Goal: Task Accomplishment & Management: Manage account settings

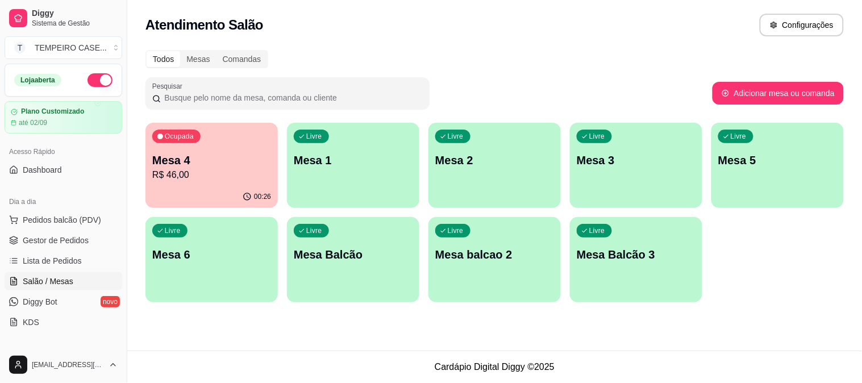
scroll to position [63, 0]
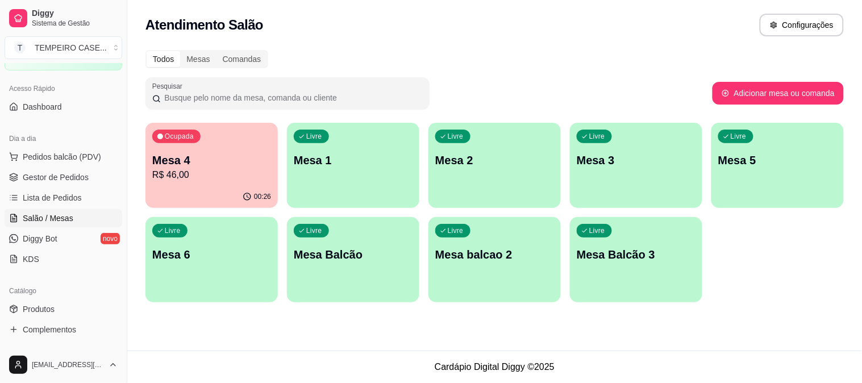
click at [210, 169] on p "R$ 46,00" at bounding box center [211, 175] width 119 height 14
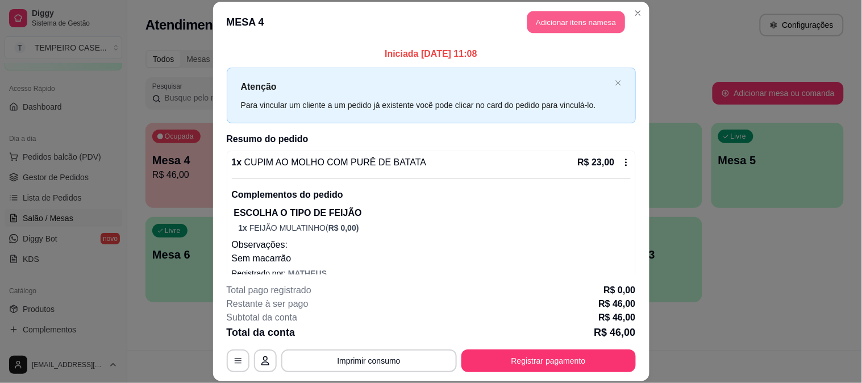
click at [574, 26] on button "Adicionar itens na mesa" at bounding box center [576, 22] width 98 height 22
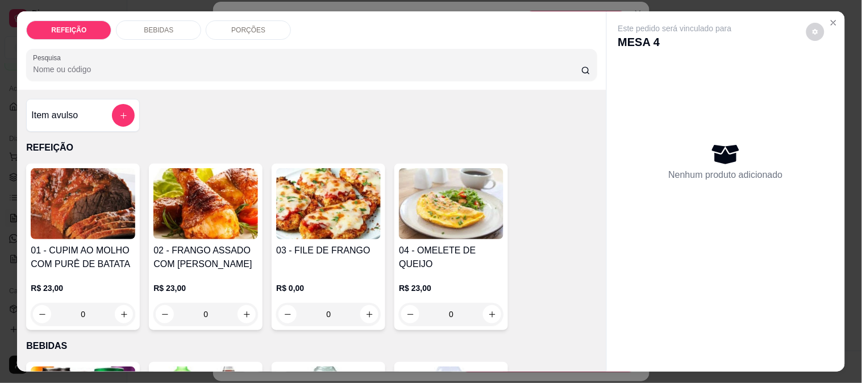
click at [181, 25] on div "BEBIDAS" at bounding box center [158, 29] width 85 height 19
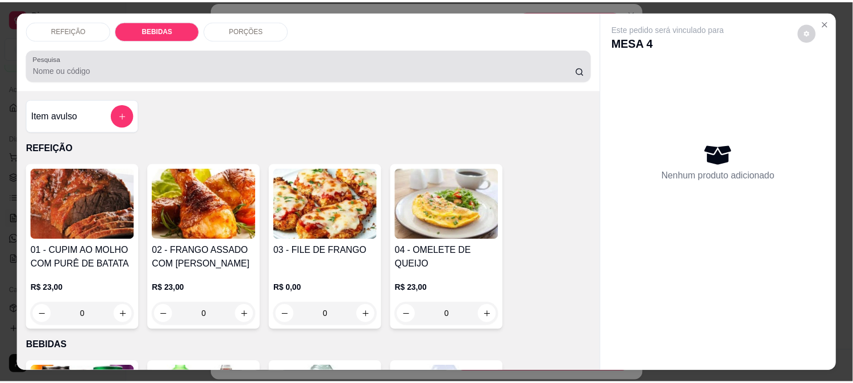
scroll to position [30, 0]
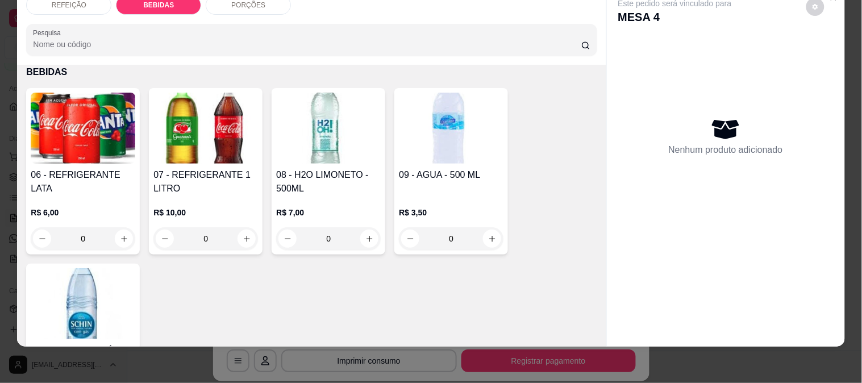
click at [439, 131] on img at bounding box center [451, 128] width 105 height 71
click at [112, 271] on img at bounding box center [83, 303] width 105 height 71
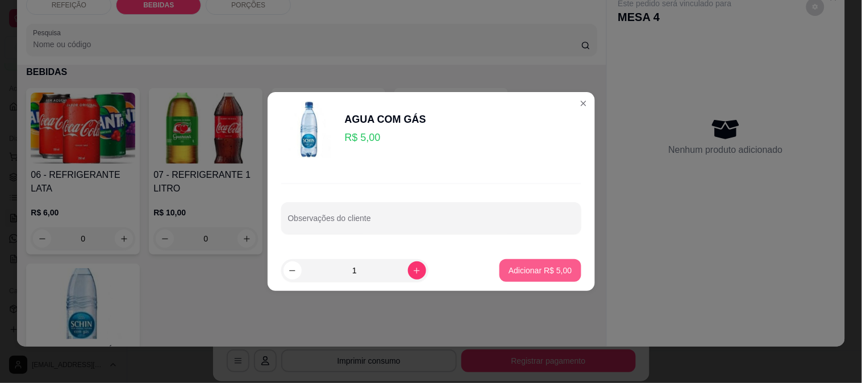
click at [513, 261] on button "Adicionar R$ 5,00" at bounding box center [539, 270] width 81 height 23
type input "1"
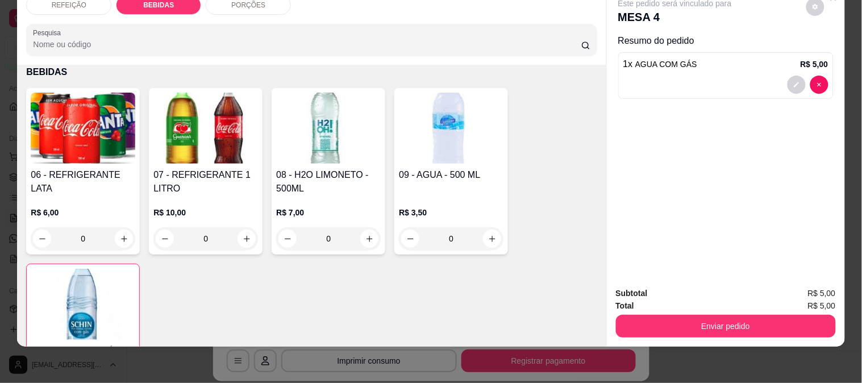
click at [684, 337] on div "Subtotal R$ 5,00 Total R$ 5,00 Enviar pedido" at bounding box center [726, 312] width 238 height 69
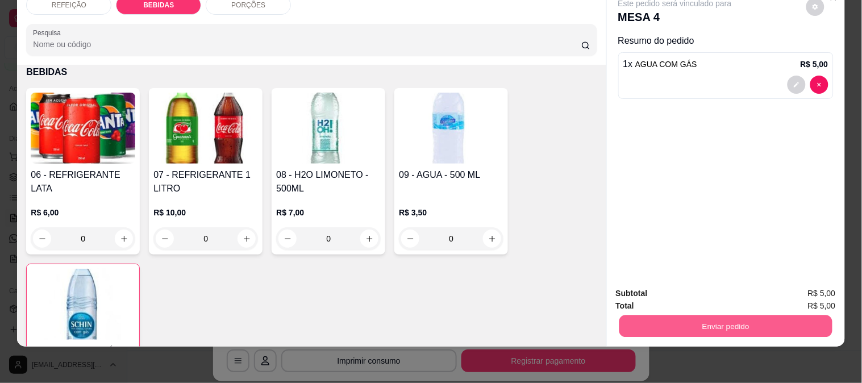
click at [690, 321] on button "Enviar pedido" at bounding box center [725, 326] width 213 height 22
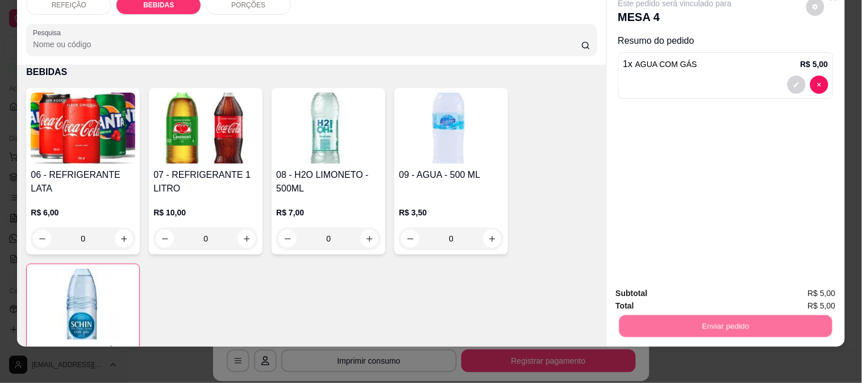
click at [678, 284] on button "Não registrar e enviar pedido" at bounding box center [688, 288] width 115 height 21
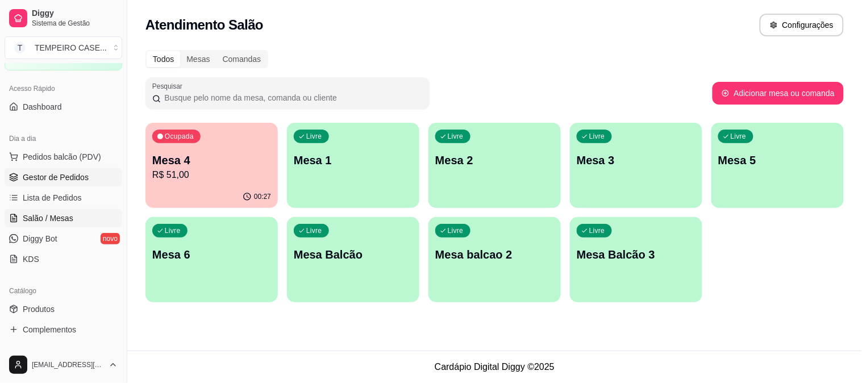
click at [65, 182] on link "Gestor de Pedidos" at bounding box center [64, 177] width 118 height 18
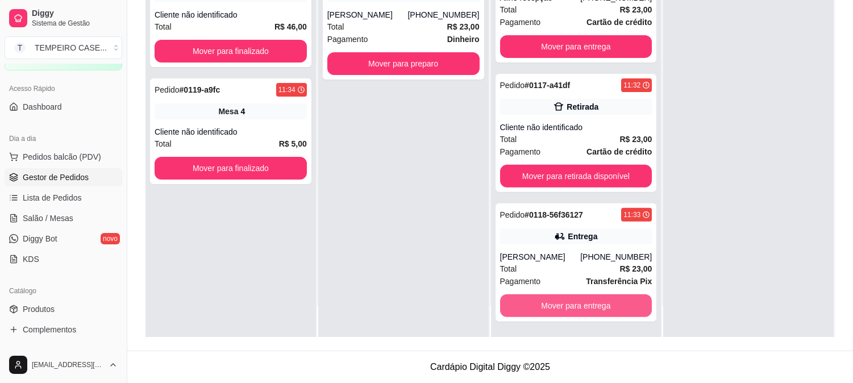
scroll to position [742, 0]
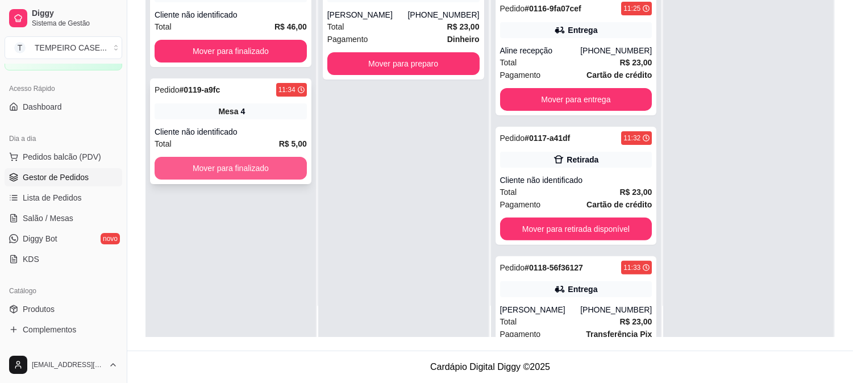
click at [235, 165] on button "Mover para finalizado" at bounding box center [231, 168] width 152 height 23
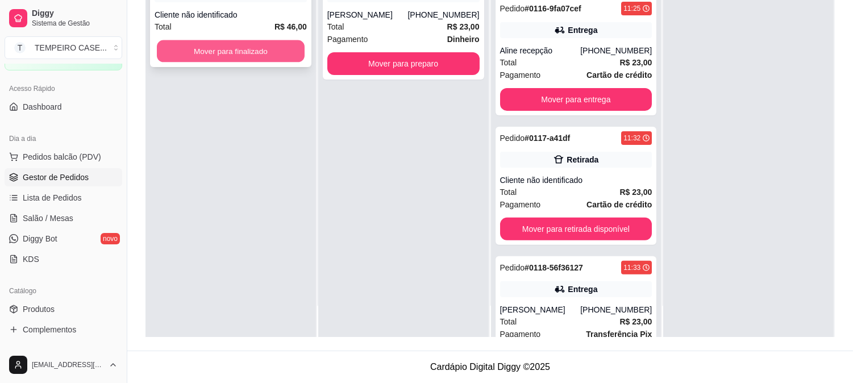
click at [255, 59] on button "Mover para finalizado" at bounding box center [231, 51] width 148 height 22
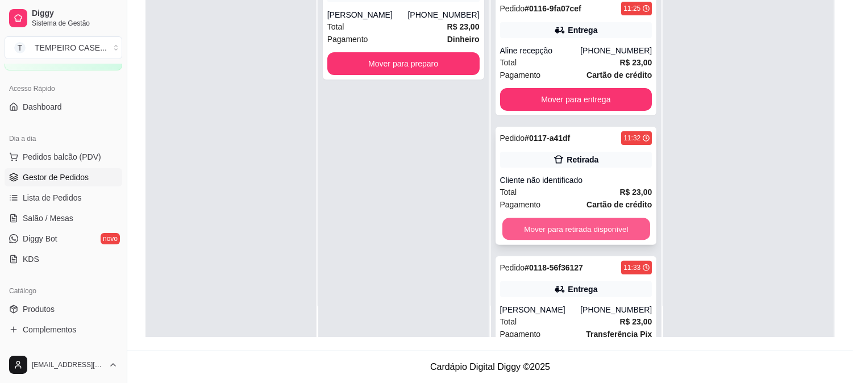
click at [573, 231] on button "Mover para retirada disponível" at bounding box center [576, 229] width 148 height 22
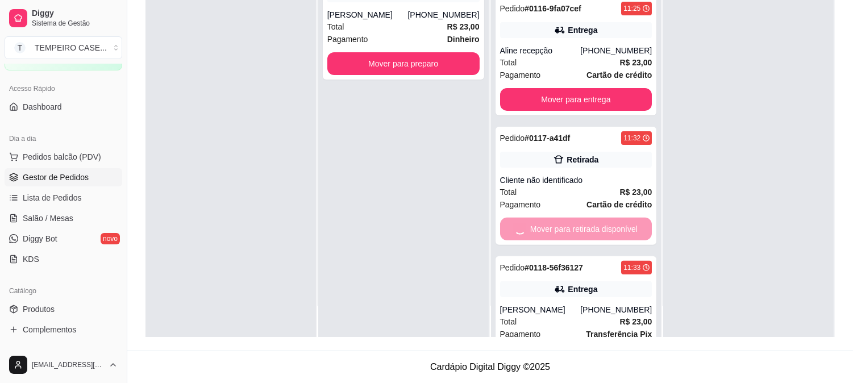
scroll to position [675, 0]
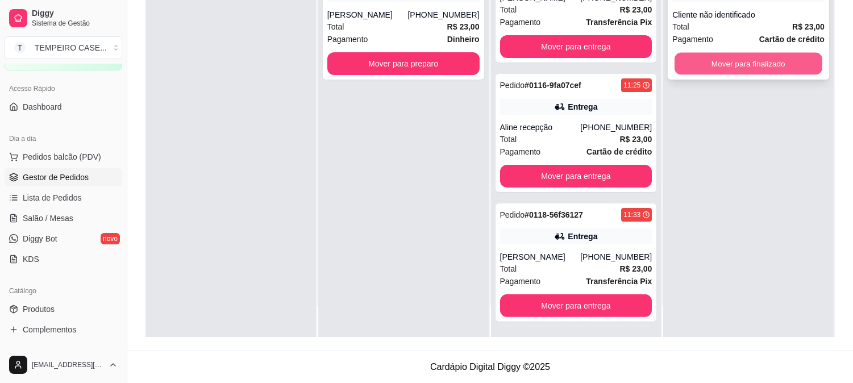
click at [730, 57] on button "Mover para finalizado" at bounding box center [749, 64] width 148 height 22
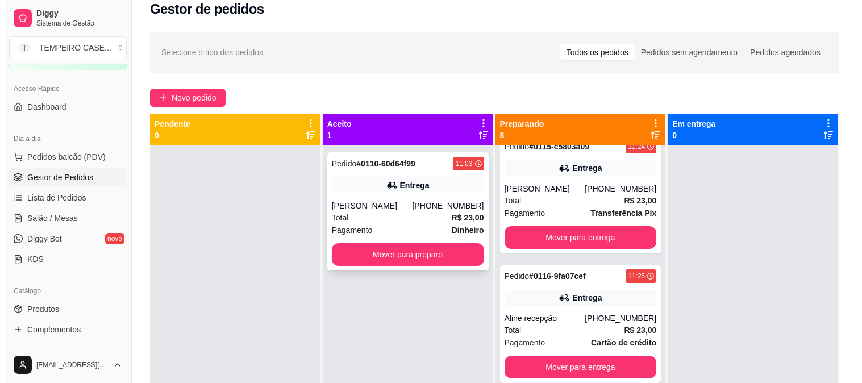
scroll to position [0, 0]
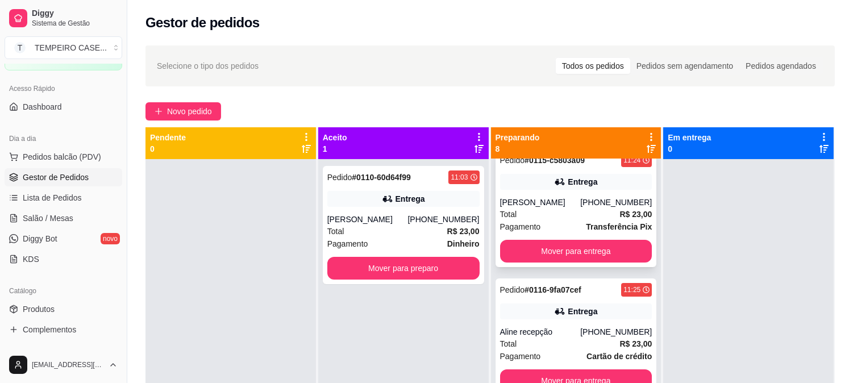
click at [586, 222] on strong "Transferência Pix" at bounding box center [619, 226] width 66 height 9
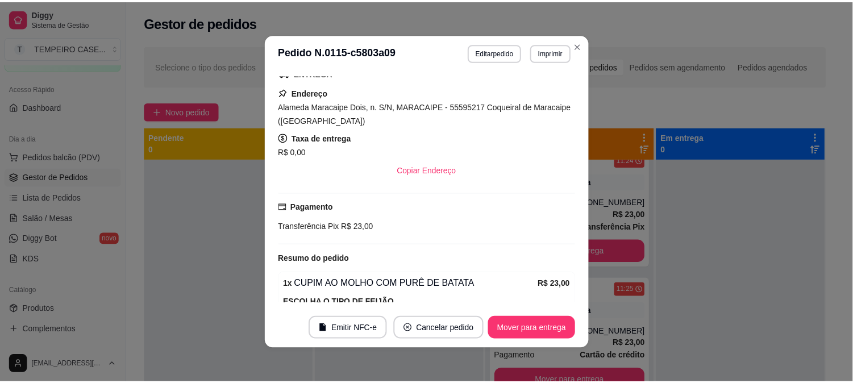
scroll to position [199, 0]
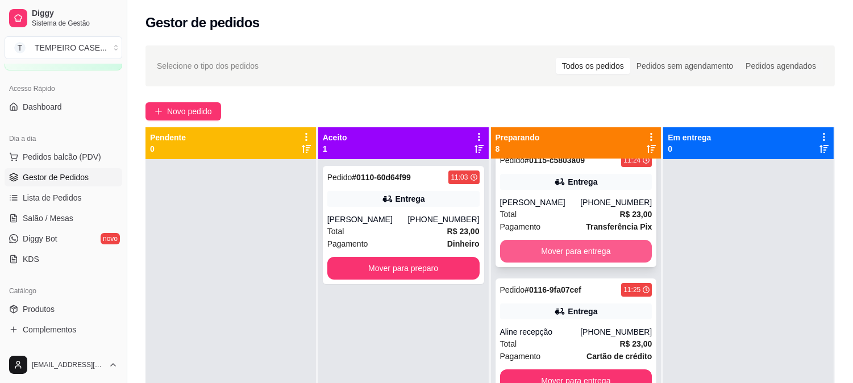
click at [578, 240] on button "Mover para entrega" at bounding box center [576, 251] width 152 height 23
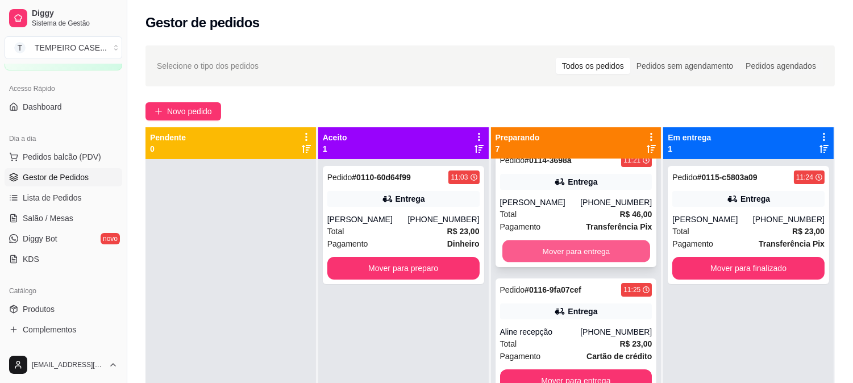
click at [573, 240] on button "Mover para entrega" at bounding box center [576, 251] width 148 height 22
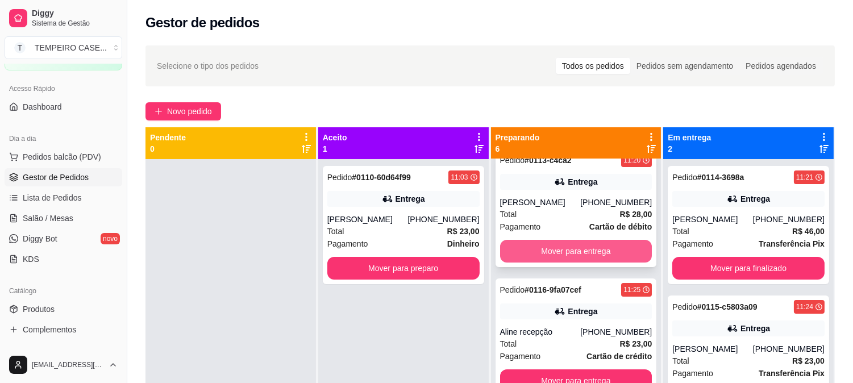
click at [546, 240] on button "Mover para entrega" at bounding box center [576, 251] width 152 height 23
click at [544, 240] on button "Mover para entrega" at bounding box center [576, 251] width 148 height 22
click at [544, 240] on button "Mover para entrega" at bounding box center [576, 251] width 152 height 23
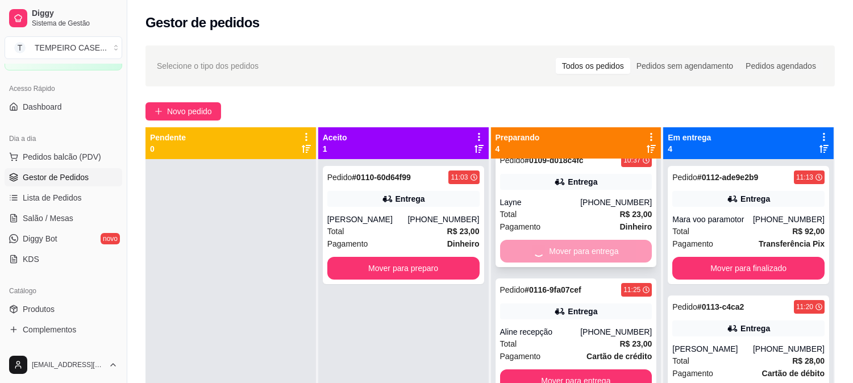
scroll to position [27, 0]
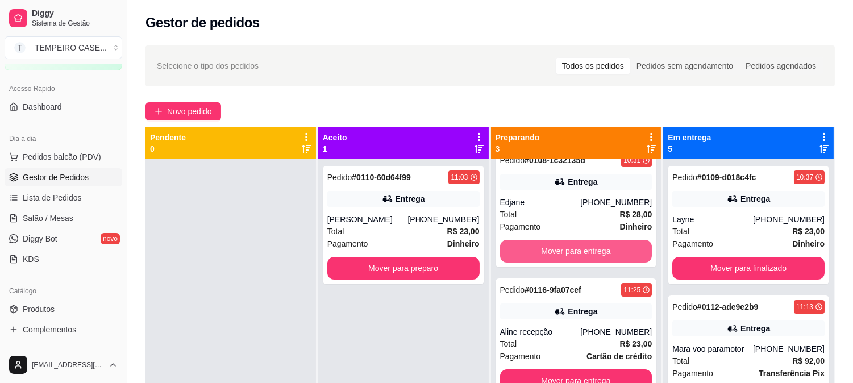
click at [548, 242] on button "Mover para entrega" at bounding box center [576, 251] width 152 height 23
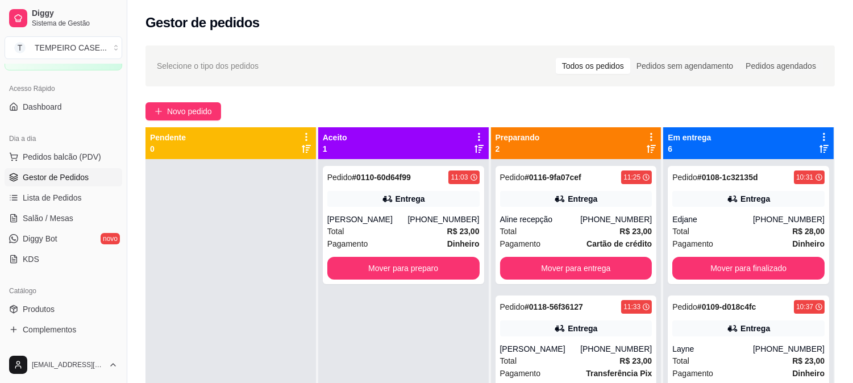
scroll to position [0, 0]
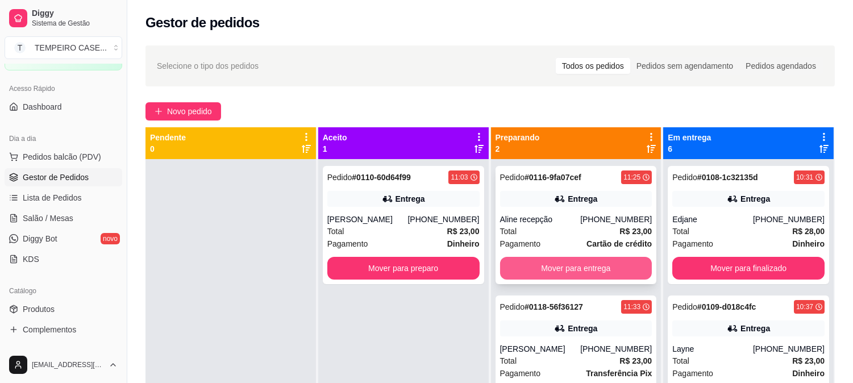
click at [561, 269] on button "Mover para entrega" at bounding box center [576, 268] width 152 height 23
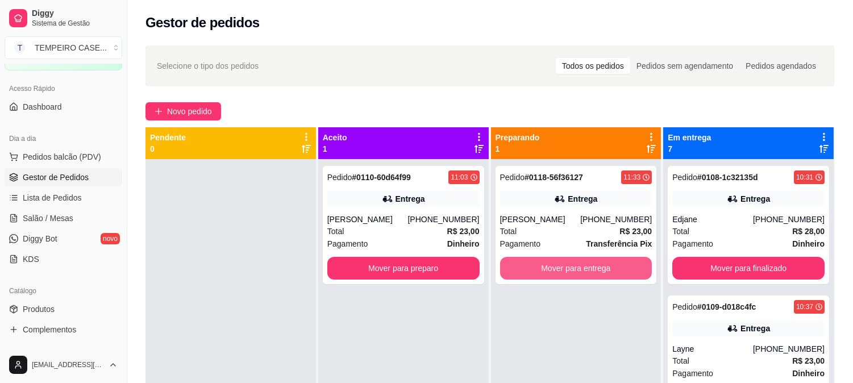
click at [561, 269] on button "Mover para entrega" at bounding box center [576, 268] width 152 height 23
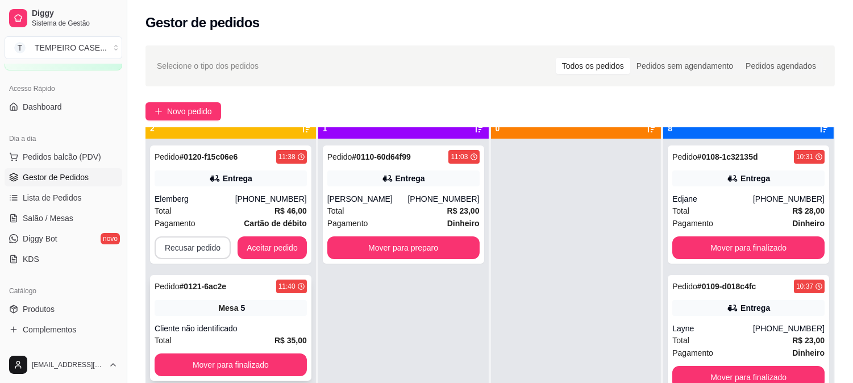
scroll to position [31, 0]
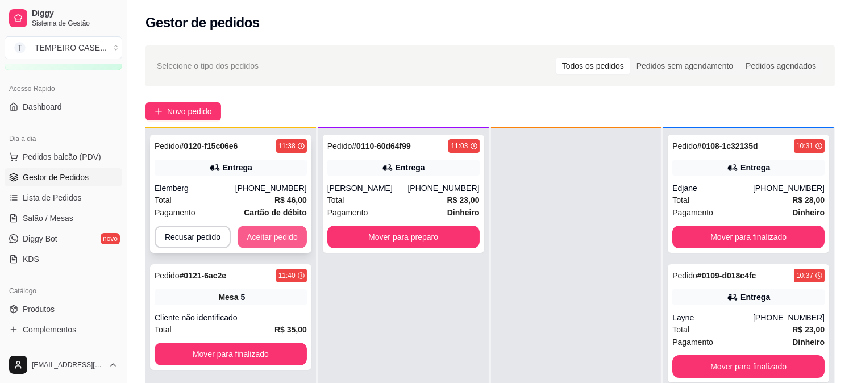
click at [281, 240] on button "Aceitar pedido" at bounding box center [272, 237] width 69 height 23
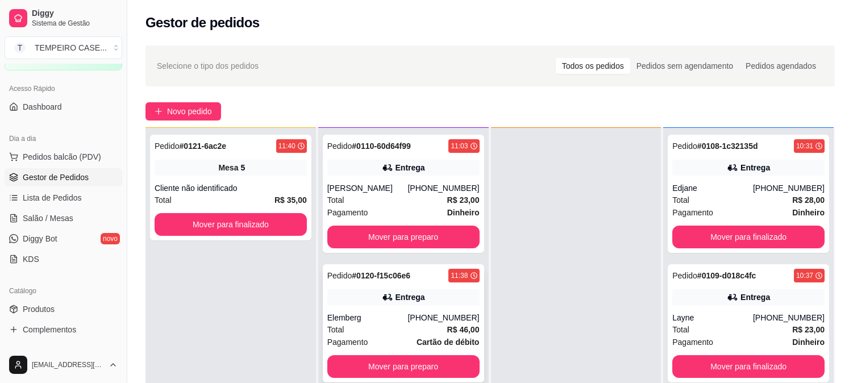
click at [398, 286] on div "Pedido # 0120-f15c06e6 11:38 Entrega Elemberg (81) 98816-3906 Total R$ 46,00 Pa…" at bounding box center [403, 323] width 161 height 118
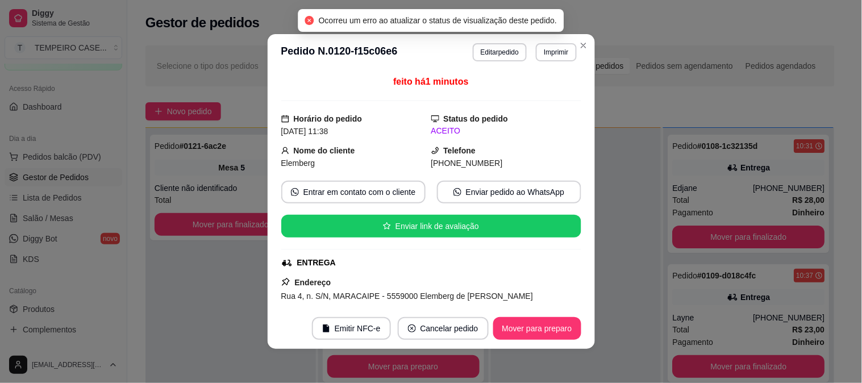
click at [525, 324] on button "Mover para preparo" at bounding box center [537, 328] width 88 height 23
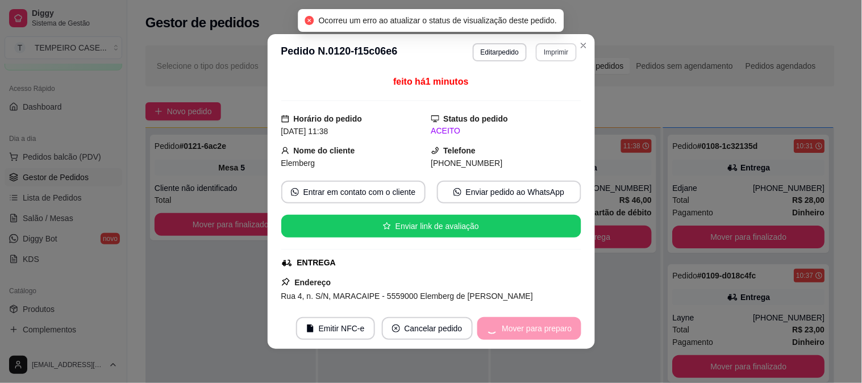
click at [551, 44] on button "Imprimir" at bounding box center [556, 52] width 40 height 18
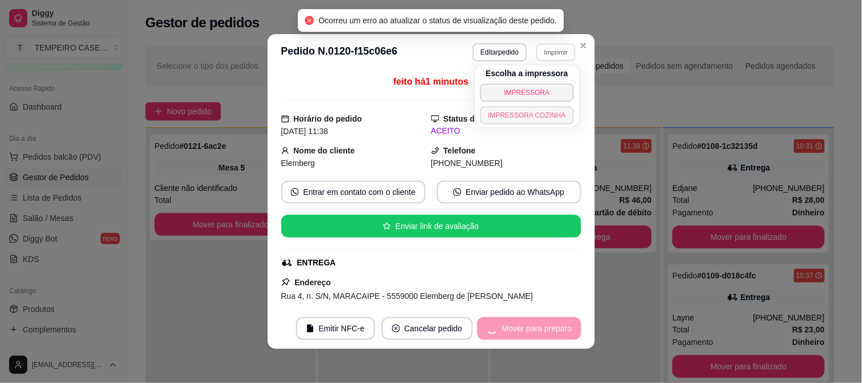
click at [547, 108] on button "IMPRESSORA COZINHA" at bounding box center [527, 115] width 94 height 18
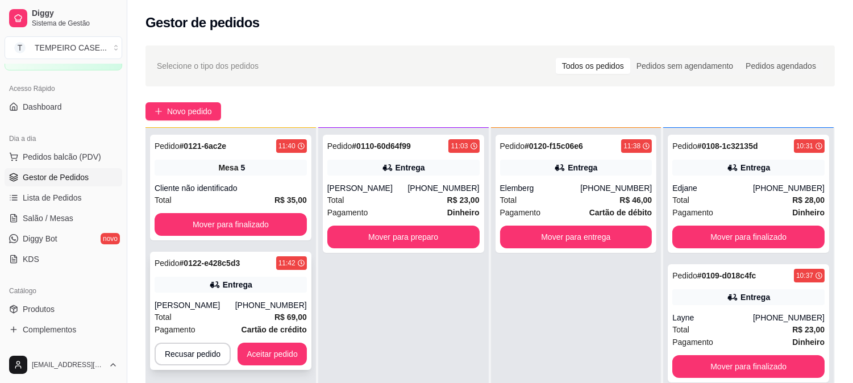
click at [259, 302] on div "[PHONE_NUMBER]" at bounding box center [271, 304] width 72 height 11
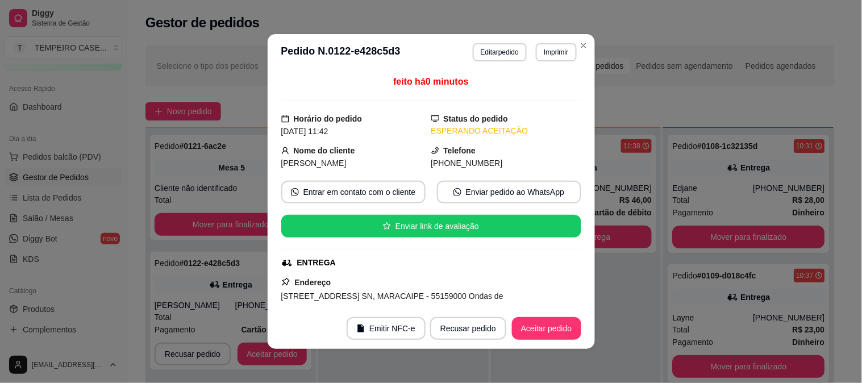
click at [561, 39] on header "**********" at bounding box center [431, 52] width 327 height 36
click at [558, 45] on button "Imprimir" at bounding box center [556, 52] width 40 height 18
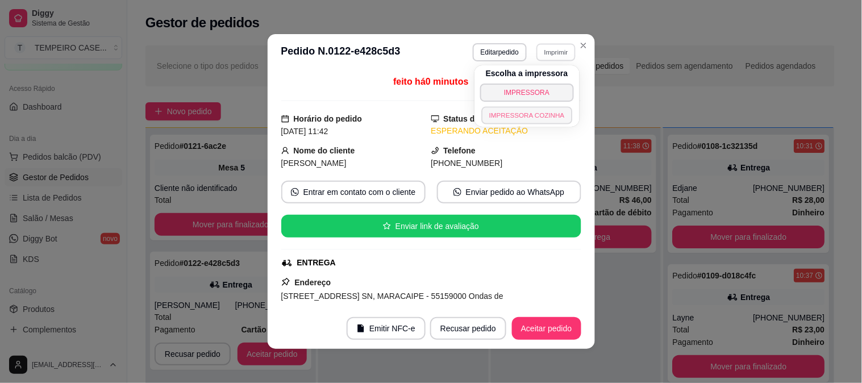
click at [528, 121] on button "IMPRESSORA COZINHA" at bounding box center [526, 115] width 91 height 18
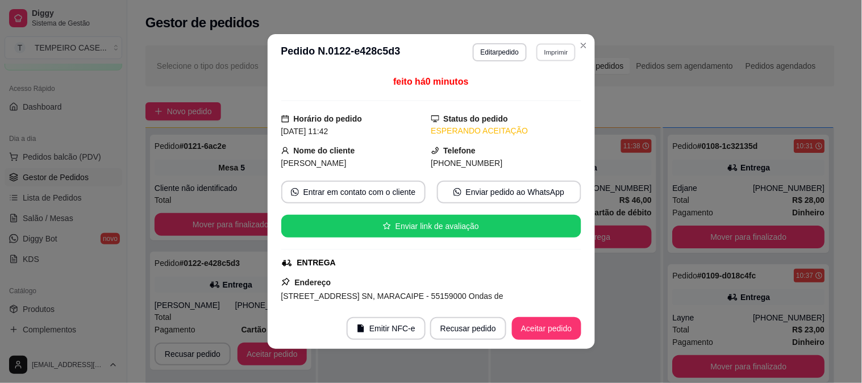
click at [555, 55] on button "Imprimir" at bounding box center [555, 52] width 39 height 18
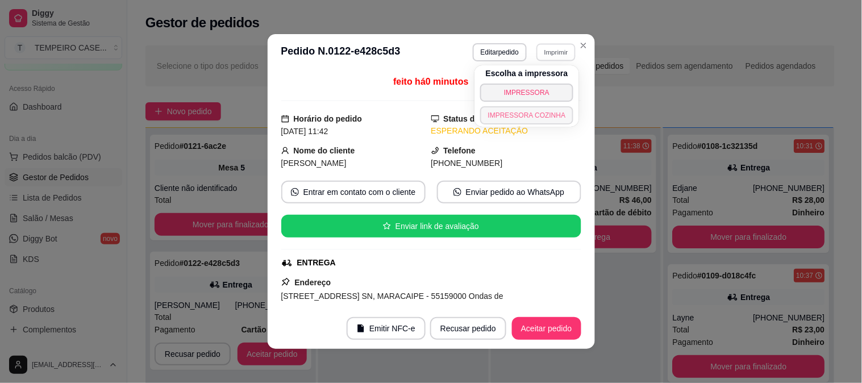
click at [546, 110] on button "IMPRESSORA COZINHA" at bounding box center [527, 115] width 94 height 18
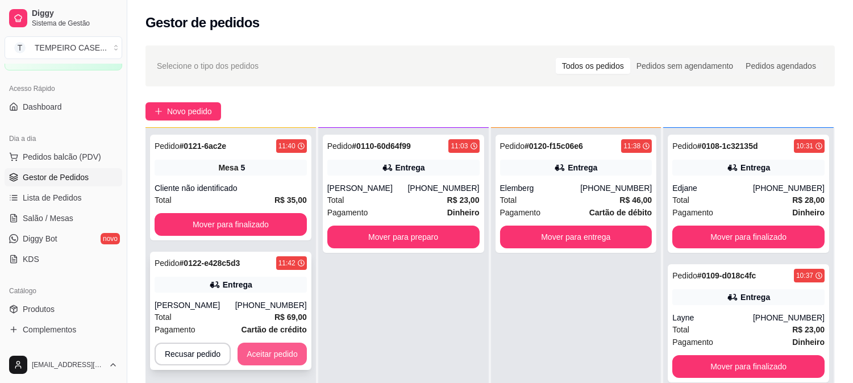
click at [284, 344] on button "Aceitar pedido" at bounding box center [272, 354] width 69 height 23
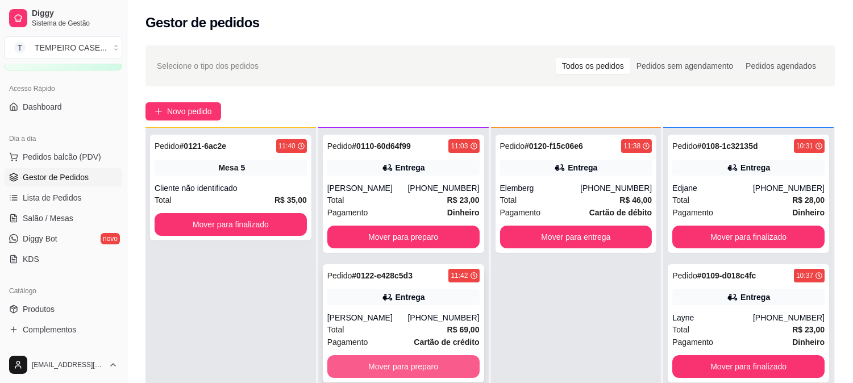
click at [405, 367] on button "Mover para preparo" at bounding box center [403, 366] width 152 height 23
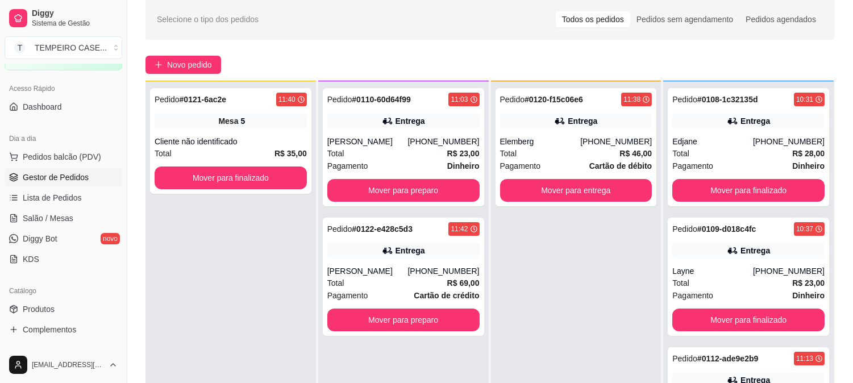
scroll to position [126, 0]
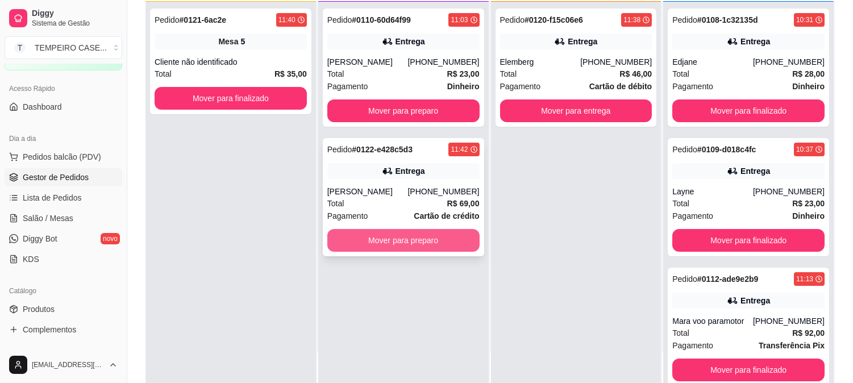
click at [402, 242] on button "Mover para preparo" at bounding box center [403, 240] width 152 height 23
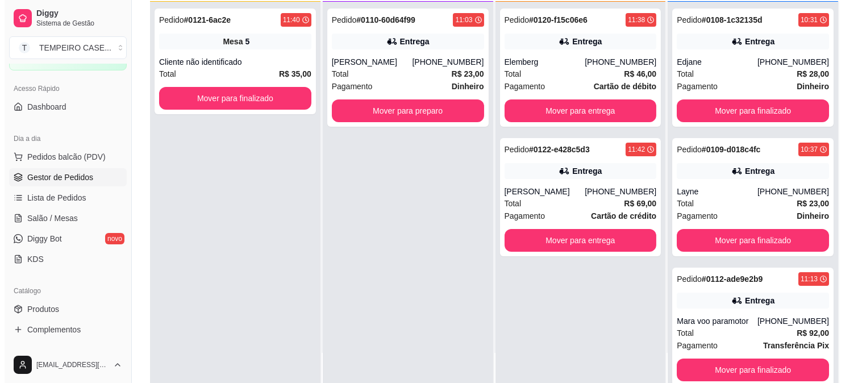
scroll to position [0, 0]
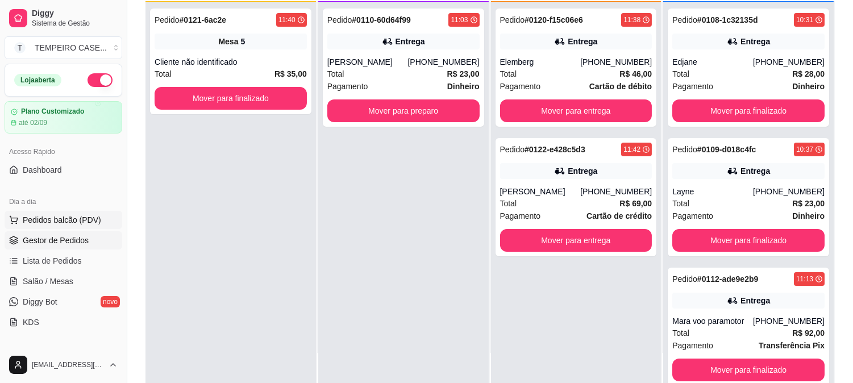
click at [81, 224] on span "Pedidos balcão (PDV)" at bounding box center [62, 219] width 78 height 11
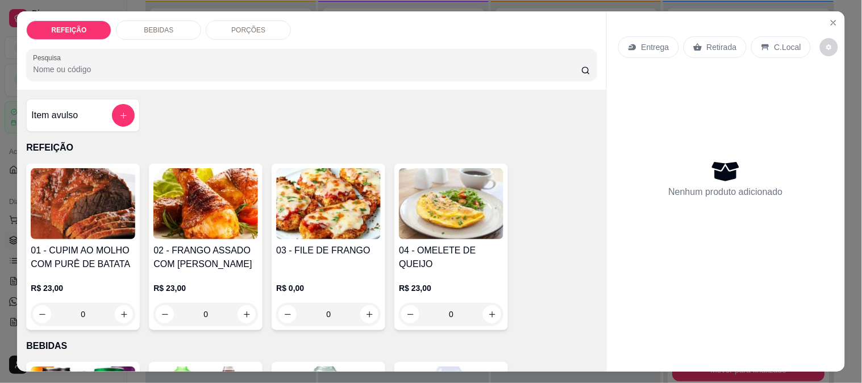
click at [197, 224] on img at bounding box center [205, 203] width 105 height 71
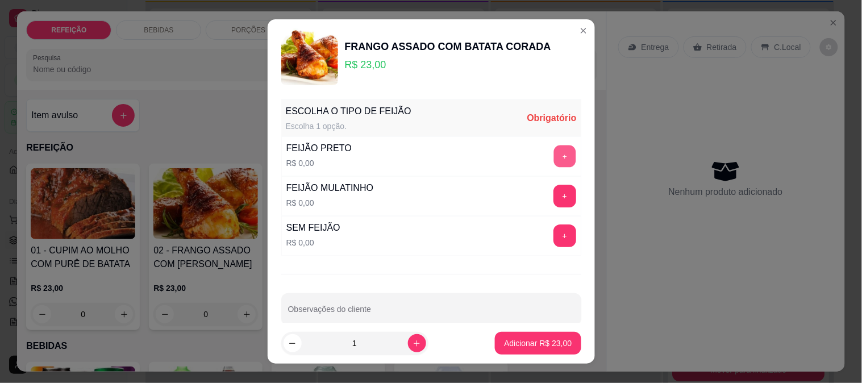
click at [553, 151] on button "+" at bounding box center [564, 156] width 22 height 22
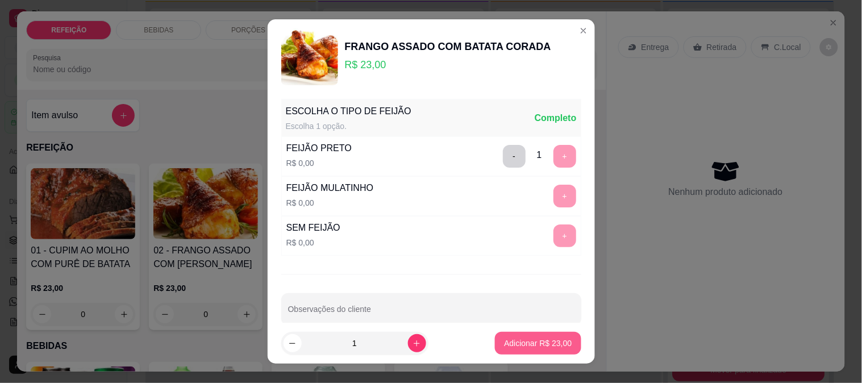
click at [540, 348] on p "Adicionar R$ 23,00" at bounding box center [538, 343] width 68 height 11
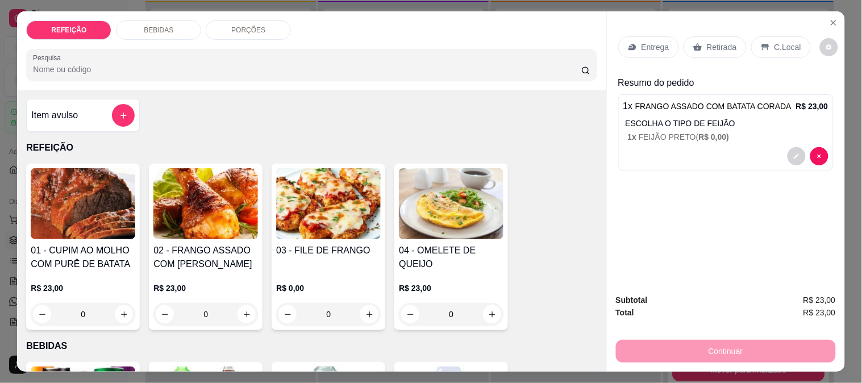
click at [637, 36] on div "Entrega" at bounding box center [648, 47] width 61 height 22
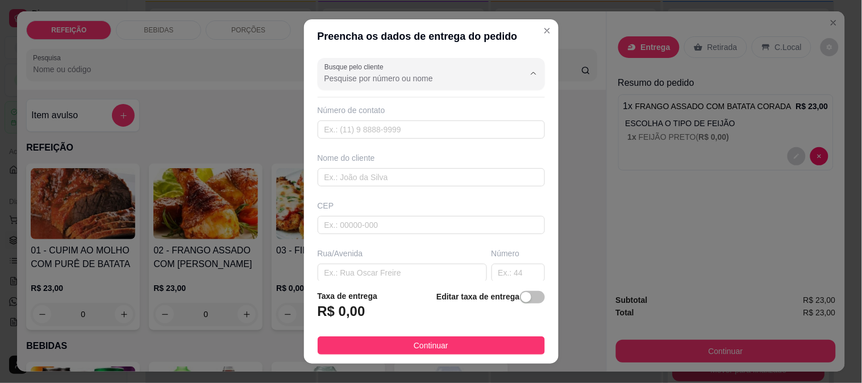
click at [389, 76] on input "Busque pelo cliente" at bounding box center [415, 78] width 182 height 11
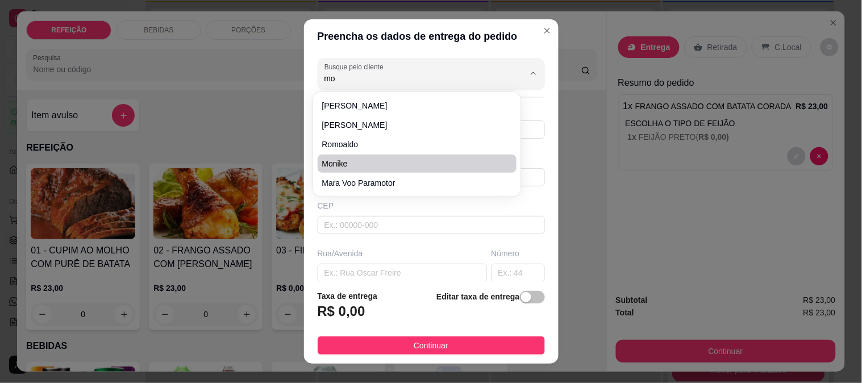
click at [324, 156] on li "monike" at bounding box center [417, 164] width 199 height 18
type input "monike"
type input "8192656629"
type input "monike"
type input "creche"
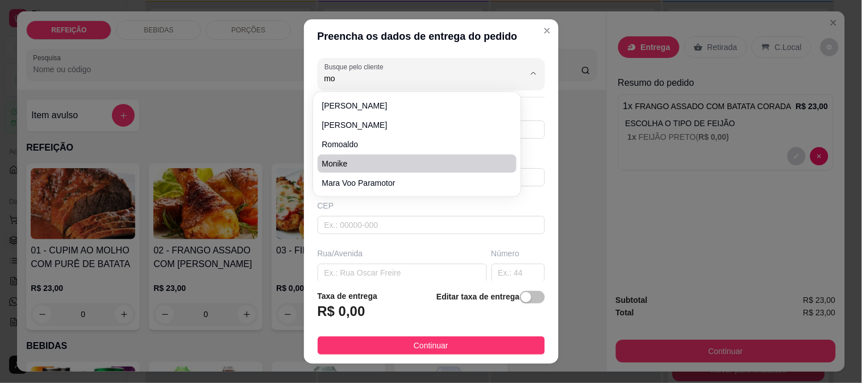
type input "IPOJUCA"
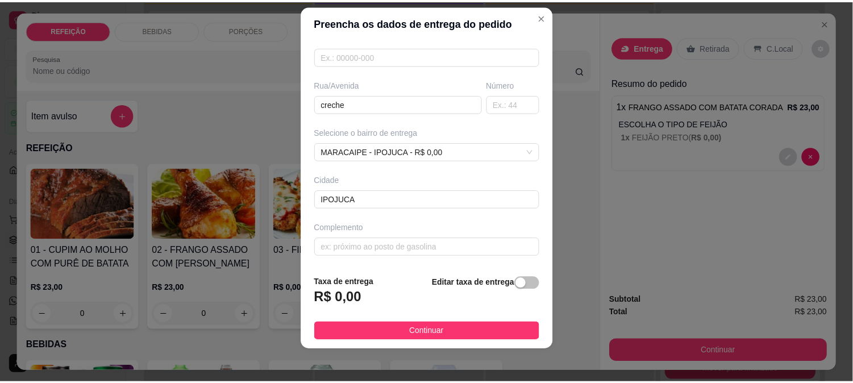
scroll to position [17, 0]
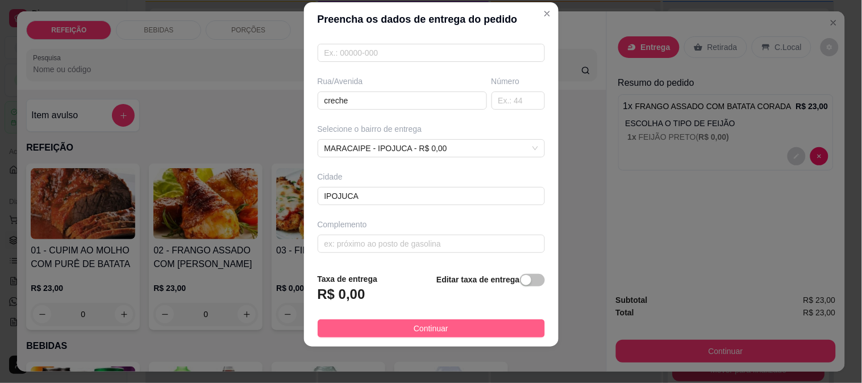
type input "monike"
click at [418, 320] on button "Continuar" at bounding box center [431, 328] width 227 height 18
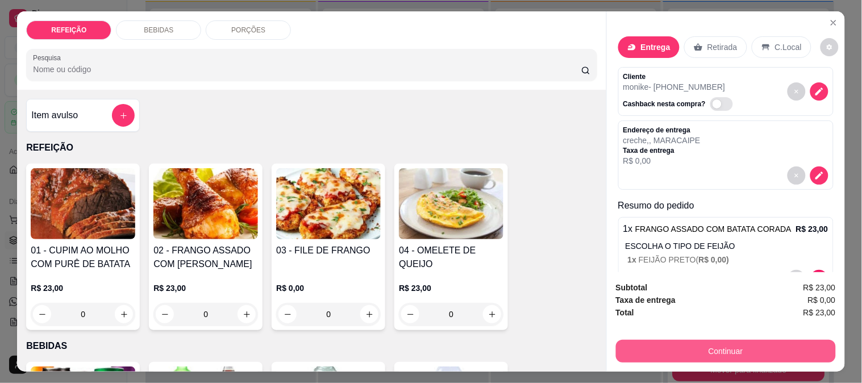
click at [644, 340] on button "Continuar" at bounding box center [726, 351] width 220 height 23
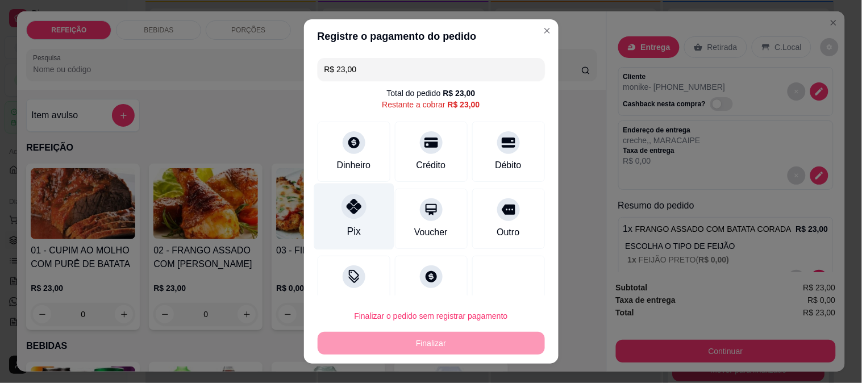
click at [353, 214] on div at bounding box center [354, 206] width 25 height 25
type input "R$ 0,00"
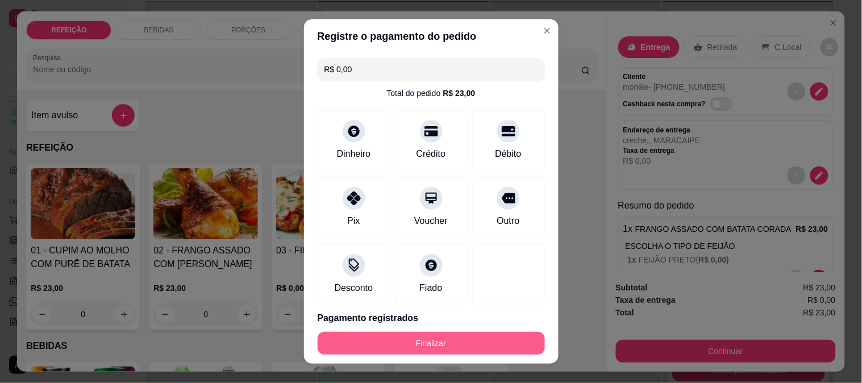
click at [424, 339] on button "Finalizar" at bounding box center [431, 343] width 227 height 23
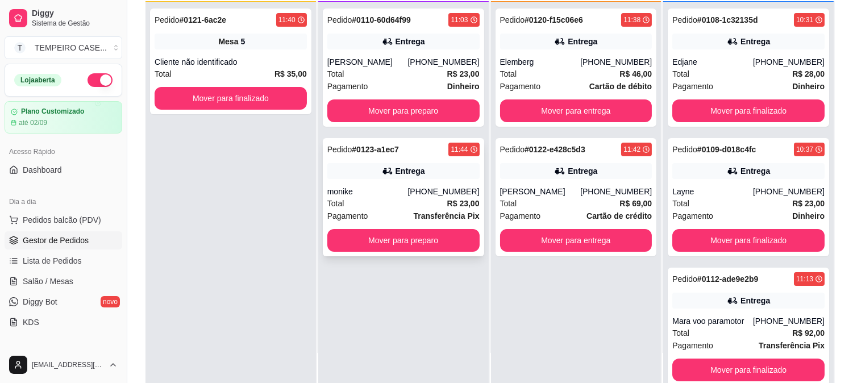
click at [373, 194] on div "monike" at bounding box center [367, 191] width 81 height 11
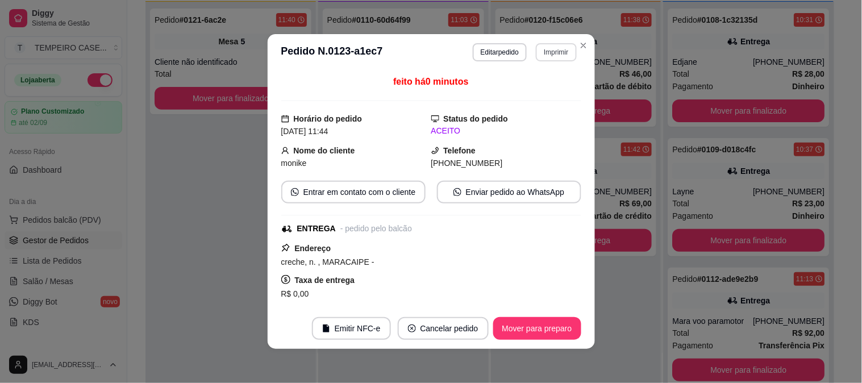
click at [560, 58] on button "Imprimir" at bounding box center [556, 52] width 40 height 18
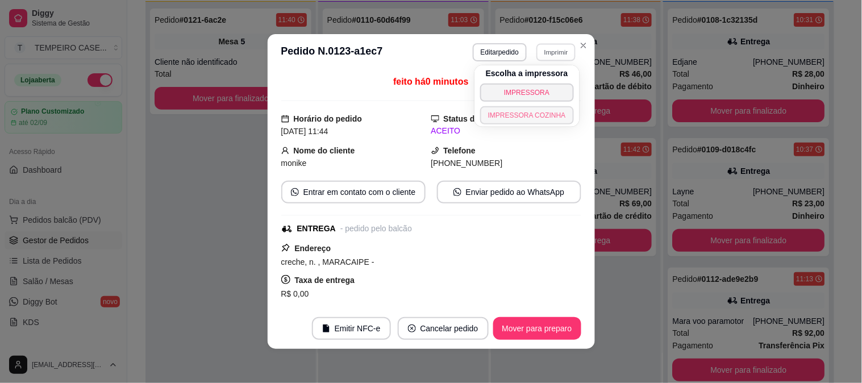
click at [526, 122] on button "IMPRESSORA COZINHA" at bounding box center [527, 115] width 94 height 18
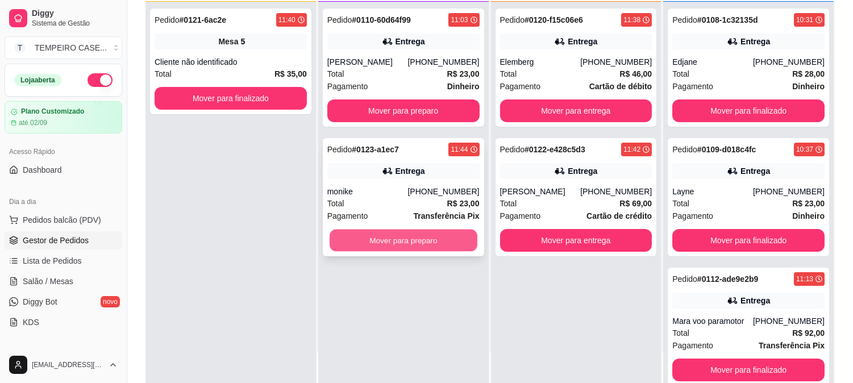
click at [427, 249] on button "Mover para preparo" at bounding box center [404, 241] width 148 height 22
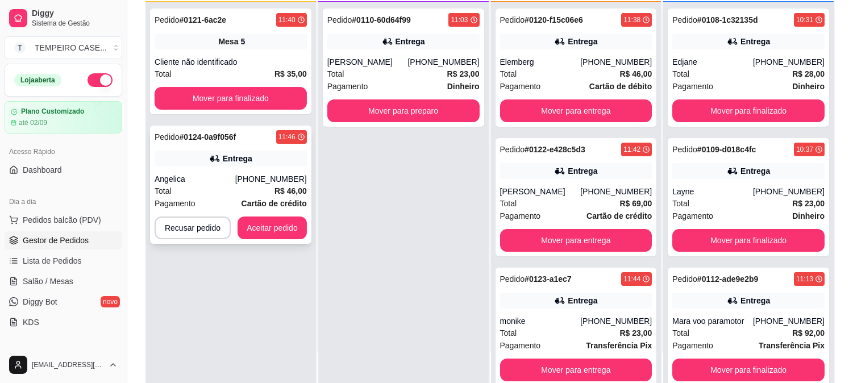
click at [269, 217] on button "Aceitar pedido" at bounding box center [272, 228] width 69 height 23
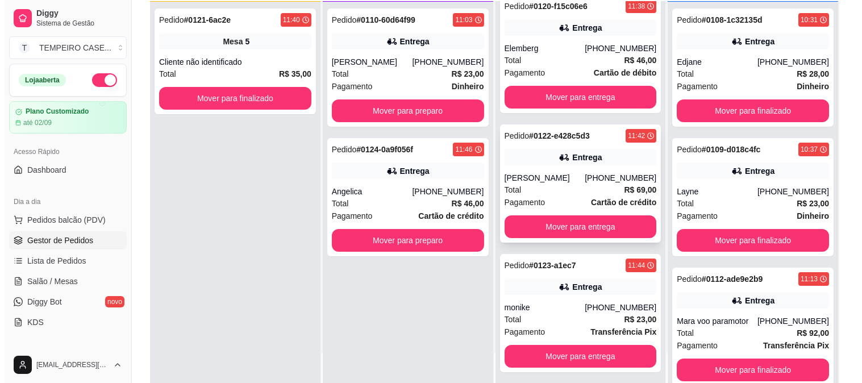
scroll to position [16, 0]
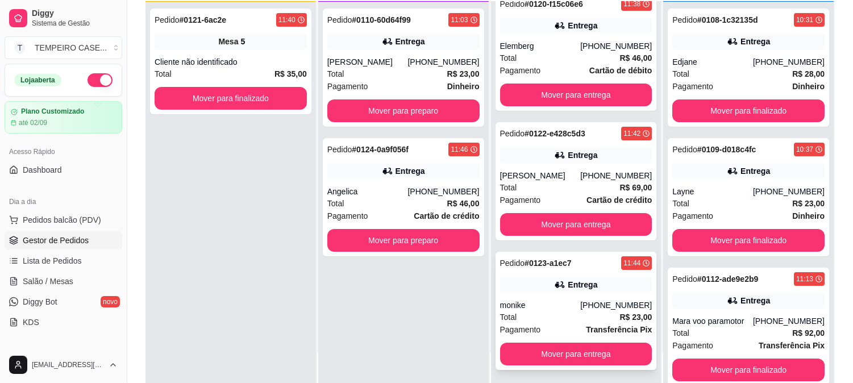
click at [560, 291] on div "Entrega" at bounding box center [576, 285] width 152 height 16
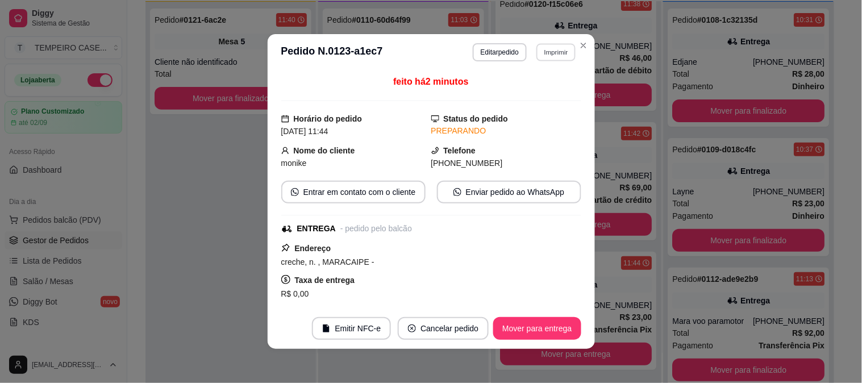
click at [563, 51] on button "Imprimir" at bounding box center [555, 52] width 39 height 18
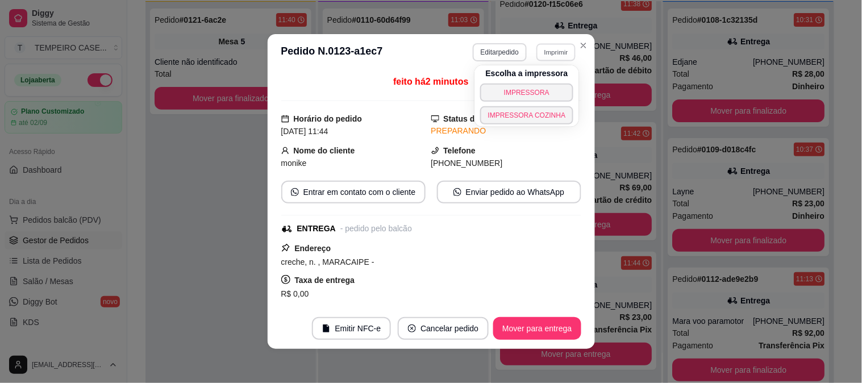
click at [473, 52] on button "Editar pedido" at bounding box center [500, 52] width 54 height 18
click at [489, 52] on button "Editar pedido" at bounding box center [500, 52] width 54 height 18
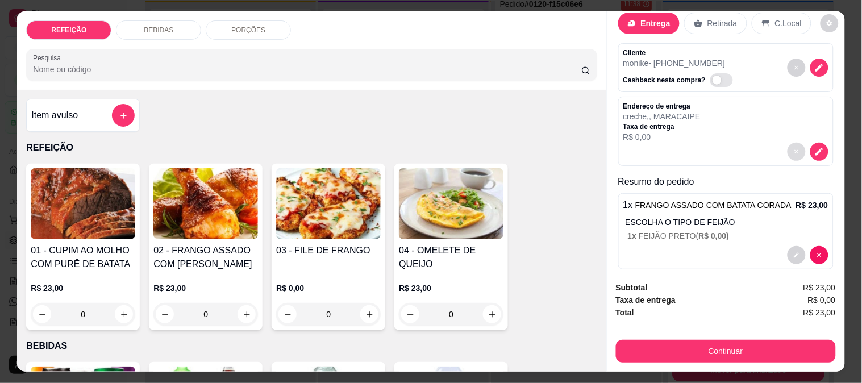
scroll to position [37, 0]
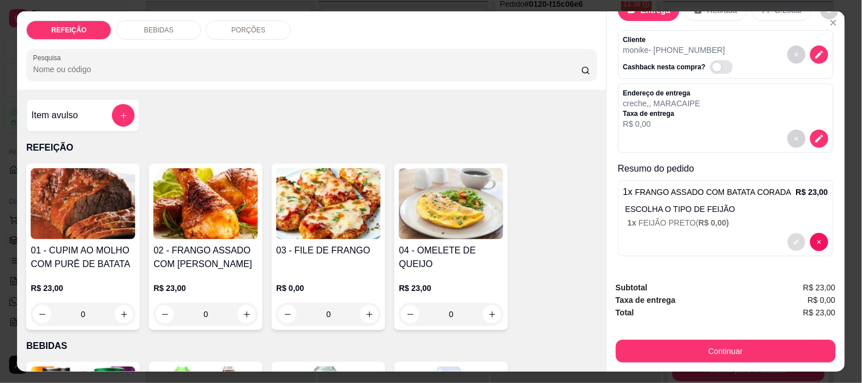
click at [793, 240] on icon "decrease-product-quantity" at bounding box center [796, 242] width 7 height 7
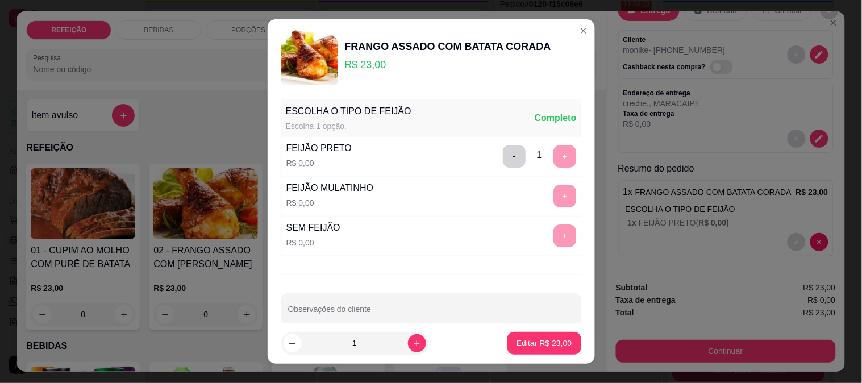
click at [503, 156] on button "-" at bounding box center [514, 156] width 23 height 23
click at [553, 186] on button "+" at bounding box center [564, 196] width 22 height 22
click at [522, 342] on p "Editar R$ 23,00" at bounding box center [544, 343] width 53 height 11
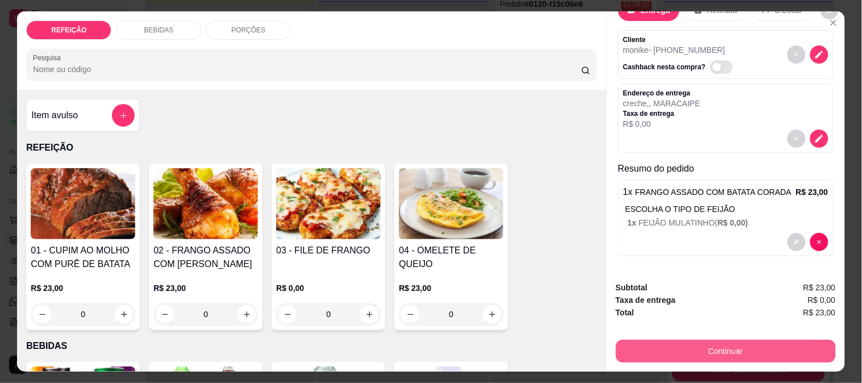
click at [673, 343] on button "Continuar" at bounding box center [726, 351] width 220 height 23
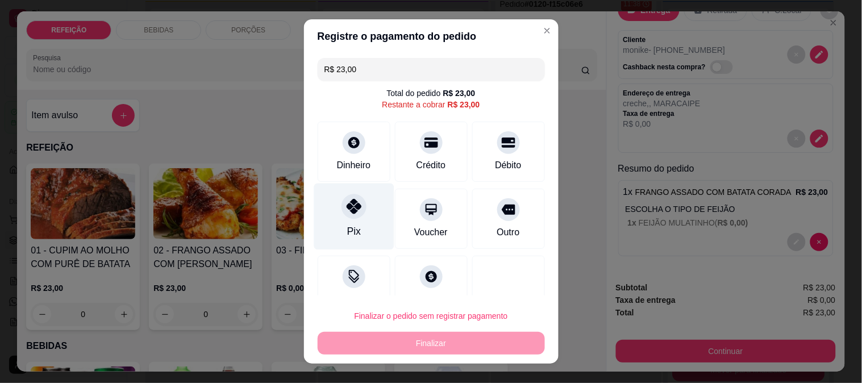
click at [368, 205] on div "Pix" at bounding box center [354, 216] width 80 height 66
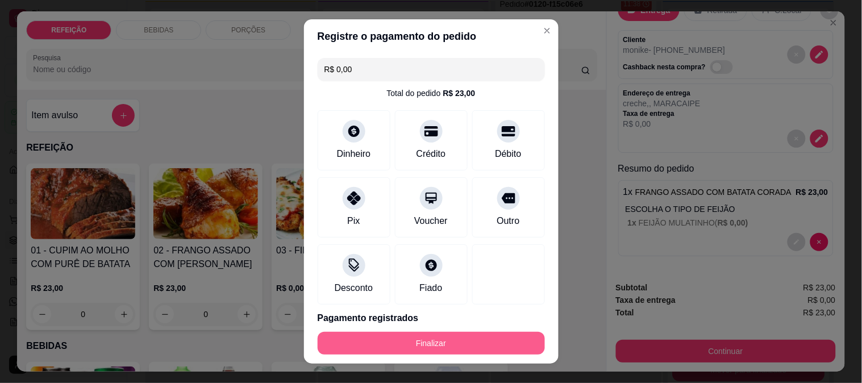
click at [408, 348] on button "Finalizar" at bounding box center [431, 343] width 227 height 23
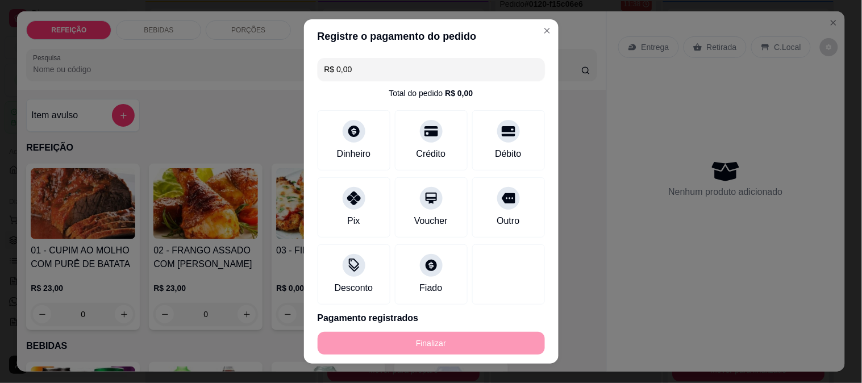
type input "-R$ 23,00"
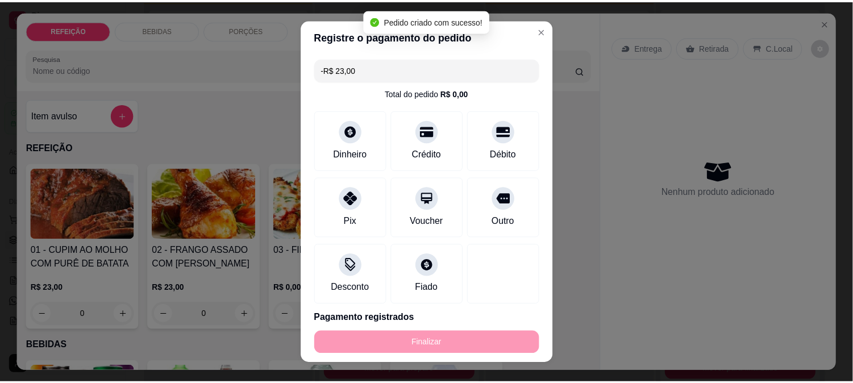
scroll to position [0, 0]
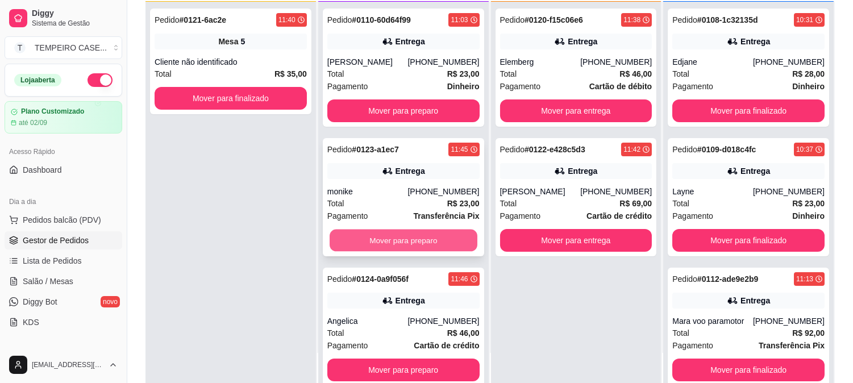
click at [418, 242] on button "Mover para preparo" at bounding box center [404, 241] width 148 height 22
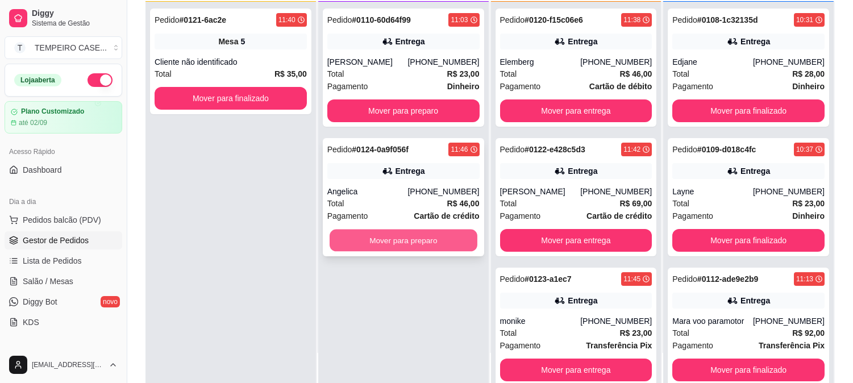
click at [419, 242] on button "Mover para preparo" at bounding box center [404, 241] width 148 height 22
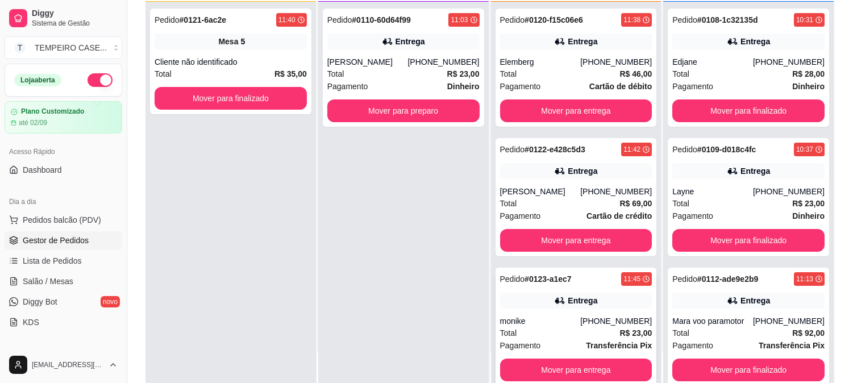
click at [527, 295] on div "Entrega" at bounding box center [576, 301] width 152 height 16
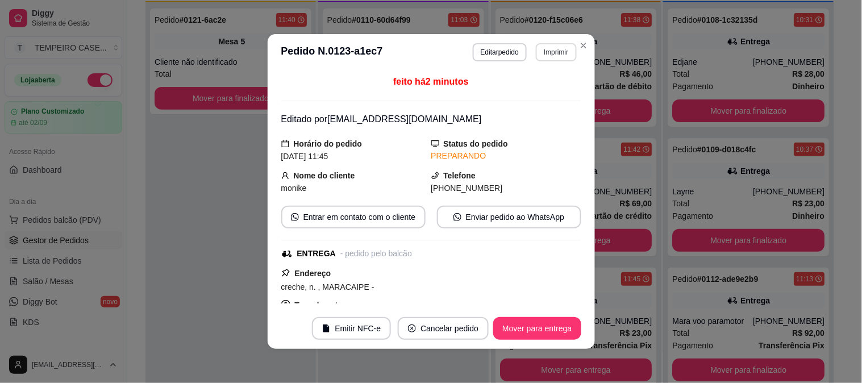
click at [552, 70] on header "**********" at bounding box center [431, 52] width 327 height 36
click at [553, 53] on button "Imprimir" at bounding box center [556, 52] width 40 height 18
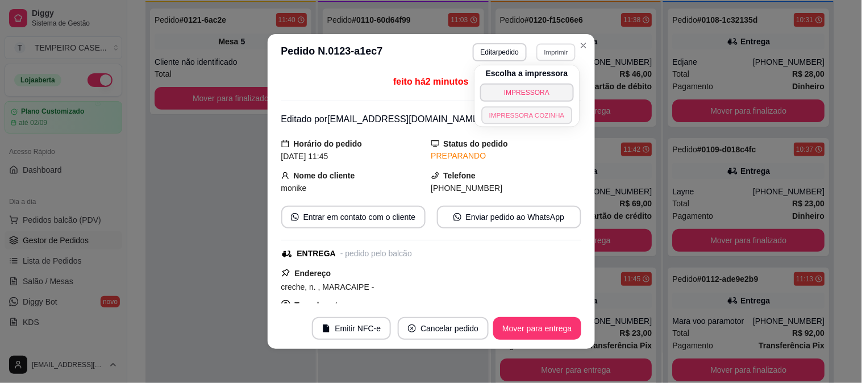
click at [541, 112] on button "IMPRESSORA COZINHA" at bounding box center [526, 115] width 91 height 18
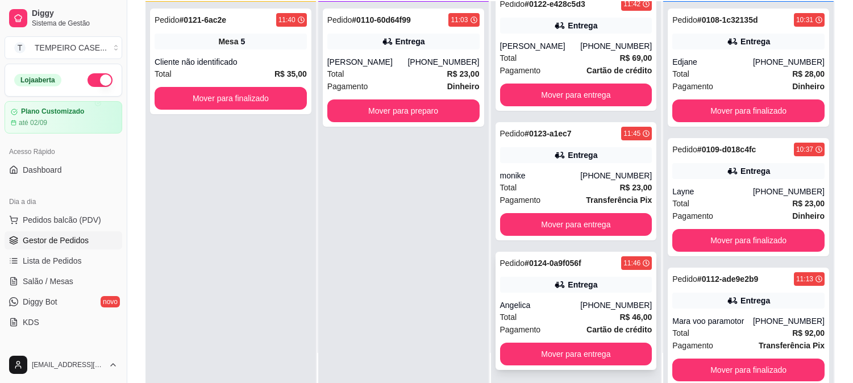
scroll to position [173, 0]
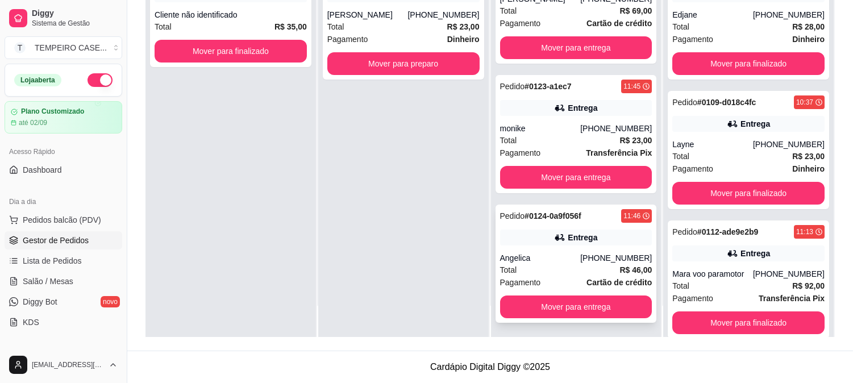
click at [544, 254] on div "Angelica" at bounding box center [540, 257] width 81 height 11
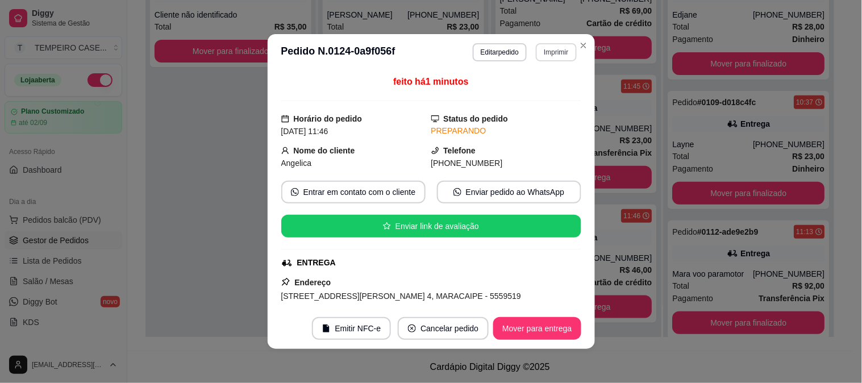
click at [550, 48] on button "Imprimir" at bounding box center [556, 52] width 40 height 18
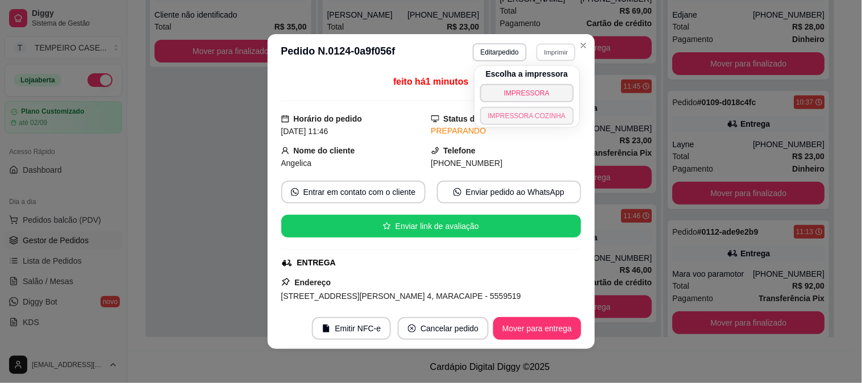
click at [548, 119] on button "IMPRESSORA COZINHA" at bounding box center [527, 116] width 94 height 18
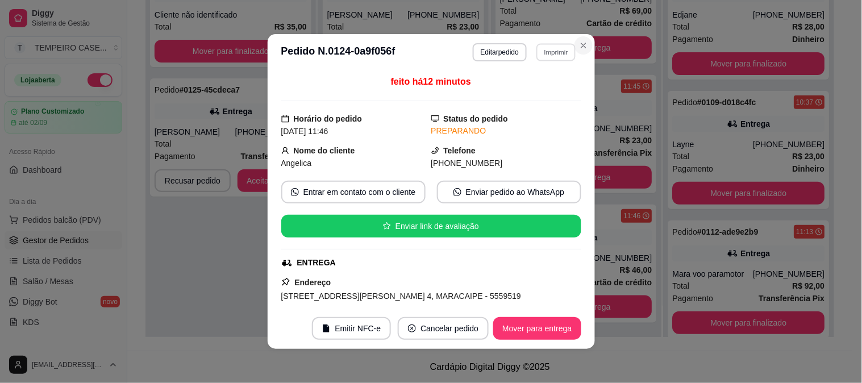
click at [581, 48] on icon "Close" at bounding box center [583, 45] width 9 height 9
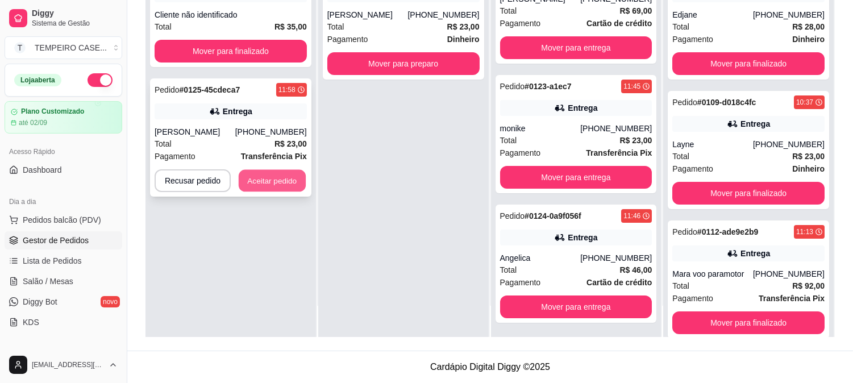
click at [270, 182] on button "Aceitar pedido" at bounding box center [272, 181] width 67 height 22
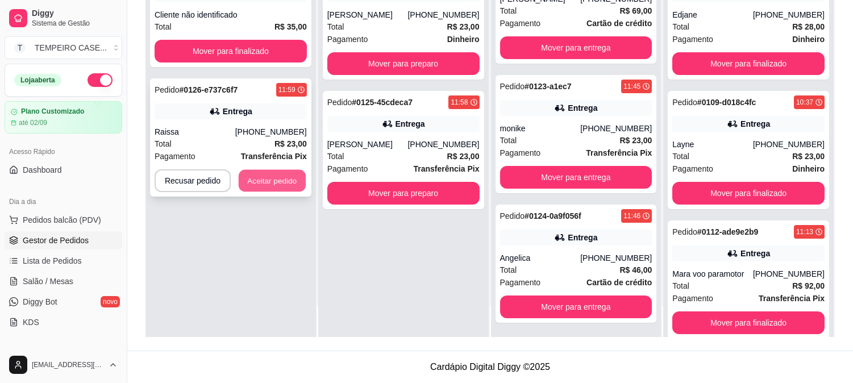
click at [264, 177] on button "Aceitar pedido" at bounding box center [272, 181] width 67 height 22
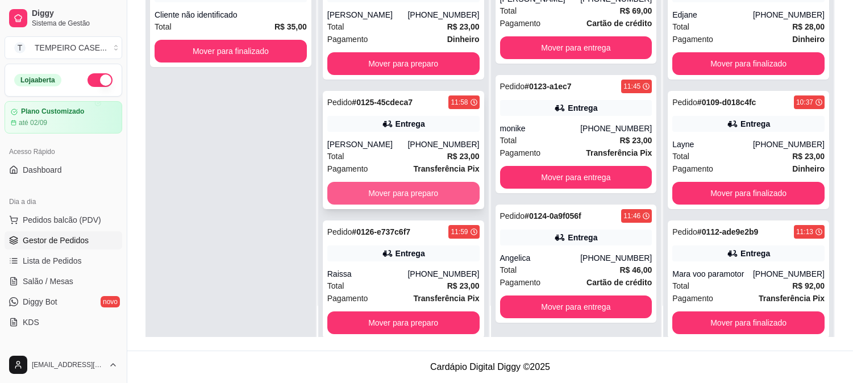
click at [351, 191] on button "Mover para preparo" at bounding box center [403, 193] width 152 height 23
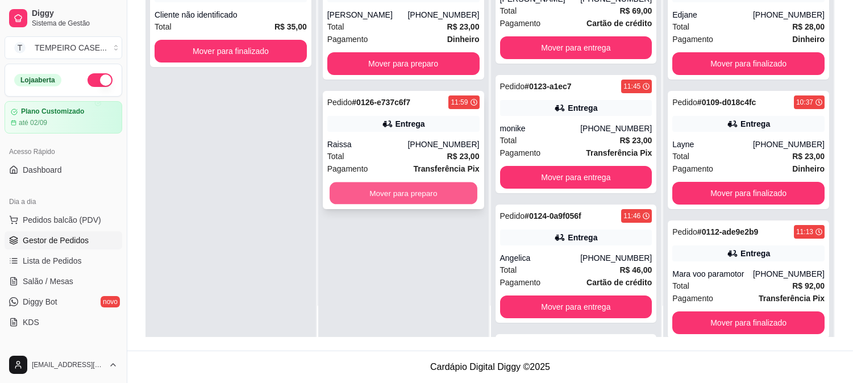
click at [366, 190] on button "Mover para preparo" at bounding box center [404, 193] width 148 height 22
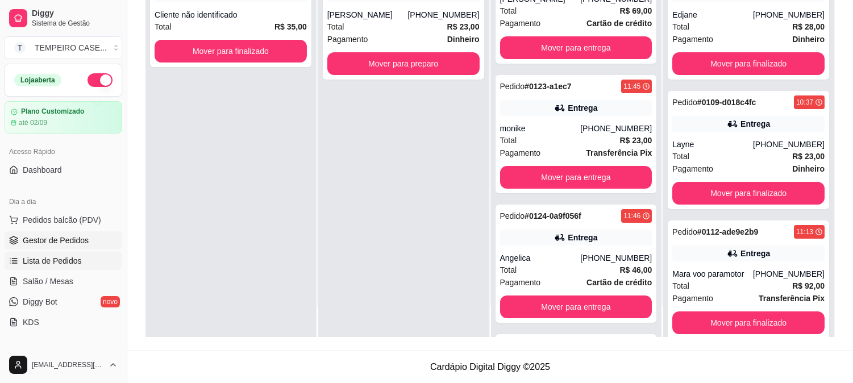
click at [63, 261] on span "Lista de Pedidos" at bounding box center [52, 260] width 59 height 11
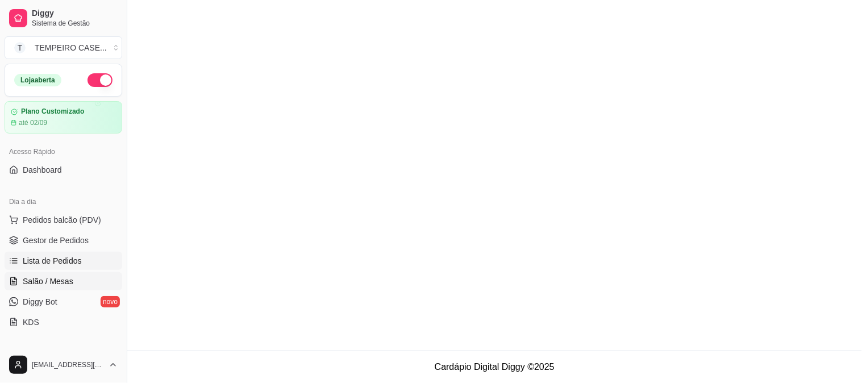
click at [55, 290] on link "Salão / Mesas" at bounding box center [64, 281] width 118 height 18
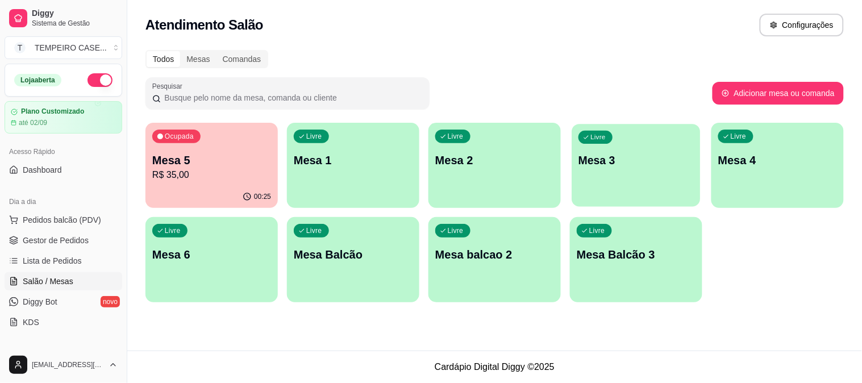
click at [658, 177] on div "Livre Mesa 3" at bounding box center [636, 158] width 128 height 69
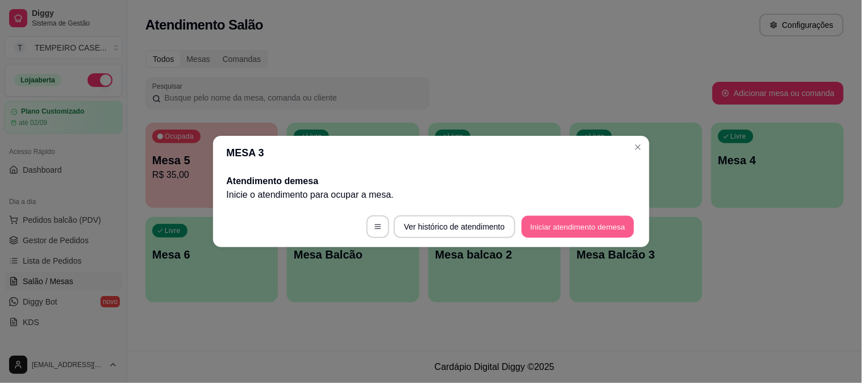
click at [575, 229] on button "Iniciar atendimento de mesa" at bounding box center [578, 227] width 113 height 22
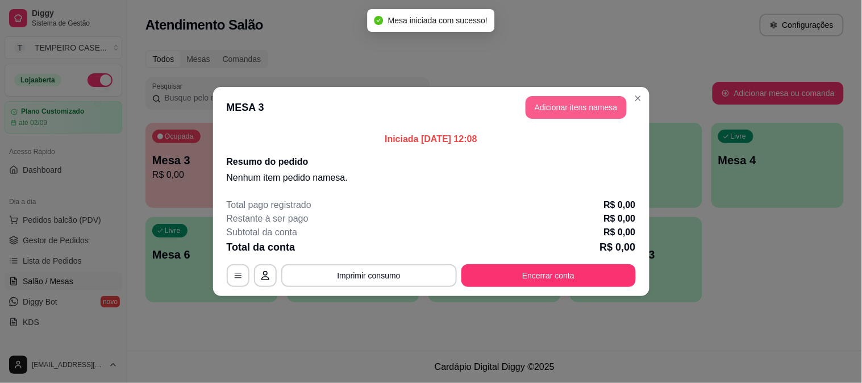
click at [578, 100] on button "Adicionar itens na mesa" at bounding box center [576, 107] width 101 height 23
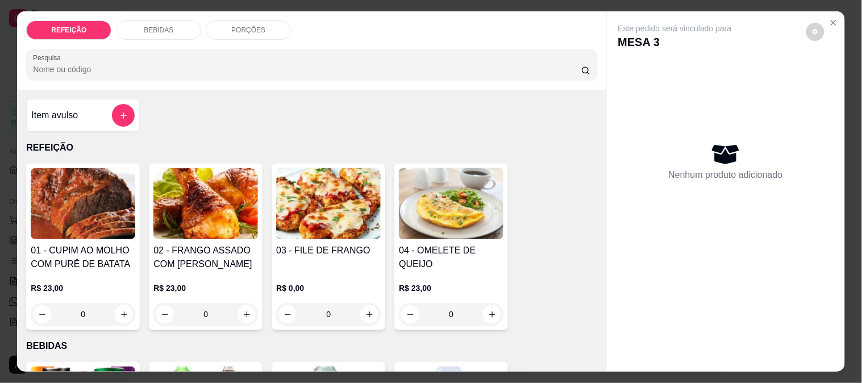
click at [99, 209] on img at bounding box center [83, 203] width 105 height 71
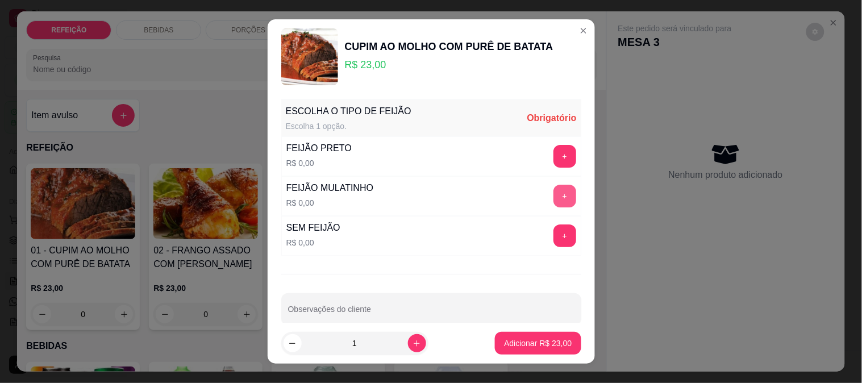
click at [553, 190] on button "+" at bounding box center [564, 196] width 23 height 23
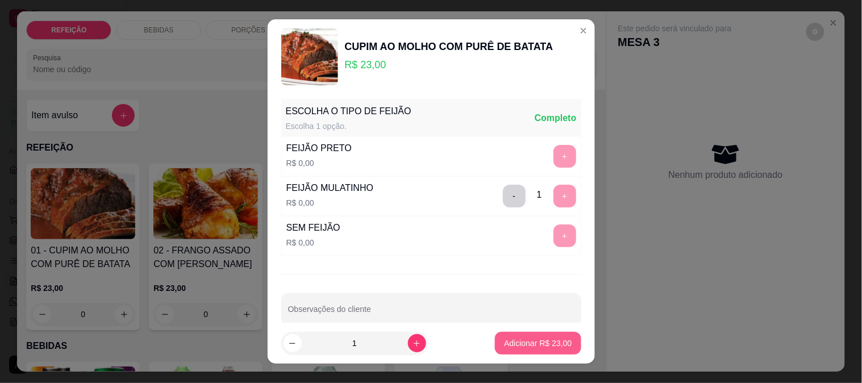
click at [526, 341] on p "Adicionar R$ 23,00" at bounding box center [538, 343] width 68 height 11
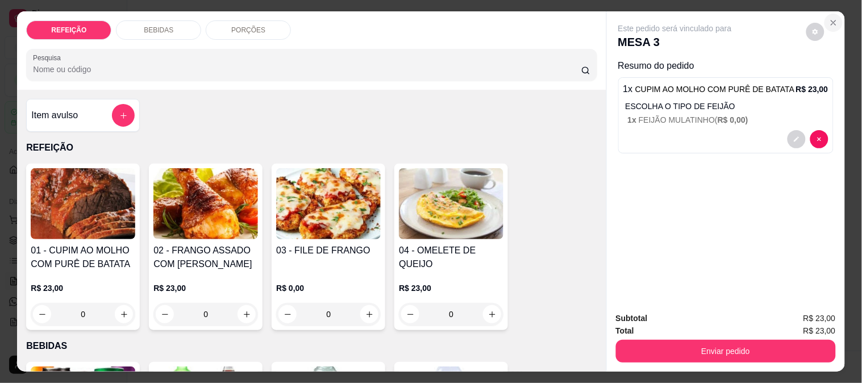
click at [829, 18] on icon "Close" at bounding box center [833, 22] width 9 height 9
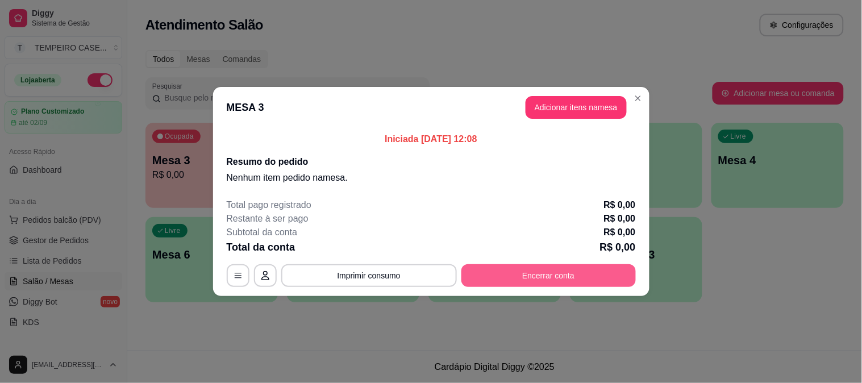
click at [542, 270] on button "Encerrar conta" at bounding box center [548, 275] width 174 height 23
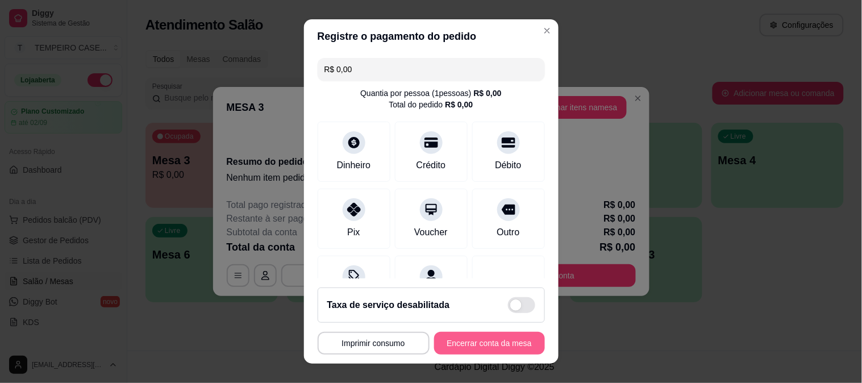
click at [450, 343] on button "Encerrar conta da mesa" at bounding box center [489, 343] width 111 height 23
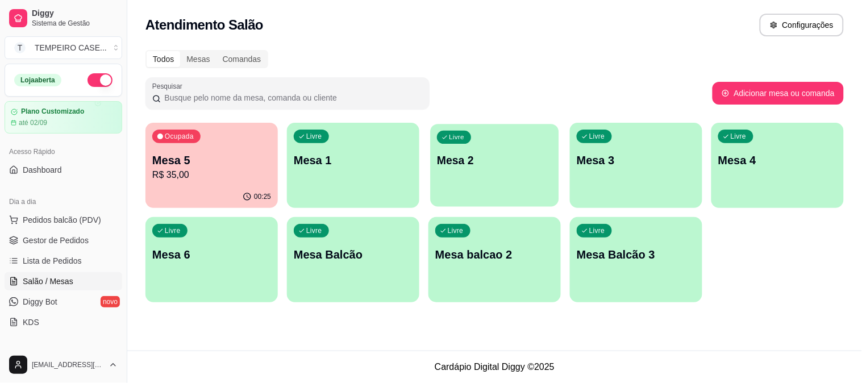
click at [474, 157] on p "Mesa 2" at bounding box center [494, 160] width 115 height 15
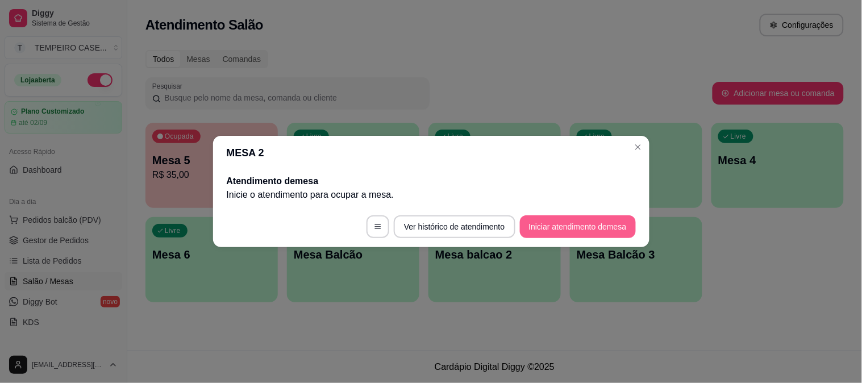
click at [571, 220] on button "Iniciar atendimento de mesa" at bounding box center [578, 226] width 116 height 23
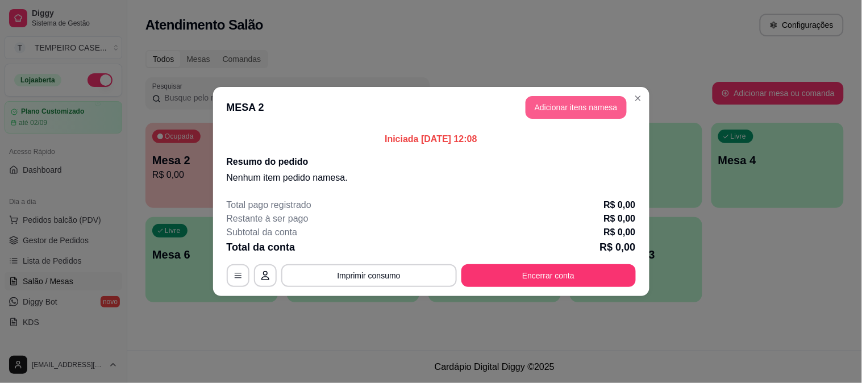
click at [555, 110] on button "Adicionar itens na mesa" at bounding box center [576, 107] width 101 height 23
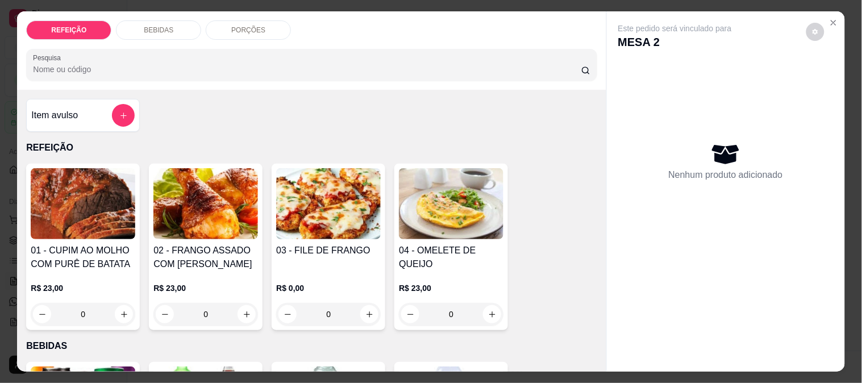
click at [60, 219] on img at bounding box center [83, 203] width 105 height 71
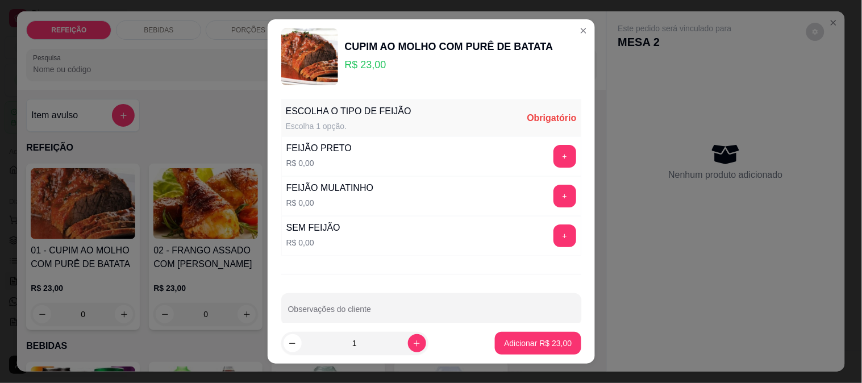
click at [548, 184] on div "FEIJÃO MULATINHO R$ 0,00 +" at bounding box center [431, 196] width 300 height 40
click at [553, 196] on button "+" at bounding box center [564, 196] width 23 height 23
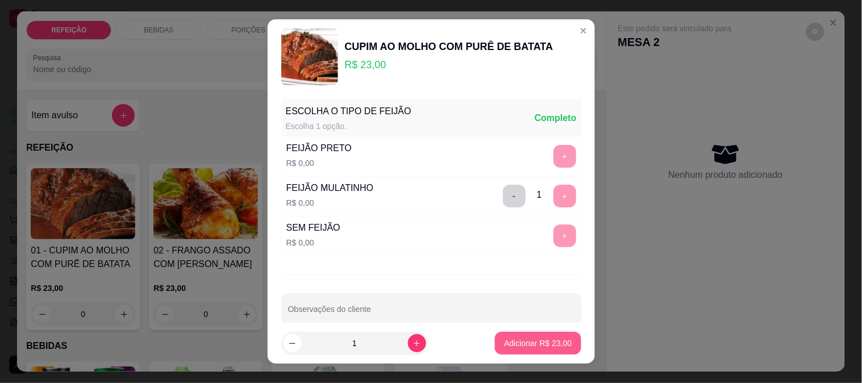
click at [534, 344] on p "Adicionar R$ 23,00" at bounding box center [538, 343] width 68 height 11
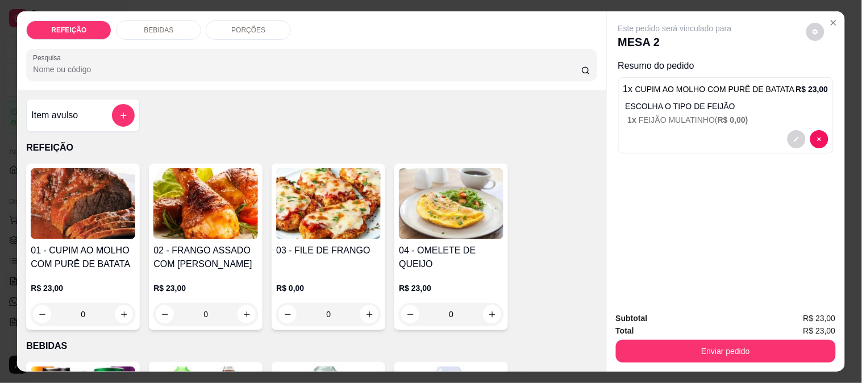
click at [176, 219] on img at bounding box center [205, 203] width 105 height 71
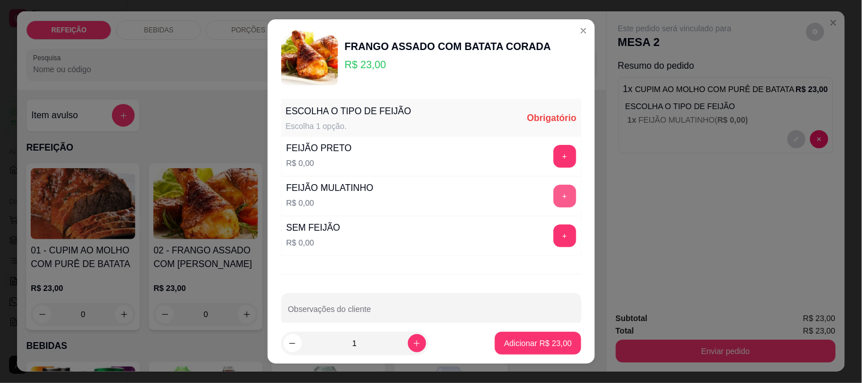
click at [553, 191] on button "+" at bounding box center [564, 196] width 23 height 23
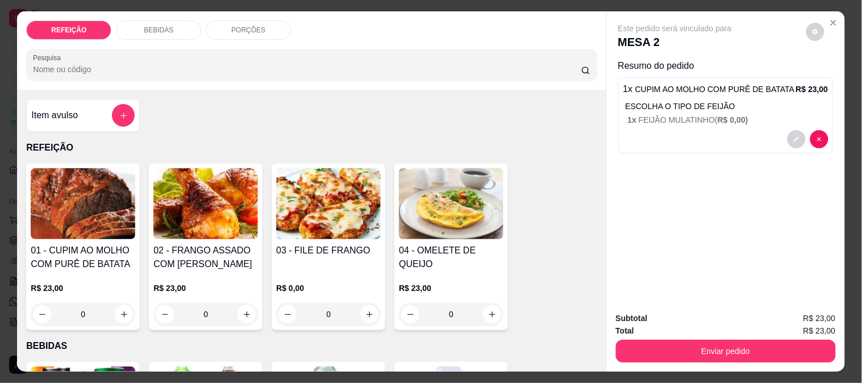
click at [315, 207] on img at bounding box center [328, 203] width 105 height 71
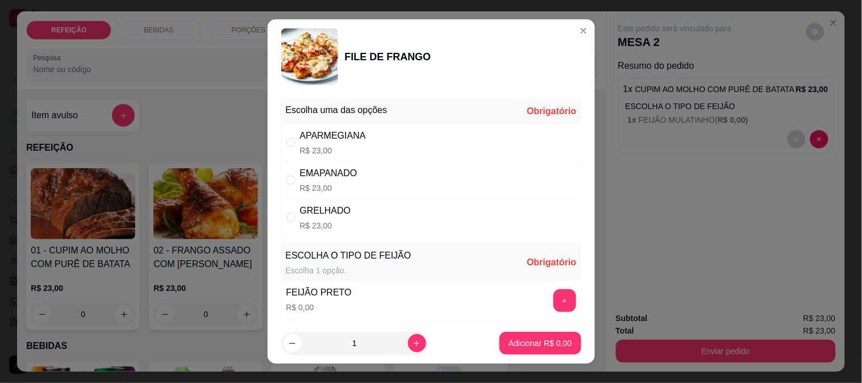
drag, startPoint x: 435, startPoint y: 139, endPoint x: 432, endPoint y: 209, distance: 70.0
click at [435, 138] on div "APARMEGIANA R$ 23,00" at bounding box center [431, 143] width 300 height 38
radio input "true"
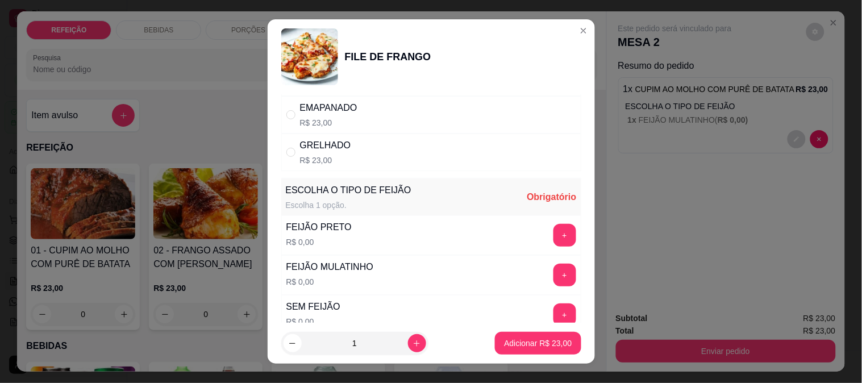
scroll to position [126, 0]
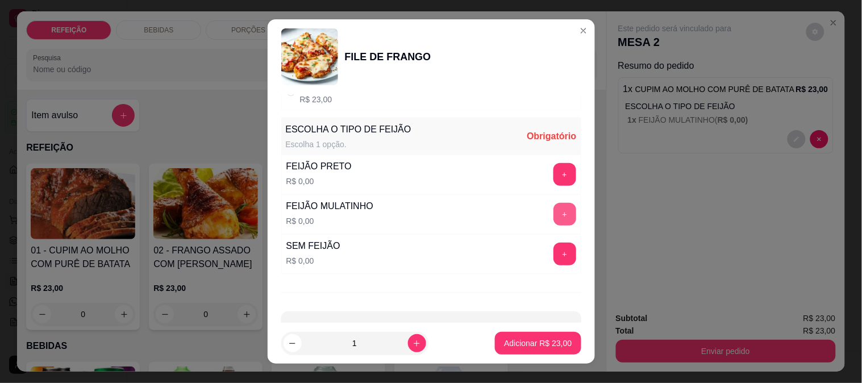
click at [553, 206] on button "+" at bounding box center [564, 214] width 23 height 23
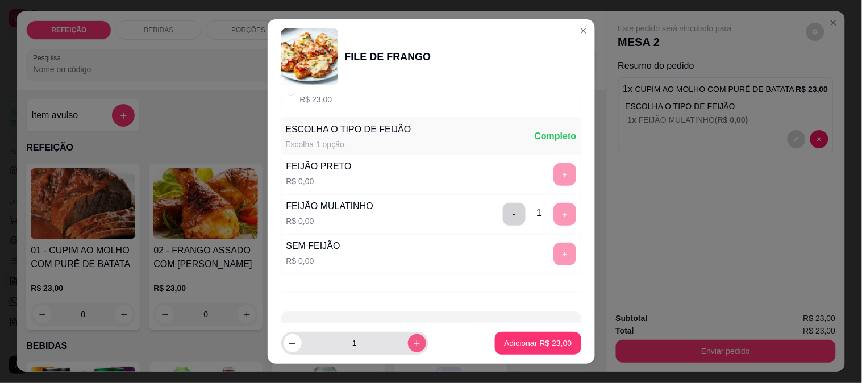
click at [408, 336] on button "increase-product-quantity" at bounding box center [417, 343] width 18 height 18
type input "2"
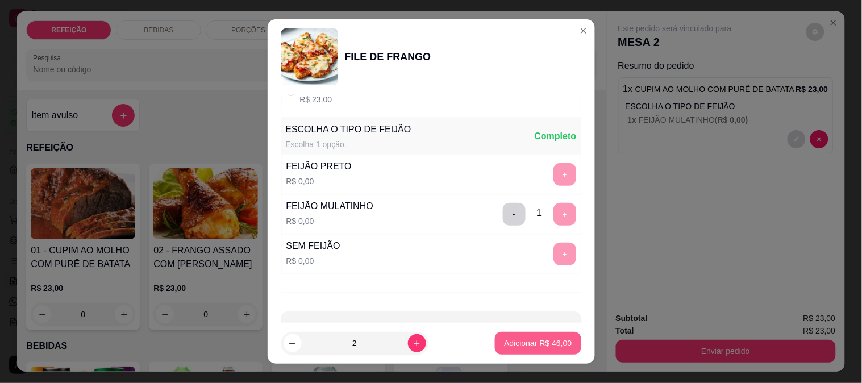
click at [520, 339] on p "Adicionar R$ 46,00" at bounding box center [538, 343] width 68 height 11
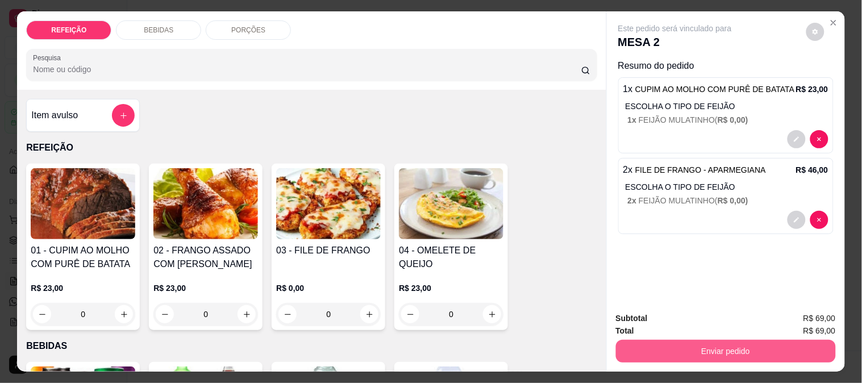
click at [682, 347] on button "Enviar pedido" at bounding box center [726, 351] width 220 height 23
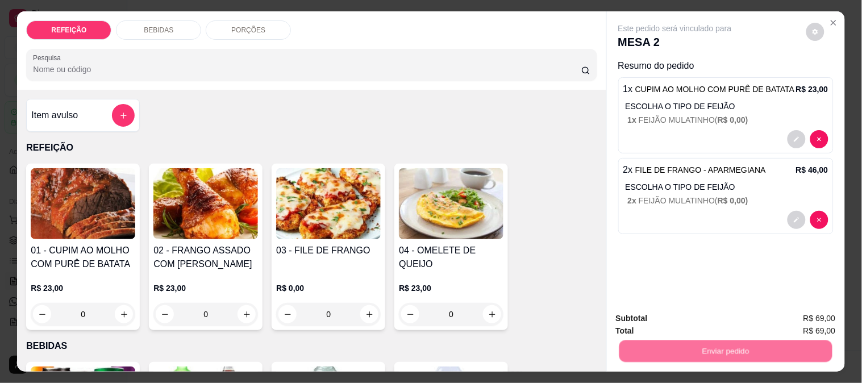
click at [647, 315] on button "Não registrar e enviar pedido" at bounding box center [688, 319] width 118 height 22
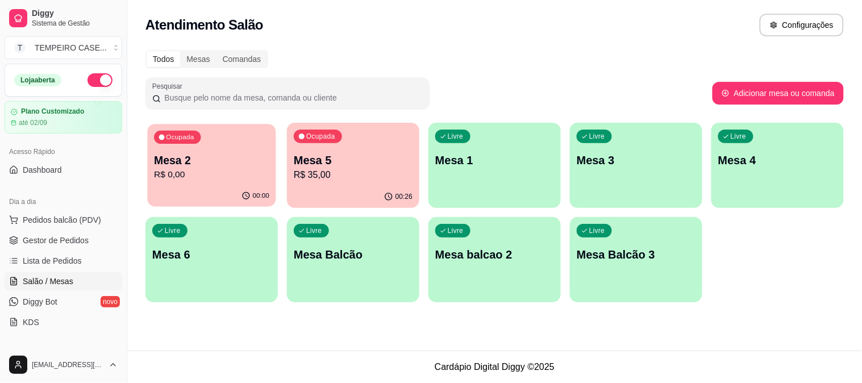
click at [213, 163] on p "Mesa 2" at bounding box center [211, 160] width 115 height 15
click at [66, 170] on link "Dashboard" at bounding box center [64, 170] width 118 height 18
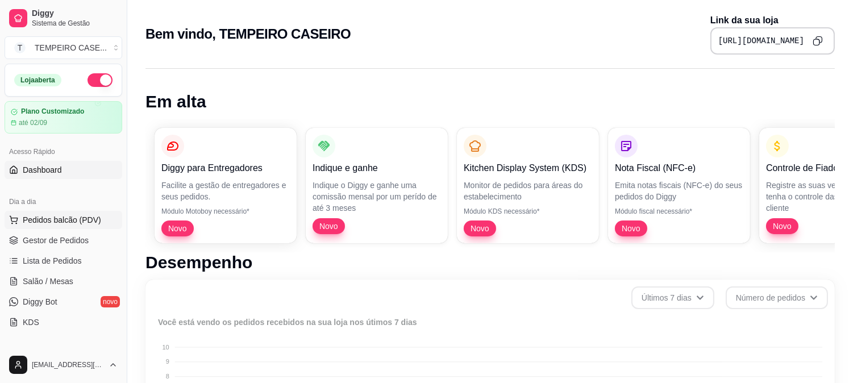
click at [72, 223] on span "Pedidos balcão (PDV)" at bounding box center [62, 219] width 78 height 11
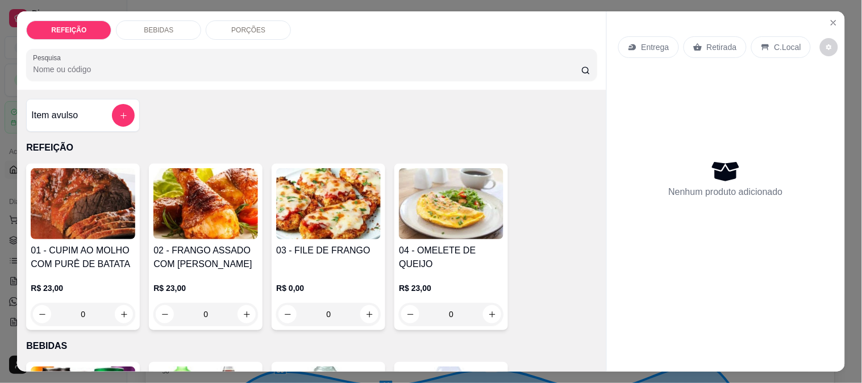
click at [20, 209] on div "Item avulso REFEIÇÃO 01 - CUPIM AO MOLHO COM PURÊ DE BATATA R$ 23,00 0 02 - FRA…" at bounding box center [311, 231] width 589 height 282
click at [68, 202] on img at bounding box center [83, 203] width 105 height 71
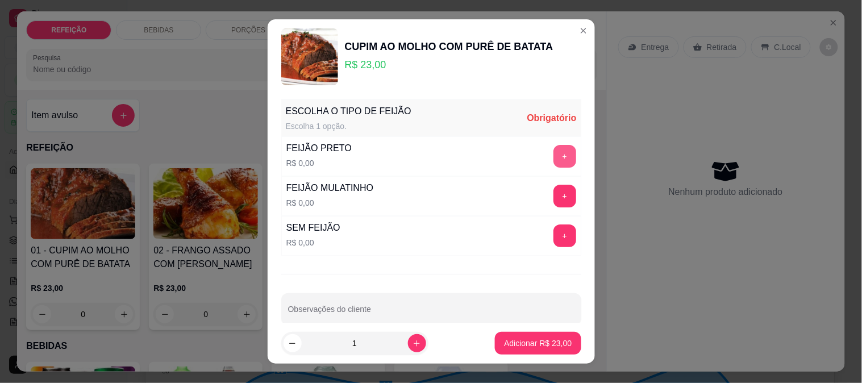
click at [553, 159] on button "+" at bounding box center [564, 156] width 23 height 23
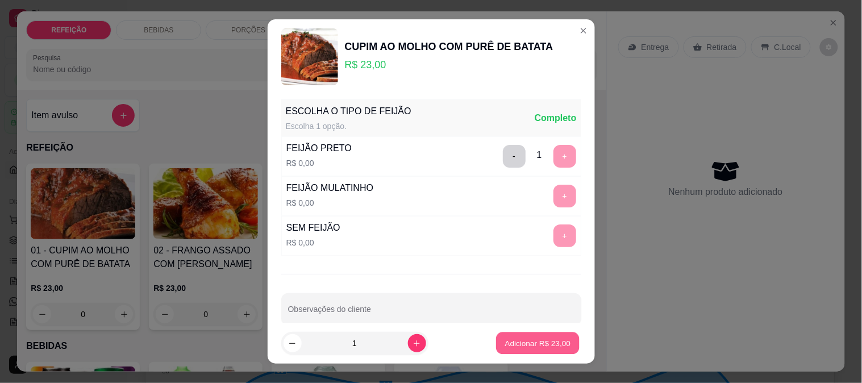
click at [536, 340] on p "Adicionar R$ 23,00" at bounding box center [538, 343] width 66 height 11
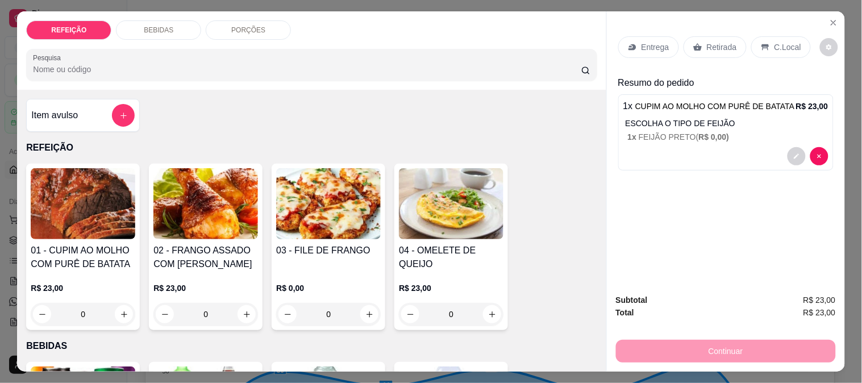
click at [348, 222] on img at bounding box center [328, 203] width 105 height 71
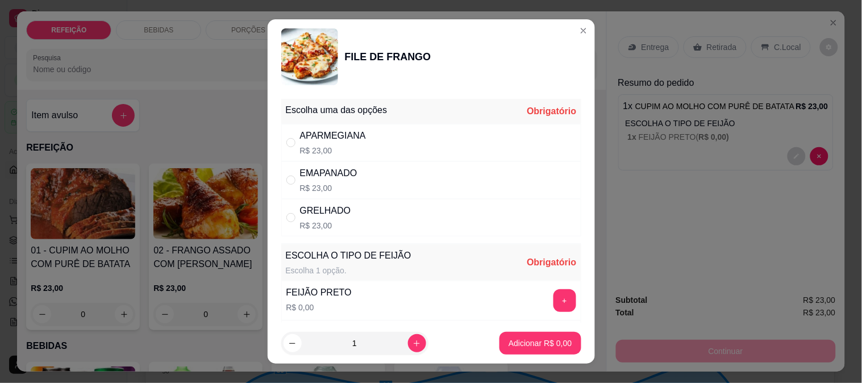
click at [317, 148] on p "R$ 23,00" at bounding box center [333, 150] width 66 height 11
radio input "true"
click at [553, 294] on button "+" at bounding box center [564, 300] width 22 height 22
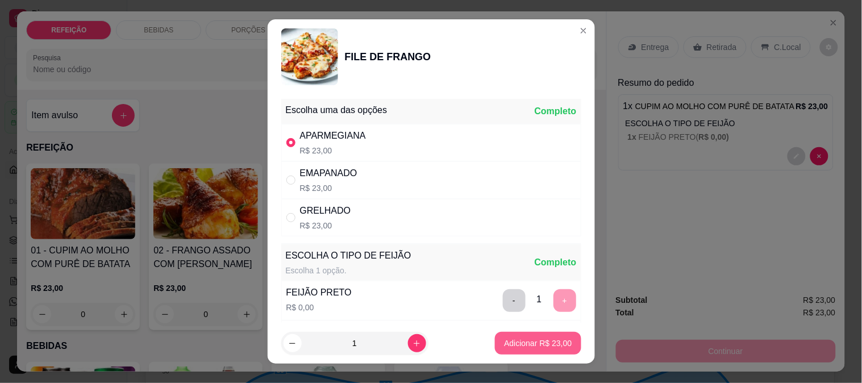
click at [519, 338] on p "Adicionar R$ 23,00" at bounding box center [538, 343] width 68 height 11
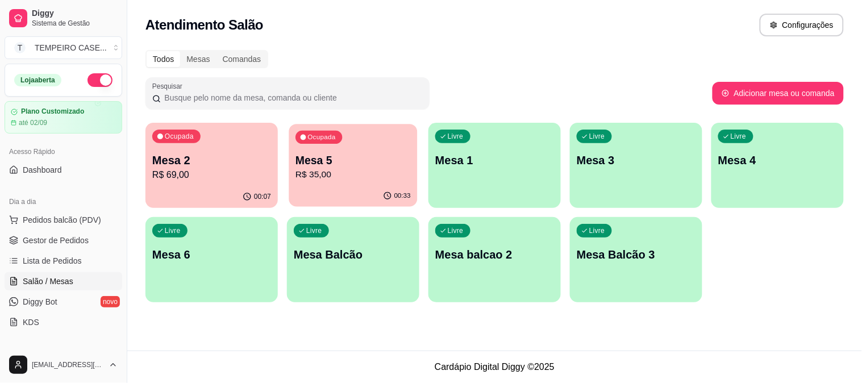
click at [345, 169] on p "R$ 35,00" at bounding box center [352, 174] width 115 height 13
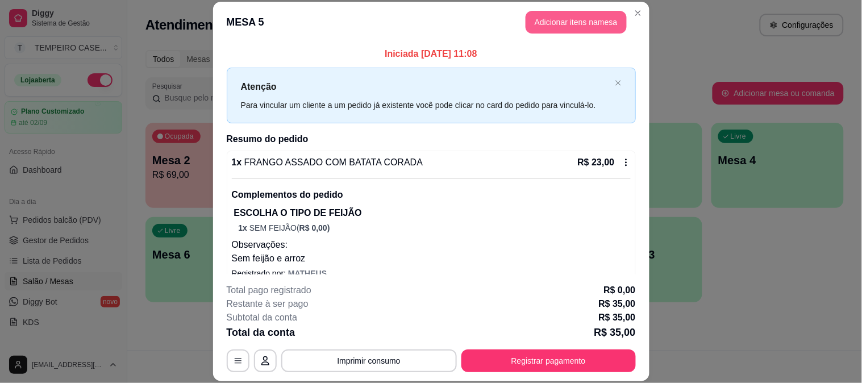
click at [572, 19] on button "Adicionar itens na mesa" at bounding box center [576, 22] width 101 height 23
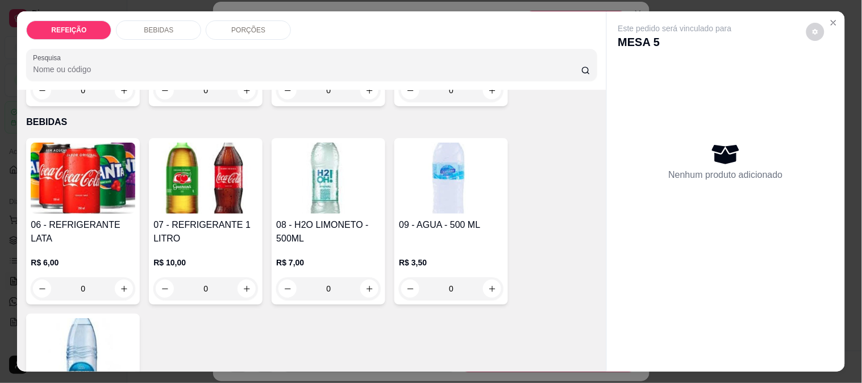
scroll to position [378, 0]
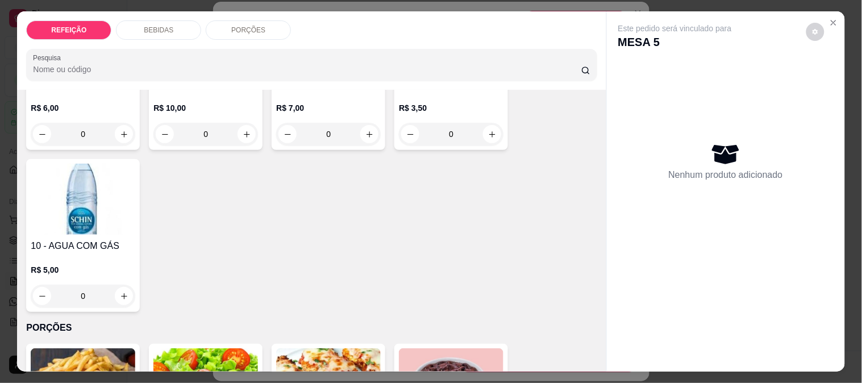
click at [205, 107] on p "R$ 10,00" at bounding box center [205, 107] width 105 height 11
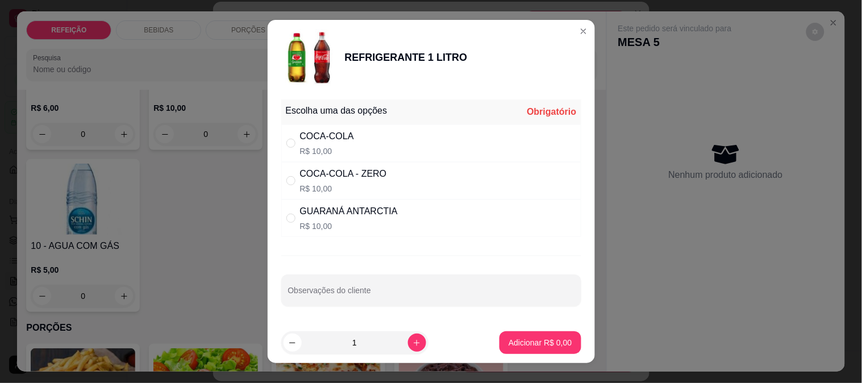
click at [335, 189] on p "R$ 10,00" at bounding box center [343, 188] width 87 height 11
radio input "true"
click at [501, 349] on button "Adicionar R$ 10,00" at bounding box center [538, 342] width 86 height 23
type input "1"
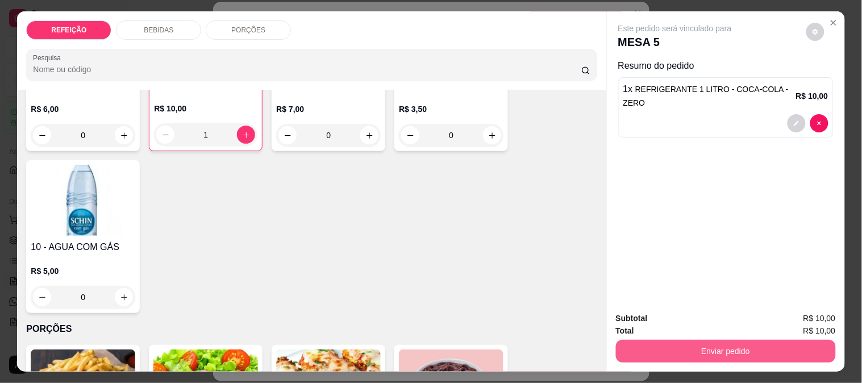
click at [669, 342] on button "Enviar pedido" at bounding box center [726, 351] width 220 height 23
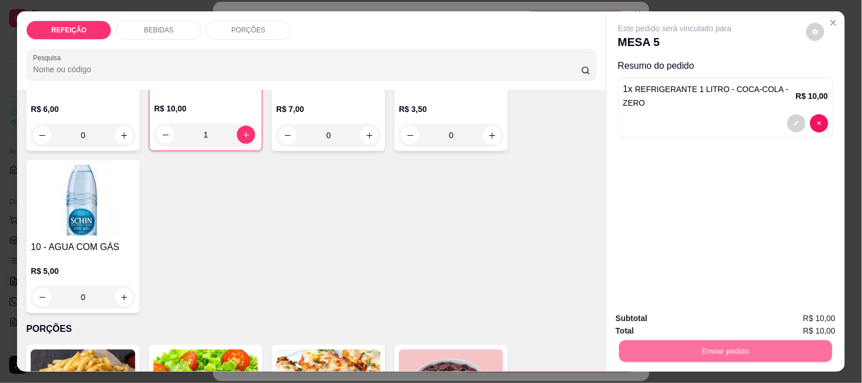
click at [646, 310] on button "Não registrar e enviar pedido" at bounding box center [688, 319] width 118 height 22
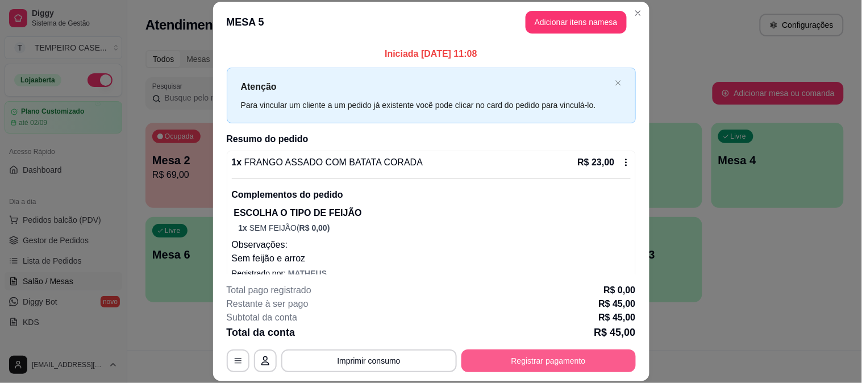
click at [589, 365] on button "Registrar pagamento" at bounding box center [548, 360] width 174 height 23
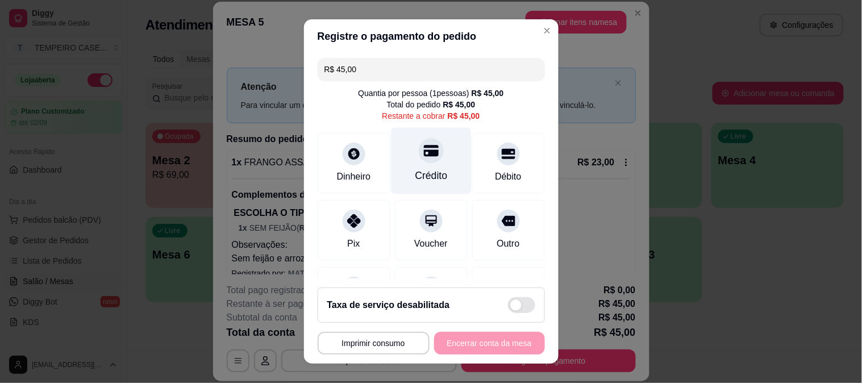
click at [429, 155] on div "Crédito" at bounding box center [431, 160] width 80 height 66
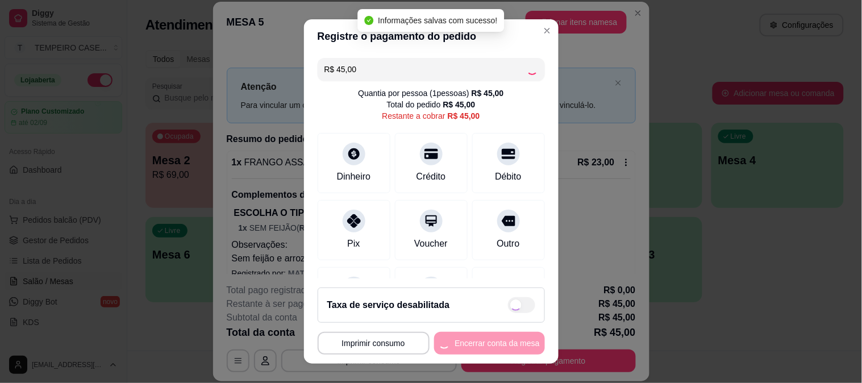
type input "R$ 0,00"
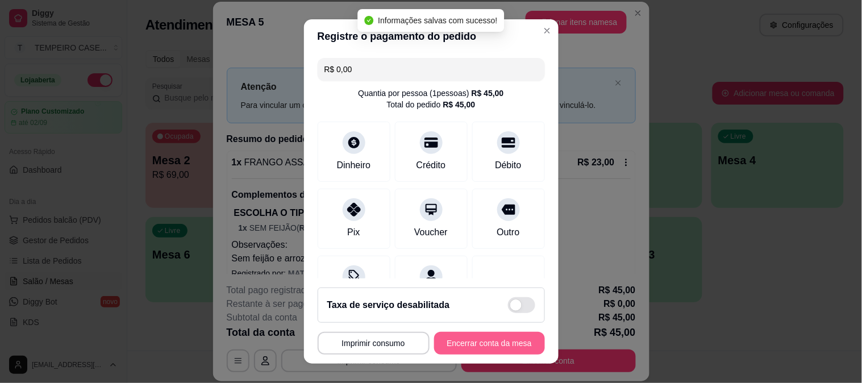
click at [518, 343] on button "Encerrar conta da mesa" at bounding box center [489, 343] width 111 height 23
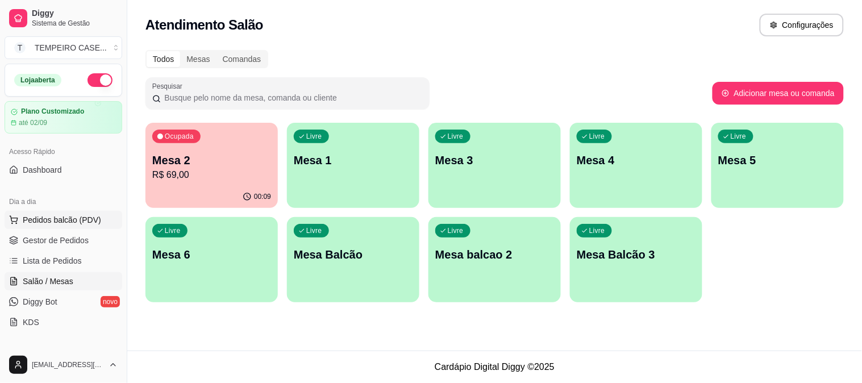
click at [71, 217] on span "Pedidos balcão (PDV)" at bounding box center [62, 219] width 78 height 11
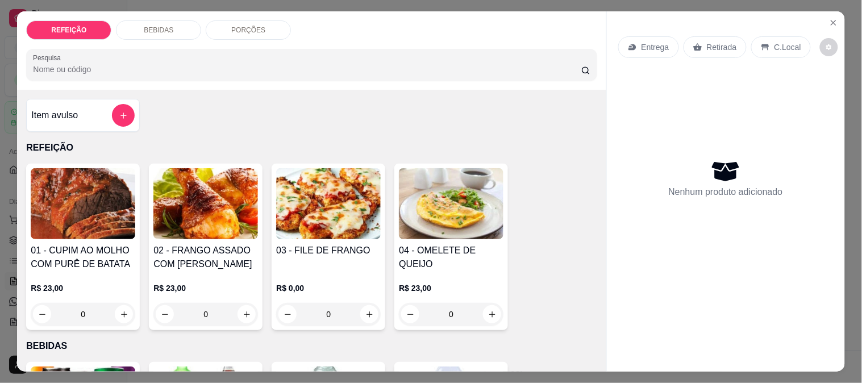
click at [44, 236] on div "01 - CUPIM AO MOLHO COM PURÊ DE BATATA R$ 23,00 0" at bounding box center [83, 247] width 114 height 166
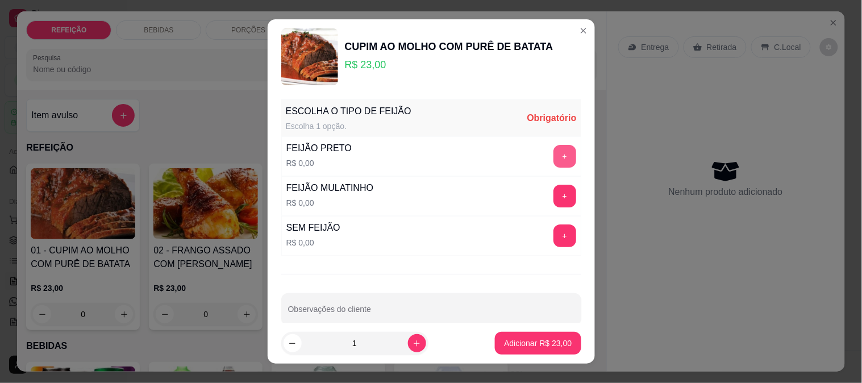
click at [559, 150] on div "ESCOLHA O TIPO DE FEIJÃO Escolha 1 opção. Obrigatório FEIJÃO PRETO R$ 0,00 + FE…" at bounding box center [431, 208] width 327 height 229
click at [553, 150] on button "+" at bounding box center [564, 156] width 23 height 23
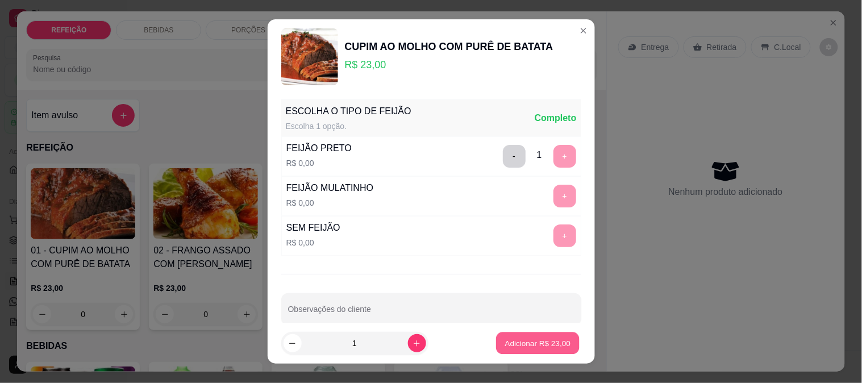
click at [530, 347] on p "Adicionar R$ 23,00" at bounding box center [538, 343] width 66 height 11
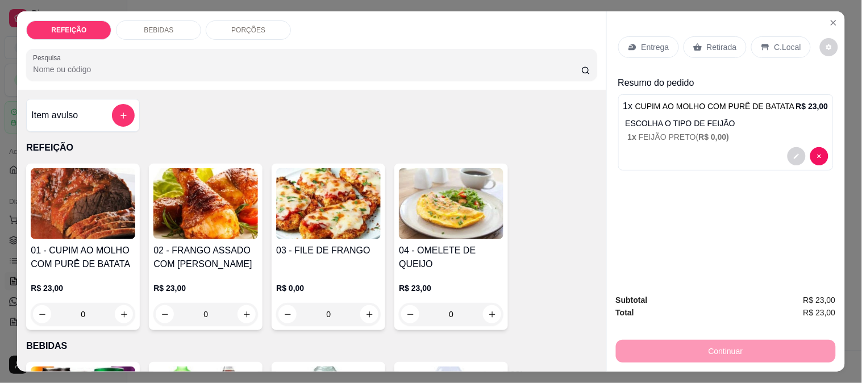
click at [202, 179] on img at bounding box center [205, 203] width 105 height 71
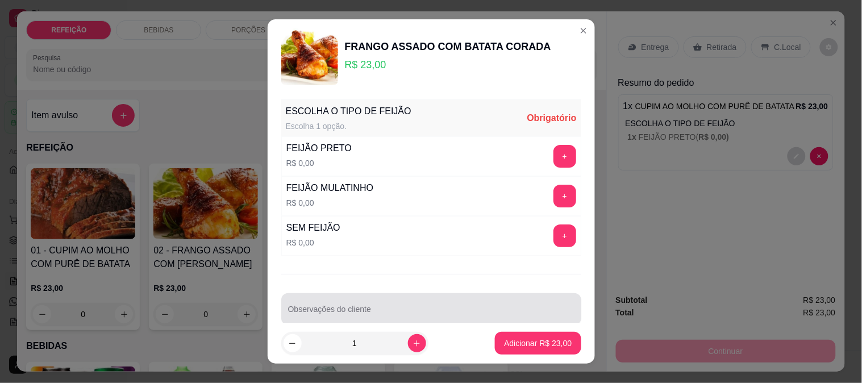
click at [380, 299] on div at bounding box center [431, 309] width 286 height 23
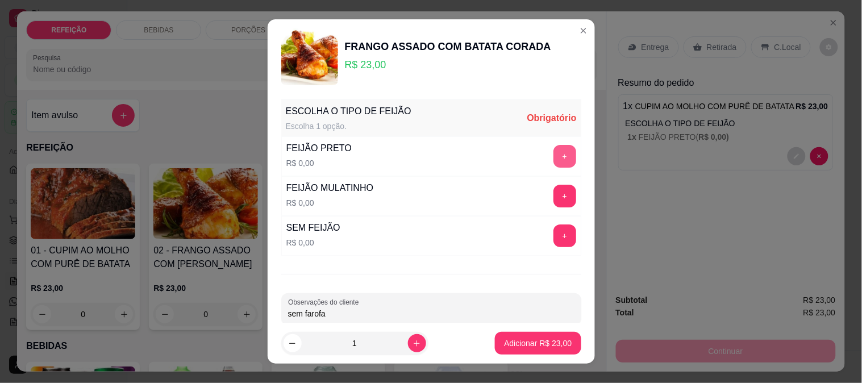
type input "sem farofa"
click at [553, 150] on button "+" at bounding box center [564, 156] width 23 height 23
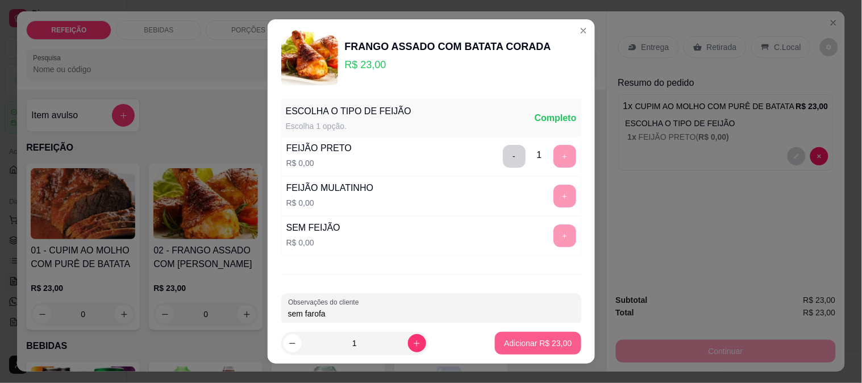
click at [519, 343] on p "Adicionar R$ 23,00" at bounding box center [538, 343] width 68 height 11
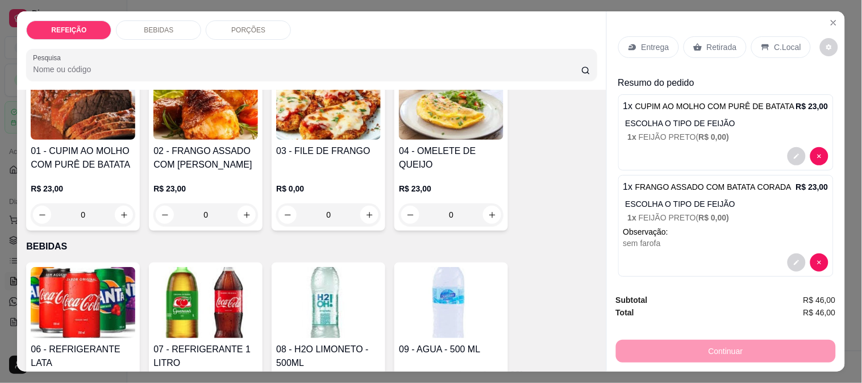
scroll to position [252, 0]
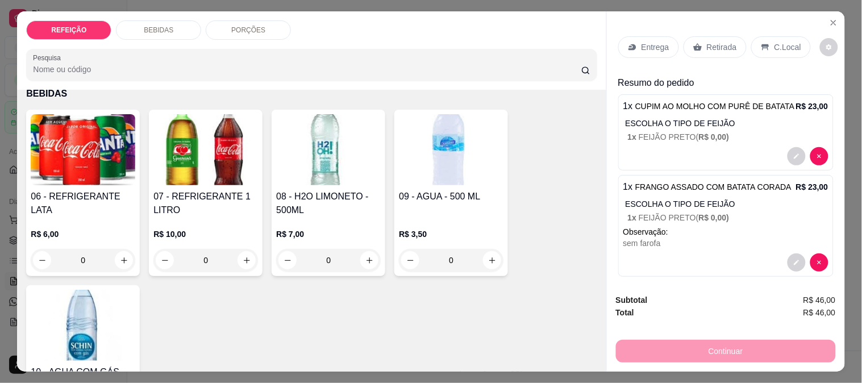
click at [213, 198] on h4 "07 - REFRIGERANTE 1 LITRO" at bounding box center [205, 203] width 105 height 27
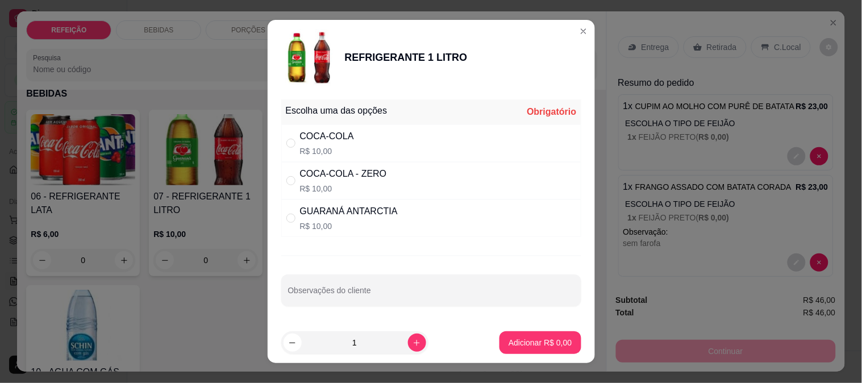
click at [352, 179] on div "COCA-COLA - ZERO" at bounding box center [343, 174] width 87 height 14
radio input "true"
click at [508, 343] on p "Adicionar R$ 10,00" at bounding box center [538, 342] width 68 height 11
type input "1"
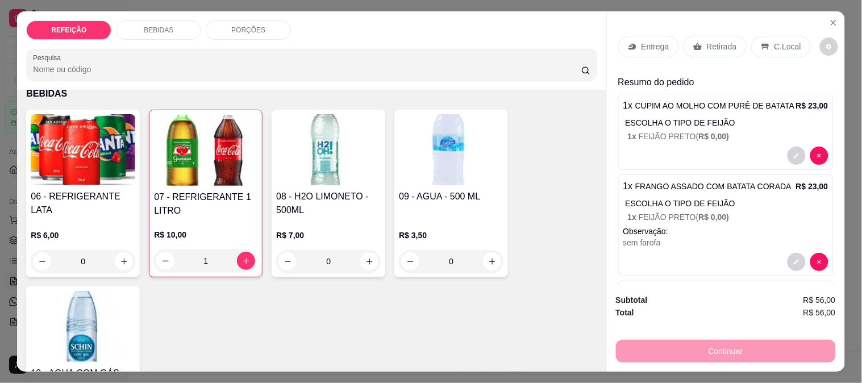
scroll to position [0, 0]
click at [659, 41] on p "Entrega" at bounding box center [656, 46] width 28 height 11
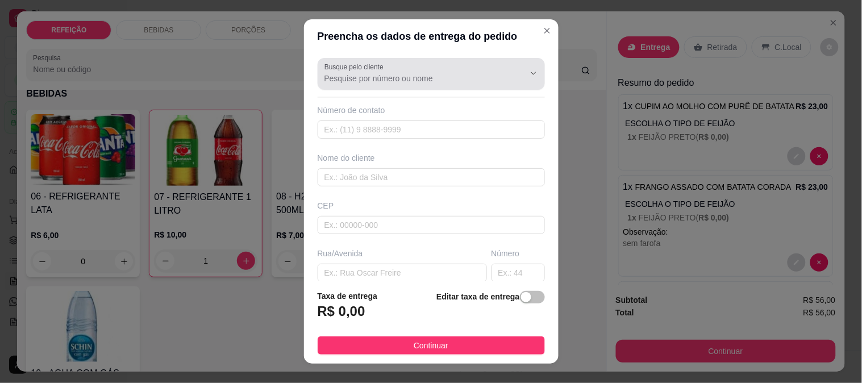
click at [405, 80] on input "Busque pelo cliente" at bounding box center [415, 78] width 182 height 11
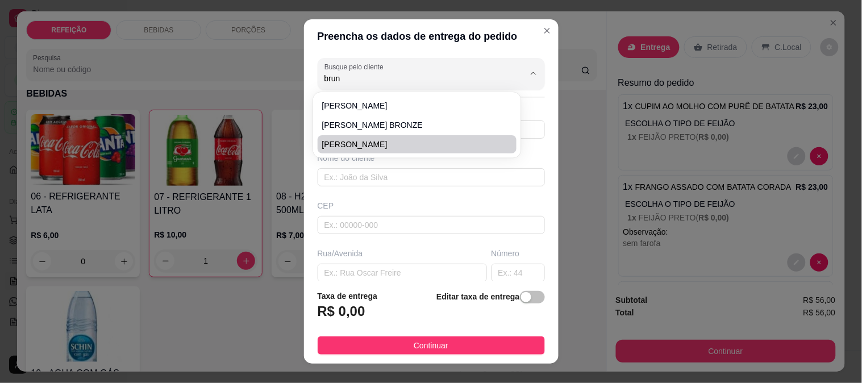
click at [379, 144] on span "[PERSON_NAME]" at bounding box center [411, 144] width 179 height 11
type input "[PERSON_NAME]"
type input "8192472065"
type input "[PERSON_NAME]"
type input "POUSADA ACOCHEGO DO MARACA"
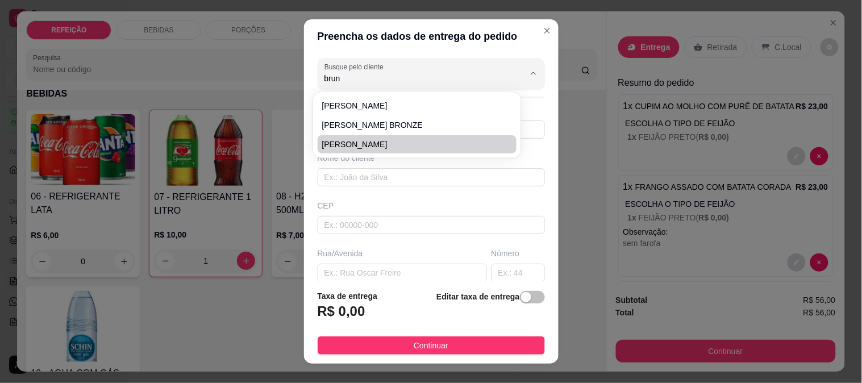
type input "IPOJUCA"
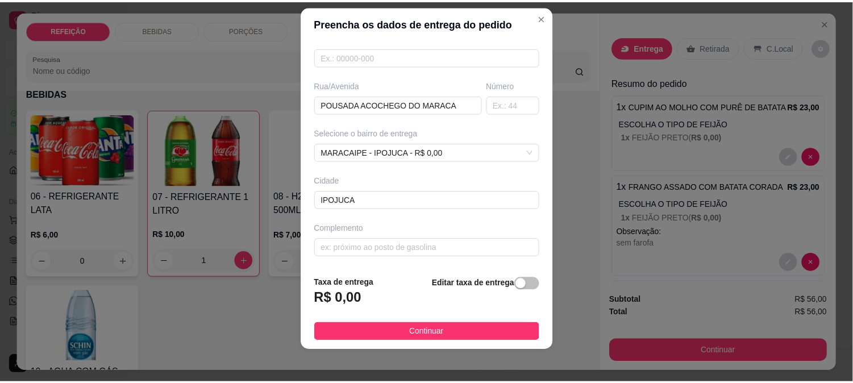
scroll to position [17, 0]
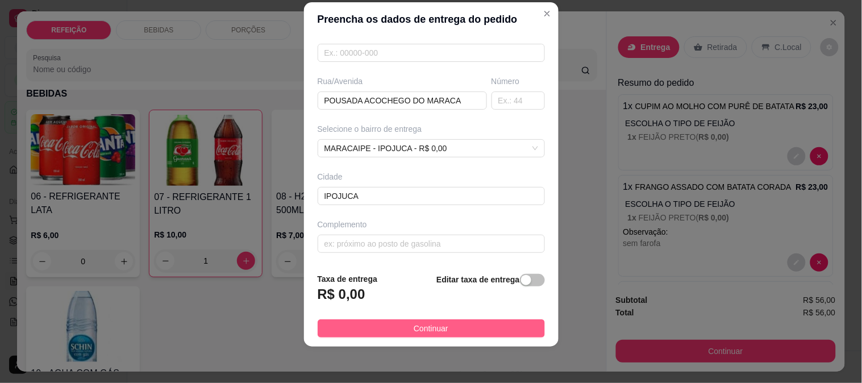
click at [396, 327] on button "Continuar" at bounding box center [431, 328] width 227 height 18
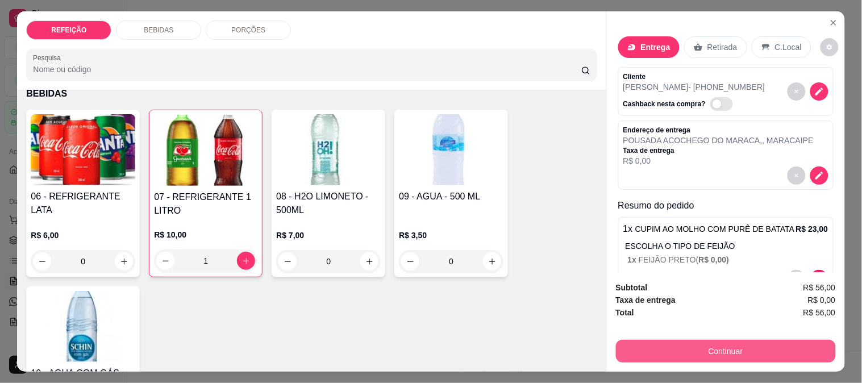
click at [686, 349] on button "Continuar" at bounding box center [726, 351] width 220 height 23
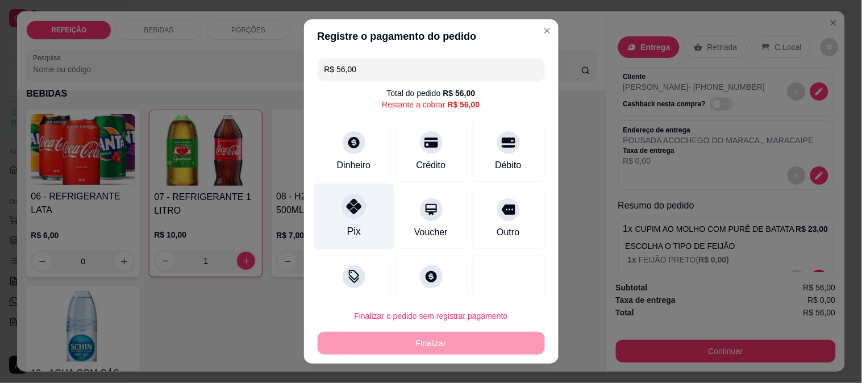
click at [335, 217] on div "Pix" at bounding box center [354, 216] width 80 height 66
type input "R$ 0,00"
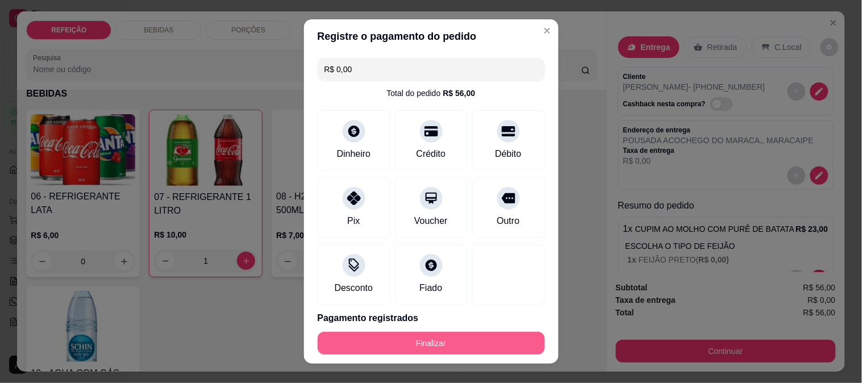
click at [421, 347] on button "Finalizar" at bounding box center [431, 343] width 227 height 23
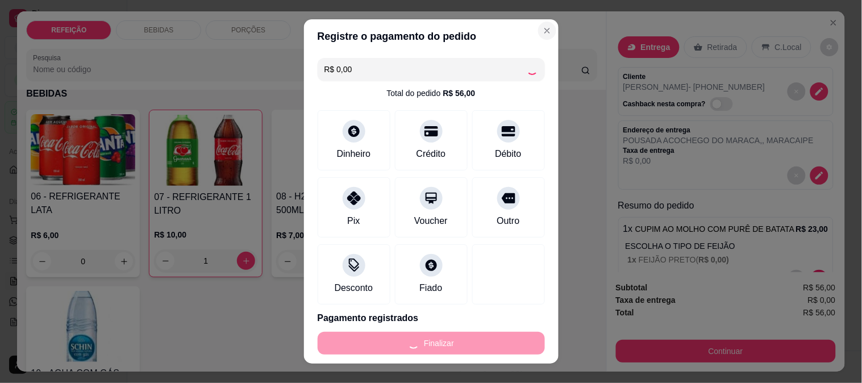
type input "0"
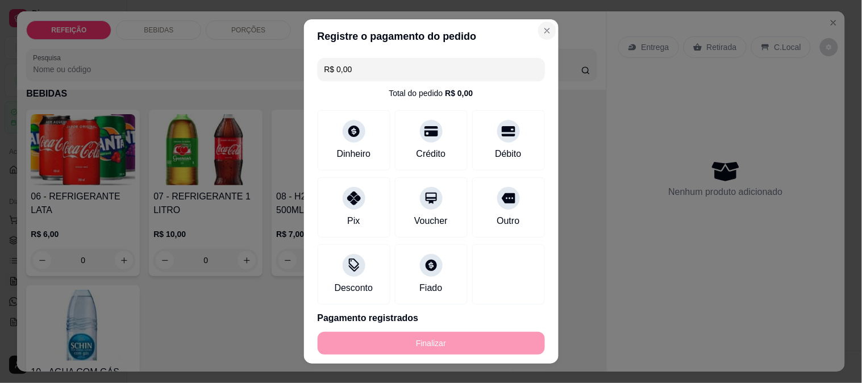
type input "-R$ 56,00"
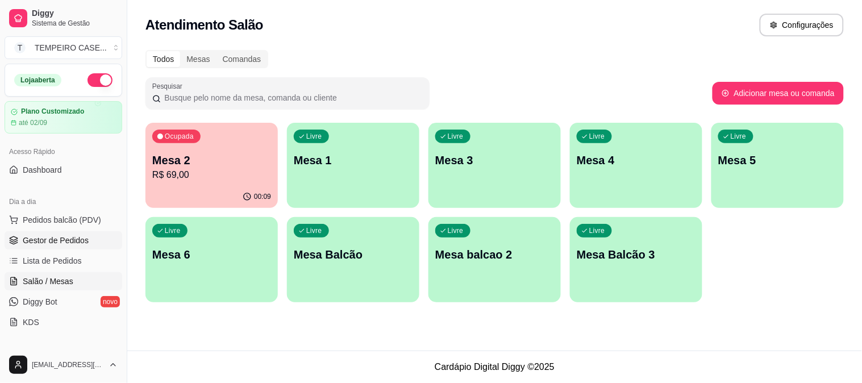
click at [59, 231] on link "Gestor de Pedidos" at bounding box center [64, 240] width 118 height 18
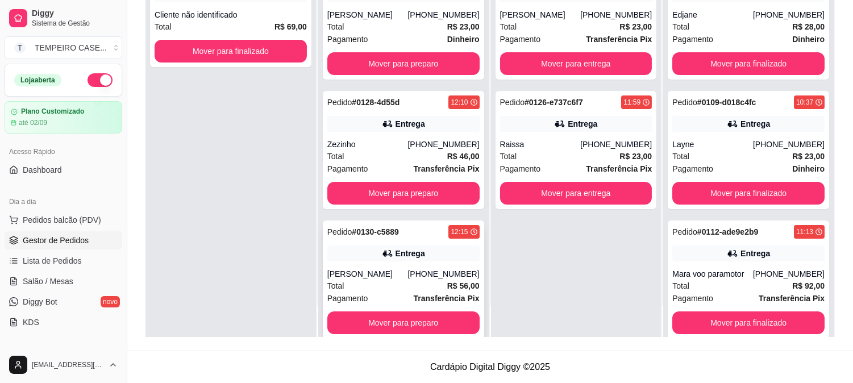
scroll to position [16, 0]
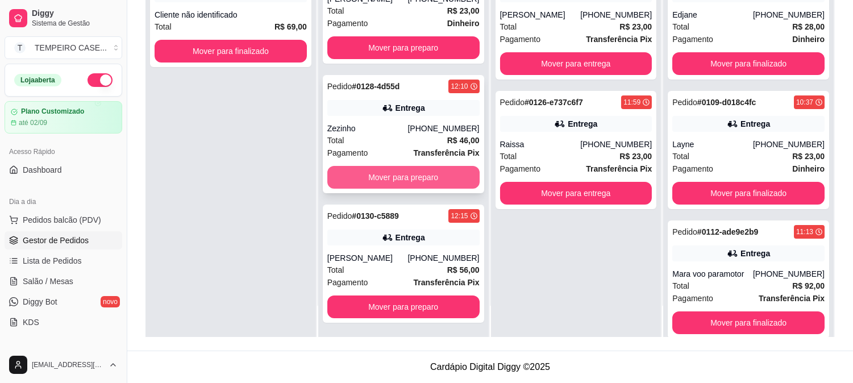
click at [419, 176] on button "Mover para preparo" at bounding box center [403, 177] width 152 height 23
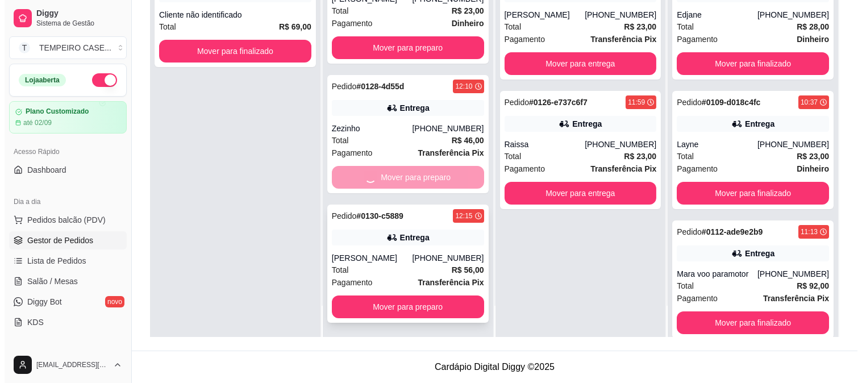
scroll to position [0, 0]
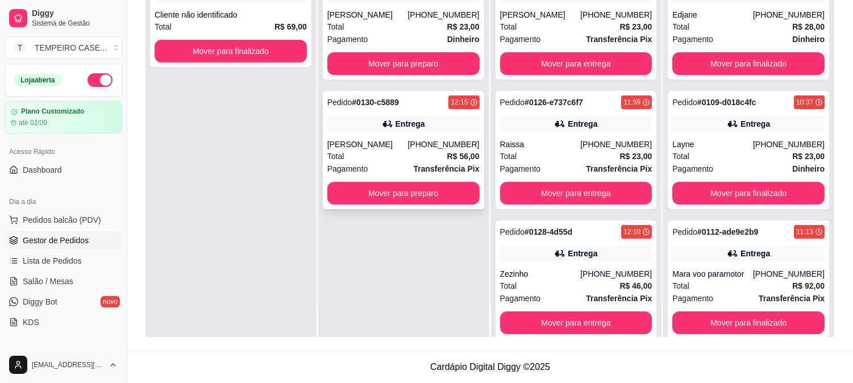
click at [408, 145] on div "[PERSON_NAME]" at bounding box center [367, 144] width 81 height 11
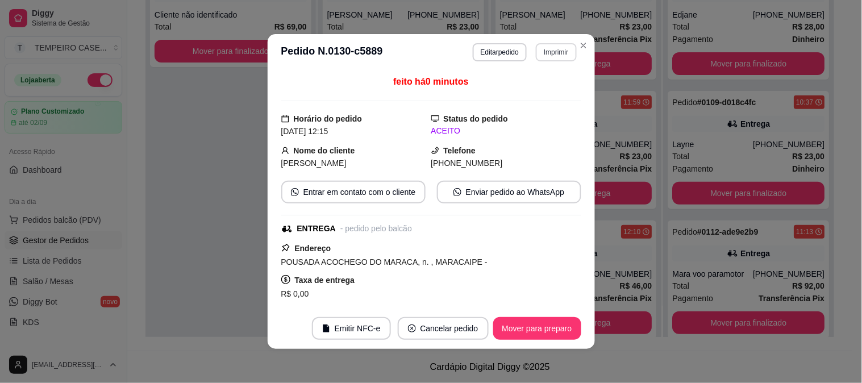
click at [558, 53] on button "Imprimir" at bounding box center [556, 52] width 40 height 18
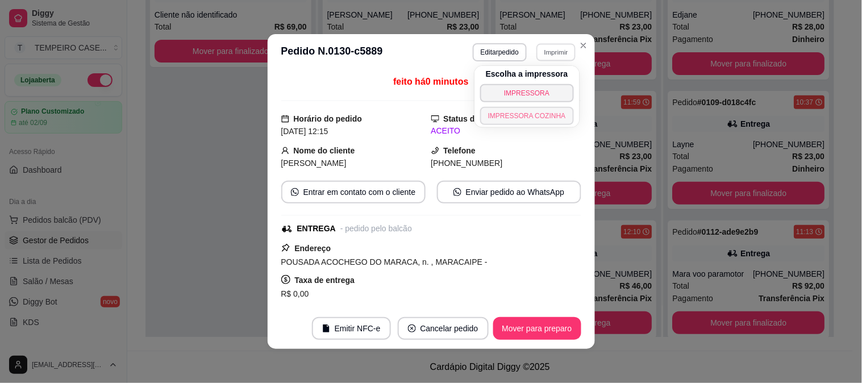
click at [540, 110] on button "IMPRESSORA COZINHA" at bounding box center [527, 116] width 94 height 18
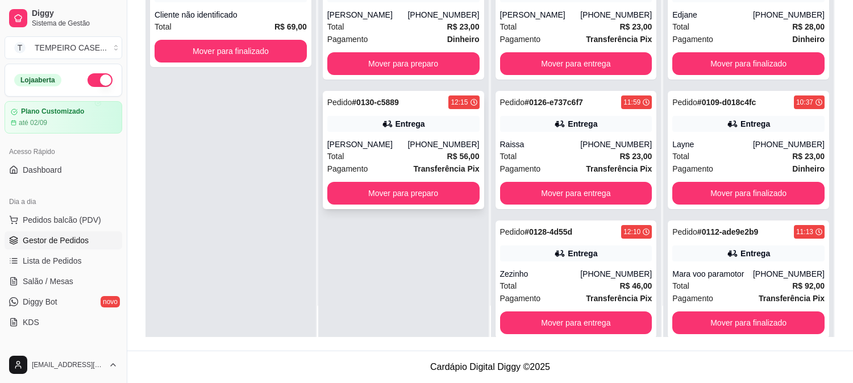
click at [435, 141] on div "[PHONE_NUMBER]" at bounding box center [443, 144] width 72 height 11
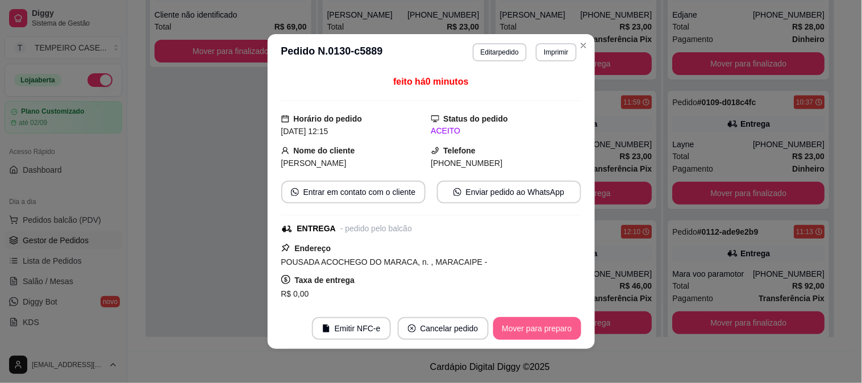
click at [527, 332] on button "Mover para preparo" at bounding box center [537, 328] width 88 height 23
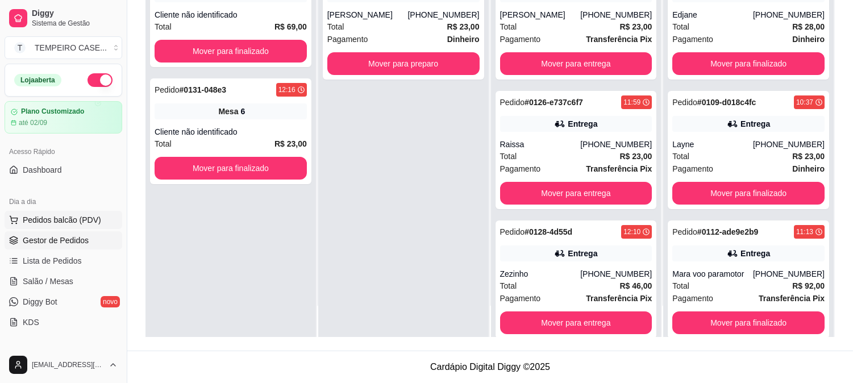
click at [65, 219] on span "Pedidos balcão (PDV)" at bounding box center [62, 219] width 78 height 11
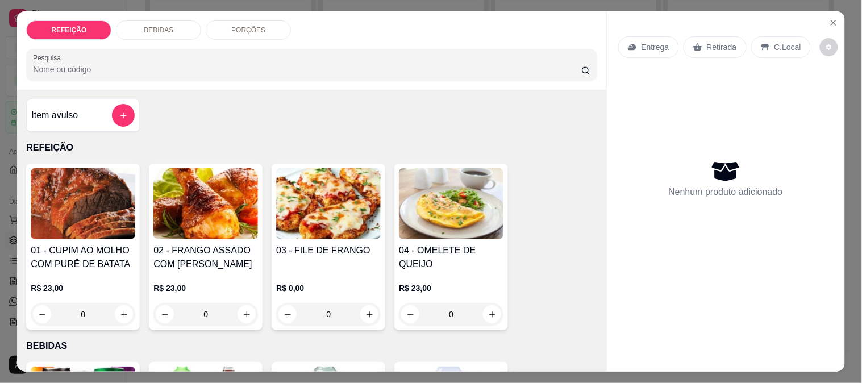
click at [78, 198] on img at bounding box center [83, 203] width 105 height 71
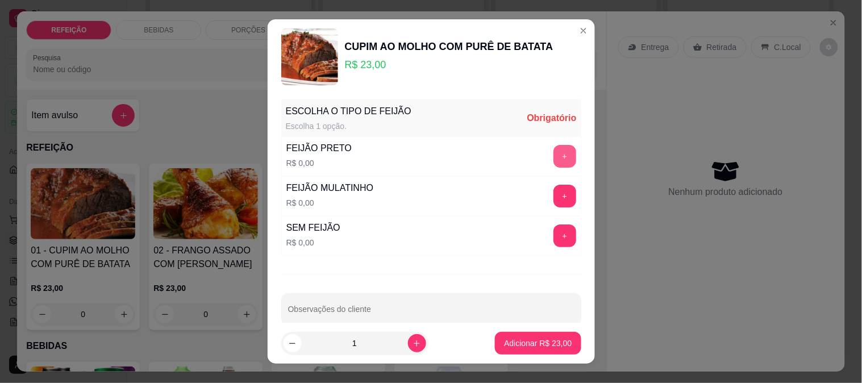
click at [553, 150] on button "+" at bounding box center [564, 156] width 23 height 23
click at [408, 348] on button "increase-product-quantity" at bounding box center [417, 343] width 18 height 18
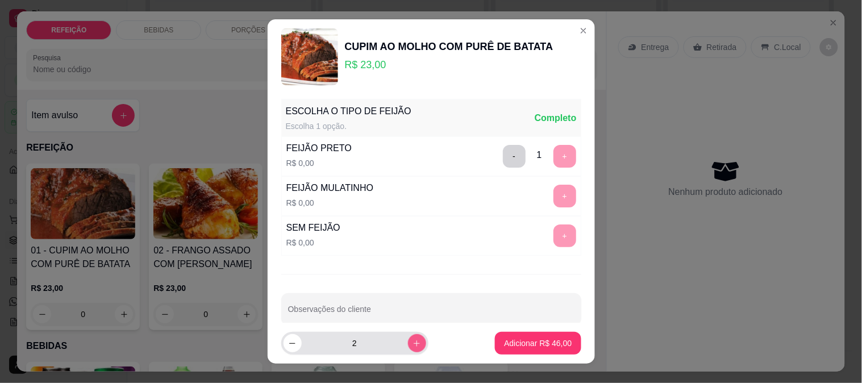
click at [408, 348] on button "increase-product-quantity" at bounding box center [417, 343] width 18 height 18
click at [413, 348] on icon "increase-product-quantity" at bounding box center [417, 343] width 9 height 9
type input "4"
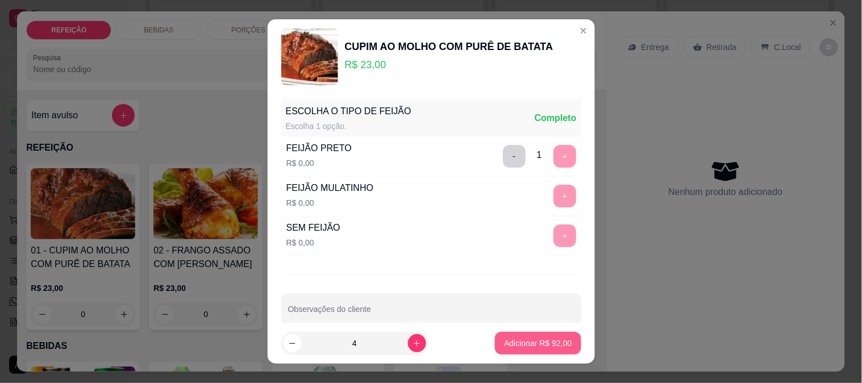
click at [518, 340] on p "Adicionar R$ 92,00" at bounding box center [538, 343] width 68 height 11
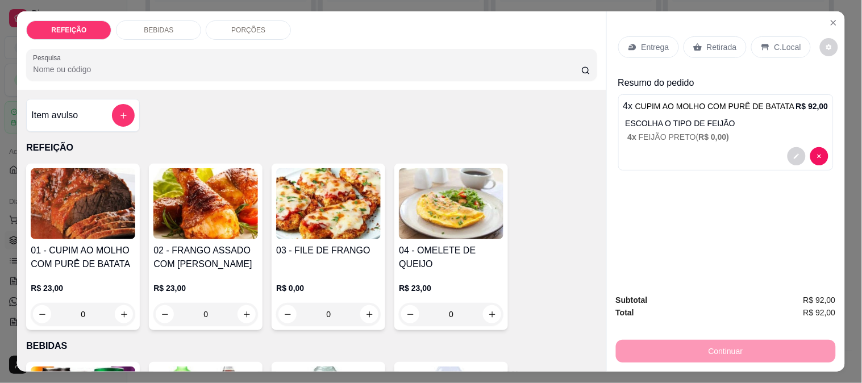
click at [347, 230] on img at bounding box center [328, 203] width 105 height 71
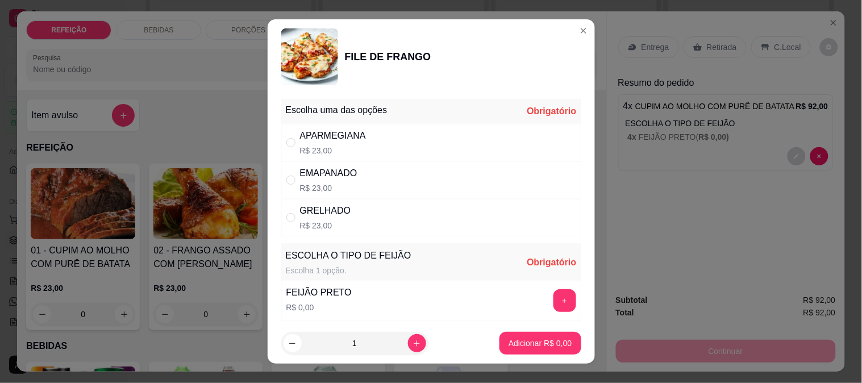
click at [381, 132] on div "APARMEGIANA R$ 23,00" at bounding box center [431, 143] width 300 height 38
radio input "true"
click at [553, 302] on button "+" at bounding box center [564, 300] width 23 height 23
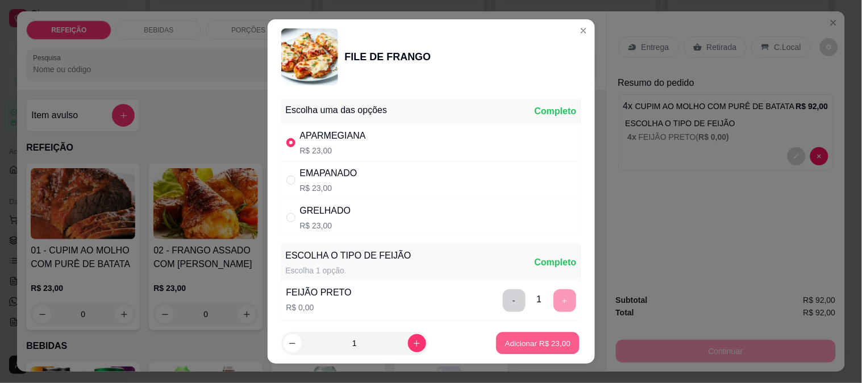
click at [542, 339] on p "Adicionar R$ 23,00" at bounding box center [538, 343] width 66 height 11
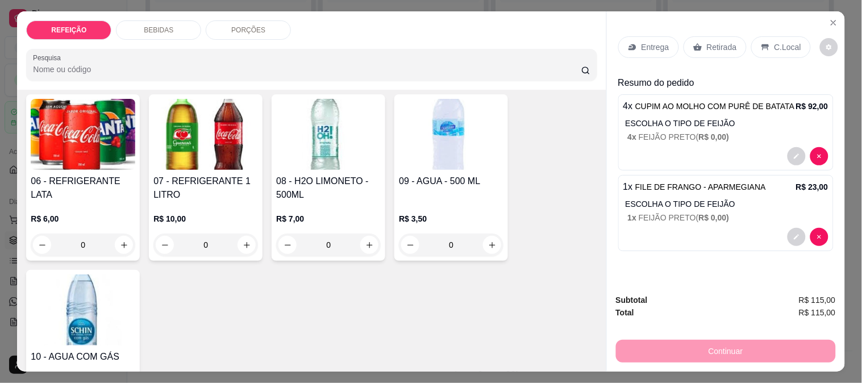
scroll to position [378, 0]
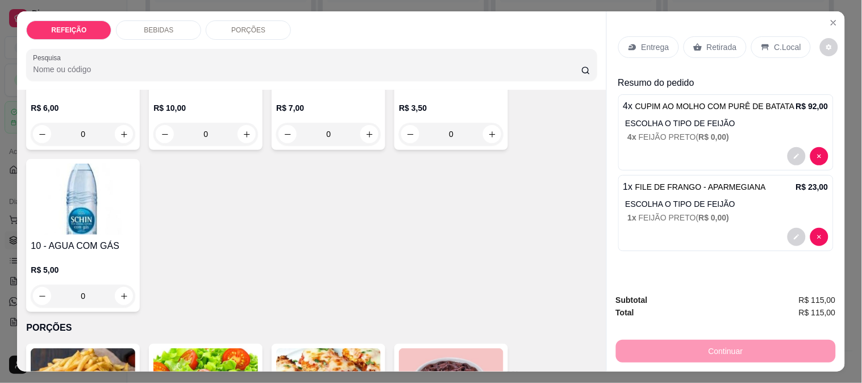
click at [214, 102] on p "R$ 10,00" at bounding box center [205, 107] width 105 height 11
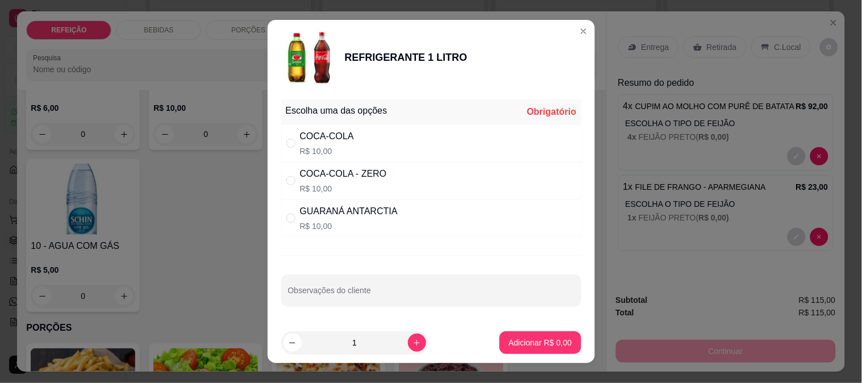
click at [378, 180] on div "COCA-COLA - ZERO R$ 10,00" at bounding box center [431, 181] width 300 height 38
radio input "true"
click at [413, 343] on icon "increase-product-quantity" at bounding box center [417, 343] width 9 height 9
type input "2"
click at [504, 342] on p "Adicionar R$ 20,00" at bounding box center [538, 342] width 68 height 11
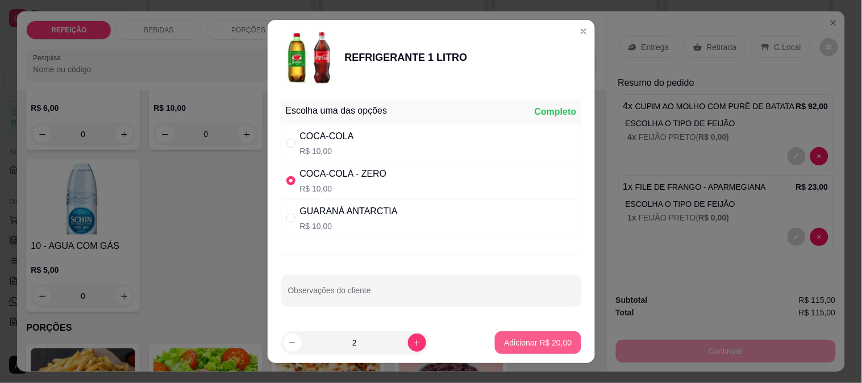
type input "2"
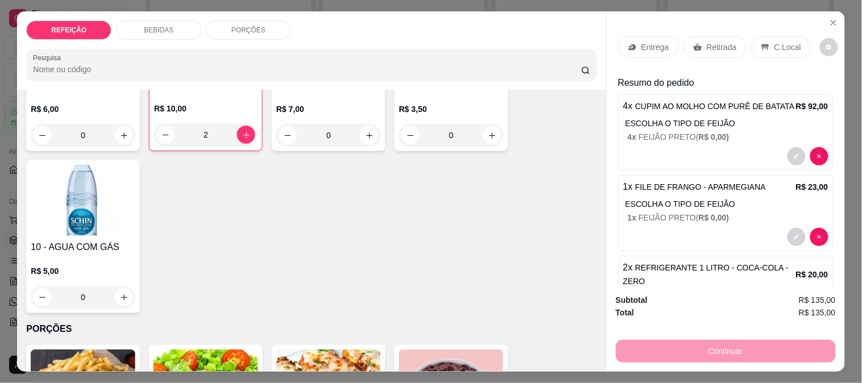
click at [644, 44] on p "Entrega" at bounding box center [656, 46] width 28 height 11
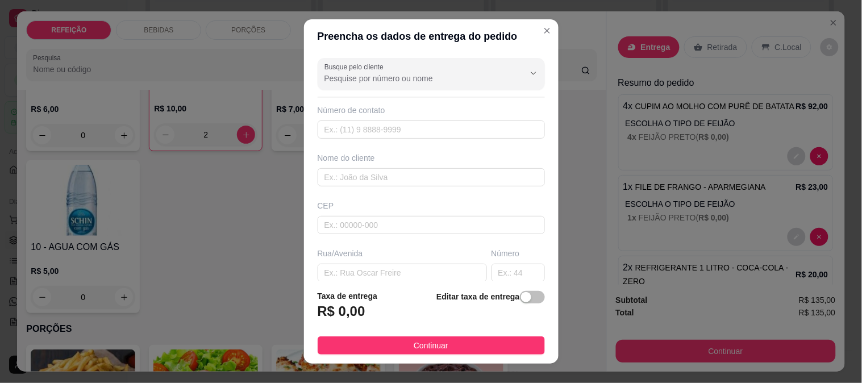
click at [375, 64] on div "Preencha os dados de entrega do pedido Busque pelo cliente Número de contato No…" at bounding box center [431, 191] width 862 height 383
click at [380, 77] on input "Busque pelo cliente" at bounding box center [415, 78] width 182 height 11
paste input "9783-0859"
click at [377, 81] on input "9783-0859" at bounding box center [415, 78] width 182 height 11
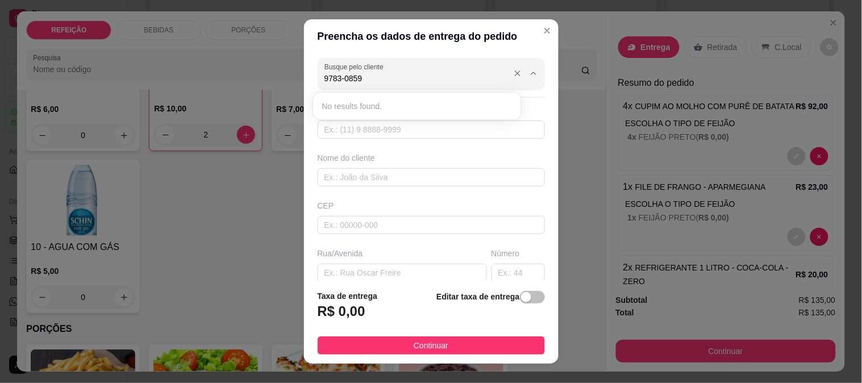
click at [377, 81] on input "9783-0859" at bounding box center [415, 78] width 182 height 11
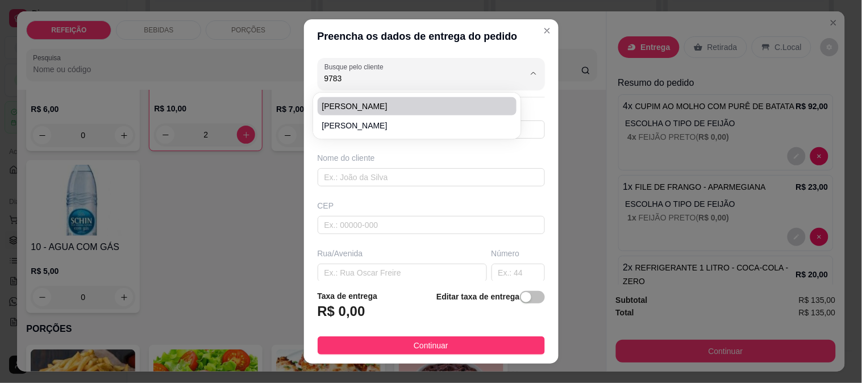
click at [367, 112] on li "[PERSON_NAME]" at bounding box center [417, 106] width 199 height 18
type input "[PERSON_NAME]"
type input "8197830859"
type input "[PERSON_NAME]"
type input "Casa de [PERSON_NAME] pontal"
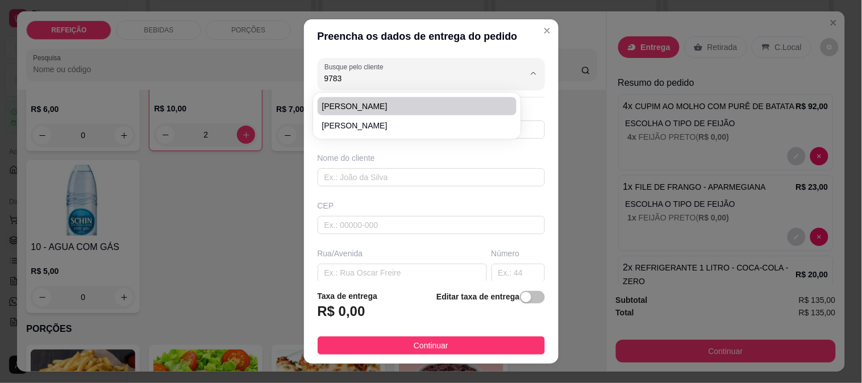
type input "IPOJUCA"
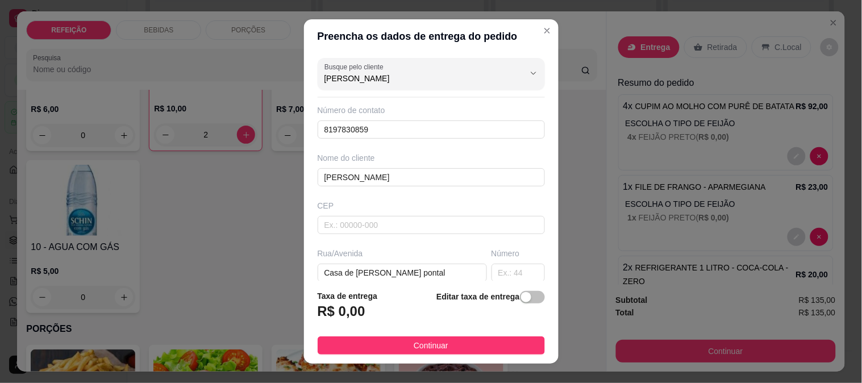
type input "[PERSON_NAME]"
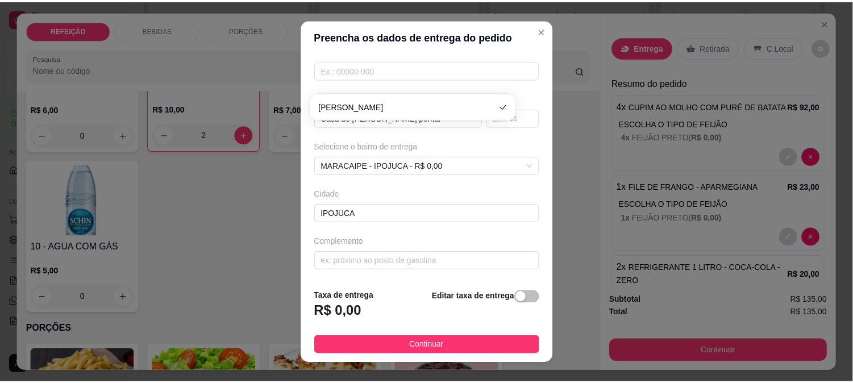
scroll to position [93, 0]
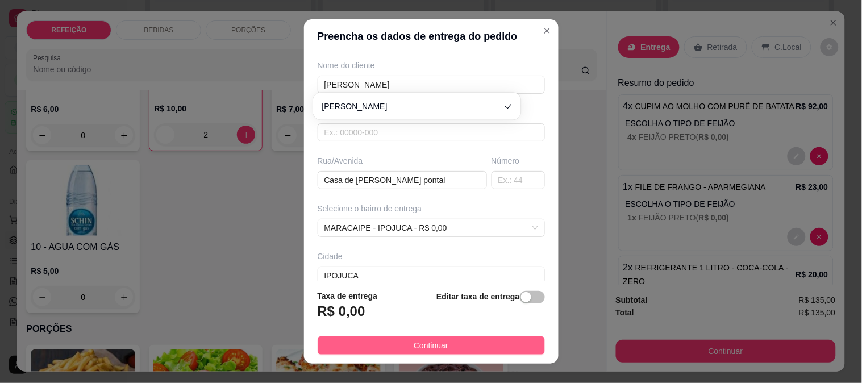
click at [414, 349] on span "Continuar" at bounding box center [431, 345] width 35 height 13
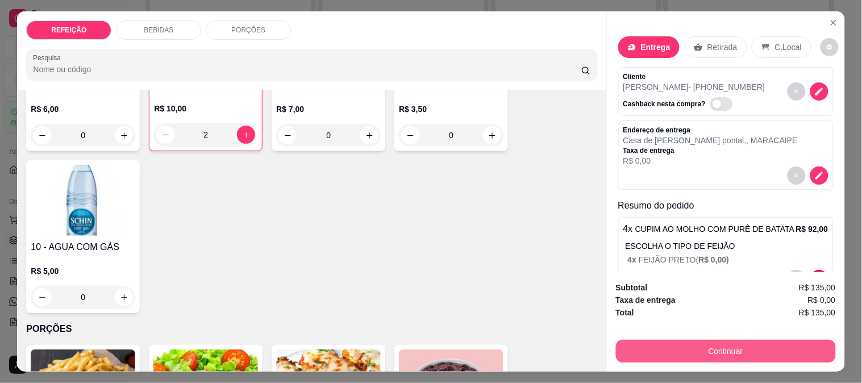
click at [681, 347] on button "Continuar" at bounding box center [726, 351] width 220 height 23
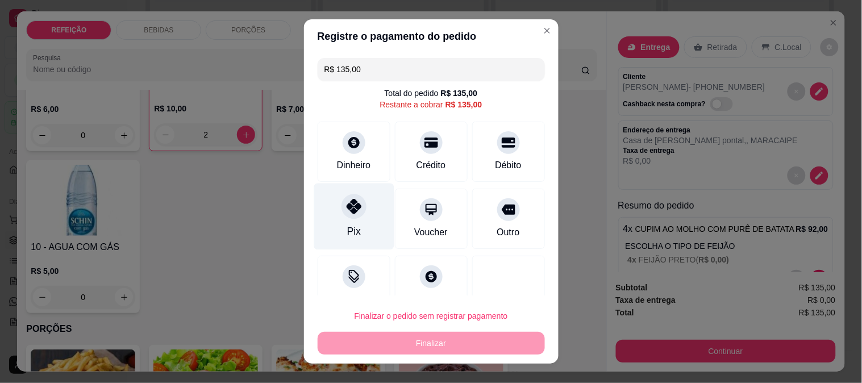
click at [347, 224] on div "Pix" at bounding box center [354, 231] width 14 height 15
type input "R$ 0,00"
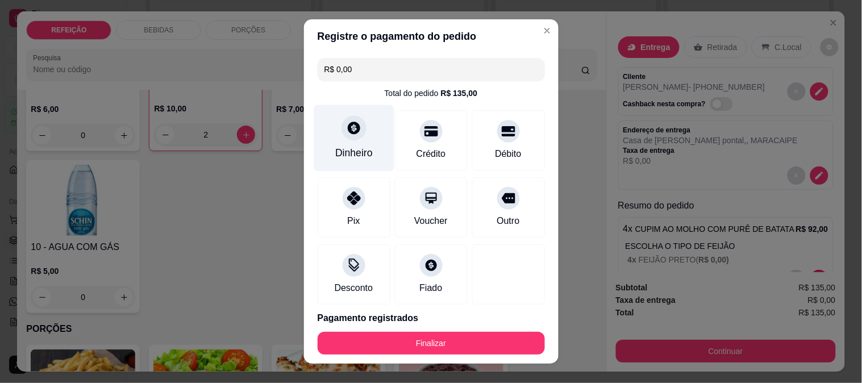
click at [360, 156] on div "Dinheiro" at bounding box center [354, 152] width 38 height 15
click at [364, 147] on div "Dinheiro" at bounding box center [354, 138] width 80 height 66
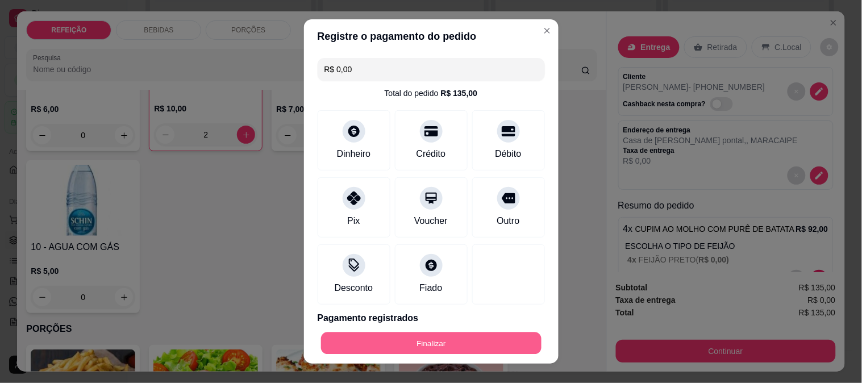
click at [485, 339] on button "Finalizar" at bounding box center [431, 343] width 220 height 22
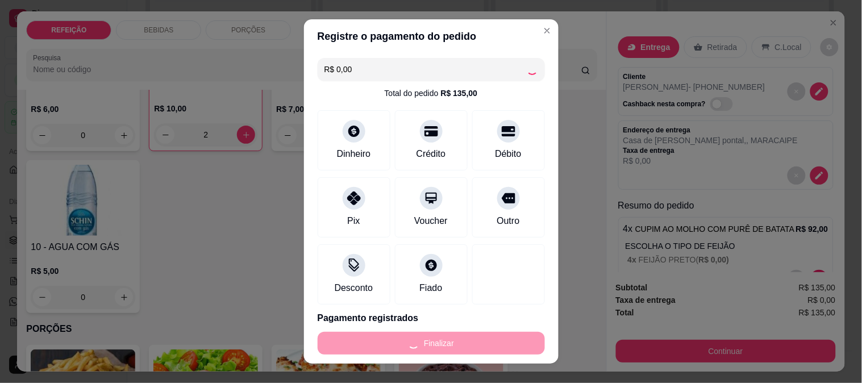
type input "0"
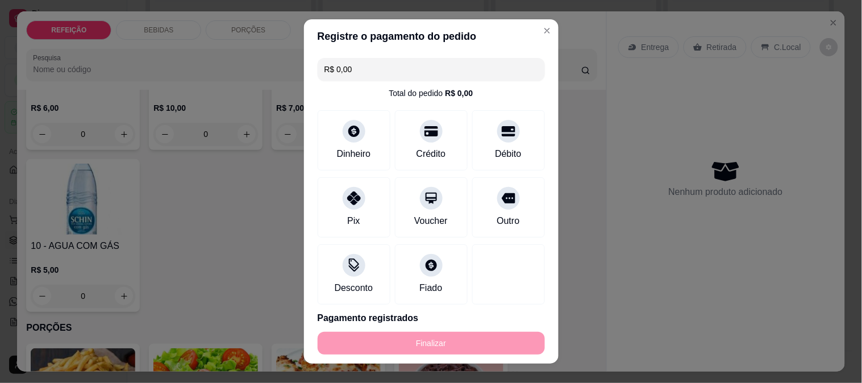
type input "-R$ 135,00"
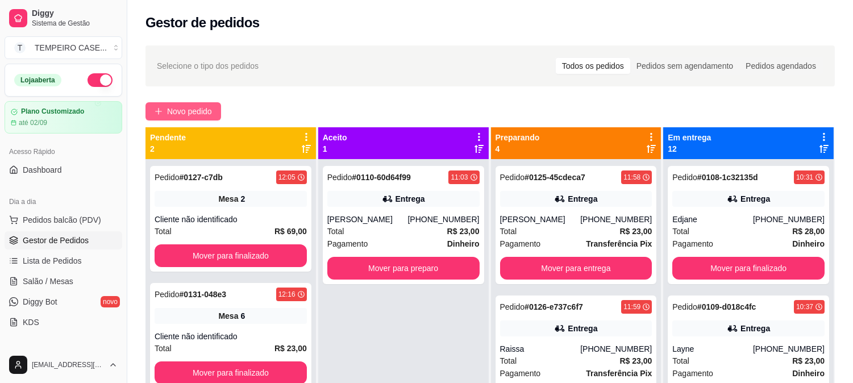
click at [206, 112] on span "Novo pedido" at bounding box center [189, 111] width 45 height 13
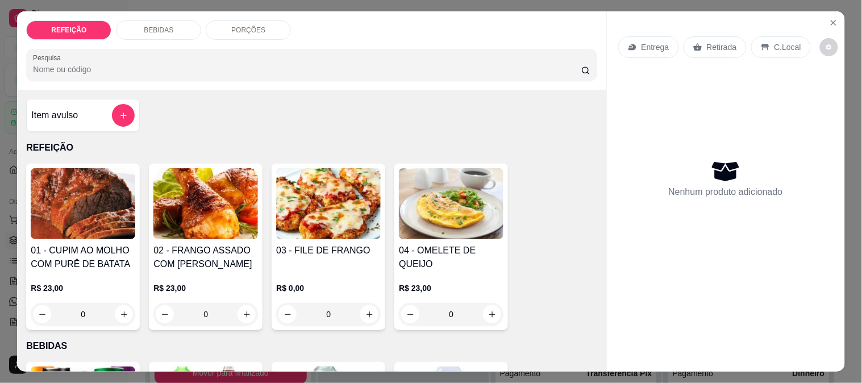
click at [321, 205] on img at bounding box center [328, 203] width 105 height 71
click at [94, 229] on img at bounding box center [83, 203] width 105 height 71
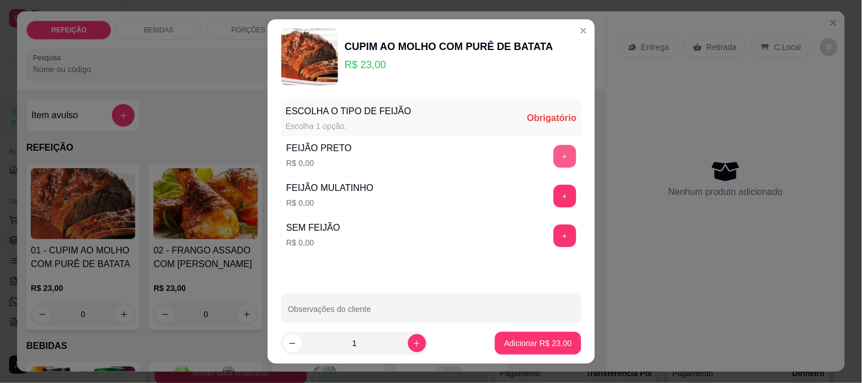
click at [553, 162] on button "+" at bounding box center [564, 156] width 23 height 23
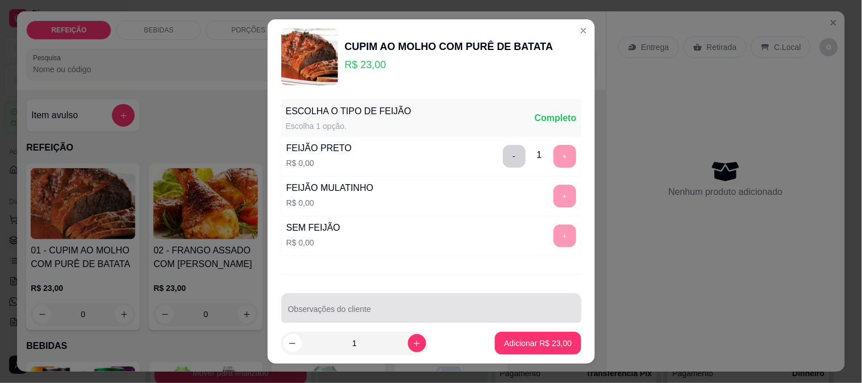
click at [476, 314] on input "Observações do cliente" at bounding box center [431, 313] width 286 height 11
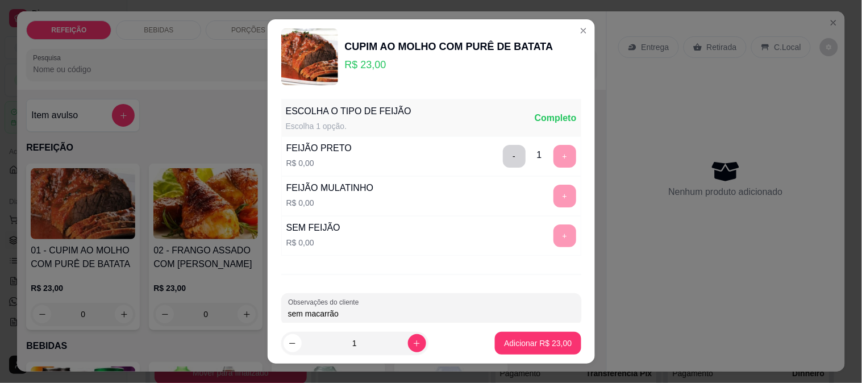
type input "sem macarrão"
click at [504, 342] on p "Adicionar R$ 23,00" at bounding box center [538, 343] width 68 height 11
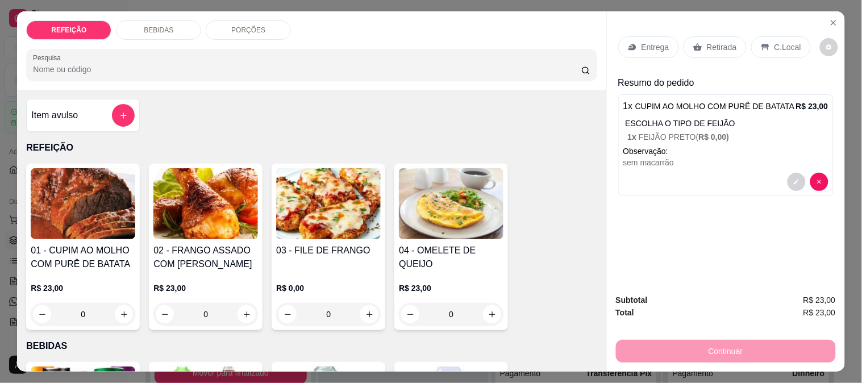
click at [709, 43] on p "Retirada" at bounding box center [722, 46] width 30 height 11
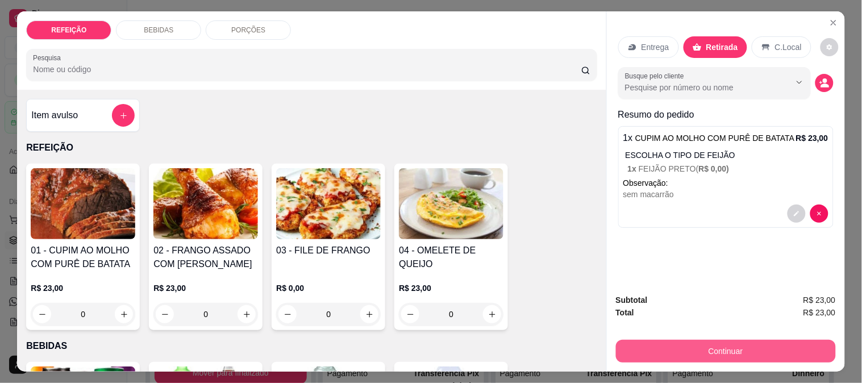
click at [685, 343] on button "Continuar" at bounding box center [726, 351] width 220 height 23
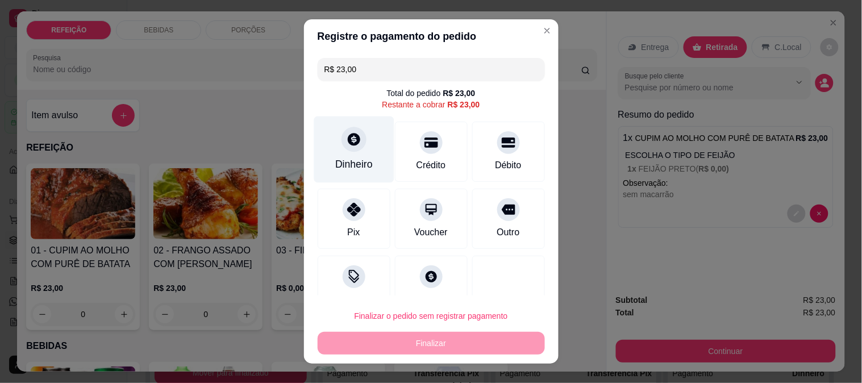
click at [342, 151] on div "Dinheiro" at bounding box center [354, 149] width 80 height 66
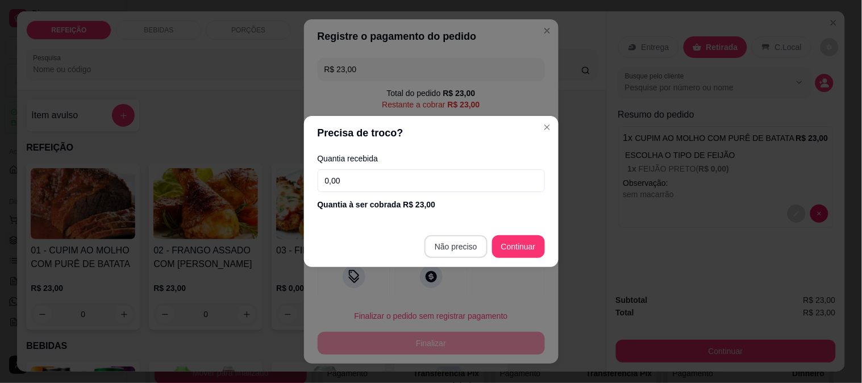
click at [474, 234] on footer "Não preciso Continuar" at bounding box center [431, 246] width 255 height 41
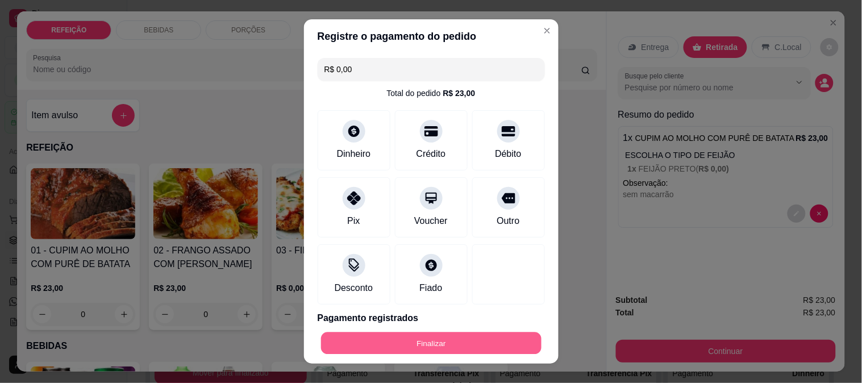
click at [427, 339] on button "Finalizar" at bounding box center [431, 343] width 220 height 22
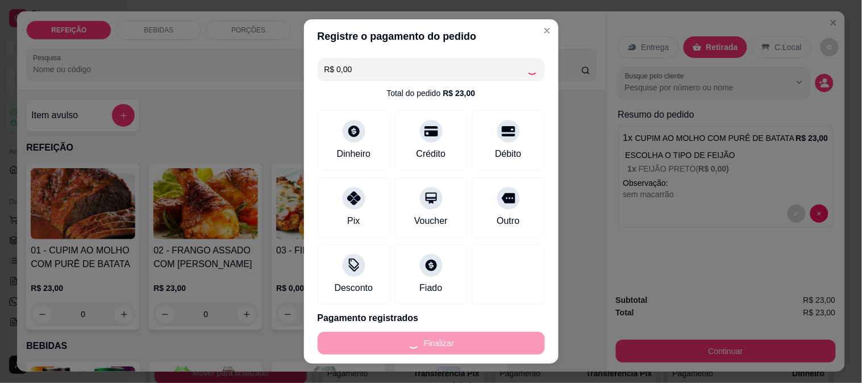
type input "-R$ 23,00"
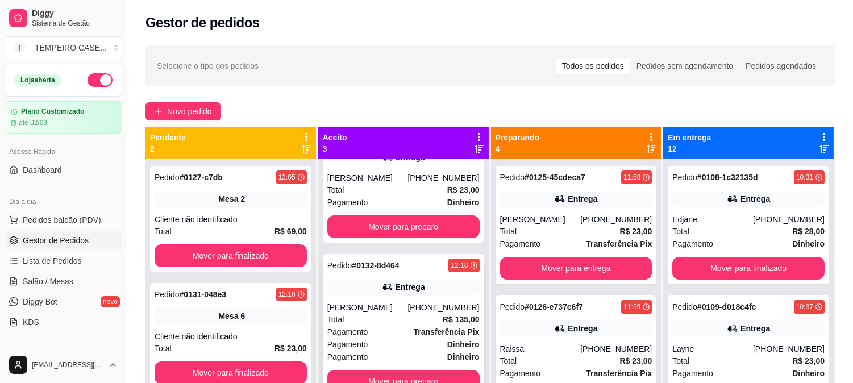
scroll to position [31, 0]
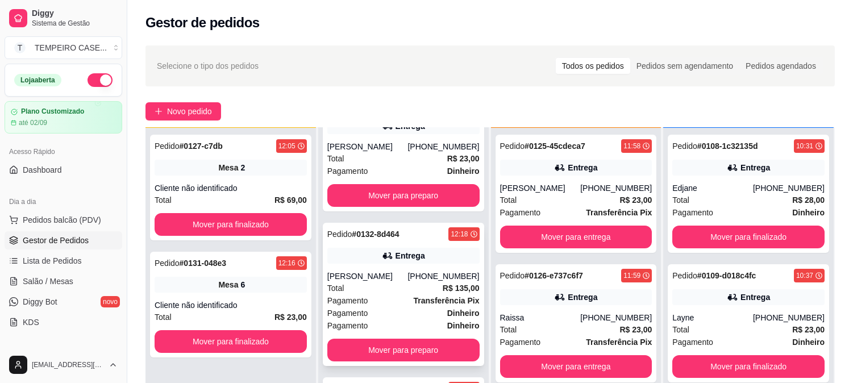
click at [410, 264] on div "Pedido # 0132-8d464 12:18 Entrega [PERSON_NAME] [PHONE_NUMBER] Total R$ 135,00 …" at bounding box center [403, 294] width 161 height 143
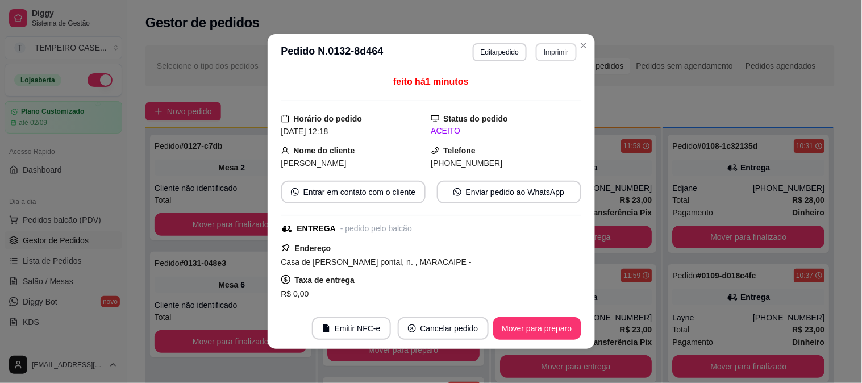
click at [560, 53] on button "Imprimir" at bounding box center [556, 52] width 40 height 18
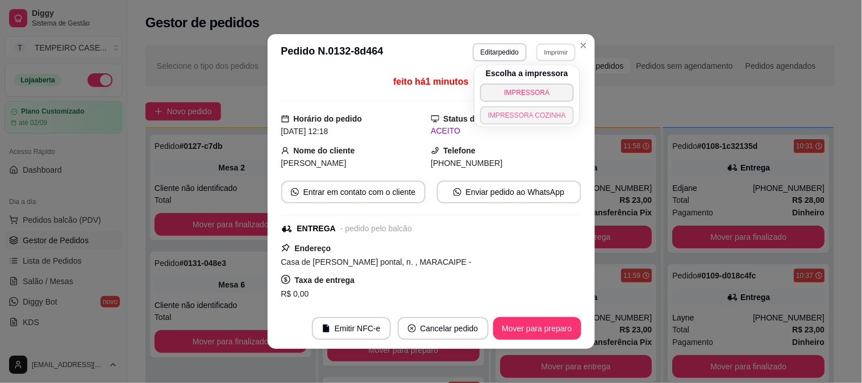
click at [546, 111] on button "IMPRESSORA COZINHA" at bounding box center [527, 115] width 94 height 18
click at [557, 46] on button "Imprimir" at bounding box center [556, 52] width 40 height 18
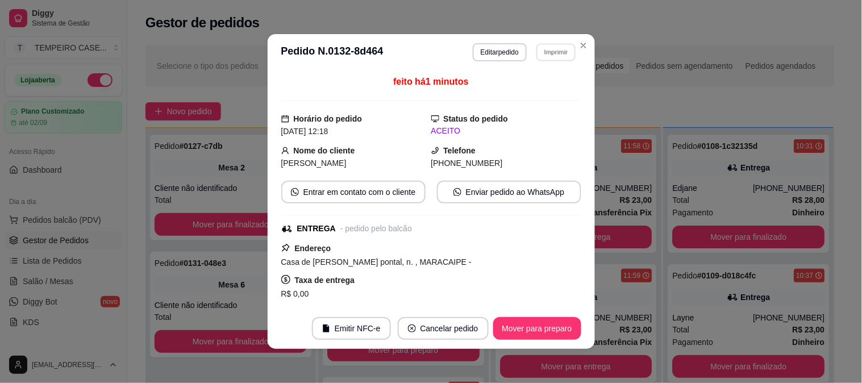
click at [531, 113] on button "IMPRESSORA COZINHA" at bounding box center [537, 105] width 75 height 15
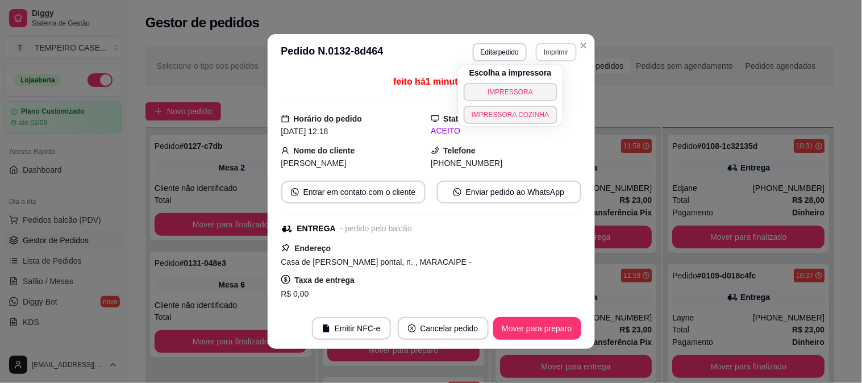
click at [551, 49] on button "Imprimir" at bounding box center [556, 52] width 40 height 18
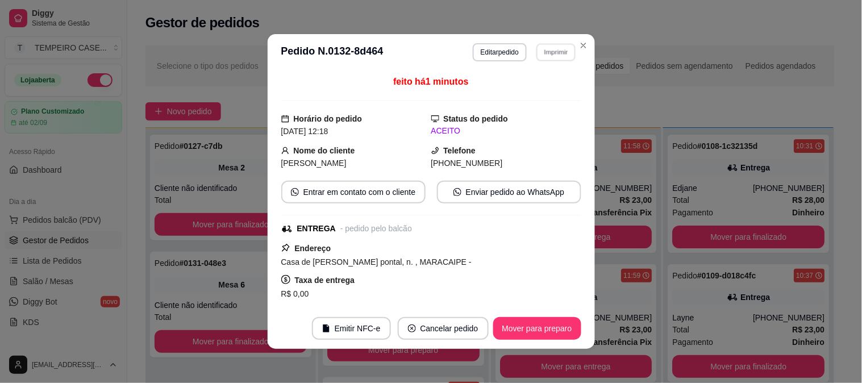
click at [534, 113] on button "IMPRESSORA COZINHA" at bounding box center [537, 105] width 75 height 15
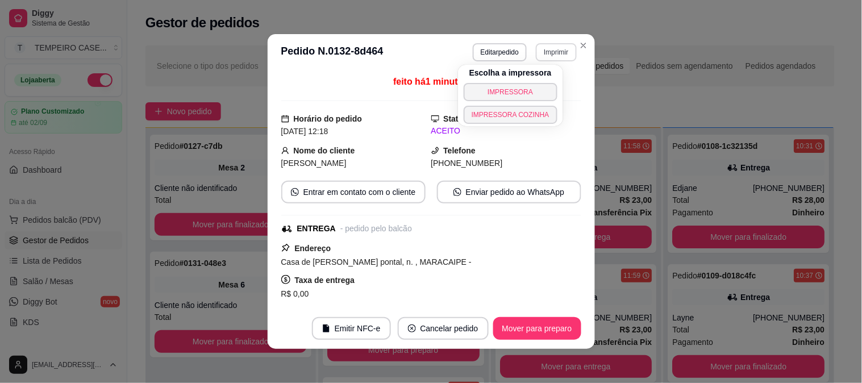
click at [555, 49] on button "Imprimir" at bounding box center [556, 52] width 40 height 18
click at [535, 120] on button "IMPRESSORA COZINHA" at bounding box center [526, 115] width 91 height 18
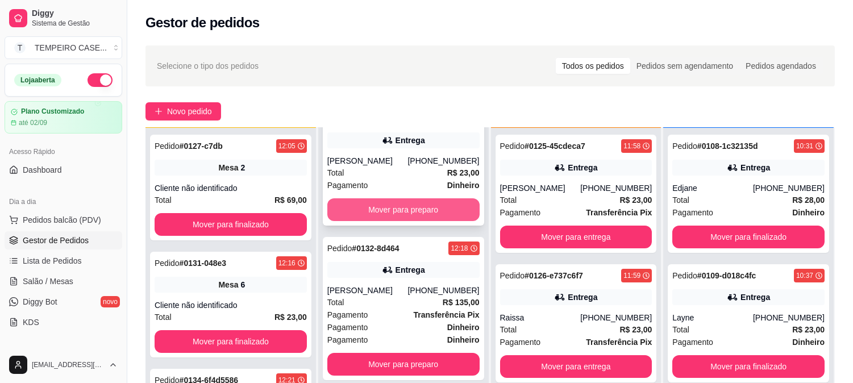
scroll to position [41, 0]
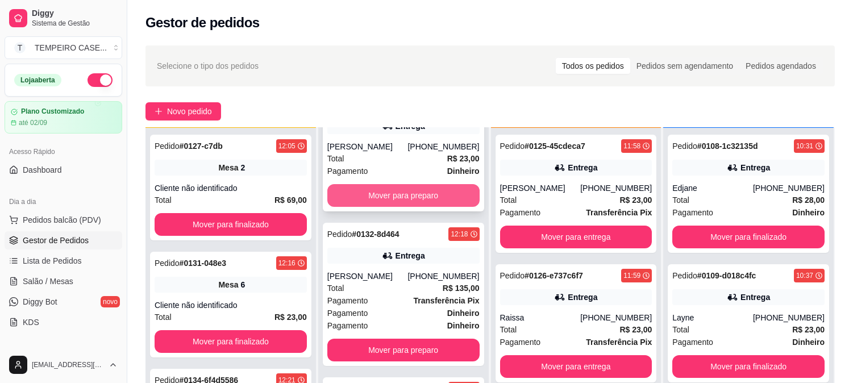
click at [422, 194] on button "Mover para preparo" at bounding box center [403, 195] width 152 height 23
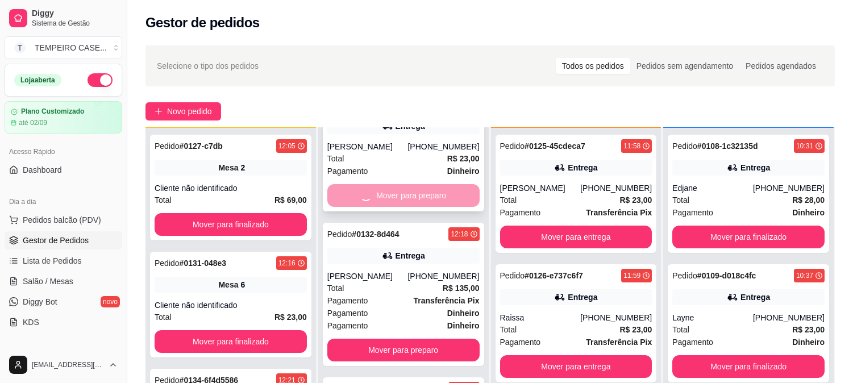
scroll to position [0, 0]
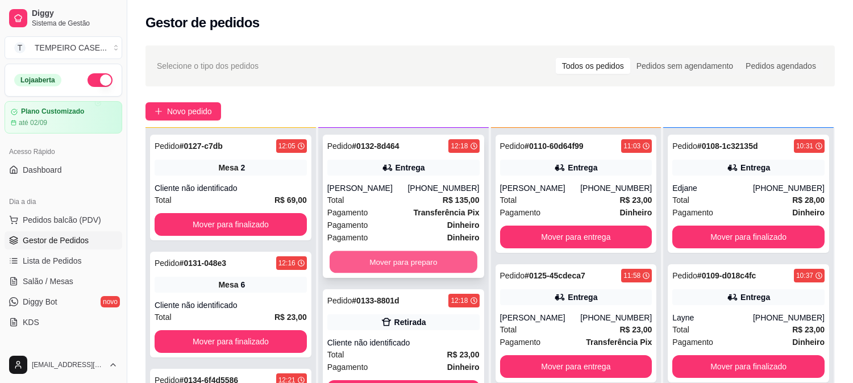
click at [410, 260] on button "Mover para preparo" at bounding box center [404, 262] width 148 height 22
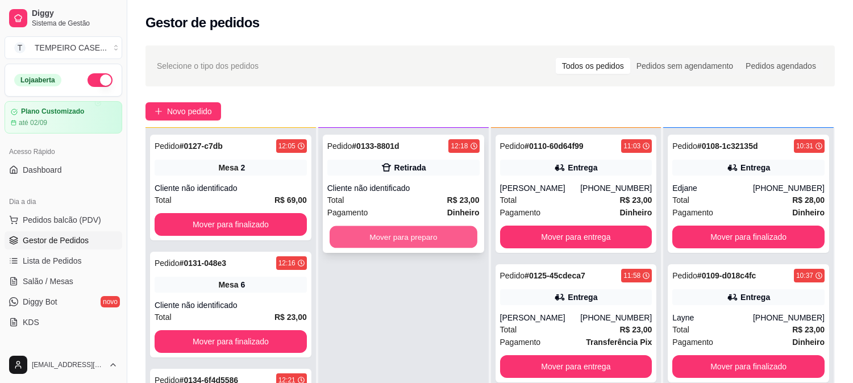
click at [423, 242] on button "Mover para preparo" at bounding box center [404, 237] width 148 height 22
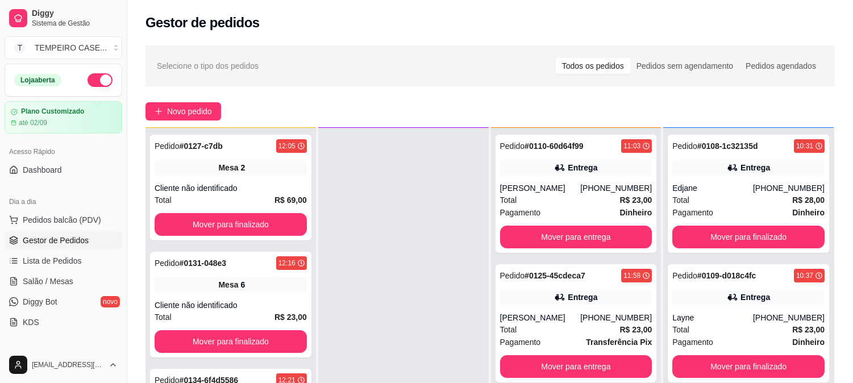
click at [424, 259] on div at bounding box center [403, 319] width 170 height 383
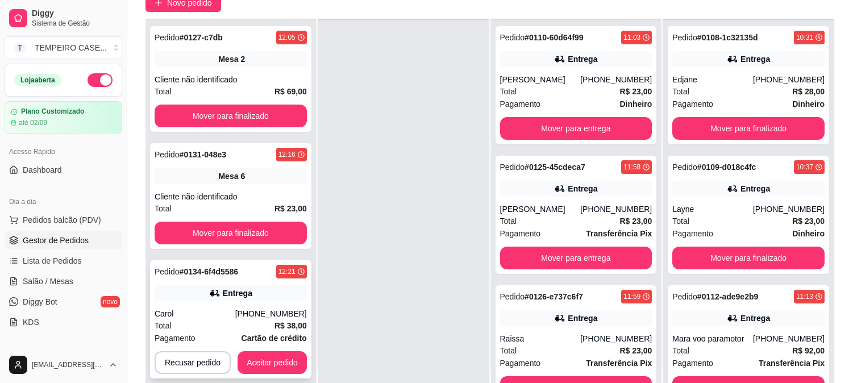
scroll to position [173, 0]
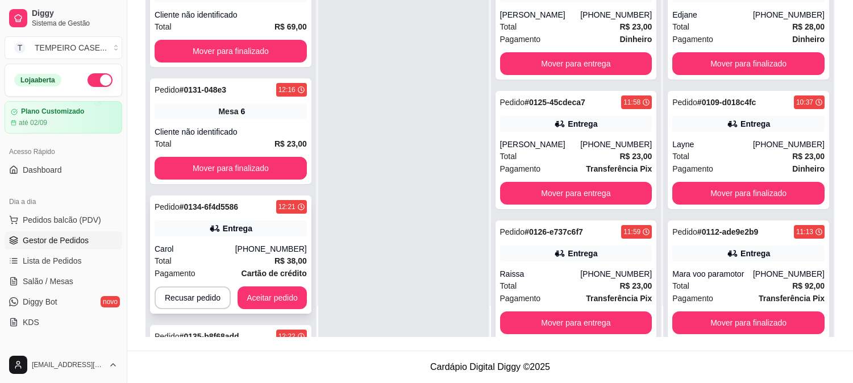
click at [228, 244] on div "Carol" at bounding box center [195, 248] width 81 height 11
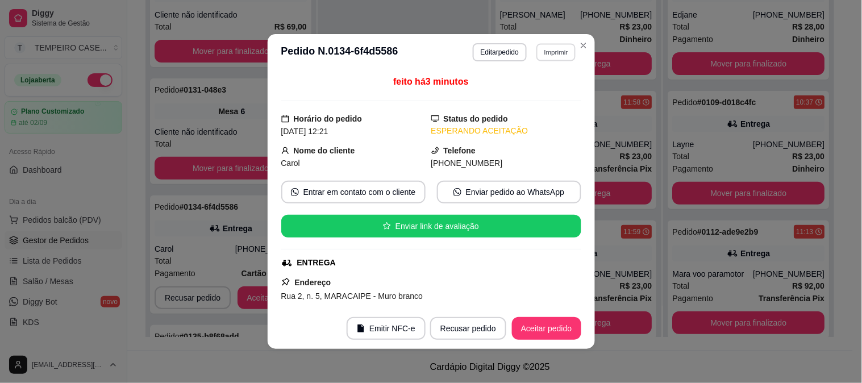
click at [561, 57] on button "Imprimir" at bounding box center [555, 52] width 39 height 18
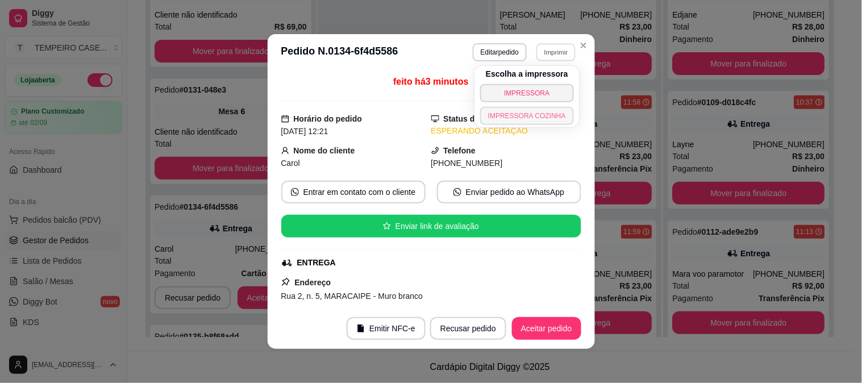
click at [518, 116] on button "IMPRESSORA COZINHA" at bounding box center [527, 116] width 94 height 18
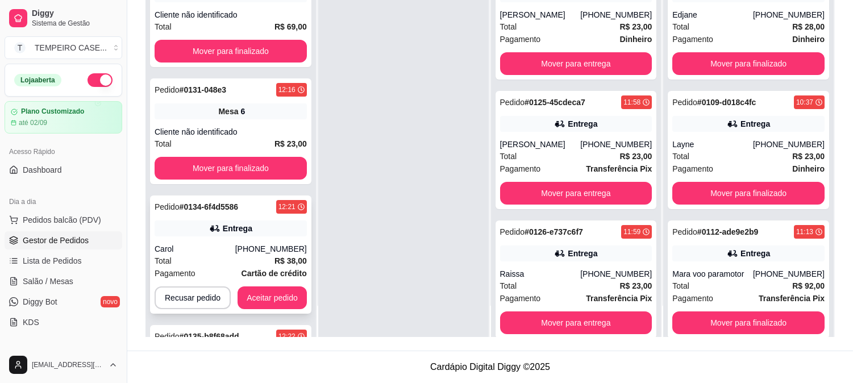
click at [279, 302] on button "Aceitar pedido" at bounding box center [272, 297] width 69 height 23
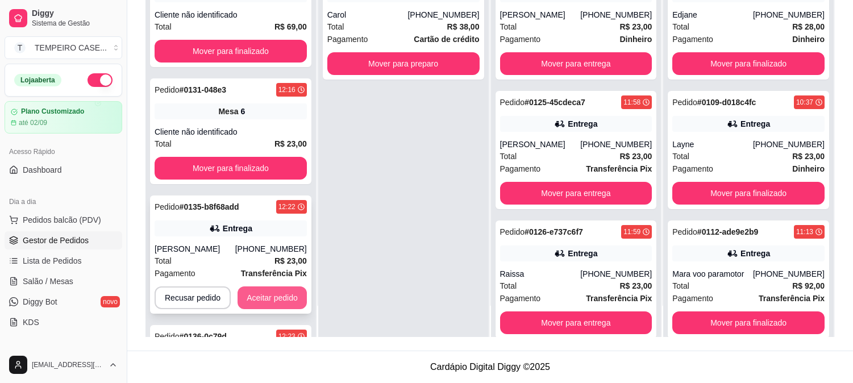
click at [268, 294] on button "Aceitar pedido" at bounding box center [272, 297] width 69 height 23
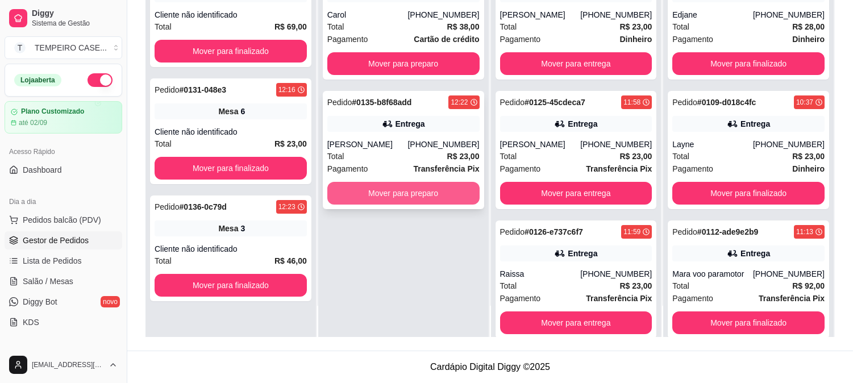
scroll to position [0, 0]
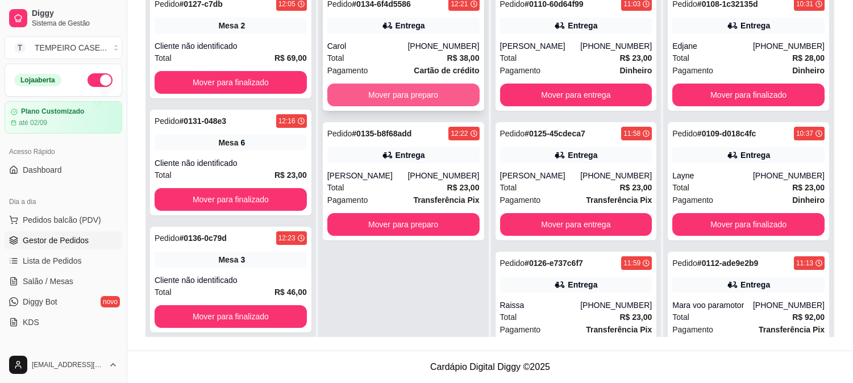
click at [402, 98] on button "Mover para preparo" at bounding box center [403, 95] width 152 height 23
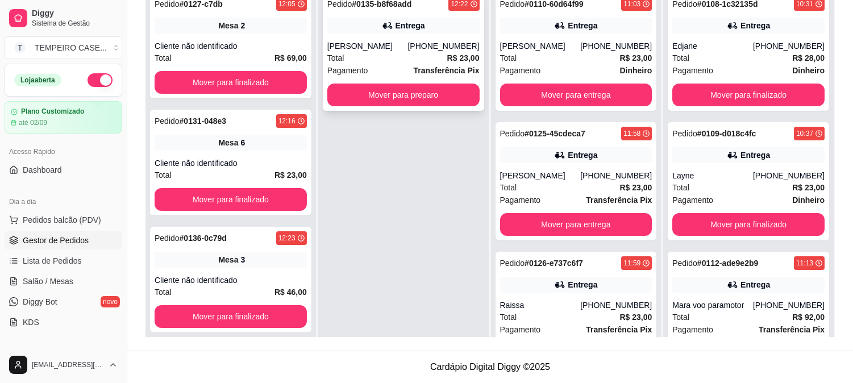
click at [418, 106] on div "Pedido # 0135-b8f68add 12:22 Entrega Abel [PHONE_NUMBER] Total R$ 23,00 Pagamen…" at bounding box center [403, 52] width 161 height 118
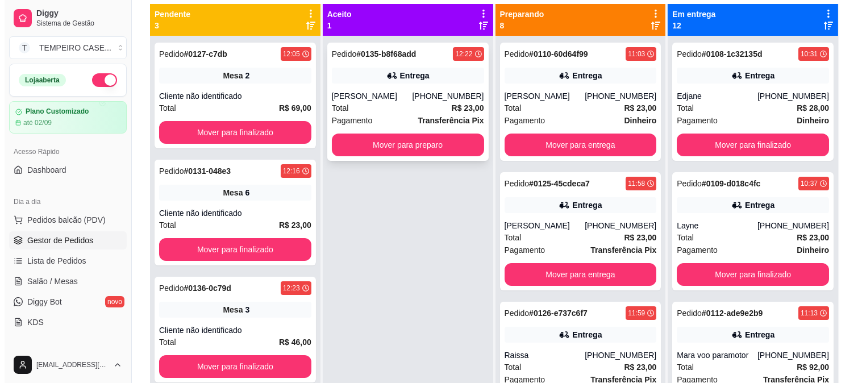
scroll to position [47, 0]
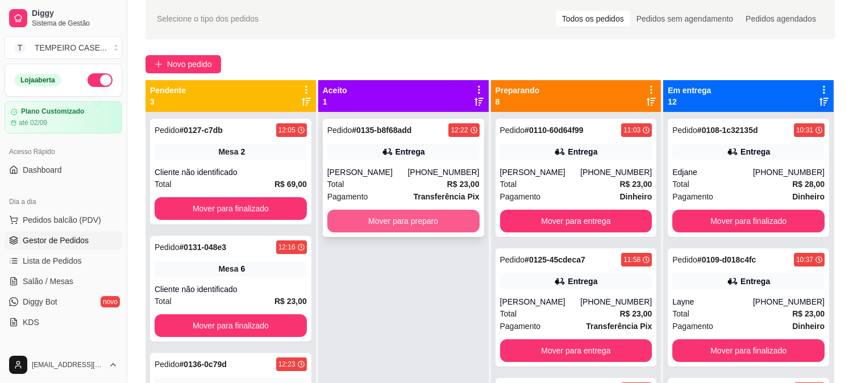
click at [406, 225] on button "Mover para preparo" at bounding box center [403, 221] width 152 height 23
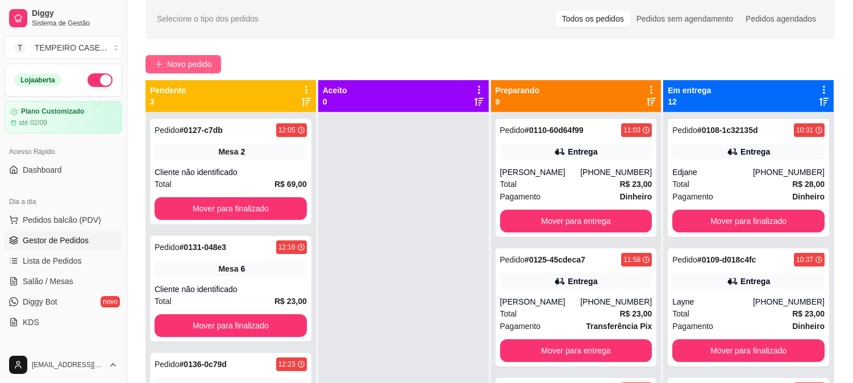
click at [203, 63] on span "Novo pedido" at bounding box center [189, 64] width 45 height 13
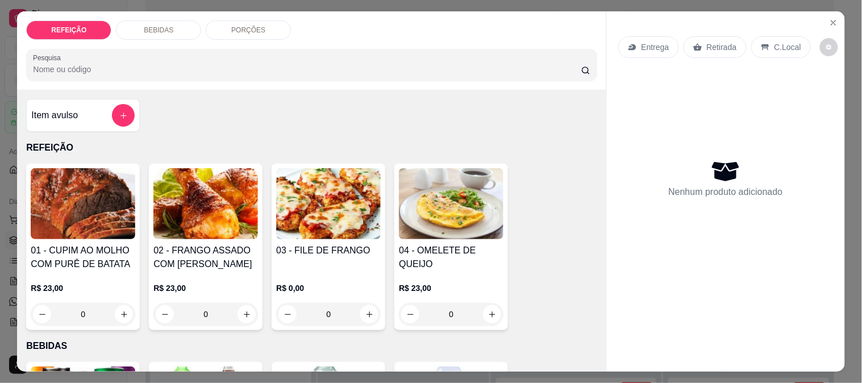
click at [88, 231] on img at bounding box center [83, 203] width 105 height 71
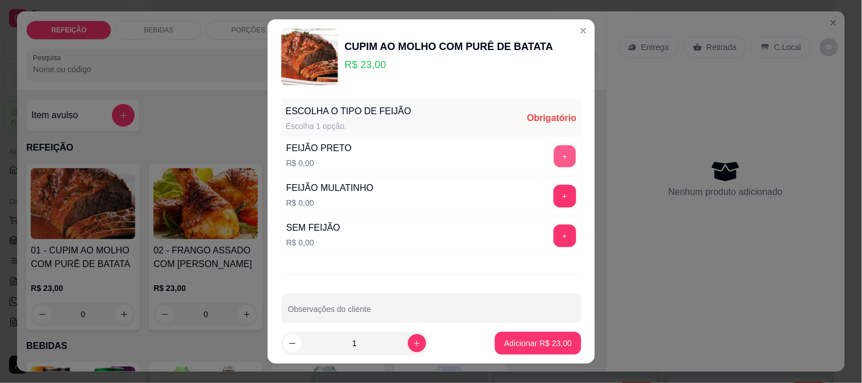
click at [553, 156] on button "+" at bounding box center [564, 156] width 22 height 22
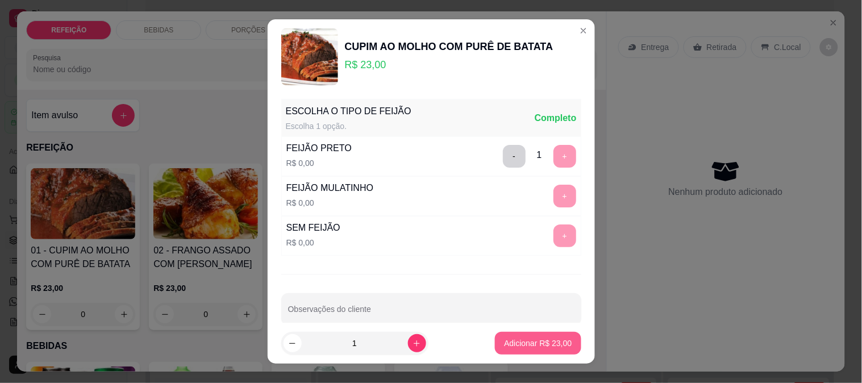
click at [521, 347] on p "Adicionar R$ 23,00" at bounding box center [538, 343] width 68 height 11
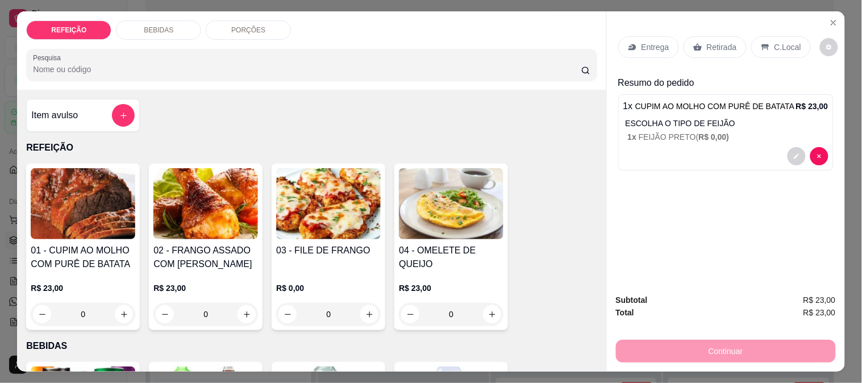
click at [174, 244] on h4 "02 - FRANGO ASSADO COM [PERSON_NAME]" at bounding box center [205, 257] width 105 height 27
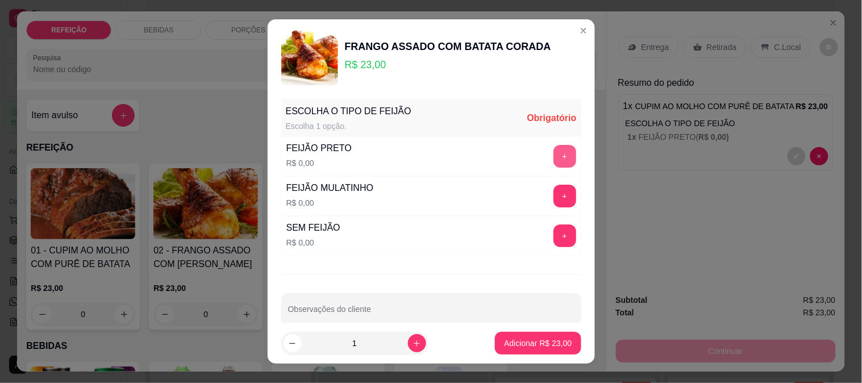
click at [553, 156] on button "+" at bounding box center [564, 156] width 23 height 23
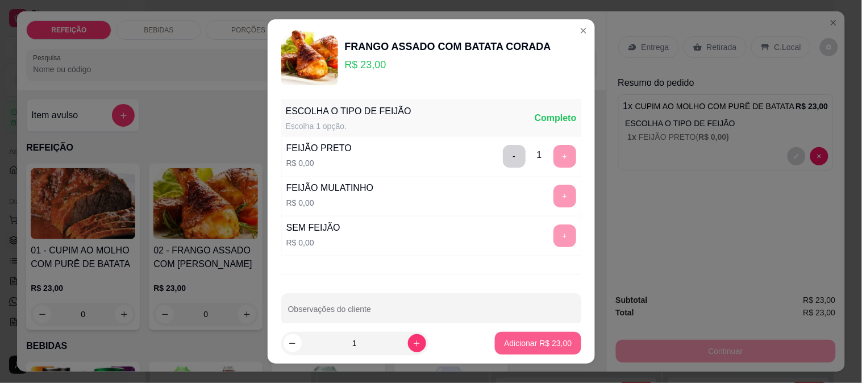
click at [534, 339] on p "Adicionar R$ 23,00" at bounding box center [538, 343] width 68 height 11
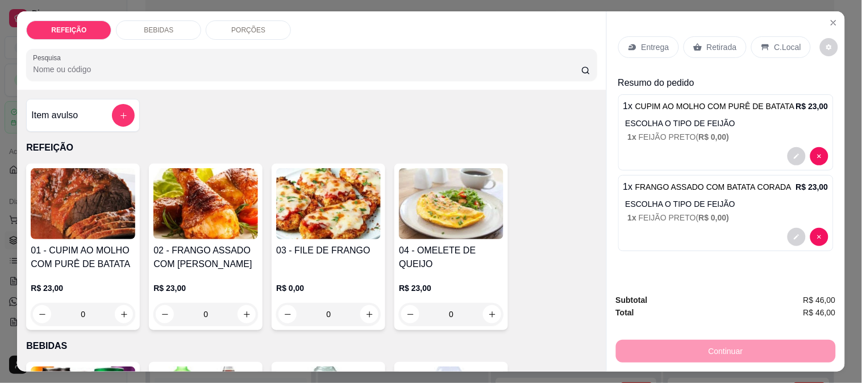
click at [707, 42] on p "Retirada" at bounding box center [722, 46] width 30 height 11
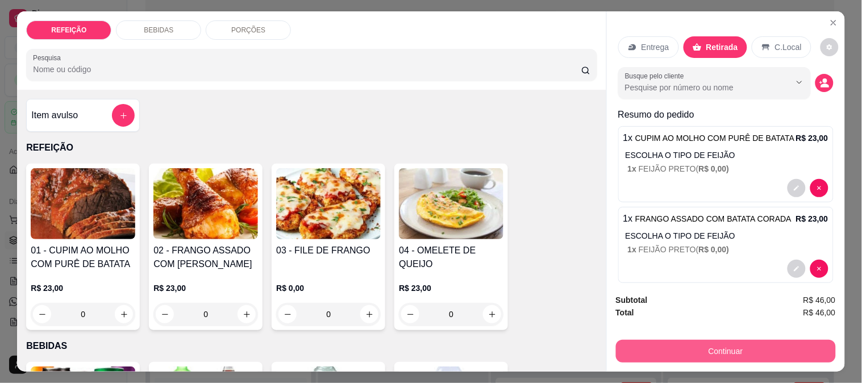
click at [641, 340] on button "Continuar" at bounding box center [726, 351] width 220 height 23
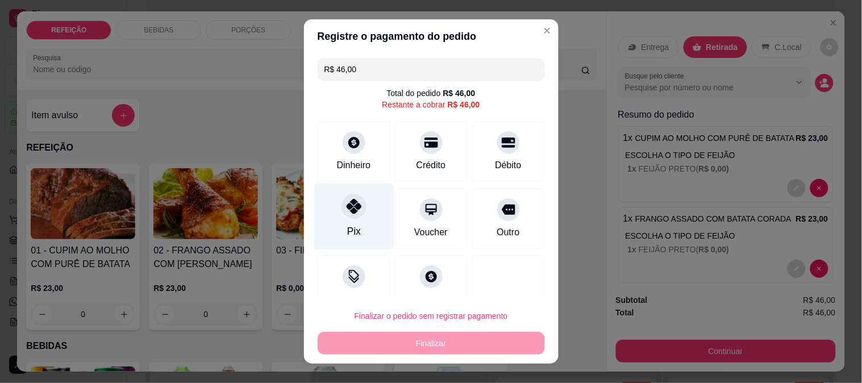
click at [342, 210] on div at bounding box center [354, 206] width 25 height 25
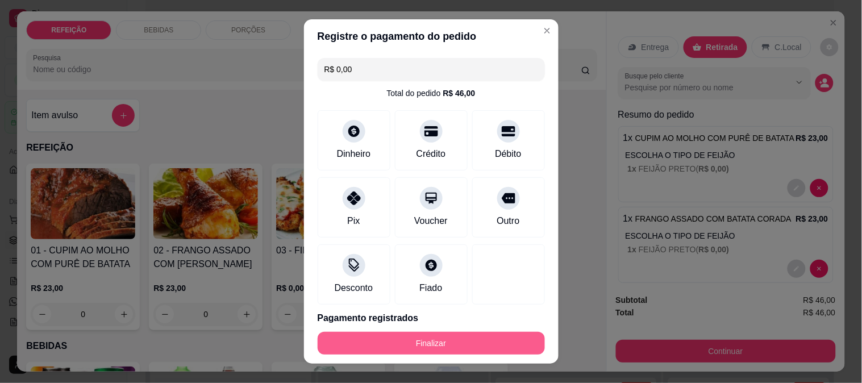
click at [469, 345] on button "Finalizar" at bounding box center [431, 343] width 227 height 23
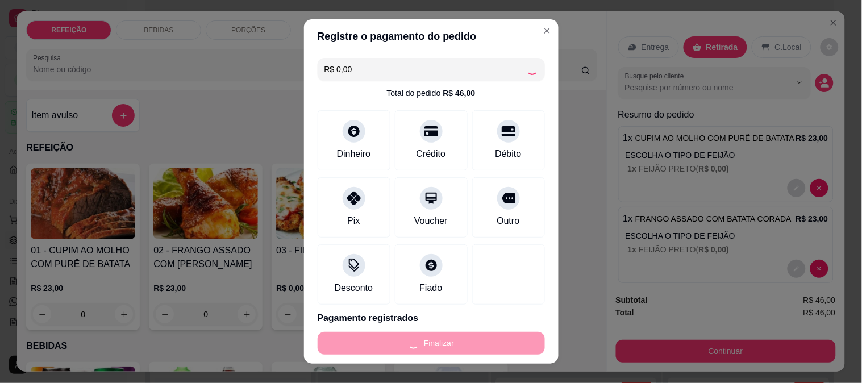
type input "-R$ 46,00"
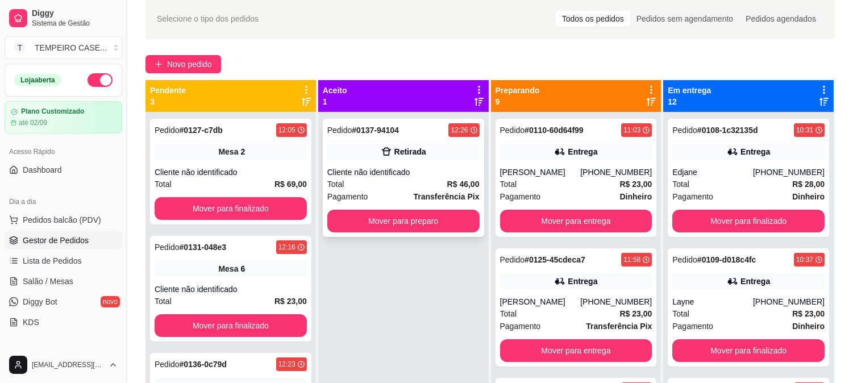
click at [436, 169] on div "Cliente não identificado" at bounding box center [403, 171] width 152 height 11
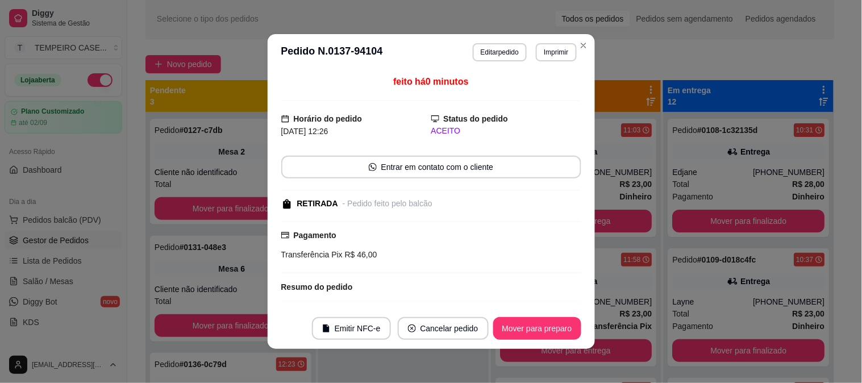
click at [540, 49] on button "Imprimir" at bounding box center [556, 52] width 40 height 18
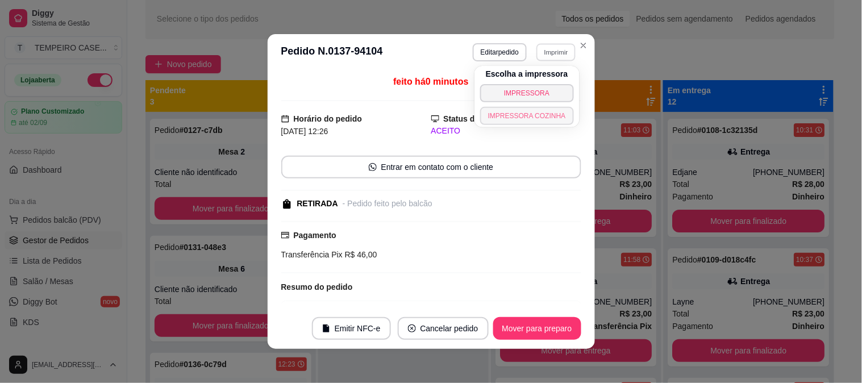
click at [532, 118] on button "IMPRESSORA COZINHA" at bounding box center [527, 116] width 94 height 18
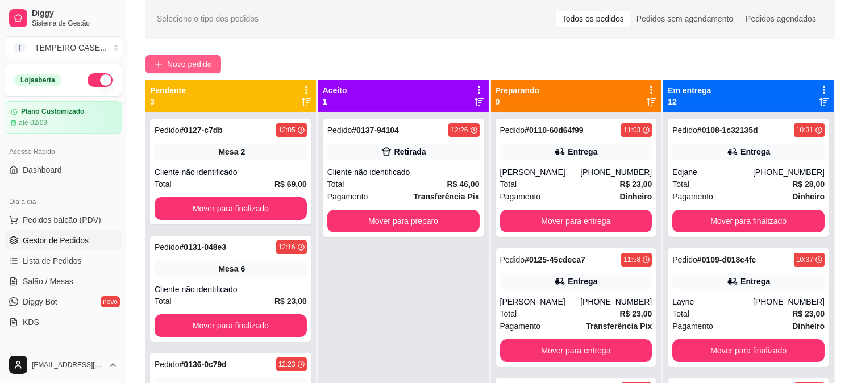
click at [165, 60] on button "Novo pedido" at bounding box center [183, 64] width 76 height 18
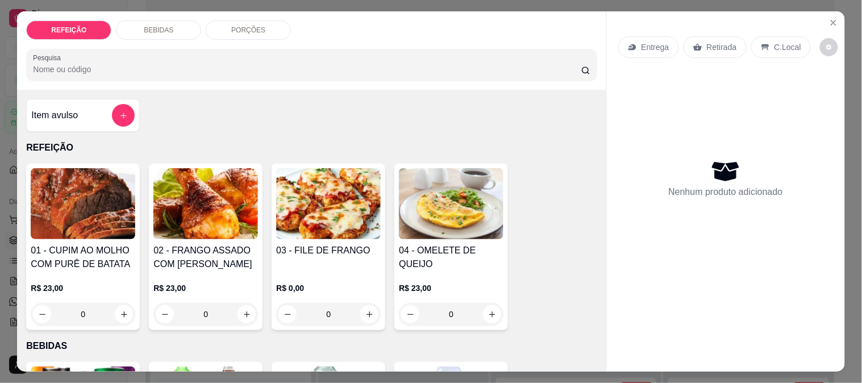
click at [350, 220] on img at bounding box center [328, 203] width 105 height 71
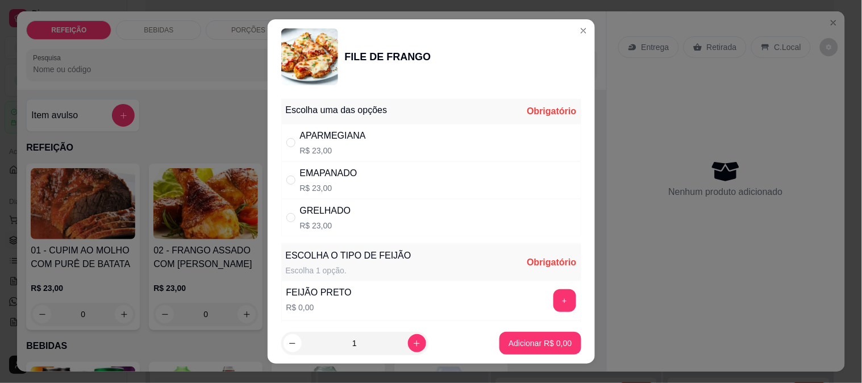
click at [416, 139] on div "APARMEGIANA R$ 23,00" at bounding box center [431, 143] width 300 height 38
radio input "true"
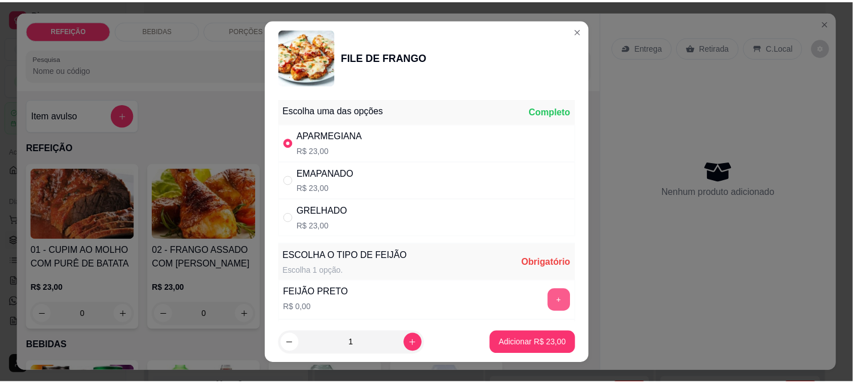
scroll to position [63, 0]
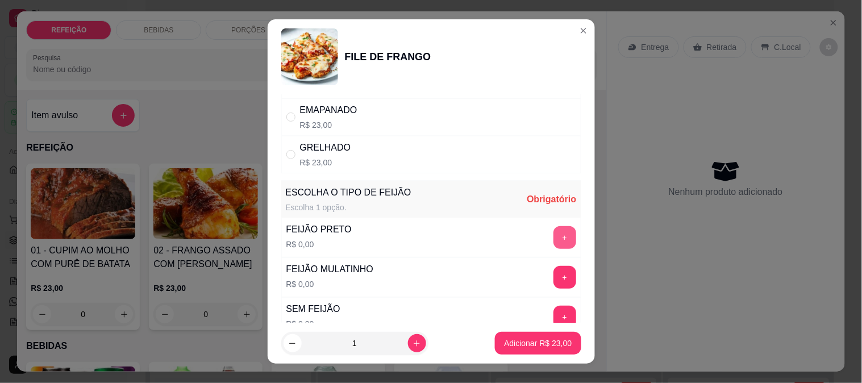
click at [553, 238] on button "+" at bounding box center [564, 237] width 23 height 23
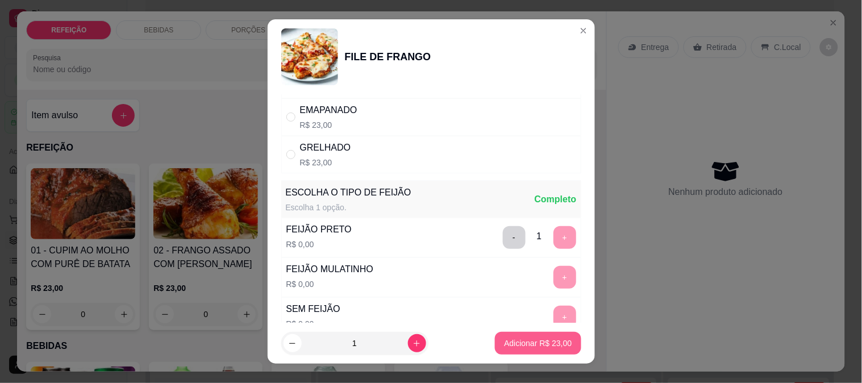
click at [541, 336] on button "Adicionar R$ 23,00" at bounding box center [538, 343] width 86 height 23
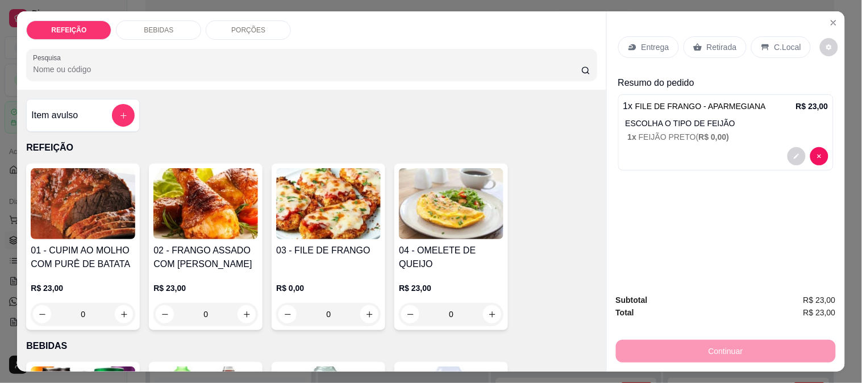
click at [707, 41] on p "Retirada" at bounding box center [722, 46] width 30 height 11
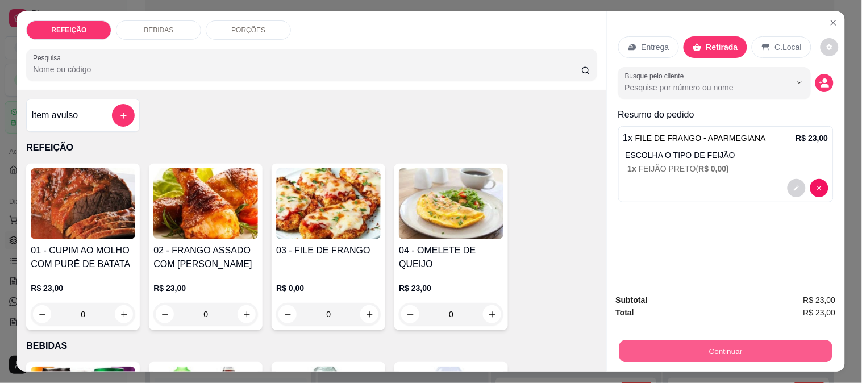
click at [663, 340] on button "Continuar" at bounding box center [725, 351] width 213 height 22
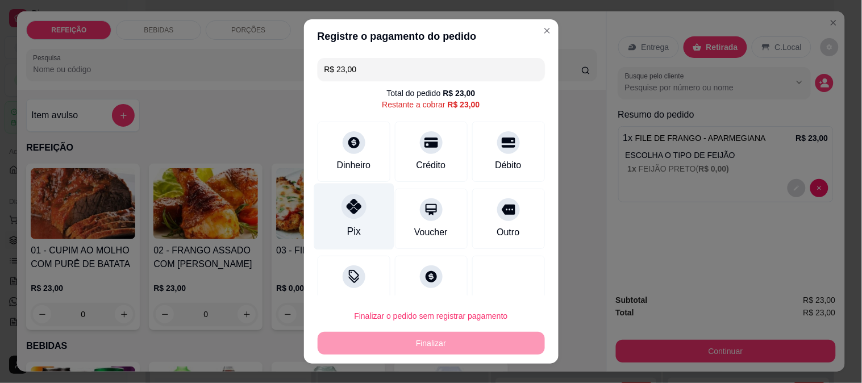
click at [342, 214] on div at bounding box center [354, 206] width 25 height 25
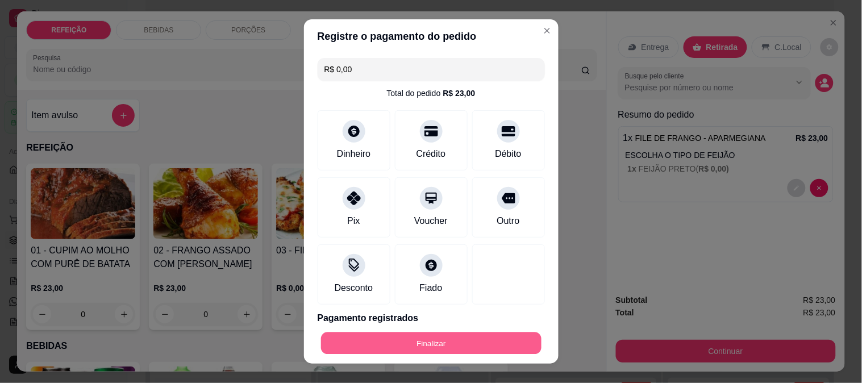
click at [417, 342] on button "Finalizar" at bounding box center [431, 343] width 220 height 22
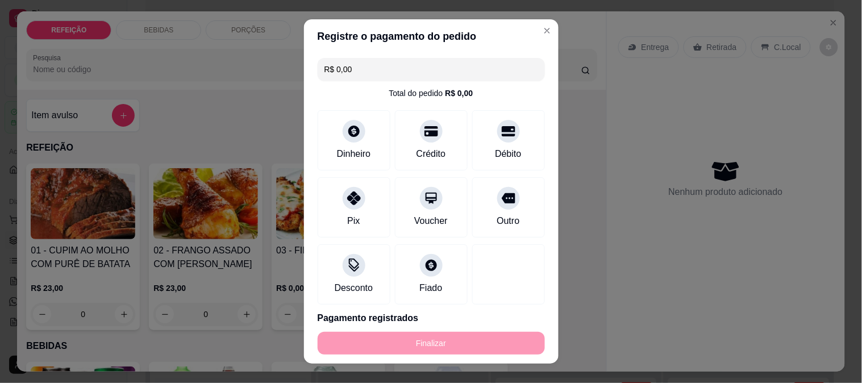
type input "-R$ 23,00"
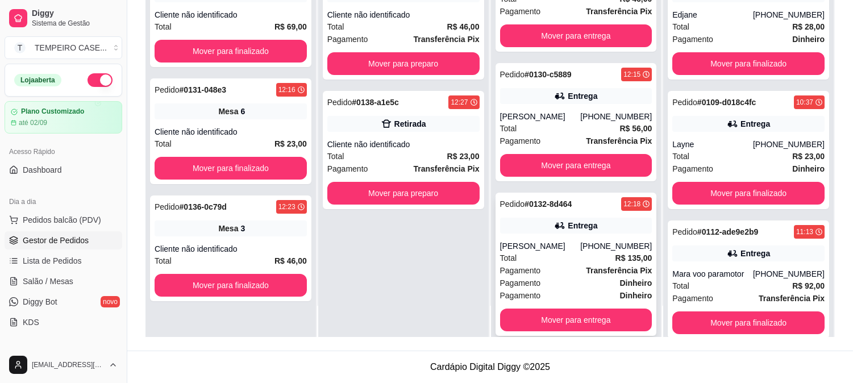
scroll to position [440, 0]
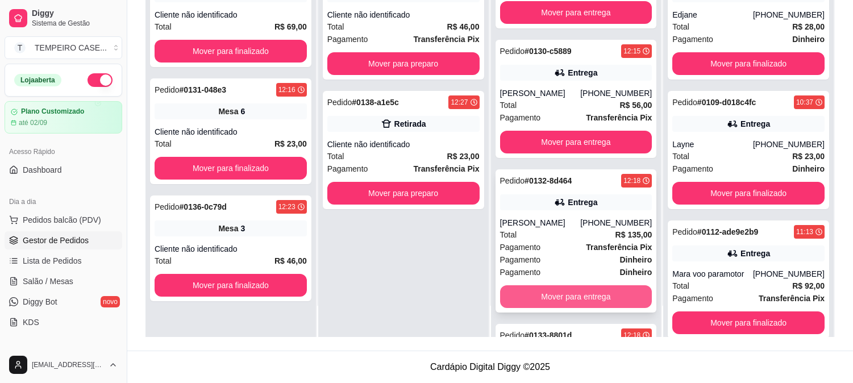
click at [553, 293] on button "Mover para entrega" at bounding box center [576, 296] width 152 height 23
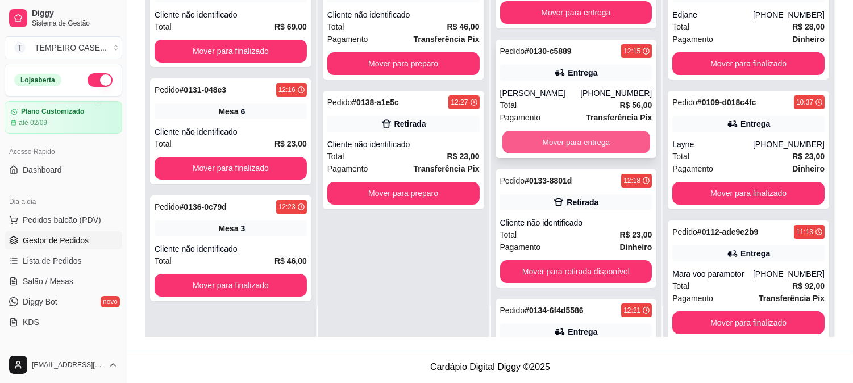
click at [567, 140] on button "Mover para entrega" at bounding box center [576, 142] width 148 height 22
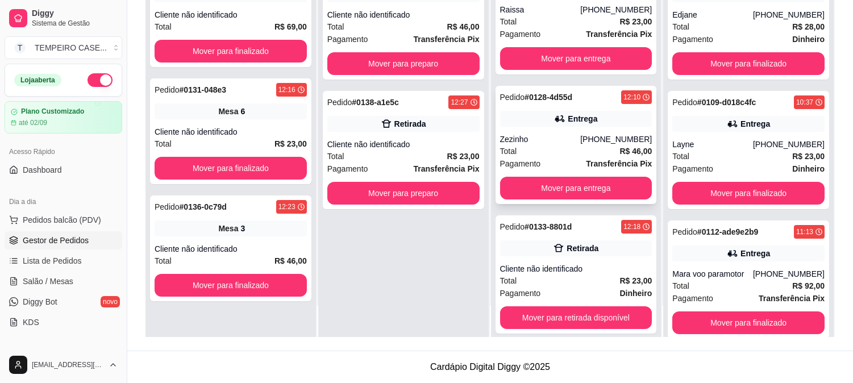
scroll to position [251, 0]
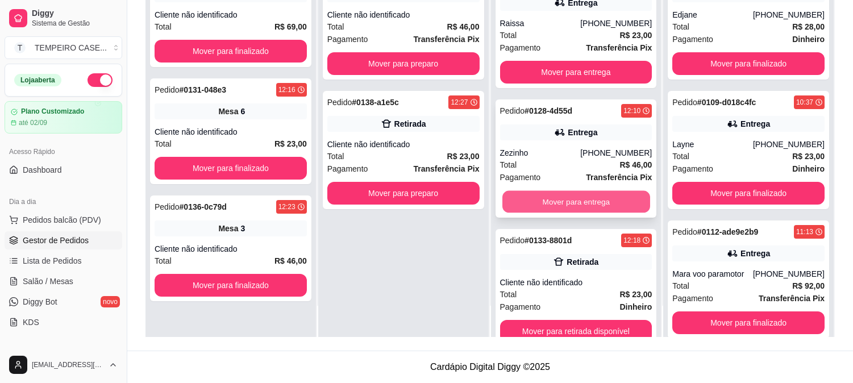
click at [568, 197] on button "Mover para entrega" at bounding box center [576, 202] width 148 height 22
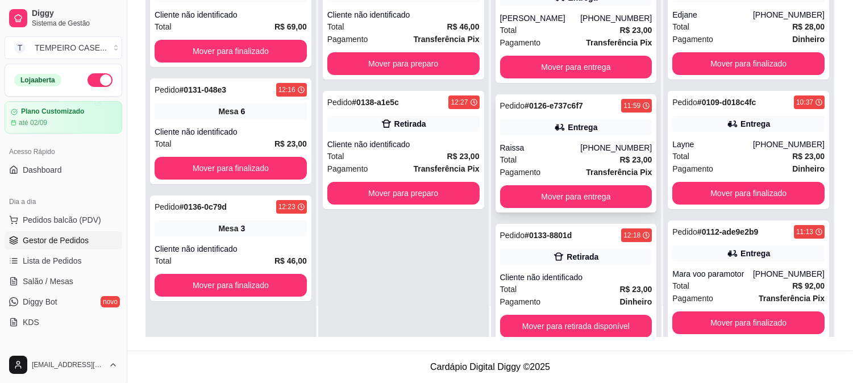
scroll to position [124, 0]
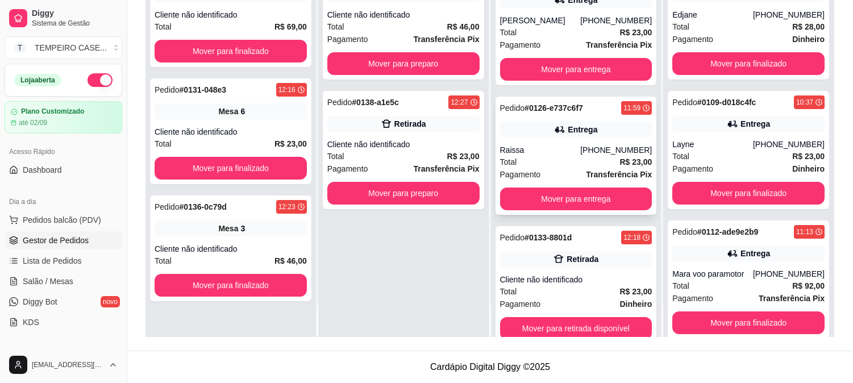
click at [558, 188] on button "Mover para entrega" at bounding box center [576, 199] width 152 height 23
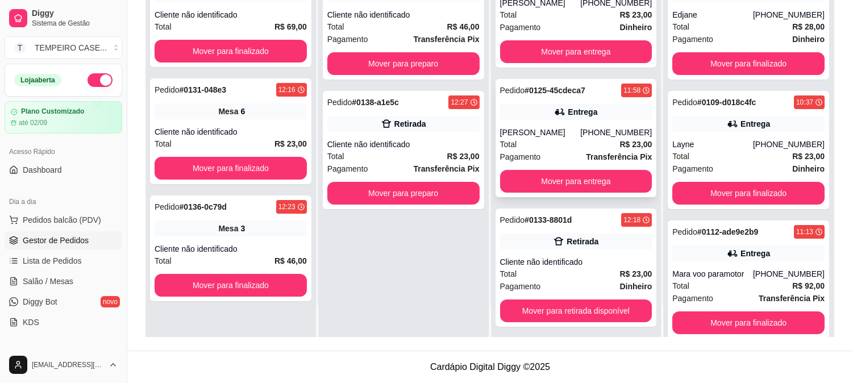
scroll to position [0, 0]
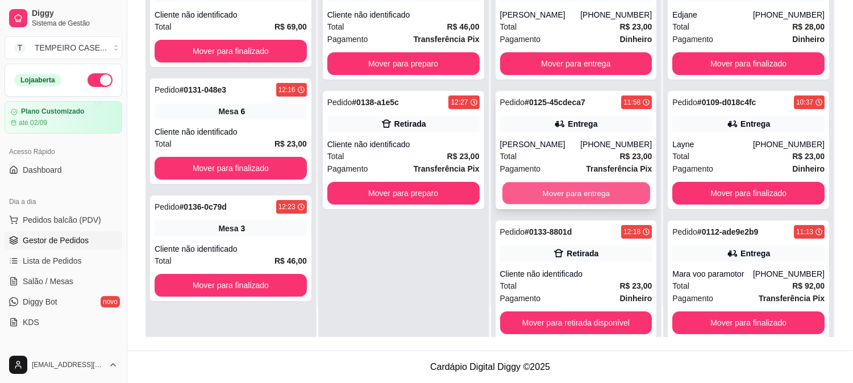
click at [561, 190] on button "Mover para entrega" at bounding box center [576, 193] width 148 height 22
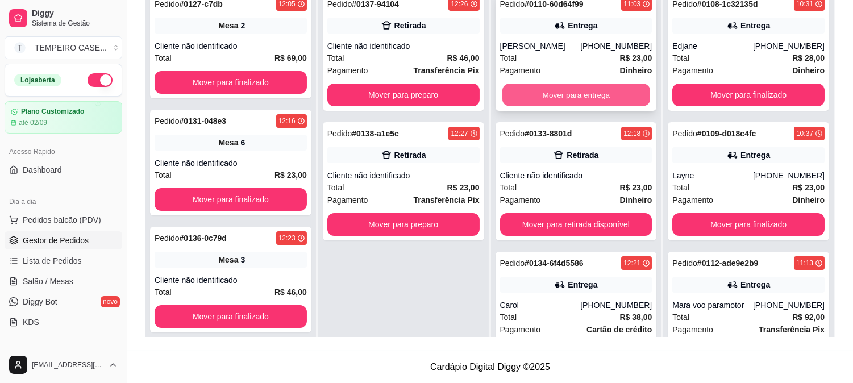
click at [565, 91] on button "Mover para entrega" at bounding box center [576, 95] width 148 height 22
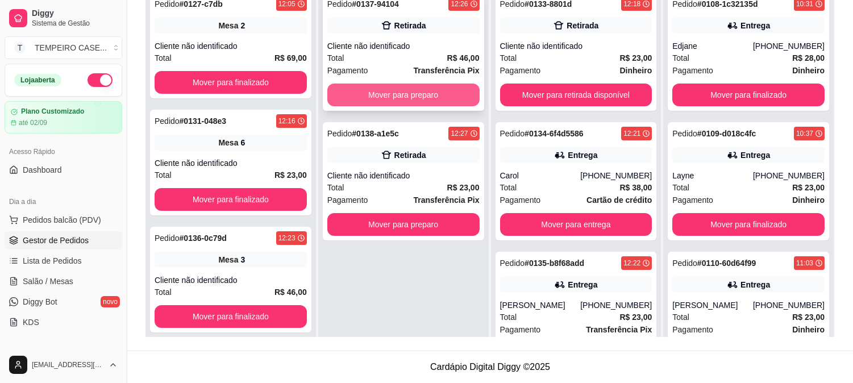
click at [428, 89] on button "Mover para preparo" at bounding box center [403, 95] width 152 height 23
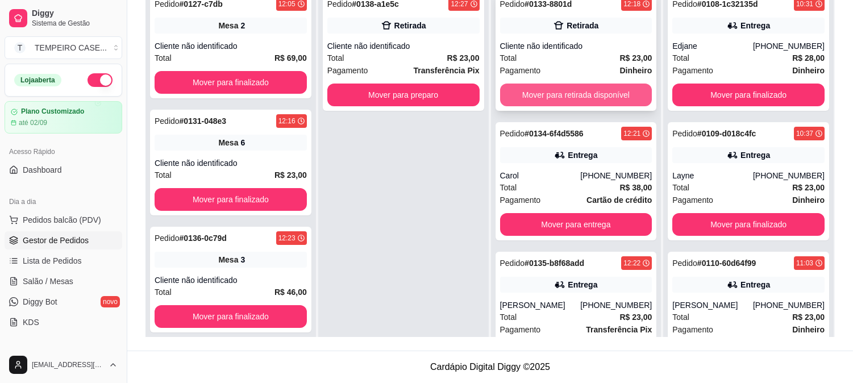
click at [572, 98] on button "Mover para retirada disponível" at bounding box center [576, 95] width 152 height 23
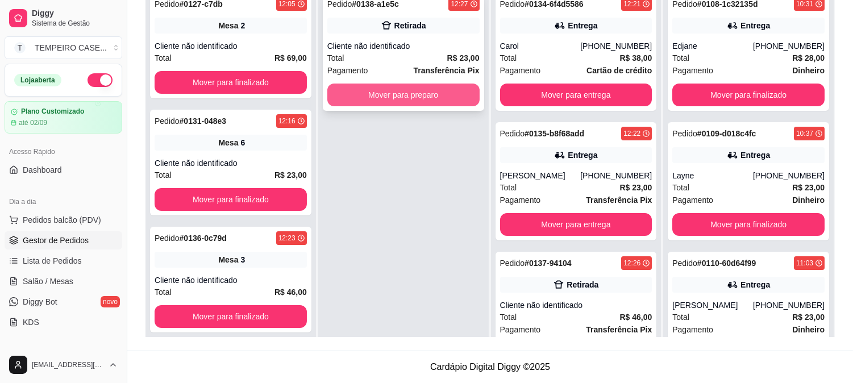
click at [422, 91] on button "Mover para preparo" at bounding box center [403, 95] width 152 height 23
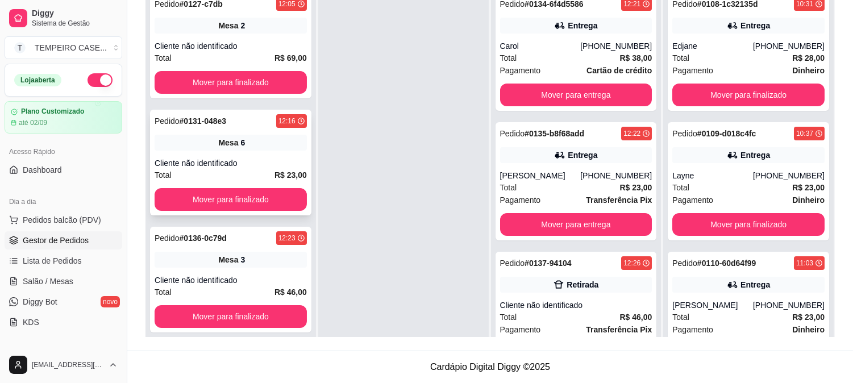
scroll to position [47, 0]
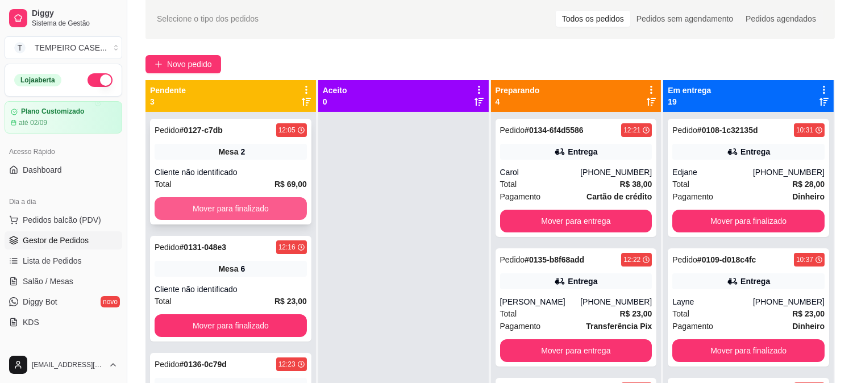
click at [252, 200] on button "Mover para finalizado" at bounding box center [231, 208] width 152 height 23
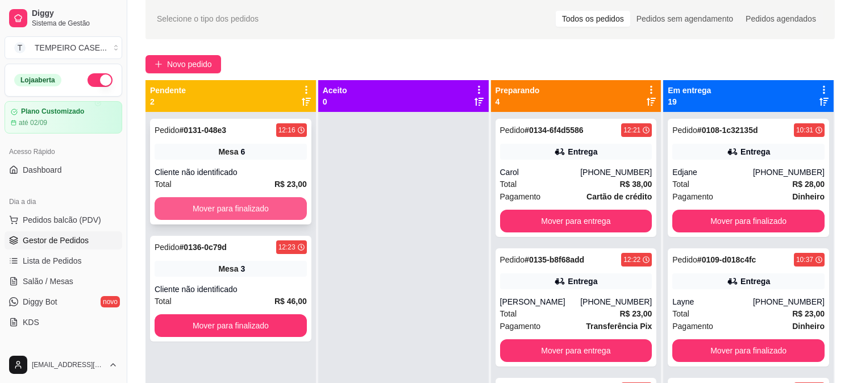
click at [270, 213] on button "Mover para finalizado" at bounding box center [231, 208] width 152 height 23
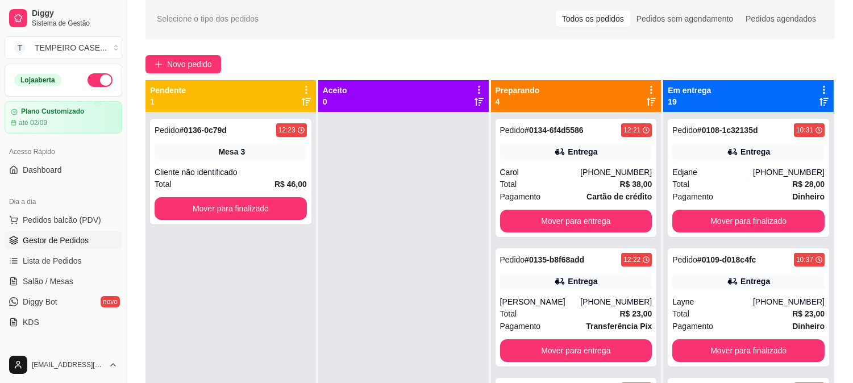
click at [388, 203] on div at bounding box center [403, 303] width 170 height 383
click at [58, 259] on span "Lista de Pedidos" at bounding box center [52, 260] width 59 height 11
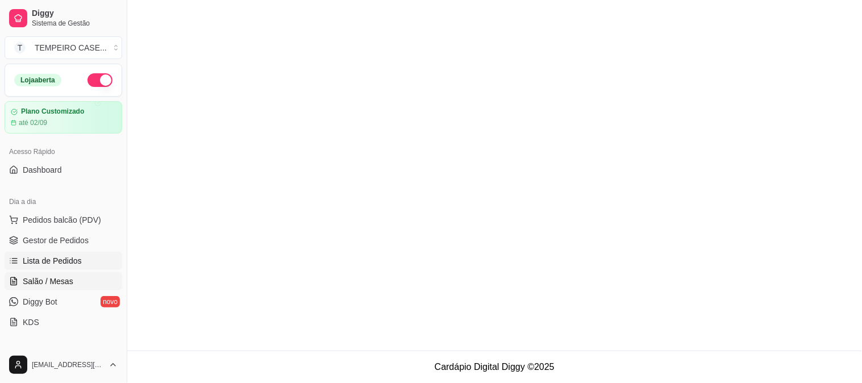
click at [55, 282] on span "Salão / Mesas" at bounding box center [48, 281] width 51 height 11
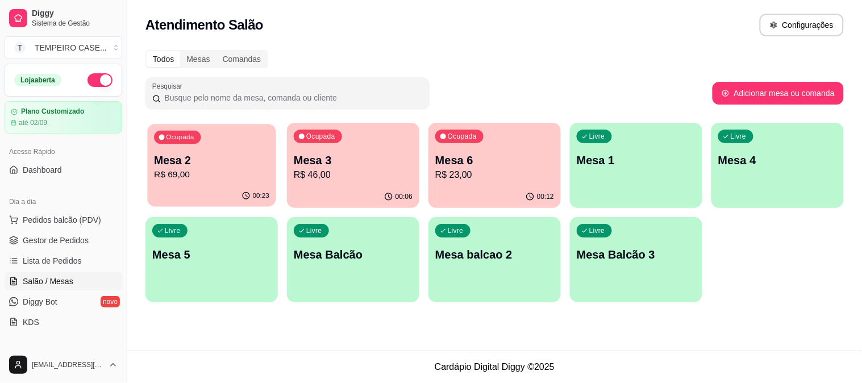
click at [224, 168] on p "R$ 69,00" at bounding box center [211, 174] width 115 height 13
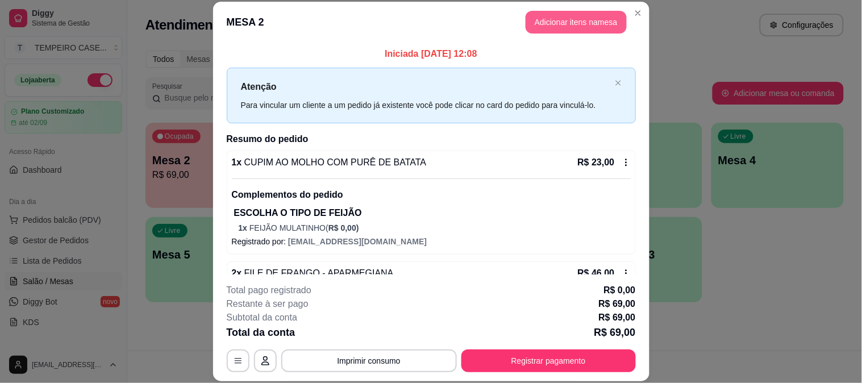
click at [575, 31] on button "Adicionar itens na mesa" at bounding box center [576, 22] width 101 height 23
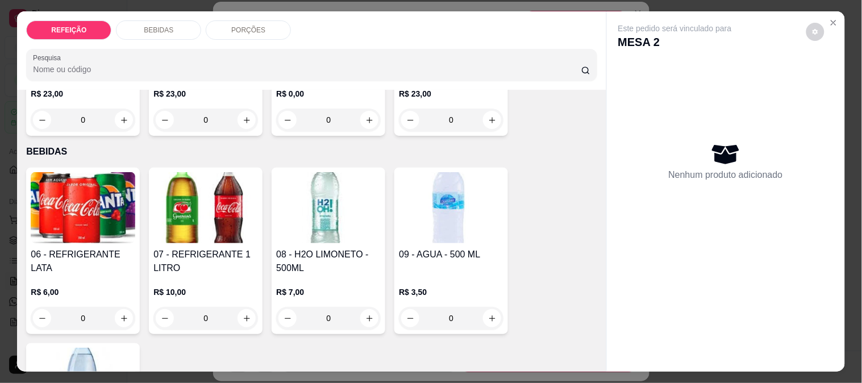
scroll to position [189, 0]
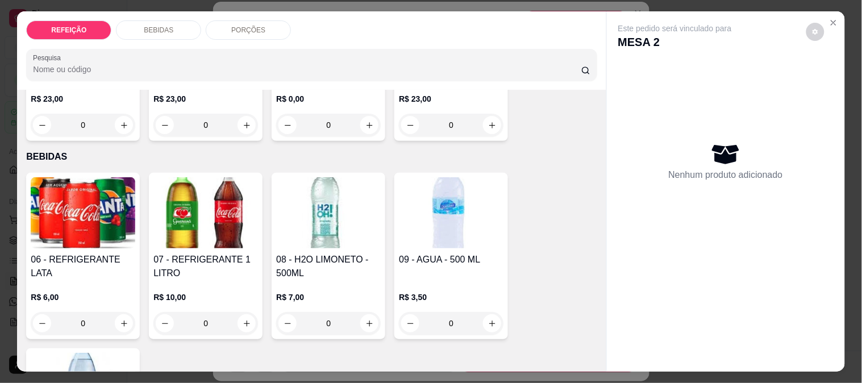
click at [101, 196] on img at bounding box center [83, 212] width 105 height 71
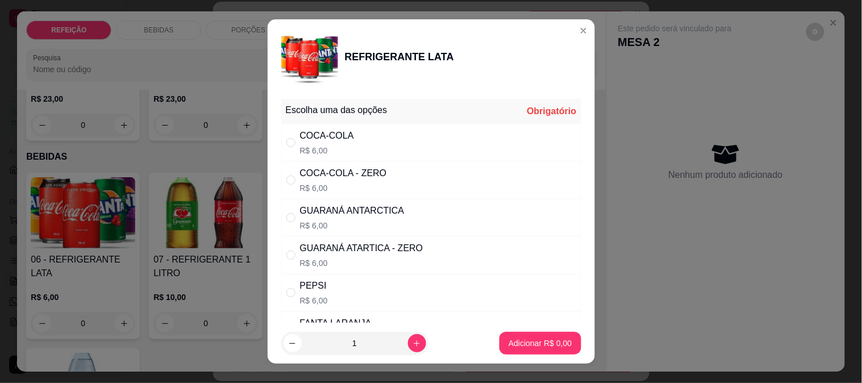
click at [375, 157] on div "COCA-COLA R$ 6,00" at bounding box center [431, 143] width 300 height 38
radio input "true"
click at [513, 338] on p "Adicionar R$ 6,00" at bounding box center [540, 343] width 61 height 11
type input "1"
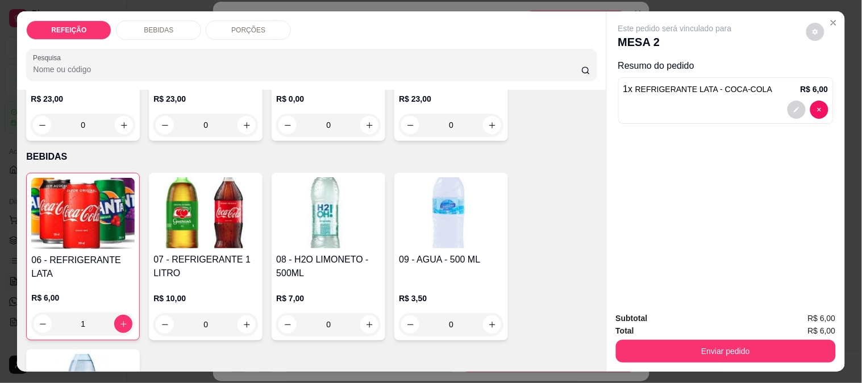
click at [100, 248] on div "06 - REFRIGERANTE LATA R$ 6,00 1" at bounding box center [83, 257] width 114 height 168
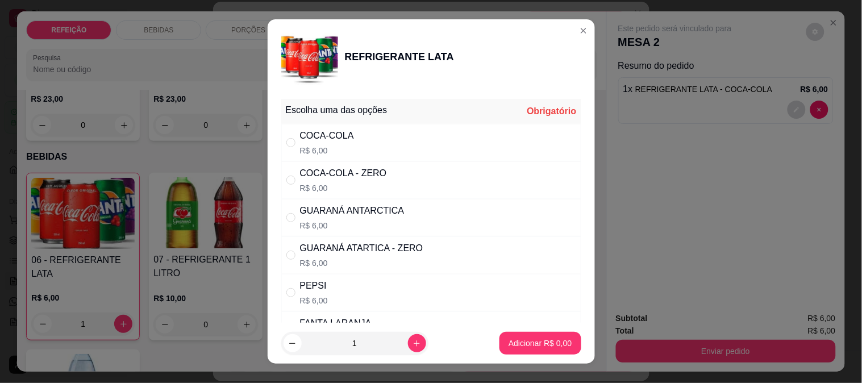
click at [342, 173] on div "COCA-COLA - ZERO" at bounding box center [343, 173] width 87 height 14
radio input "true"
click at [528, 347] on p "Adicionar R$ 6,00" at bounding box center [540, 343] width 63 height 11
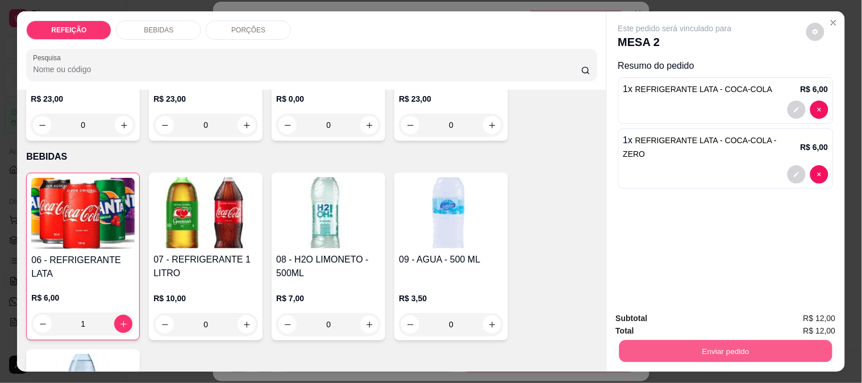
click at [665, 344] on button "Enviar pedido" at bounding box center [725, 351] width 213 height 22
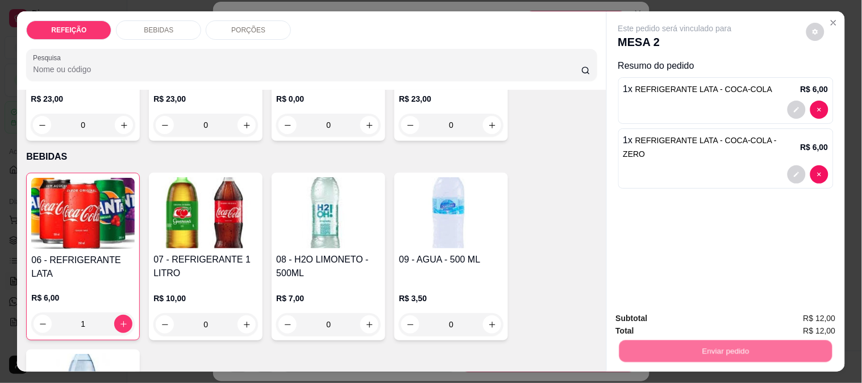
click at [641, 318] on button "Não registrar e enviar pedido" at bounding box center [688, 318] width 115 height 21
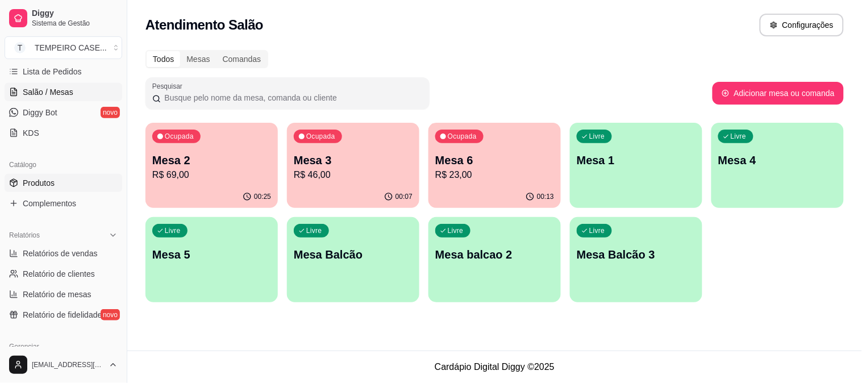
click at [52, 184] on span "Produtos" at bounding box center [39, 182] width 32 height 11
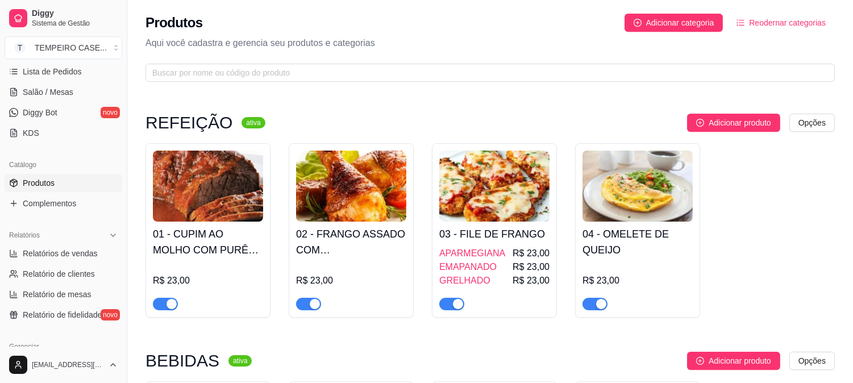
click at [184, 248] on h4 "01 - CUPIM AO MOLHO COM PURÊ DE BATATA" at bounding box center [208, 242] width 110 height 32
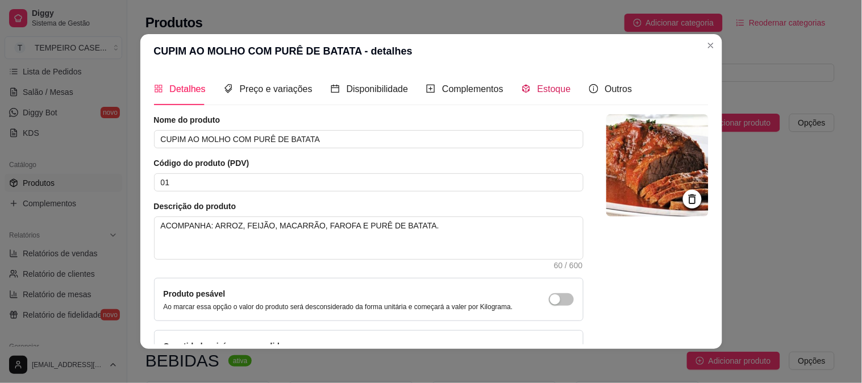
click at [538, 90] on span "Estoque" at bounding box center [555, 89] width 34 height 10
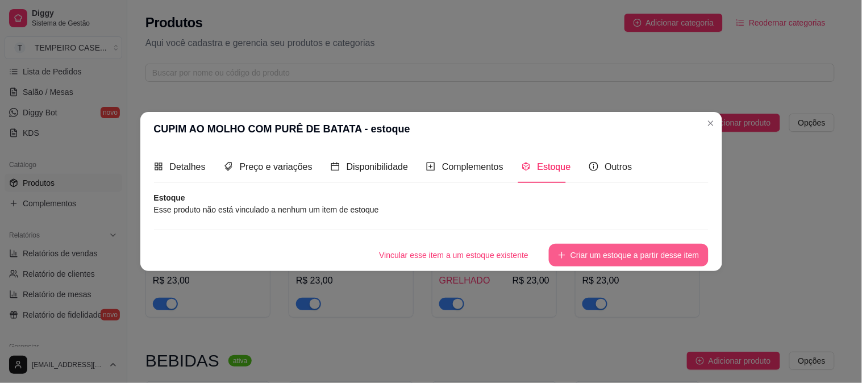
click at [630, 254] on button "Criar um estoque a partir desse item" at bounding box center [628, 255] width 159 height 23
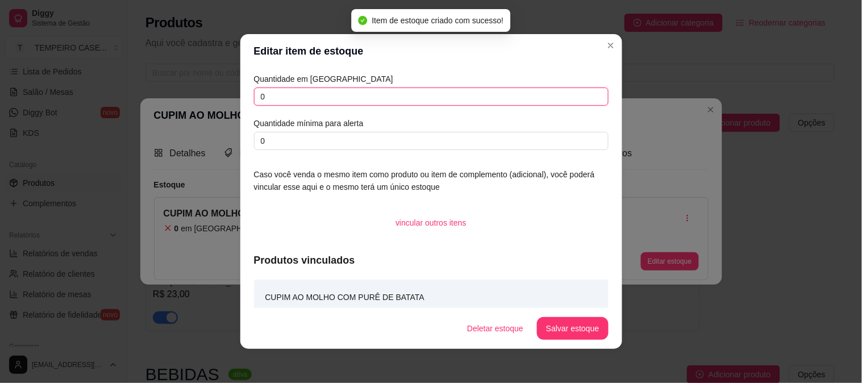
drag, startPoint x: 302, startPoint y: 98, endPoint x: 214, endPoint y: 98, distance: 88.1
click at [214, 98] on div "Editar item de estoque Quantidade em estoque 0 Quantidade mínima para alerta 0 …" at bounding box center [431, 191] width 862 height 383
type input "1"
click at [583, 332] on button "Salvar estoque" at bounding box center [572, 328] width 71 height 23
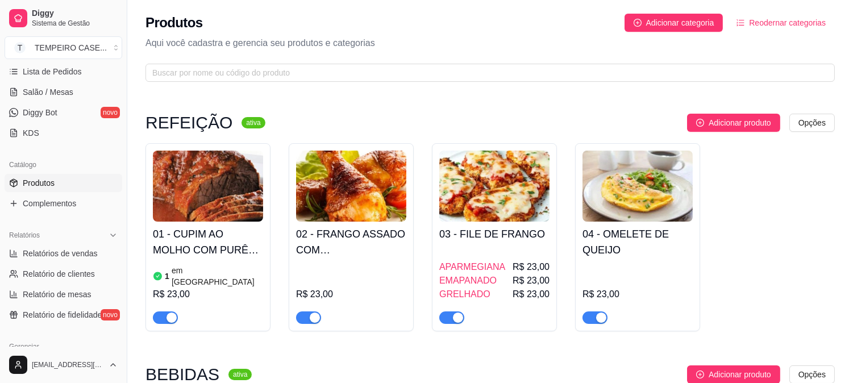
click at [353, 243] on h4 "02 - FRANGO ASSADO COM [PERSON_NAME]" at bounding box center [351, 242] width 110 height 32
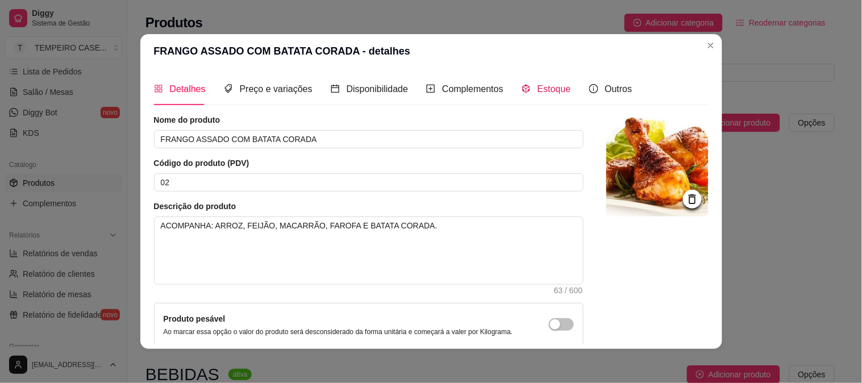
click at [543, 88] on span "Estoque" at bounding box center [555, 89] width 34 height 10
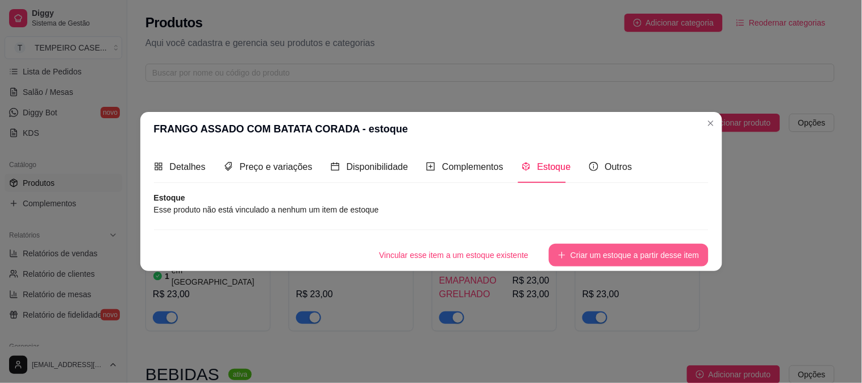
click at [582, 251] on button "Criar um estoque a partir desse item" at bounding box center [628, 255] width 159 height 23
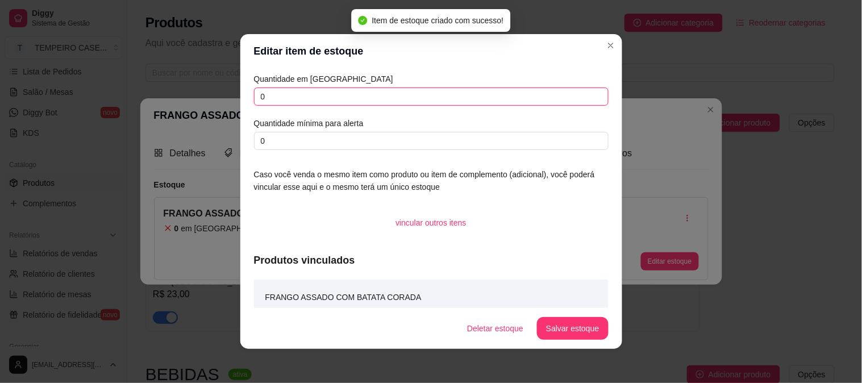
drag, startPoint x: 310, startPoint y: 100, endPoint x: 171, endPoint y: 100, distance: 138.7
click at [171, 100] on div "Editar item de estoque Quantidade em estoque 0 Quantidade mínima para alerta 0 …" at bounding box center [431, 191] width 862 height 383
type input "1"
click at [583, 330] on button "Salvar estoque" at bounding box center [572, 328] width 71 height 23
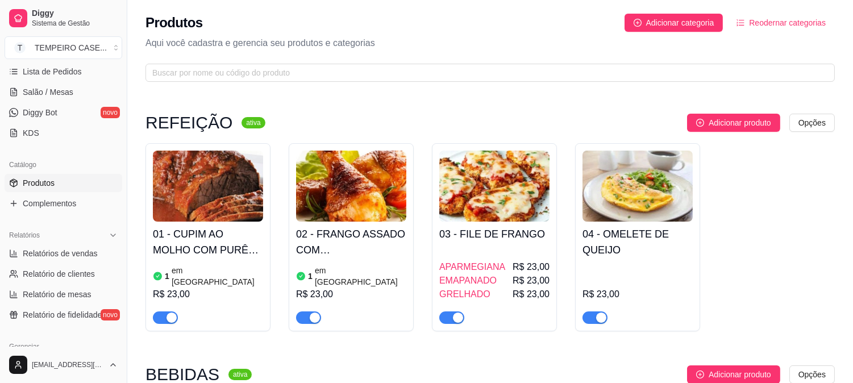
click at [235, 272] on div "1 em [GEOGRAPHIC_DATA]" at bounding box center [208, 276] width 110 height 23
click at [161, 314] on div "01 - CUPIM AO MOLHO COM PURÊ DE BATATA 1 em estoque R$ 23,00" at bounding box center [207, 237] width 125 height 188
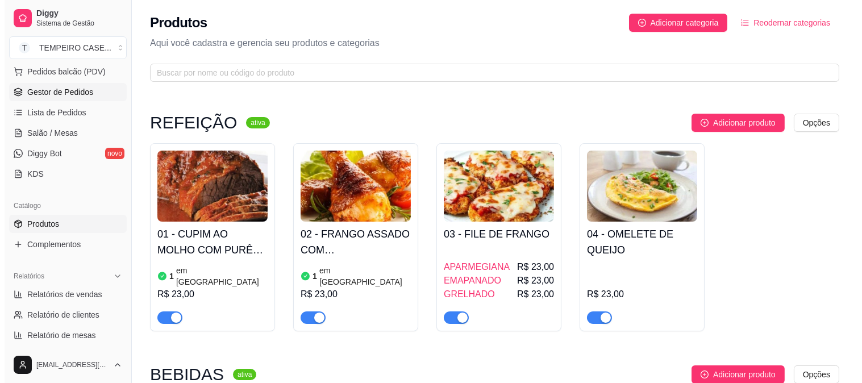
scroll to position [126, 0]
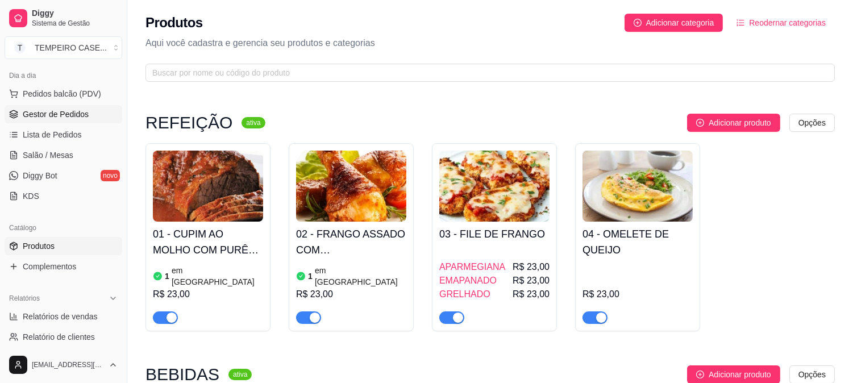
click at [52, 111] on span "Gestor de Pedidos" at bounding box center [56, 114] width 66 height 11
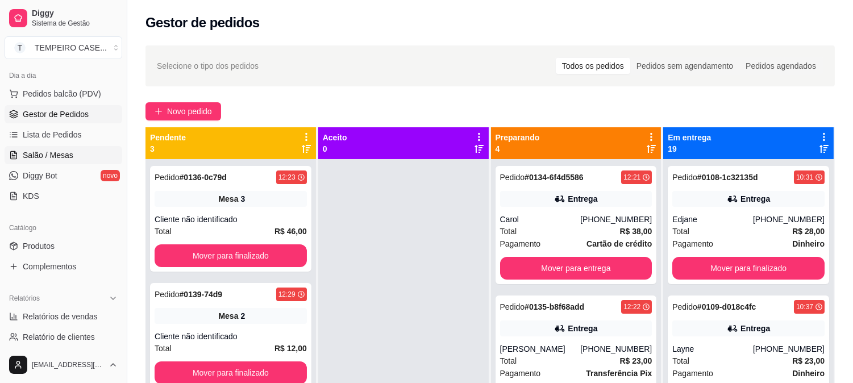
click at [61, 152] on span "Salão / Mesas" at bounding box center [48, 154] width 51 height 11
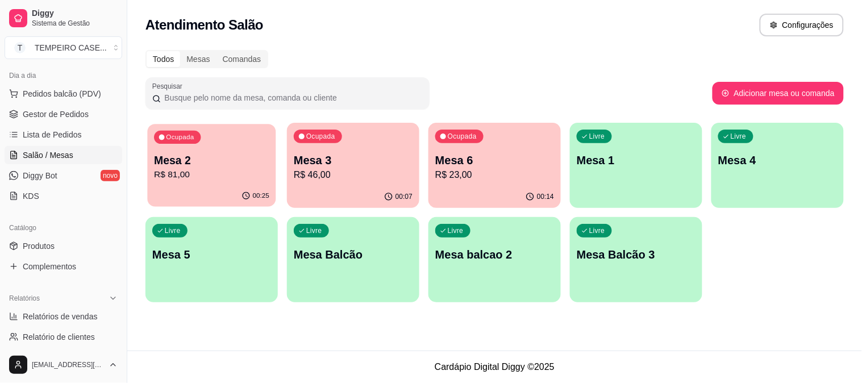
click at [213, 173] on p "R$ 81,00" at bounding box center [211, 174] width 115 height 13
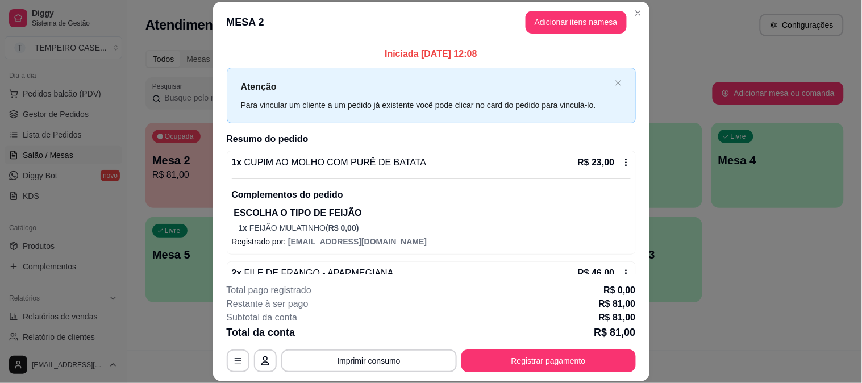
click at [546, 31] on button "Adicionar itens na mesa" at bounding box center [576, 22] width 101 height 23
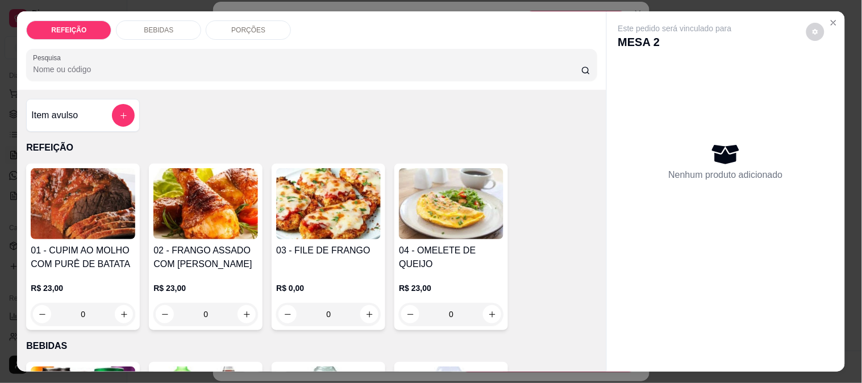
click at [95, 219] on img at bounding box center [83, 203] width 105 height 71
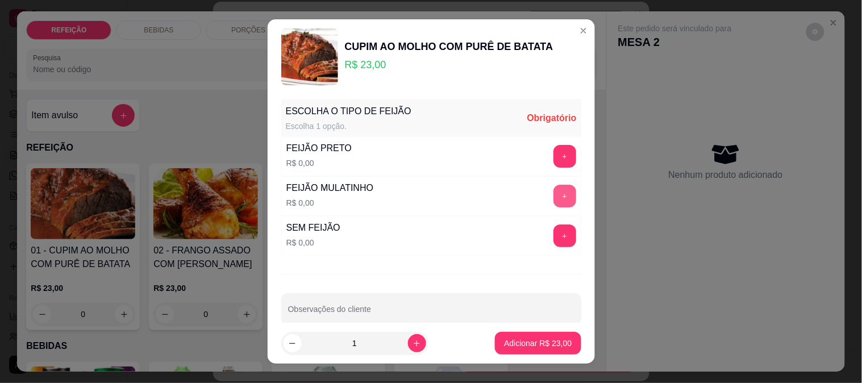
click at [553, 207] on button "+" at bounding box center [564, 196] width 23 height 23
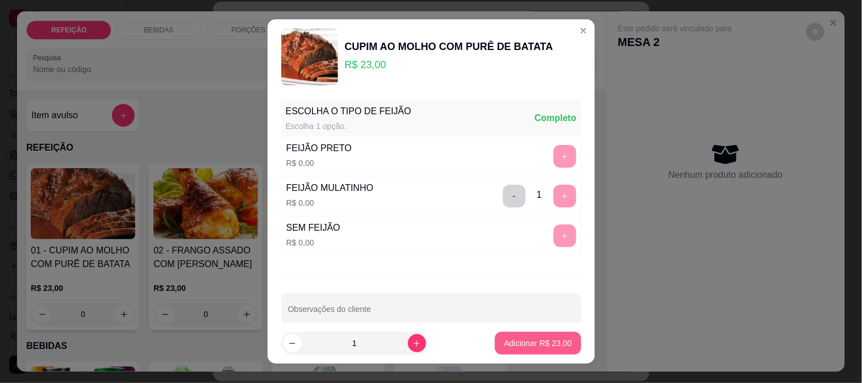
click at [538, 342] on p "Adicionar R$ 23,00" at bounding box center [538, 343] width 68 height 11
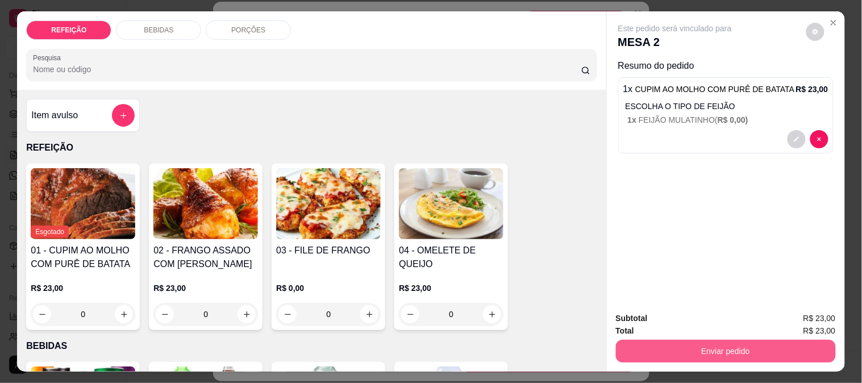
click at [634, 340] on button "Enviar pedido" at bounding box center [726, 351] width 220 height 23
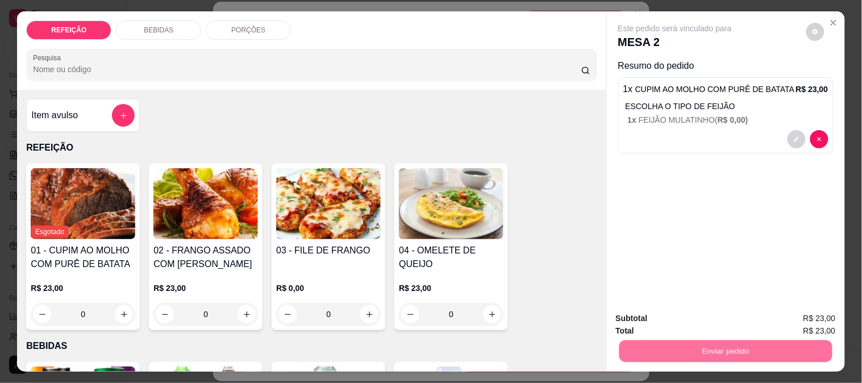
click at [644, 315] on button "Não registrar e enviar pedido" at bounding box center [688, 318] width 115 height 21
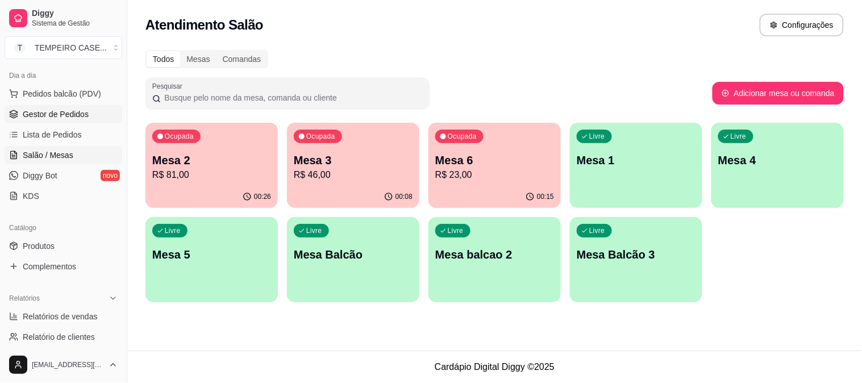
click at [38, 112] on span "Gestor de Pedidos" at bounding box center [56, 114] width 66 height 11
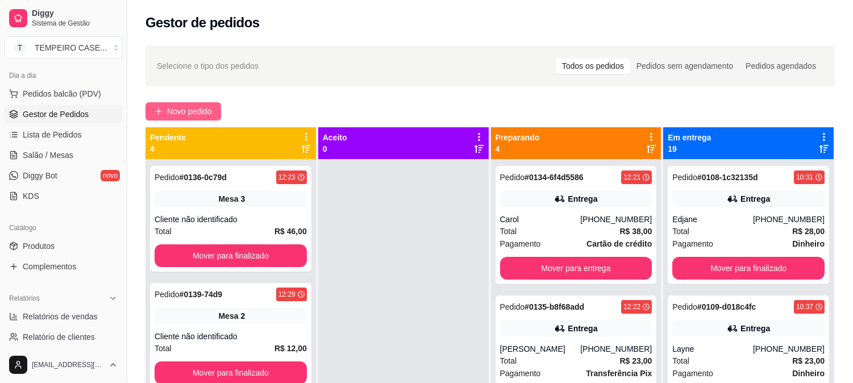
click at [167, 105] on span "Novo pedido" at bounding box center [189, 111] width 45 height 13
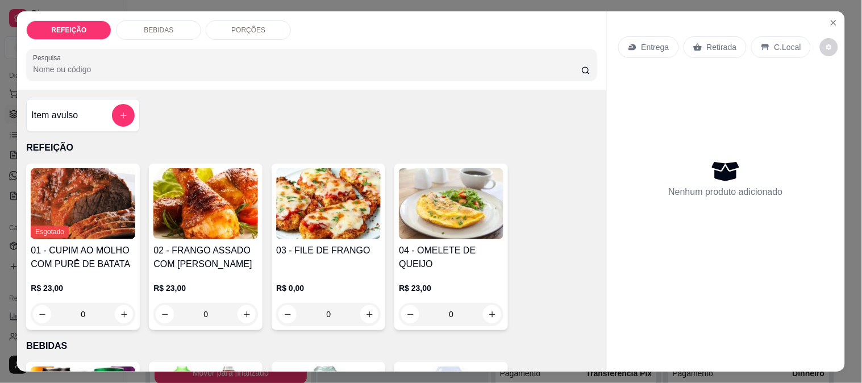
click at [343, 215] on img at bounding box center [328, 203] width 105 height 71
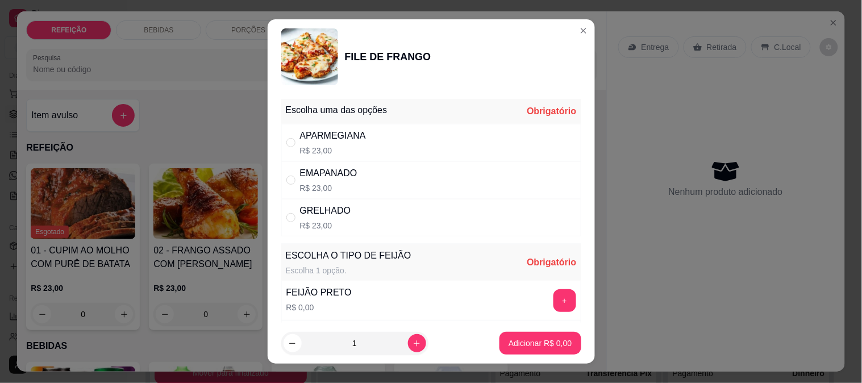
click at [482, 135] on div "APARMEGIANA R$ 23,00" at bounding box center [431, 143] width 300 height 38
radio input "true"
click at [553, 301] on button "+" at bounding box center [564, 300] width 23 height 23
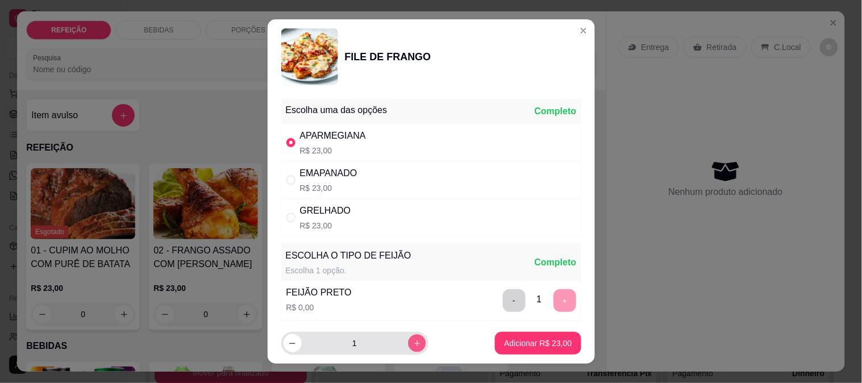
click at [408, 339] on button "increase-product-quantity" at bounding box center [417, 344] width 18 height 18
type input "2"
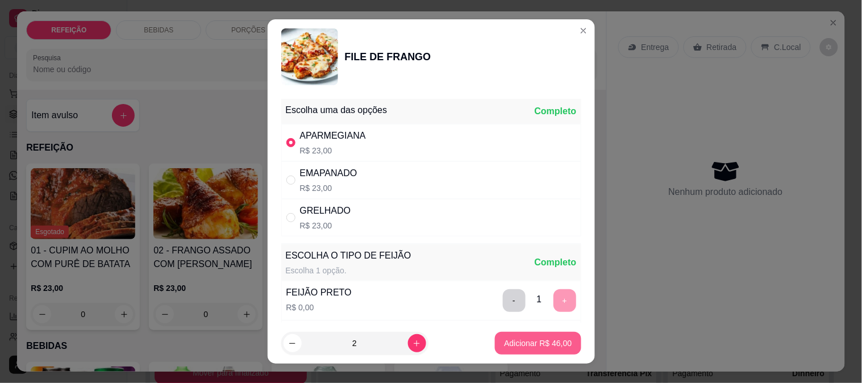
click at [561, 344] on button "Adicionar R$ 46,00" at bounding box center [538, 343] width 86 height 23
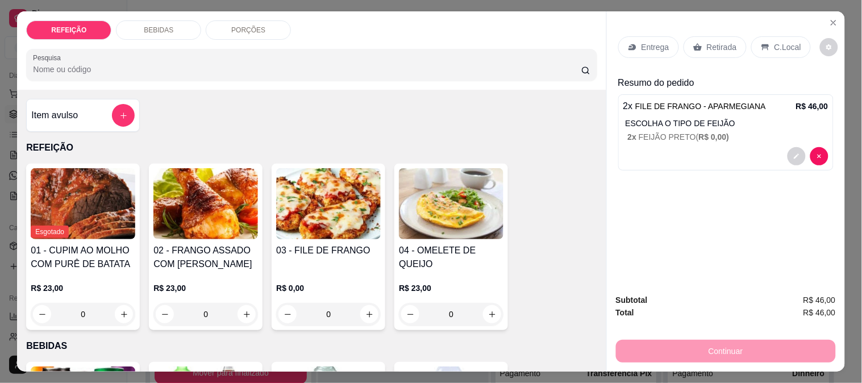
click at [707, 41] on p "Retirada" at bounding box center [722, 46] width 30 height 11
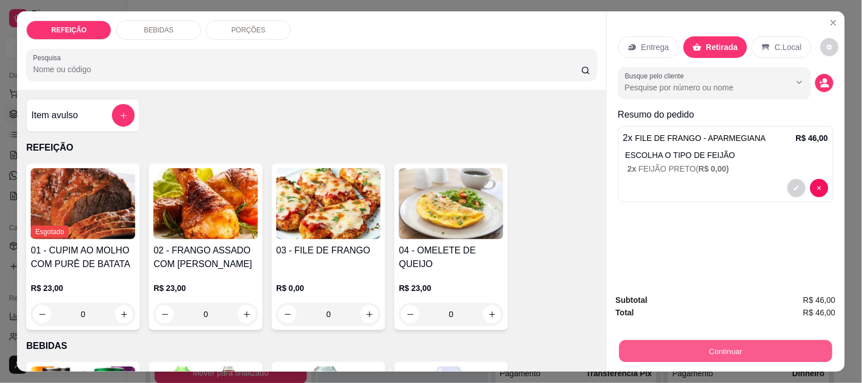
click at [726, 341] on button "Continuar" at bounding box center [725, 351] width 213 height 22
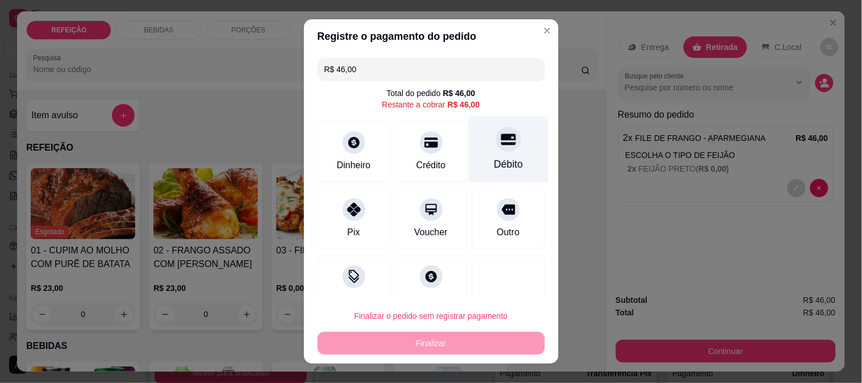
click at [513, 165] on div "Débito" at bounding box center [508, 149] width 80 height 66
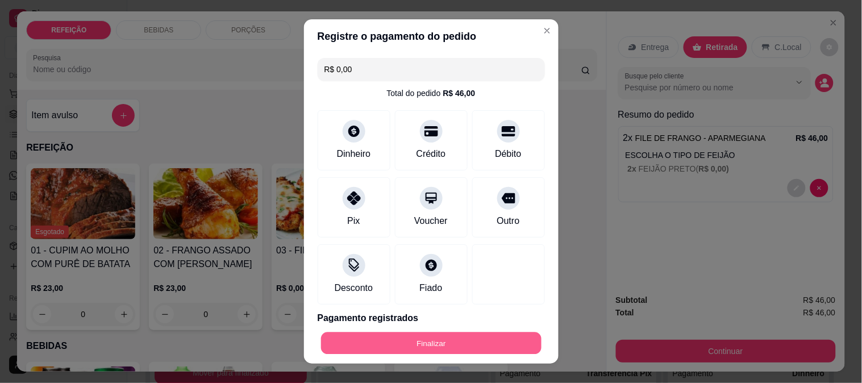
click at [451, 344] on button "Finalizar" at bounding box center [431, 343] width 220 height 22
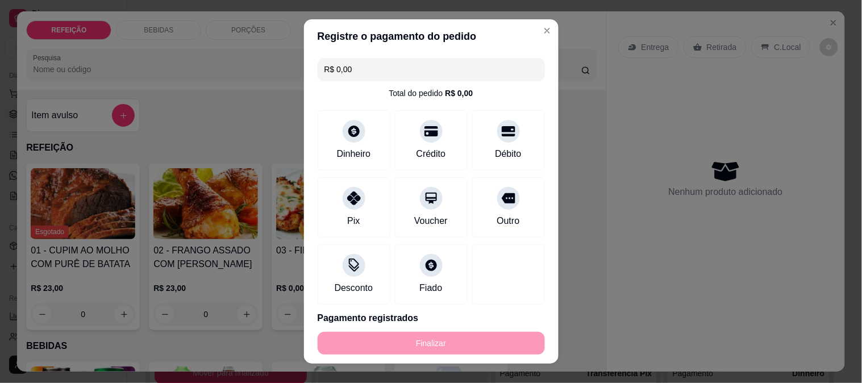
type input "-R$ 46,00"
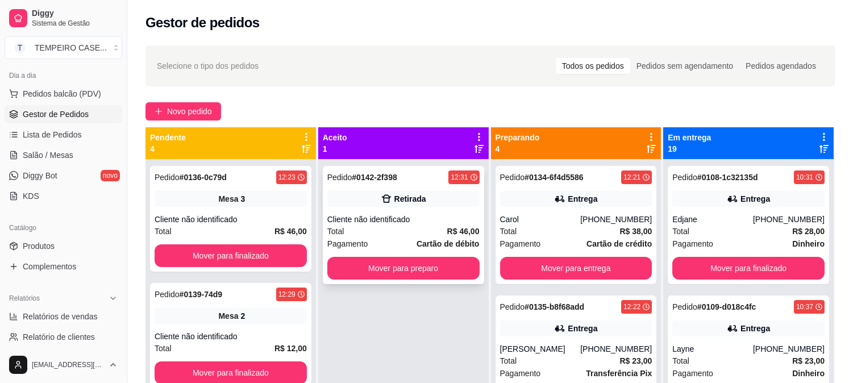
click at [393, 180] on strong "# 0142-2f398" at bounding box center [374, 177] width 45 height 9
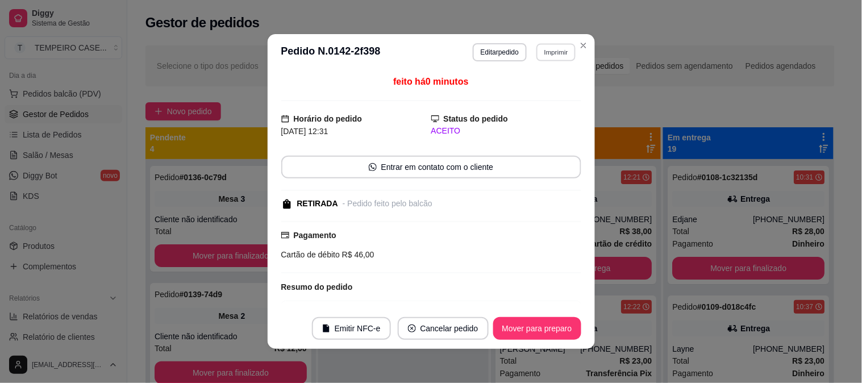
click at [557, 46] on button "Imprimir" at bounding box center [555, 52] width 39 height 18
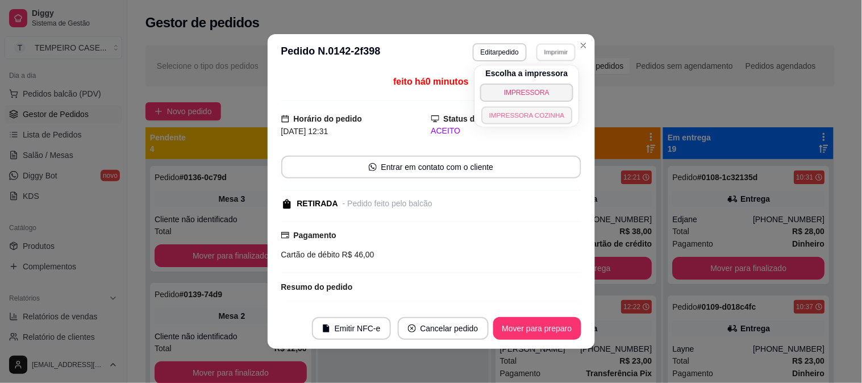
click at [541, 123] on button "IMPRESSORA COZINHA" at bounding box center [526, 115] width 91 height 18
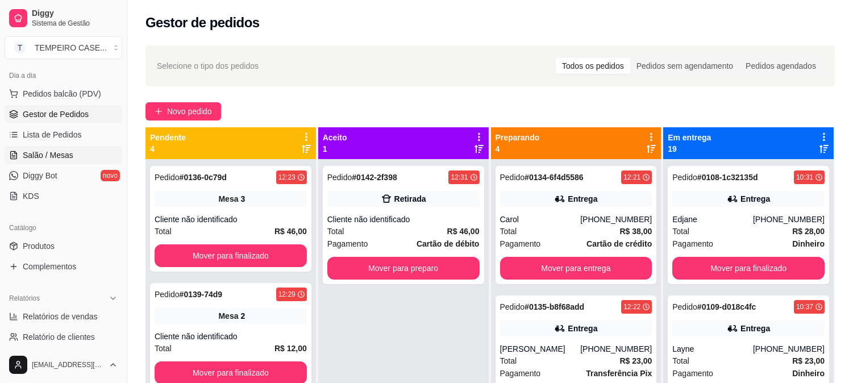
click at [64, 146] on link "Salão / Mesas" at bounding box center [64, 155] width 118 height 18
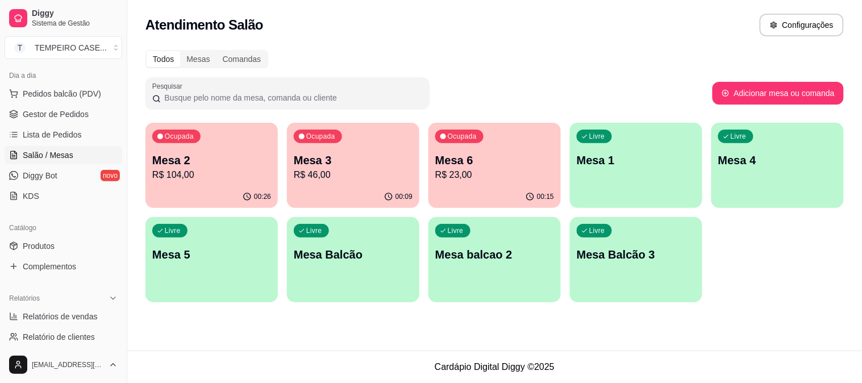
click at [469, 172] on p "R$ 23,00" at bounding box center [494, 175] width 119 height 14
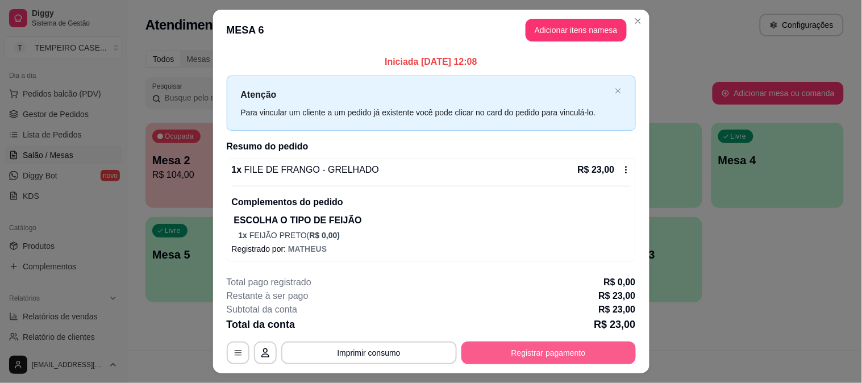
click at [547, 355] on button "Registrar pagamento" at bounding box center [548, 353] width 174 height 23
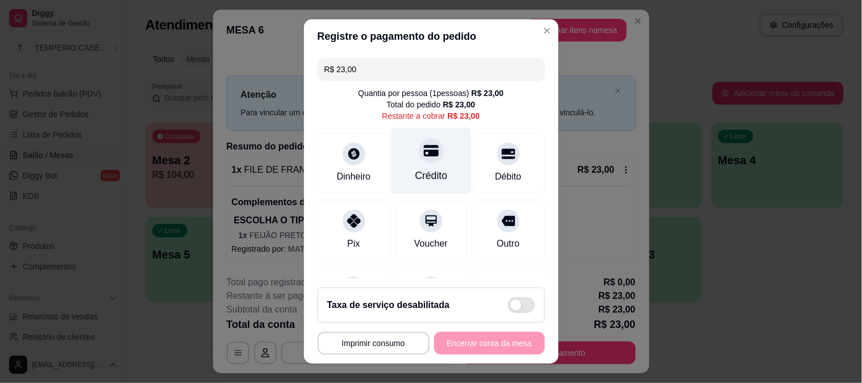
click at [438, 161] on div "Crédito" at bounding box center [431, 160] width 80 height 66
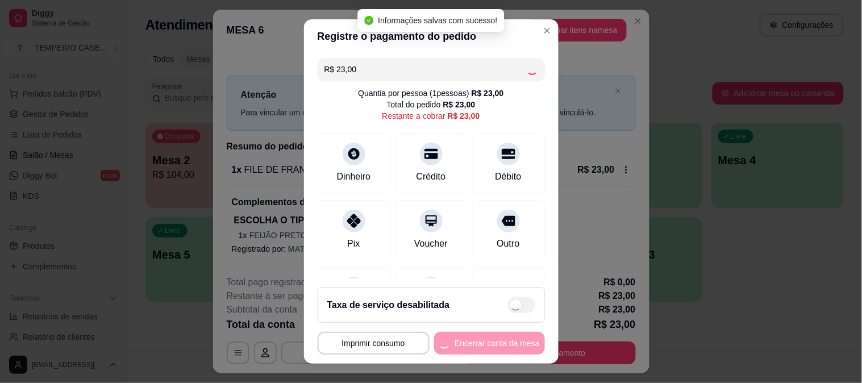
type input "R$ 0,00"
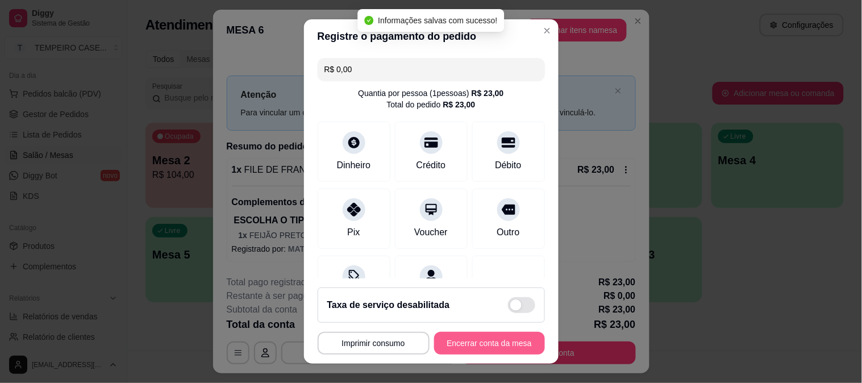
click at [498, 344] on button "Encerrar conta da mesa" at bounding box center [489, 343] width 111 height 23
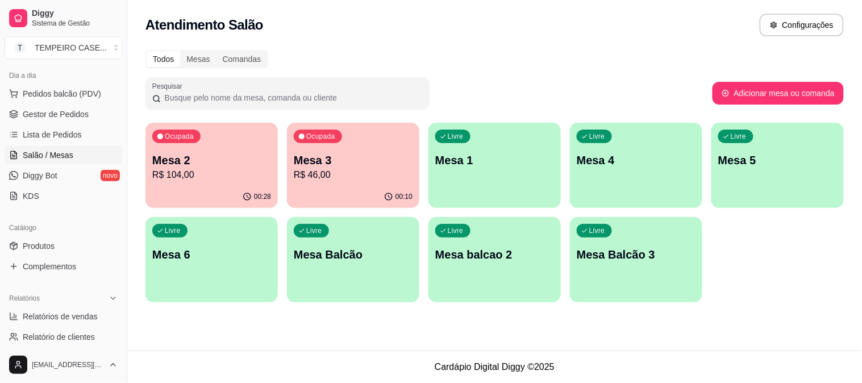
click at [618, 184] on div "Livre Mesa 4" at bounding box center [636, 159] width 132 height 72
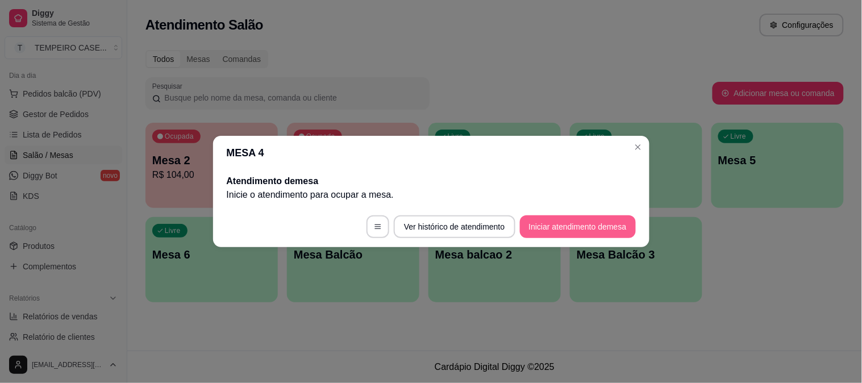
click at [556, 224] on button "Iniciar atendimento de mesa" at bounding box center [578, 226] width 116 height 23
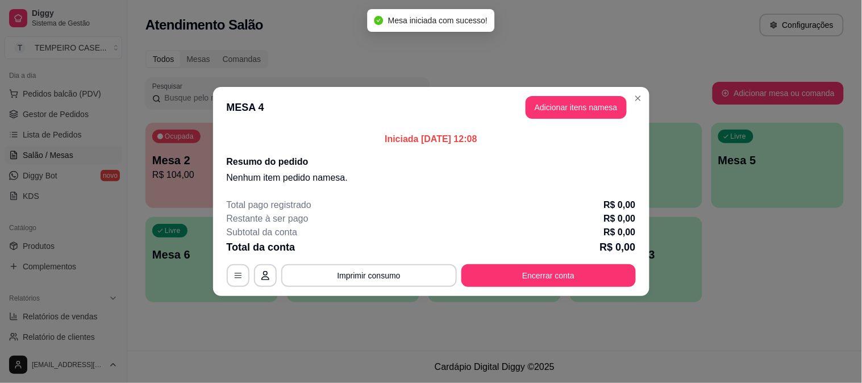
click at [590, 112] on button "Adicionar itens na mesa" at bounding box center [576, 107] width 101 height 23
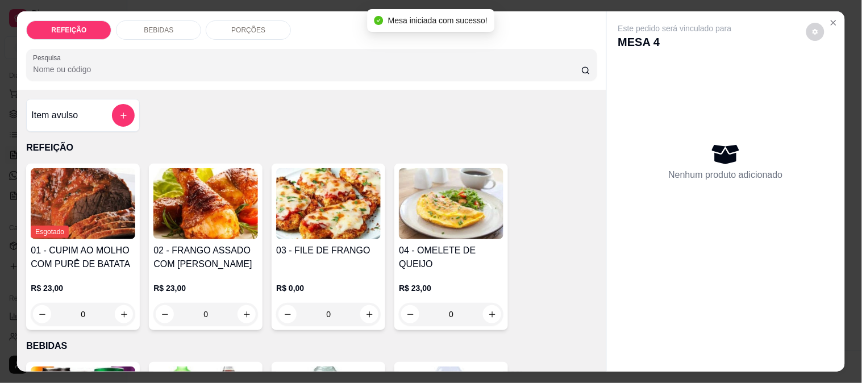
click at [345, 198] on img at bounding box center [328, 203] width 105 height 71
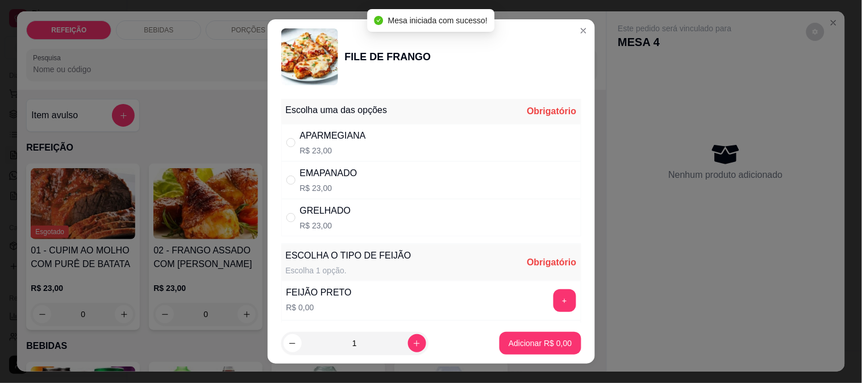
click at [345, 211] on div "GRELHADO R$ 23,00" at bounding box center [431, 218] width 300 height 38
radio input "true"
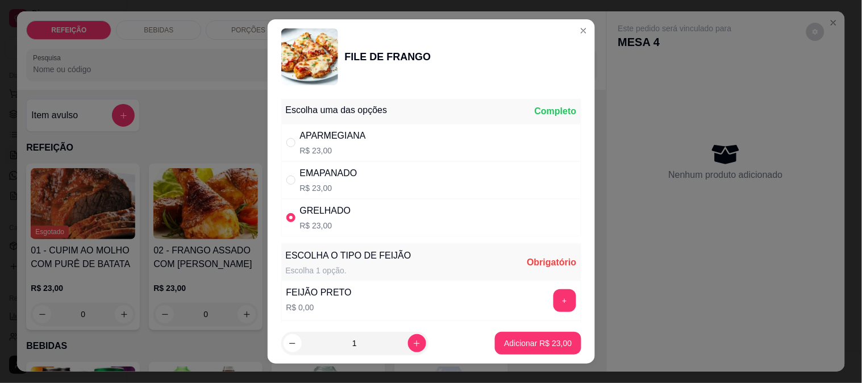
click at [351, 177] on div "EMAPANADO" at bounding box center [328, 173] width 57 height 14
radio input "true"
radio input "false"
click at [553, 299] on button "+" at bounding box center [564, 300] width 23 height 23
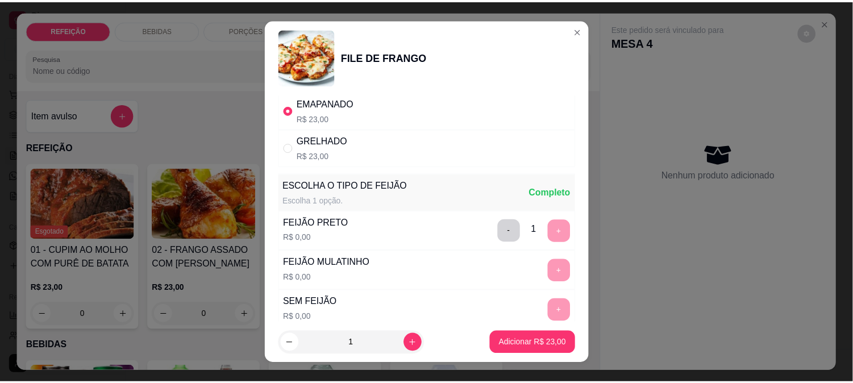
scroll to position [163, 0]
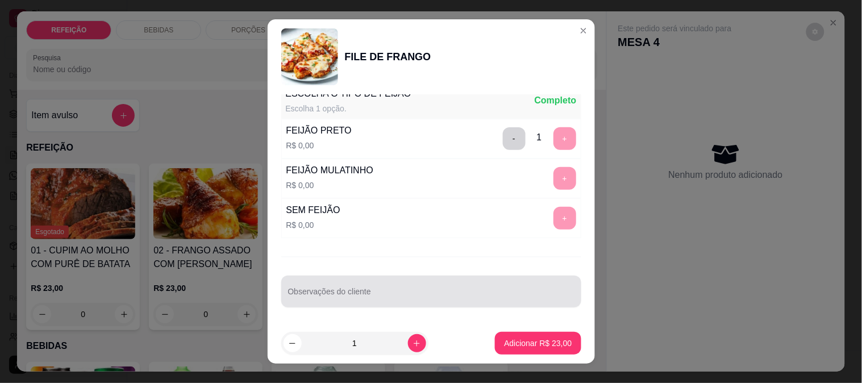
click at [387, 289] on div at bounding box center [431, 291] width 286 height 23
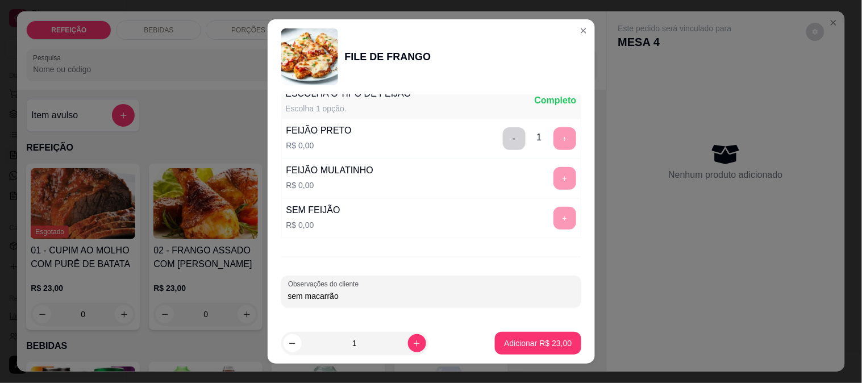
type input "sem macarrão"
click at [549, 341] on p "Adicionar R$ 23,00" at bounding box center [538, 343] width 68 height 11
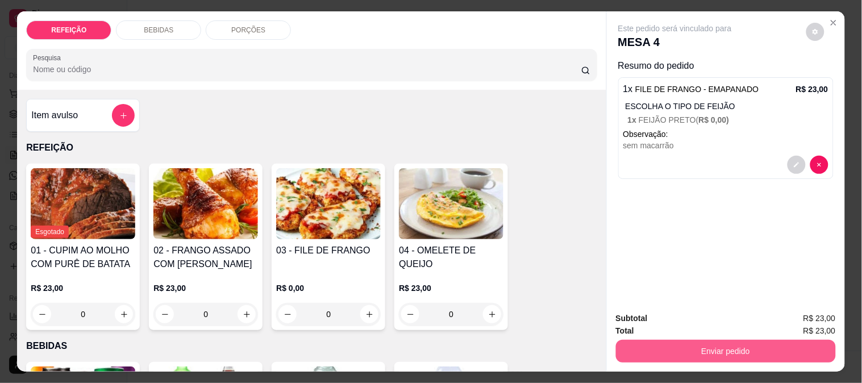
click at [621, 345] on button "Enviar pedido" at bounding box center [726, 351] width 220 height 23
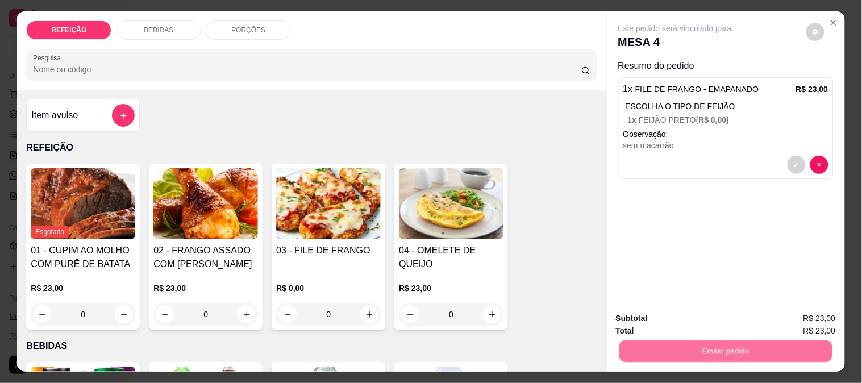
click at [643, 317] on button "Não registrar e enviar pedido" at bounding box center [688, 318] width 115 height 21
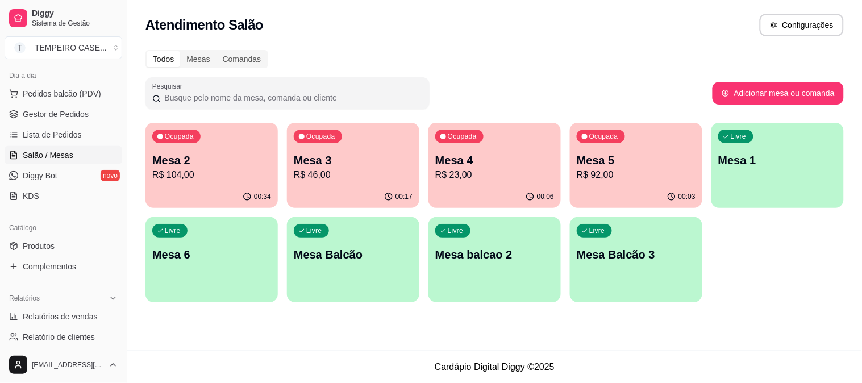
click at [209, 164] on p "Mesa 2" at bounding box center [211, 160] width 119 height 16
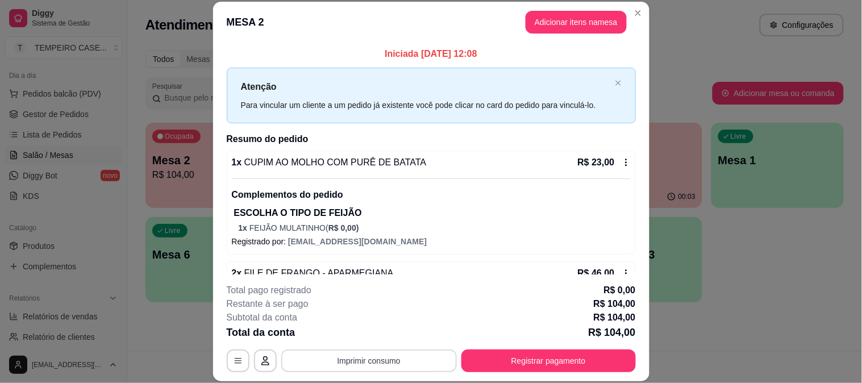
click at [369, 360] on button "Imprimir consumo" at bounding box center [369, 360] width 176 height 23
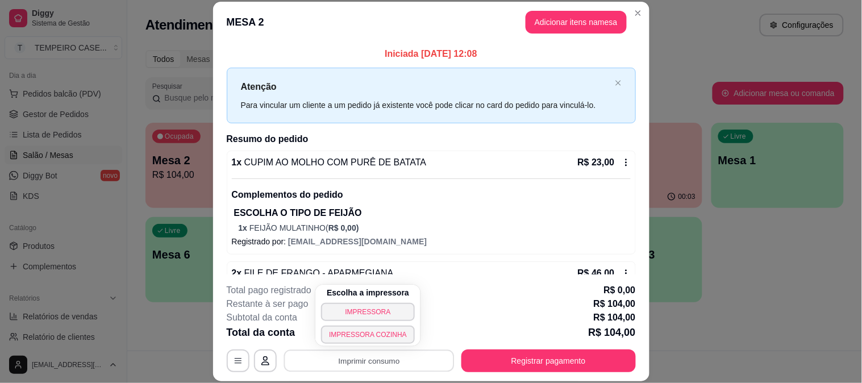
click at [767, 240] on div "MESA 2 Adicionar itens na mesa Iniciada [DATE] 12:08 Atenção Para vincular um c…" at bounding box center [431, 191] width 862 height 383
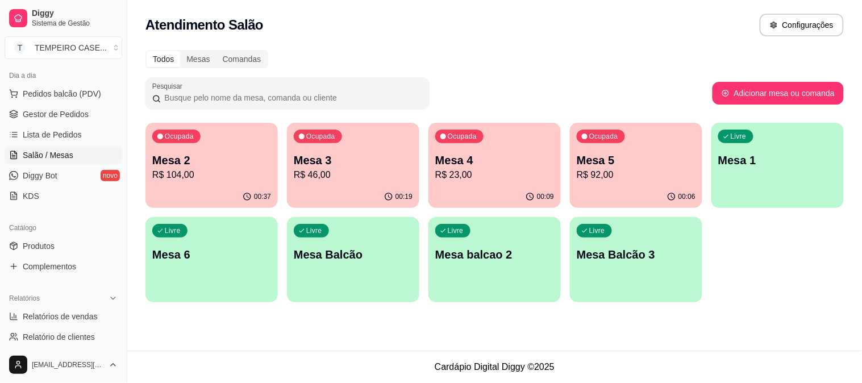
click at [256, 148] on div "Ocupada Mesa 2 R$ 104,00" at bounding box center [211, 154] width 132 height 63
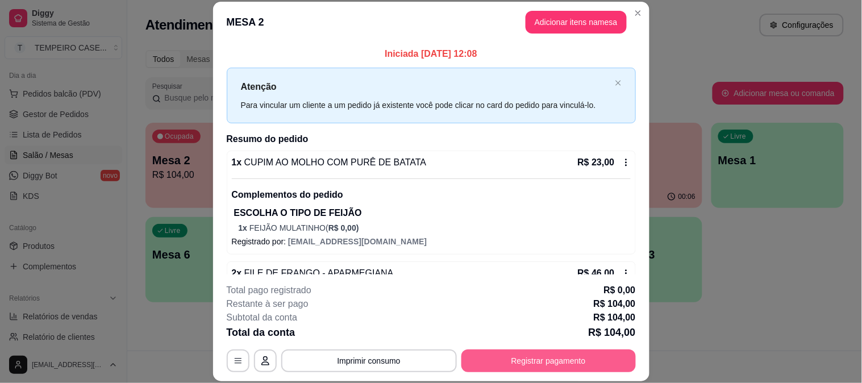
click at [521, 361] on button "Registrar pagamento" at bounding box center [548, 360] width 174 height 23
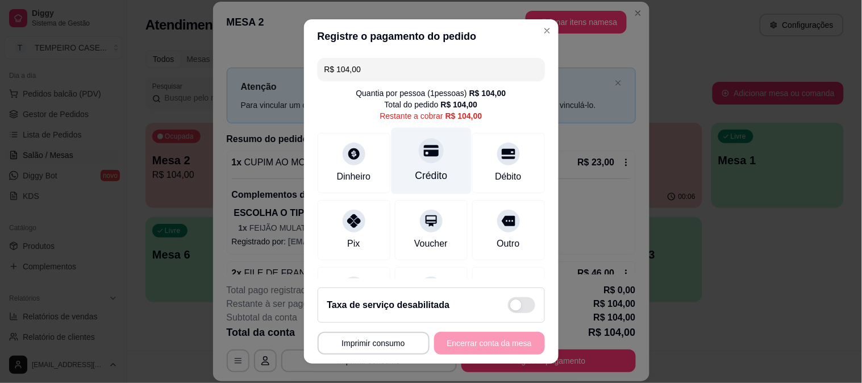
click at [415, 168] on div "Crédito" at bounding box center [431, 175] width 32 height 15
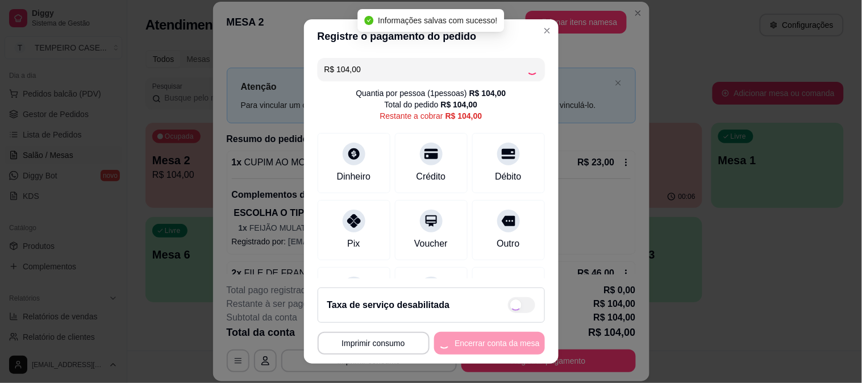
type input "R$ 0,00"
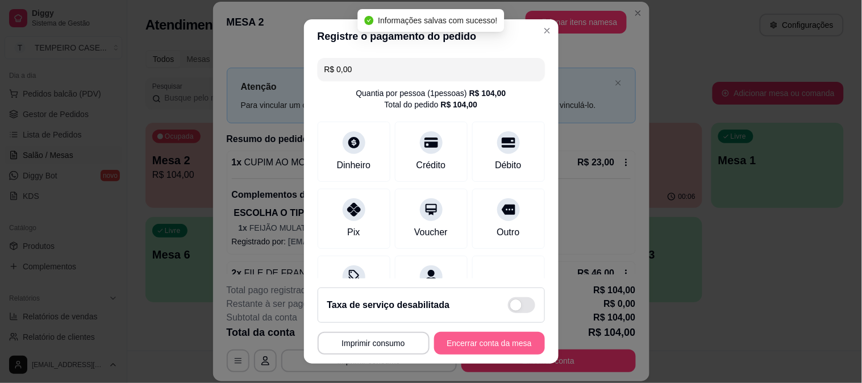
click at [497, 347] on button "Encerrar conta da mesa" at bounding box center [489, 343] width 111 height 23
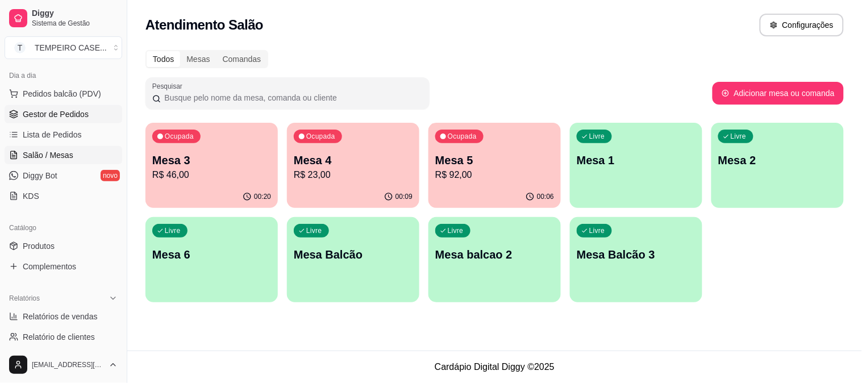
click at [49, 120] on link "Gestor de Pedidos" at bounding box center [64, 114] width 118 height 18
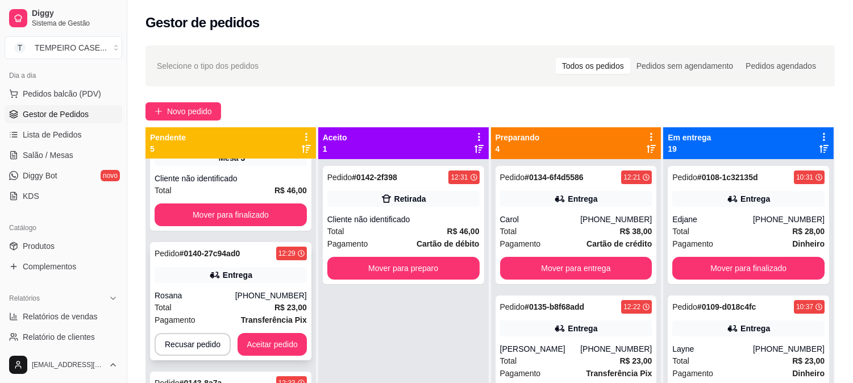
scroll to position [63, 0]
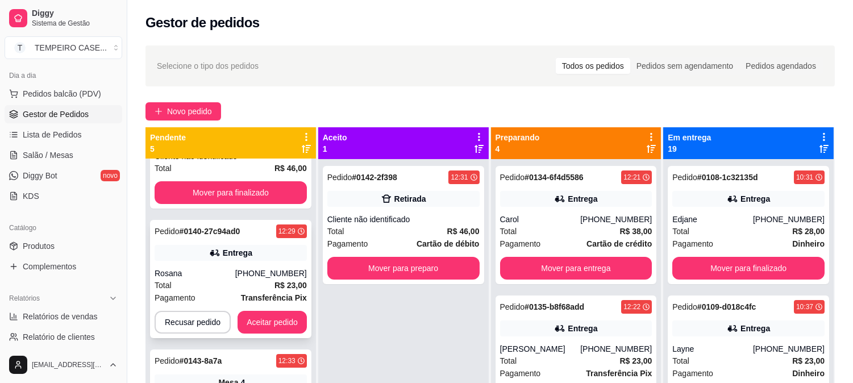
click at [266, 276] on div "[PHONE_NUMBER]" at bounding box center [271, 273] width 72 height 11
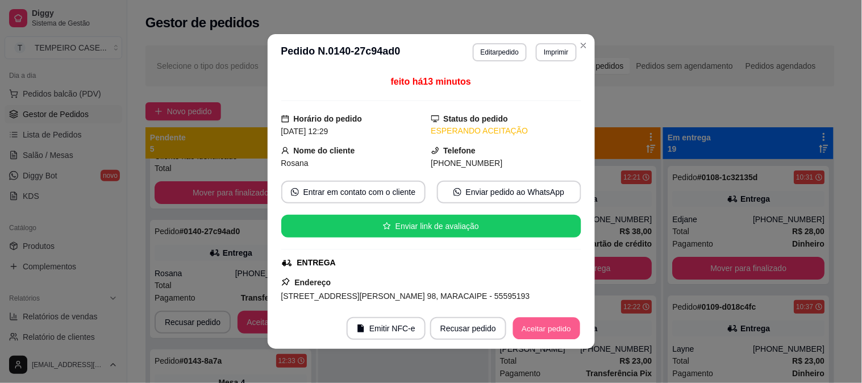
click at [547, 334] on button "Aceitar pedido" at bounding box center [546, 329] width 67 height 22
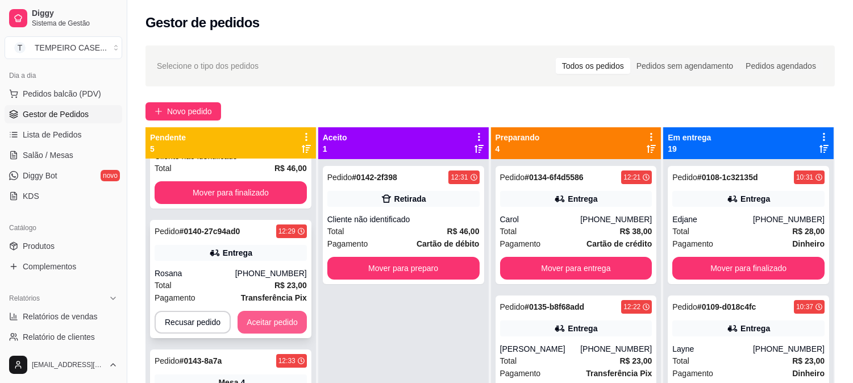
click at [264, 319] on button "Aceitar pedido" at bounding box center [272, 322] width 69 height 23
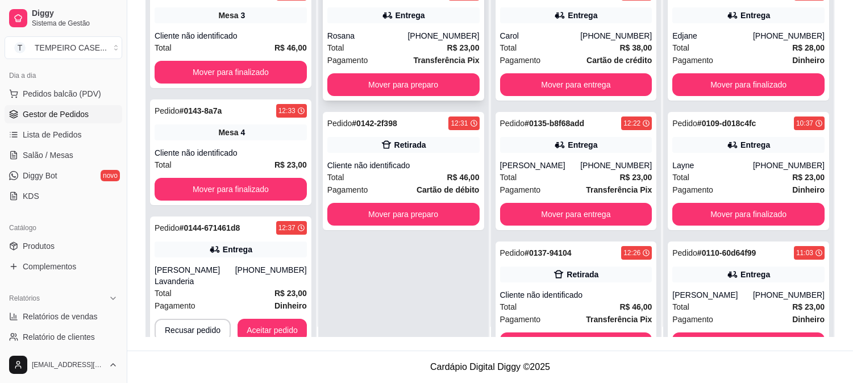
scroll to position [0, 0]
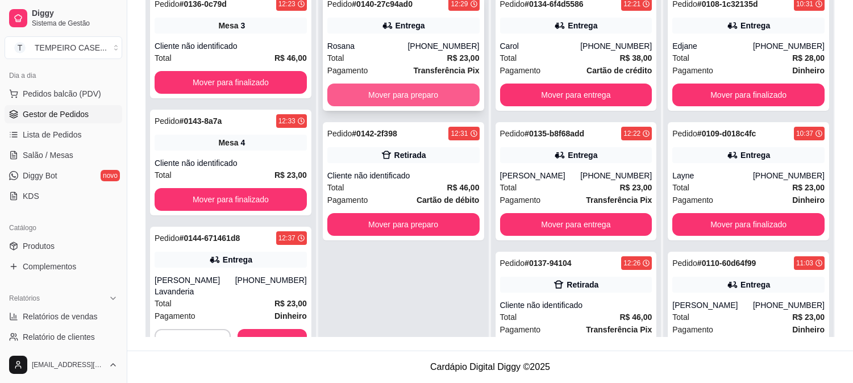
click at [414, 95] on button "Mover para preparo" at bounding box center [403, 95] width 152 height 23
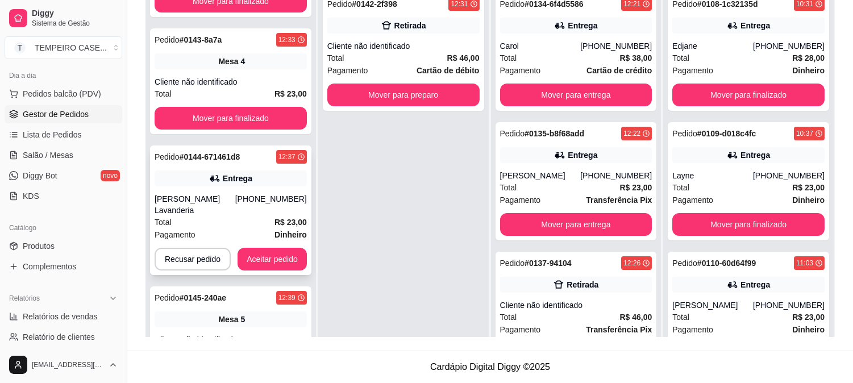
scroll to position [109, 0]
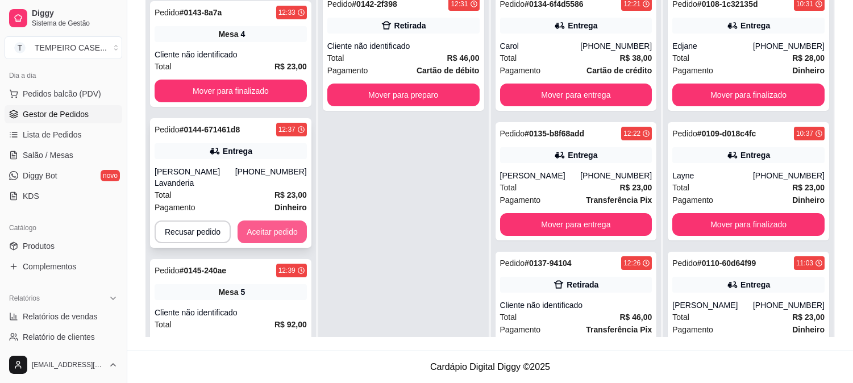
click at [268, 220] on button "Aceitar pedido" at bounding box center [272, 231] width 69 height 23
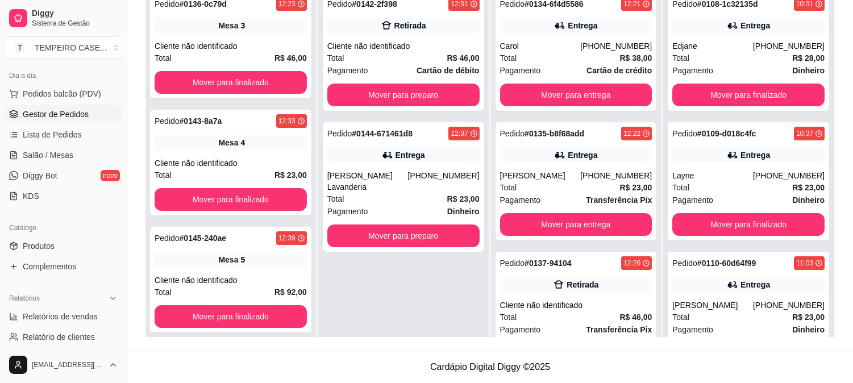
scroll to position [0, 0]
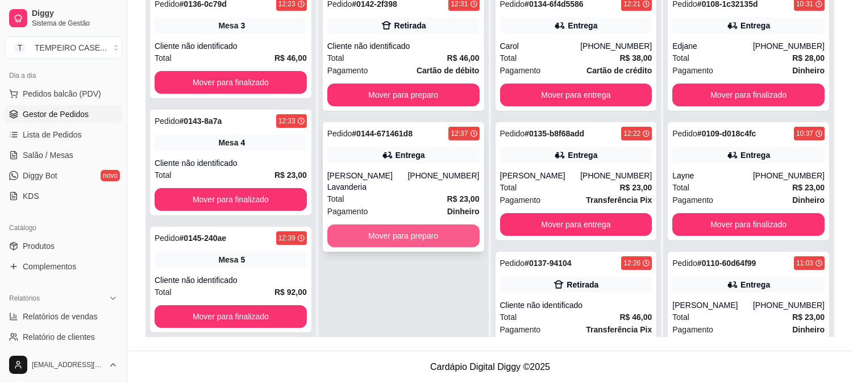
click at [402, 224] on button "Mover para preparo" at bounding box center [403, 235] width 152 height 23
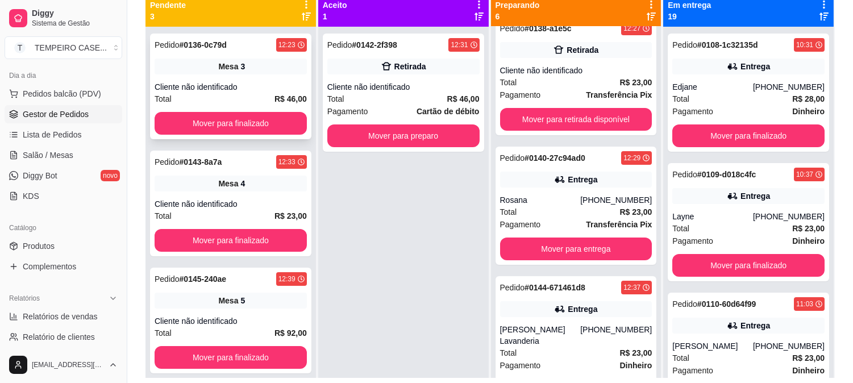
scroll to position [110, 0]
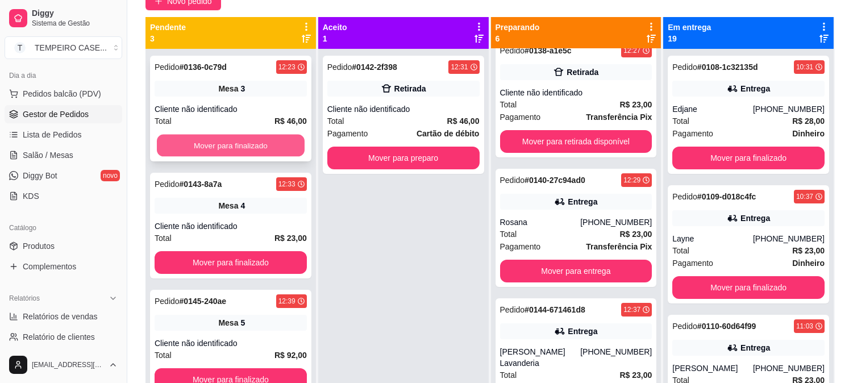
click at [259, 138] on button "Mover para finalizado" at bounding box center [231, 146] width 148 height 22
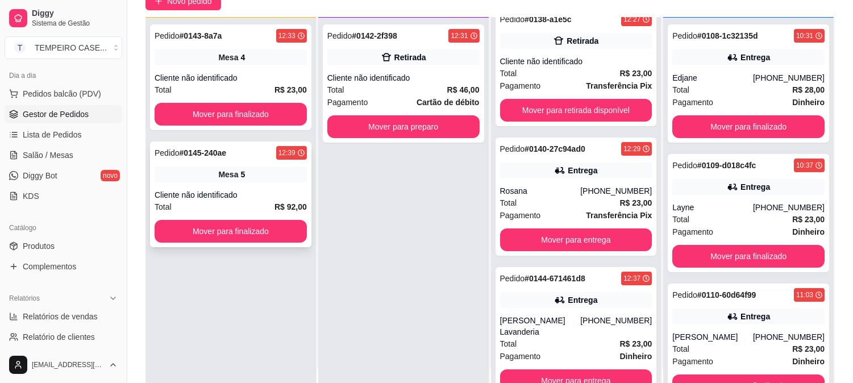
scroll to position [0, 0]
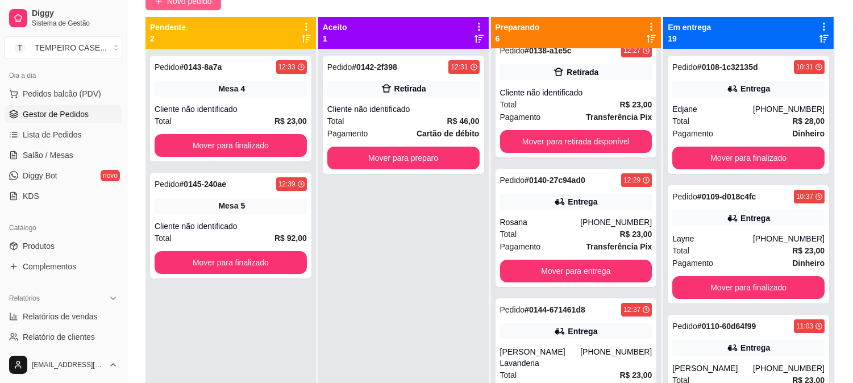
click at [194, 6] on span "Novo pedido" at bounding box center [189, 1] width 45 height 13
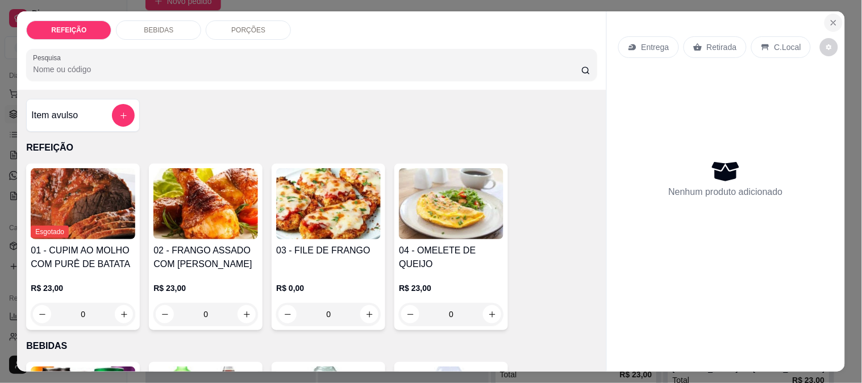
click at [833, 23] on button "Close" at bounding box center [834, 23] width 18 height 18
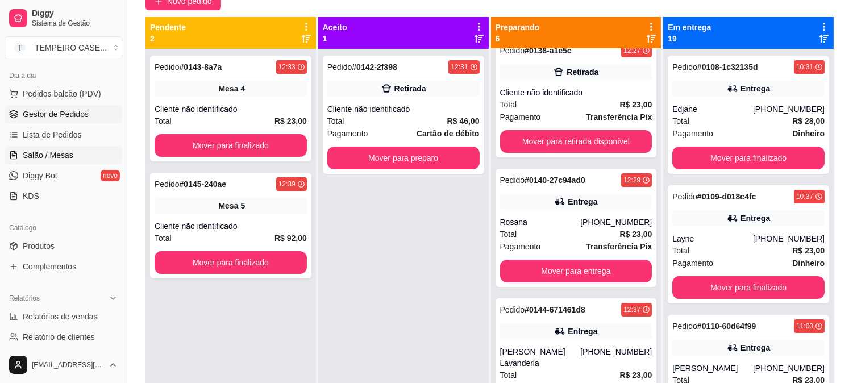
click at [48, 149] on span "Salão / Mesas" at bounding box center [48, 154] width 51 height 11
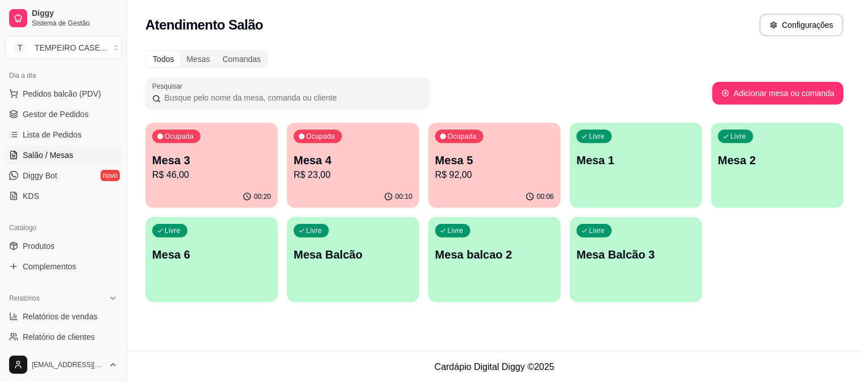
click at [475, 163] on p "Mesa 5" at bounding box center [494, 160] width 119 height 16
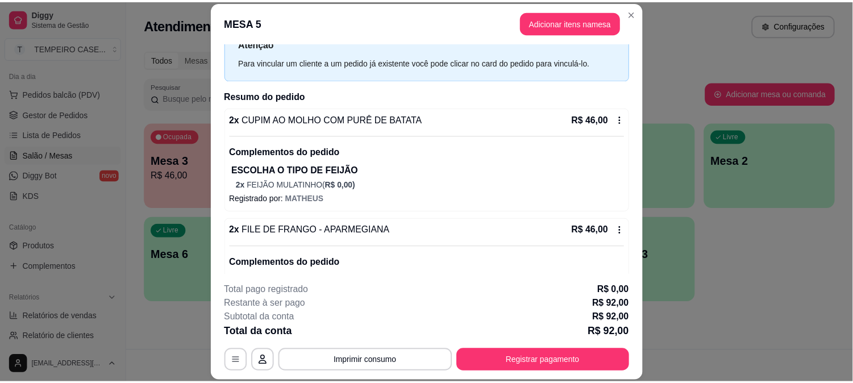
scroll to position [95, 0]
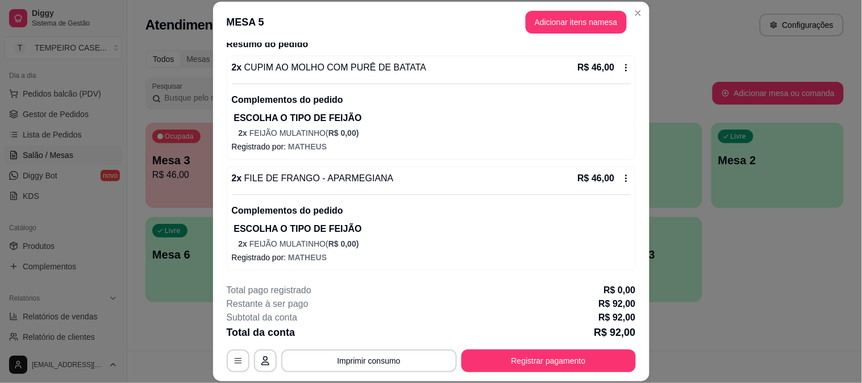
click at [622, 65] on icon at bounding box center [626, 67] width 9 height 9
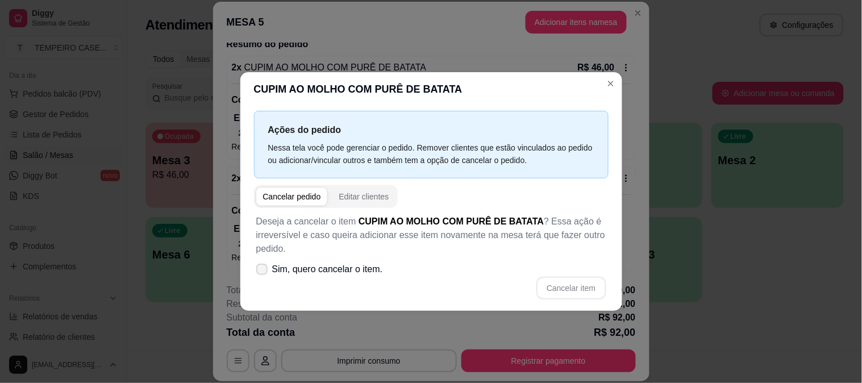
click at [262, 269] on icon at bounding box center [261, 269] width 9 height 7
click at [262, 272] on input "Sim, quero cancelar o item." at bounding box center [259, 275] width 7 height 7
checkbox input "true"
click at [567, 286] on button "Cancelar item" at bounding box center [570, 288] width 69 height 23
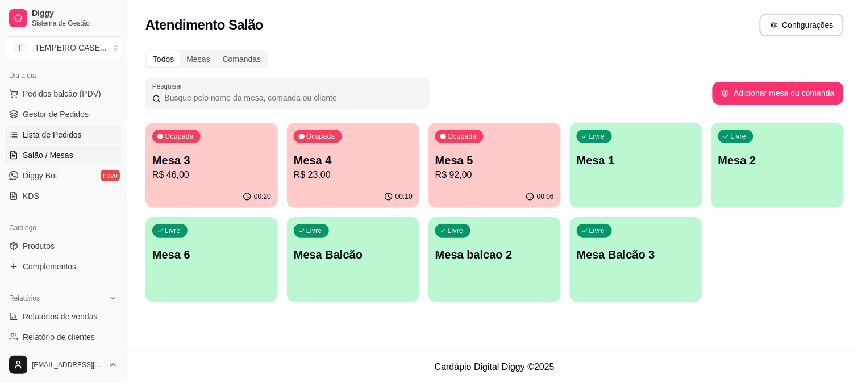
click at [68, 134] on span "Lista de Pedidos" at bounding box center [52, 134] width 59 height 11
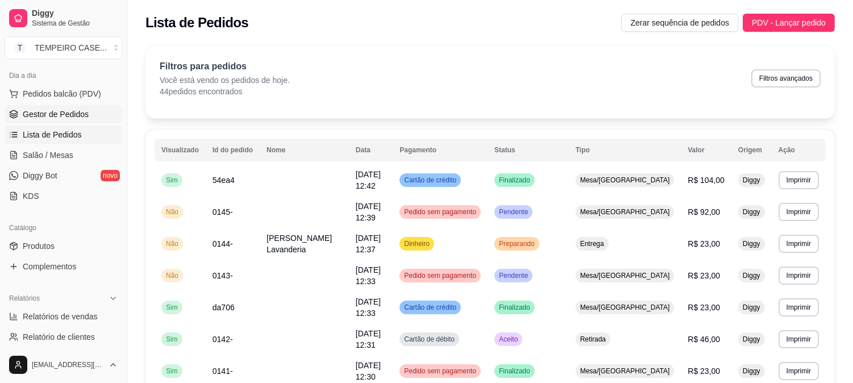
click at [65, 114] on span "Gestor de Pedidos" at bounding box center [56, 114] width 66 height 11
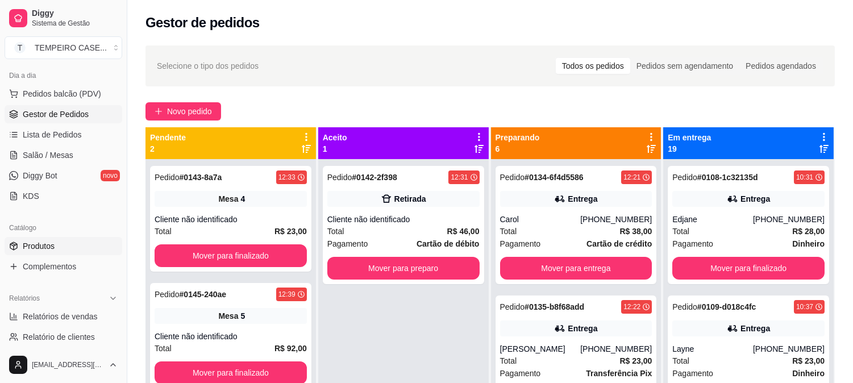
click at [49, 247] on span "Produtos" at bounding box center [39, 245] width 32 height 11
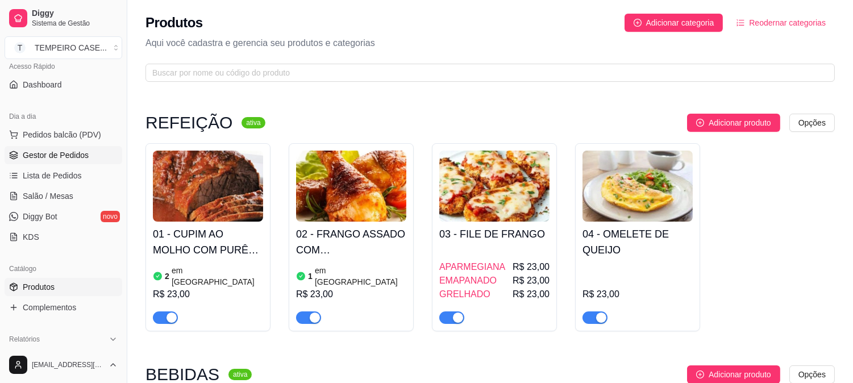
scroll to position [63, 0]
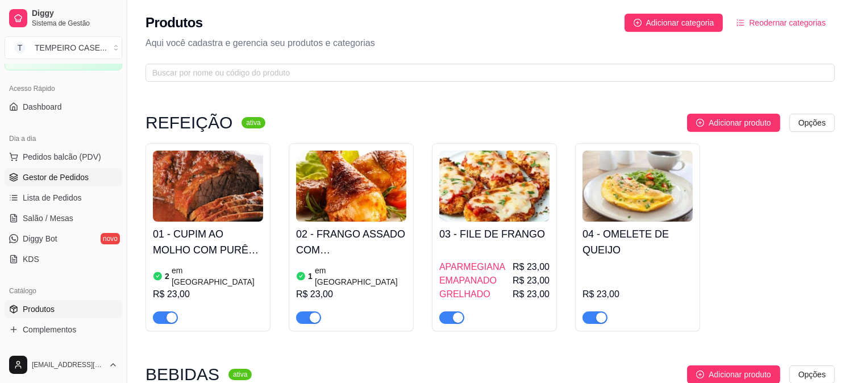
click at [60, 176] on span "Gestor de Pedidos" at bounding box center [56, 177] width 66 height 11
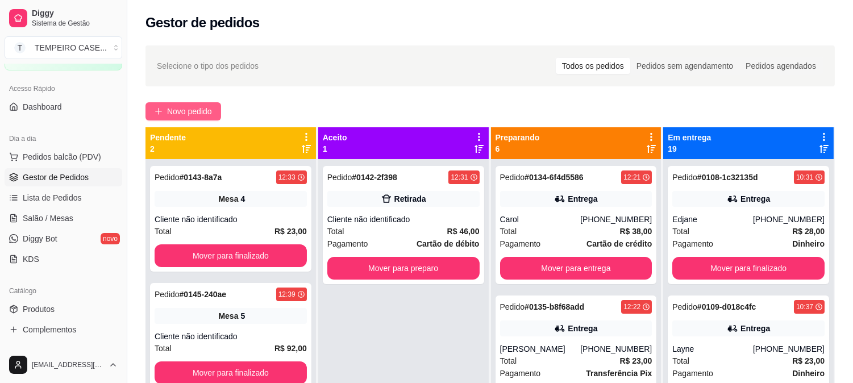
click at [176, 115] on span "Novo pedido" at bounding box center [189, 111] width 45 height 13
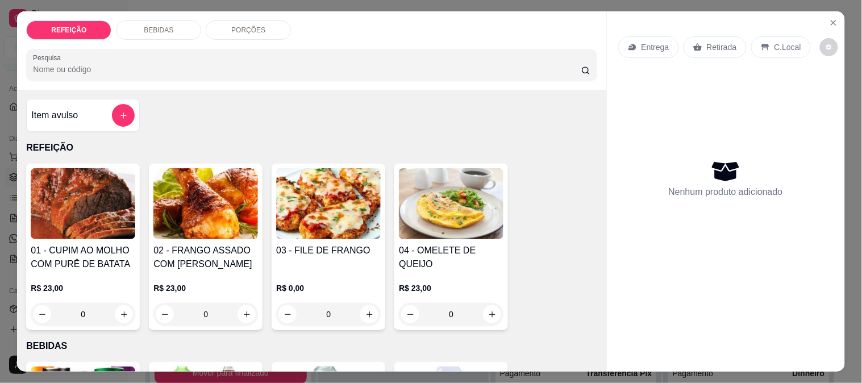
click at [65, 208] on img at bounding box center [83, 203] width 105 height 71
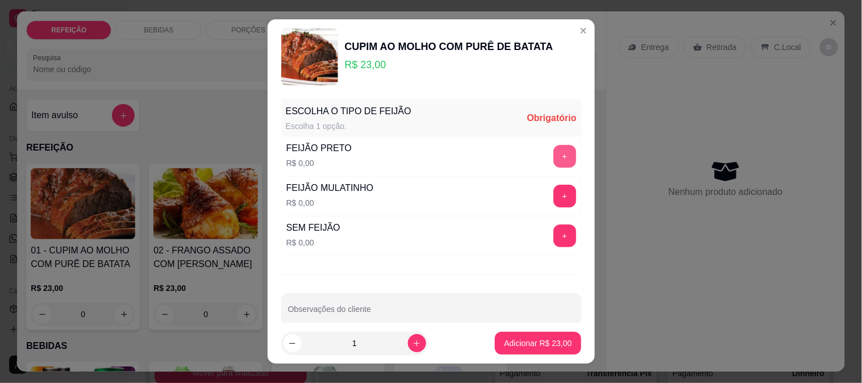
click at [553, 165] on button "+" at bounding box center [564, 156] width 23 height 23
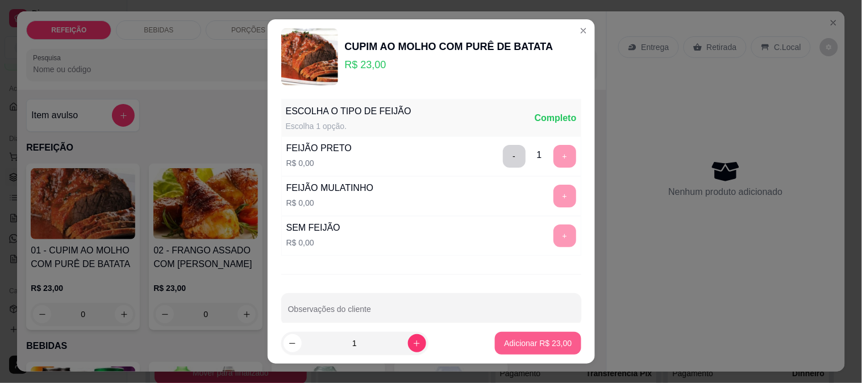
click at [532, 340] on p "Adicionar R$ 23,00" at bounding box center [538, 343] width 68 height 11
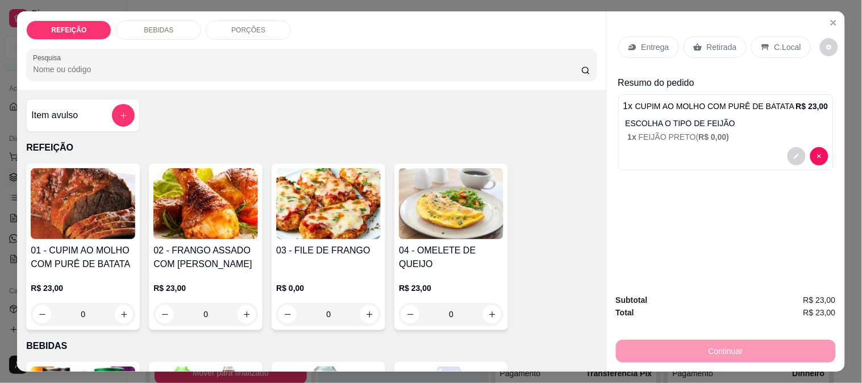
click at [693, 43] on icon at bounding box center [697, 47] width 9 height 9
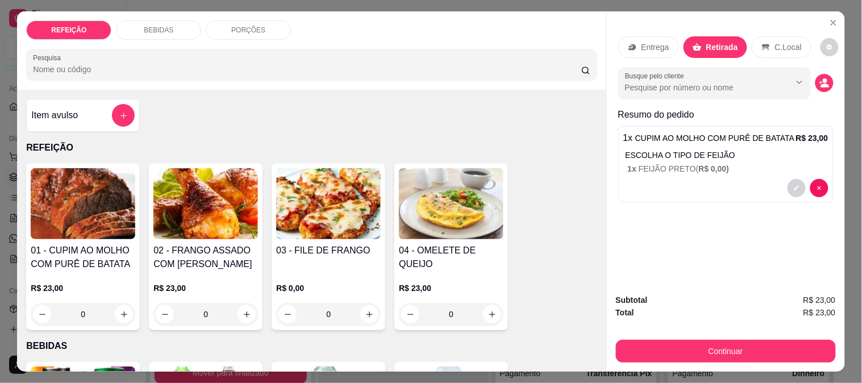
click at [699, 355] on button "Continuar" at bounding box center [726, 351] width 220 height 23
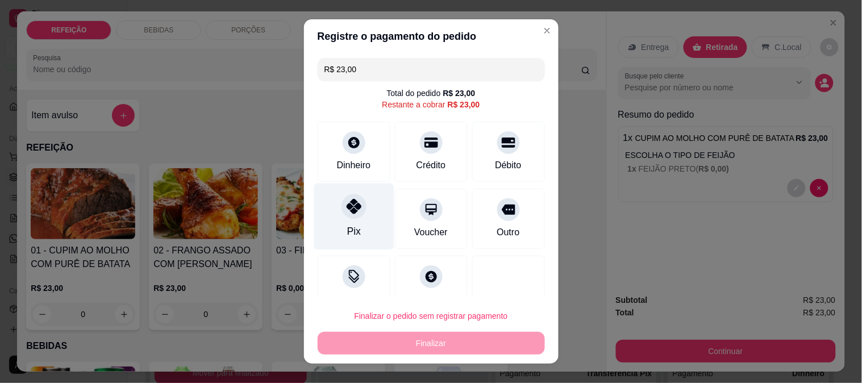
click at [326, 214] on div "Pix" at bounding box center [354, 216] width 80 height 66
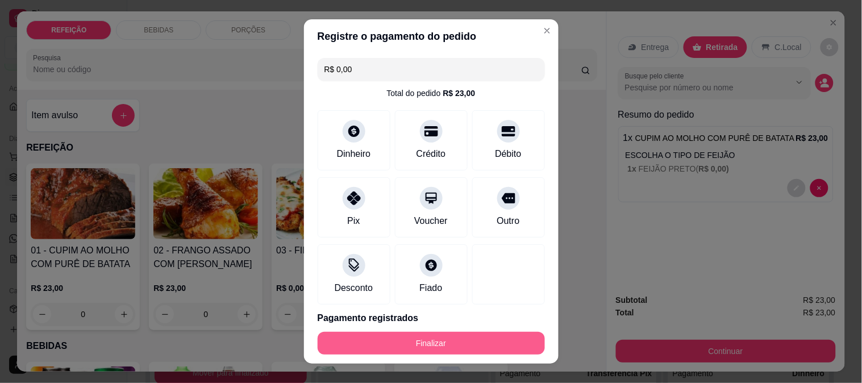
click at [421, 338] on button "Finalizar" at bounding box center [431, 343] width 227 height 23
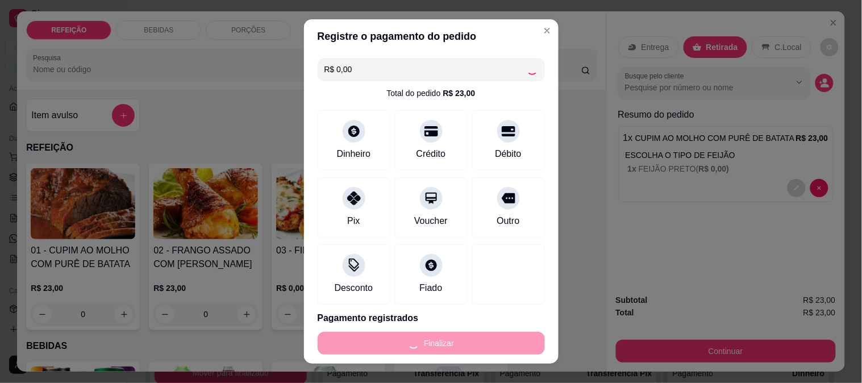
type input "-R$ 23,00"
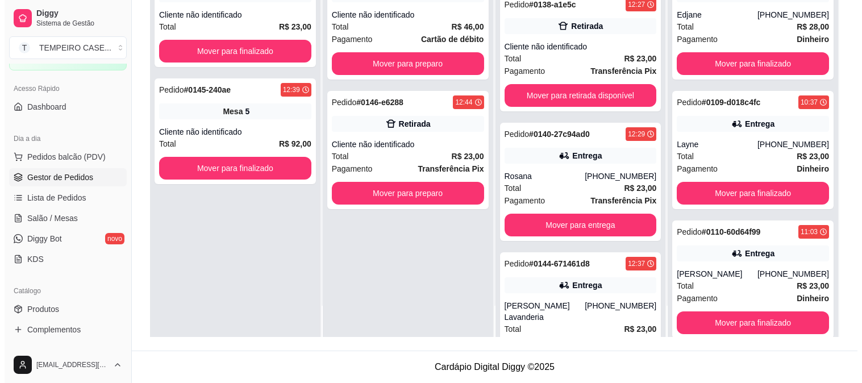
scroll to position [405, 0]
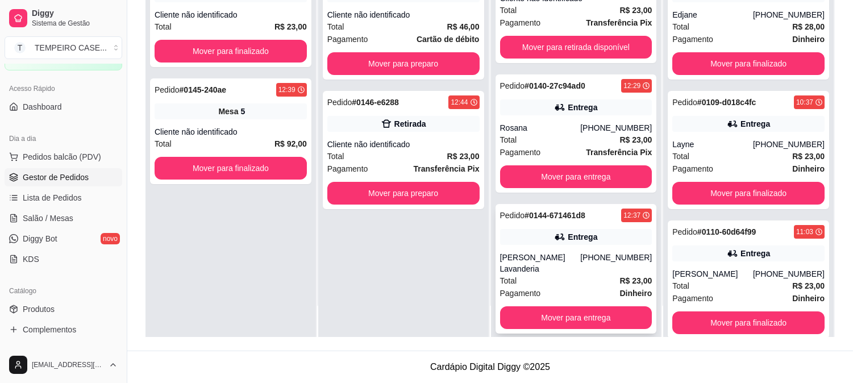
click at [570, 236] on div "Entrega" at bounding box center [583, 236] width 30 height 11
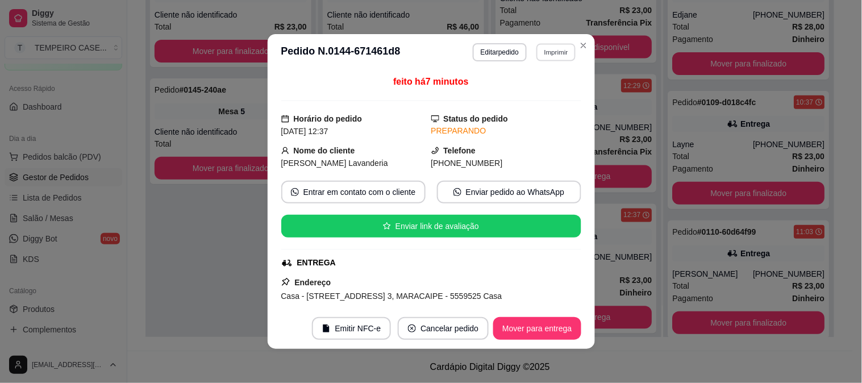
click at [536, 52] on button "Imprimir" at bounding box center [555, 52] width 39 height 18
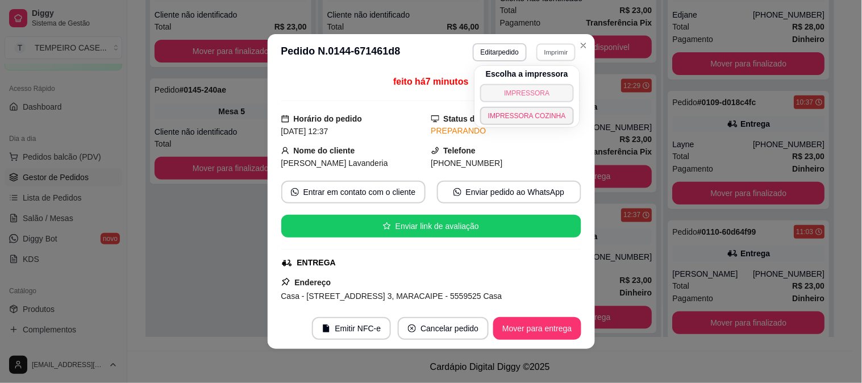
click at [535, 93] on button "IMPRESSORA" at bounding box center [527, 93] width 94 height 18
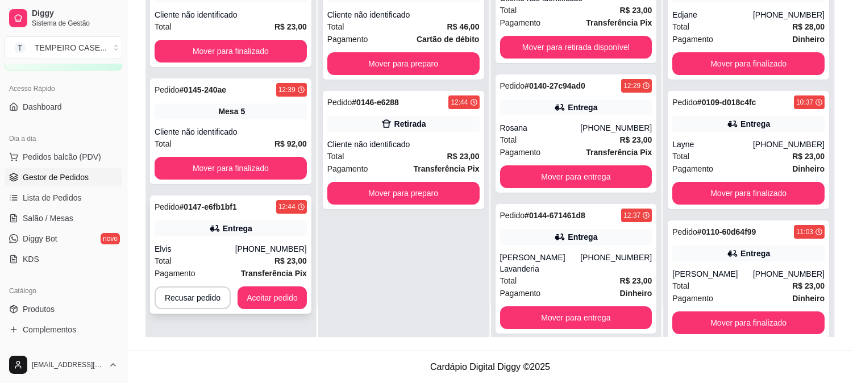
click at [199, 227] on div "Entrega" at bounding box center [231, 228] width 152 height 16
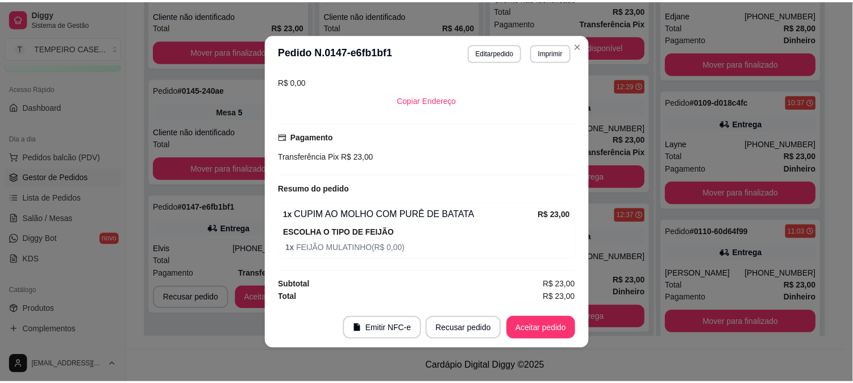
scroll to position [0, 0]
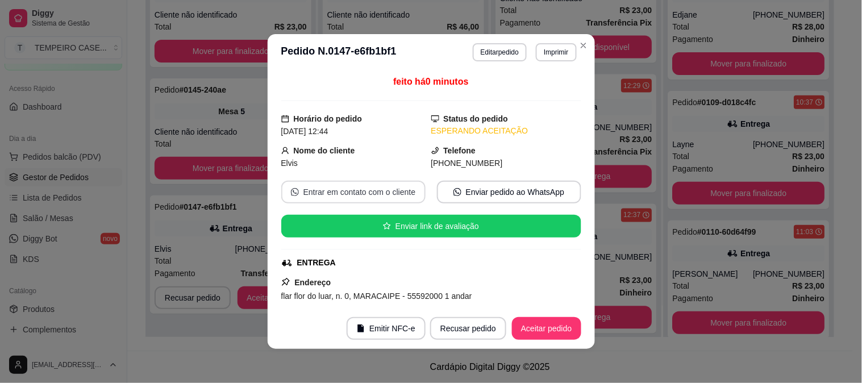
click at [345, 191] on button "Entrar em contato com o cliente" at bounding box center [353, 192] width 144 height 23
click at [498, 268] on div "ENTREGA" at bounding box center [430, 263] width 298 height 12
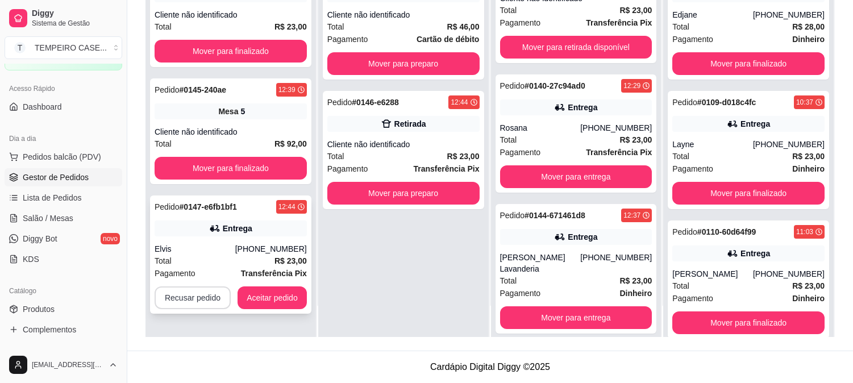
click at [200, 295] on button "Recusar pedido" at bounding box center [193, 297] width 76 height 23
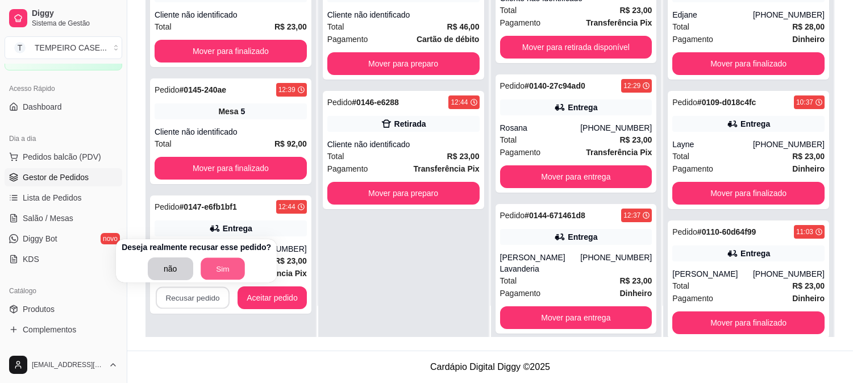
click at [225, 268] on button "Sim" at bounding box center [223, 269] width 44 height 22
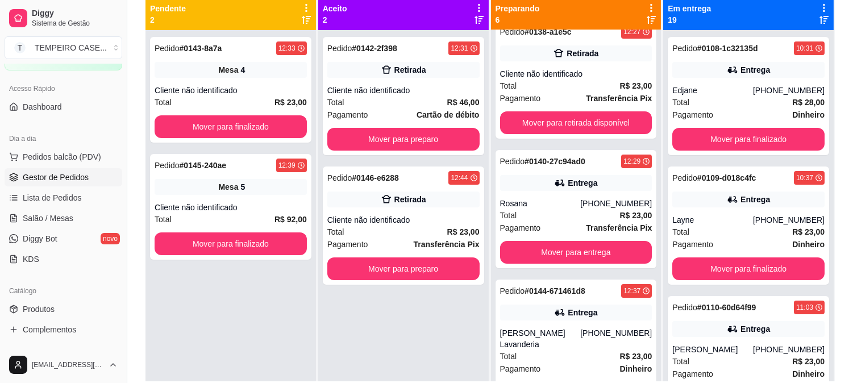
scroll to position [47, 0]
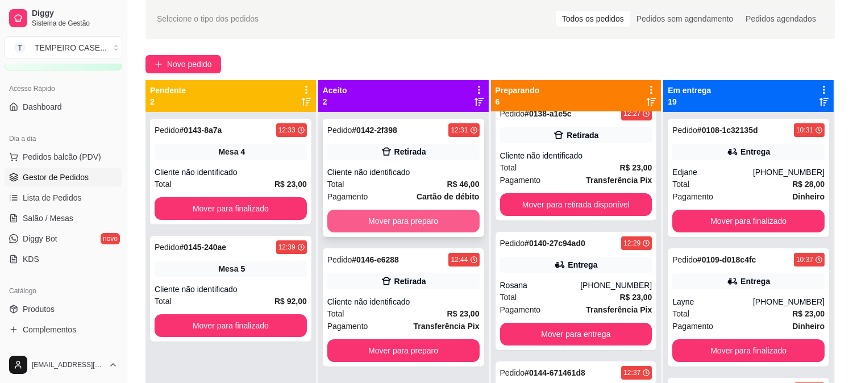
click at [428, 222] on button "Mover para preparo" at bounding box center [403, 221] width 152 height 23
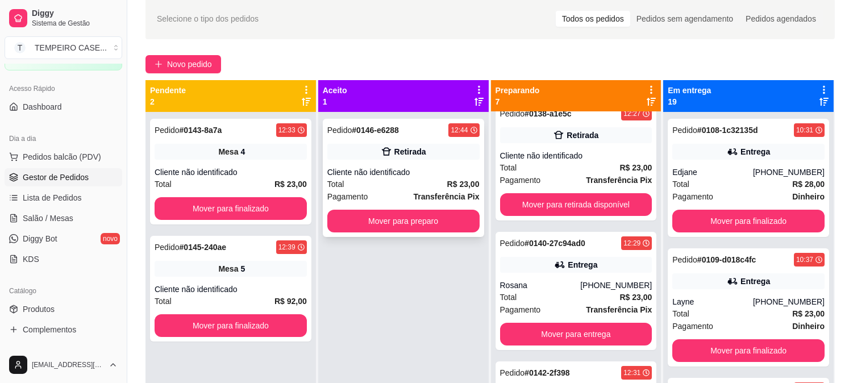
click at [426, 223] on button "Mover para preparo" at bounding box center [403, 221] width 152 height 23
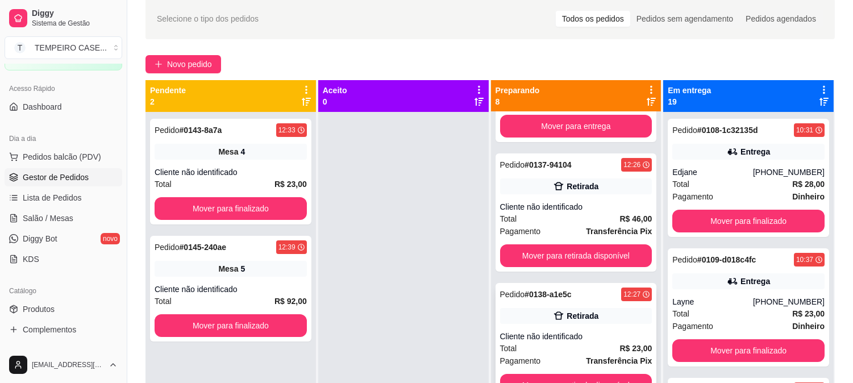
scroll to position [252, 0]
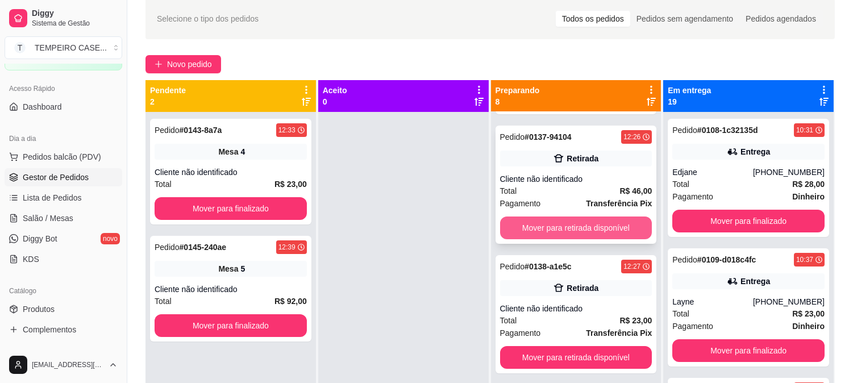
click at [575, 230] on button "Mover para retirada disponível" at bounding box center [576, 228] width 152 height 23
click at [573, 229] on button "Mover para retirada disponível" at bounding box center [576, 228] width 152 height 23
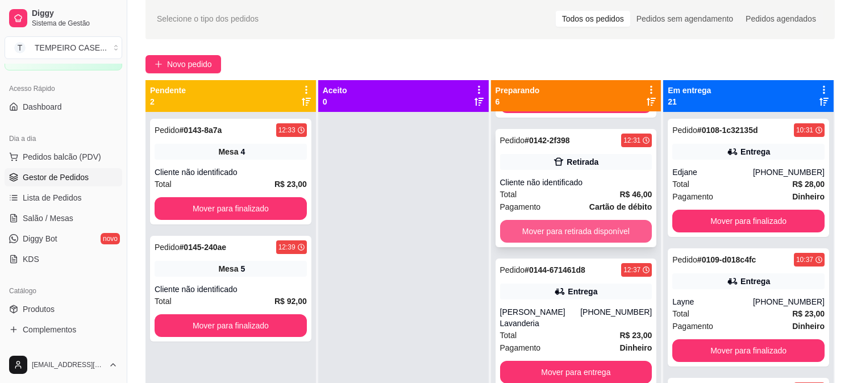
click at [580, 232] on button "Mover para retirada disponível" at bounding box center [576, 231] width 152 height 23
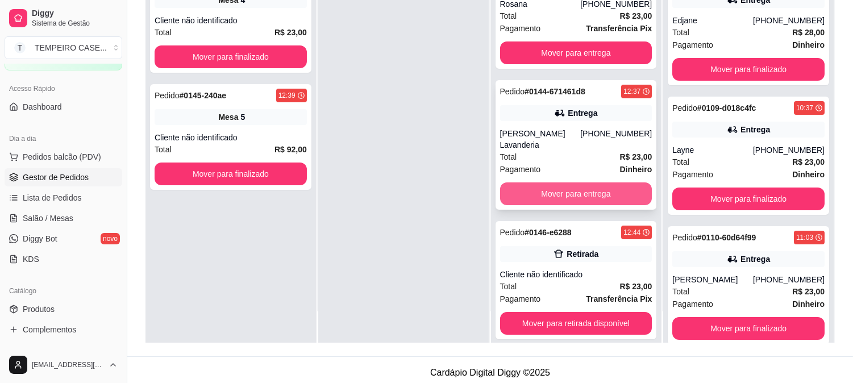
scroll to position [173, 0]
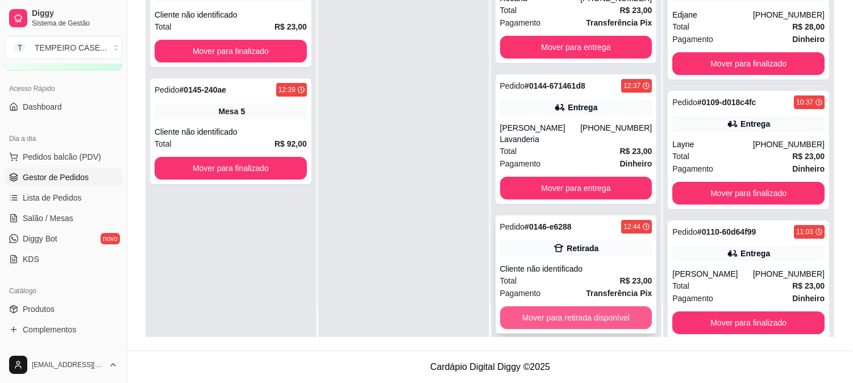
click at [565, 306] on button "Mover para retirada disponível" at bounding box center [576, 317] width 152 height 23
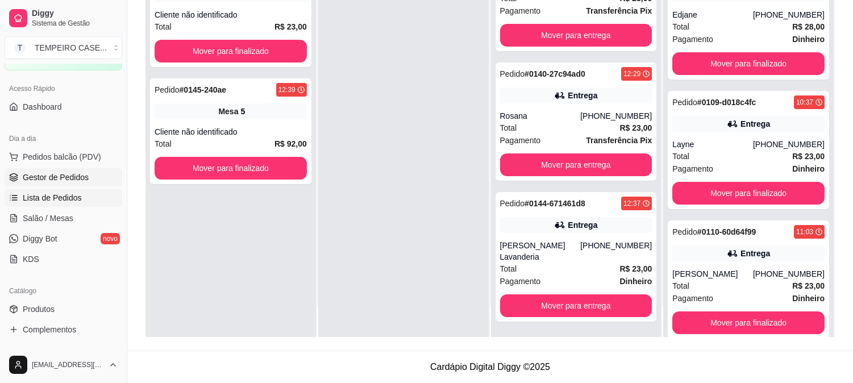
scroll to position [145, 0]
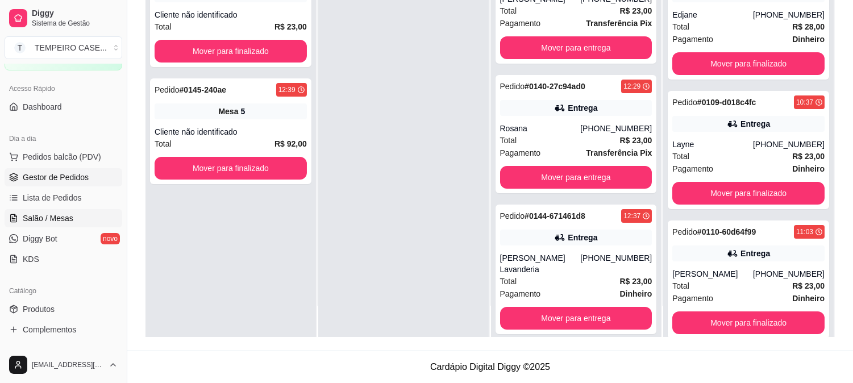
click at [69, 222] on span "Salão / Mesas" at bounding box center [48, 218] width 51 height 11
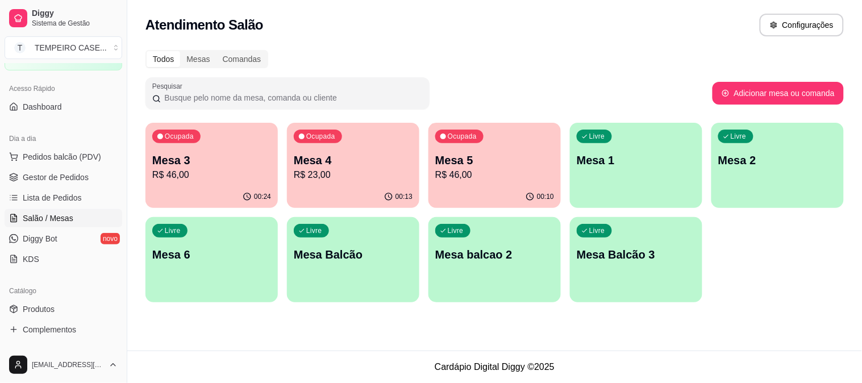
click at [476, 163] on p "Mesa 5" at bounding box center [494, 160] width 119 height 16
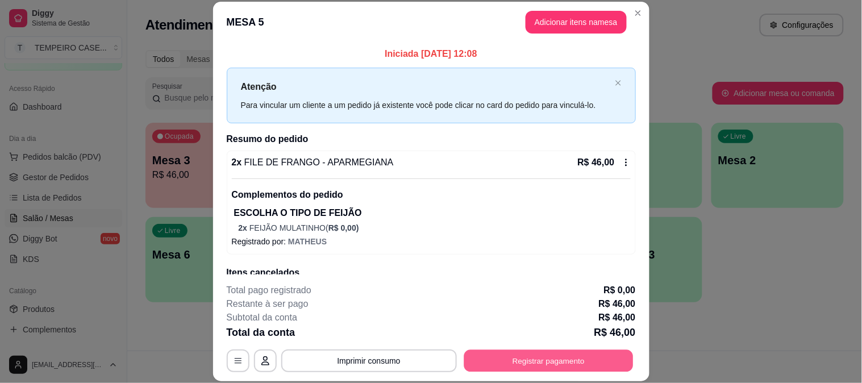
click at [529, 362] on button "Registrar pagamento" at bounding box center [548, 360] width 169 height 22
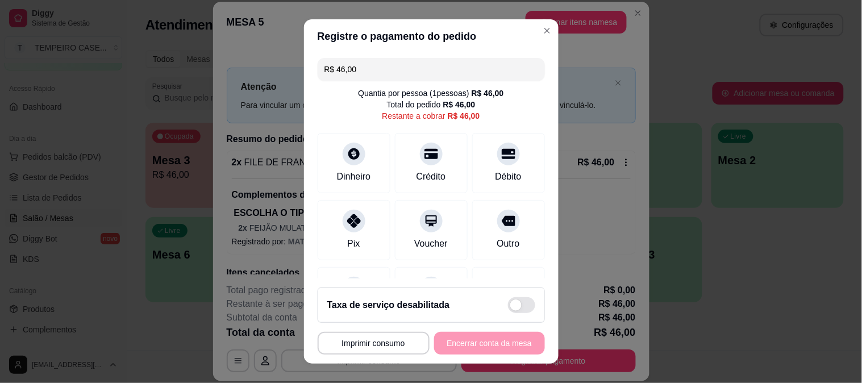
scroll to position [66, 0]
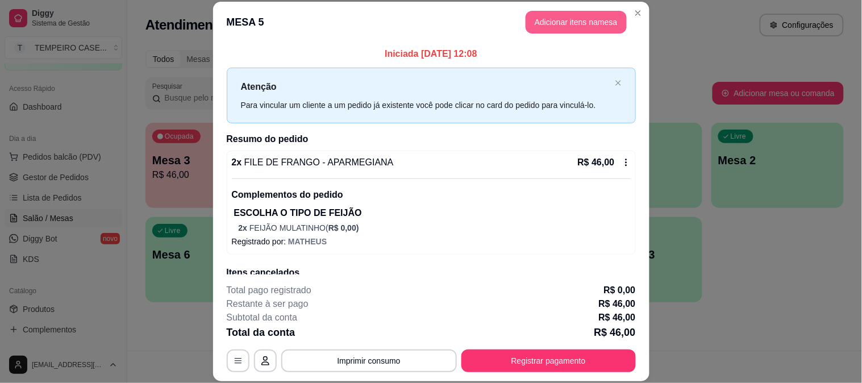
click at [594, 21] on button "Adicionar itens na mesa" at bounding box center [576, 22] width 101 height 23
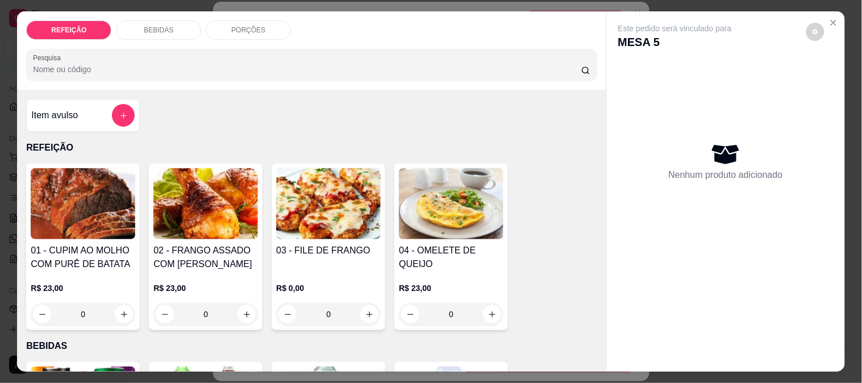
click at [78, 231] on img at bounding box center [83, 203] width 105 height 71
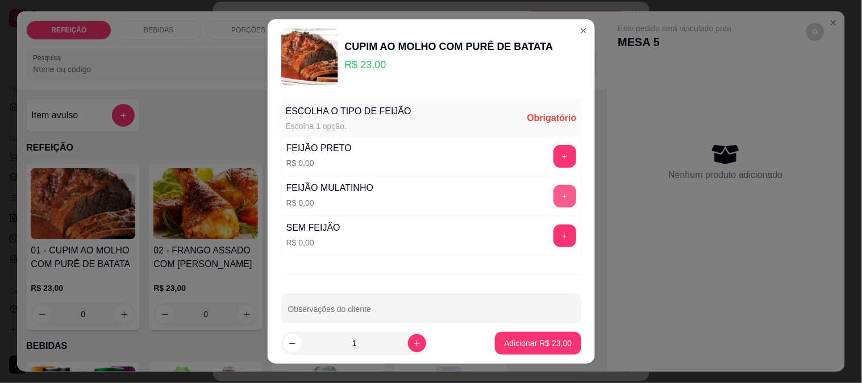
click at [553, 199] on button "+" at bounding box center [564, 196] width 23 height 23
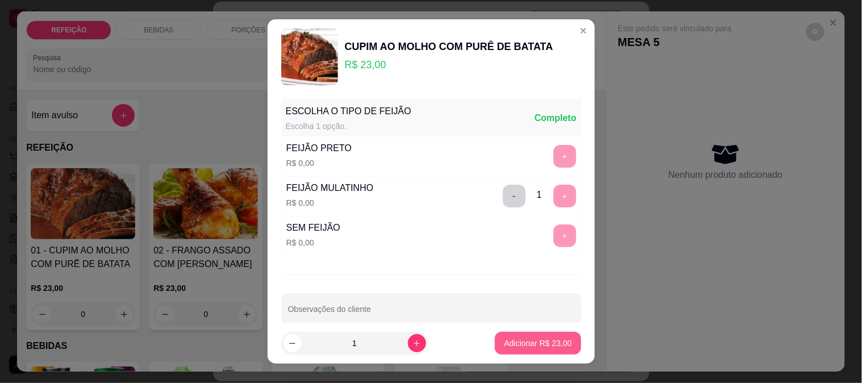
click at [524, 335] on button "Adicionar R$ 23,00" at bounding box center [538, 343] width 86 height 23
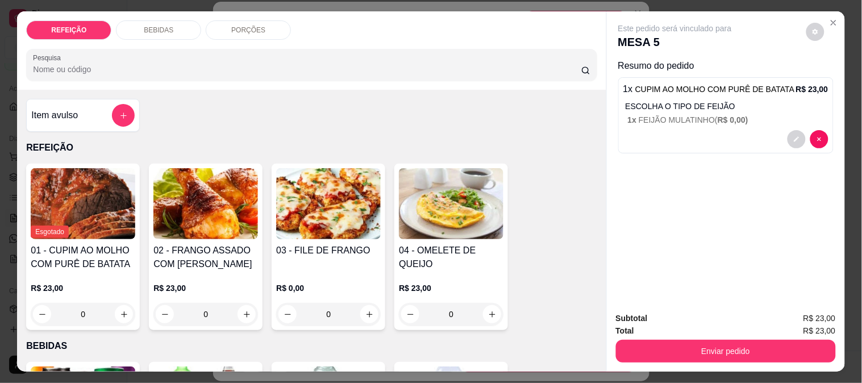
click at [327, 237] on div "03 - FILE DE FRANGO R$ 0,00 0" at bounding box center [329, 247] width 114 height 166
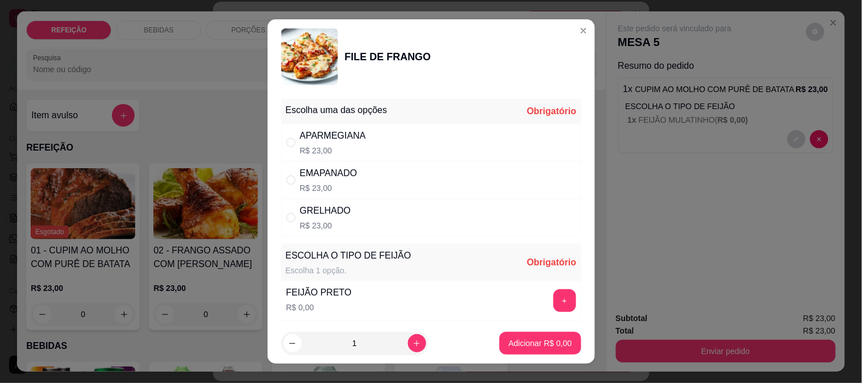
click at [408, 134] on div "APARMEGIANA R$ 23,00" at bounding box center [431, 143] width 300 height 38
radio input "true"
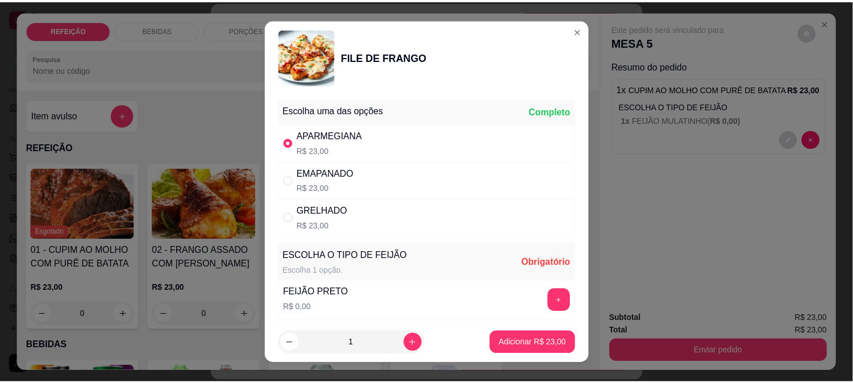
scroll to position [63, 0]
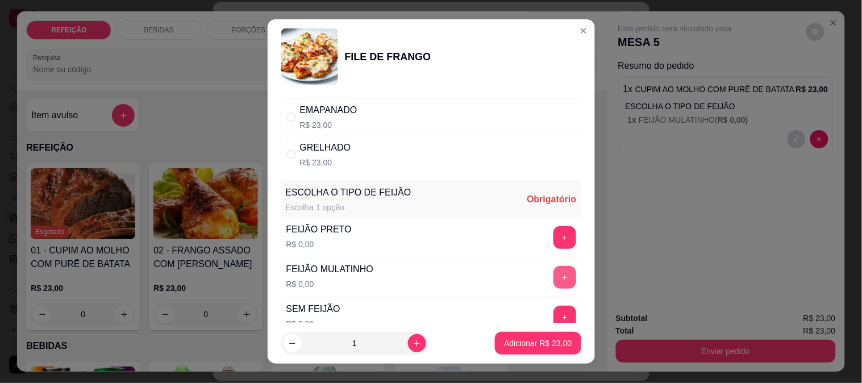
click at [553, 282] on button "+" at bounding box center [564, 277] width 23 height 23
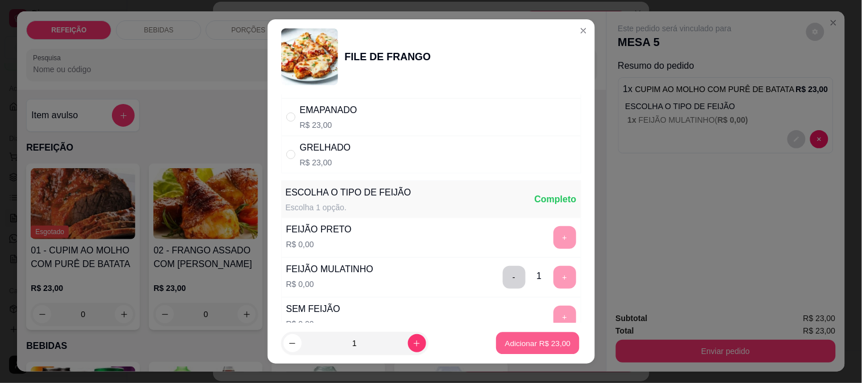
click at [536, 351] on button "Adicionar R$ 23,00" at bounding box center [539, 343] width 84 height 22
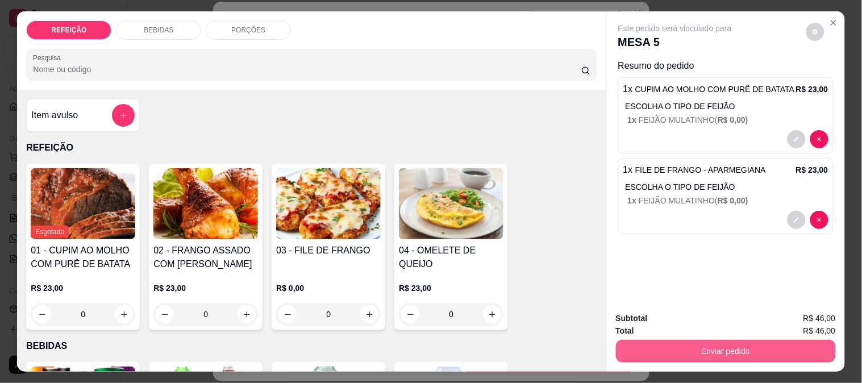
click at [680, 340] on button "Enviar pedido" at bounding box center [726, 351] width 220 height 23
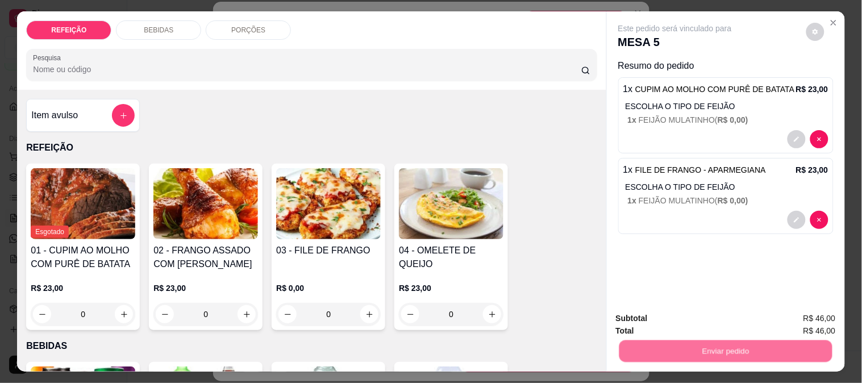
click at [649, 310] on button "Não registrar e enviar pedido" at bounding box center [688, 317] width 115 height 21
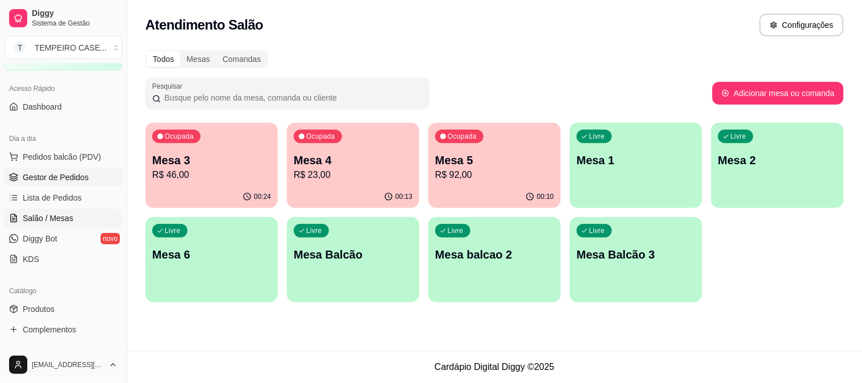
click at [43, 182] on span "Gestor de Pedidos" at bounding box center [56, 177] width 66 height 11
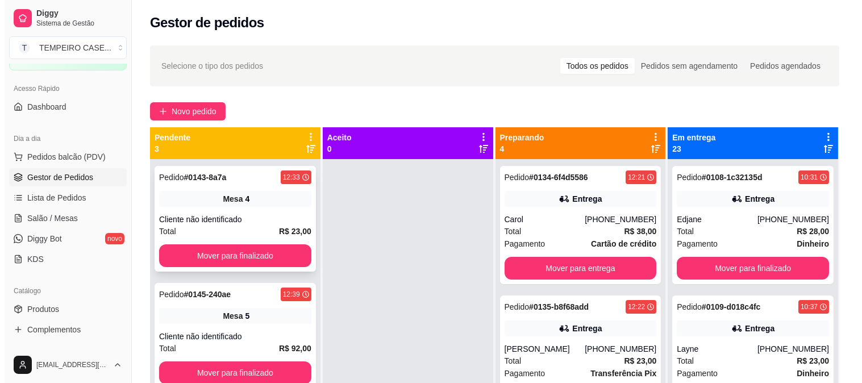
scroll to position [31, 0]
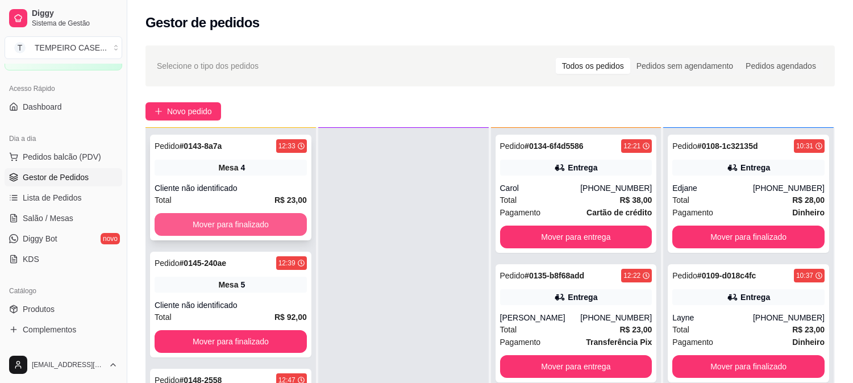
click at [259, 224] on button "Mover para finalizado" at bounding box center [231, 224] width 152 height 23
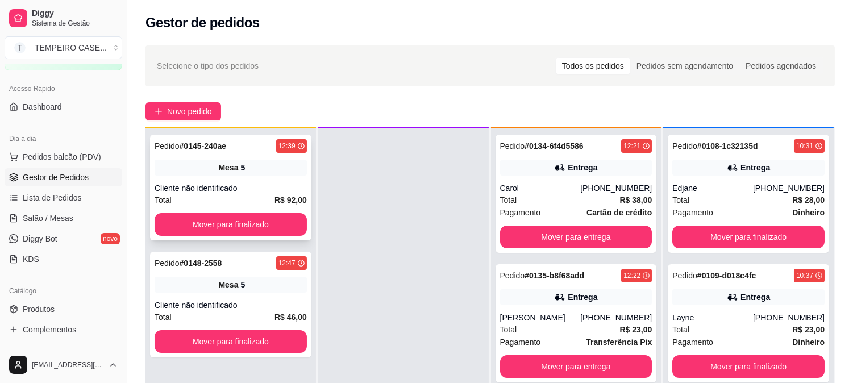
click at [228, 157] on div "Pedido # 0145-240ae 12:39 Mesa 5 Cliente não identificado Total R$ 92,00 Mover …" at bounding box center [230, 188] width 161 height 106
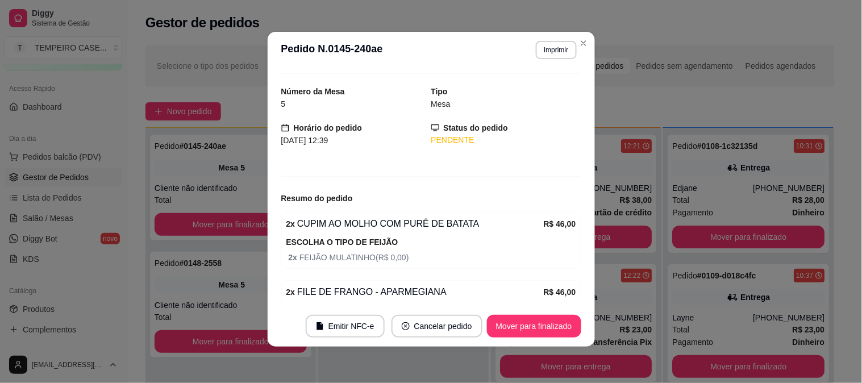
scroll to position [0, 0]
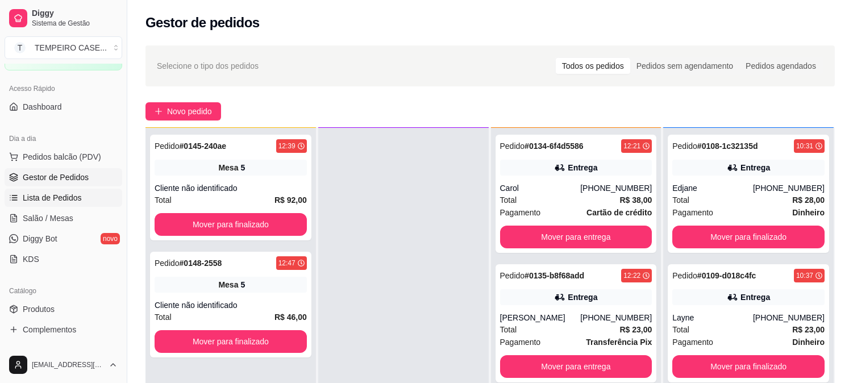
click at [64, 195] on span "Lista de Pedidos" at bounding box center [52, 197] width 59 height 11
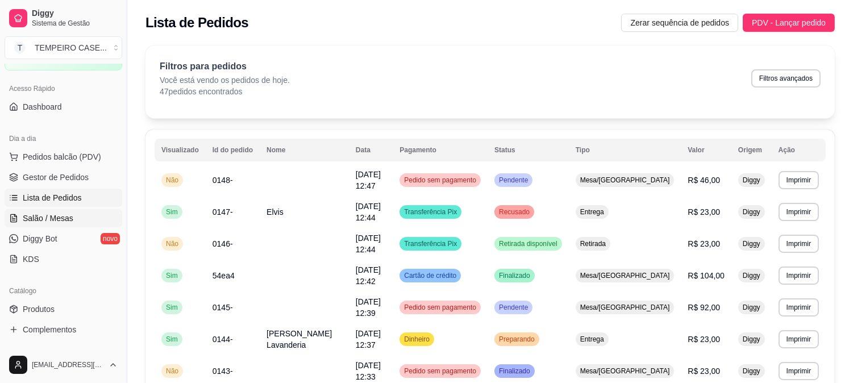
click at [60, 216] on span "Salão / Mesas" at bounding box center [48, 218] width 51 height 11
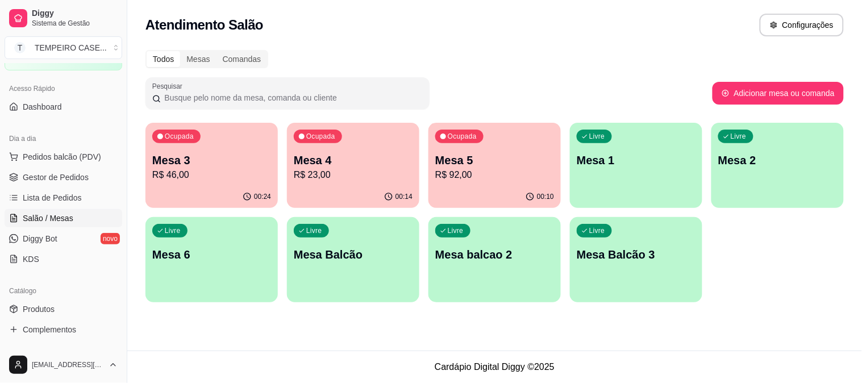
click at [489, 173] on p "R$ 92,00" at bounding box center [494, 175] width 119 height 14
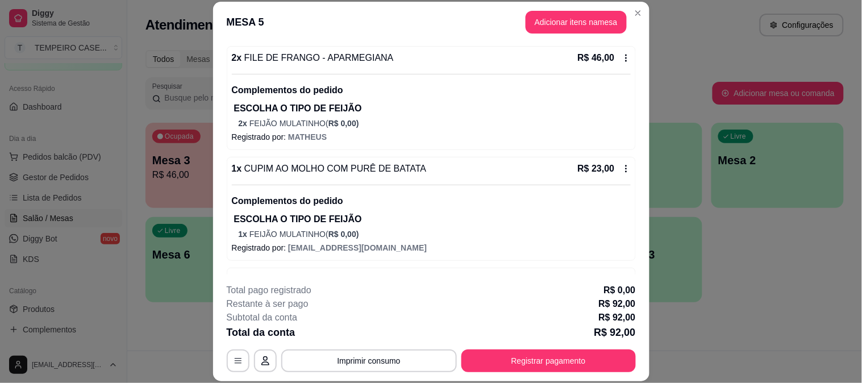
scroll to position [19, 0]
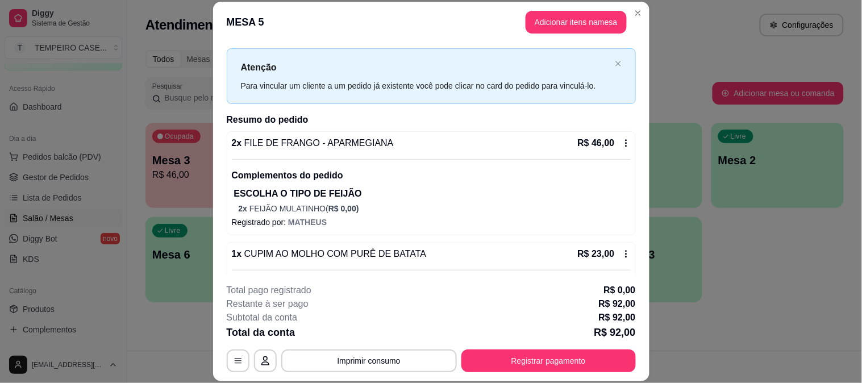
click at [622, 147] on icon at bounding box center [626, 143] width 9 height 9
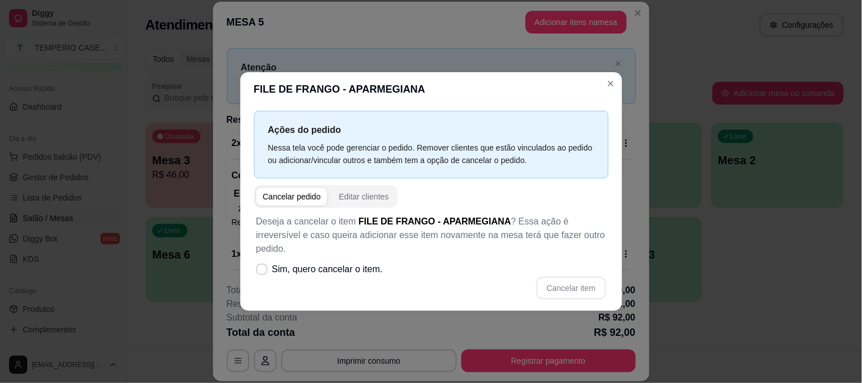
click at [290, 202] on div "Cancelar pedido" at bounding box center [292, 196] width 58 height 11
click at [282, 267] on span "Sim, quero cancelar o item." at bounding box center [327, 270] width 111 height 14
click at [263, 272] on input "Sim, quero cancelar o item." at bounding box center [259, 275] width 7 height 7
checkbox input "true"
click at [591, 282] on button "Cancelar item" at bounding box center [570, 288] width 69 height 23
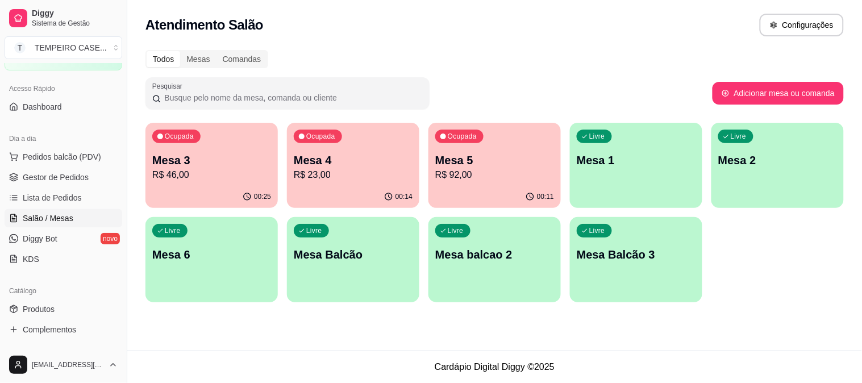
click at [506, 177] on p "R$ 92,00" at bounding box center [494, 175] width 119 height 14
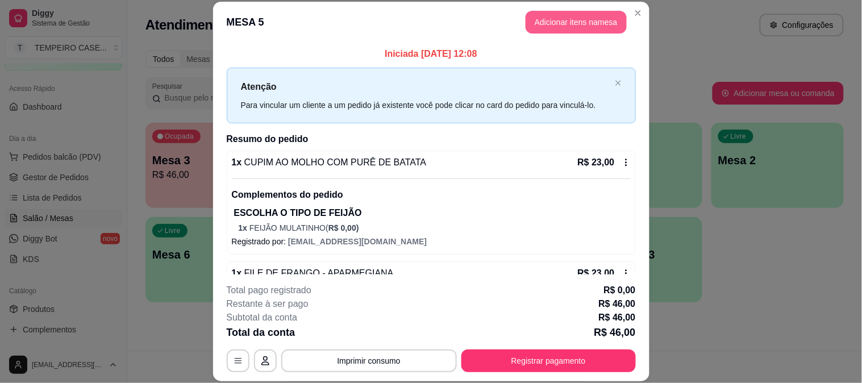
click at [565, 11] on button "Adicionar itens na mesa" at bounding box center [576, 22] width 101 height 23
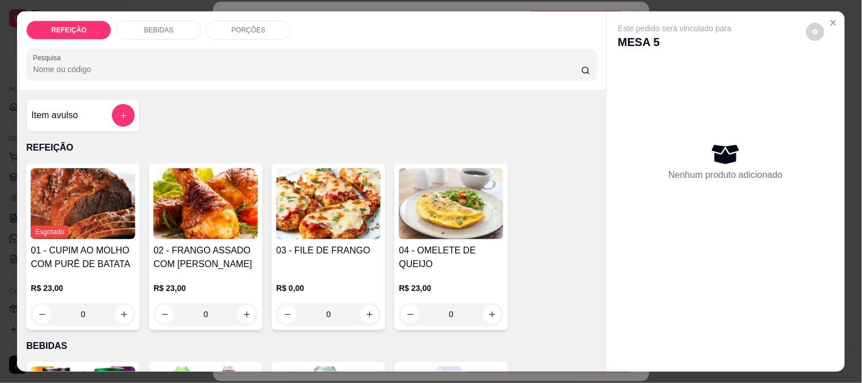
click at [310, 208] on img at bounding box center [328, 203] width 105 height 71
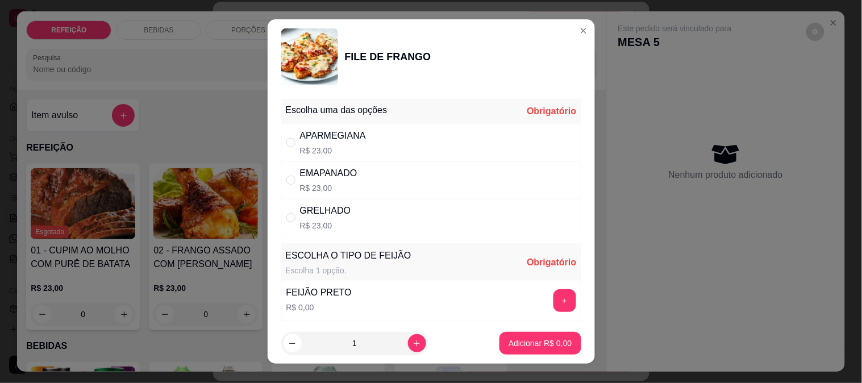
click at [340, 185] on p "R$ 23,00" at bounding box center [328, 187] width 57 height 11
radio input "true"
click at [359, 137] on div "APARMEGIANA" at bounding box center [333, 136] width 66 height 14
radio input "true"
radio input "false"
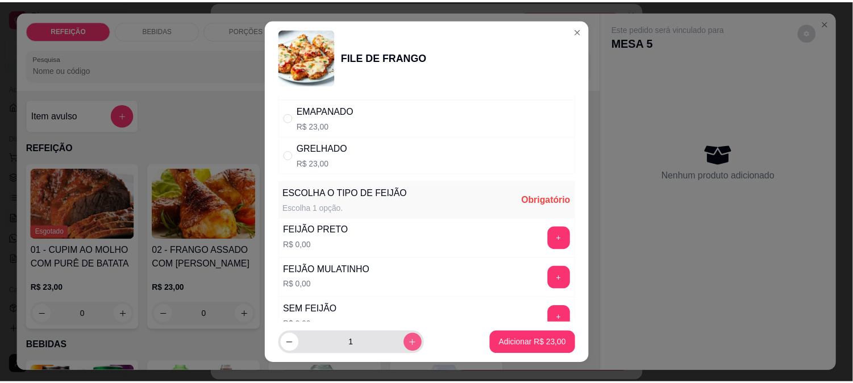
scroll to position [63, 0]
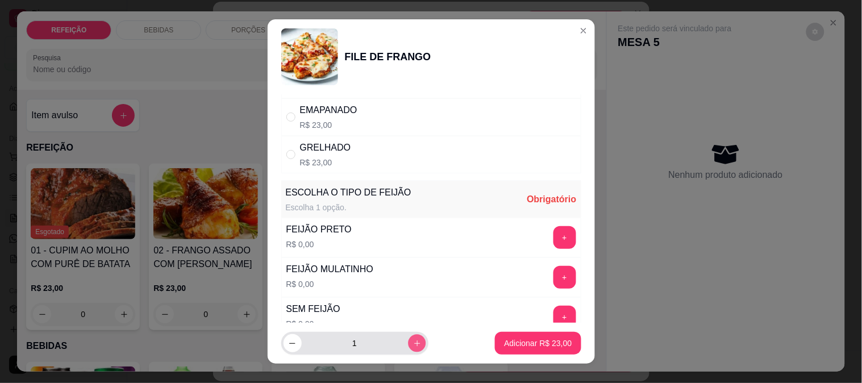
click at [413, 340] on icon "increase-product-quantity" at bounding box center [417, 343] width 9 height 9
type input "2"
click at [553, 272] on button "+" at bounding box center [564, 277] width 23 height 23
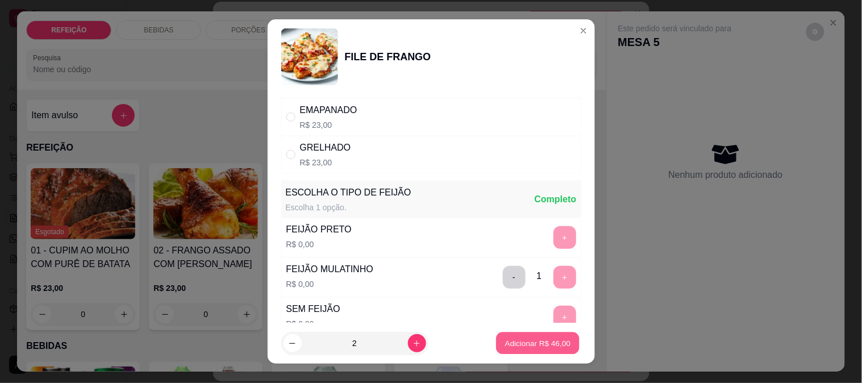
click at [526, 337] on button "Adicionar R$ 46,00" at bounding box center [539, 343] width 84 height 22
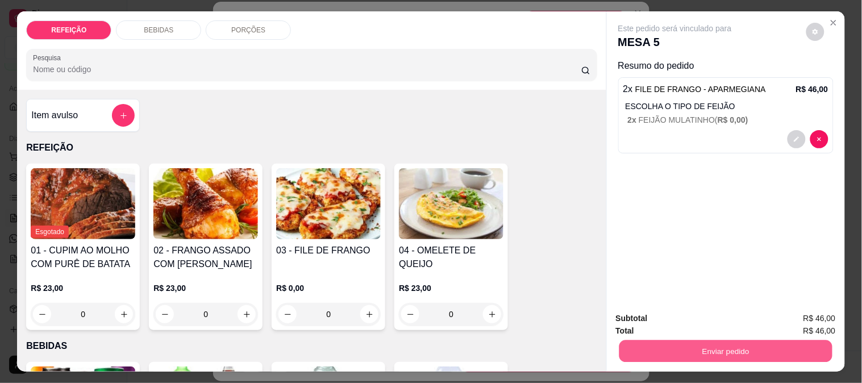
click at [669, 340] on button "Enviar pedido" at bounding box center [725, 351] width 213 height 22
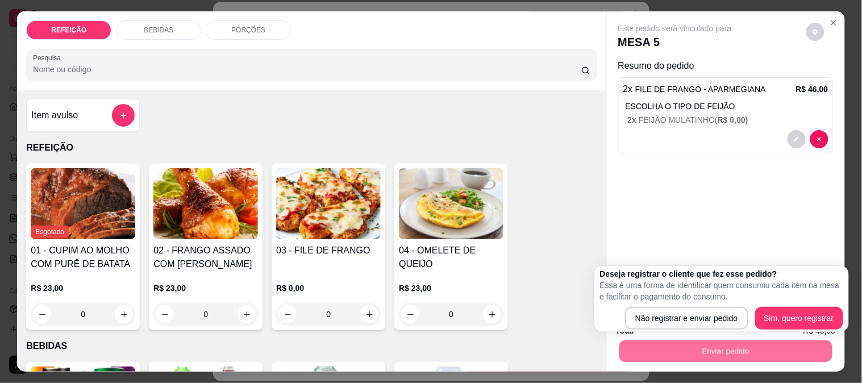
click at [649, 305] on div "Deseja registrar o cliente que fez esse pedido? Essa é uma forma de identificar…" at bounding box center [721, 298] width 243 height 61
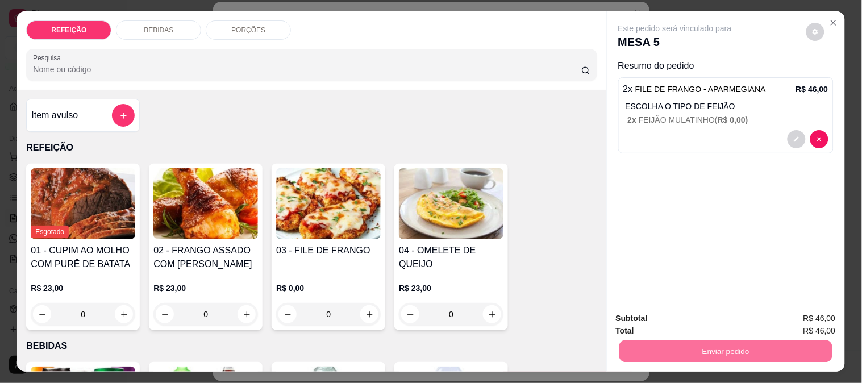
click at [651, 317] on button "Não registrar e enviar pedido" at bounding box center [688, 319] width 118 height 22
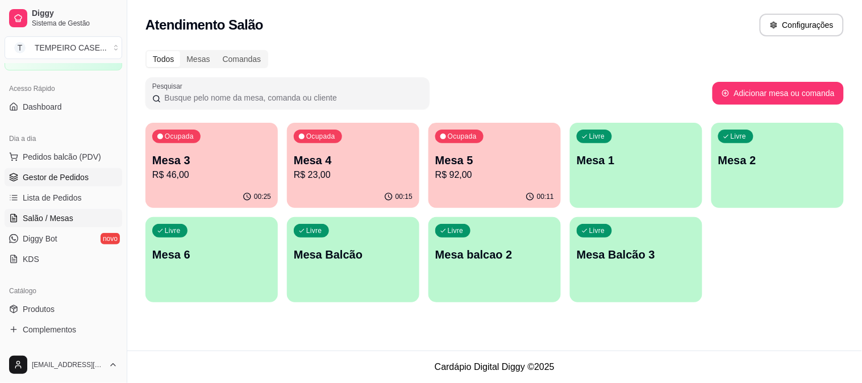
click at [69, 177] on span "Gestor de Pedidos" at bounding box center [56, 177] width 66 height 11
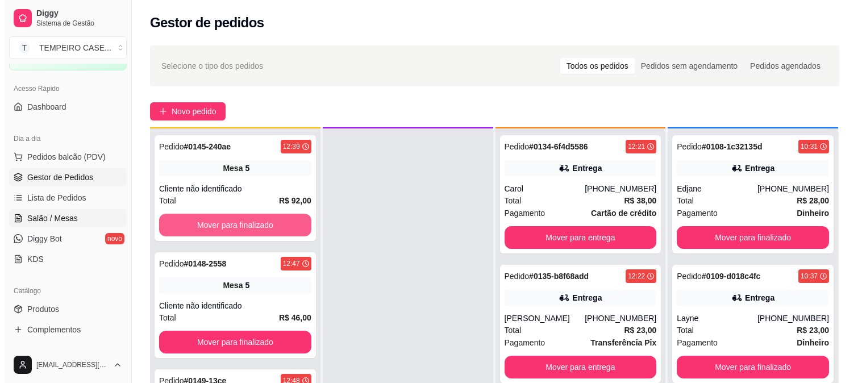
scroll to position [31, 0]
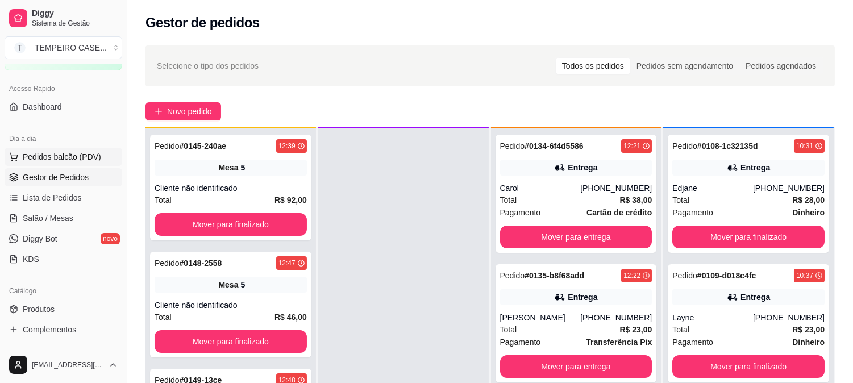
click at [60, 161] on span "Pedidos balcão (PDV)" at bounding box center [62, 156] width 78 height 11
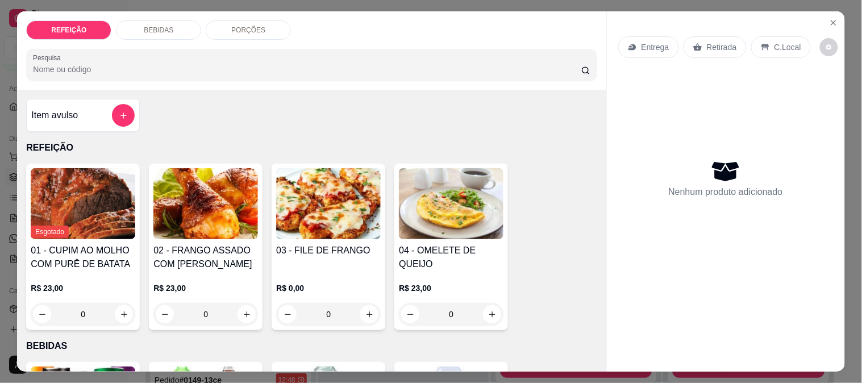
click at [174, 30] on div "BEBIDAS" at bounding box center [158, 29] width 85 height 19
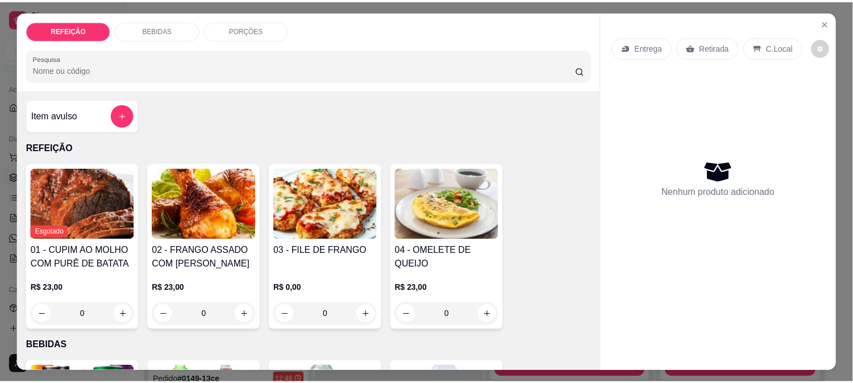
scroll to position [30, 0]
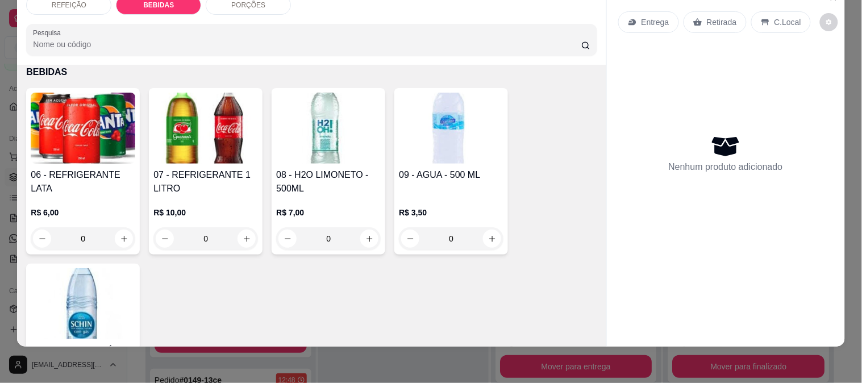
click at [80, 168] on h4 "06 - REFRIGERANTE LATA" at bounding box center [83, 181] width 105 height 27
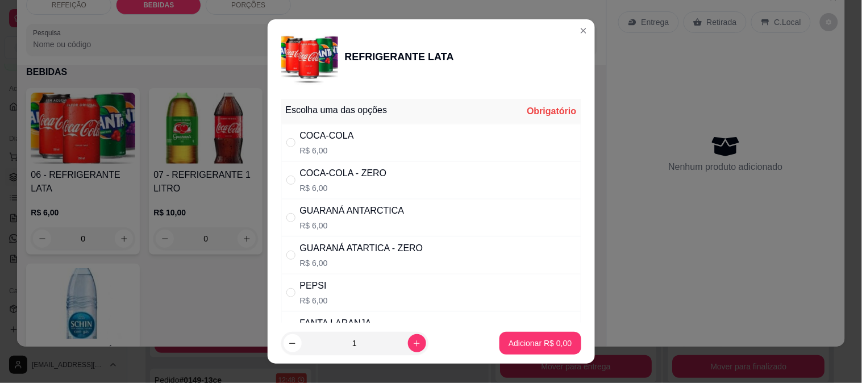
click at [320, 149] on p "R$ 6,00" at bounding box center [327, 150] width 54 height 11
radio input "true"
click at [523, 347] on p "Adicionar R$ 6,00" at bounding box center [540, 343] width 63 height 11
type input "1"
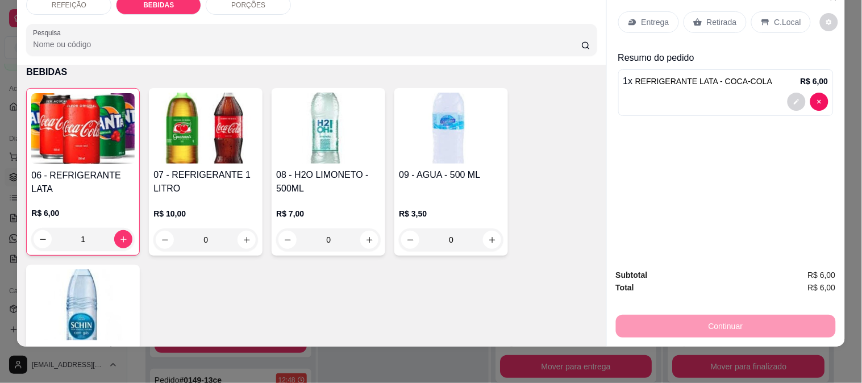
click at [707, 16] on p "Retirada" at bounding box center [722, 21] width 30 height 11
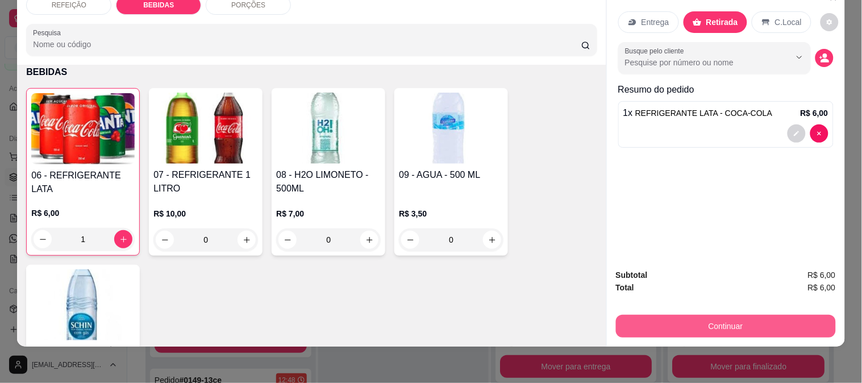
click at [694, 318] on button "Continuar" at bounding box center [726, 326] width 220 height 23
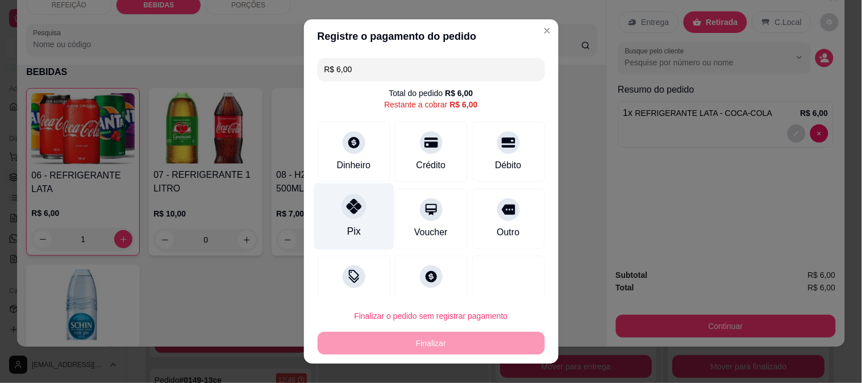
click at [347, 229] on div "Pix" at bounding box center [354, 231] width 14 height 15
type input "R$ 0,00"
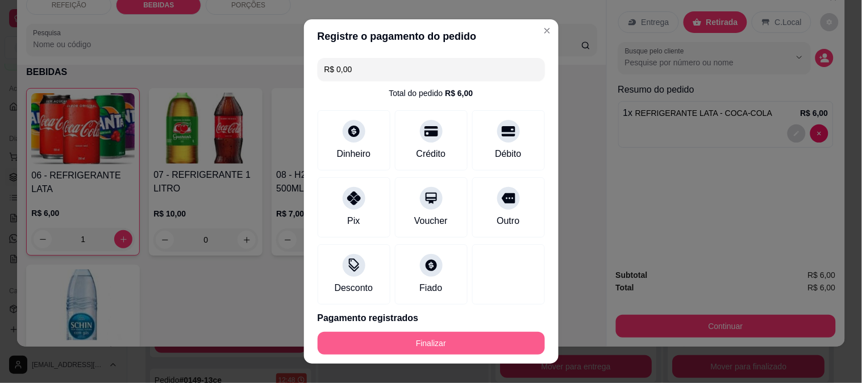
click at [424, 345] on button "Finalizar" at bounding box center [431, 343] width 227 height 23
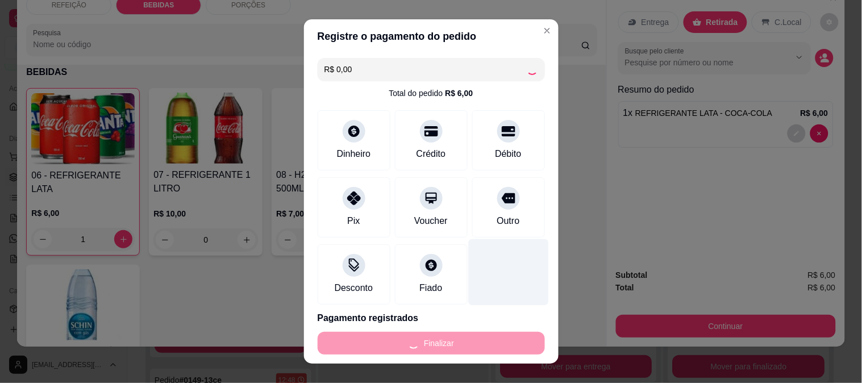
type input "0"
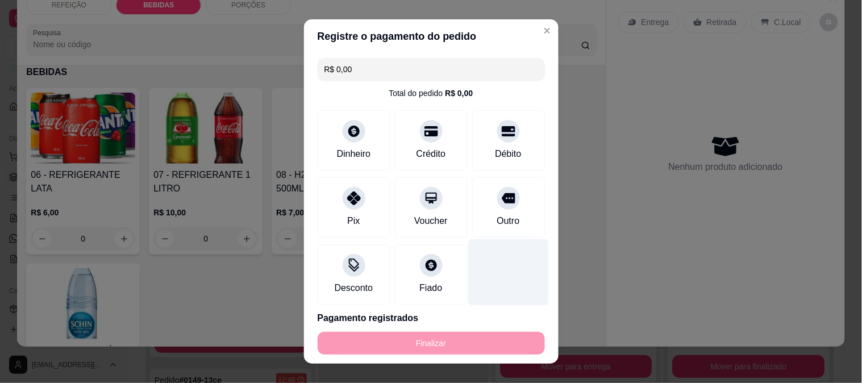
type input "-R$ 6,00"
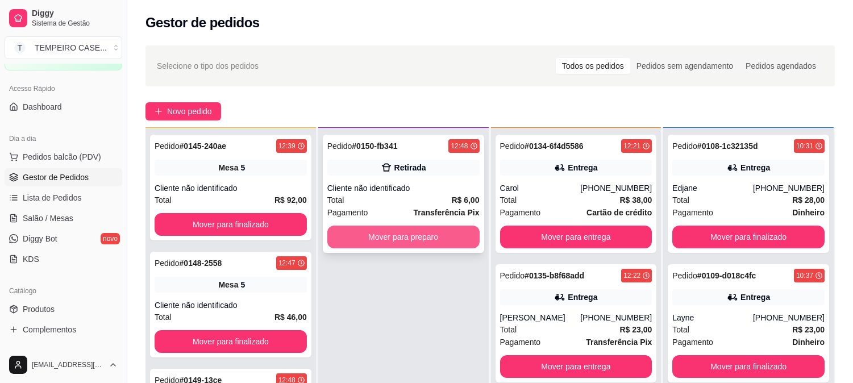
click at [411, 236] on button "Mover para preparo" at bounding box center [403, 237] width 152 height 23
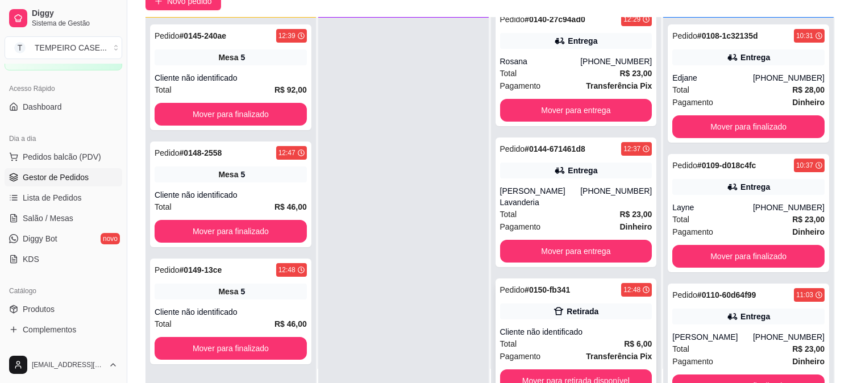
scroll to position [173, 0]
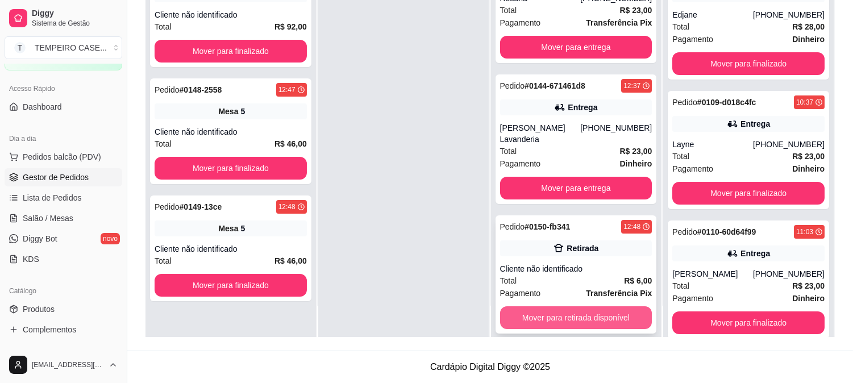
click at [572, 306] on button "Mover para retirada disponível" at bounding box center [576, 317] width 152 height 23
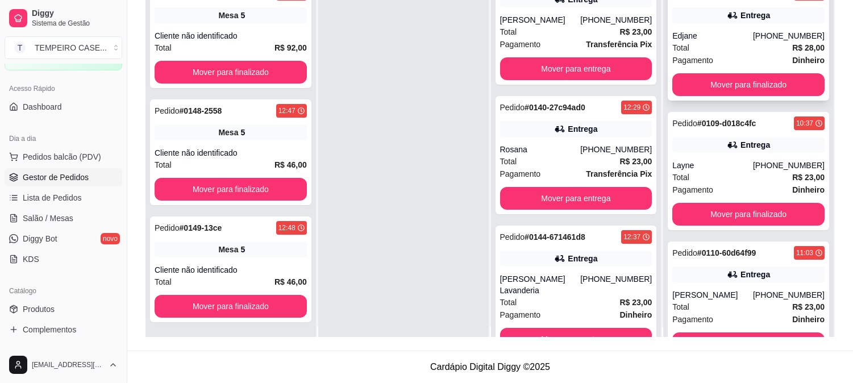
scroll to position [0, 0]
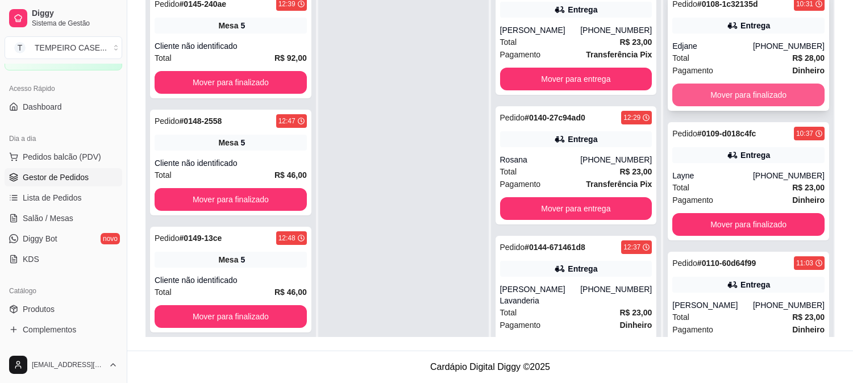
click at [762, 98] on button "Mover para finalizado" at bounding box center [748, 95] width 152 height 23
click at [757, 97] on button "Mover para finalizado" at bounding box center [748, 95] width 152 height 23
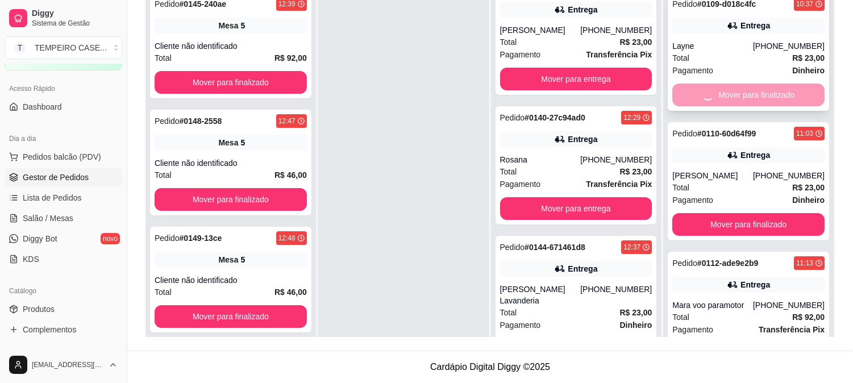
click at [757, 97] on div "Mover para finalizado" at bounding box center [748, 95] width 152 height 23
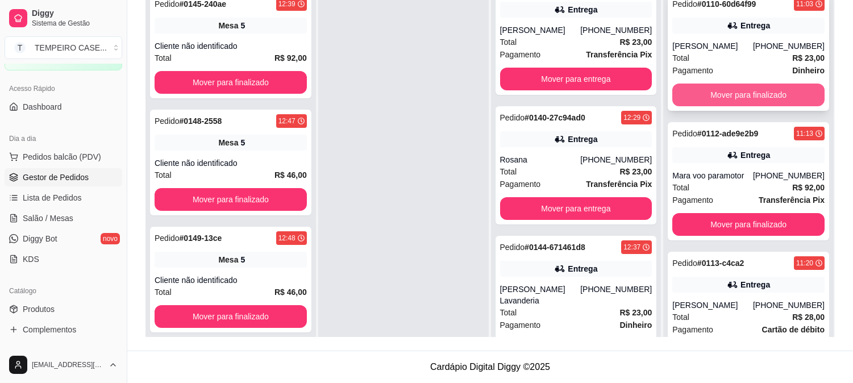
click at [728, 103] on button "Mover para finalizado" at bounding box center [748, 95] width 152 height 23
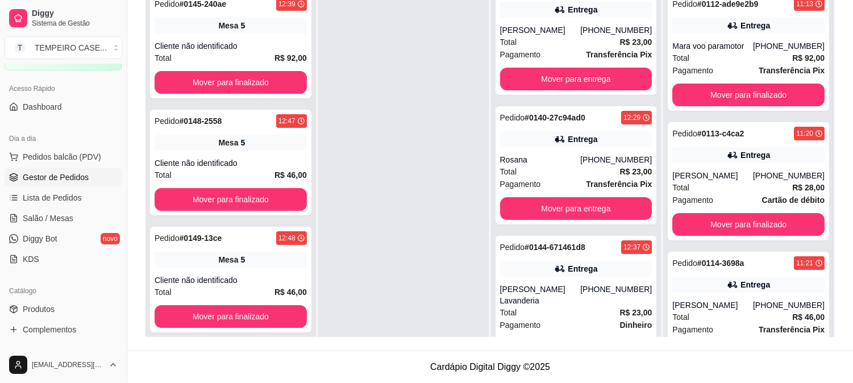
click at [368, 239] on div at bounding box center [403, 177] width 170 height 383
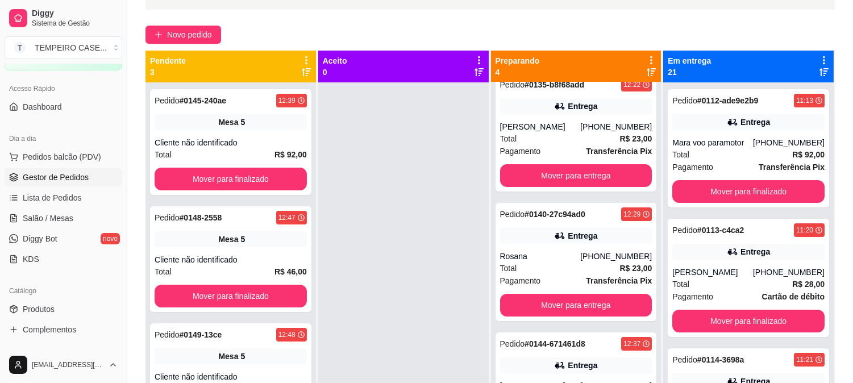
scroll to position [47, 0]
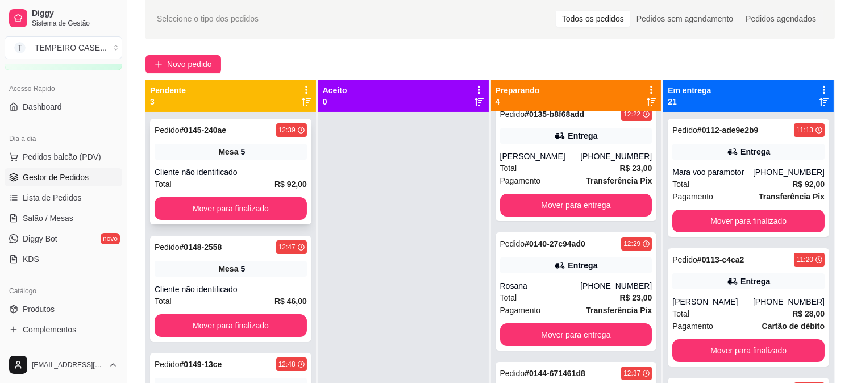
click at [230, 155] on span "Mesa" at bounding box center [228, 151] width 20 height 11
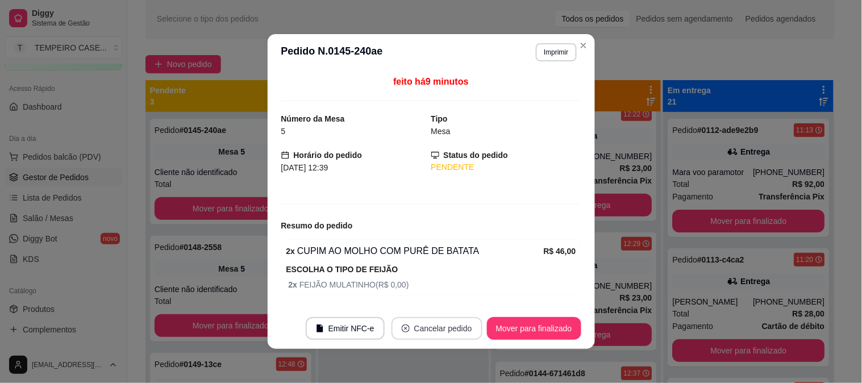
click at [414, 327] on button "Cancelar pedido" at bounding box center [437, 328] width 91 height 23
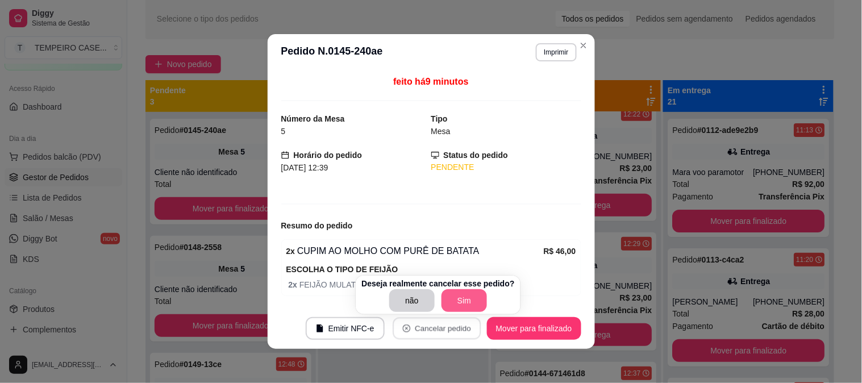
click at [463, 303] on button "Sim" at bounding box center [464, 300] width 45 height 23
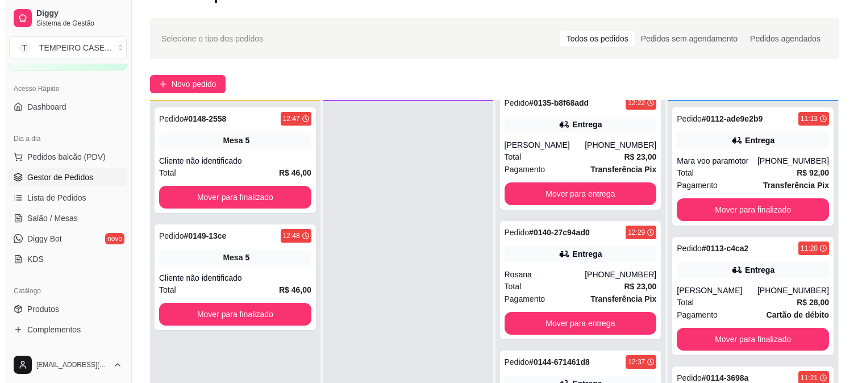
scroll to position [0, 0]
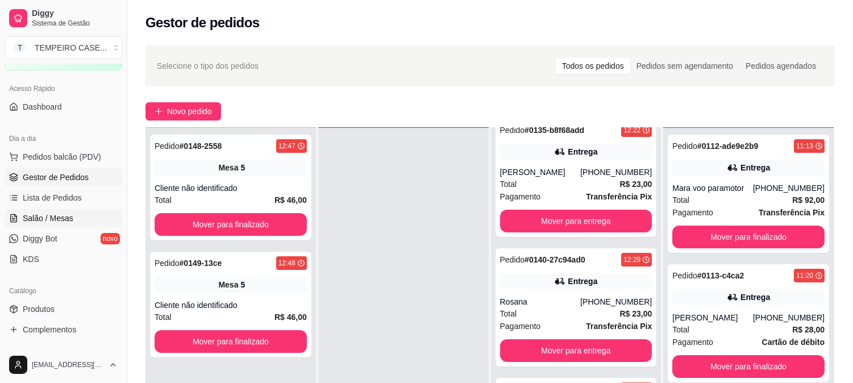
click at [57, 222] on span "Salão / Mesas" at bounding box center [48, 218] width 51 height 11
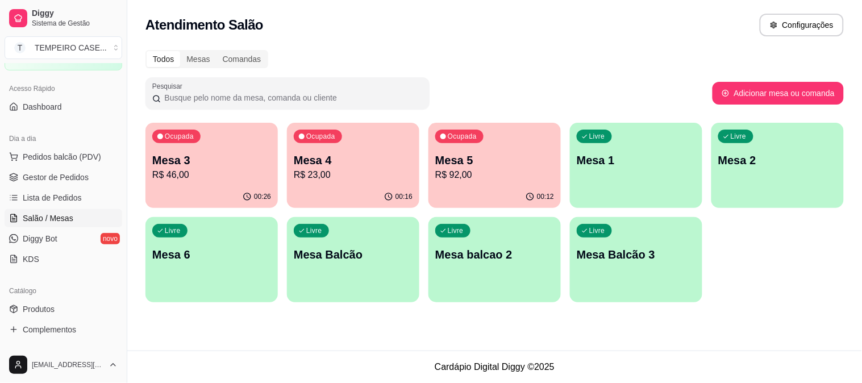
click at [477, 182] on div "Ocupada Mesa 5 R$ 92,00" at bounding box center [494, 154] width 132 height 63
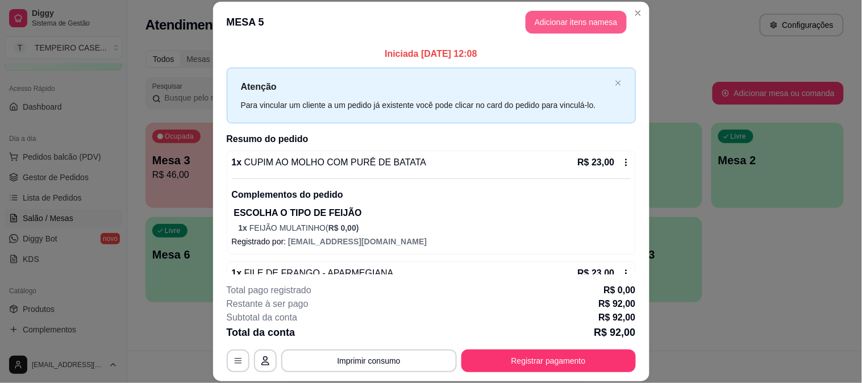
click at [572, 32] on button "Adicionar itens na mesa" at bounding box center [576, 22] width 101 height 23
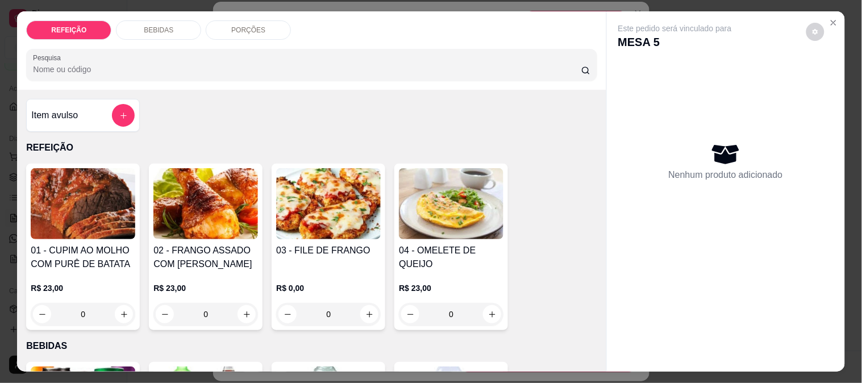
click at [161, 26] on p "BEBIDAS" at bounding box center [159, 30] width 30 height 9
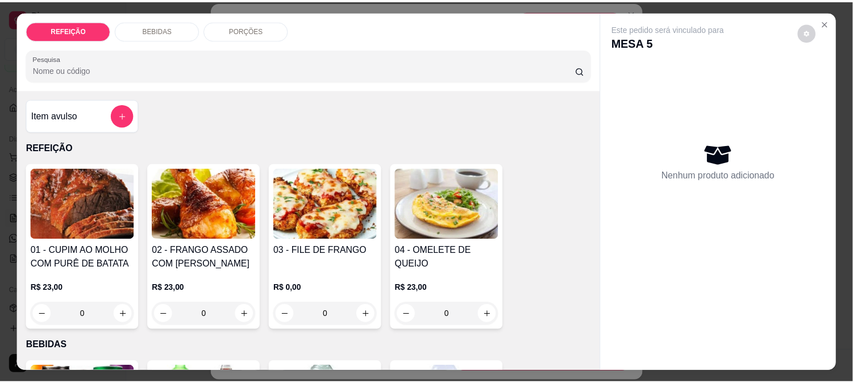
scroll to position [30, 0]
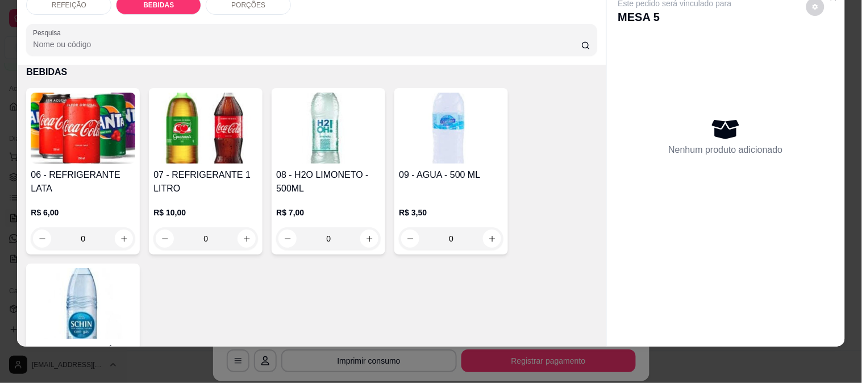
click at [213, 147] on img at bounding box center [205, 128] width 105 height 71
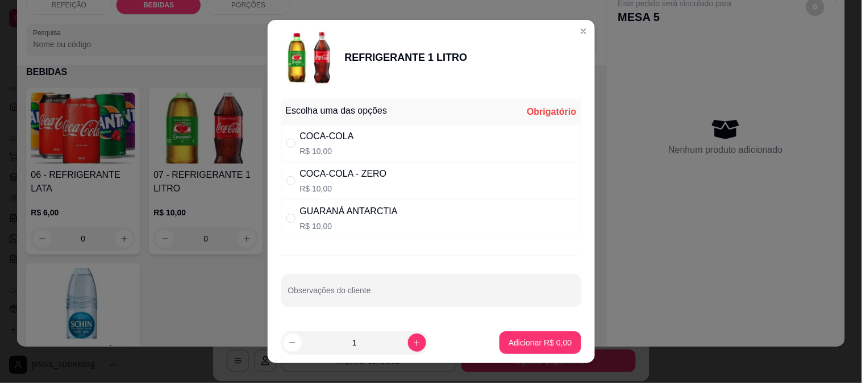
click at [360, 132] on div "COCA-COLA R$ 10,00" at bounding box center [431, 143] width 300 height 38
radio input "true"
click at [533, 339] on p "Adicionar R$ 10,00" at bounding box center [538, 342] width 68 height 11
type input "1"
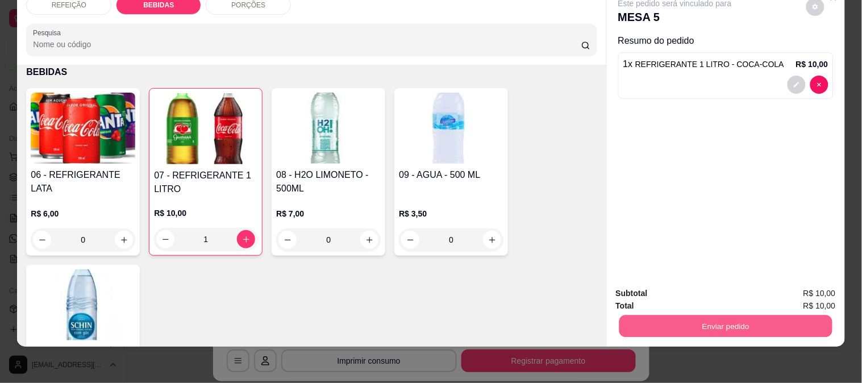
click at [657, 319] on button "Enviar pedido" at bounding box center [725, 326] width 213 height 22
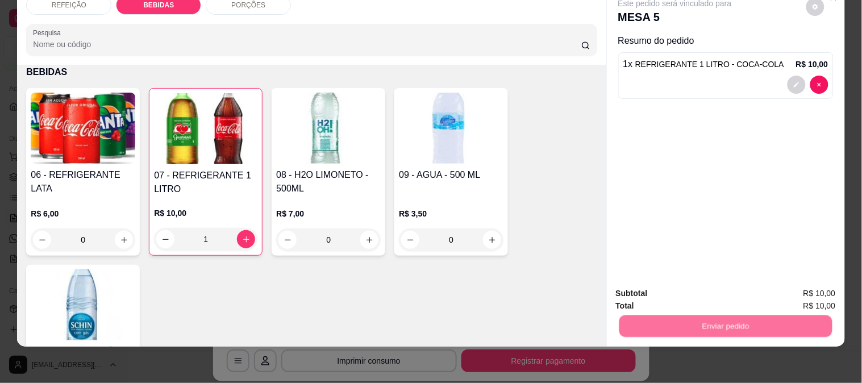
click at [667, 282] on button "Não registrar e enviar pedido" at bounding box center [688, 289] width 118 height 22
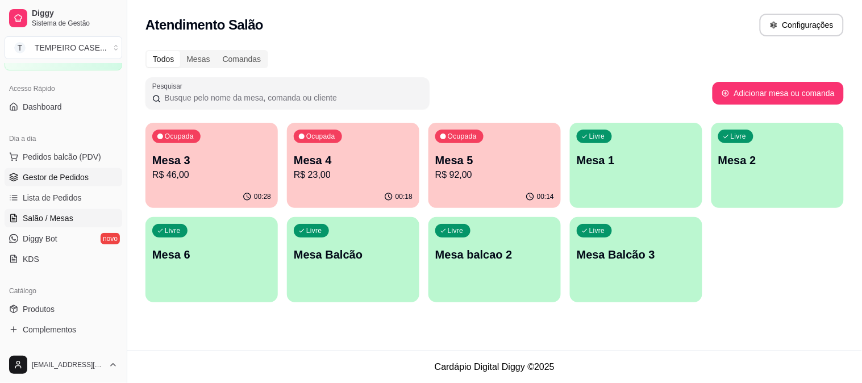
click at [60, 178] on span "Gestor de Pedidos" at bounding box center [56, 177] width 66 height 11
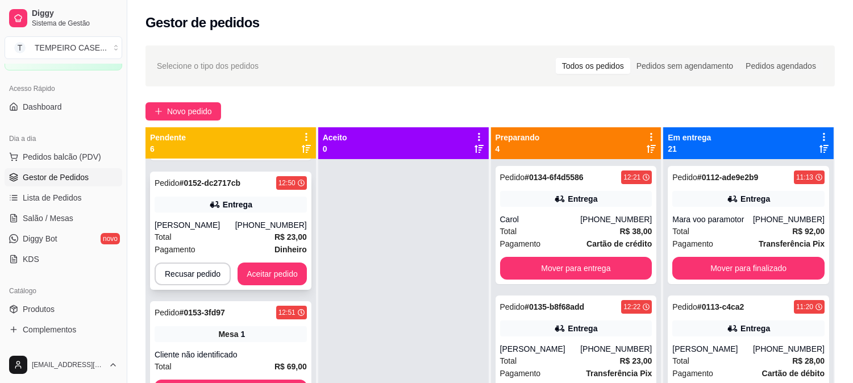
scroll to position [355, 0]
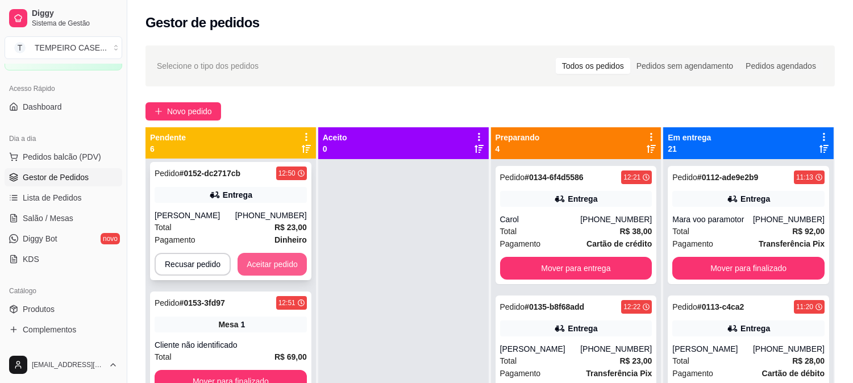
click at [264, 257] on button "Aceitar pedido" at bounding box center [272, 264] width 69 height 23
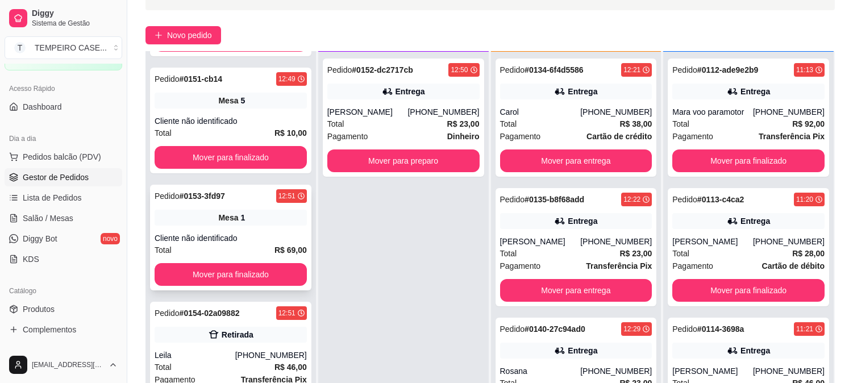
scroll to position [173, 0]
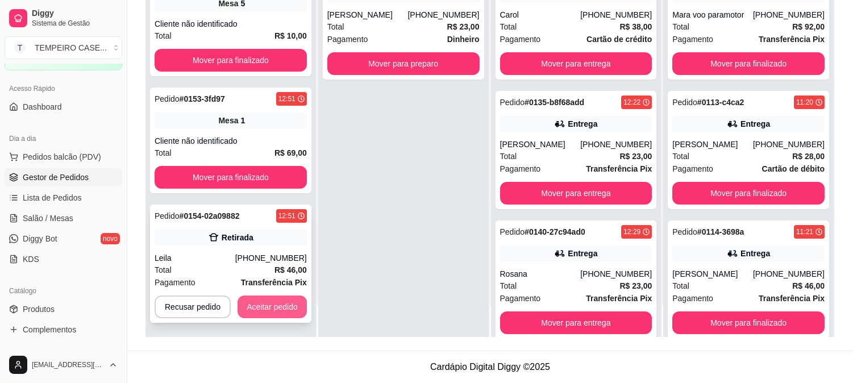
click at [277, 310] on button "Aceitar pedido" at bounding box center [272, 306] width 69 height 23
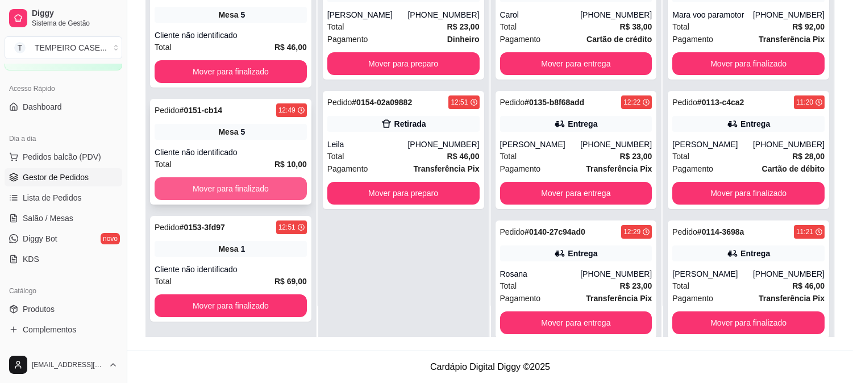
scroll to position [95, 0]
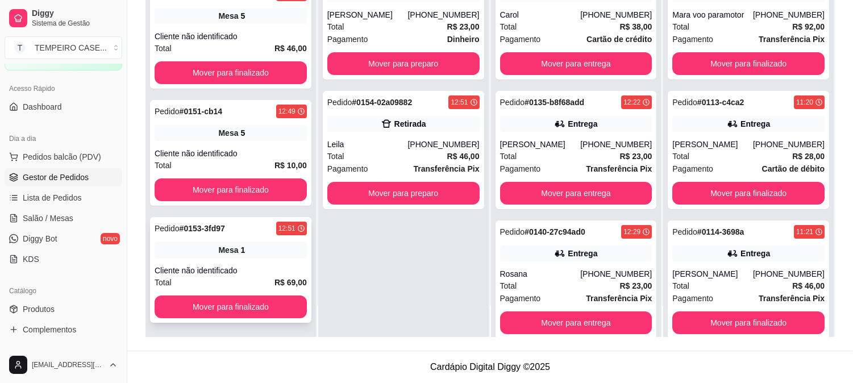
click at [224, 242] on div "Mesa 1" at bounding box center [231, 250] width 152 height 16
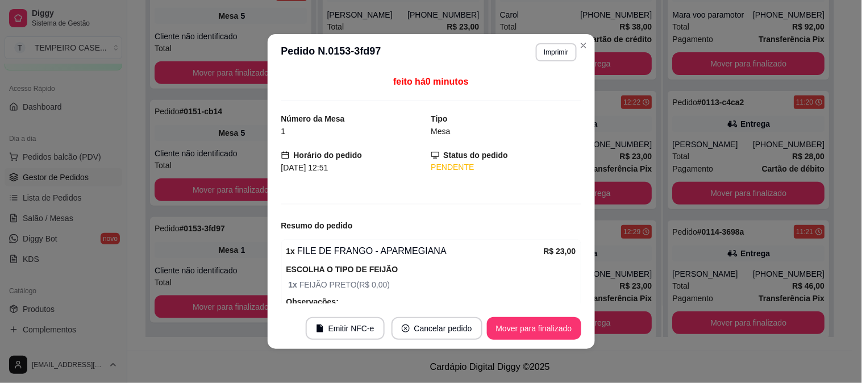
click at [529, 63] on header "**********" at bounding box center [431, 52] width 327 height 36
click at [549, 46] on button "Imprimir" at bounding box center [556, 52] width 40 height 18
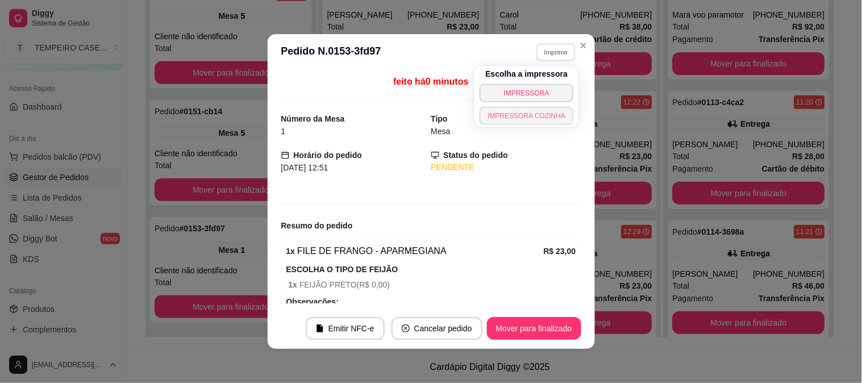
click at [534, 111] on button "IMPRESSORA COZINHA" at bounding box center [527, 116] width 94 height 18
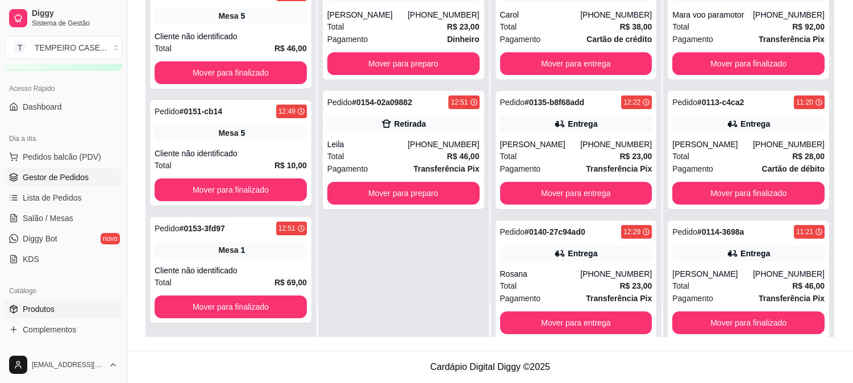
click at [57, 315] on link "Produtos" at bounding box center [64, 309] width 118 height 18
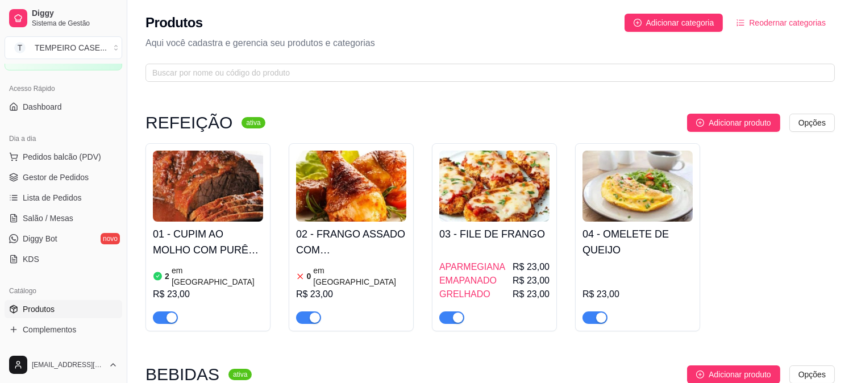
click at [180, 270] on article "em [GEOGRAPHIC_DATA]" at bounding box center [217, 276] width 91 height 23
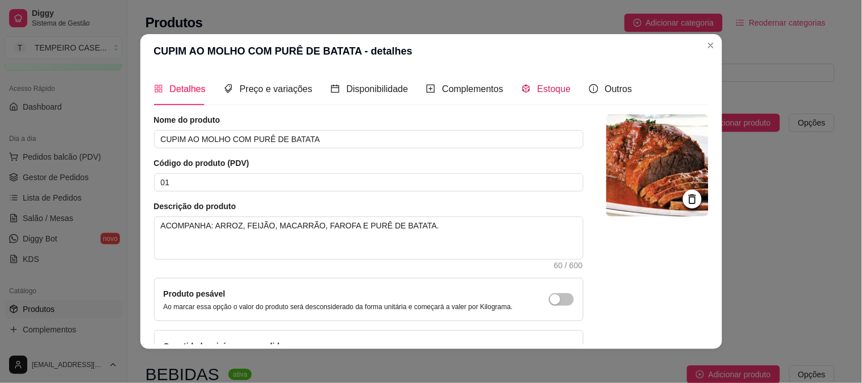
click at [532, 95] on div "Estoque" at bounding box center [546, 89] width 49 height 14
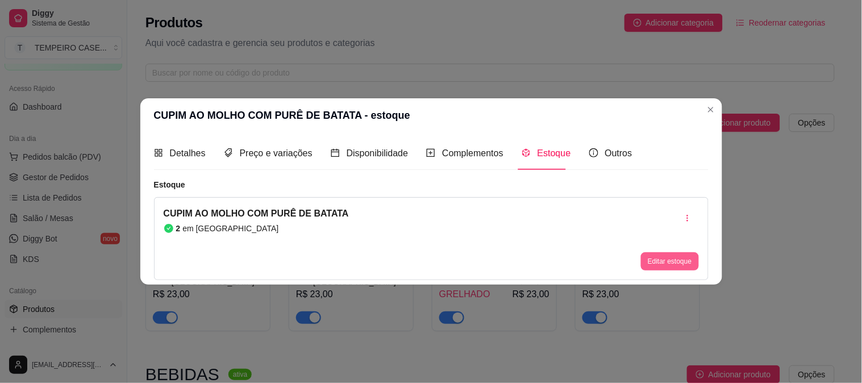
click at [656, 261] on button "Editar estoque" at bounding box center [669, 261] width 57 height 18
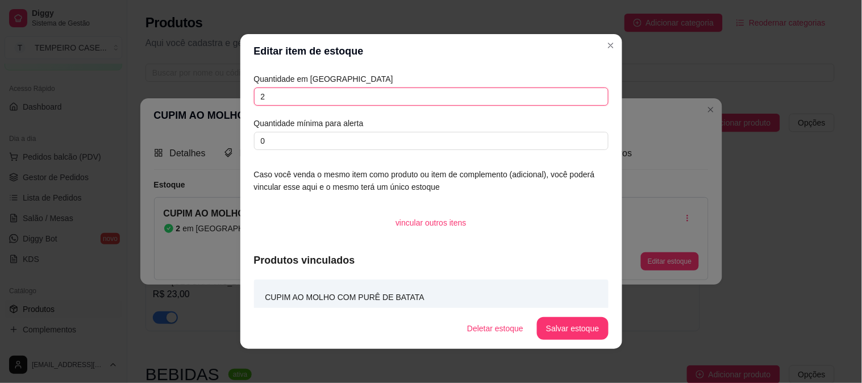
drag, startPoint x: 303, startPoint y: 95, endPoint x: 211, endPoint y: 97, distance: 92.1
click at [211, 97] on div "Editar item de estoque Quantidade em estoque 2 Quantidade mínima para alerta 0 …" at bounding box center [431, 191] width 862 height 383
type input "0"
click at [546, 319] on button "Salvar estoque" at bounding box center [572, 328] width 71 height 23
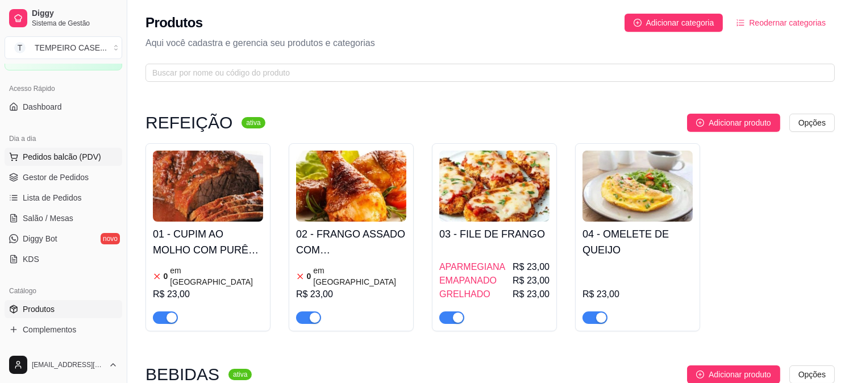
click at [61, 162] on span "Pedidos balcão (PDV)" at bounding box center [62, 156] width 78 height 11
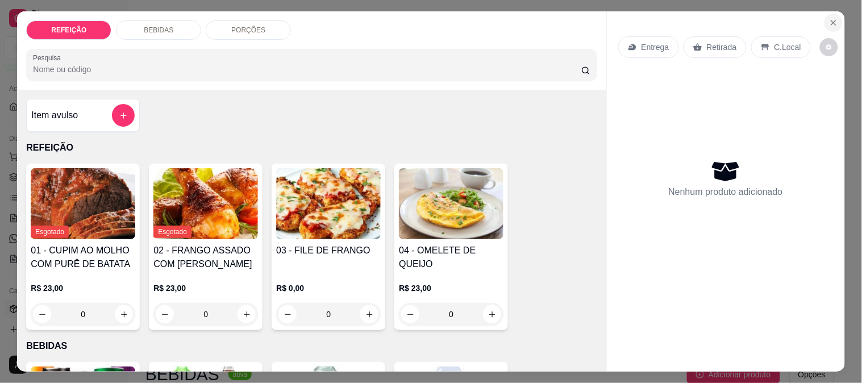
click at [831, 20] on icon "Close" at bounding box center [833, 22] width 5 height 5
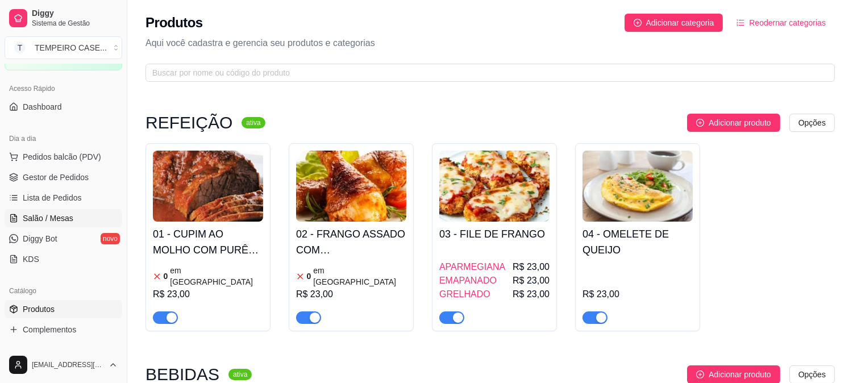
click at [52, 217] on span "Salão / Mesas" at bounding box center [48, 218] width 51 height 11
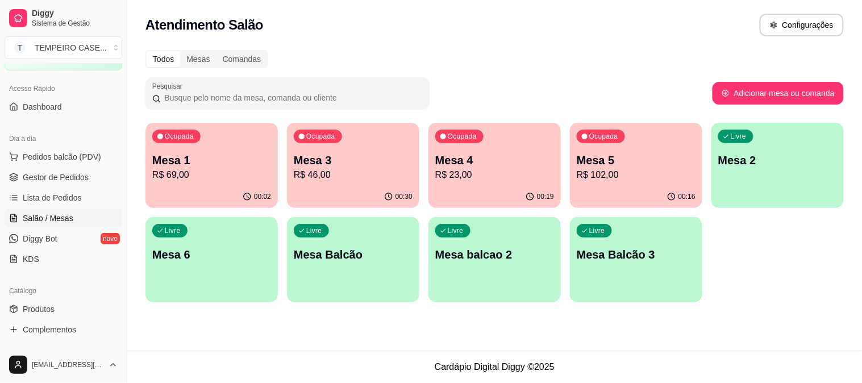
click at [754, 169] on div "Livre Mesa 2" at bounding box center [777, 159] width 132 height 72
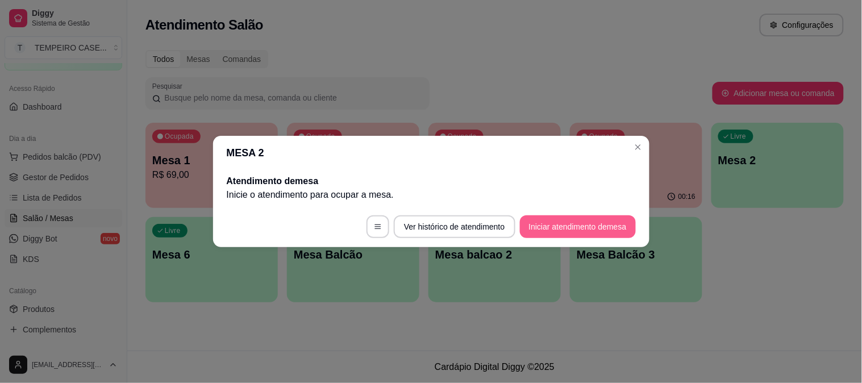
click at [567, 222] on button "Iniciar atendimento de mesa" at bounding box center [578, 226] width 116 height 23
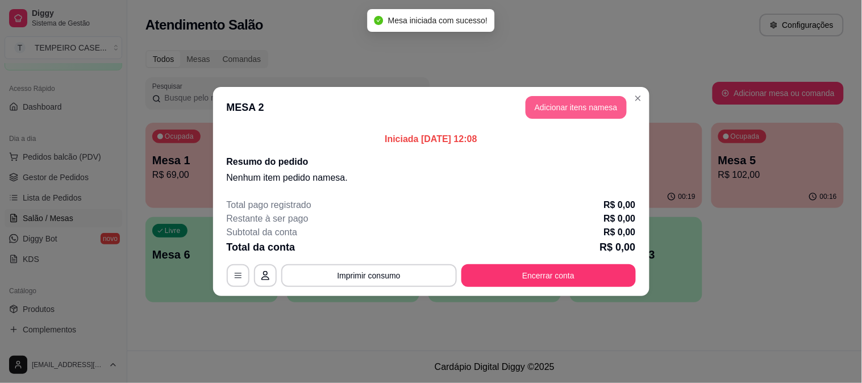
click at [564, 102] on button "Adicionar itens na mesa" at bounding box center [576, 107] width 101 height 23
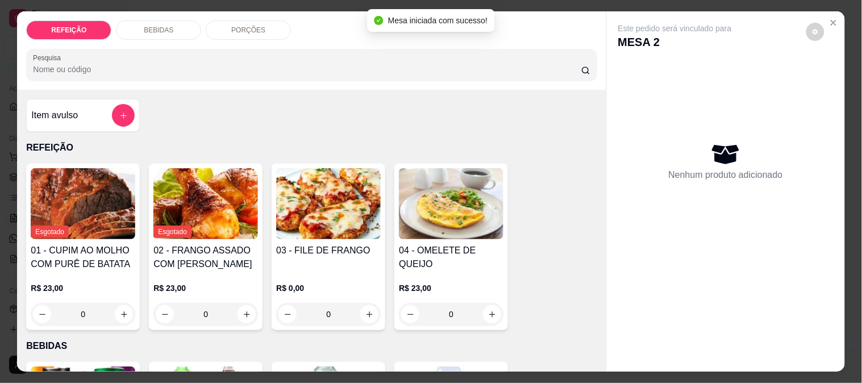
click at [339, 229] on img at bounding box center [328, 203] width 105 height 71
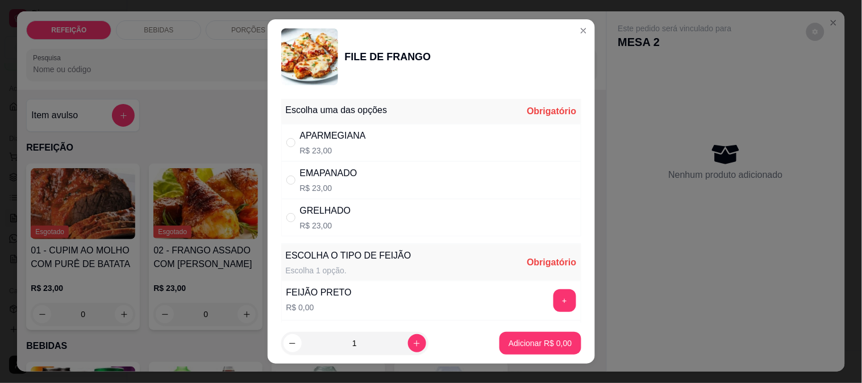
click at [328, 143] on div "APARMEGIANA R$ 23,00" at bounding box center [333, 142] width 66 height 27
radio input "true"
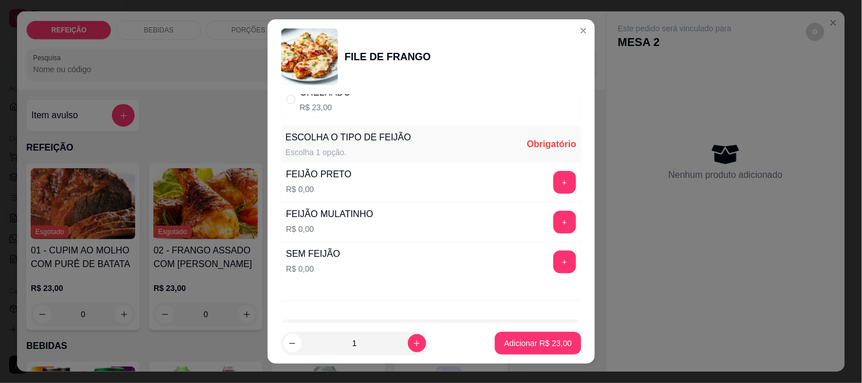
scroll to position [126, 0]
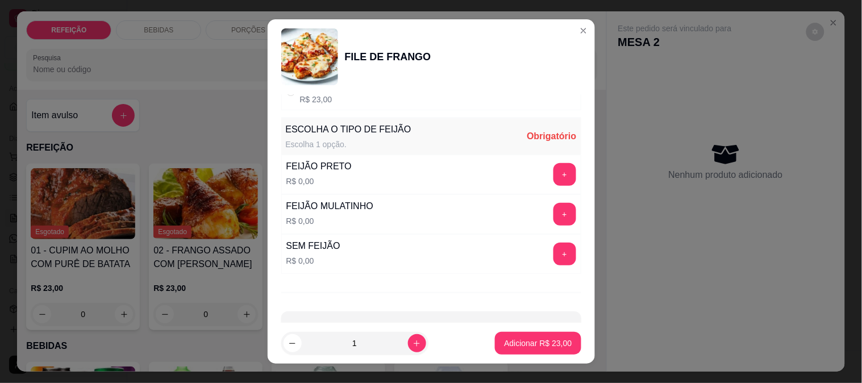
click at [360, 256] on div "SEM FEIJÃO R$ 0,00 +" at bounding box center [431, 254] width 300 height 40
drag, startPoint x: 526, startPoint y: 256, endPoint x: 540, endPoint y: 254, distance: 14.4
click at [549, 256] on div "+" at bounding box center [565, 254] width 32 height 23
click at [553, 254] on button "+" at bounding box center [564, 254] width 23 height 23
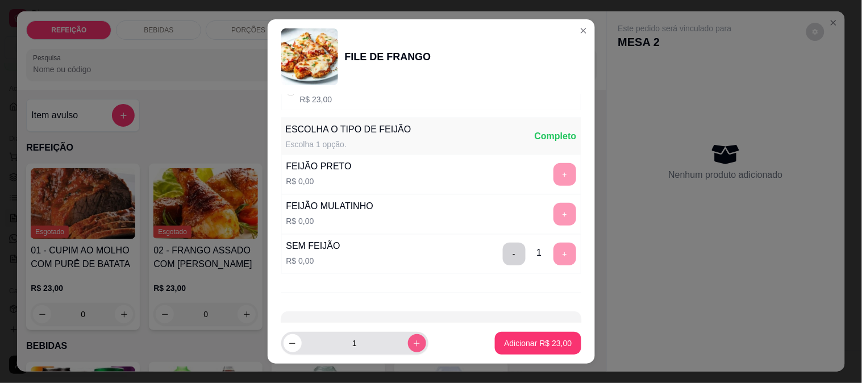
click at [413, 342] on icon "increase-product-quantity" at bounding box center [417, 343] width 9 height 9
type input "2"
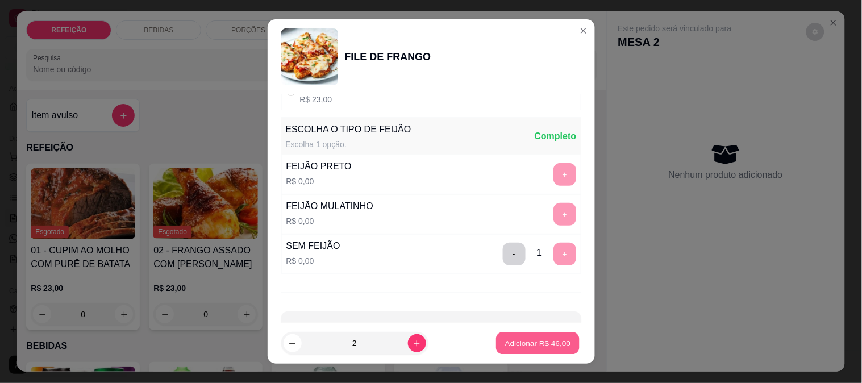
click at [551, 347] on p "Adicionar R$ 46,00" at bounding box center [538, 343] width 66 height 11
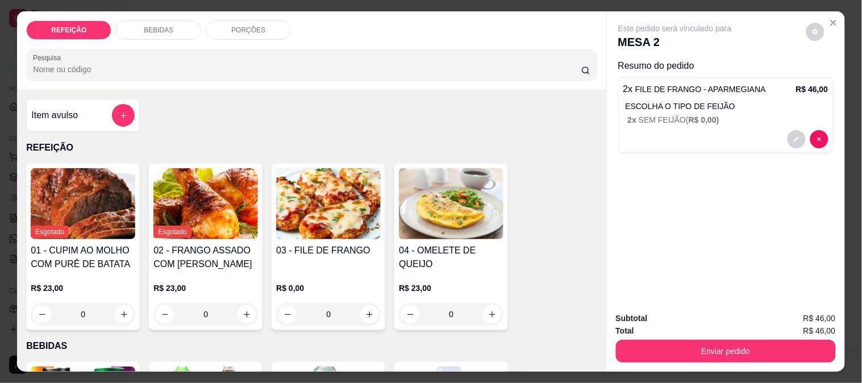
click at [639, 352] on button "Enviar pedido" at bounding box center [726, 351] width 220 height 23
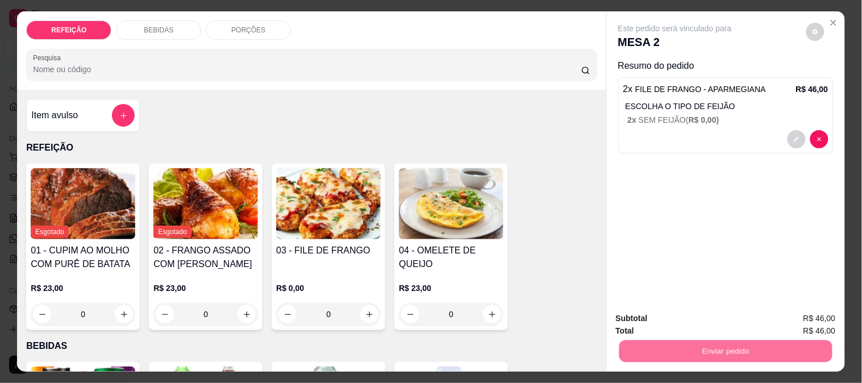
click at [648, 324] on button "Não registrar e enviar pedido" at bounding box center [688, 318] width 115 height 21
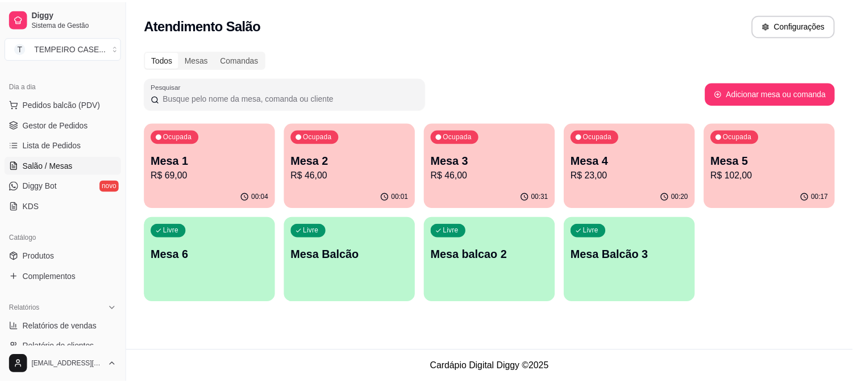
scroll to position [189, 0]
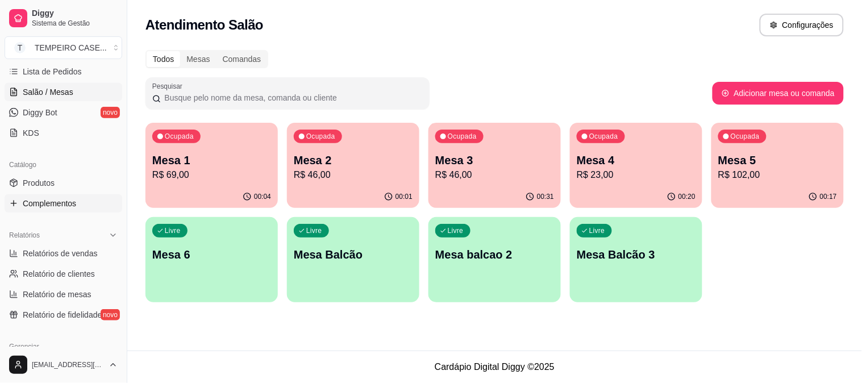
click at [74, 203] on span "Complementos" at bounding box center [49, 203] width 53 height 11
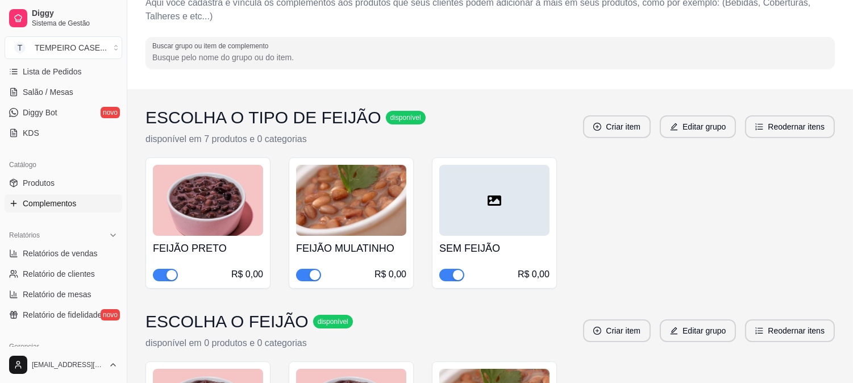
click at [306, 277] on span "button" at bounding box center [308, 275] width 25 height 13
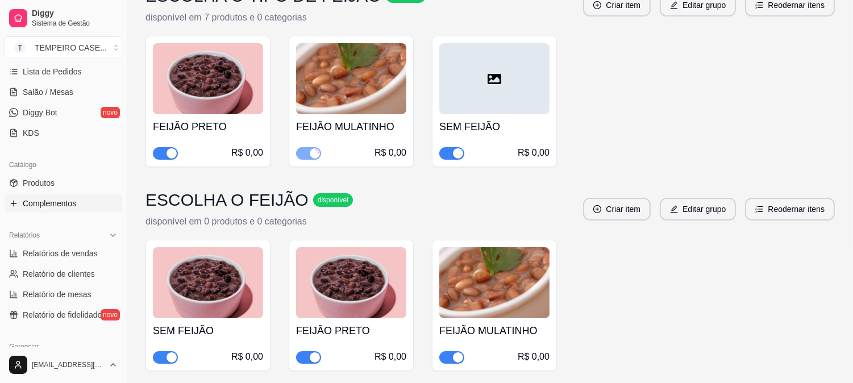
scroll to position [189, 0]
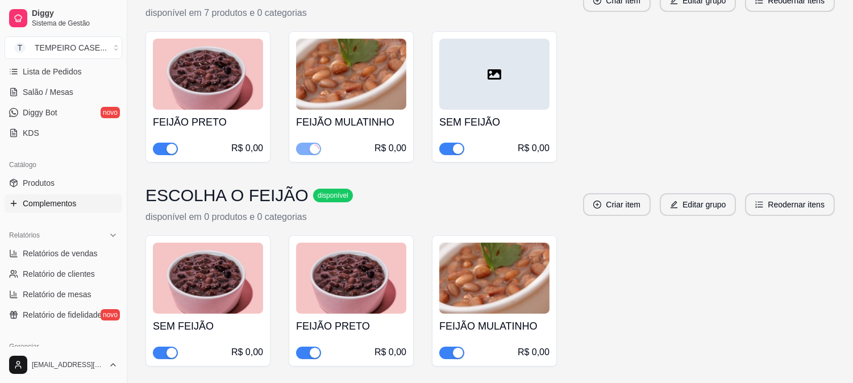
click at [455, 355] on div "button" at bounding box center [458, 353] width 10 height 10
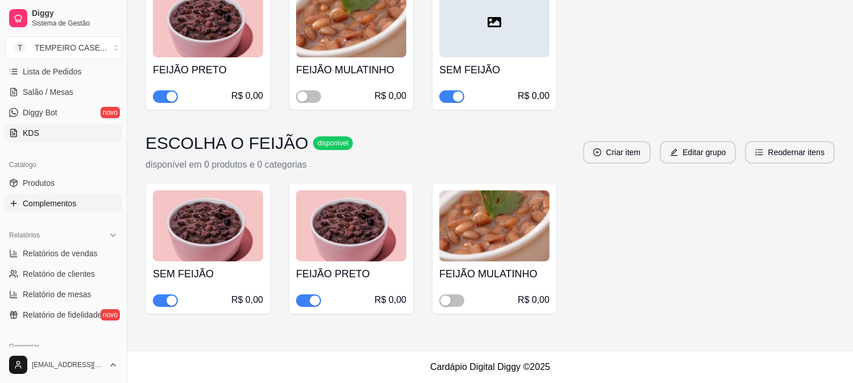
scroll to position [126, 0]
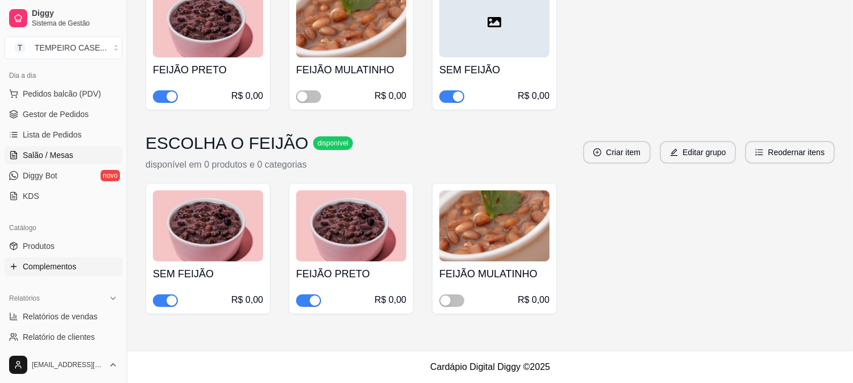
click at [54, 151] on span "Salão / Mesas" at bounding box center [48, 154] width 51 height 11
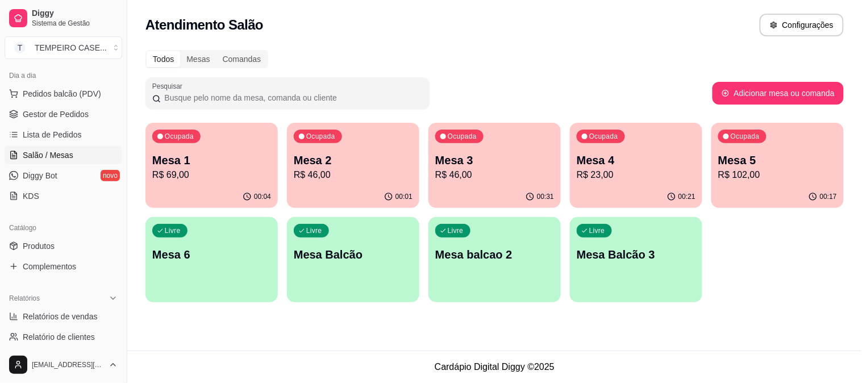
click at [494, 170] on p "R$ 46,00" at bounding box center [494, 175] width 119 height 14
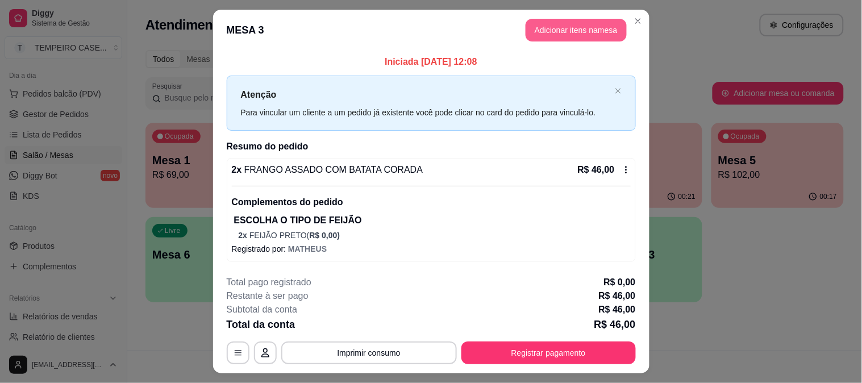
click at [572, 31] on button "Adicionar itens na mesa" at bounding box center [576, 30] width 101 height 23
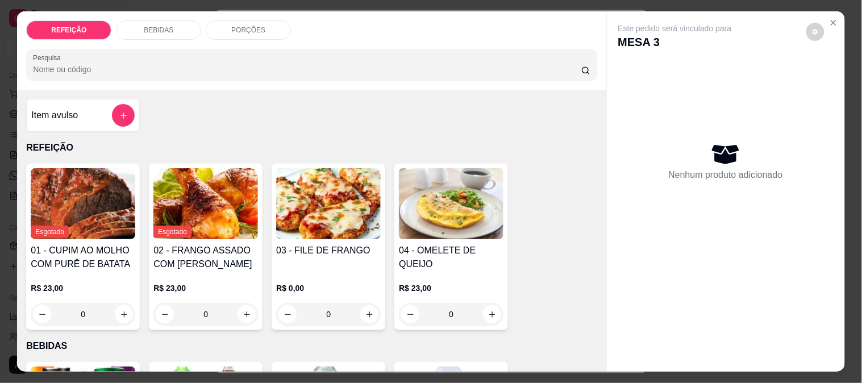
click at [155, 29] on p "BEBIDAS" at bounding box center [159, 30] width 30 height 9
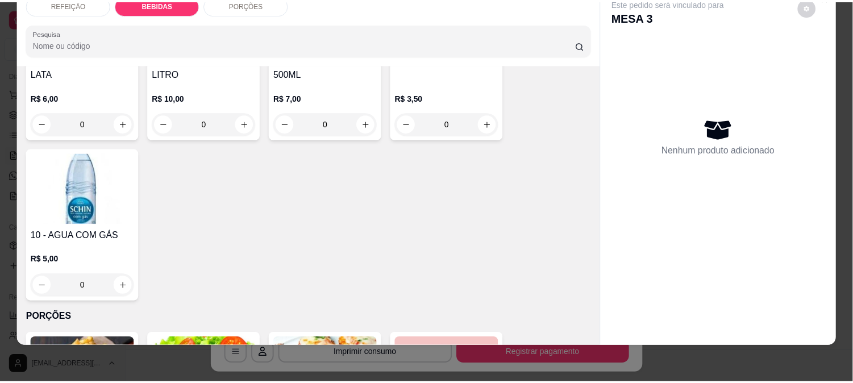
scroll to position [376, 0]
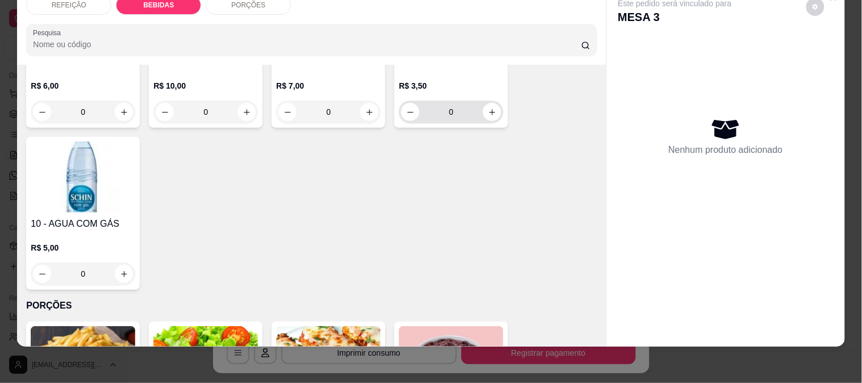
click at [483, 103] on button "increase-product-quantity" at bounding box center [492, 112] width 18 height 18
type input "1"
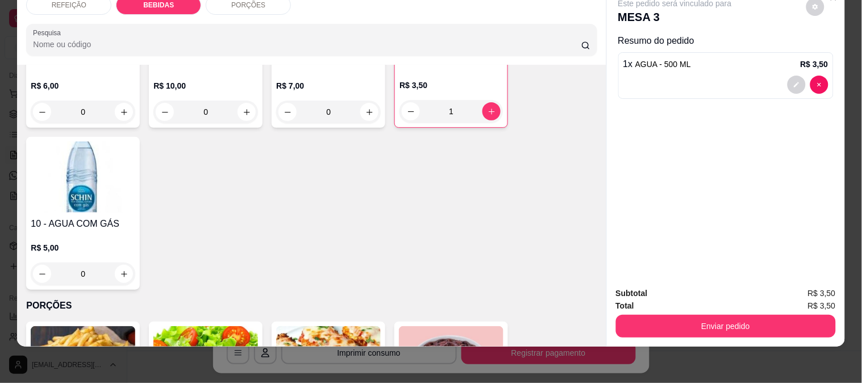
click at [683, 326] on div "Subtotal R$ 3,50 Total R$ 3,50 Enviar pedido" at bounding box center [726, 312] width 238 height 69
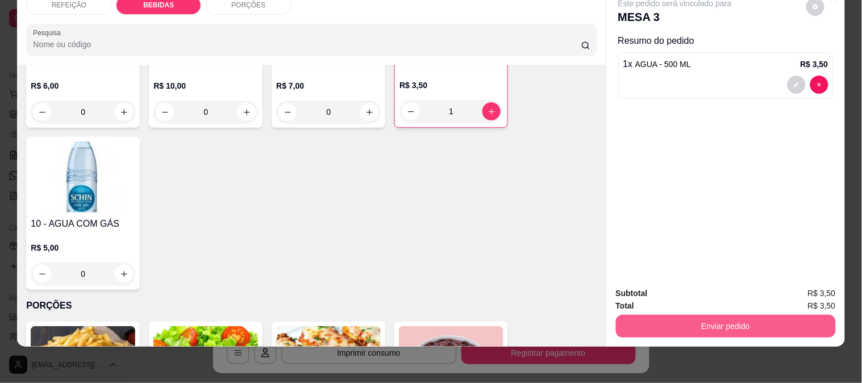
click at [685, 315] on button "Enviar pedido" at bounding box center [726, 326] width 220 height 23
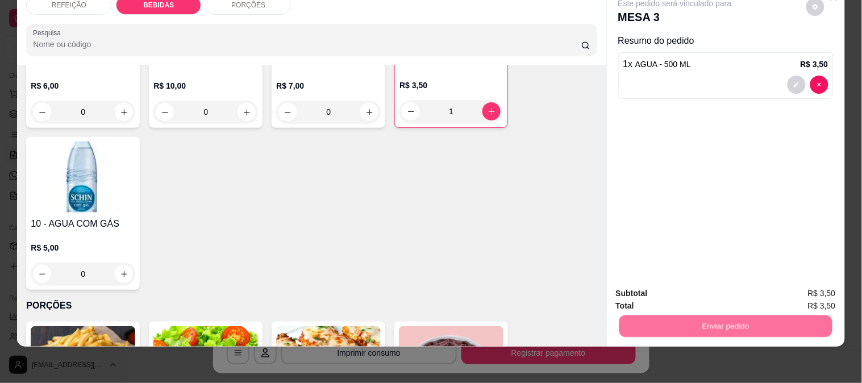
click at [645, 283] on button "Não registrar e enviar pedido" at bounding box center [688, 289] width 118 height 22
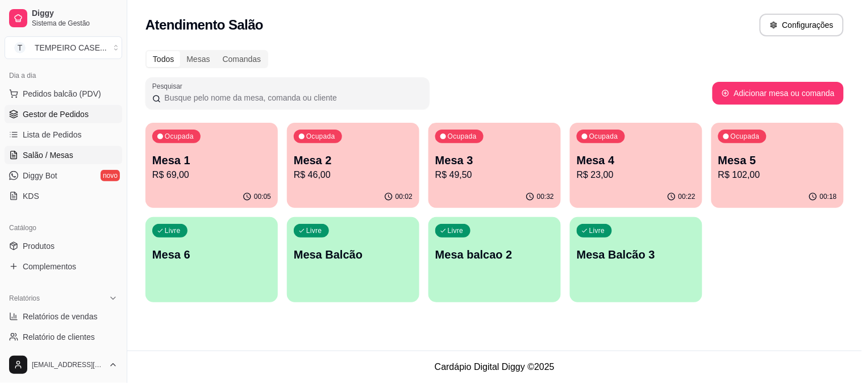
click at [52, 114] on span "Gestor de Pedidos" at bounding box center [56, 114] width 66 height 11
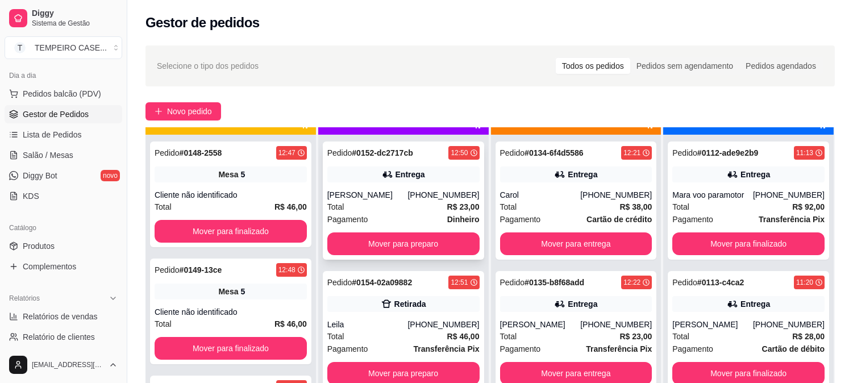
scroll to position [31, 0]
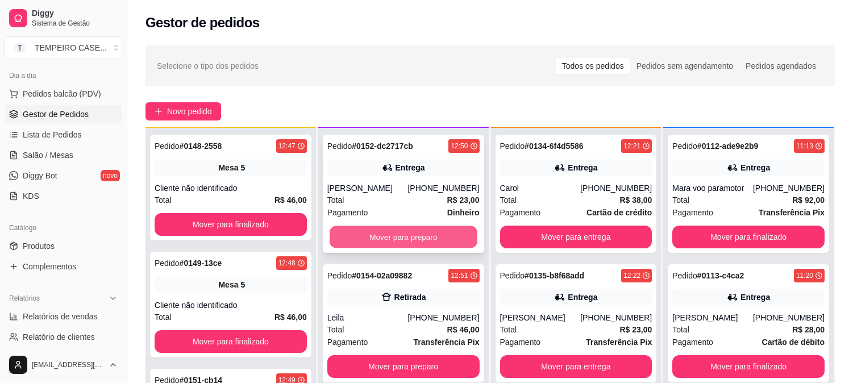
click at [374, 228] on button "Mover para preparo" at bounding box center [404, 237] width 148 height 22
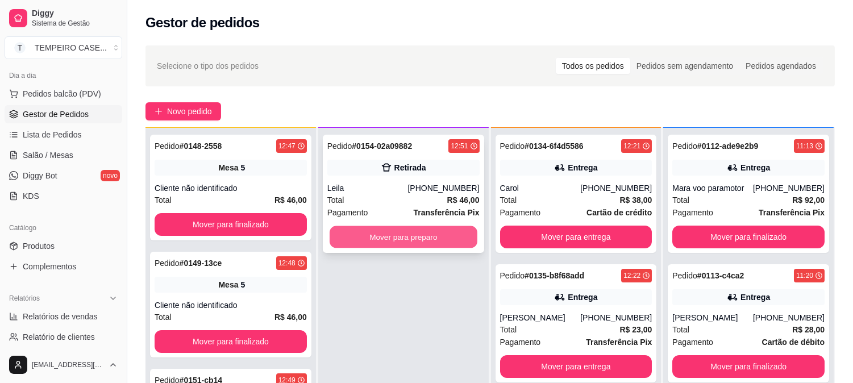
click at [379, 238] on button "Mover para preparo" at bounding box center [404, 237] width 148 height 22
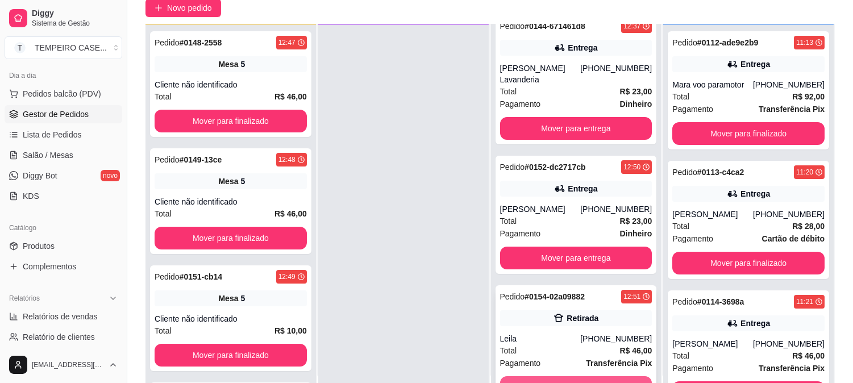
scroll to position [173, 0]
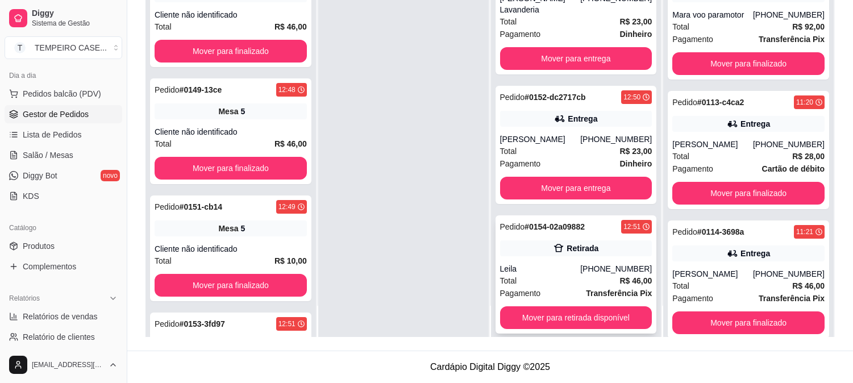
click at [553, 245] on div "Pedido # 0154-02a09882 12:51 Retirada Leila [PHONE_NUMBER] Total R$ 46,00 Pagam…" at bounding box center [576, 274] width 161 height 118
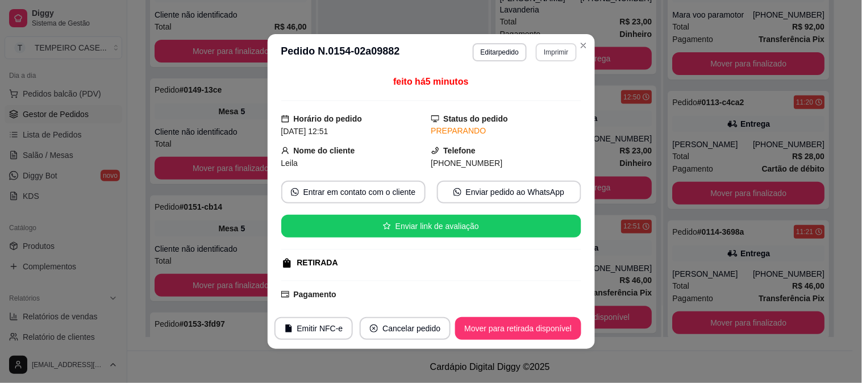
click at [556, 50] on button "Imprimir" at bounding box center [556, 52] width 40 height 18
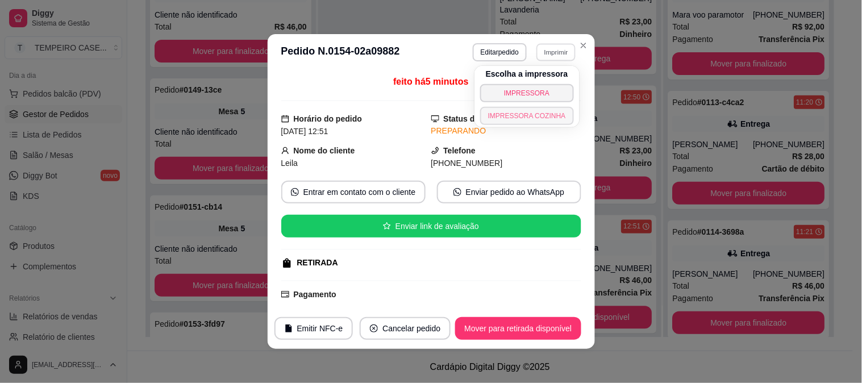
click at [538, 115] on button "IMPRESSORA COZINHA" at bounding box center [527, 116] width 94 height 18
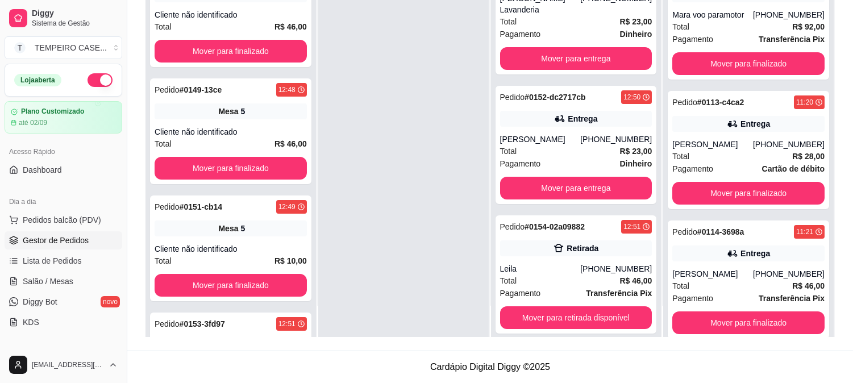
scroll to position [63, 0]
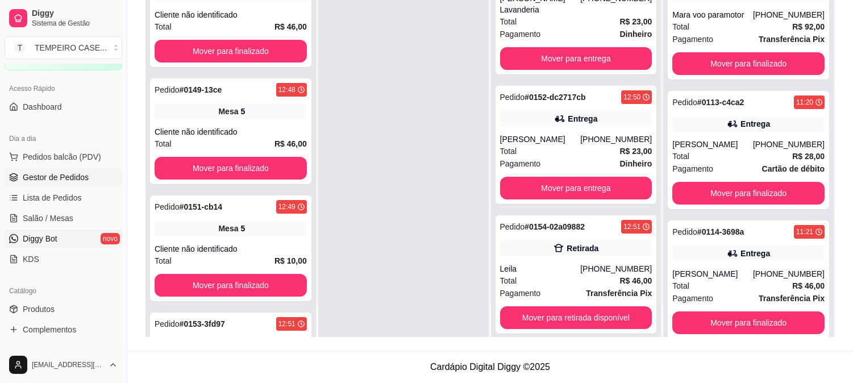
click at [59, 242] on link "Diggy Bot novo" at bounding box center [64, 239] width 118 height 18
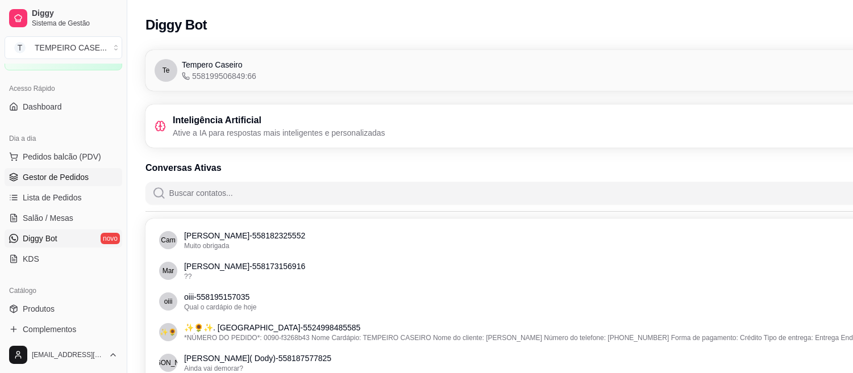
click at [49, 169] on link "Gestor de Pedidos" at bounding box center [64, 177] width 118 height 18
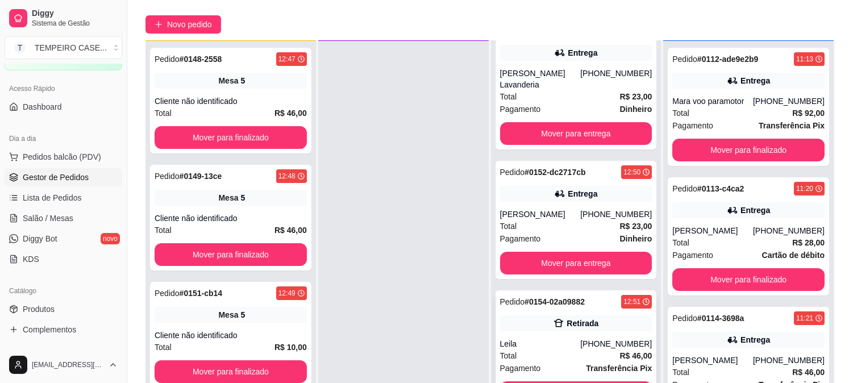
scroll to position [173, 0]
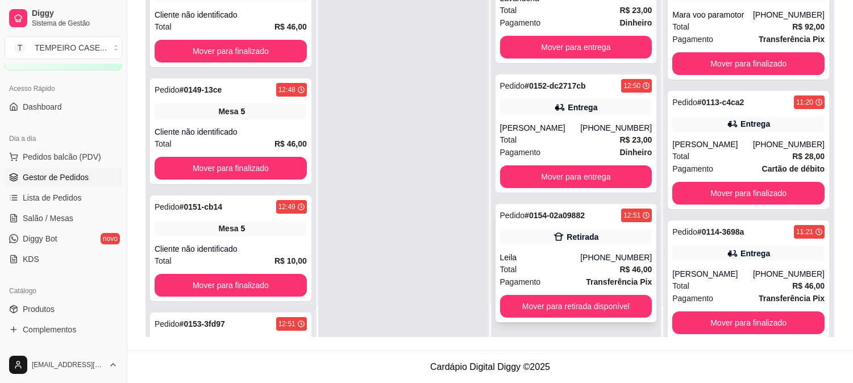
click at [547, 252] on div "Leila" at bounding box center [540, 257] width 81 height 11
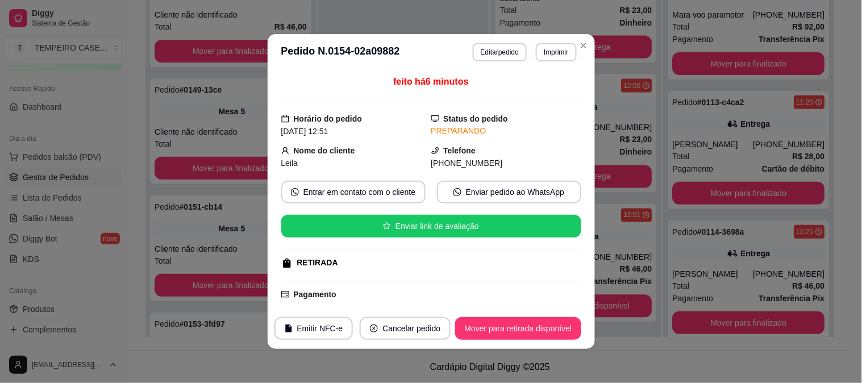
click at [548, 56] on button "Imprimir" at bounding box center [556, 52] width 40 height 18
click at [533, 111] on button "IMPRESSORA COZINHA" at bounding box center [537, 106] width 75 height 15
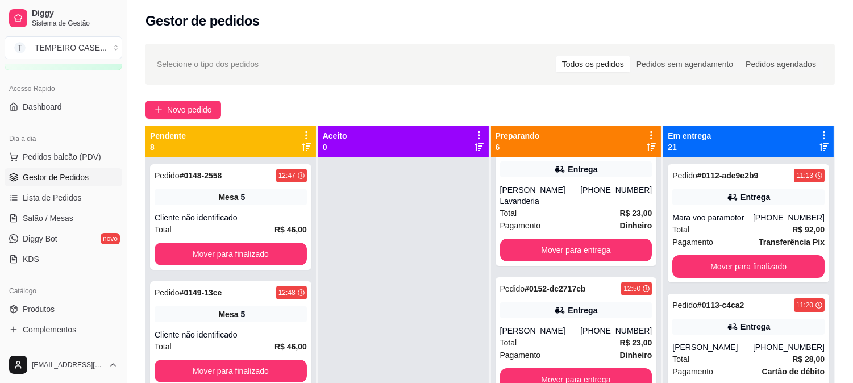
scroll to position [0, 0]
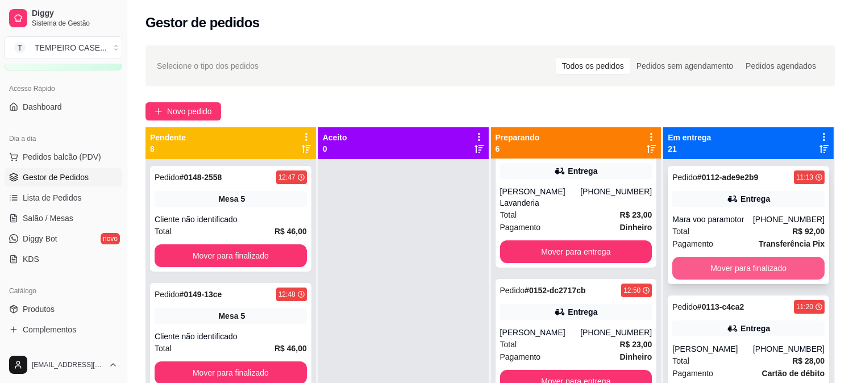
click at [753, 261] on button "Mover para finalizado" at bounding box center [748, 268] width 152 height 23
click at [743, 270] on button "Mover para finalizado" at bounding box center [749, 268] width 148 height 22
click at [745, 269] on button "Mover para finalizado" at bounding box center [748, 268] width 152 height 23
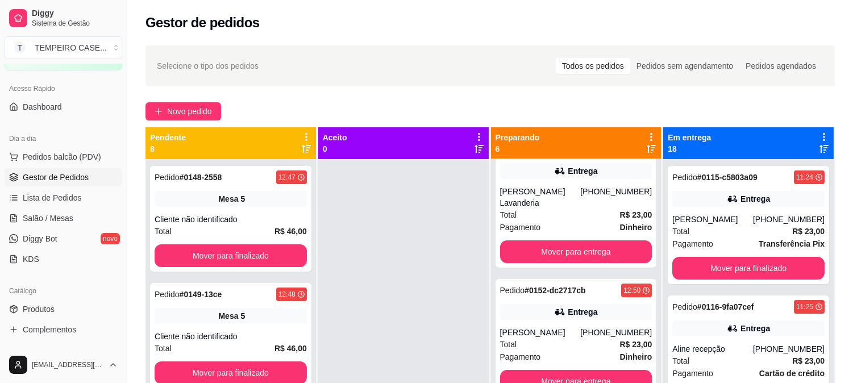
click at [819, 134] on icon at bounding box center [824, 137] width 10 height 10
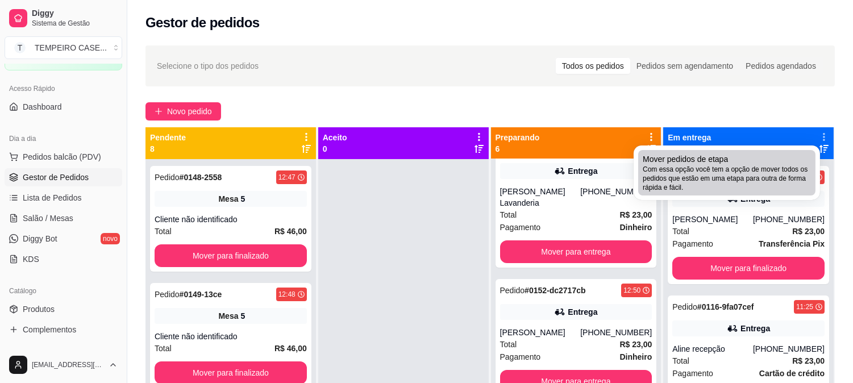
click at [774, 175] on span "Com essa opção você tem a opção de mover todos os pedidos que estão em uma etap…" at bounding box center [727, 178] width 168 height 27
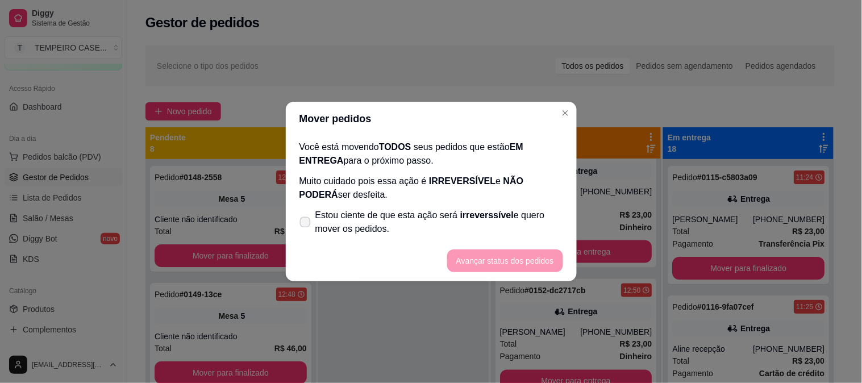
click at [306, 216] on label "Estou ciente de que esta ação será irreverssível e quero mover os pedidos." at bounding box center [431, 222] width 273 height 36
click at [306, 224] on input "Estou ciente de que esta ação será irreverssível e quero mover os pedidos." at bounding box center [302, 227] width 7 height 7
checkbox input "true"
click at [502, 264] on button "Avançar status dos pedidos" at bounding box center [505, 260] width 116 height 23
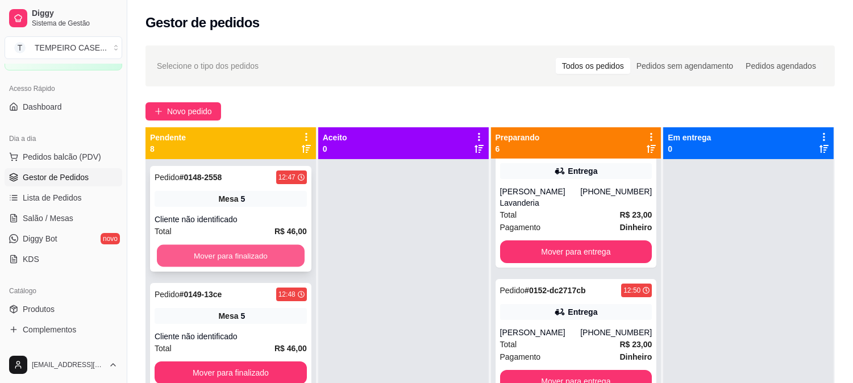
click at [260, 247] on button "Mover para finalizado" at bounding box center [231, 256] width 148 height 22
click at [257, 252] on button "Mover para finalizado" at bounding box center [231, 255] width 152 height 23
click at [279, 253] on button "Mover para finalizado" at bounding box center [231, 255] width 152 height 23
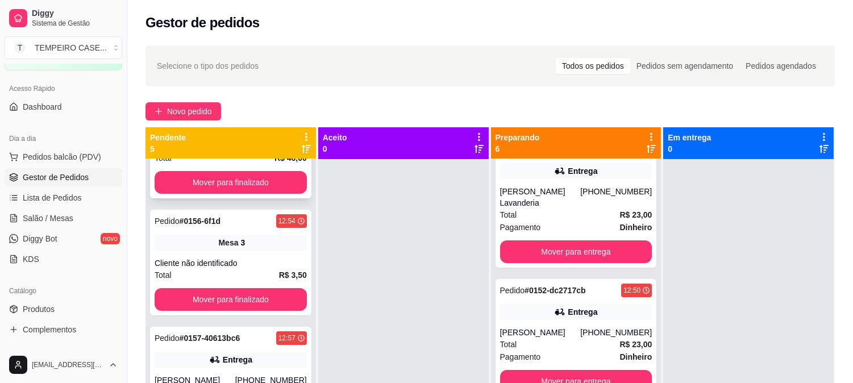
scroll to position [225, 0]
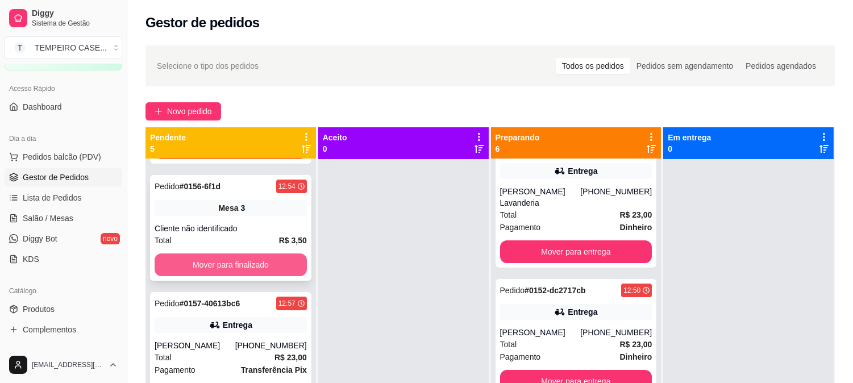
click at [279, 260] on button "Mover para finalizado" at bounding box center [231, 264] width 152 height 23
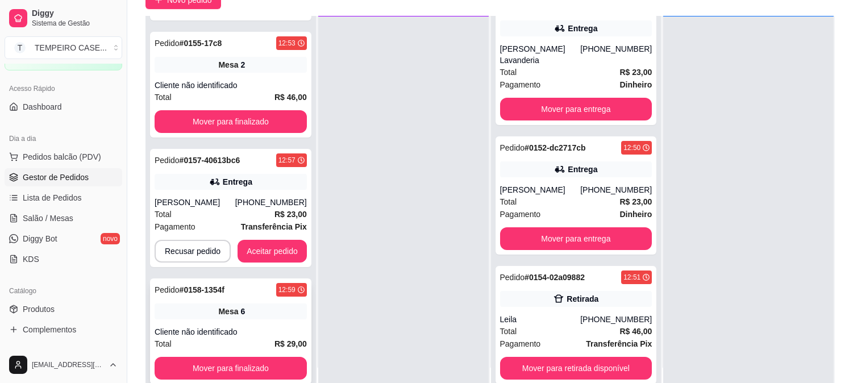
scroll to position [126, 0]
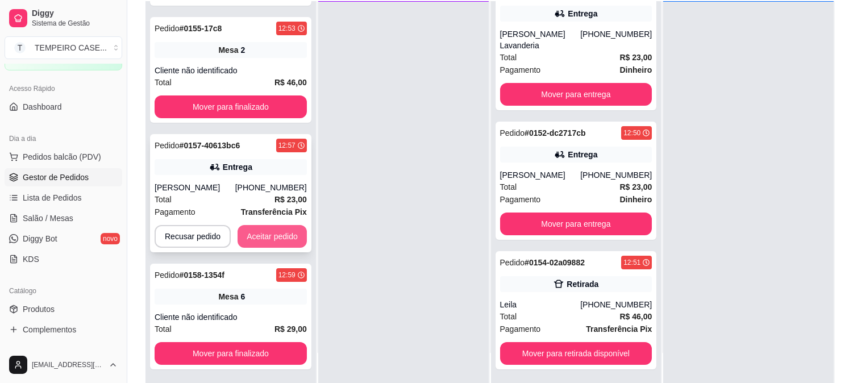
click at [284, 233] on button "Aceitar pedido" at bounding box center [272, 236] width 69 height 23
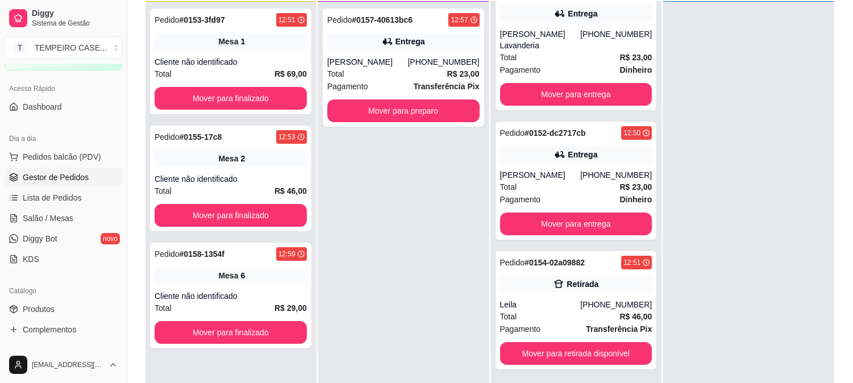
scroll to position [405, 0]
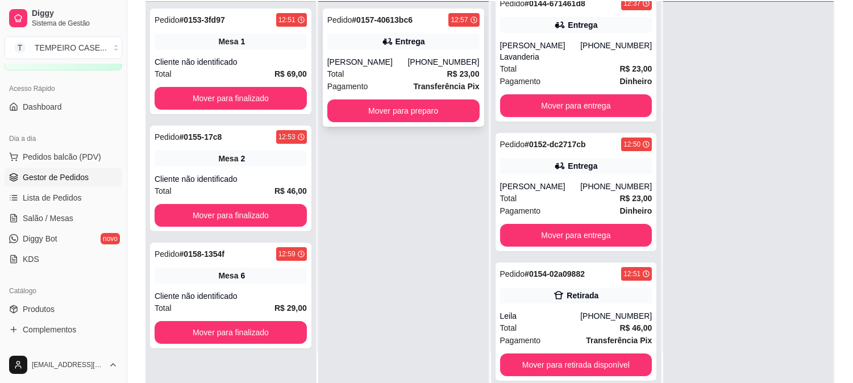
click at [405, 111] on button "Mover para preparo" at bounding box center [403, 110] width 152 height 23
click at [405, 116] on button "Mover para preparo" at bounding box center [403, 110] width 152 height 23
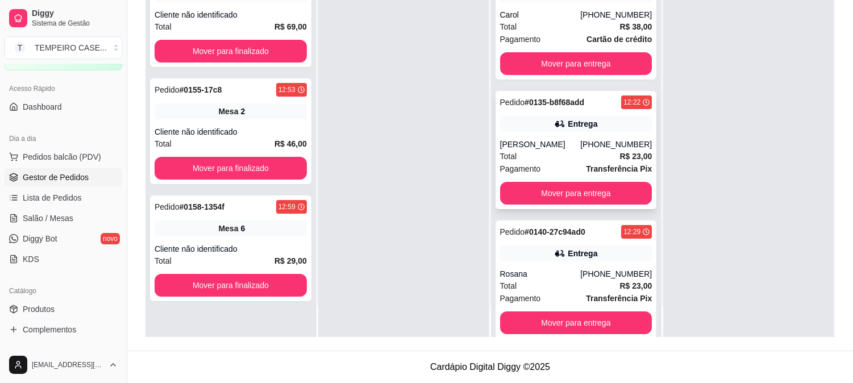
scroll to position [0, 0]
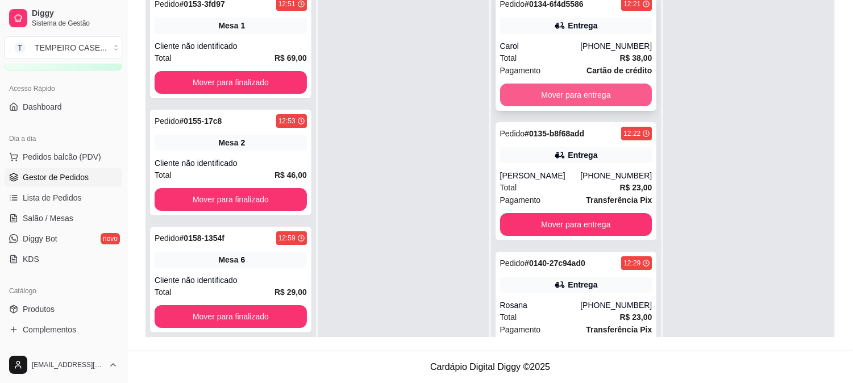
click at [575, 84] on button "Mover para entrega" at bounding box center [576, 95] width 152 height 23
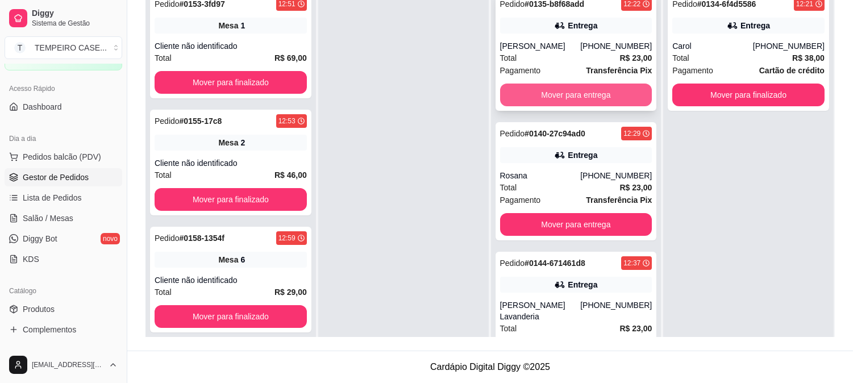
click at [574, 92] on button "Mover para entrega" at bounding box center [576, 95] width 152 height 23
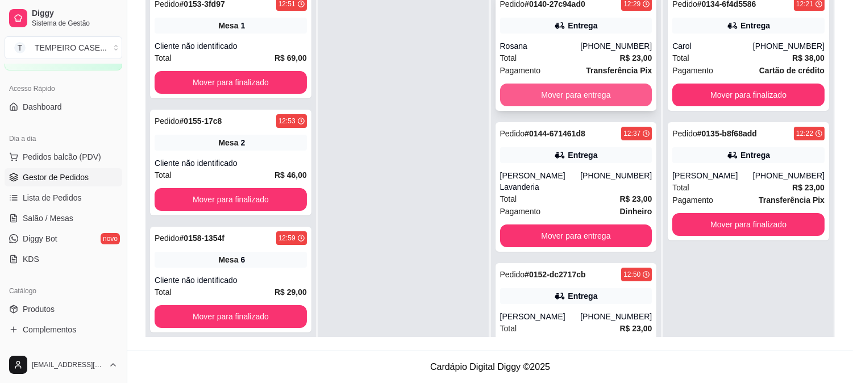
click at [574, 93] on button "Mover para entrega" at bounding box center [576, 95] width 152 height 23
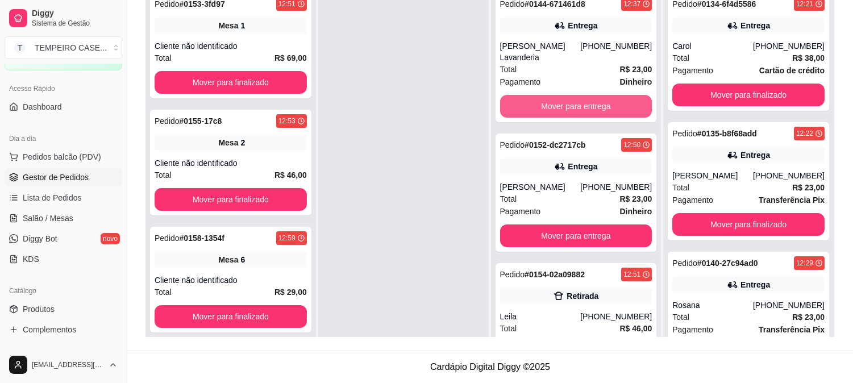
click at [574, 95] on button "Mover para entrega" at bounding box center [576, 106] width 152 height 23
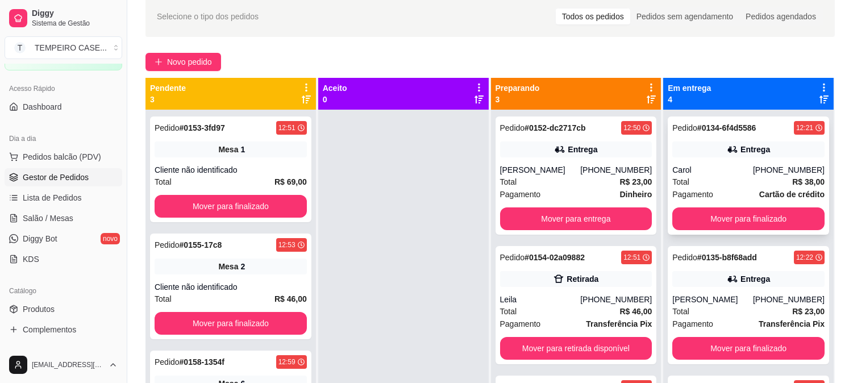
scroll to position [47, 0]
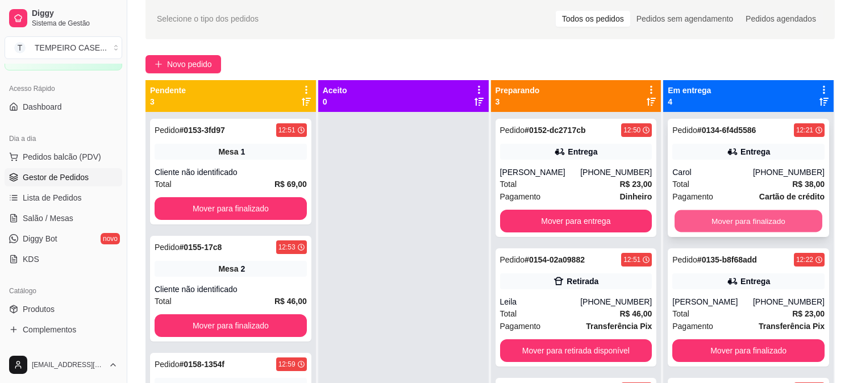
click at [749, 224] on button "Mover para finalizado" at bounding box center [749, 221] width 148 height 22
click at [750, 224] on button "Mover para finalizado" at bounding box center [748, 221] width 152 height 23
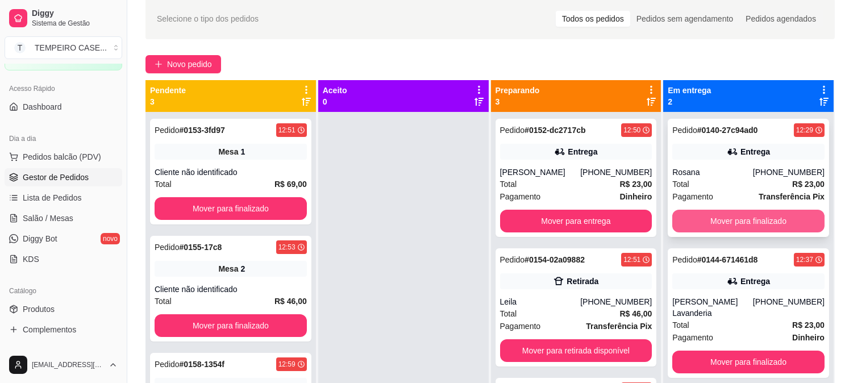
click at [756, 224] on button "Mover para finalizado" at bounding box center [748, 221] width 152 height 23
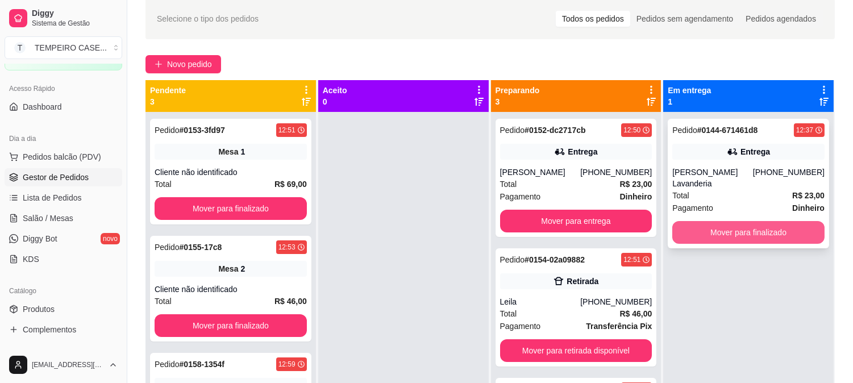
click at [758, 223] on button "Mover para finalizado" at bounding box center [748, 232] width 152 height 23
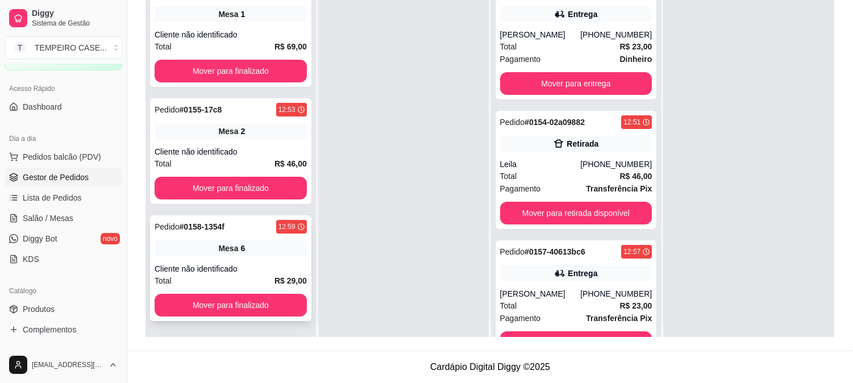
scroll to position [0, 0]
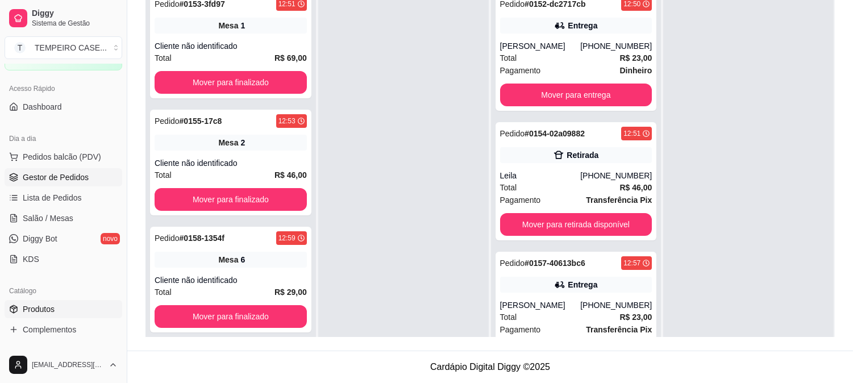
click at [39, 316] on link "Produtos" at bounding box center [64, 309] width 118 height 18
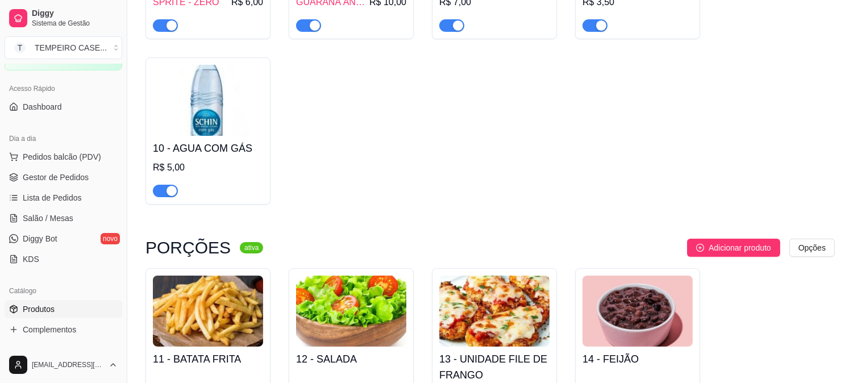
scroll to position [631, 0]
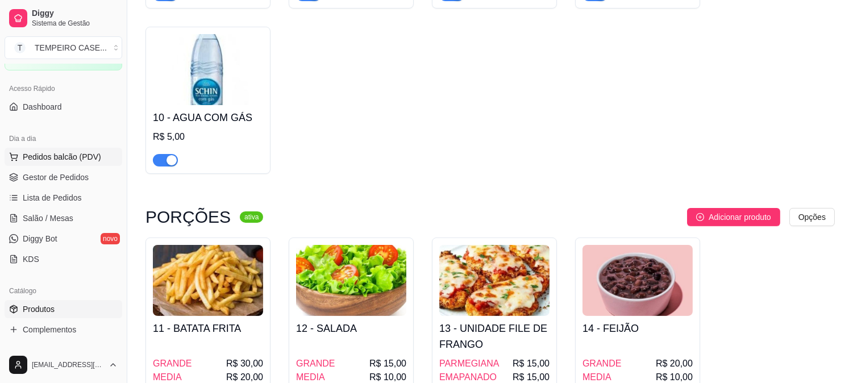
click at [71, 153] on span "Pedidos balcão (PDV)" at bounding box center [62, 156] width 78 height 11
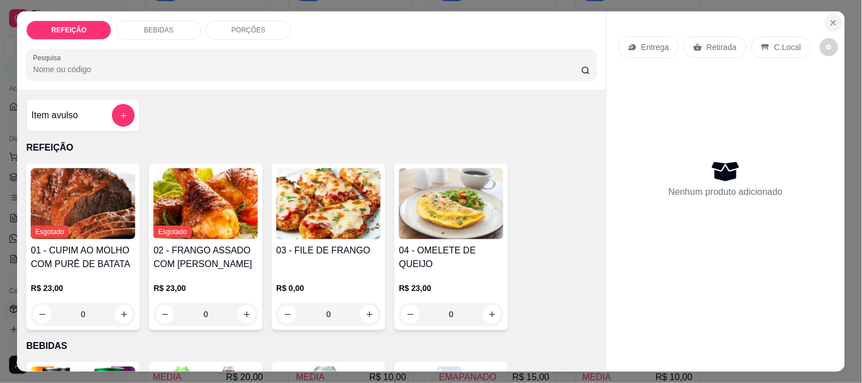
click at [831, 20] on icon "Close" at bounding box center [833, 22] width 5 height 5
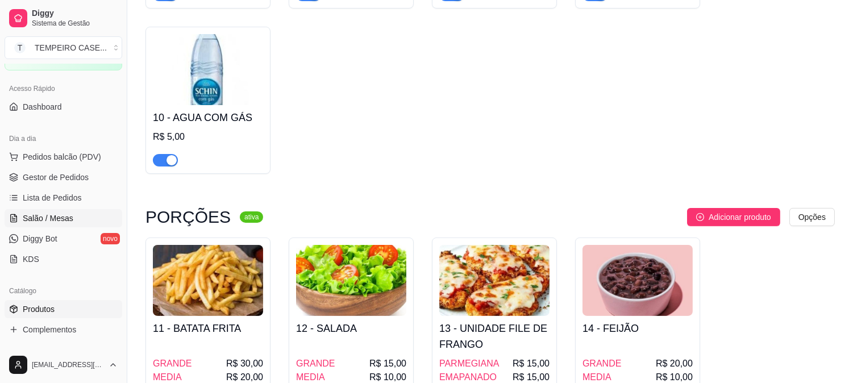
click at [81, 222] on link "Salão / Mesas" at bounding box center [64, 218] width 118 height 18
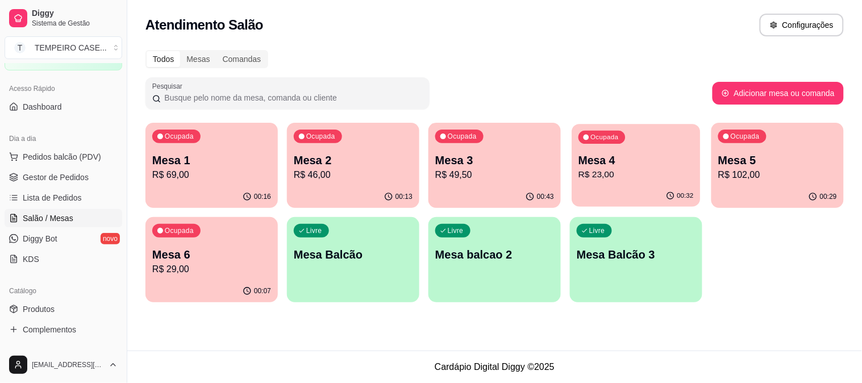
click at [661, 180] on p "R$ 23,00" at bounding box center [635, 174] width 115 height 13
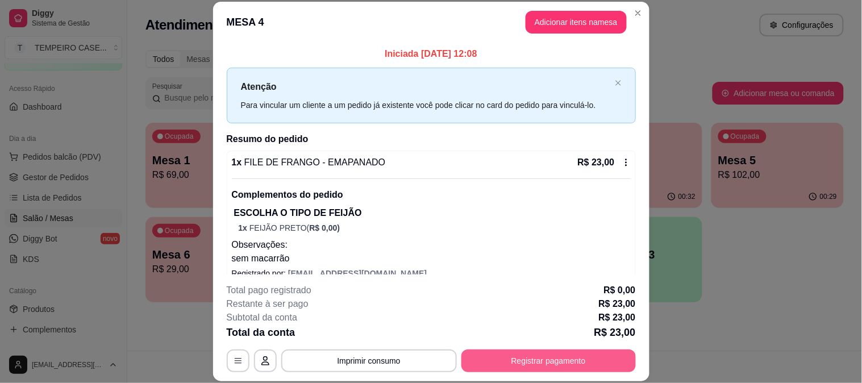
click at [560, 370] on button "Registrar pagamento" at bounding box center [548, 360] width 174 height 23
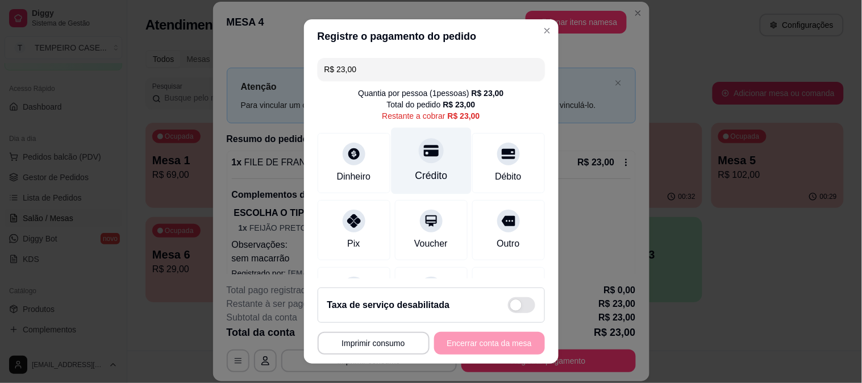
click at [423, 149] on icon at bounding box center [430, 150] width 15 height 15
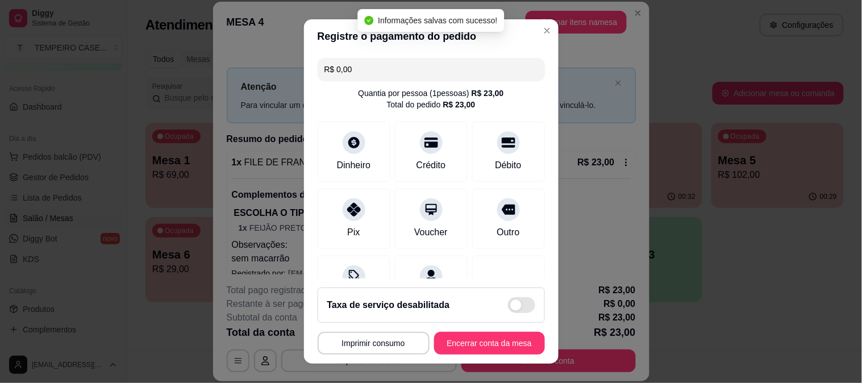
type input "R$ 0,00"
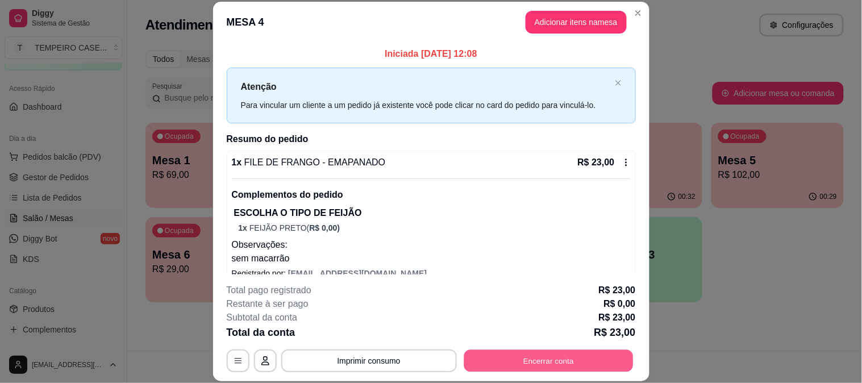
click at [531, 364] on button "Encerrar conta" at bounding box center [548, 360] width 169 height 22
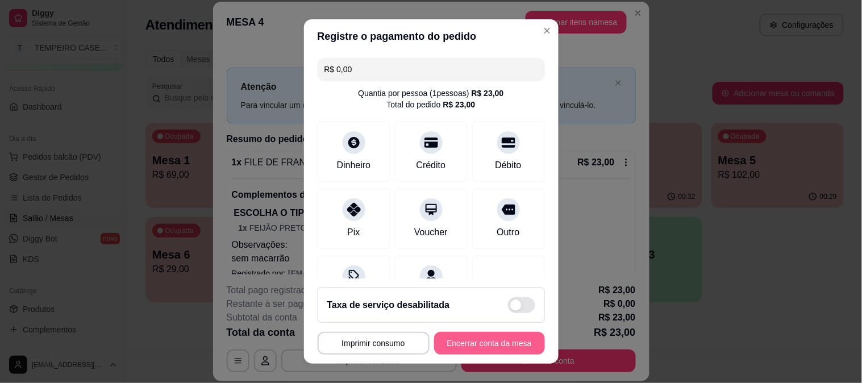
click at [459, 340] on button "Encerrar conta da mesa" at bounding box center [489, 343] width 111 height 23
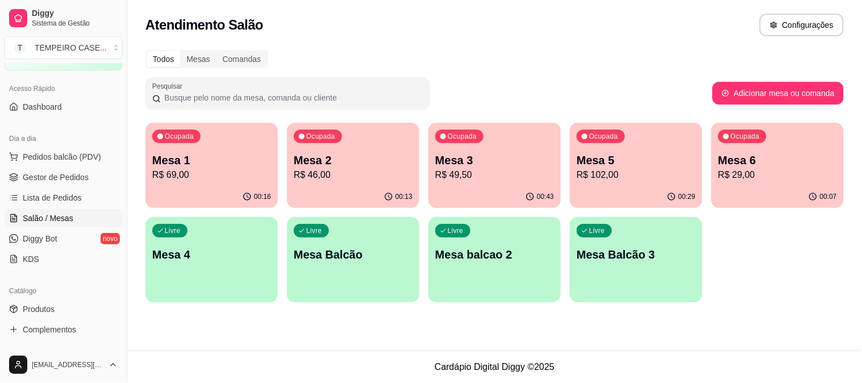
click at [515, 184] on div "Ocupada Mesa 3 R$ 49,50" at bounding box center [494, 154] width 132 height 63
click at [205, 264] on div "Livre Mesa 4" at bounding box center [211, 253] width 132 height 72
click at [479, 163] on p "Mesa 3" at bounding box center [494, 160] width 115 height 15
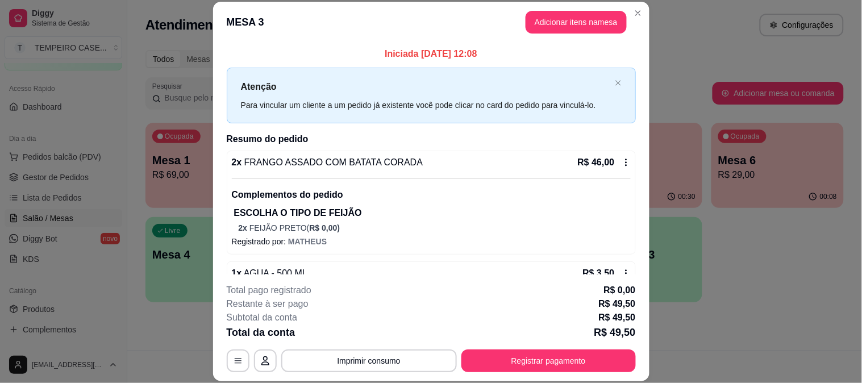
click at [522, 357] on button "Registrar pagamento" at bounding box center [548, 360] width 174 height 23
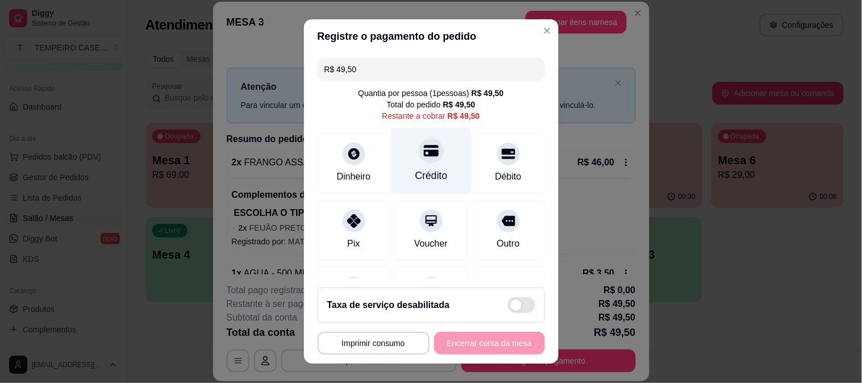
click at [415, 183] on div "Crédito" at bounding box center [431, 160] width 80 height 66
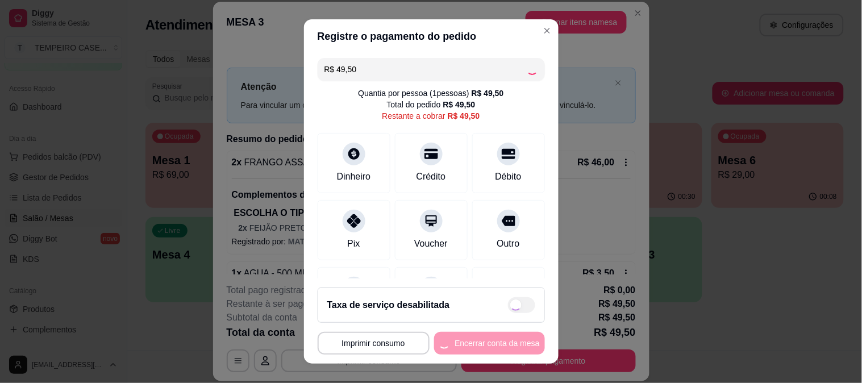
type input "R$ 0,00"
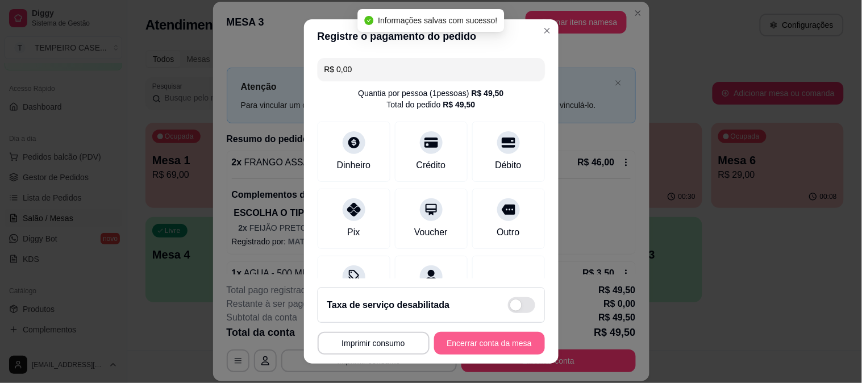
click at [456, 344] on button "Encerrar conta da mesa" at bounding box center [489, 343] width 111 height 23
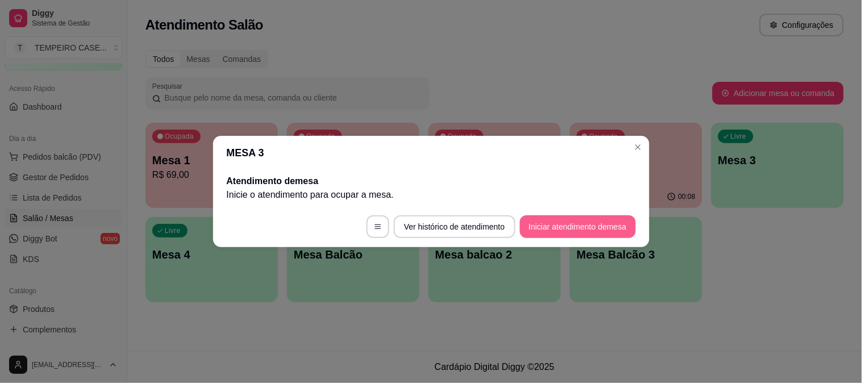
click at [597, 223] on button "Iniciar atendimento de mesa" at bounding box center [578, 226] width 116 height 23
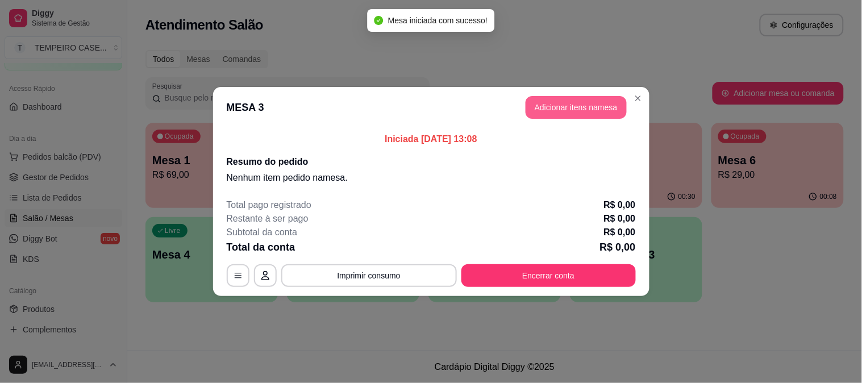
click at [570, 112] on button "Adicionar itens na mesa" at bounding box center [576, 107] width 101 height 23
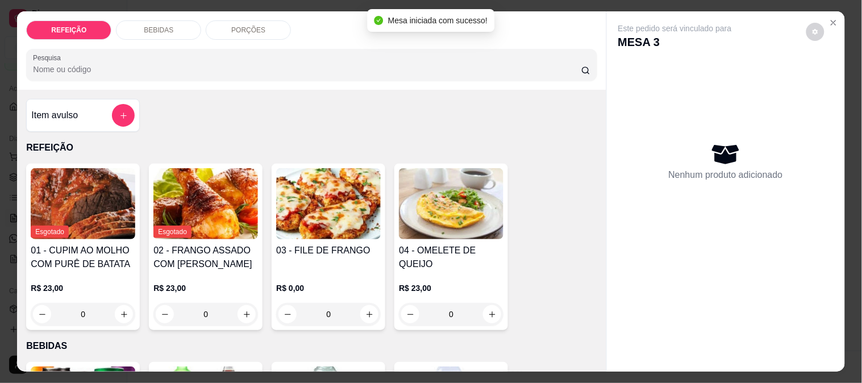
click at [305, 199] on img at bounding box center [328, 203] width 105 height 71
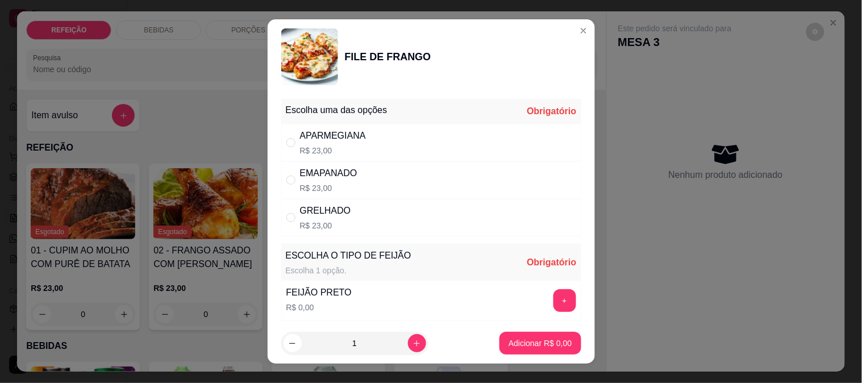
click at [361, 141] on div "APARMEGIANA R$ 23,00" at bounding box center [431, 143] width 300 height 38
radio input "true"
click at [553, 307] on button "+" at bounding box center [564, 300] width 23 height 23
click at [536, 343] on p "Adicionar R$ 23,00" at bounding box center [538, 343] width 68 height 11
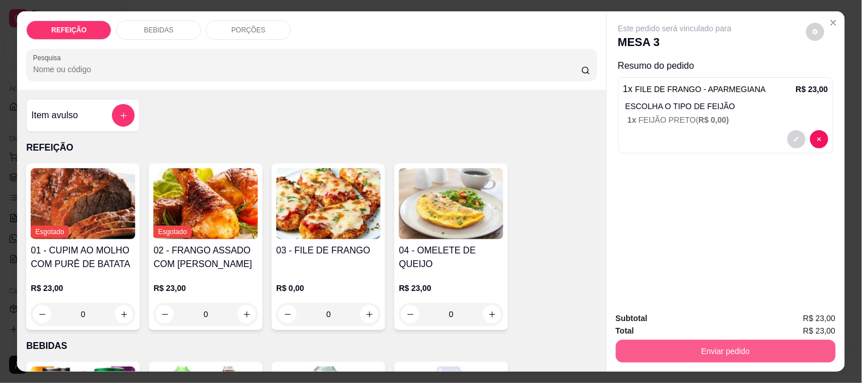
click at [672, 342] on button "Enviar pedido" at bounding box center [726, 351] width 220 height 23
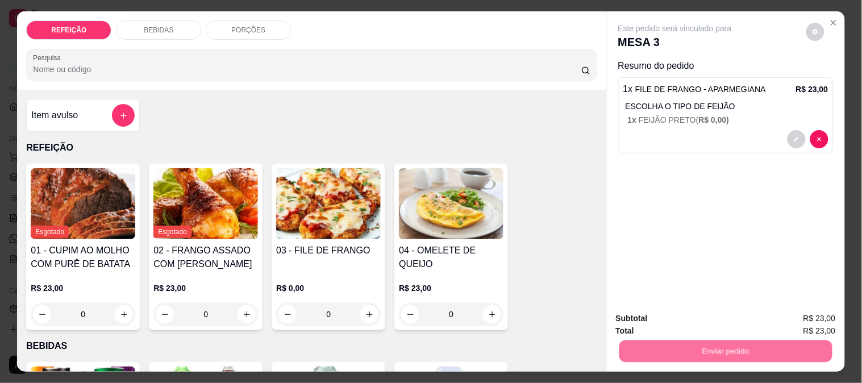
click at [655, 314] on button "Não registrar e enviar pedido" at bounding box center [688, 319] width 118 height 22
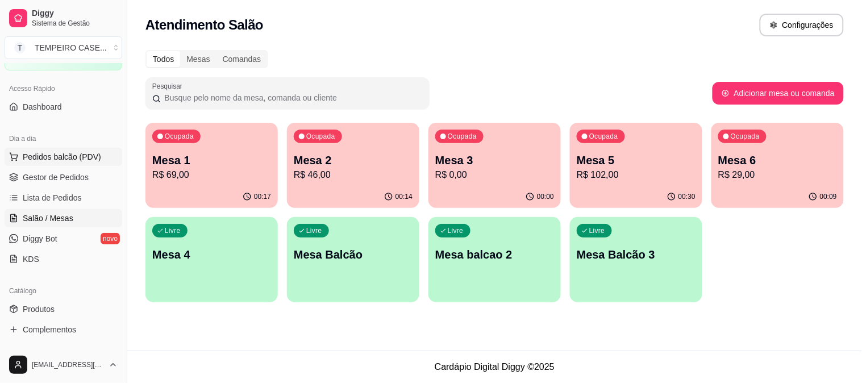
click at [70, 163] on button "Pedidos balcão (PDV)" at bounding box center [64, 157] width 118 height 18
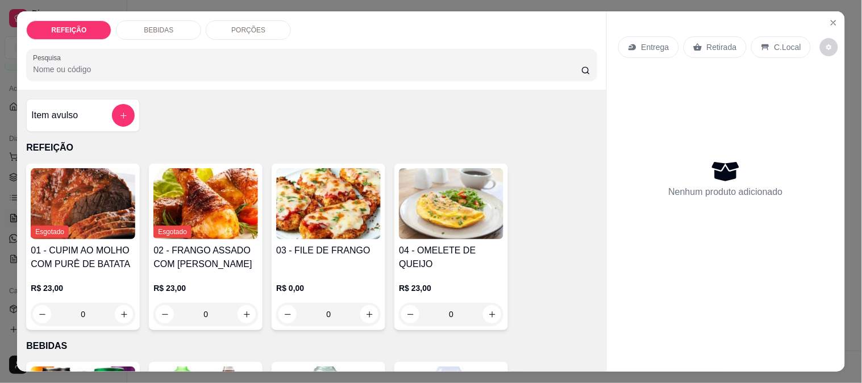
click at [309, 203] on img at bounding box center [328, 203] width 105 height 71
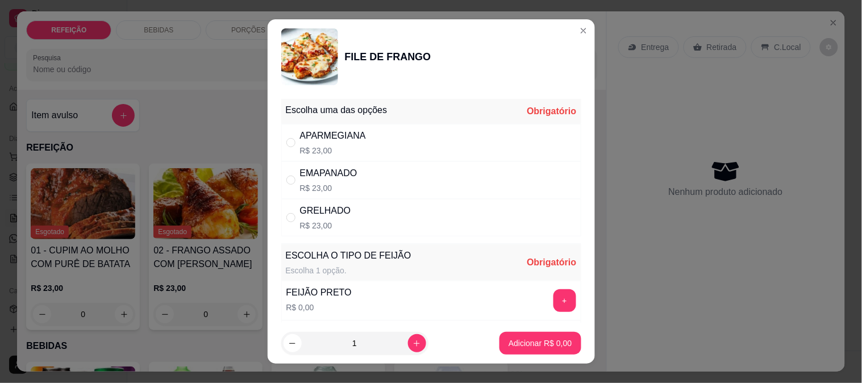
click at [370, 135] on div "APARMEGIANA R$ 23,00" at bounding box center [431, 143] width 300 height 38
radio input "true"
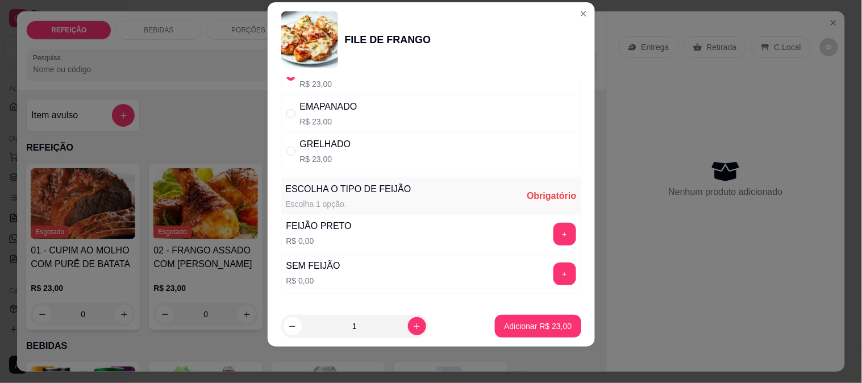
scroll to position [122, 0]
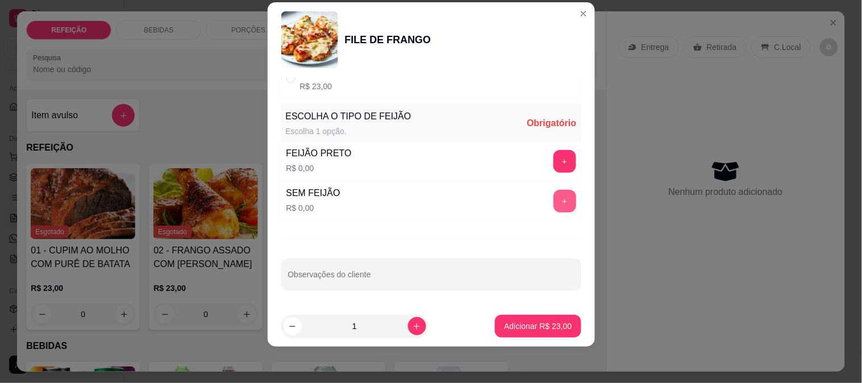
click at [553, 198] on button "+" at bounding box center [564, 201] width 23 height 23
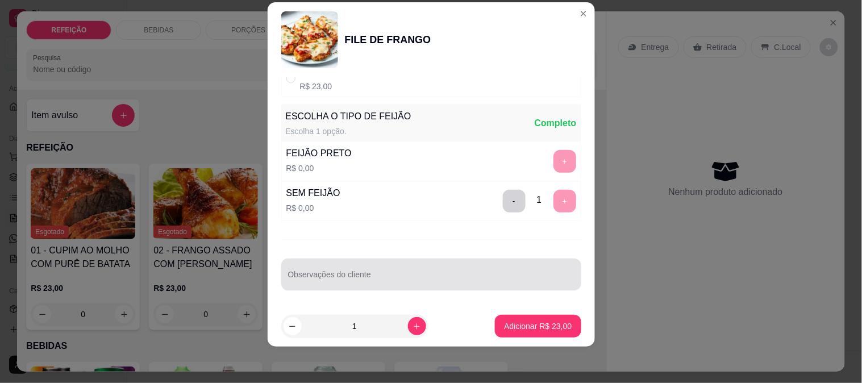
click at [413, 270] on div at bounding box center [431, 274] width 286 height 23
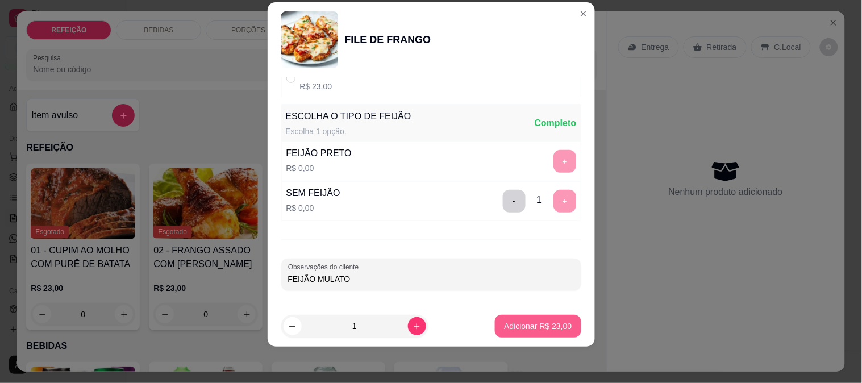
type input "FEIJÃO MULATO"
click at [509, 320] on p "Adicionar R$ 23,00" at bounding box center [538, 325] width 68 height 11
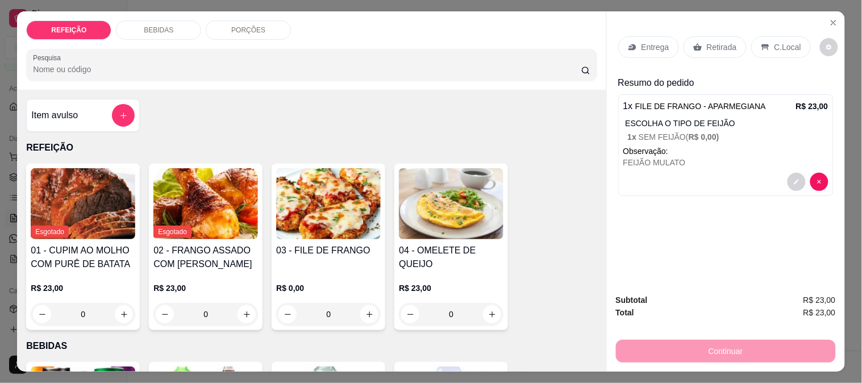
click at [701, 41] on div "Retirada" at bounding box center [715, 47] width 63 height 22
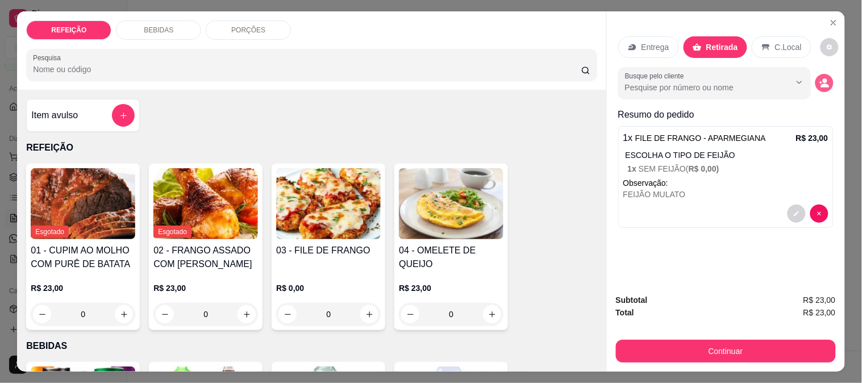
click at [823, 78] on circle "decrease-product-quantity" at bounding box center [825, 80] width 5 height 5
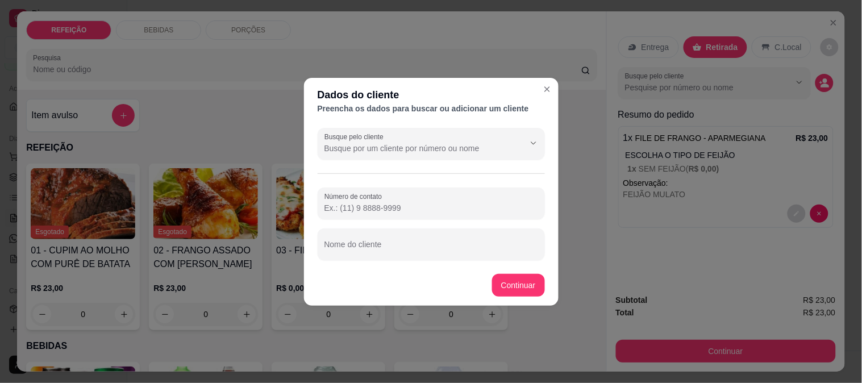
click at [342, 210] on input "Número de contato" at bounding box center [431, 207] width 214 height 11
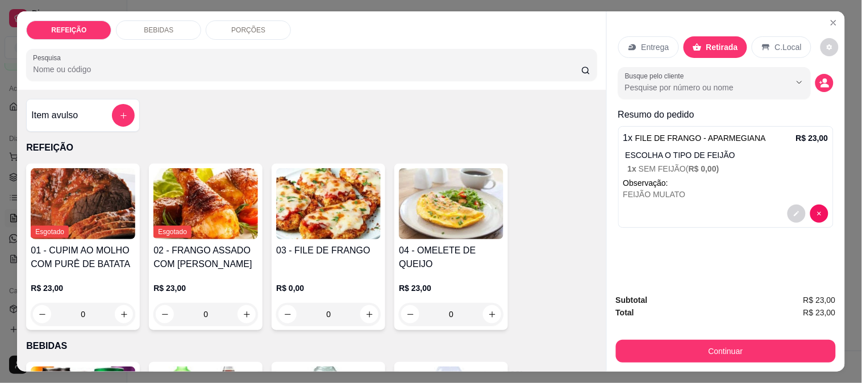
click at [626, 56] on div "Entrega Retirada C.Local" at bounding box center [725, 47] width 215 height 40
click at [634, 46] on div "Entrega" at bounding box center [648, 47] width 61 height 22
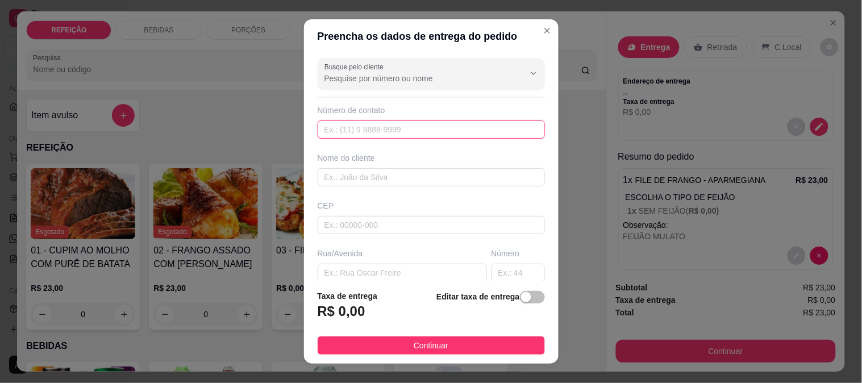
click at [358, 131] on input "text" at bounding box center [431, 129] width 227 height 18
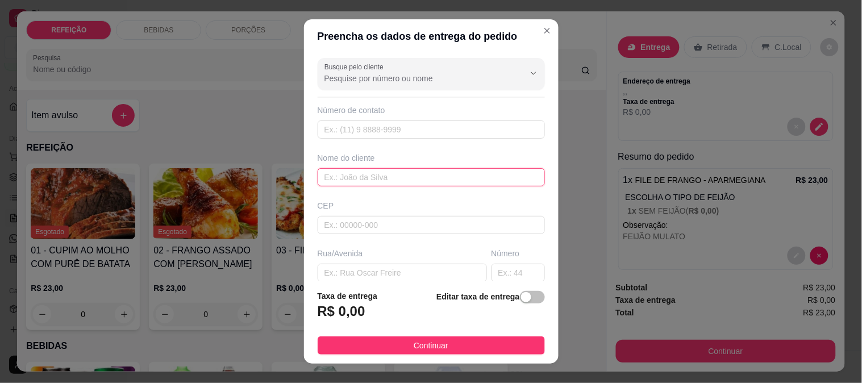
click at [334, 177] on input "text" at bounding box center [431, 177] width 227 height 18
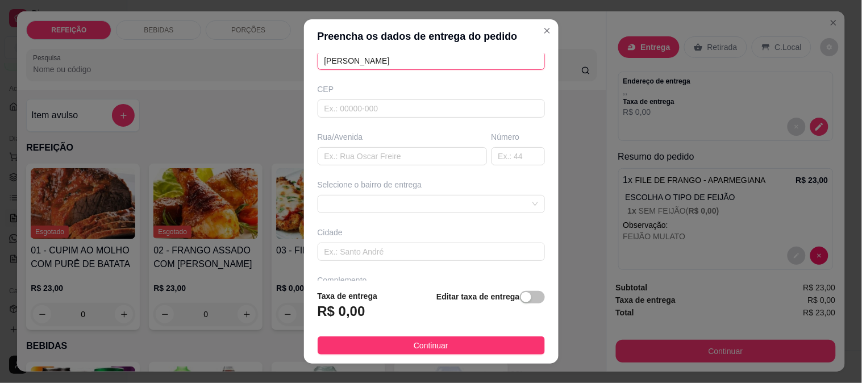
scroll to position [126, 0]
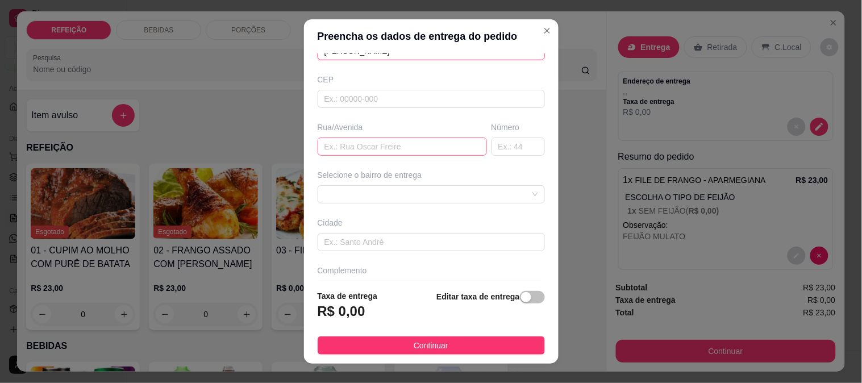
type input "[PERSON_NAME]"
click at [379, 152] on input "text" at bounding box center [402, 147] width 169 height 18
click at [368, 188] on span at bounding box center [431, 194] width 214 height 17
type input "PONTAL"
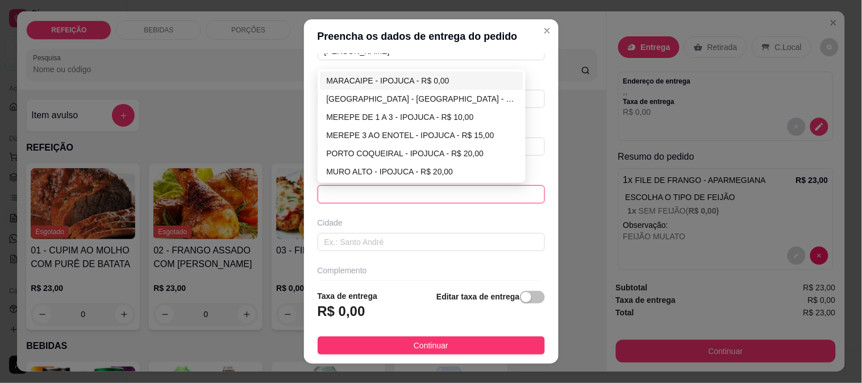
click at [361, 85] on div "MARACAIPE - IPOJUCA - R$ 0,00" at bounding box center [422, 80] width 190 height 13
type input "IPOJUCA"
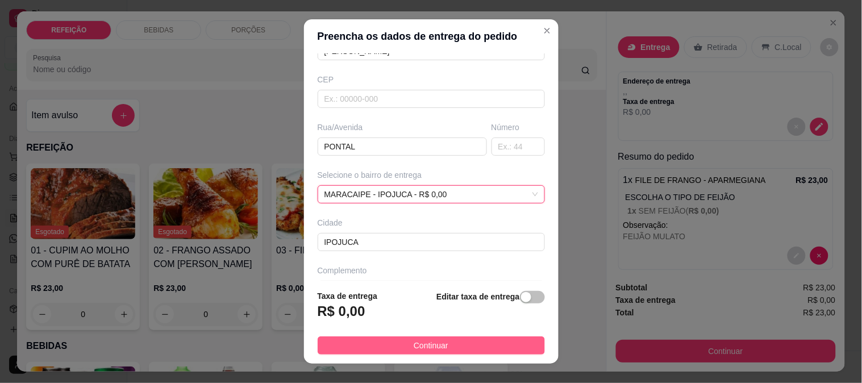
click at [373, 343] on button "Continuar" at bounding box center [431, 345] width 227 height 18
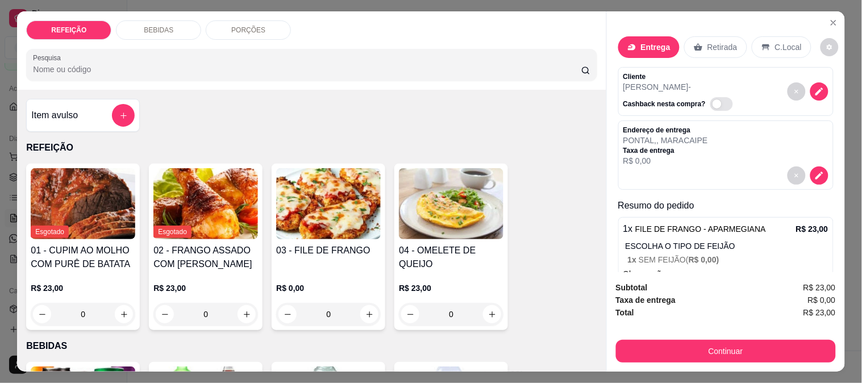
click at [689, 345] on button "Continuar" at bounding box center [726, 351] width 220 height 23
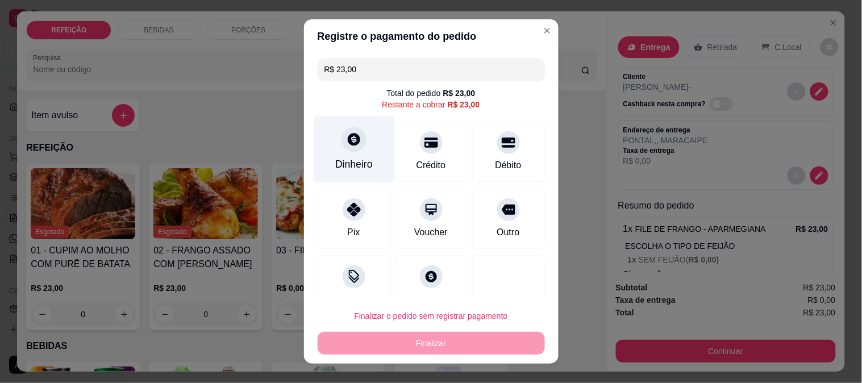
click at [367, 150] on div "Dinheiro" at bounding box center [354, 149] width 80 height 66
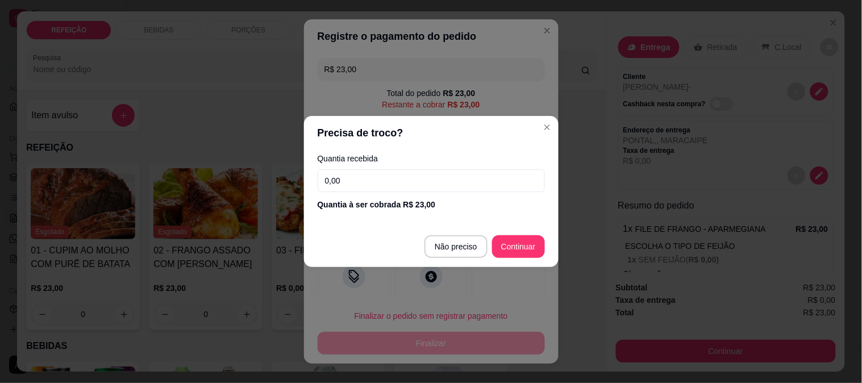
drag, startPoint x: 423, startPoint y: 180, endPoint x: 278, endPoint y: 178, distance: 144.3
click at [278, 178] on div "Precisa de troco? Quantia recebida 0,00 Quantia à ser cobrada R$ 23,00 Não prec…" at bounding box center [431, 191] width 862 height 383
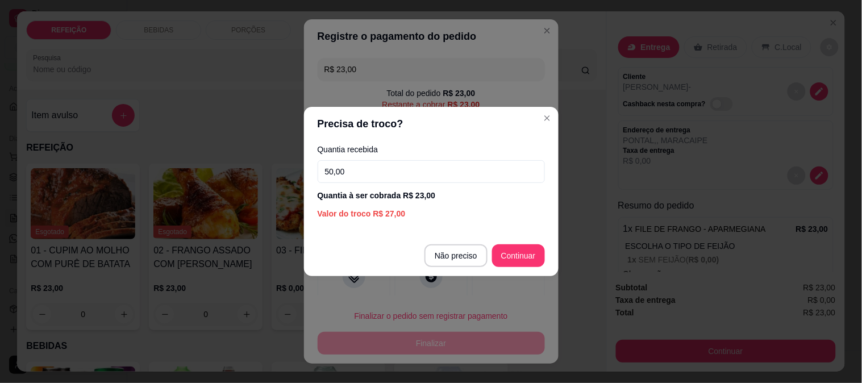
type input "50,00"
click at [518, 234] on section "Precisa de troco? Quantia recebida 50,00 Quantia à ser cobrada R$ 23,00 Valor d…" at bounding box center [431, 191] width 255 height 169
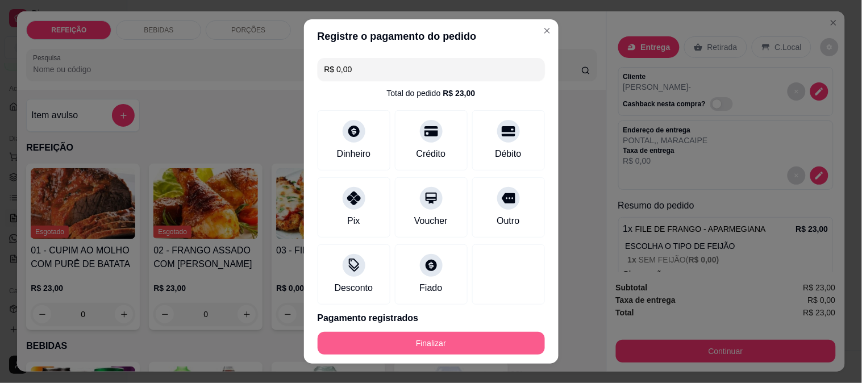
click at [461, 332] on button "Finalizar" at bounding box center [431, 343] width 227 height 23
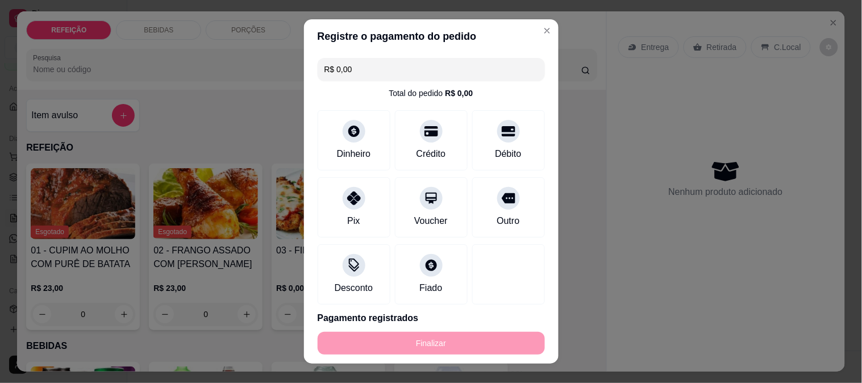
type input "-R$ 23,00"
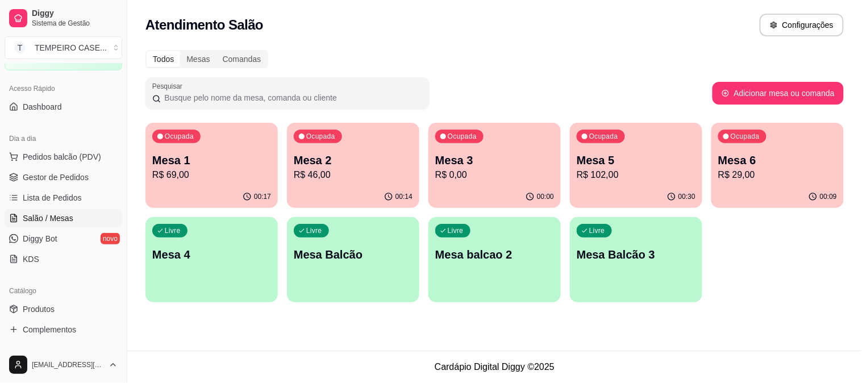
click at [386, 160] on p "Mesa 2" at bounding box center [353, 160] width 119 height 16
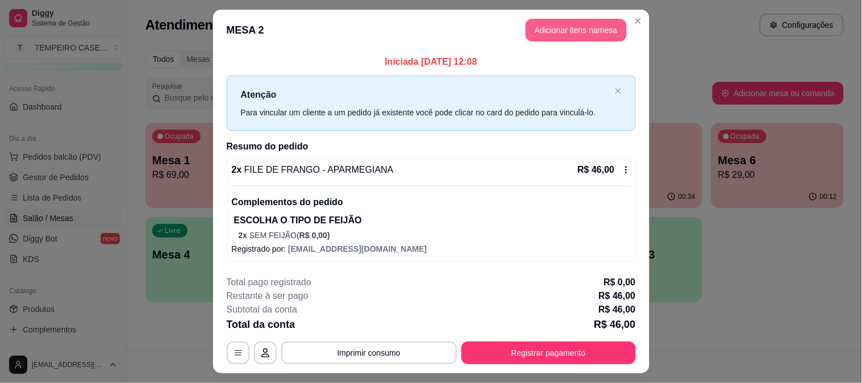
click at [576, 32] on button "Adicionar itens na mesa" at bounding box center [576, 30] width 101 height 23
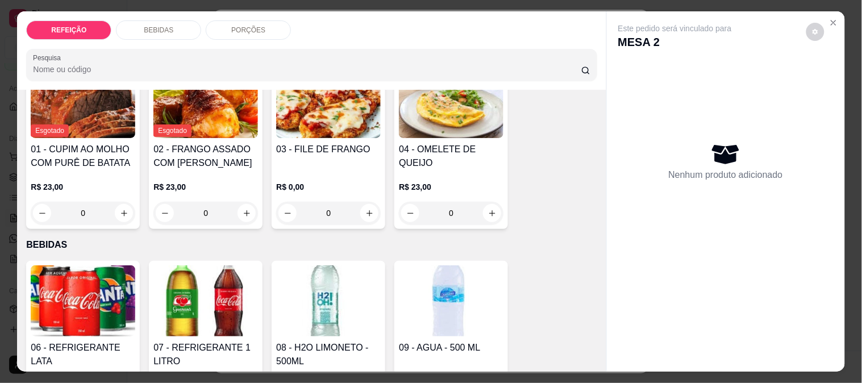
scroll to position [189, 0]
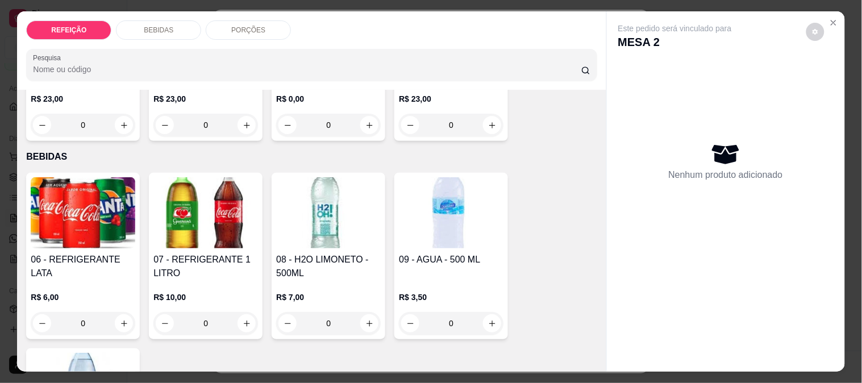
click at [313, 217] on img at bounding box center [328, 212] width 105 height 71
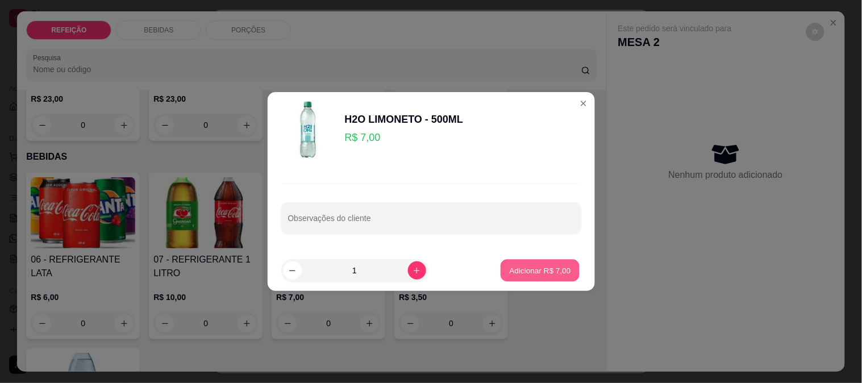
click at [549, 275] on p "Adicionar R$ 7,00" at bounding box center [540, 270] width 61 height 11
type input "1"
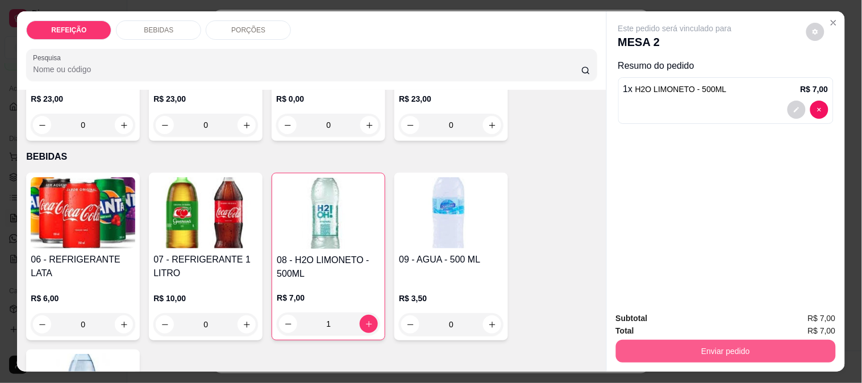
click at [684, 343] on button "Enviar pedido" at bounding box center [726, 351] width 220 height 23
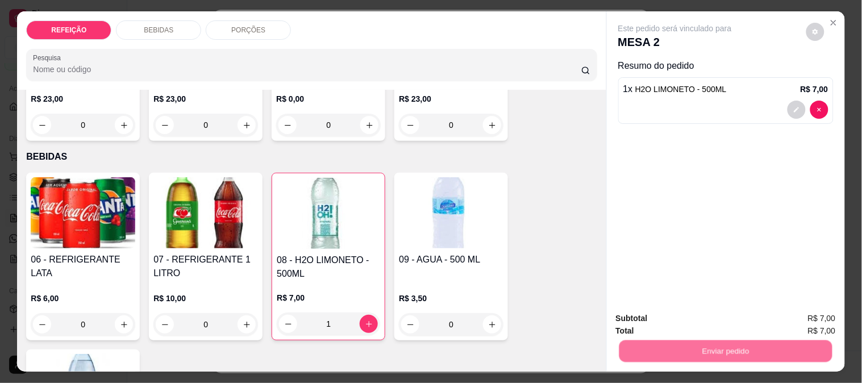
click at [674, 317] on button "Não registrar e enviar pedido" at bounding box center [688, 319] width 118 height 22
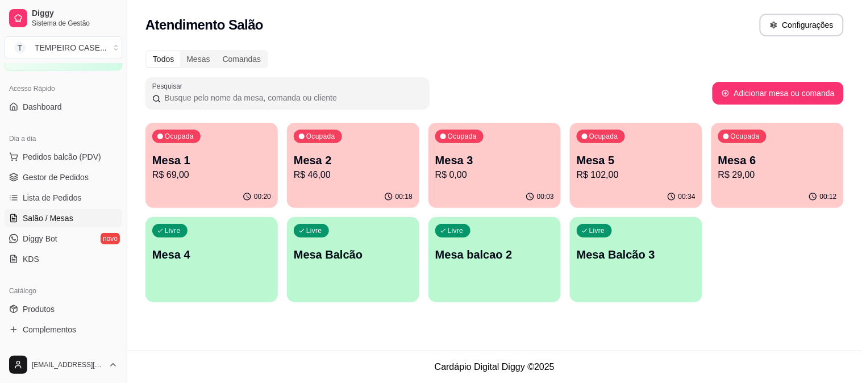
click at [494, 167] on div "Mesa 3 R$ 0,00" at bounding box center [494, 167] width 119 height 30
click at [57, 181] on span "Gestor de Pedidos" at bounding box center [56, 177] width 66 height 11
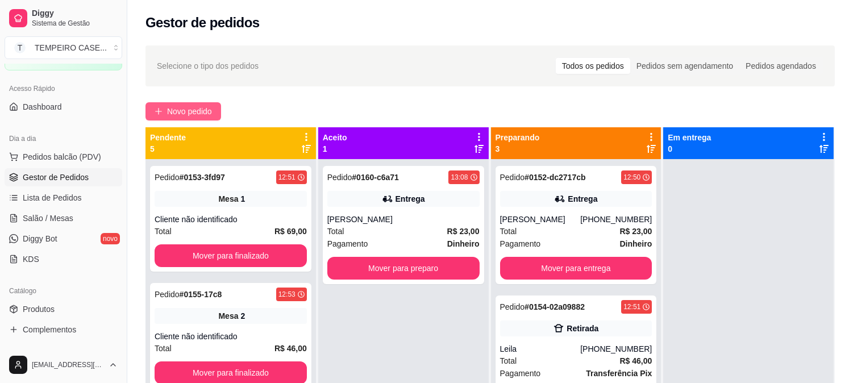
click at [186, 108] on span "Novo pedido" at bounding box center [189, 111] width 45 height 13
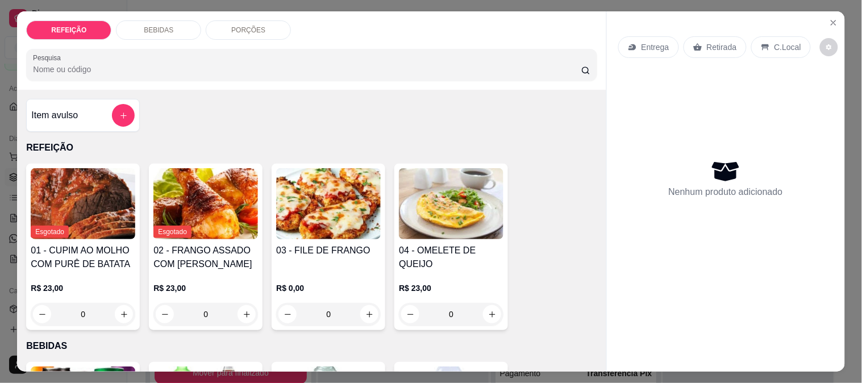
click at [322, 193] on img at bounding box center [328, 203] width 105 height 71
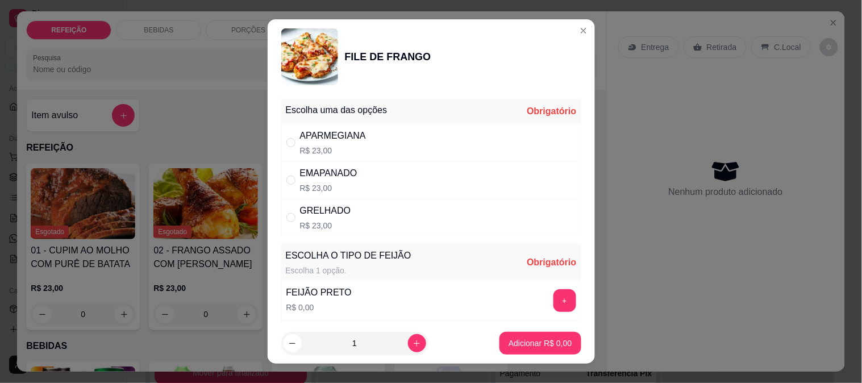
click at [415, 154] on div "APARMEGIANA R$ 23,00" at bounding box center [431, 143] width 300 height 38
radio input "true"
click at [553, 301] on button "+" at bounding box center [564, 300] width 22 height 22
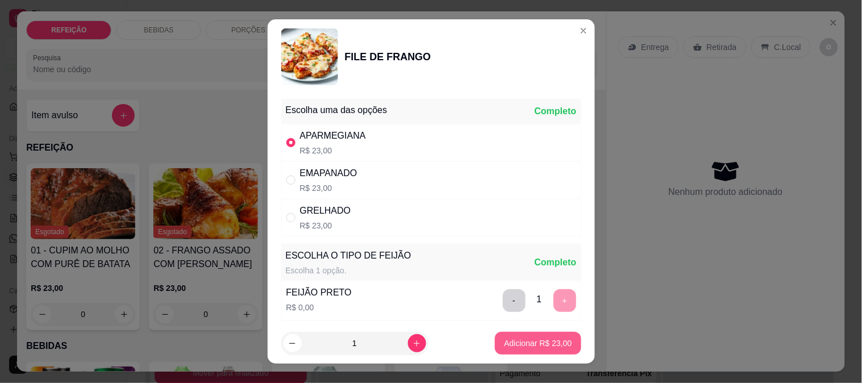
click at [526, 341] on p "Adicionar R$ 23,00" at bounding box center [538, 343] width 68 height 11
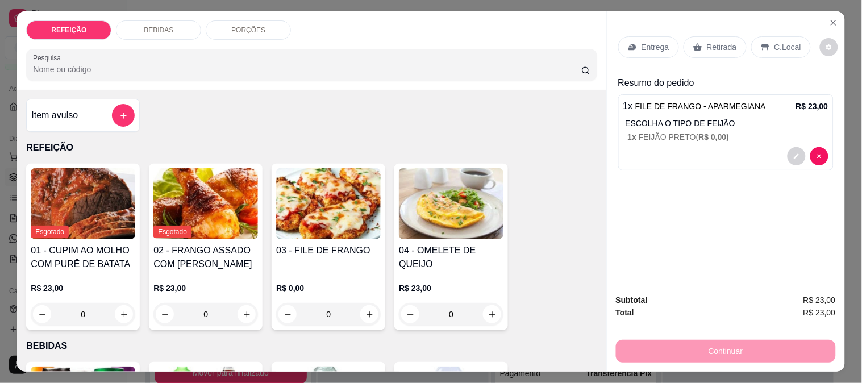
click at [318, 235] on div "03 - FILE DE FRANGO R$ 0,00 0" at bounding box center [329, 247] width 114 height 166
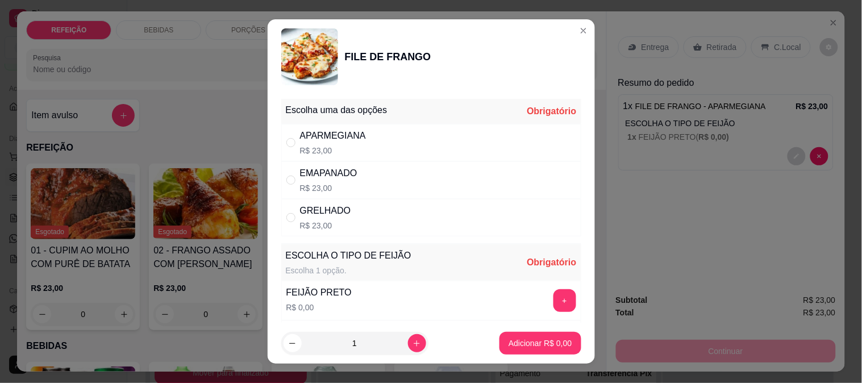
click at [339, 172] on div "EMAPANADO" at bounding box center [328, 173] width 57 height 14
radio input "true"
click at [553, 299] on button "+" at bounding box center [564, 300] width 23 height 23
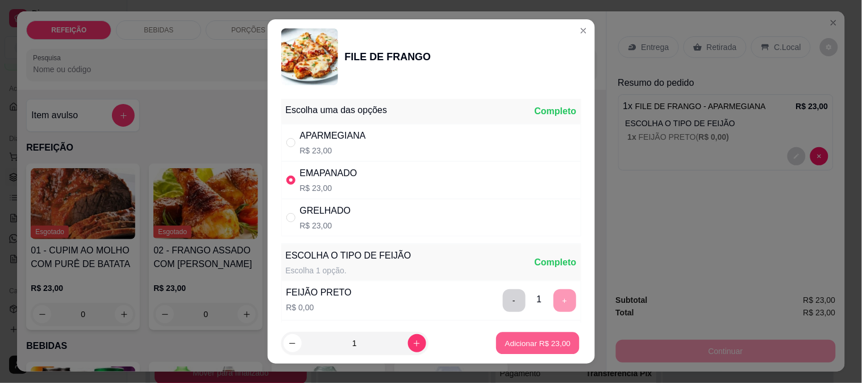
click at [538, 338] on p "Adicionar R$ 23,00" at bounding box center [538, 343] width 66 height 11
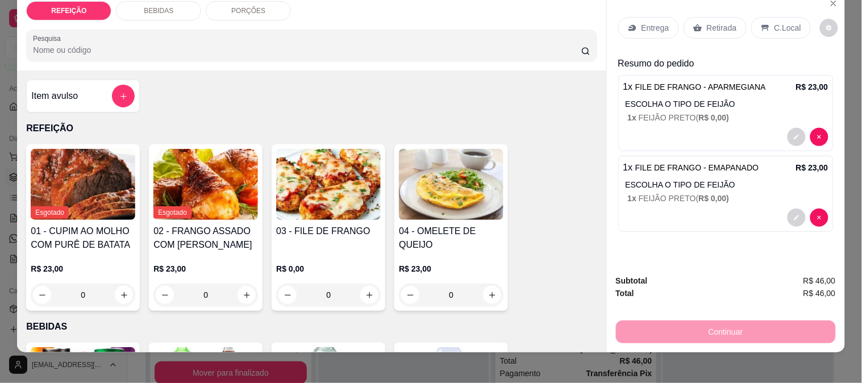
scroll to position [30, 0]
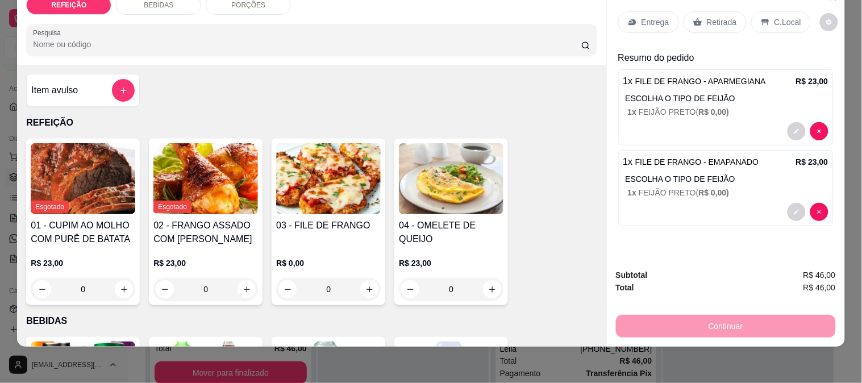
click at [648, 19] on div "Entrega" at bounding box center [648, 22] width 61 height 22
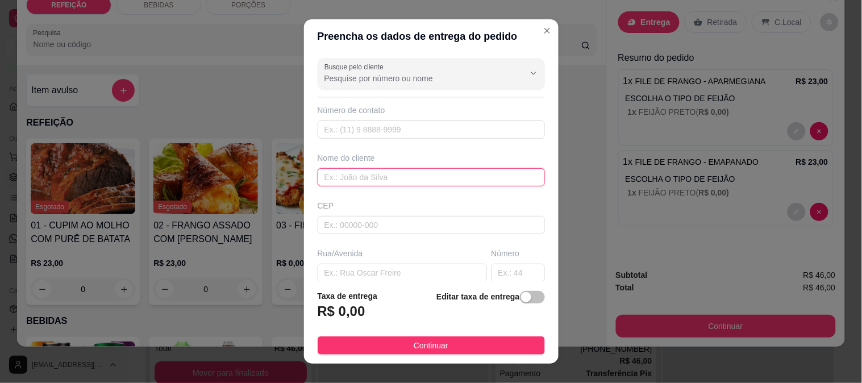
click at [382, 186] on input "text" at bounding box center [431, 177] width 227 height 18
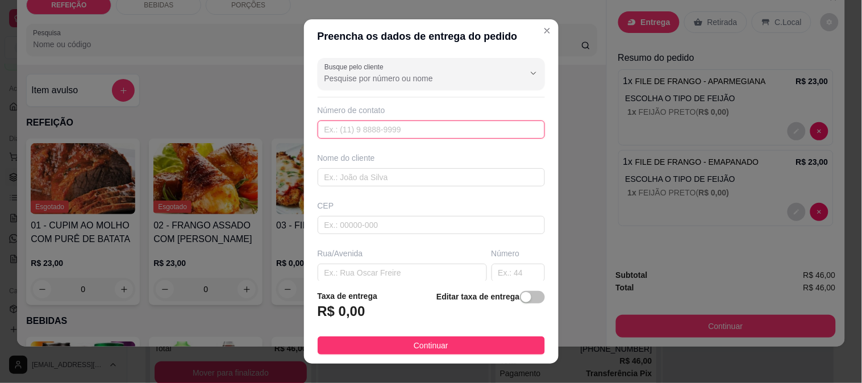
click at [396, 131] on input "text" at bounding box center [431, 129] width 227 height 18
paste input "[PHONE_NUMBER]"
type input "[PHONE_NUMBER]"
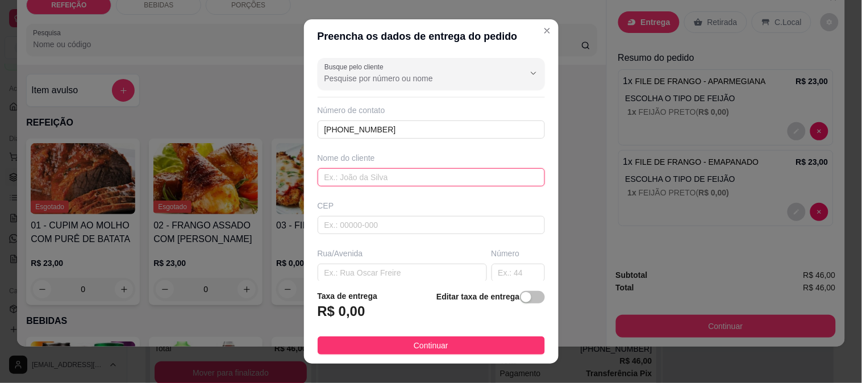
click at [370, 171] on input "text" at bounding box center [431, 177] width 227 height 18
paste input "Kamarão"
type input "Kamarão"
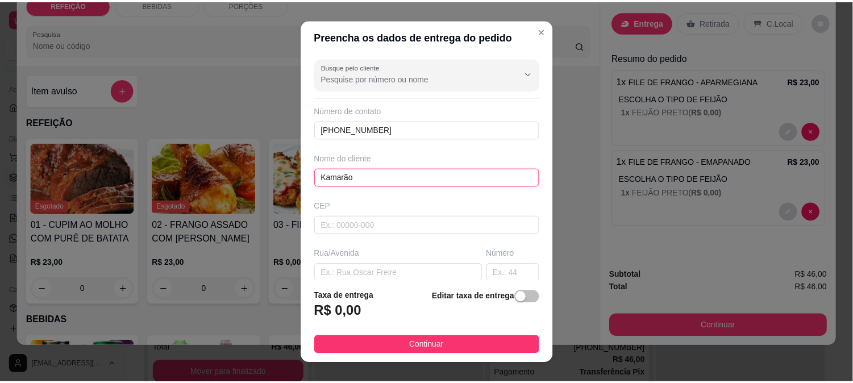
scroll to position [63, 0]
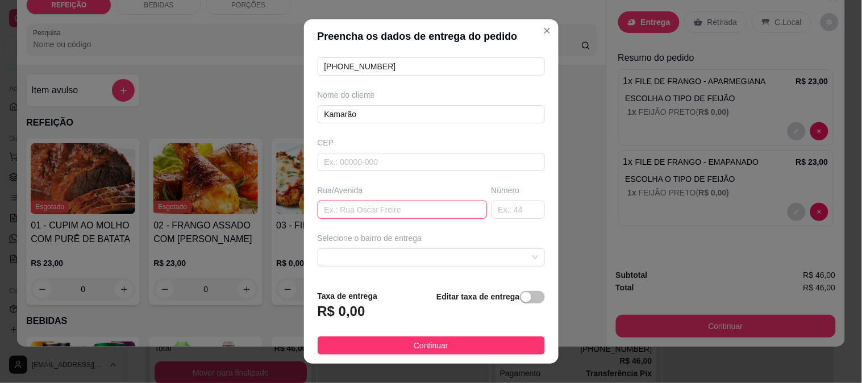
click at [380, 207] on input "text" at bounding box center [402, 210] width 169 height 18
paste input "Ecotainer"
click at [380, 259] on span at bounding box center [431, 257] width 214 height 17
type input "Ecotainer"
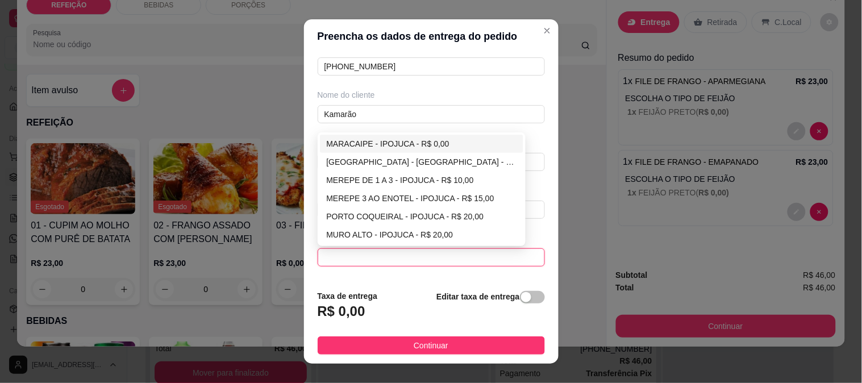
click at [372, 141] on div "MARACAIPE - IPOJUCA - R$ 0,00" at bounding box center [422, 144] width 190 height 13
type input "IPOJUCA"
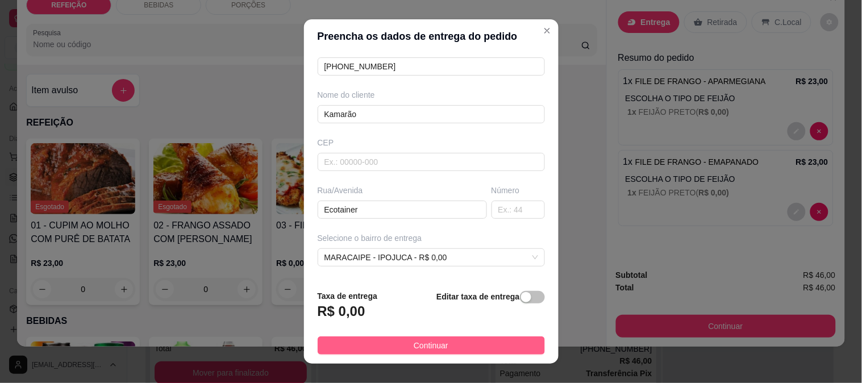
click at [463, 344] on button "Continuar" at bounding box center [431, 345] width 227 height 18
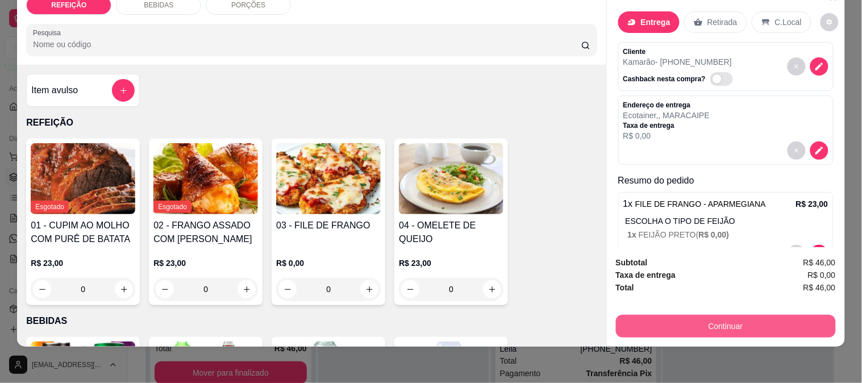
click at [645, 316] on button "Continuar" at bounding box center [726, 326] width 220 height 23
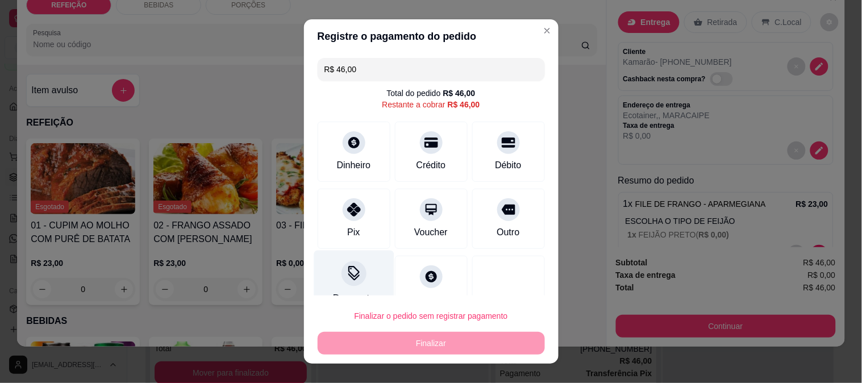
click at [361, 220] on div "Pix" at bounding box center [354, 219] width 73 height 60
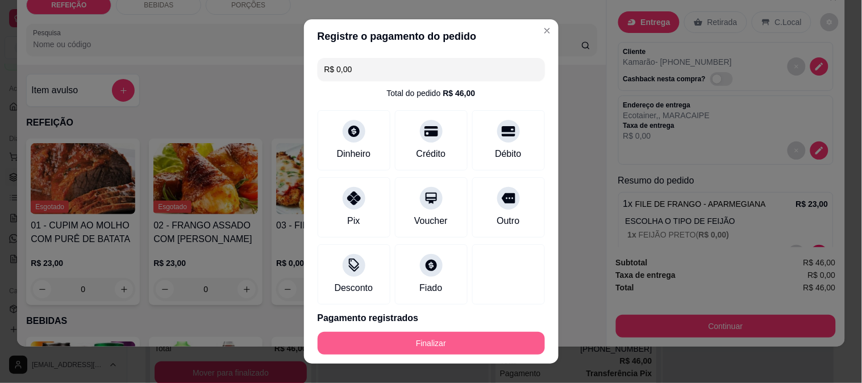
click at [428, 336] on button "Finalizar" at bounding box center [431, 343] width 227 height 23
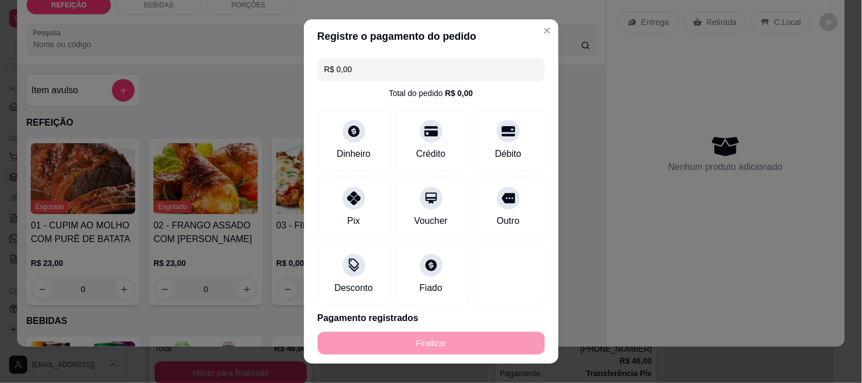
type input "-R$ 46,00"
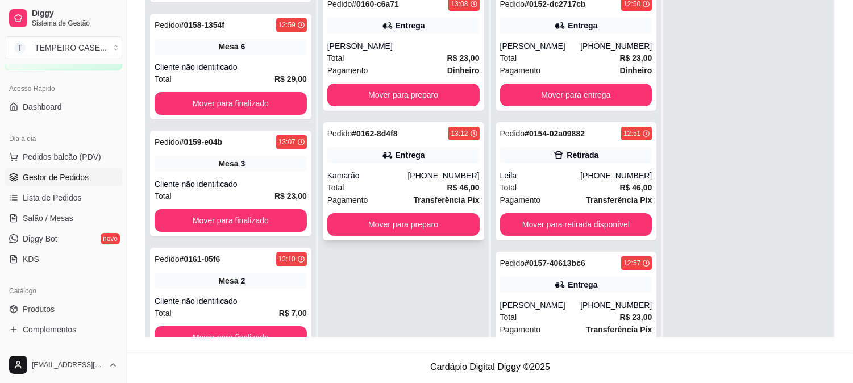
click at [386, 179] on div "Kamarão" at bounding box center [367, 175] width 81 height 11
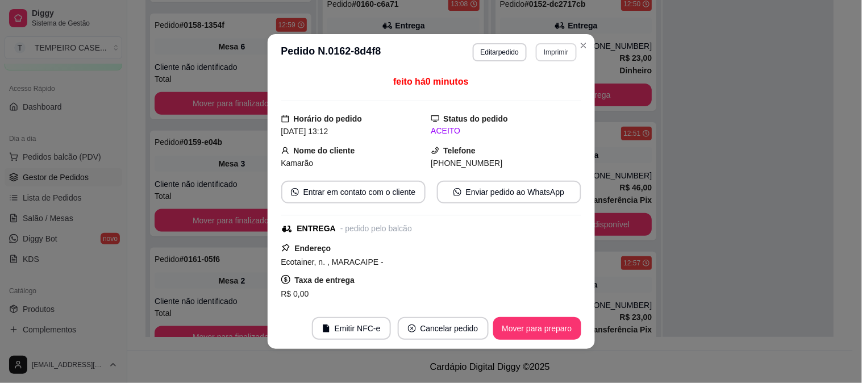
click at [549, 60] on button "Imprimir" at bounding box center [556, 52] width 40 height 18
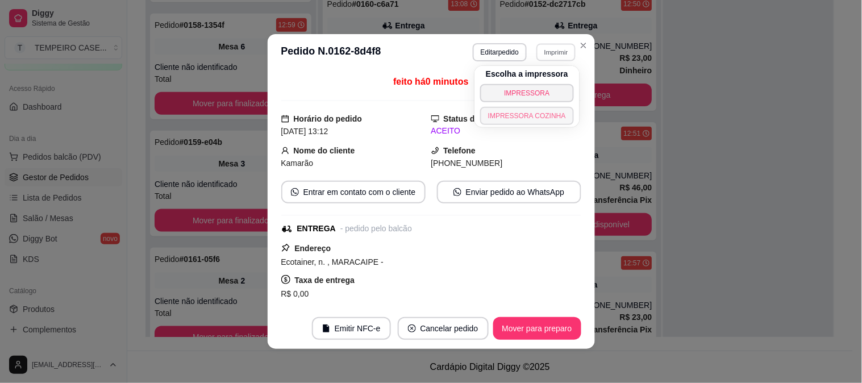
click at [516, 115] on button "IMPRESSORA COZINHA" at bounding box center [527, 116] width 94 height 18
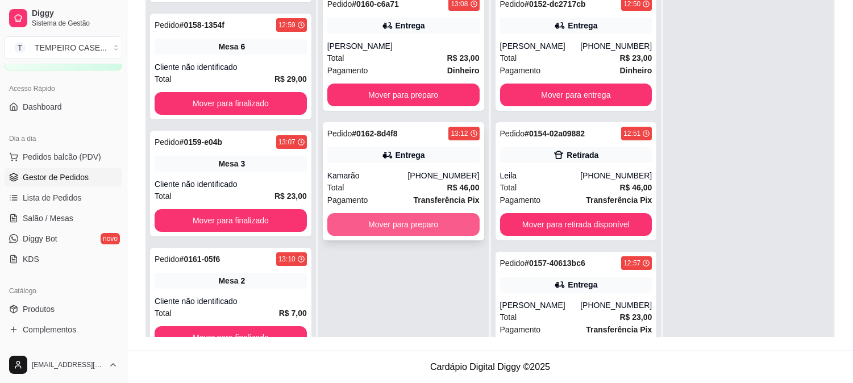
click at [381, 224] on button "Mover para preparo" at bounding box center [403, 224] width 152 height 23
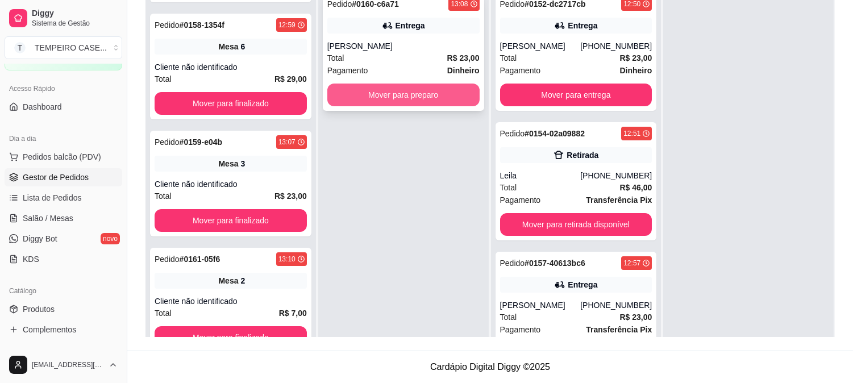
click at [416, 94] on button "Mover para preparo" at bounding box center [403, 95] width 152 height 23
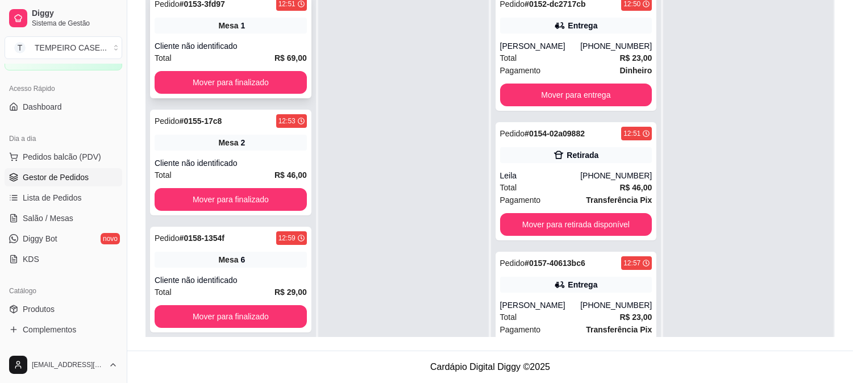
scroll to position [110, 0]
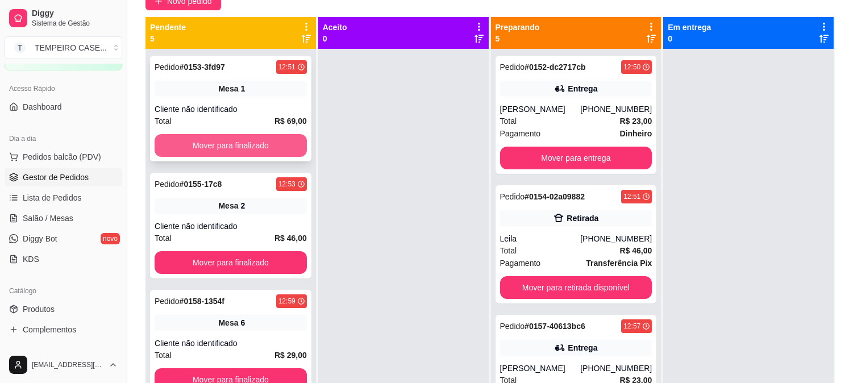
click at [248, 145] on button "Mover para finalizado" at bounding box center [231, 145] width 152 height 23
click at [248, 145] on button "Mover para finalizado" at bounding box center [231, 146] width 148 height 22
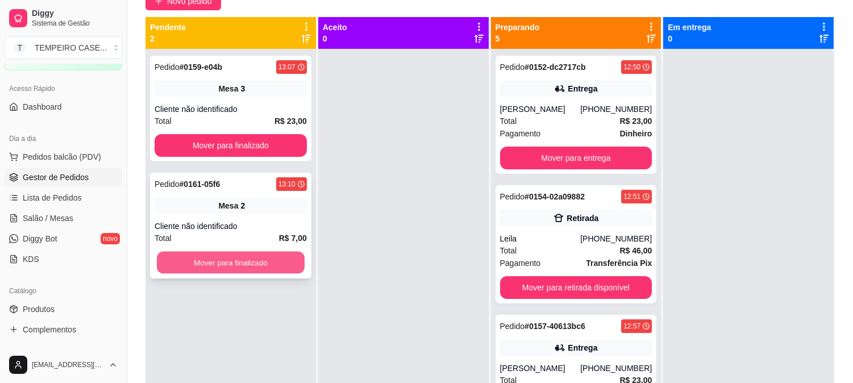
click at [237, 263] on button "Mover para finalizado" at bounding box center [231, 263] width 148 height 22
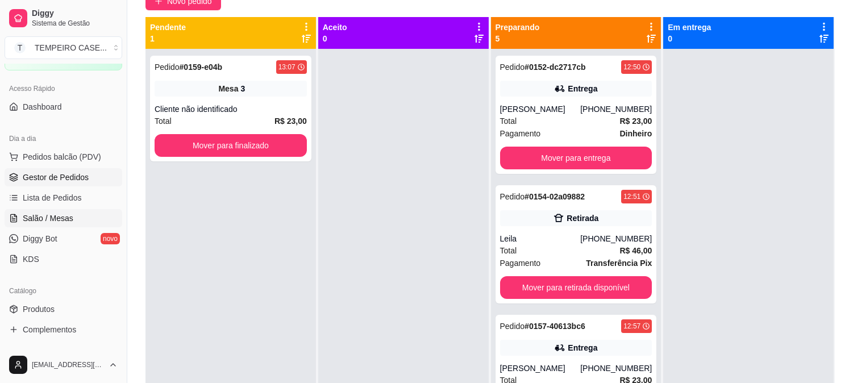
click at [37, 224] on link "Salão / Mesas" at bounding box center [64, 218] width 118 height 18
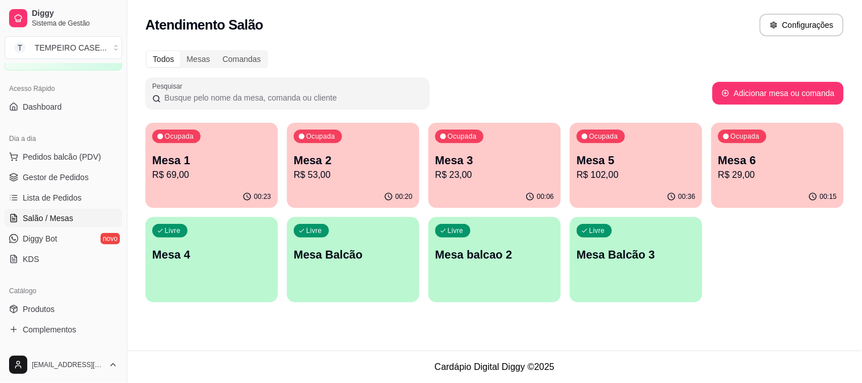
click at [336, 177] on p "R$ 53,00" at bounding box center [353, 175] width 119 height 14
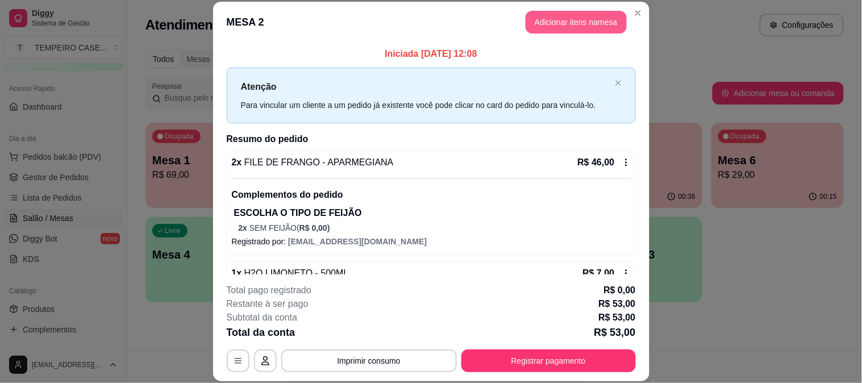
click at [569, 26] on button "Adicionar itens na mesa" at bounding box center [576, 22] width 101 height 23
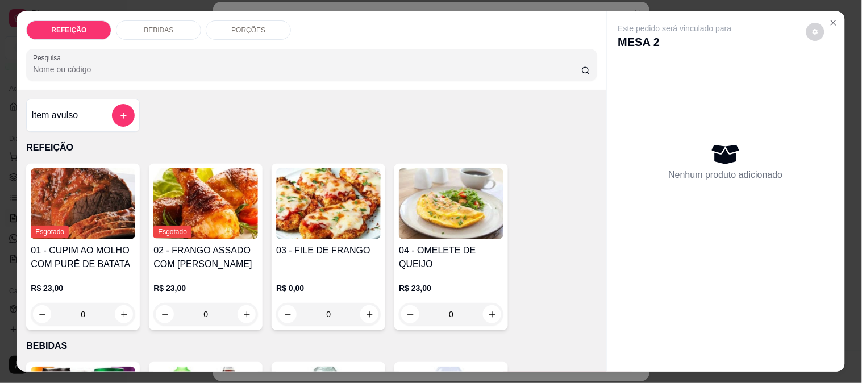
click at [173, 20] on div "BEBIDAS" at bounding box center [158, 29] width 85 height 19
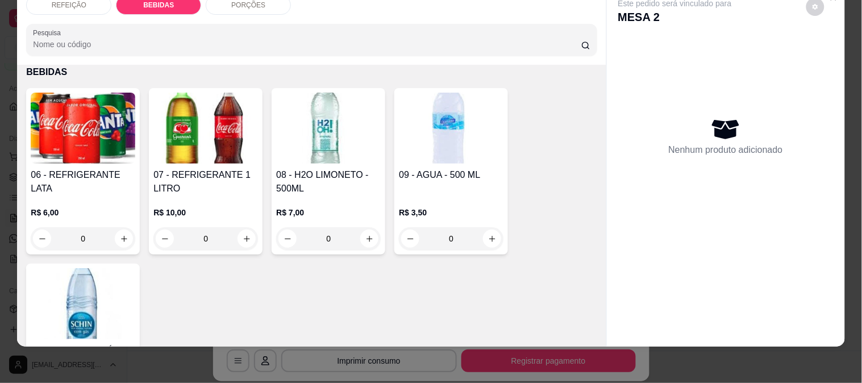
click at [452, 151] on img at bounding box center [451, 128] width 105 height 71
click at [84, 280] on img at bounding box center [83, 303] width 105 height 71
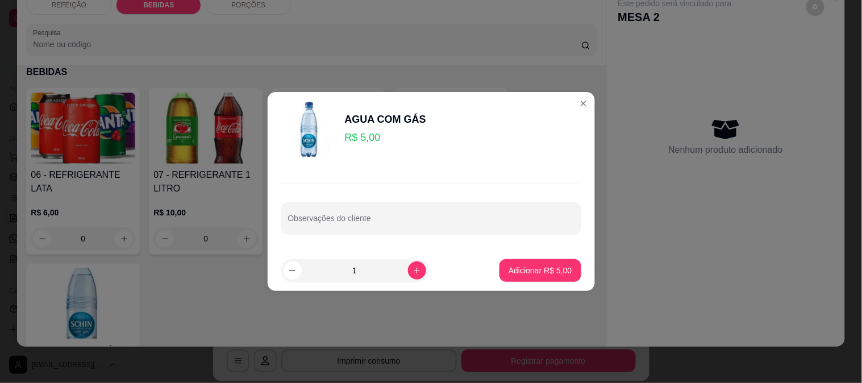
click at [560, 267] on p "Adicionar R$ 5,00" at bounding box center [540, 270] width 63 height 11
type input "1"
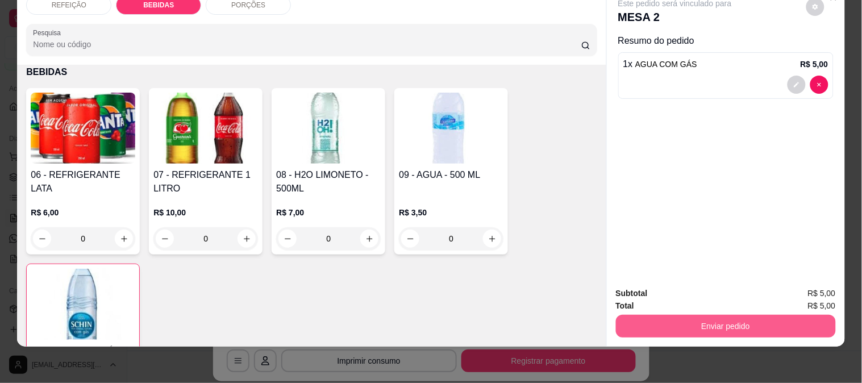
click at [681, 315] on button "Enviar pedido" at bounding box center [726, 326] width 220 height 23
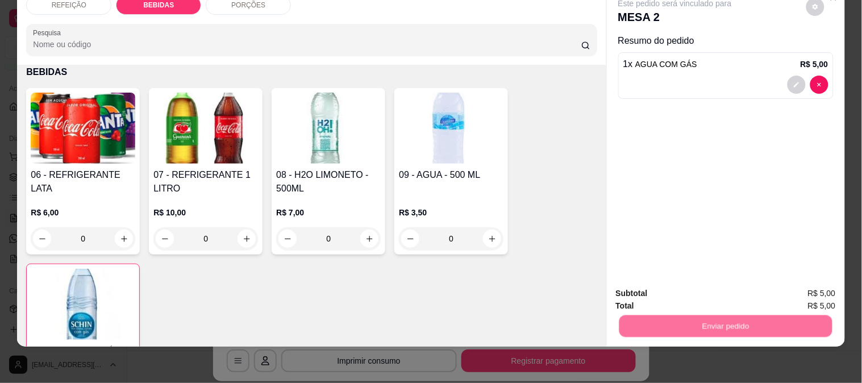
click at [661, 289] on button "Não registrar e enviar pedido" at bounding box center [688, 289] width 118 height 22
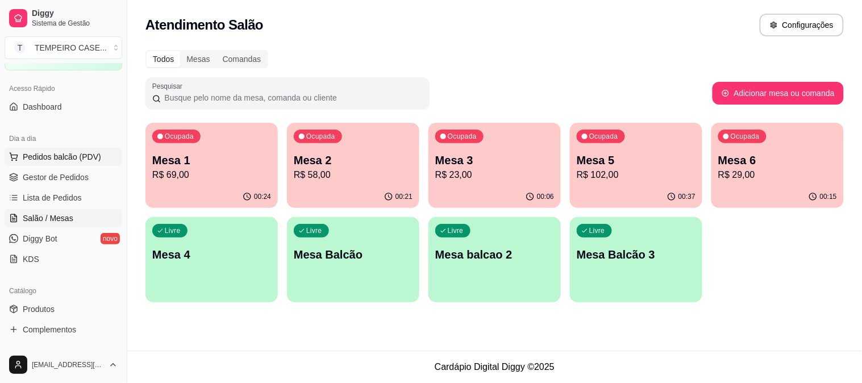
click at [40, 163] on button "Pedidos balcão (PDV)" at bounding box center [64, 157] width 118 height 18
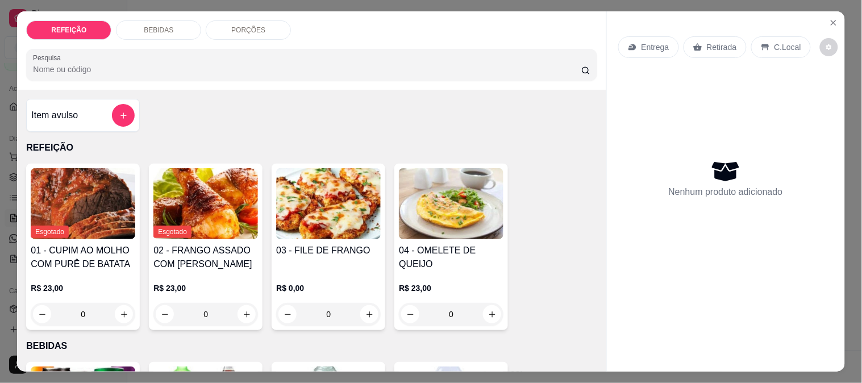
click at [299, 219] on img at bounding box center [328, 203] width 105 height 71
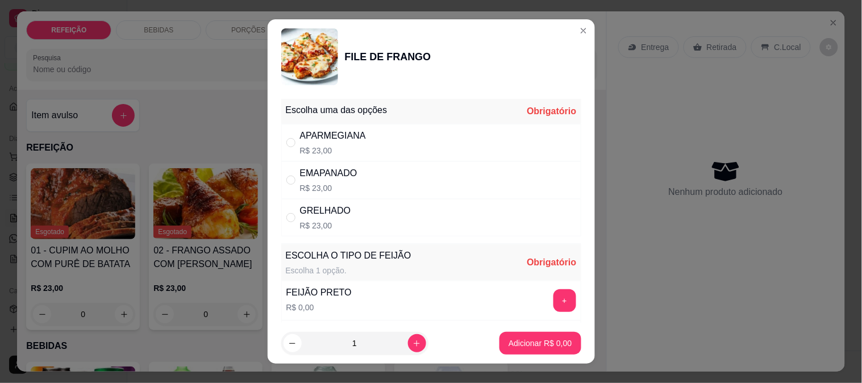
click at [407, 139] on div "APARMEGIANA R$ 23,00" at bounding box center [431, 143] width 300 height 38
radio input "true"
click at [553, 298] on button "+" at bounding box center [564, 300] width 23 height 23
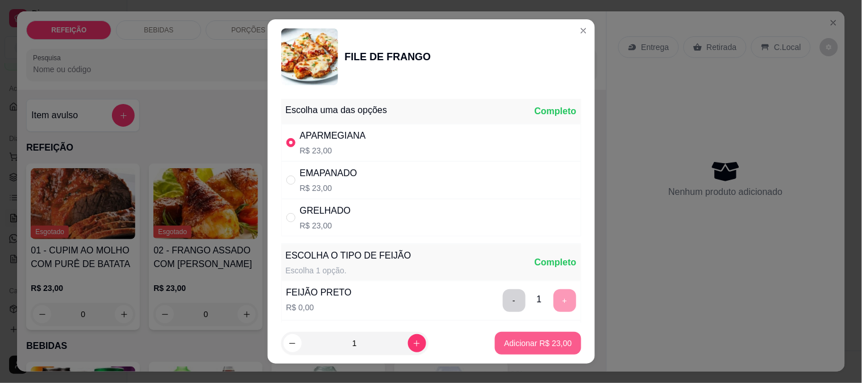
click at [521, 343] on p "Adicionar R$ 23,00" at bounding box center [538, 343] width 68 height 11
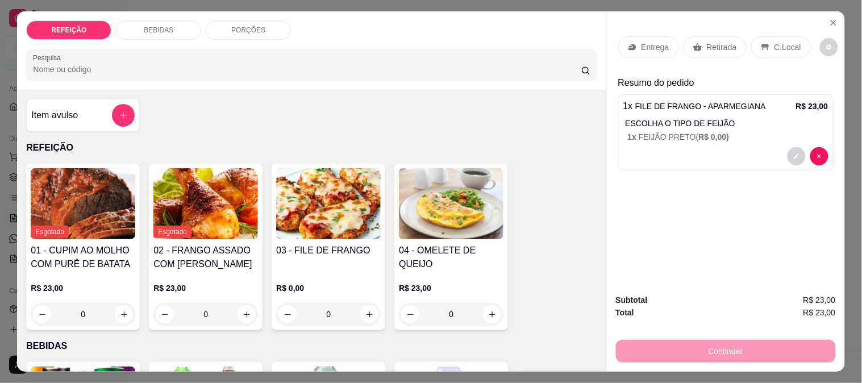
click at [648, 44] on p "Entrega" at bounding box center [656, 46] width 28 height 11
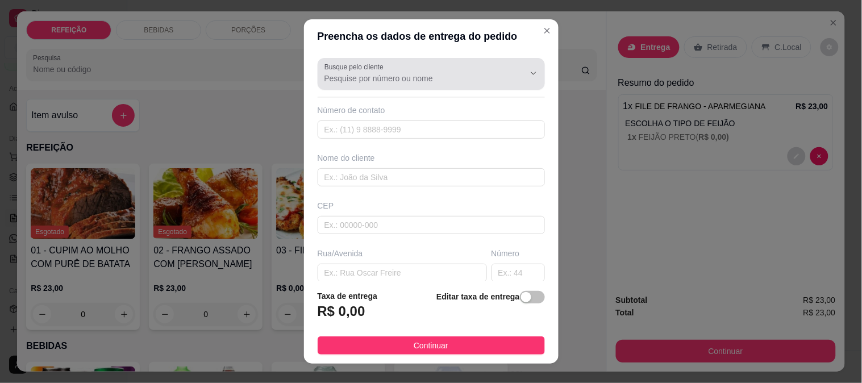
click at [401, 83] on input "Busque pelo cliente" at bounding box center [415, 78] width 182 height 11
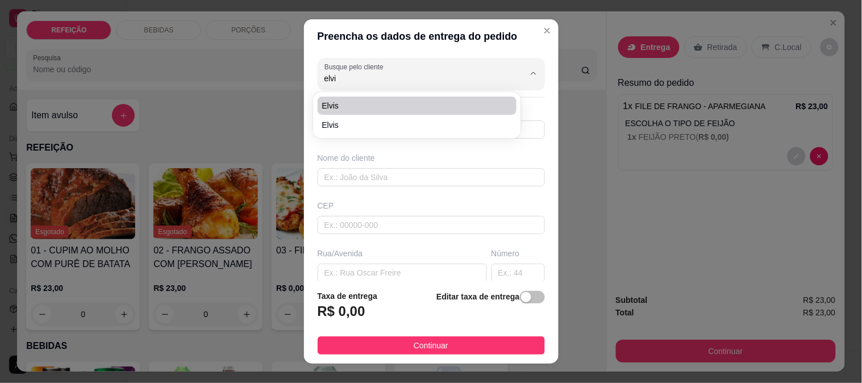
click at [370, 109] on span "Elvis" at bounding box center [411, 105] width 179 height 11
type input "Elvis"
type input "81995418535"
type input "Elvis"
type input "Flat flor do luar"
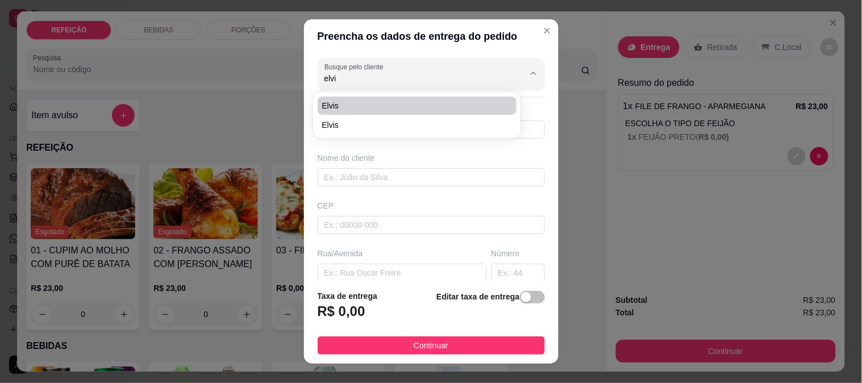
type input "00"
type input "IPOJUCA"
type input "Prédio amarelo"
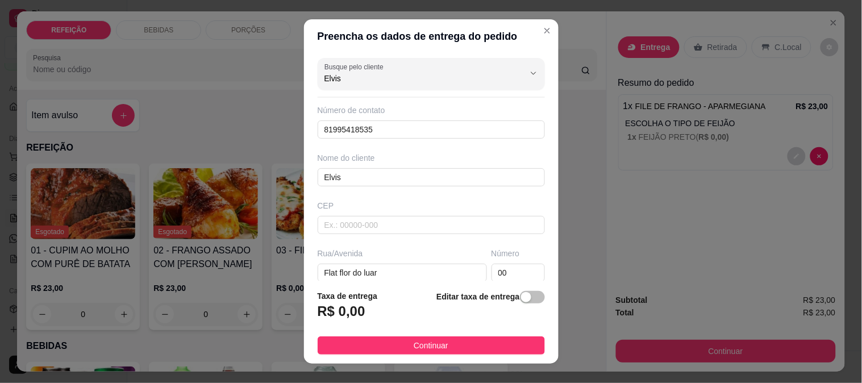
drag, startPoint x: 367, startPoint y: 80, endPoint x: 263, endPoint y: 84, distance: 104.1
click at [263, 84] on div "Preencha os dados de entrega do pedido Busque pelo cliente Elvis Número de cont…" at bounding box center [431, 191] width 862 height 383
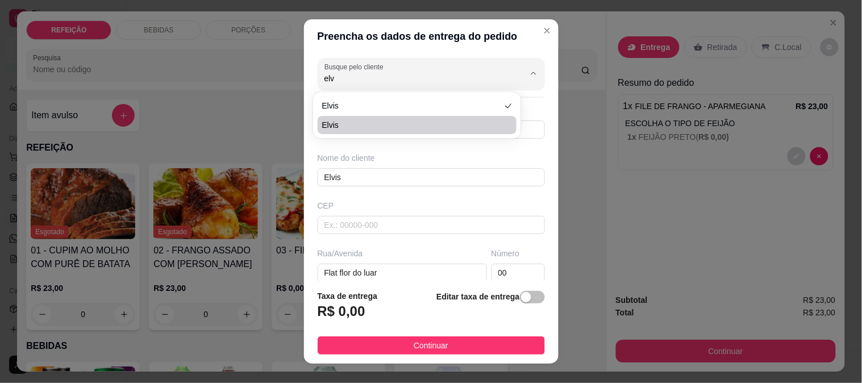
click at [330, 128] on span "Elvis" at bounding box center [411, 124] width 179 height 11
type input "Elvis"
type input "81996629349"
type input "Elvis"
type input "55592000"
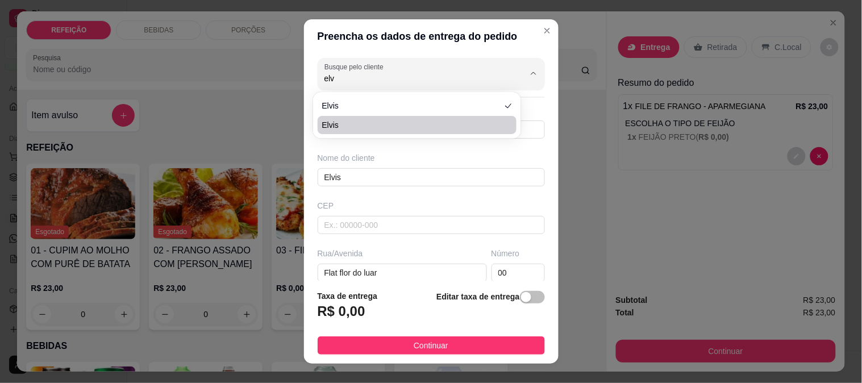
type input "flar flor do luar"
type input "0"
type input "1 andar"
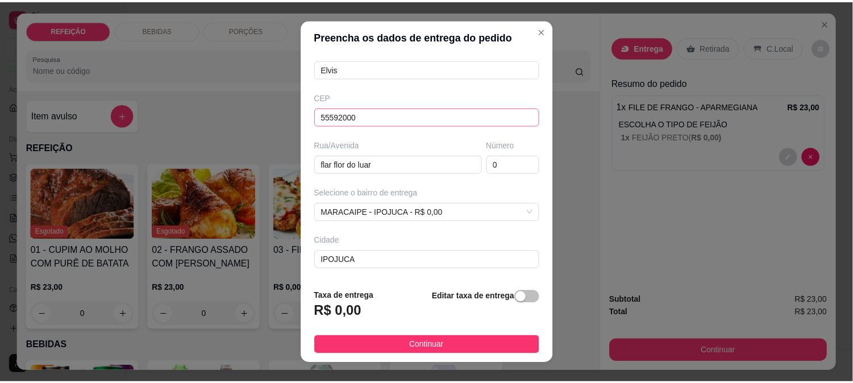
scroll to position [156, 0]
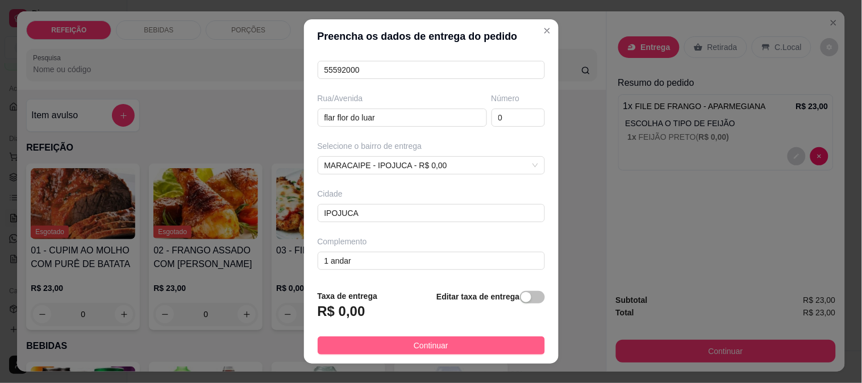
type input "Elvis"
click at [401, 340] on button "Continuar" at bounding box center [431, 345] width 227 height 18
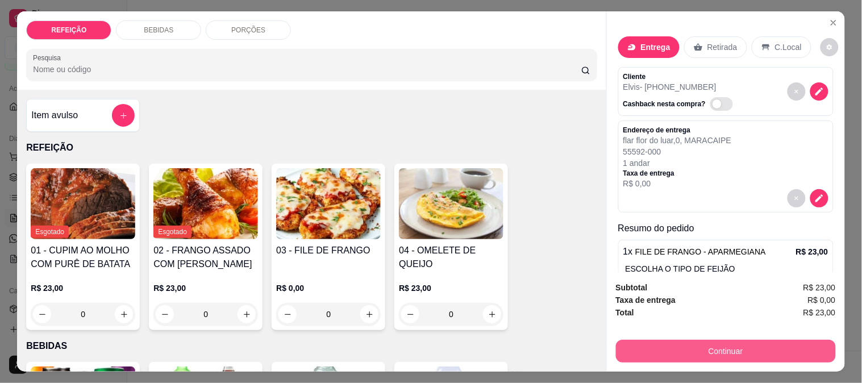
click at [672, 348] on button "Continuar" at bounding box center [726, 351] width 220 height 23
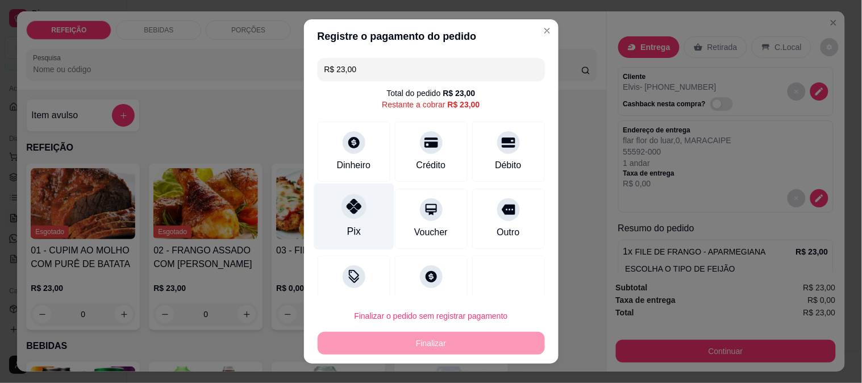
click at [361, 208] on div "Pix" at bounding box center [354, 216] width 80 height 66
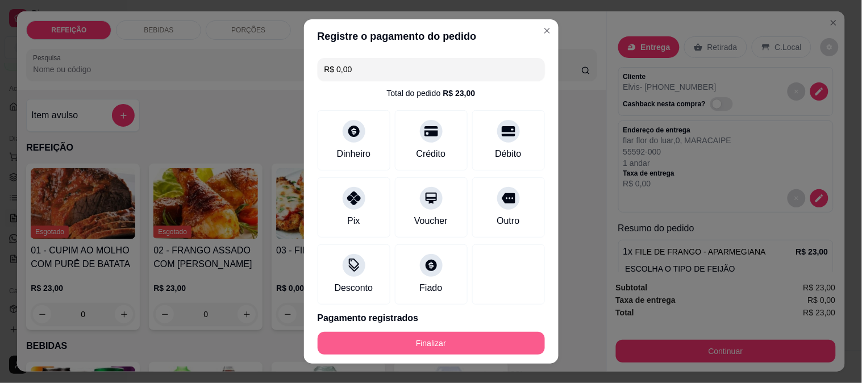
click at [432, 343] on button "Finalizar" at bounding box center [431, 343] width 227 height 23
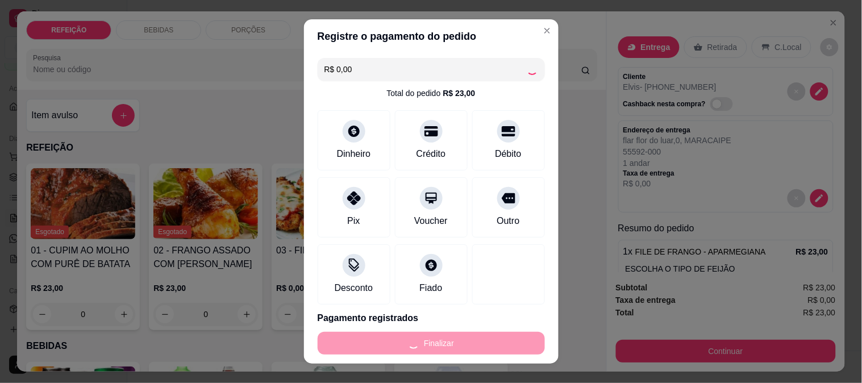
type input "-R$ 23,00"
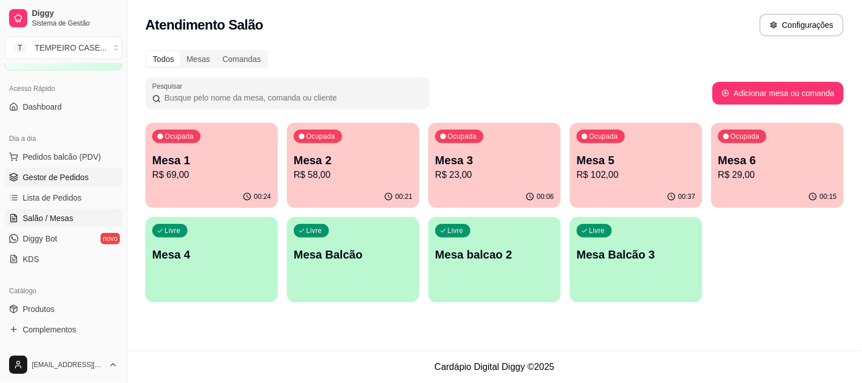
click at [42, 177] on span "Gestor de Pedidos" at bounding box center [56, 177] width 66 height 11
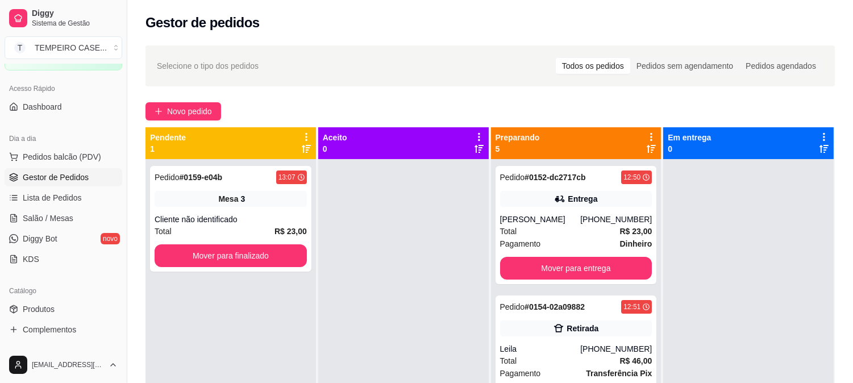
click at [189, 98] on div "Selecione o tipo dos pedidos Todos os pedidos Pedidos sem agendamento Pedidos a…" at bounding box center [490, 281] width 726 height 485
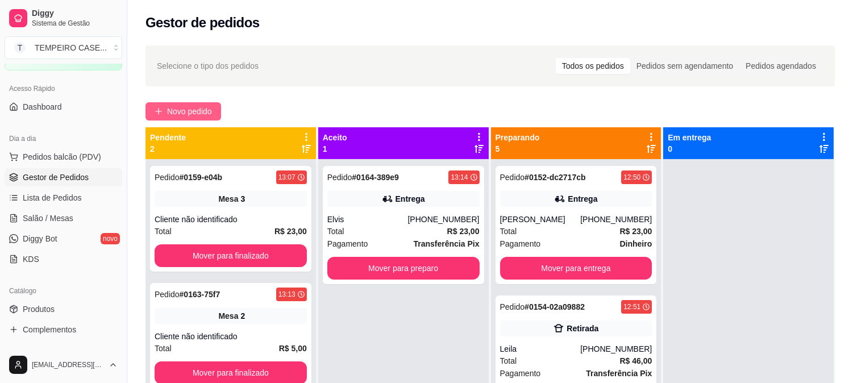
click at [186, 114] on span "Novo pedido" at bounding box center [189, 111] width 45 height 13
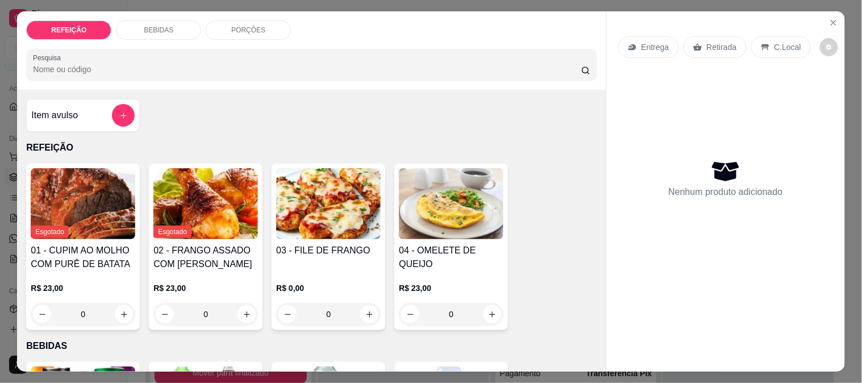
click at [325, 201] on img at bounding box center [328, 203] width 105 height 71
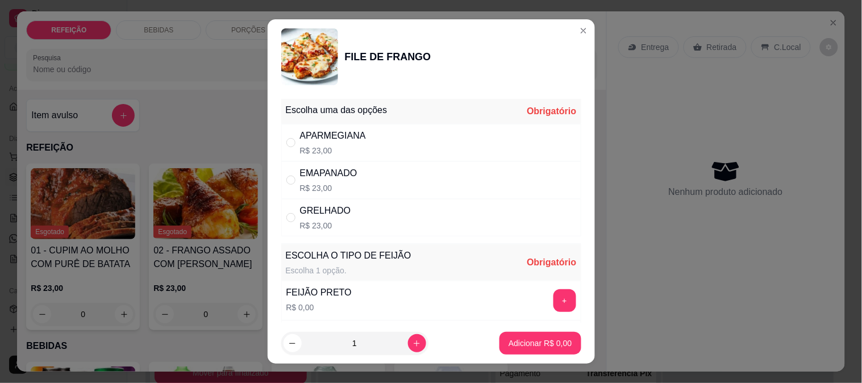
click at [334, 131] on div "APARMEGIANA" at bounding box center [333, 136] width 66 height 14
radio input "true"
click at [553, 306] on button "+" at bounding box center [564, 300] width 23 height 23
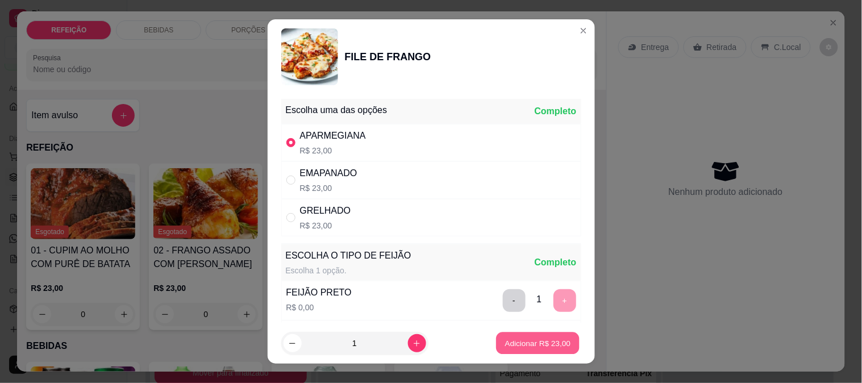
click at [543, 347] on p "Adicionar R$ 23,00" at bounding box center [538, 343] width 66 height 11
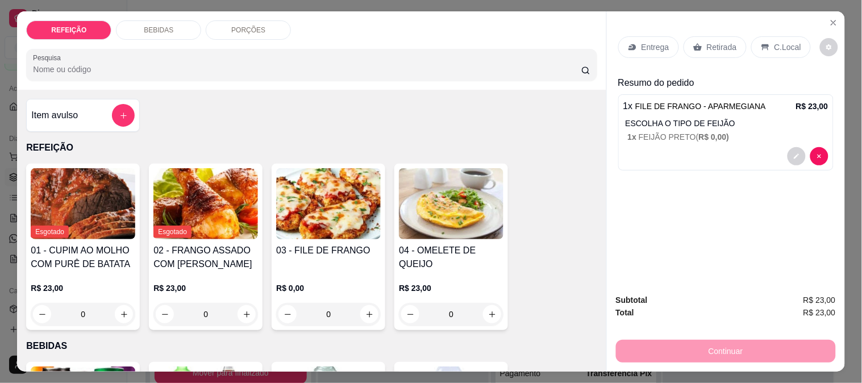
click at [649, 46] on p "Entrega" at bounding box center [656, 46] width 28 height 11
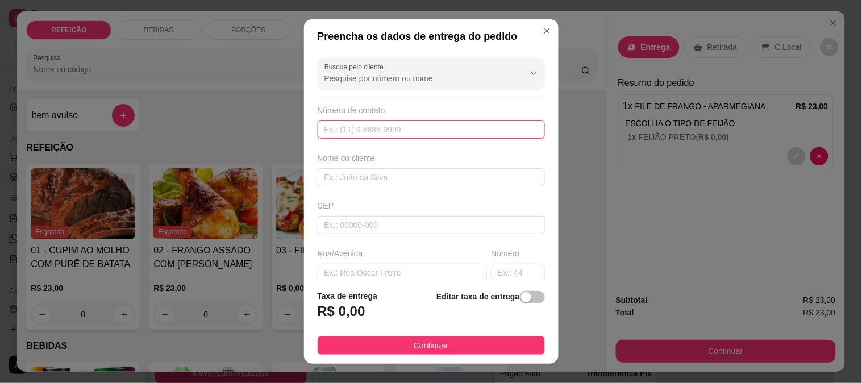
click at [397, 123] on input "text" at bounding box center [431, 129] width 227 height 18
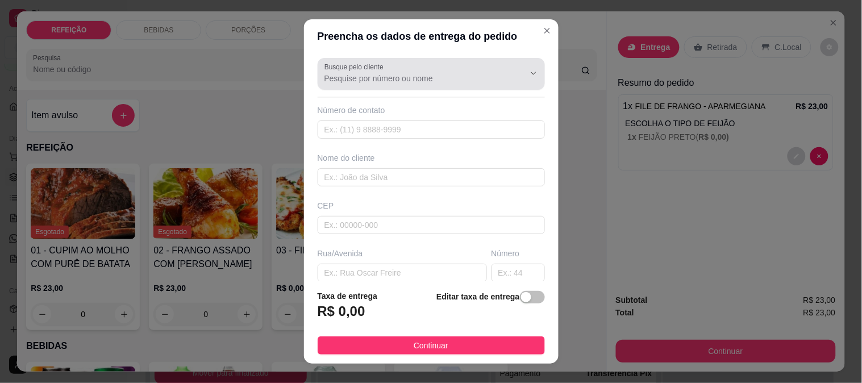
click at [389, 83] on input "Busque pelo cliente" at bounding box center [415, 78] width 182 height 11
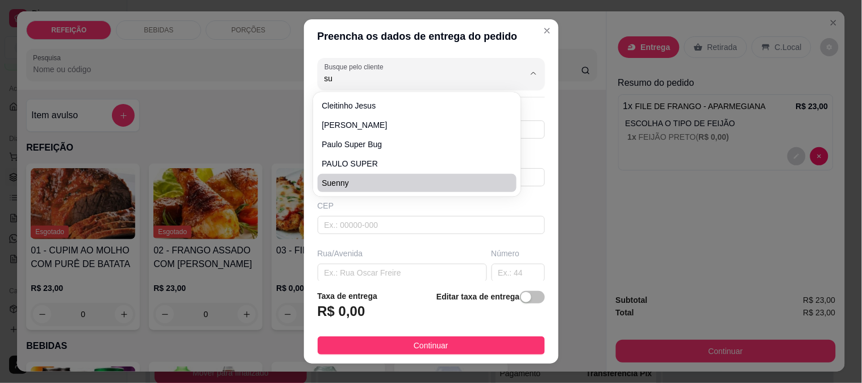
click at [342, 186] on span "suenny" at bounding box center [411, 182] width 179 height 11
type input "suenny"
type input "8198940572"
type input "suenny"
type input "rua 3"
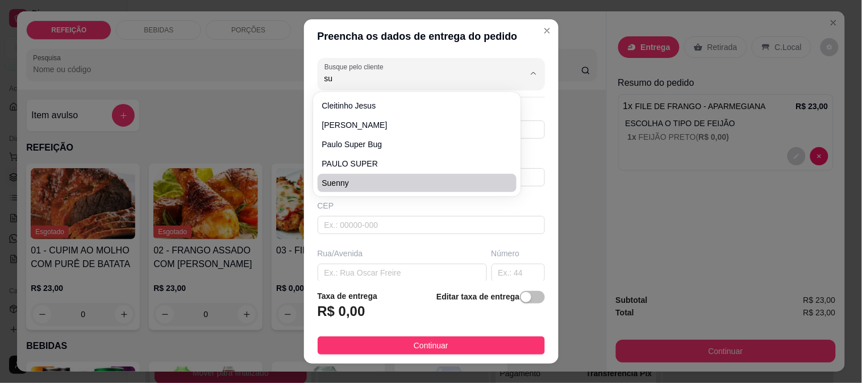
type input "8"
type input "IPOJUCA"
type input "depois do posto de [PERSON_NAME]"
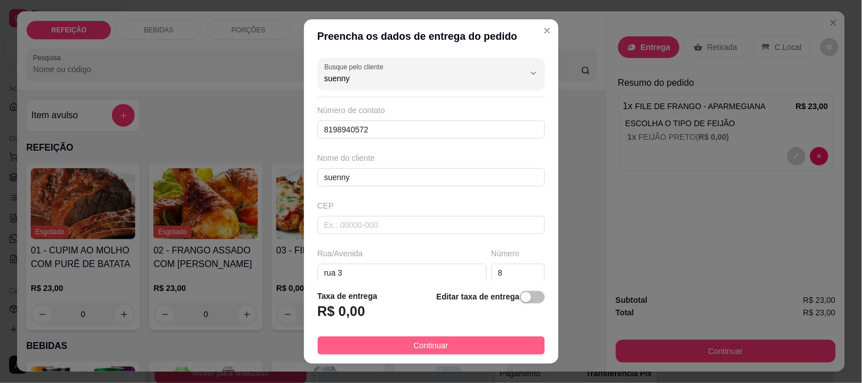
type input "suenny"
click at [374, 344] on button "Continuar" at bounding box center [431, 345] width 227 height 18
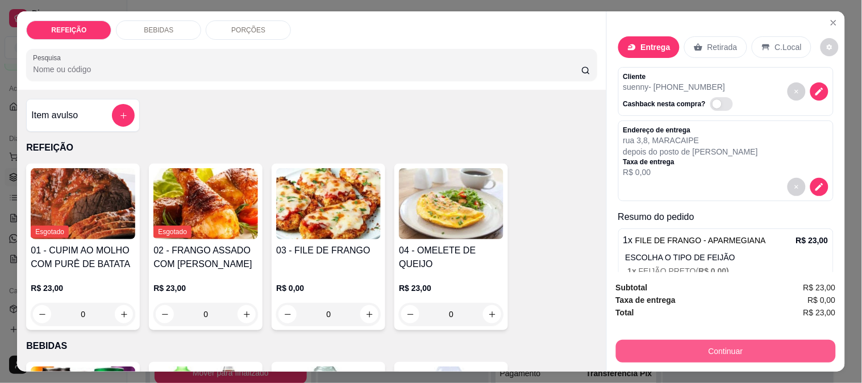
click at [663, 344] on button "Continuar" at bounding box center [726, 351] width 220 height 23
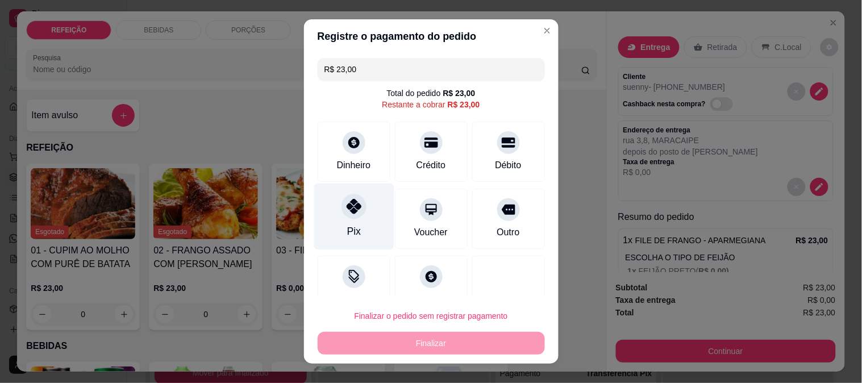
click at [347, 230] on div "Pix" at bounding box center [354, 231] width 14 height 15
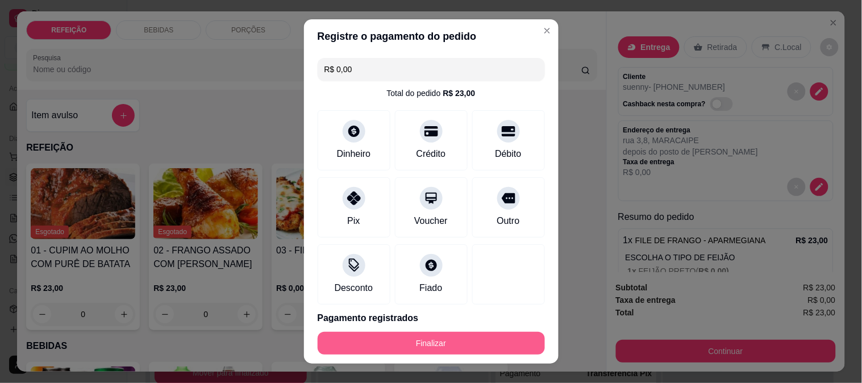
click at [418, 343] on button "Finalizar" at bounding box center [431, 343] width 227 height 23
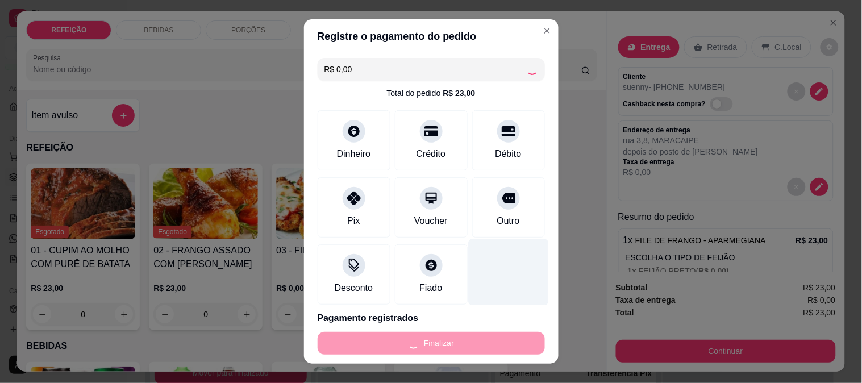
type input "-R$ 23,00"
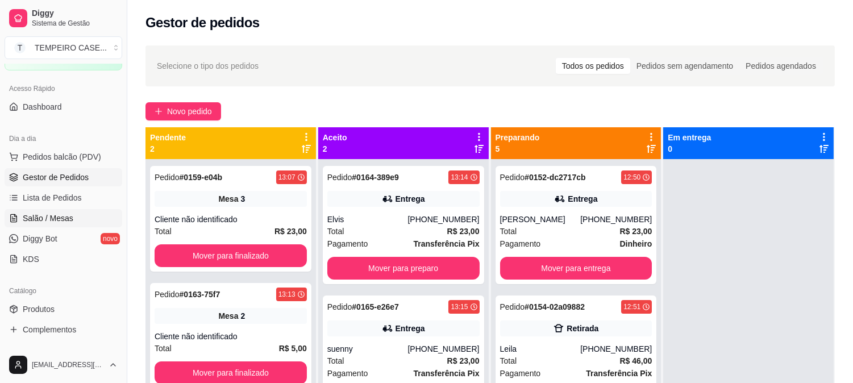
click at [51, 223] on span "Salão / Mesas" at bounding box center [48, 218] width 51 height 11
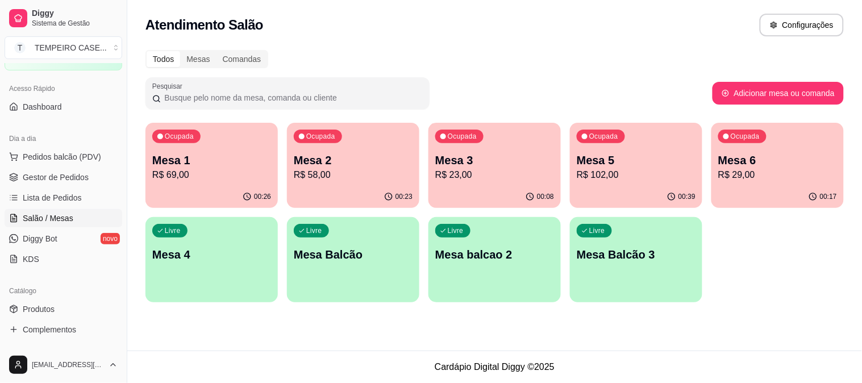
click at [643, 165] on p "Mesa 5" at bounding box center [636, 160] width 119 height 16
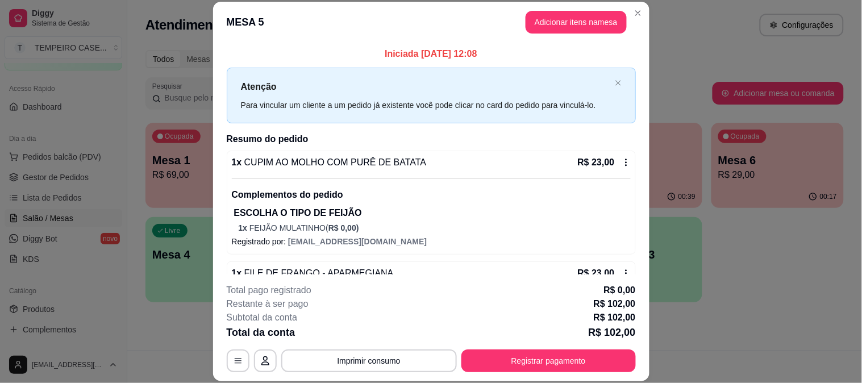
click at [361, 355] on button "Imprimir consumo" at bounding box center [369, 360] width 176 height 23
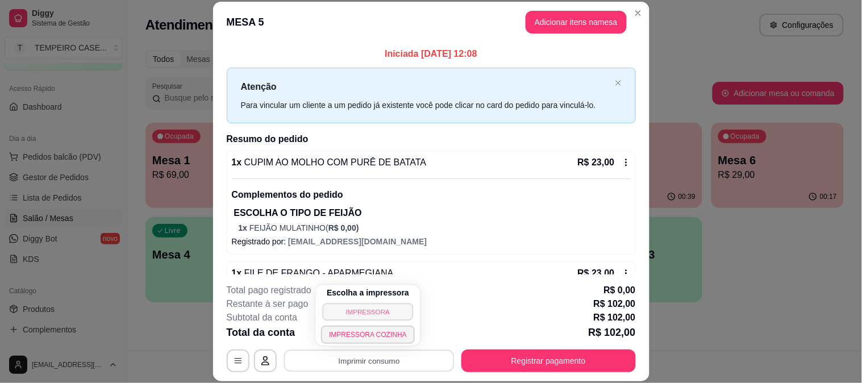
click at [369, 320] on button "IMPRESSORA" at bounding box center [368, 312] width 91 height 18
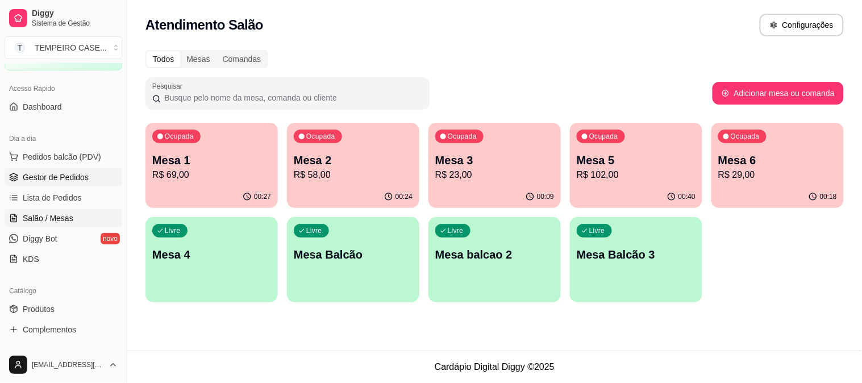
click at [36, 176] on span "Gestor de Pedidos" at bounding box center [56, 177] width 66 height 11
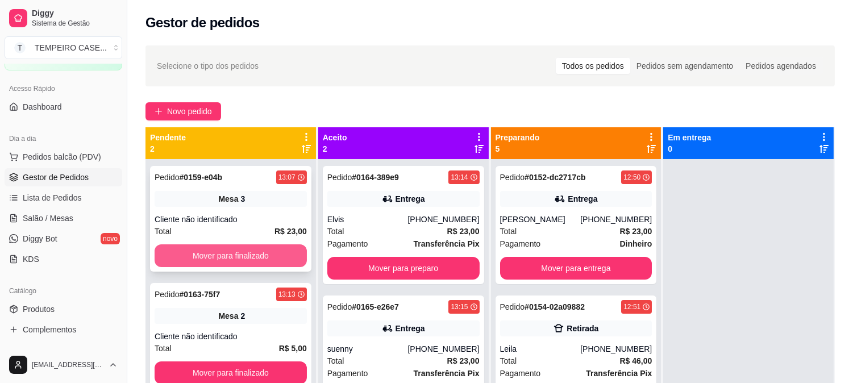
click at [248, 256] on button "Mover para finalizado" at bounding box center [231, 255] width 152 height 23
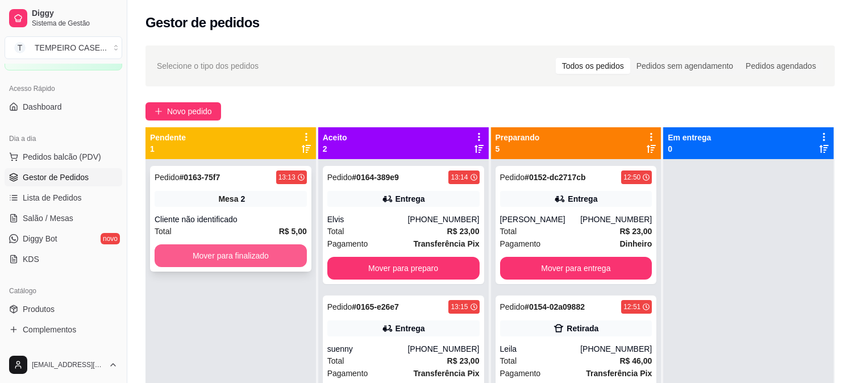
click at [240, 257] on button "Mover para finalizado" at bounding box center [231, 255] width 152 height 23
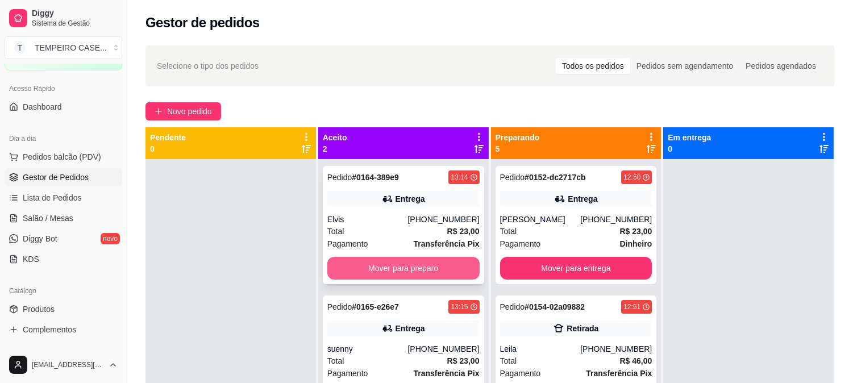
click at [377, 269] on button "Mover para preparo" at bounding box center [403, 268] width 152 height 23
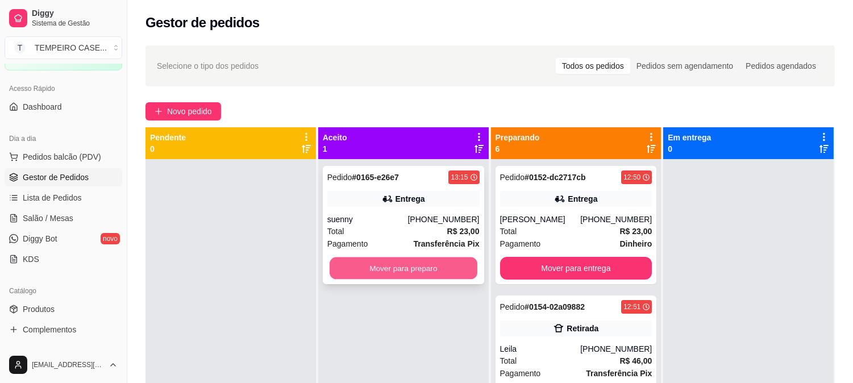
click at [385, 271] on button "Mover para preparo" at bounding box center [404, 268] width 148 height 22
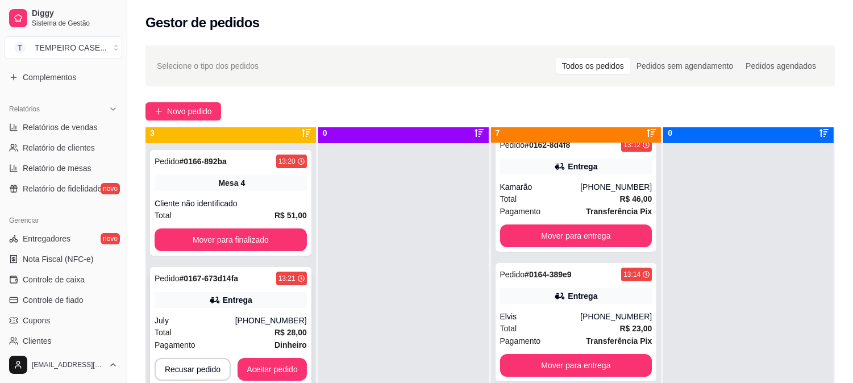
scroll to position [31, 0]
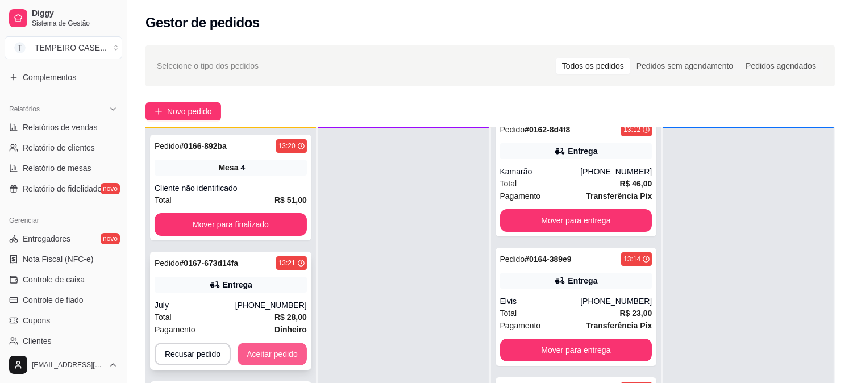
click at [264, 356] on button "Aceitar pedido" at bounding box center [272, 354] width 69 height 23
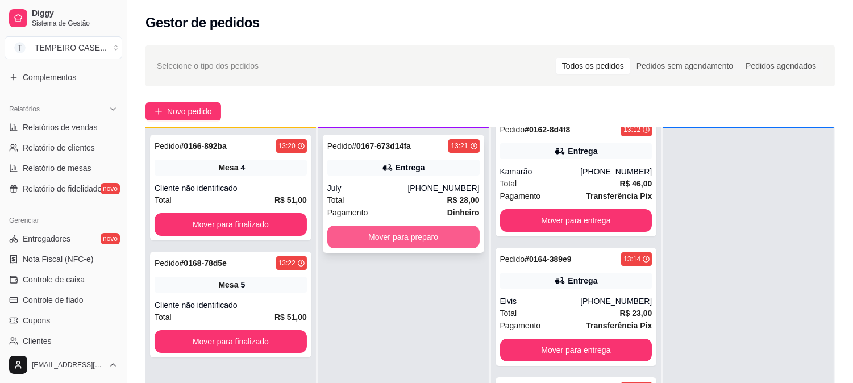
click at [396, 238] on button "Mover para preparo" at bounding box center [403, 237] width 152 height 23
click at [408, 238] on button "Mover para preparo" at bounding box center [403, 237] width 152 height 23
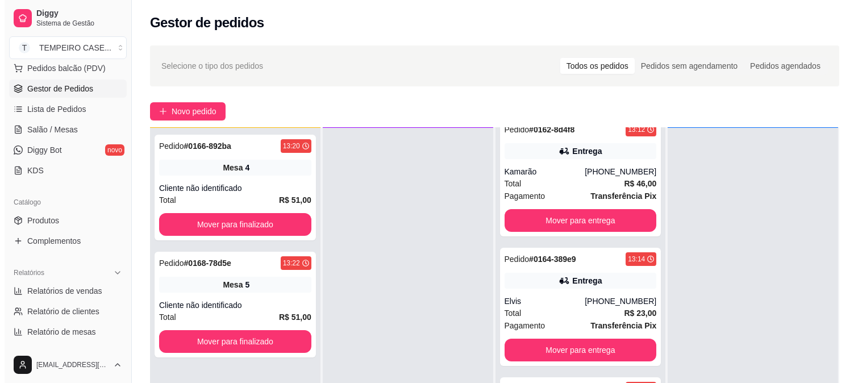
scroll to position [118, 0]
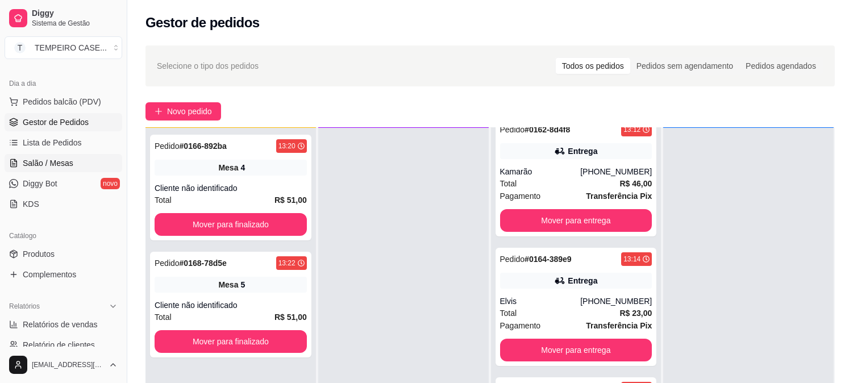
click at [69, 161] on span "Salão / Mesas" at bounding box center [48, 162] width 51 height 11
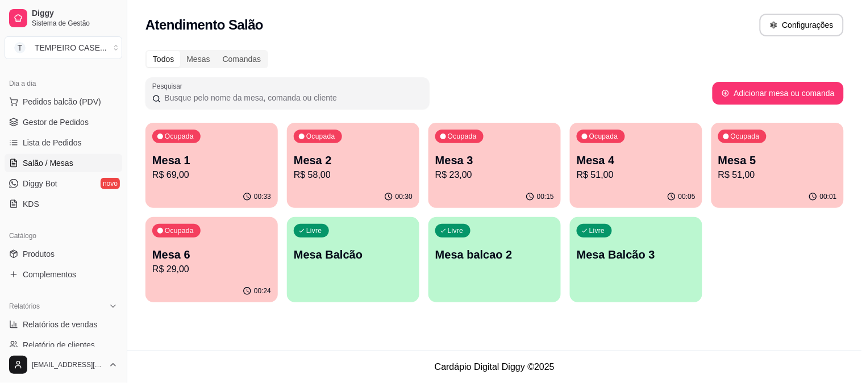
click at [188, 169] on p "R$ 69,00" at bounding box center [211, 175] width 119 height 14
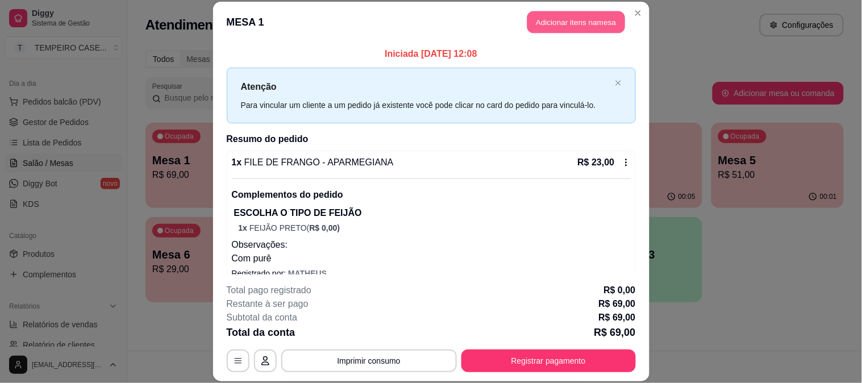
click at [577, 25] on button "Adicionar itens na mesa" at bounding box center [576, 22] width 98 height 22
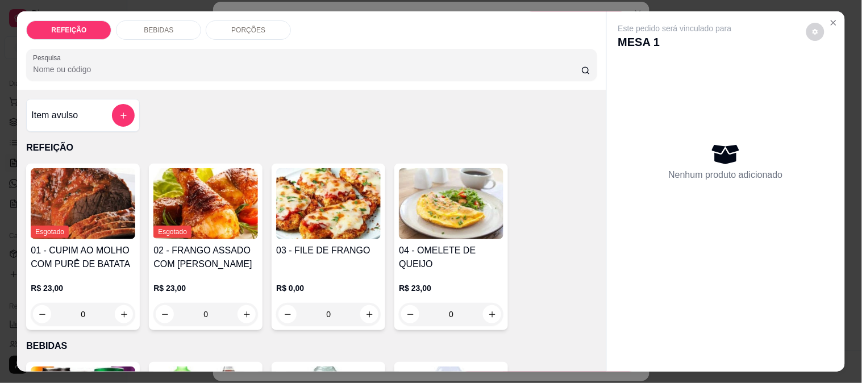
click at [145, 39] on div "REFEIÇÃO BEBIDAS PORÇÕES Pesquisa" at bounding box center [311, 50] width 589 height 78
click at [153, 31] on div "BEBIDAS" at bounding box center [158, 29] width 85 height 19
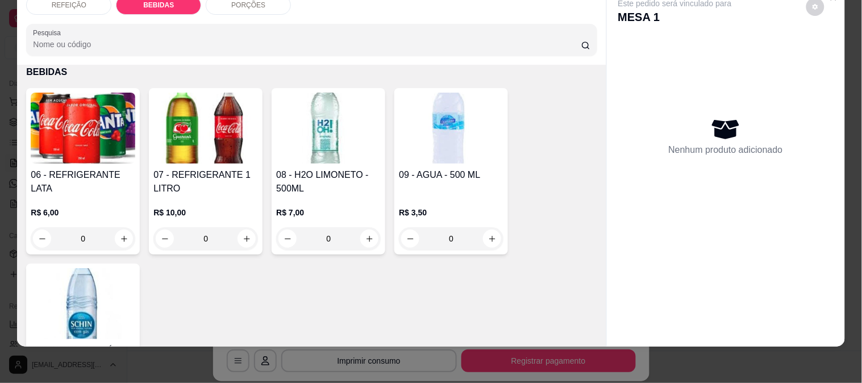
click at [195, 157] on div "07 - REFRIGERANTE 1 LITRO R$ 10,00 0" at bounding box center [206, 171] width 114 height 166
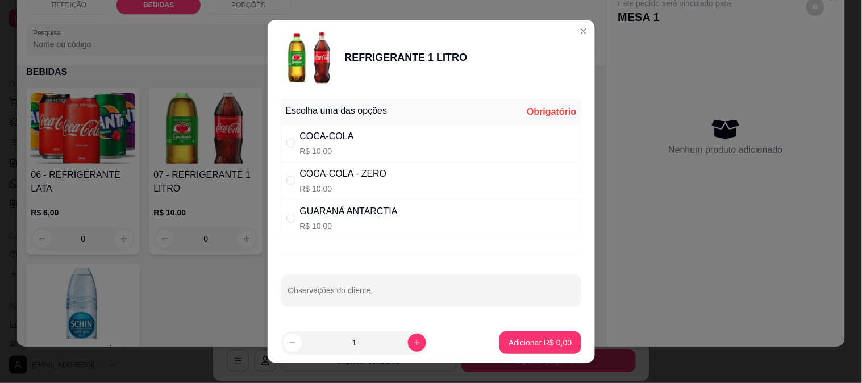
click at [316, 137] on div "COCA-COLA" at bounding box center [327, 137] width 54 height 14
radio input "true"
click at [517, 348] on p "Adicionar R$ 10,00" at bounding box center [538, 342] width 68 height 11
type input "1"
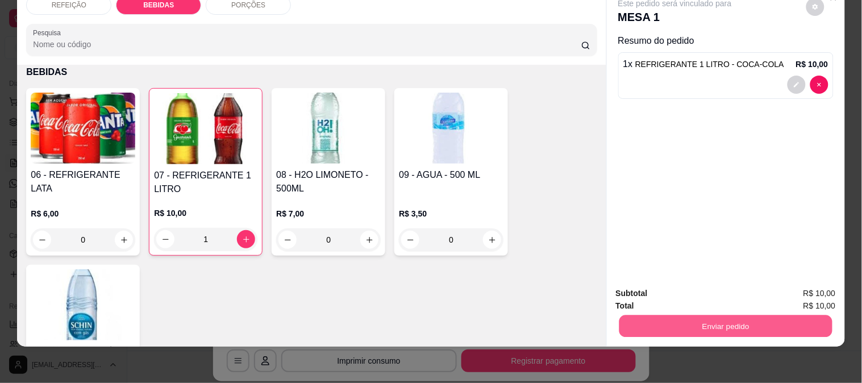
click at [680, 315] on button "Enviar pedido" at bounding box center [725, 326] width 213 height 22
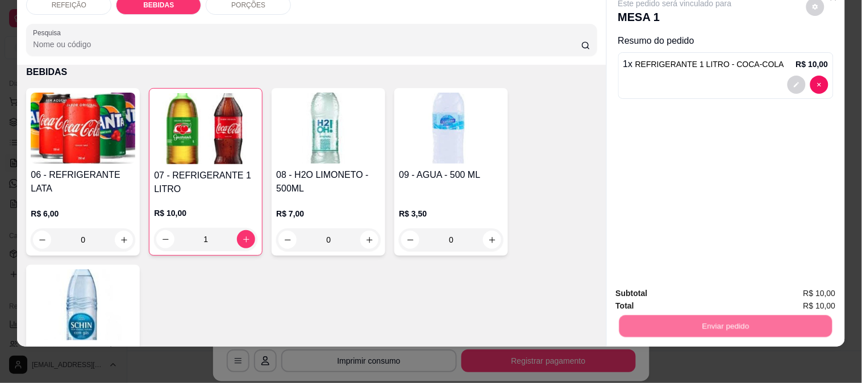
click at [644, 289] on button "Não registrar e enviar pedido" at bounding box center [688, 288] width 115 height 21
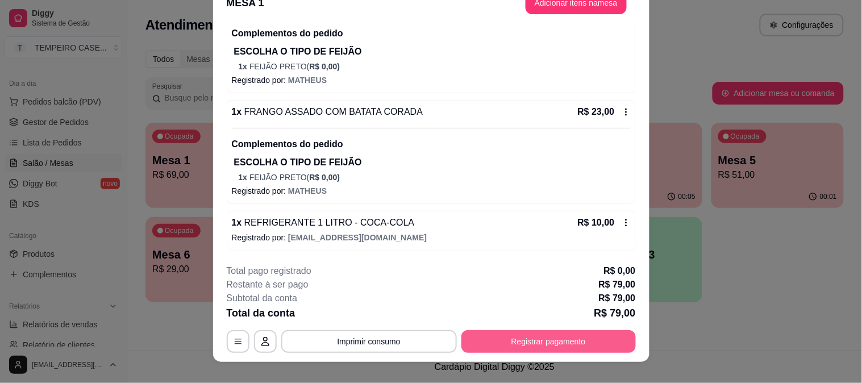
scroll to position [35, 0]
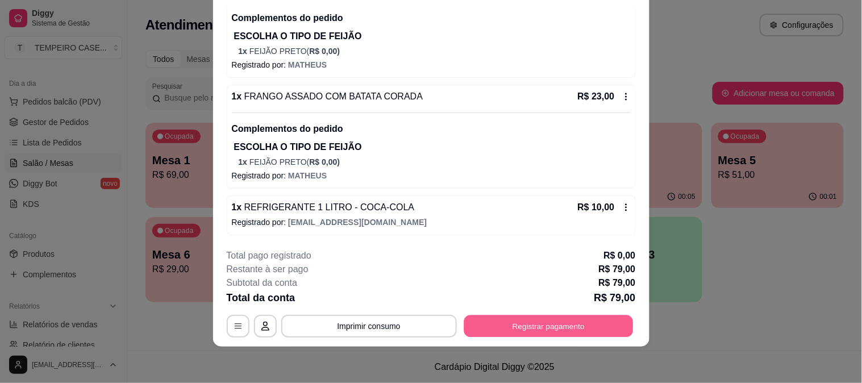
click at [531, 328] on button "Registrar pagamento" at bounding box center [548, 326] width 169 height 22
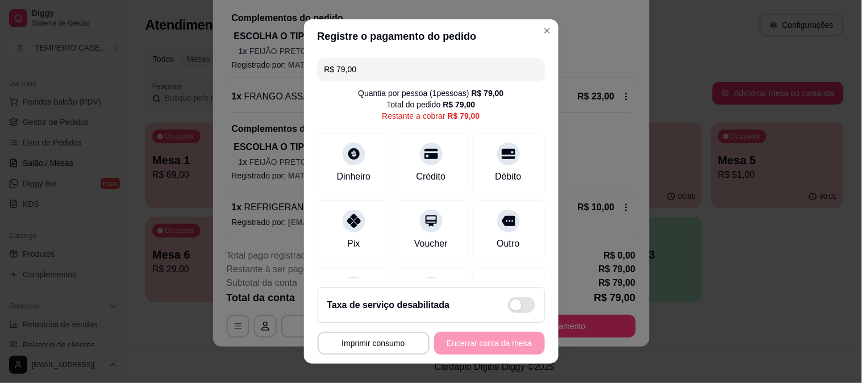
drag, startPoint x: 381, startPoint y: 80, endPoint x: 315, endPoint y: 69, distance: 66.3
click at [318, 69] on div "R$ 79,00" at bounding box center [431, 69] width 227 height 23
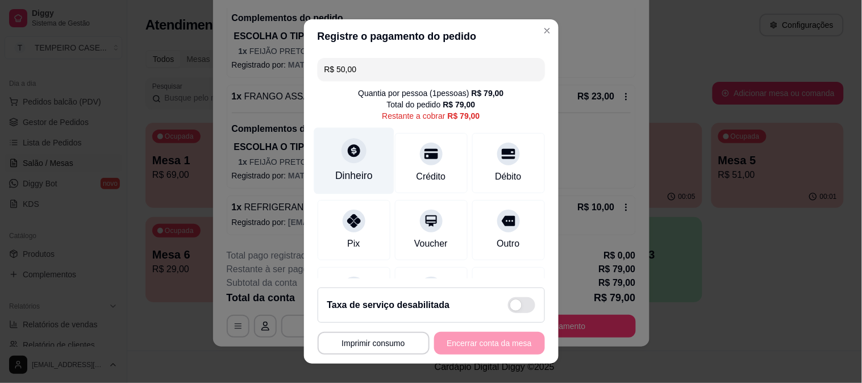
click at [346, 145] on icon at bounding box center [353, 150] width 15 height 15
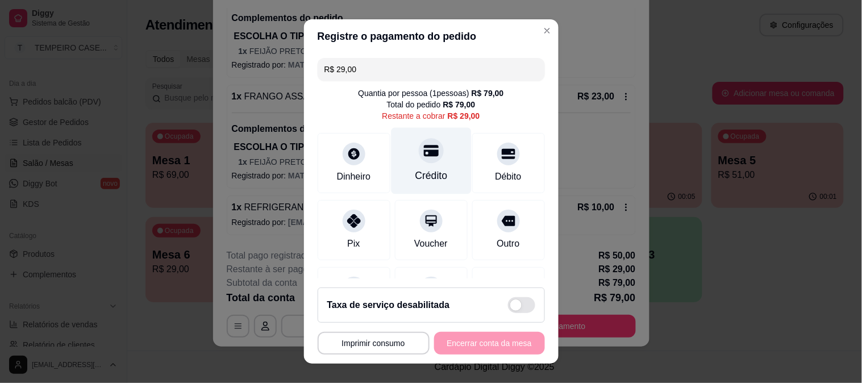
click at [411, 162] on div "Crédito" at bounding box center [431, 160] width 80 height 66
type input "R$ 0,00"
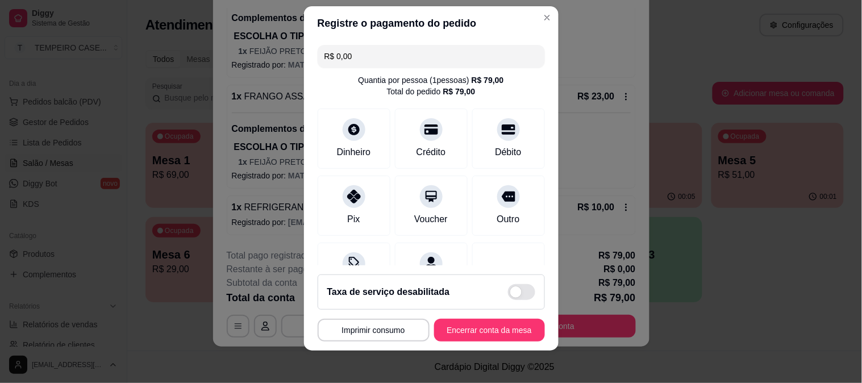
scroll to position [17, 0]
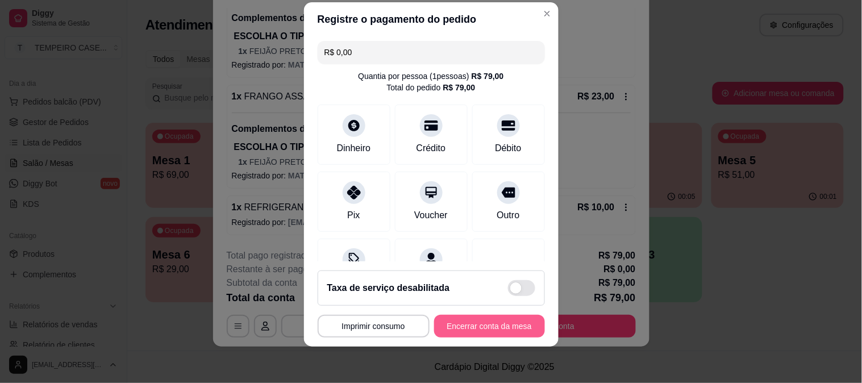
click at [489, 326] on button "Encerrar conta da mesa" at bounding box center [489, 326] width 111 height 23
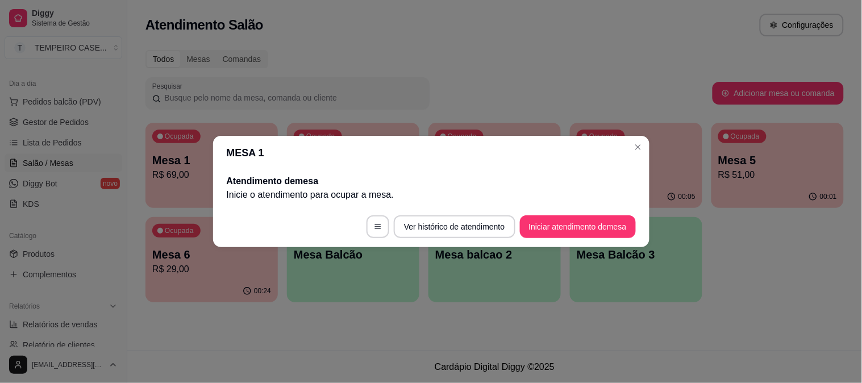
scroll to position [0, 0]
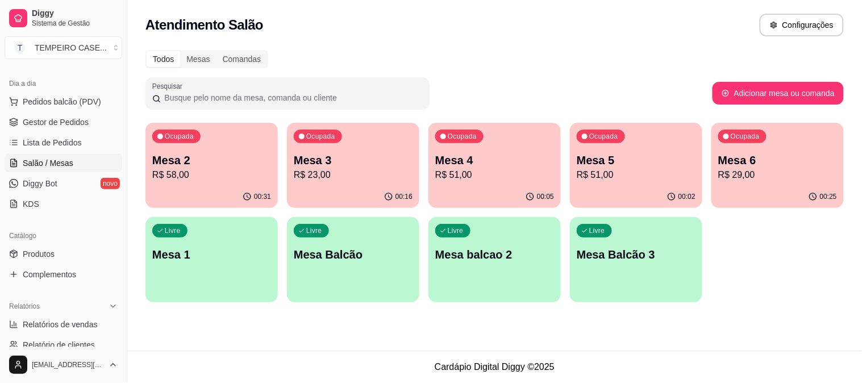
click at [758, 162] on p "Mesa 6" at bounding box center [777, 160] width 119 height 16
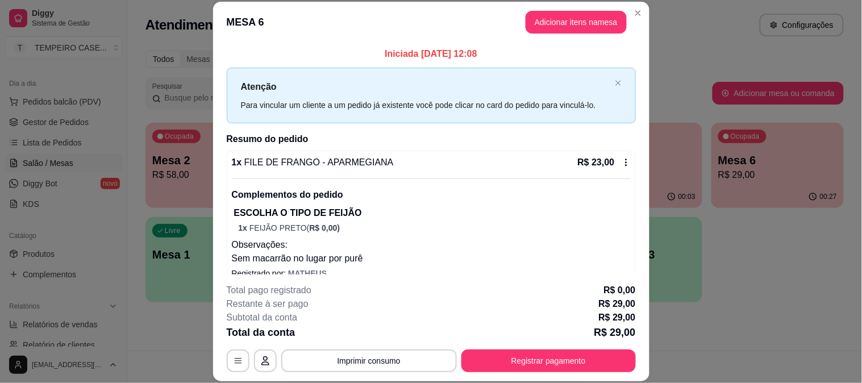
scroll to position [63, 0]
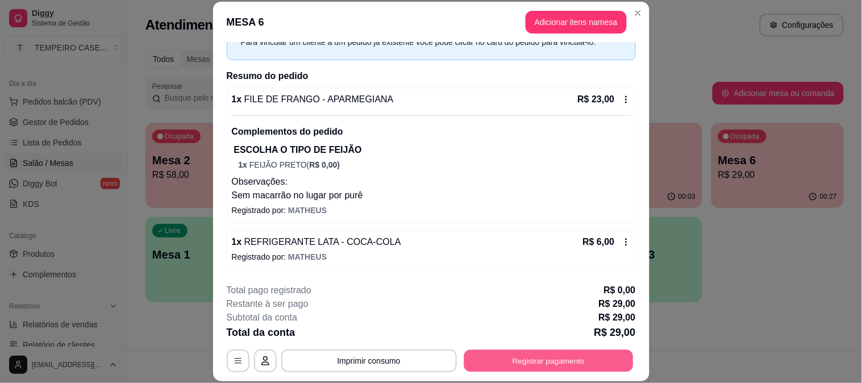
click at [571, 353] on button "Registrar pagamento" at bounding box center [548, 360] width 169 height 22
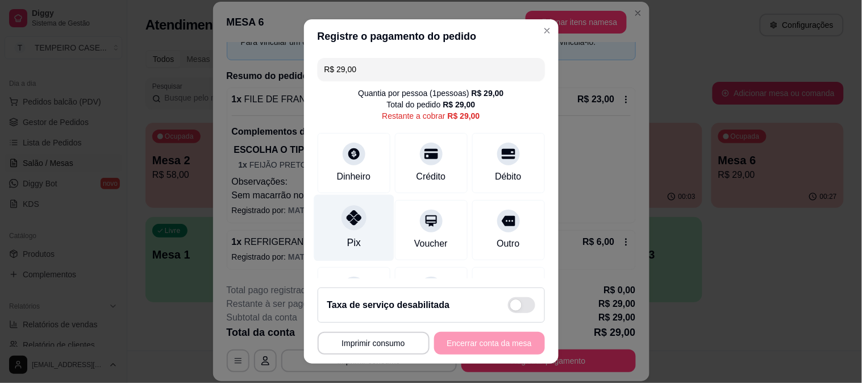
click at [357, 224] on div at bounding box center [354, 217] width 25 height 25
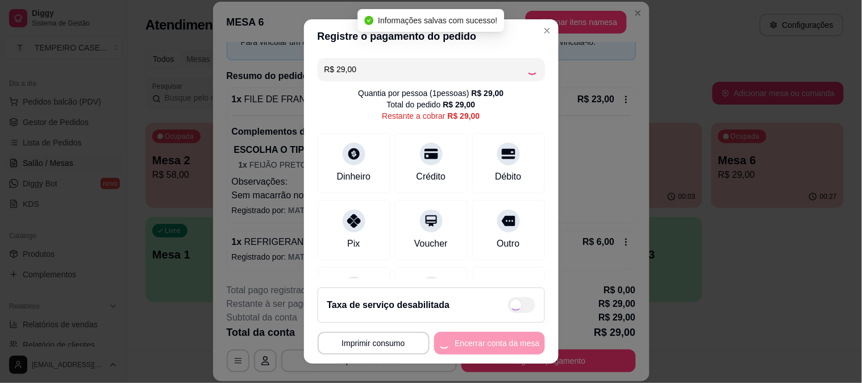
type input "R$ 0,00"
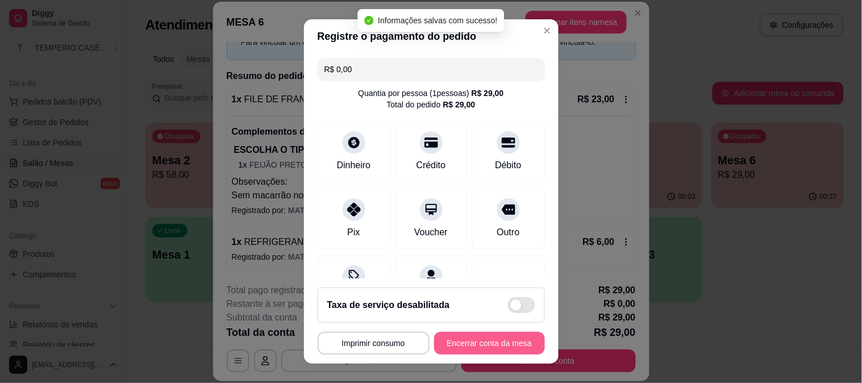
click at [484, 343] on button "Encerrar conta da mesa" at bounding box center [489, 343] width 111 height 23
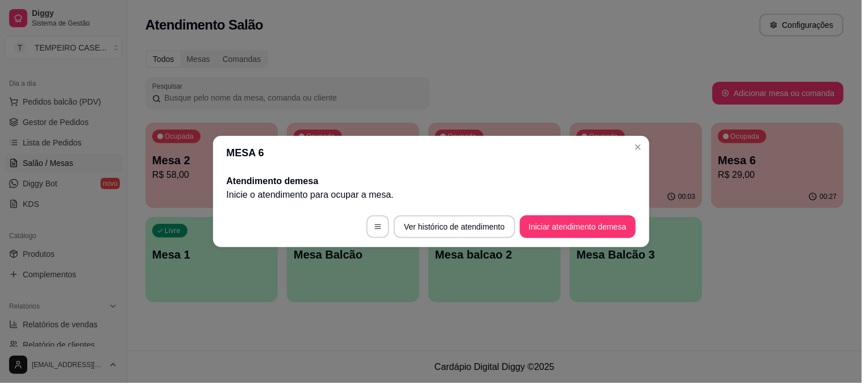
scroll to position [0, 0]
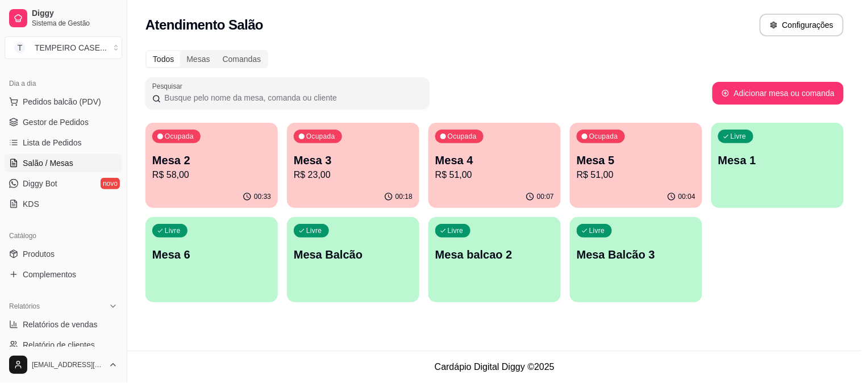
click at [332, 171] on p "R$ 23,00" at bounding box center [353, 175] width 119 height 14
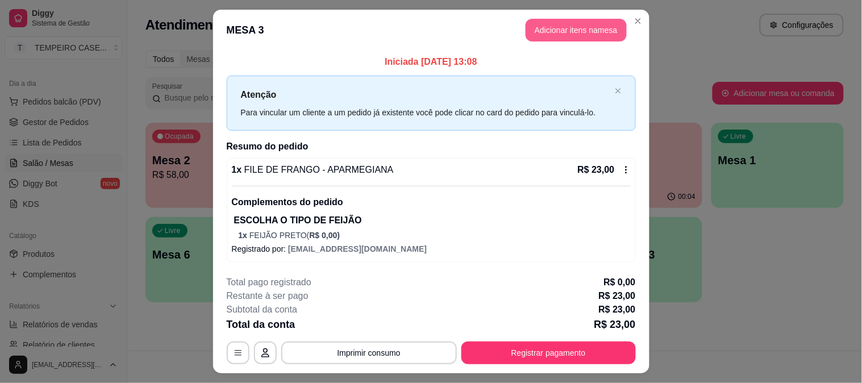
click at [575, 37] on button "Adicionar itens na mesa" at bounding box center [576, 30] width 101 height 23
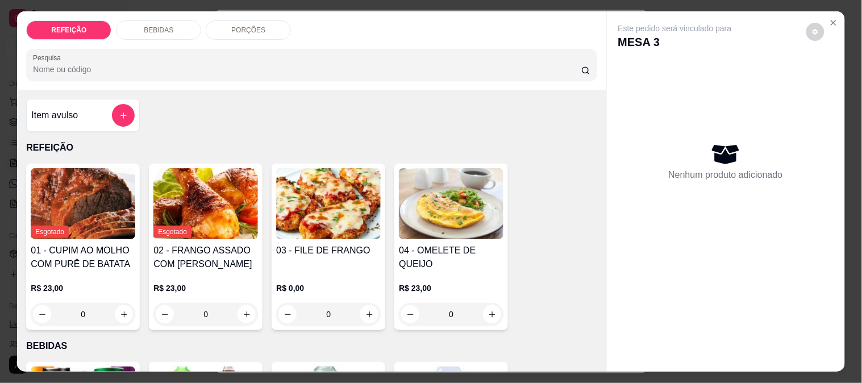
scroll to position [315, 0]
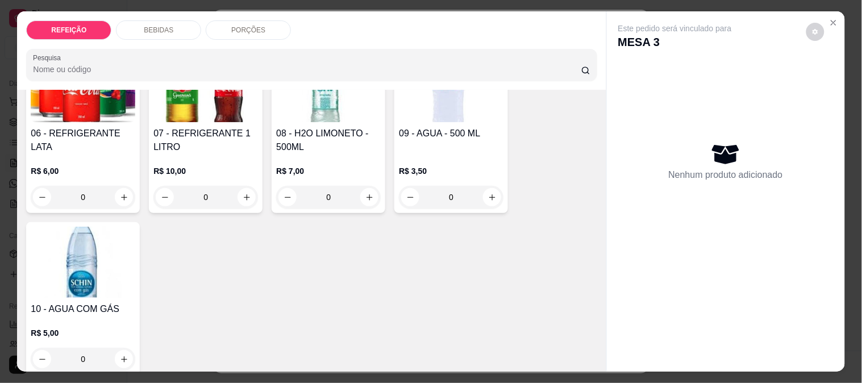
click at [102, 145] on div "06 - REFRIGERANTE LATA" at bounding box center [83, 140] width 105 height 27
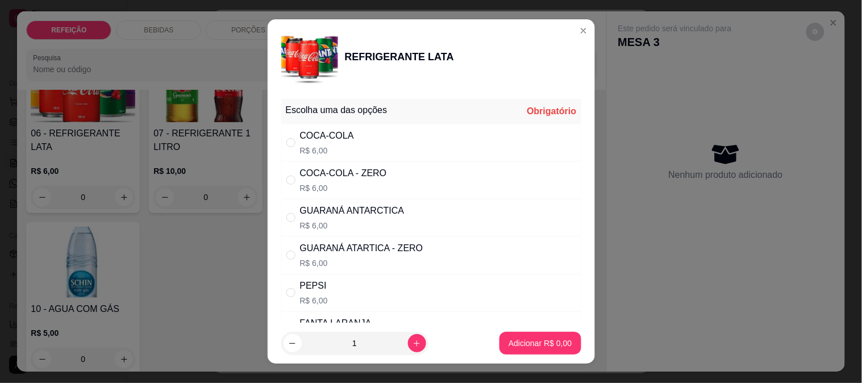
click at [369, 185] on p "R$ 6,00" at bounding box center [343, 187] width 87 height 11
radio input "true"
click at [543, 337] on button "Adicionar R$ 6,00" at bounding box center [539, 343] width 81 height 23
type input "1"
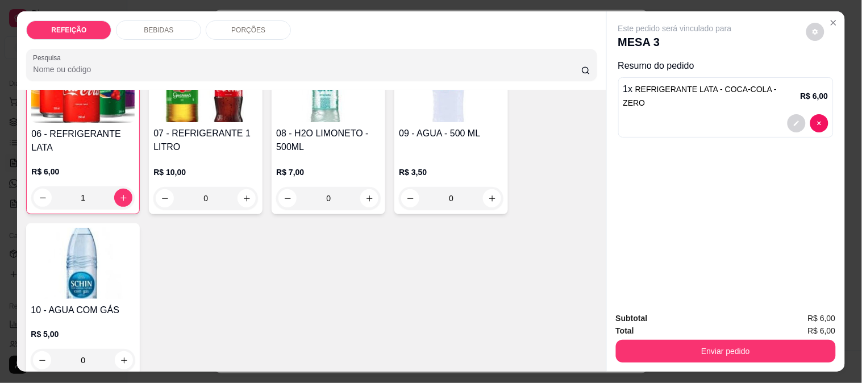
scroll to position [316, 0]
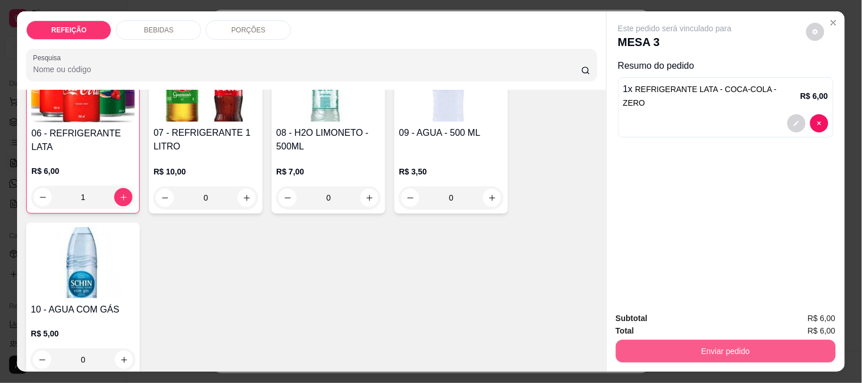
click at [667, 351] on button "Enviar pedido" at bounding box center [726, 351] width 220 height 23
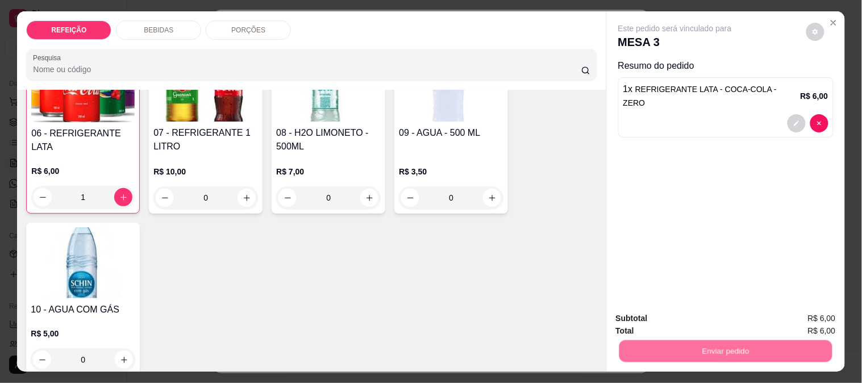
click at [659, 322] on button "Não registrar e enviar pedido" at bounding box center [688, 318] width 115 height 21
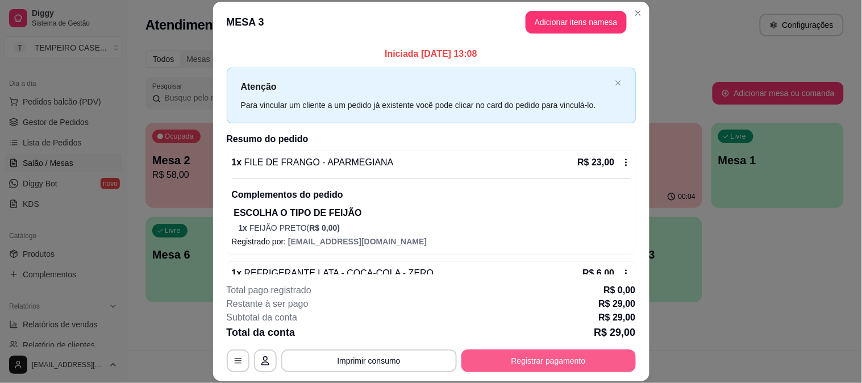
click at [535, 369] on button "Registrar pagamento" at bounding box center [548, 360] width 174 height 23
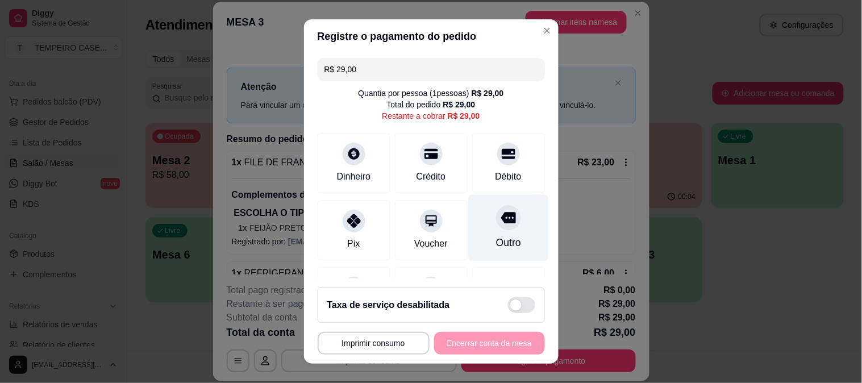
drag, startPoint x: 476, startPoint y: 167, endPoint x: 510, endPoint y: 250, distance: 89.7
click at [477, 167] on div "Débito" at bounding box center [508, 163] width 73 height 60
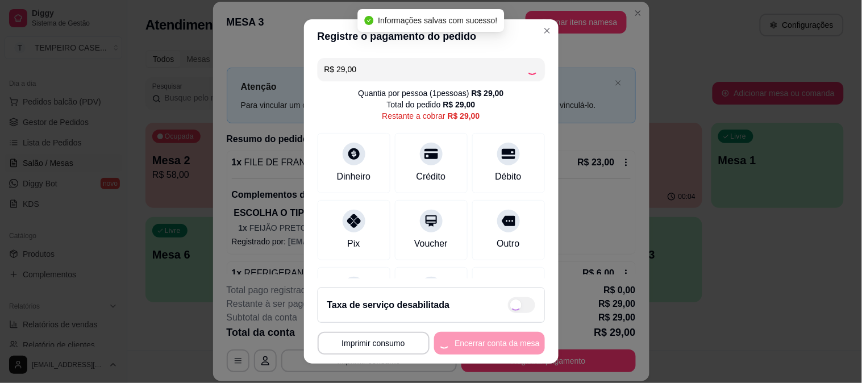
type input "R$ 0,00"
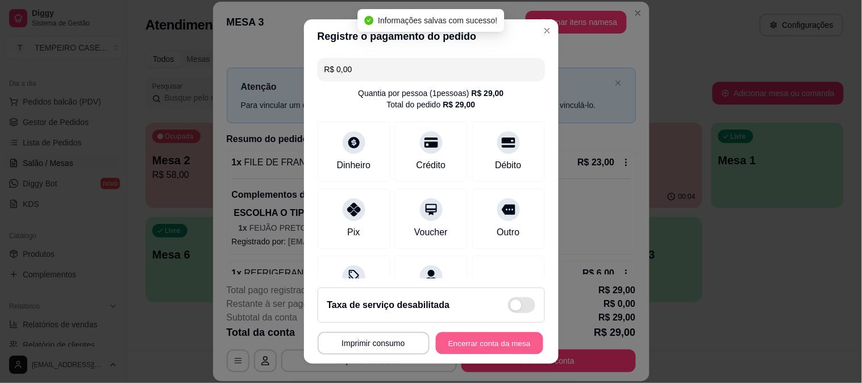
click at [498, 351] on button "Encerrar conta da mesa" at bounding box center [489, 343] width 107 height 22
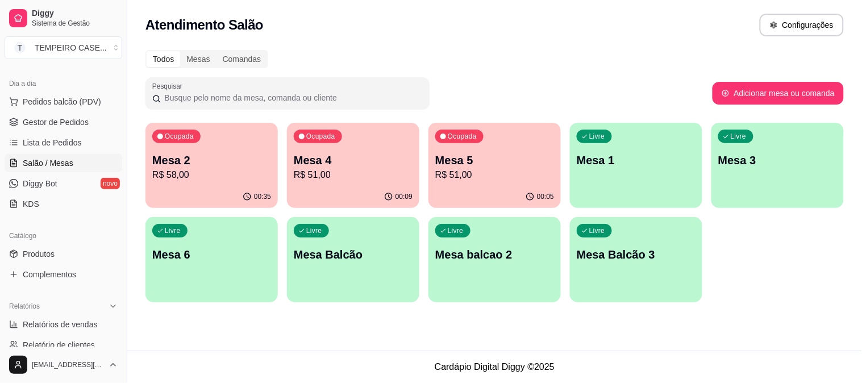
click at [184, 177] on p "R$ 58,00" at bounding box center [211, 175] width 119 height 14
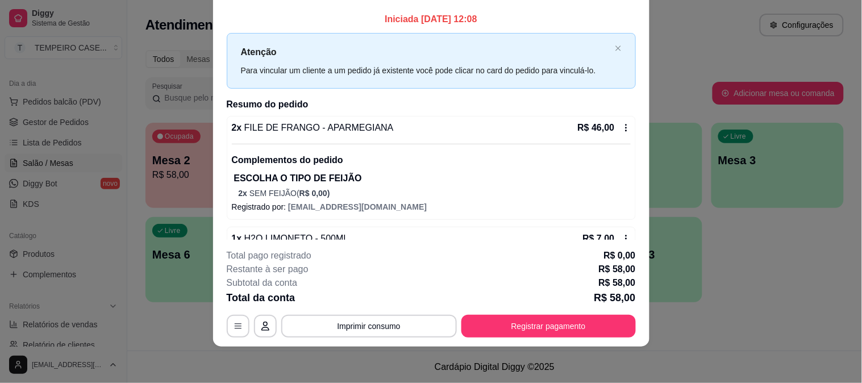
scroll to position [77, 0]
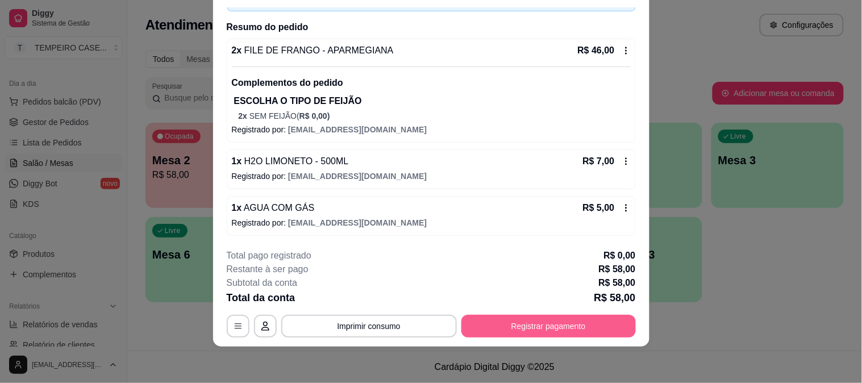
click at [530, 334] on button "Registrar pagamento" at bounding box center [548, 326] width 174 height 23
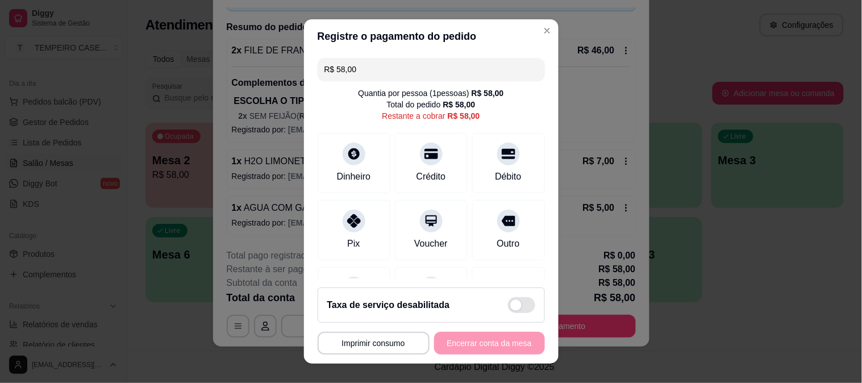
click at [348, 226] on div at bounding box center [354, 221] width 23 height 23
type input "R$ 0,00"
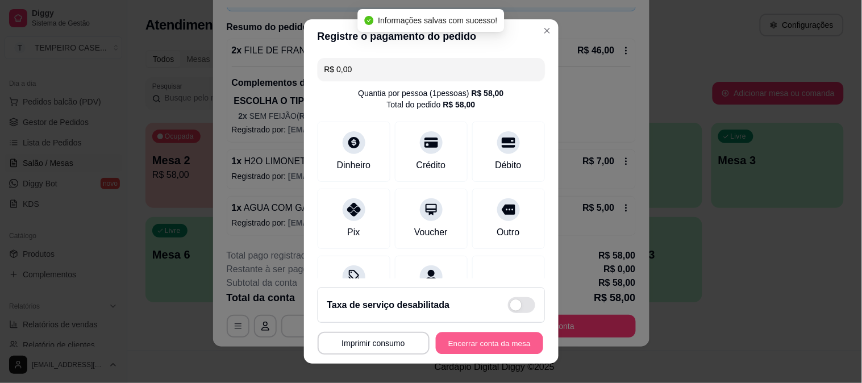
click at [499, 348] on button "Encerrar conta da mesa" at bounding box center [489, 343] width 107 height 22
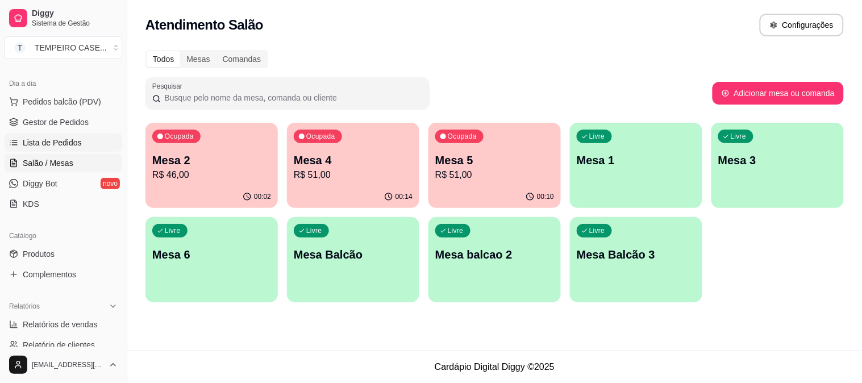
click at [70, 135] on link "Lista de Pedidos" at bounding box center [64, 143] width 118 height 18
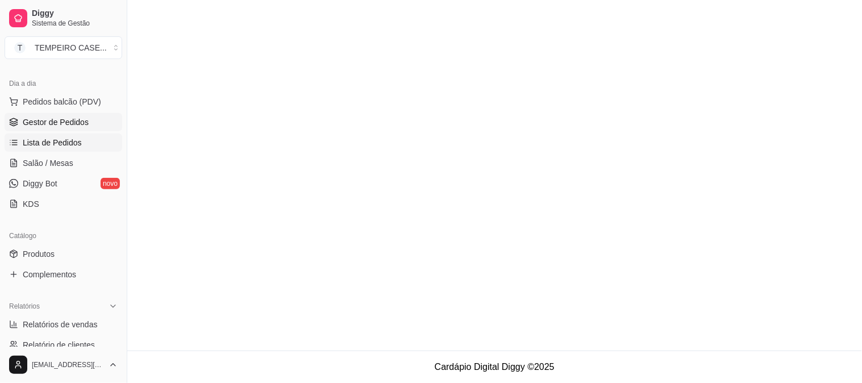
click at [67, 123] on span "Gestor de Pedidos" at bounding box center [56, 121] width 66 height 11
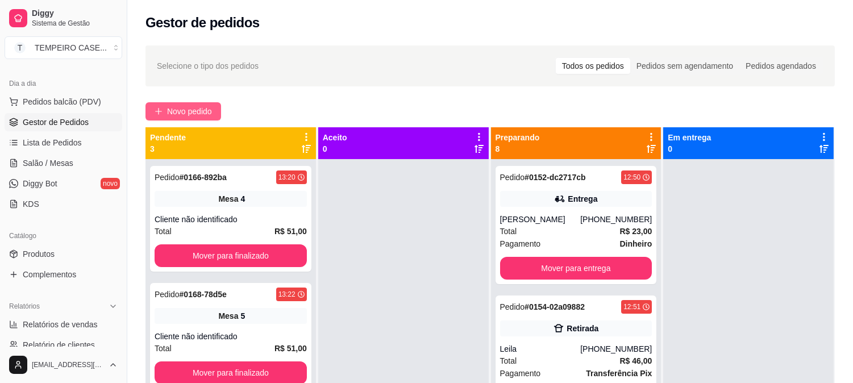
click at [197, 104] on button "Novo pedido" at bounding box center [183, 111] width 76 height 18
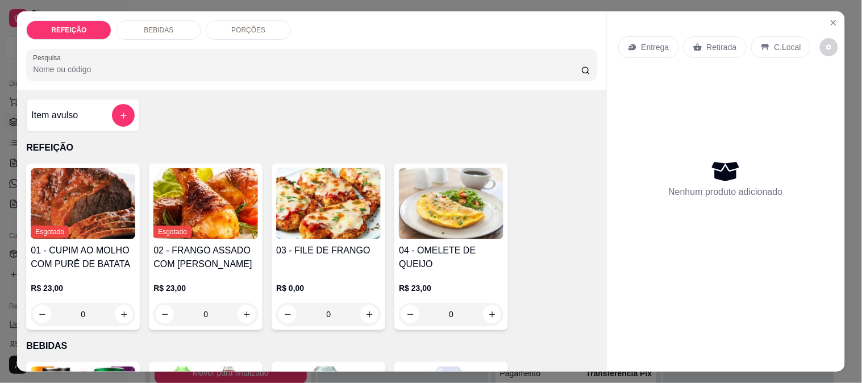
click at [353, 175] on img at bounding box center [328, 203] width 105 height 71
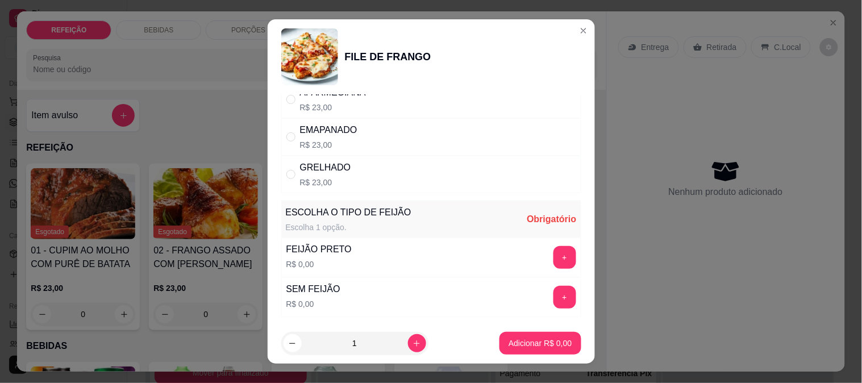
scroll to position [63, 0]
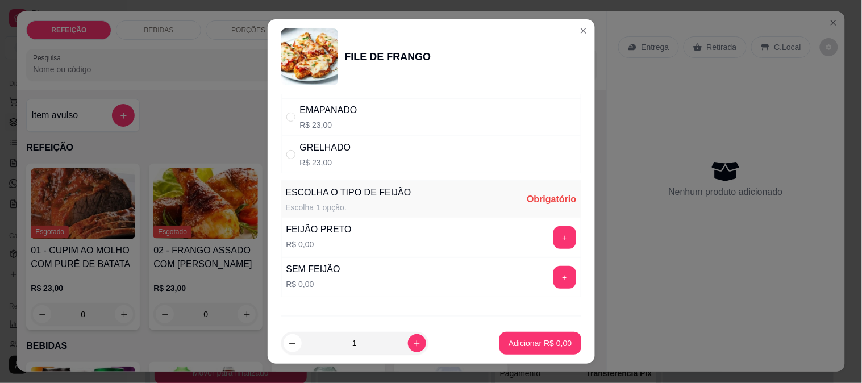
click at [326, 280] on p "R$ 0,00" at bounding box center [313, 283] width 54 height 11
click at [553, 277] on button "+" at bounding box center [564, 277] width 23 height 23
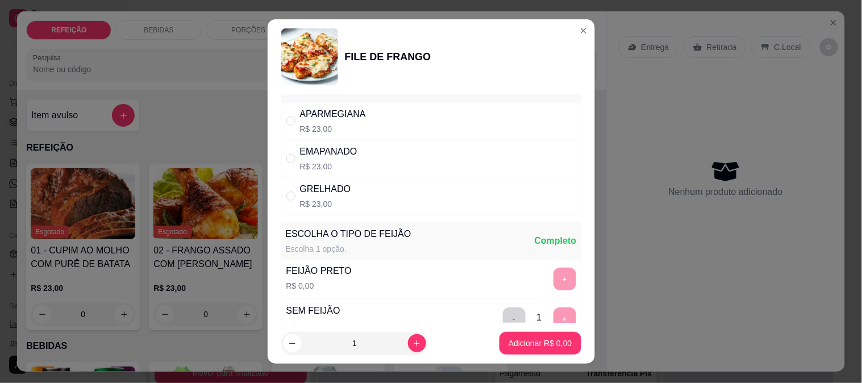
scroll to position [0, 0]
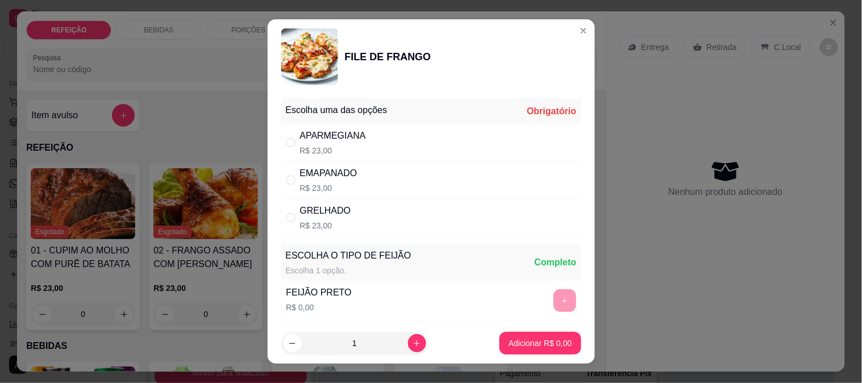
click at [333, 139] on div "APARMEGIANA" at bounding box center [333, 136] width 66 height 14
radio input "true"
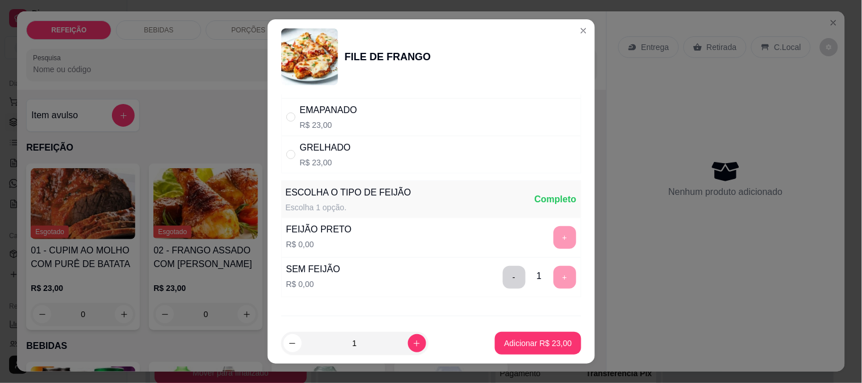
scroll to position [122, 0]
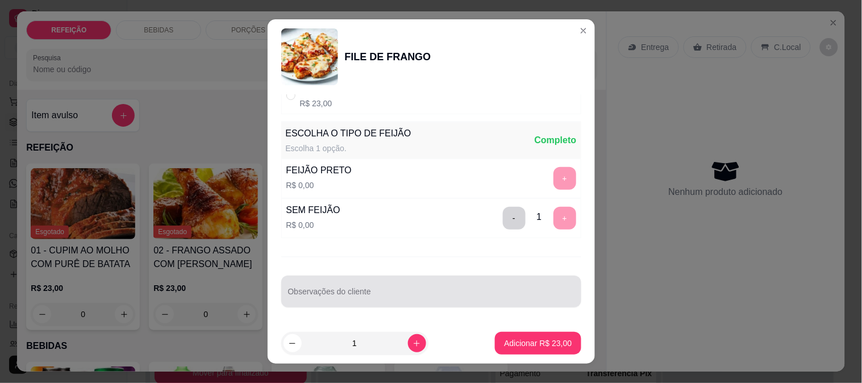
click at [355, 295] on input "Observações do cliente" at bounding box center [431, 295] width 286 height 11
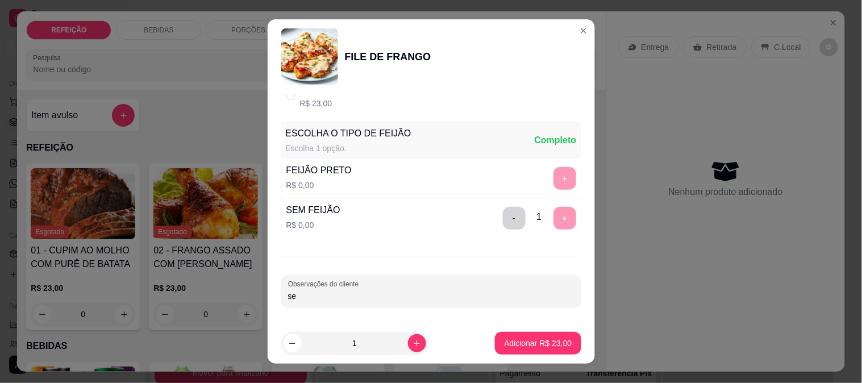
type input "s"
type input "SÓMENTE MACARRÃO"
click at [507, 349] on button "Adicionar R$ 23,00" at bounding box center [539, 343] width 84 height 22
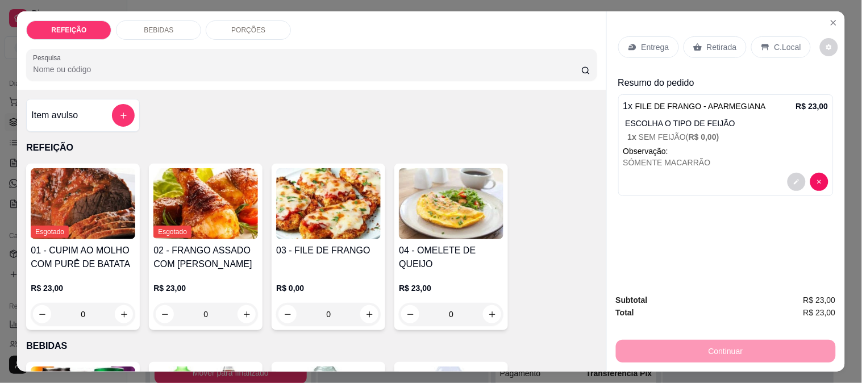
click at [659, 41] on p "Entrega" at bounding box center [656, 46] width 28 height 11
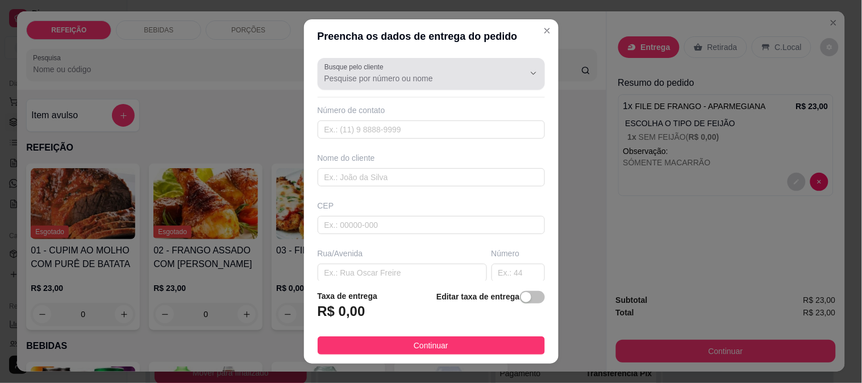
click at [373, 82] on input "Busque pelo cliente" at bounding box center [415, 78] width 182 height 11
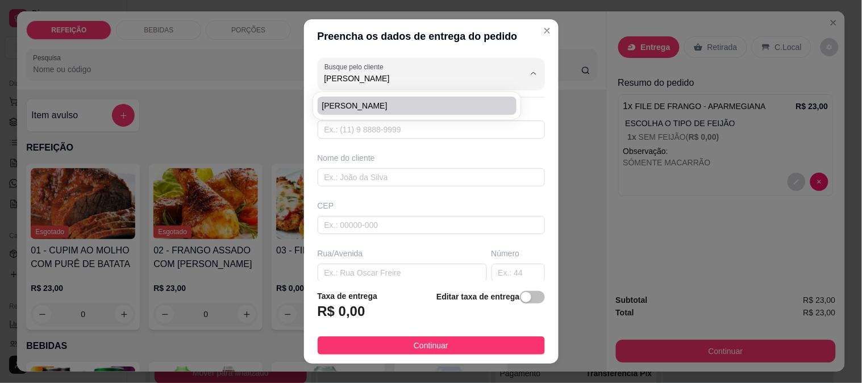
click at [371, 111] on span "[PERSON_NAME]" at bounding box center [411, 105] width 179 height 11
type input "[PERSON_NAME]"
type input "8197228104"
type input "[PERSON_NAME]"
type input "[GEOGRAPHIC_DATA]"
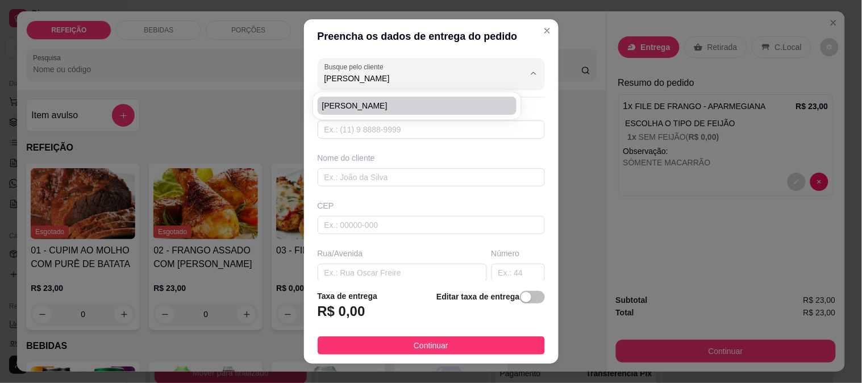
type input "IPOJUCA"
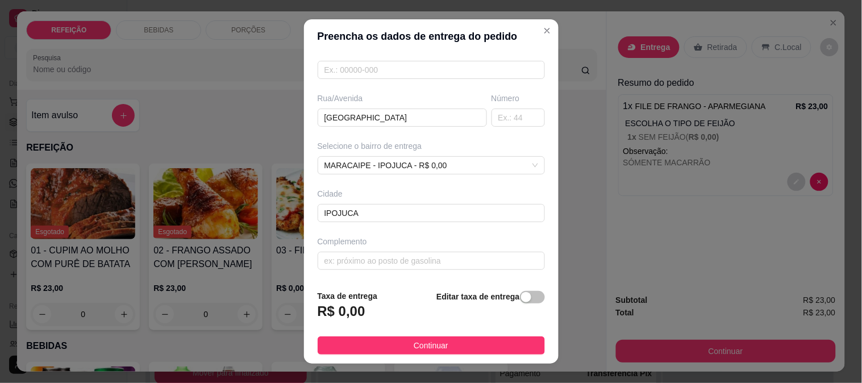
scroll to position [156, 0]
type input "[PERSON_NAME]"
click at [398, 332] on footer "Taxa de entrega R$ 0,00 Editar taxa de entrega Continuar" at bounding box center [431, 322] width 255 height 83
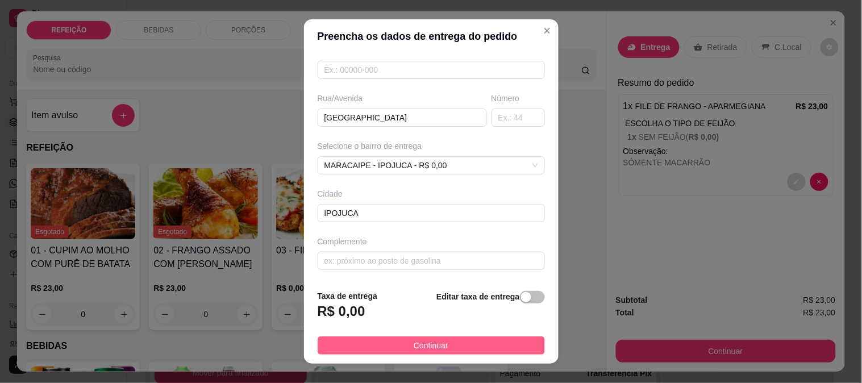
click at [399, 343] on button "Continuar" at bounding box center [431, 345] width 227 height 18
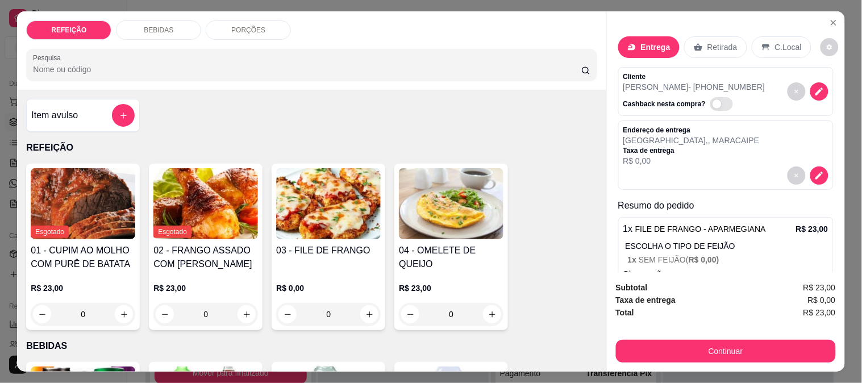
click at [647, 350] on button "Continuar" at bounding box center [726, 351] width 220 height 23
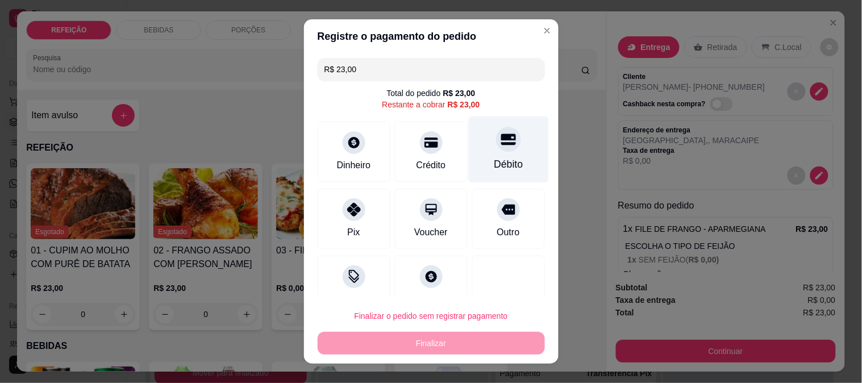
drag, startPoint x: 463, startPoint y: 147, endPoint x: 466, endPoint y: 247, distance: 100.6
click at [468, 147] on div "Débito" at bounding box center [508, 149] width 80 height 66
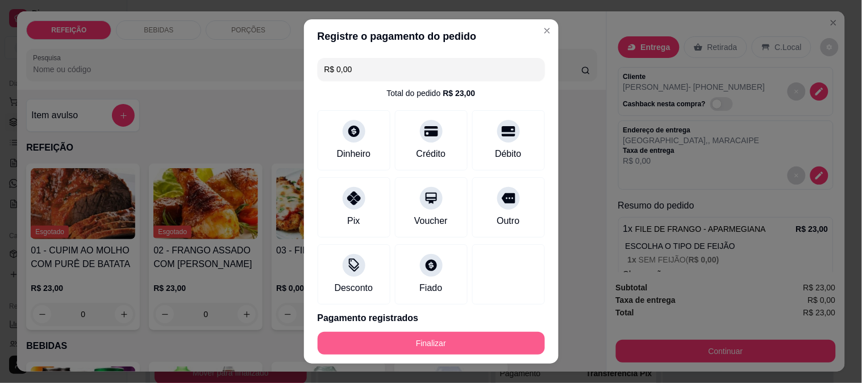
click at [448, 338] on button "Finalizar" at bounding box center [431, 343] width 227 height 23
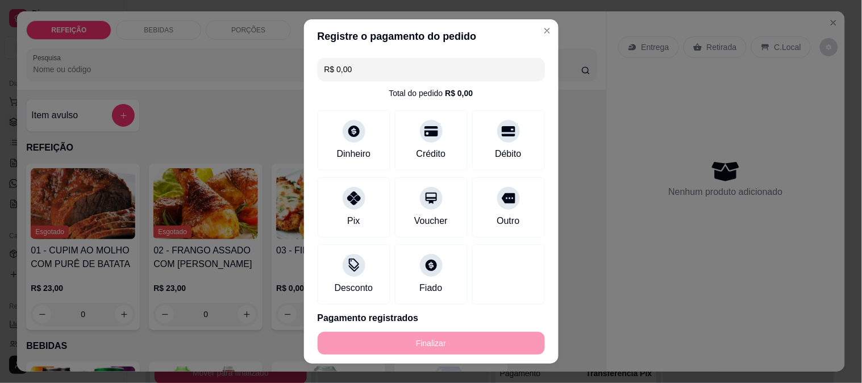
type input "-R$ 23,00"
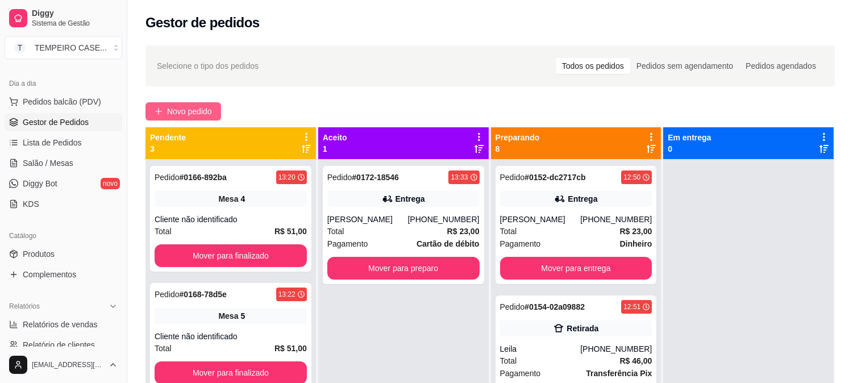
click at [206, 108] on span "Novo pedido" at bounding box center [189, 111] width 45 height 13
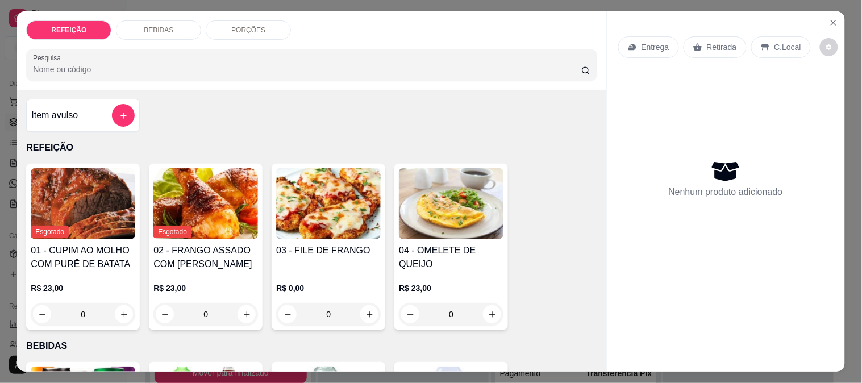
click at [308, 215] on img at bounding box center [328, 203] width 105 height 71
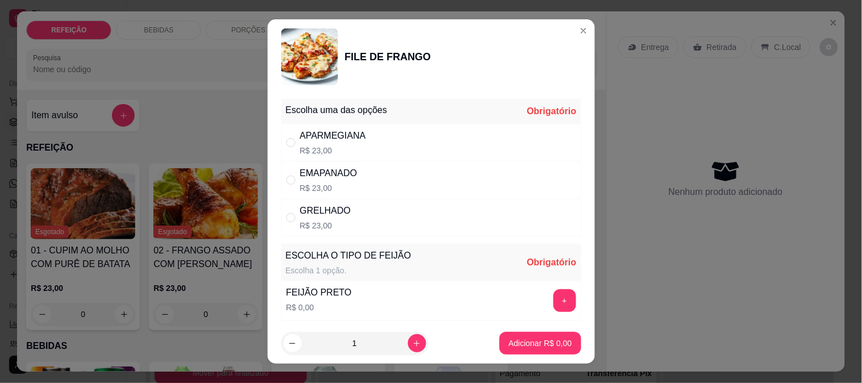
click at [315, 134] on div "APARMEGIANA" at bounding box center [333, 136] width 66 height 14
radio input "true"
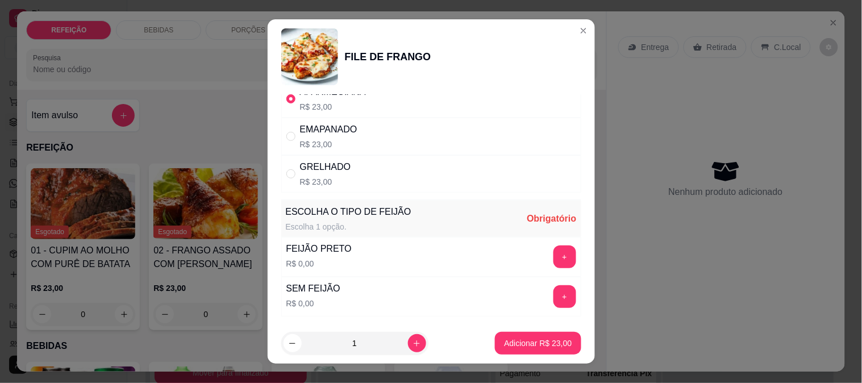
scroll to position [63, 0]
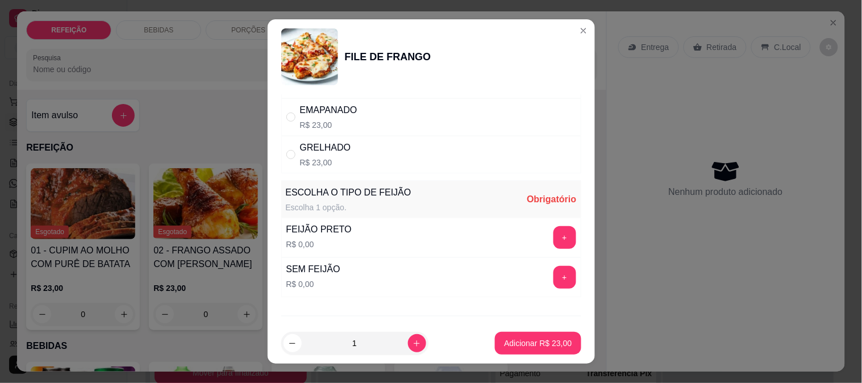
click at [553, 233] on button "+" at bounding box center [564, 237] width 23 height 23
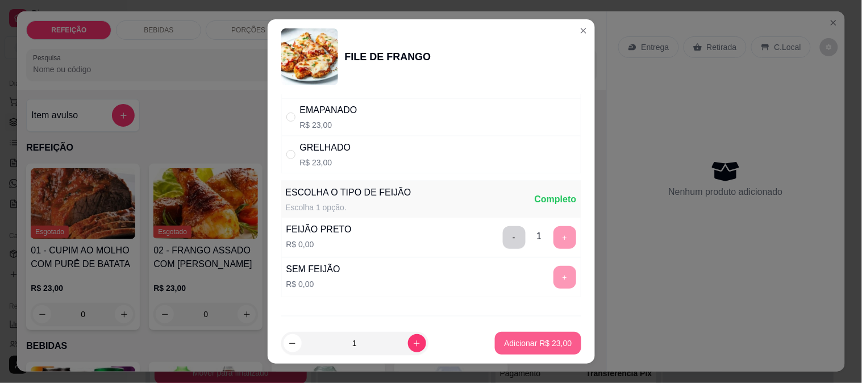
click at [530, 342] on p "Adicionar R$ 23,00" at bounding box center [538, 343] width 68 height 11
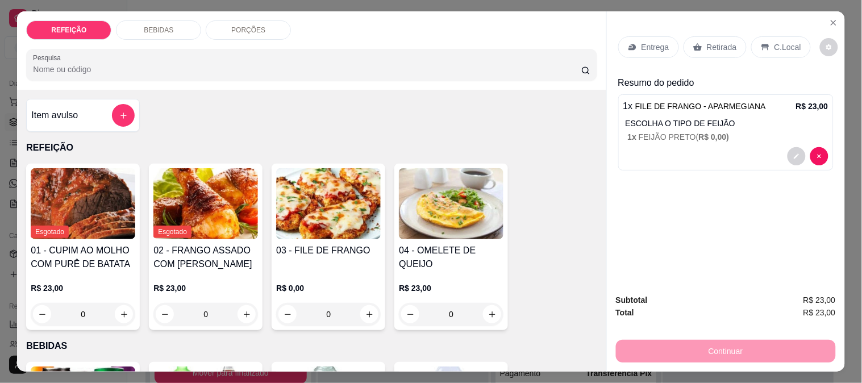
click at [654, 47] on p "Entrega" at bounding box center [656, 46] width 28 height 11
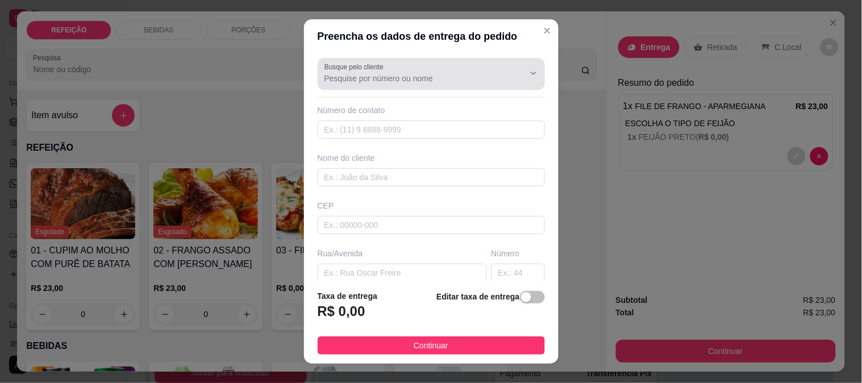
click at [353, 87] on div "Busque pelo cliente" at bounding box center [431, 74] width 227 height 32
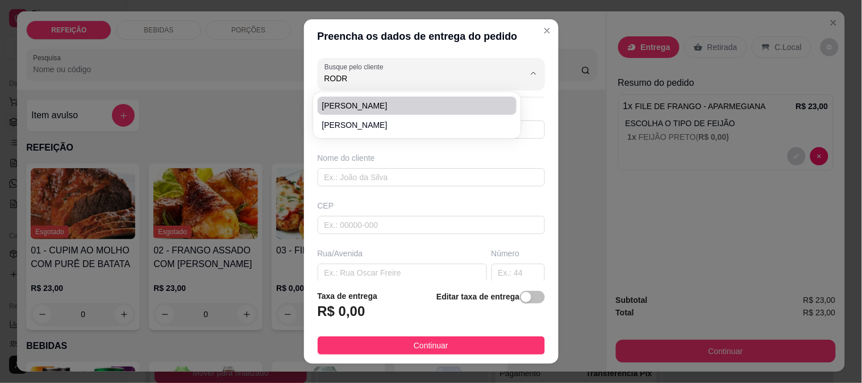
click at [355, 108] on span "[PERSON_NAME]" at bounding box center [411, 105] width 179 height 11
type input "[PERSON_NAME]"
type input "8197747378"
type input "[PERSON_NAME]"
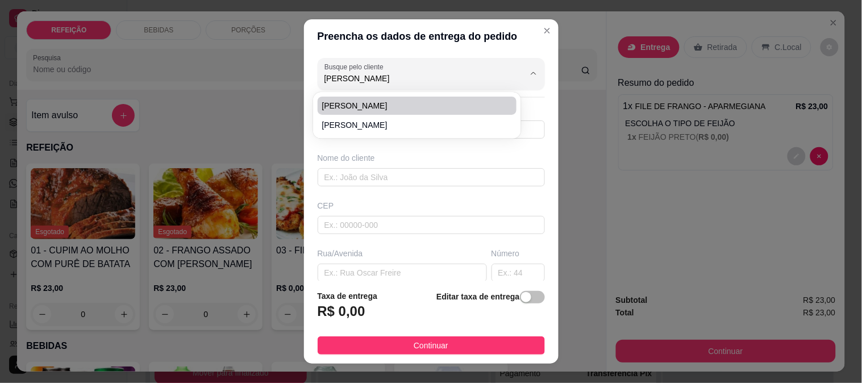
type input "IPOJUCA"
type input "abrir portão e deixar na mesa"
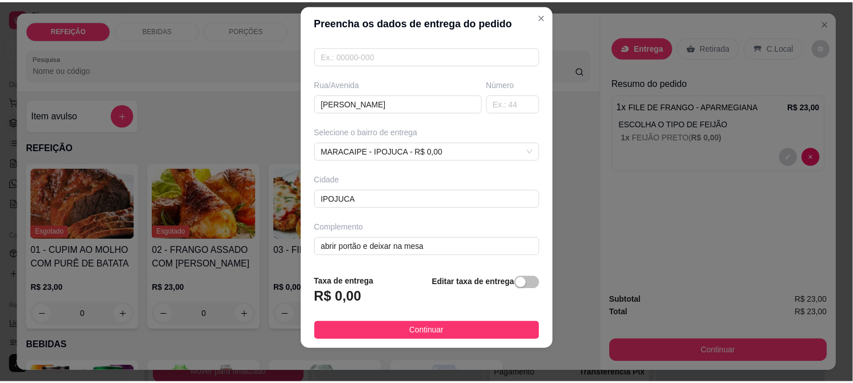
scroll to position [17, 0]
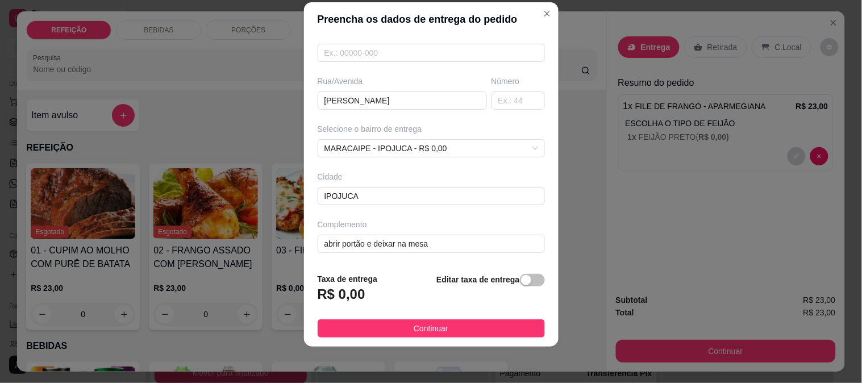
type input "[PERSON_NAME]"
click at [417, 331] on span "Continuar" at bounding box center [431, 328] width 35 height 13
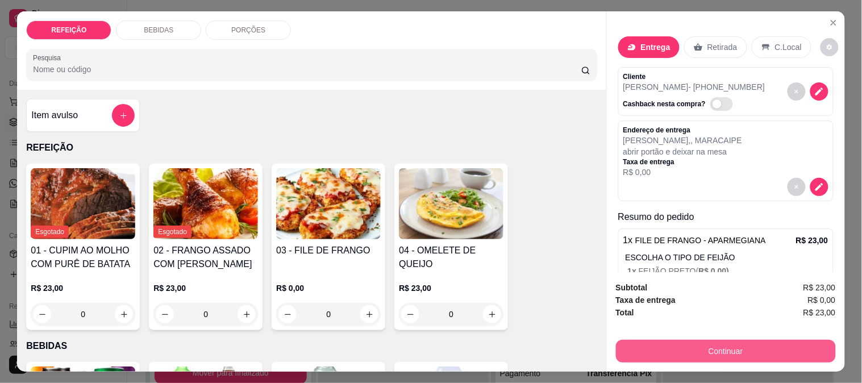
click at [695, 345] on button "Continuar" at bounding box center [726, 351] width 220 height 23
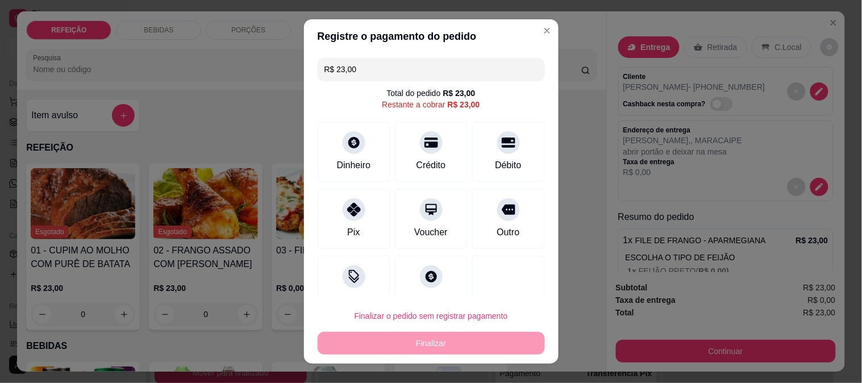
click at [347, 226] on div "Pix" at bounding box center [353, 233] width 13 height 14
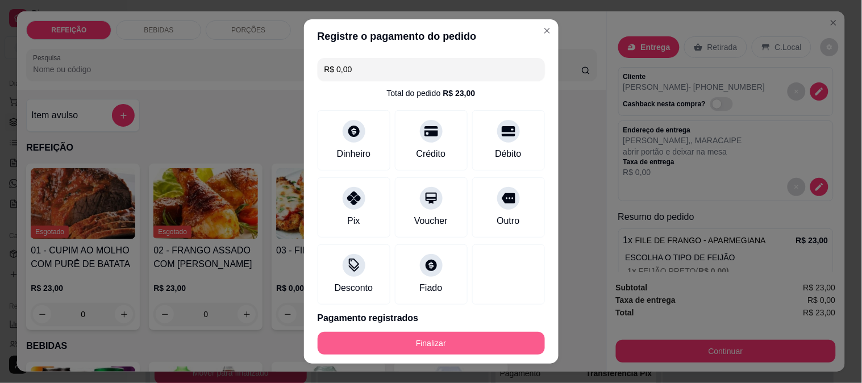
click at [419, 339] on button "Finalizar" at bounding box center [431, 343] width 227 height 23
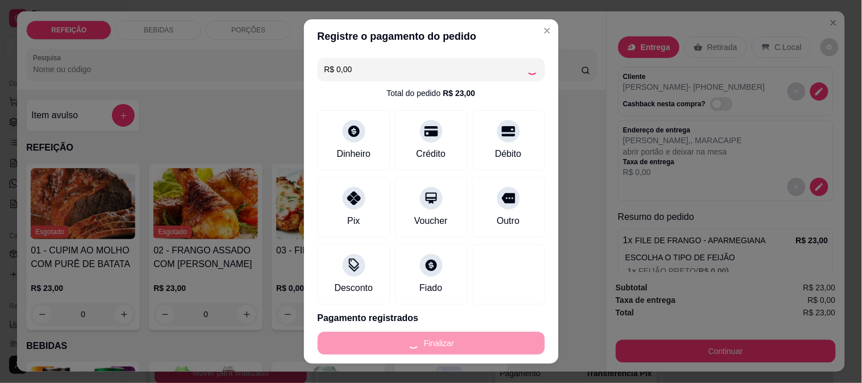
type input "-R$ 23,00"
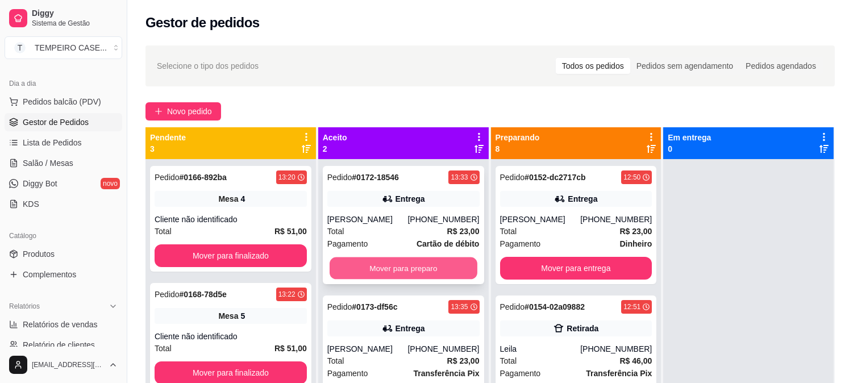
click at [373, 263] on button "Mover para preparo" at bounding box center [404, 268] width 148 height 22
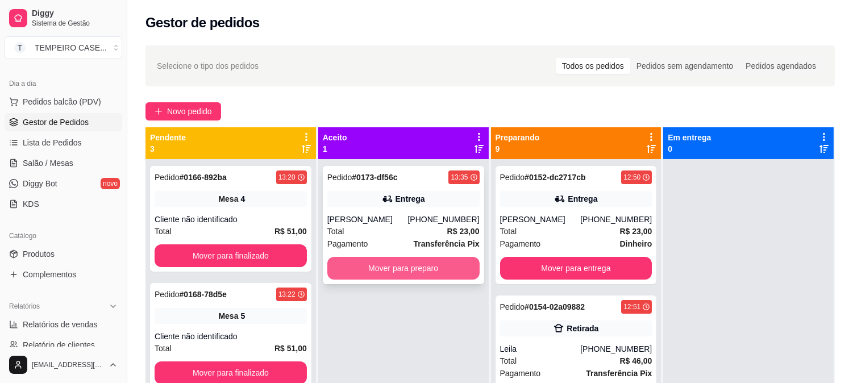
click at [384, 259] on button "Mover para preparo" at bounding box center [403, 268] width 152 height 23
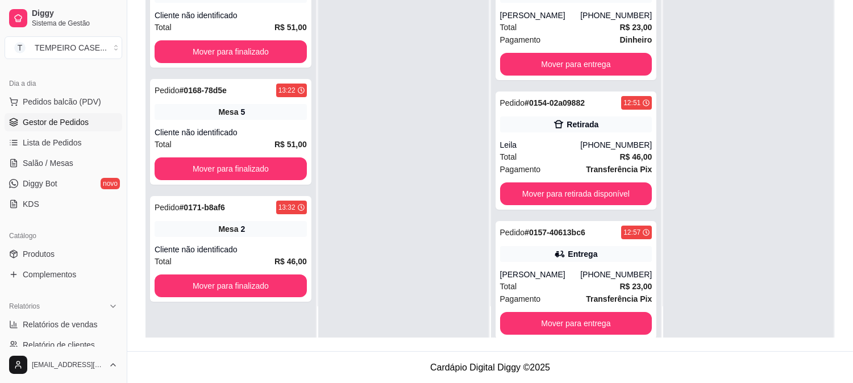
scroll to position [173, 0]
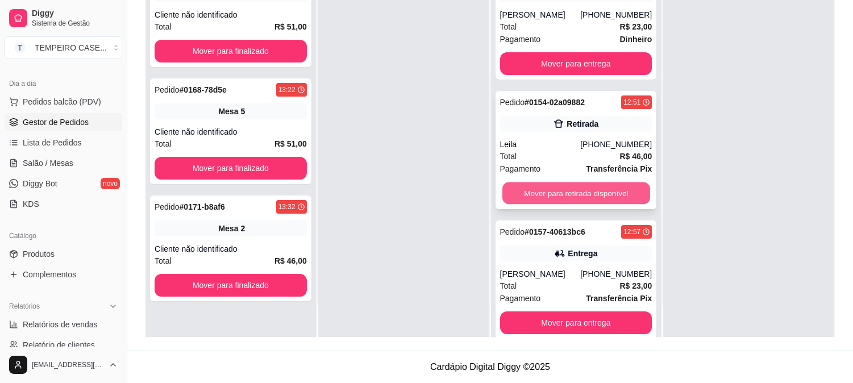
click at [535, 190] on button "Mover para retirada disponível" at bounding box center [576, 193] width 148 height 22
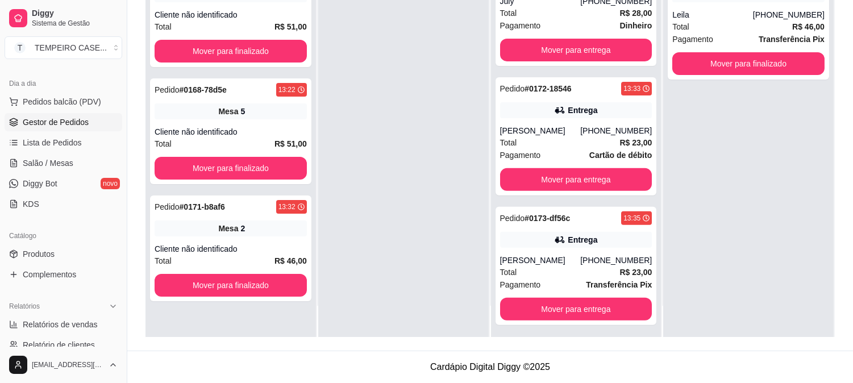
scroll to position [793, 0]
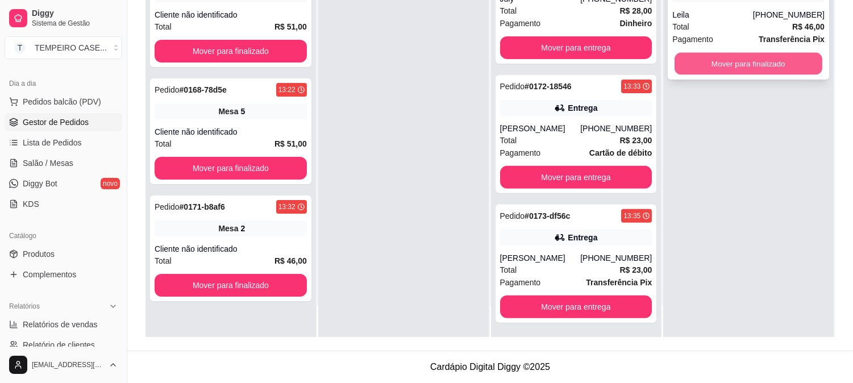
click at [708, 63] on button "Mover para finalizado" at bounding box center [749, 64] width 148 height 22
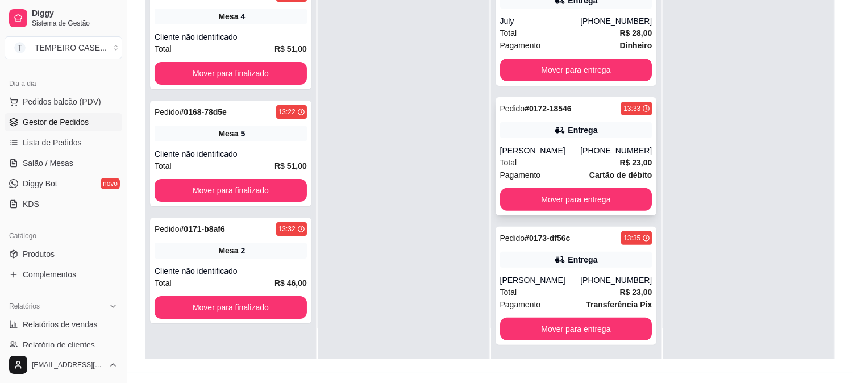
scroll to position [173, 0]
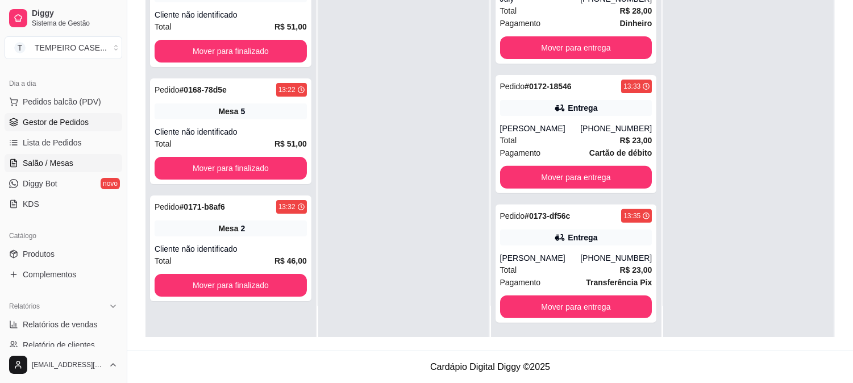
click at [51, 157] on span "Salão / Mesas" at bounding box center [48, 162] width 51 height 11
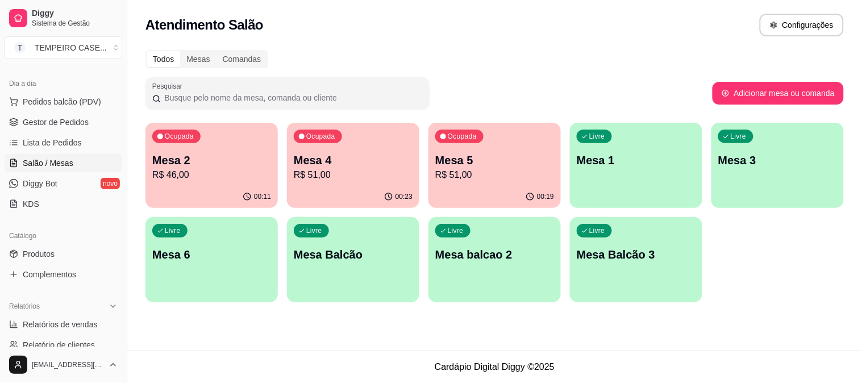
click at [356, 179] on p "R$ 51,00" at bounding box center [353, 175] width 119 height 14
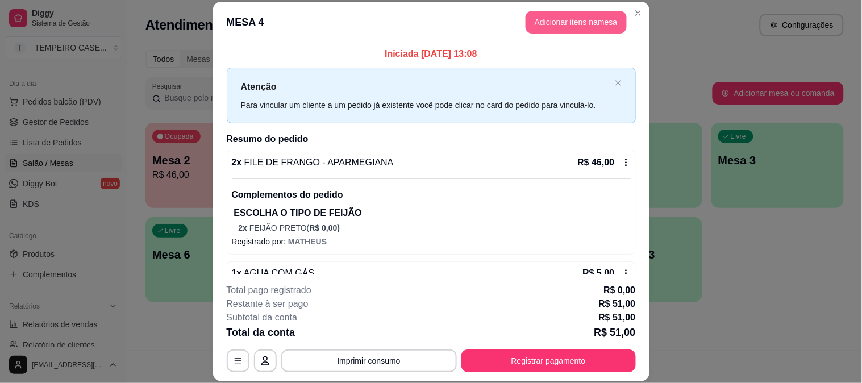
click at [559, 30] on button "Adicionar itens na mesa" at bounding box center [576, 22] width 101 height 23
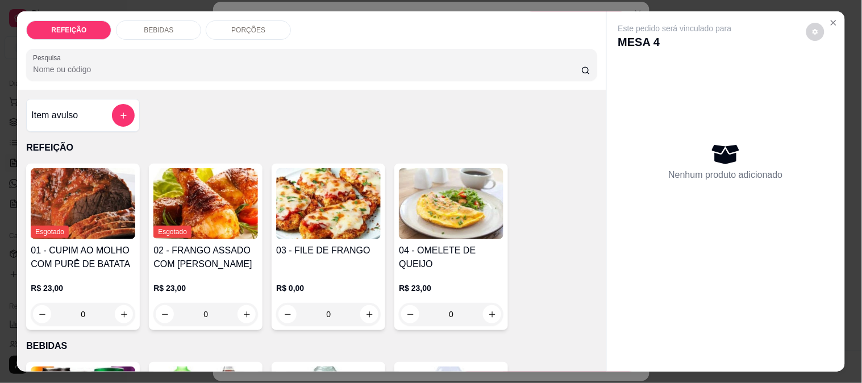
click at [165, 30] on p "BEBIDAS" at bounding box center [159, 30] width 30 height 9
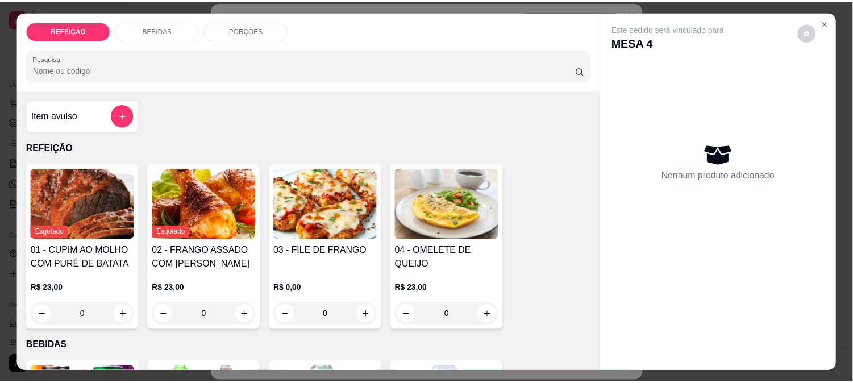
scroll to position [30, 0]
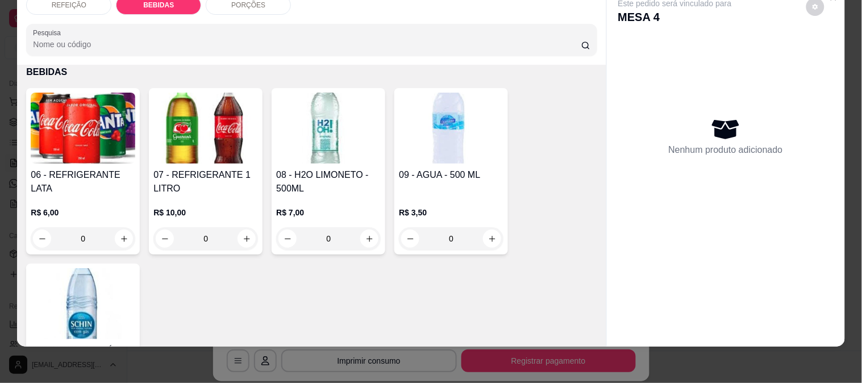
click at [106, 168] on h4 "06 - REFRIGERANTE LATA" at bounding box center [83, 181] width 105 height 27
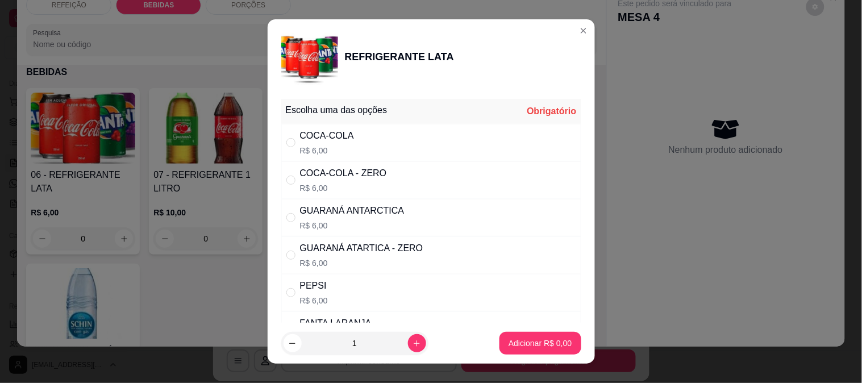
drag, startPoint x: 323, startPoint y: 130, endPoint x: 335, endPoint y: 141, distance: 16.9
click at [324, 130] on div "COCA-COLA" at bounding box center [327, 136] width 54 height 14
radio input "true"
click at [536, 348] on p "Adicionar R$ 6,00" at bounding box center [540, 343] width 63 height 11
type input "1"
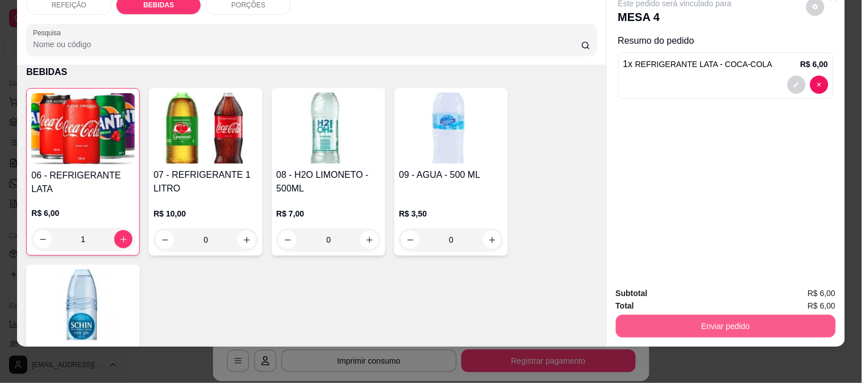
click at [661, 315] on button "Enviar pedido" at bounding box center [726, 326] width 220 height 23
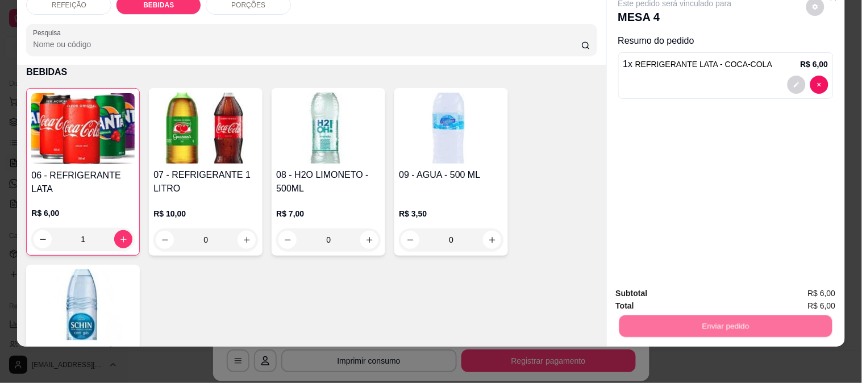
click at [665, 294] on button "Não registrar e enviar pedido" at bounding box center [688, 289] width 118 height 22
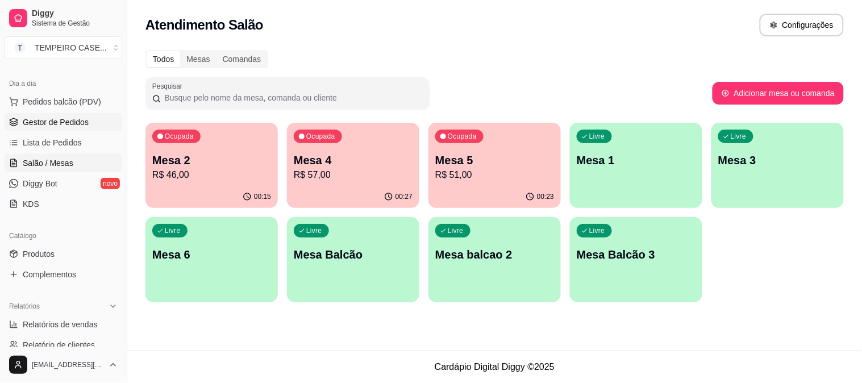
click at [66, 127] on span "Gestor de Pedidos" at bounding box center [56, 121] width 66 height 11
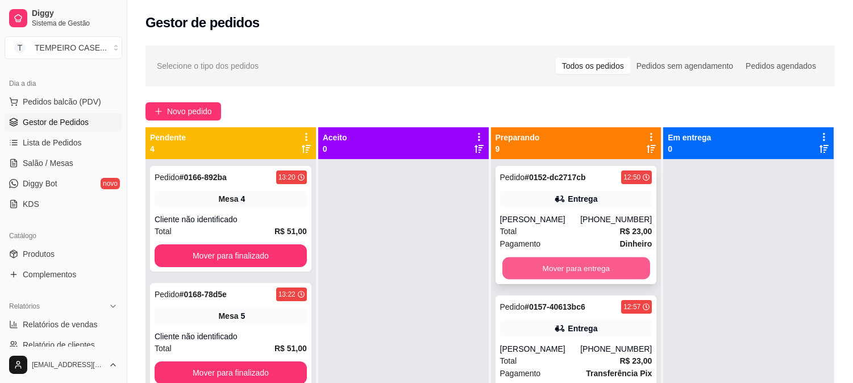
click at [584, 270] on button "Mover para entrega" at bounding box center [576, 268] width 148 height 22
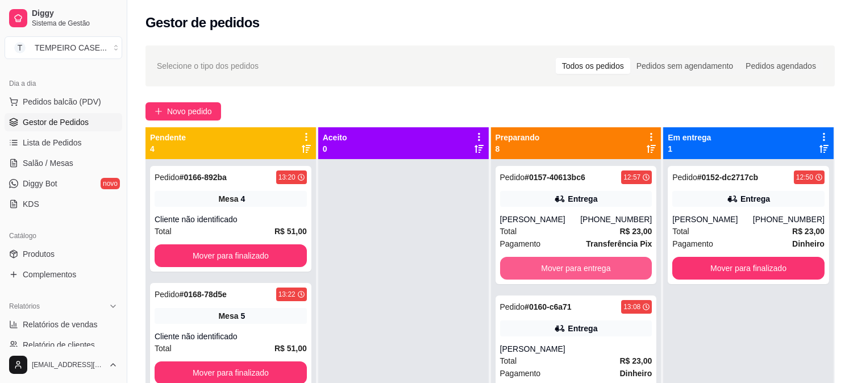
click at [584, 270] on button "Mover para entrega" at bounding box center [576, 268] width 152 height 23
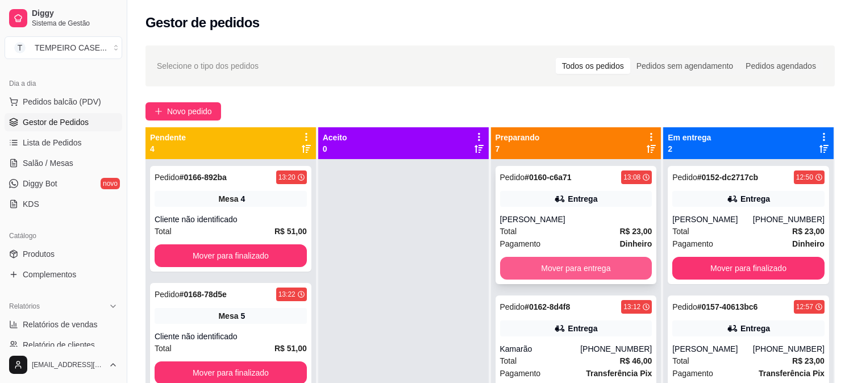
click at [582, 268] on button "Mover para entrega" at bounding box center [576, 268] width 152 height 23
click at [586, 269] on button "Mover para entrega" at bounding box center [576, 268] width 148 height 22
click at [586, 269] on button "Mover para entrega" at bounding box center [576, 268] width 152 height 23
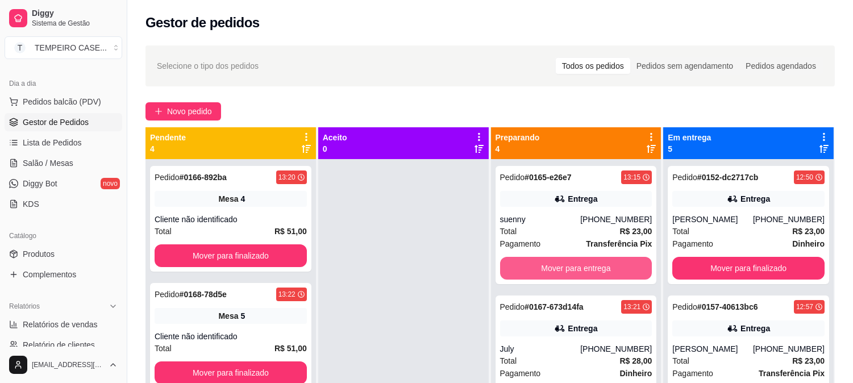
click at [586, 269] on button "Mover para entrega" at bounding box center [576, 268] width 152 height 23
click at [586, 269] on button "Mover para entrega" at bounding box center [576, 268] width 148 height 22
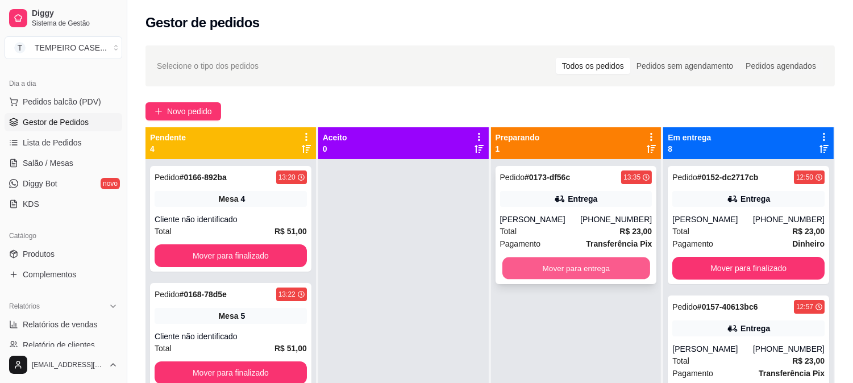
click at [583, 268] on button "Mover para entrega" at bounding box center [576, 268] width 148 height 22
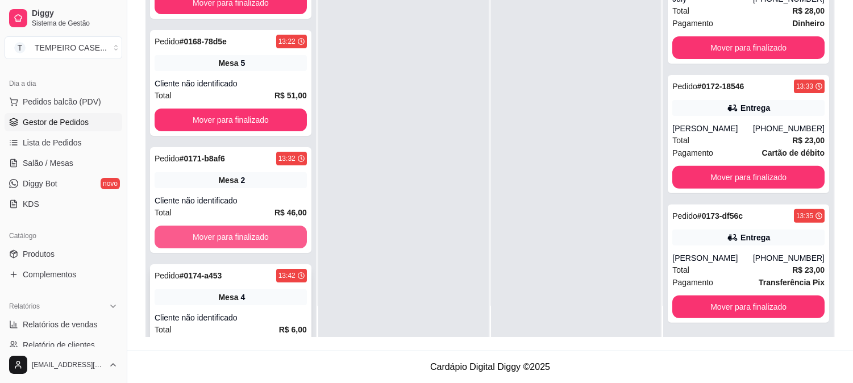
scroll to position [95, 0]
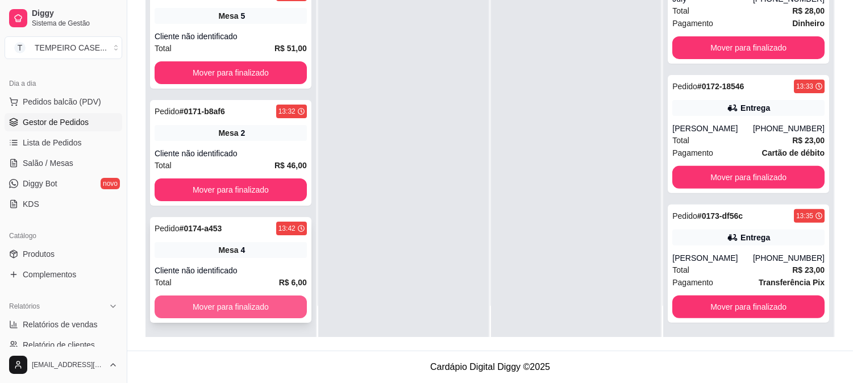
click at [249, 313] on button "Mover para finalizado" at bounding box center [231, 306] width 152 height 23
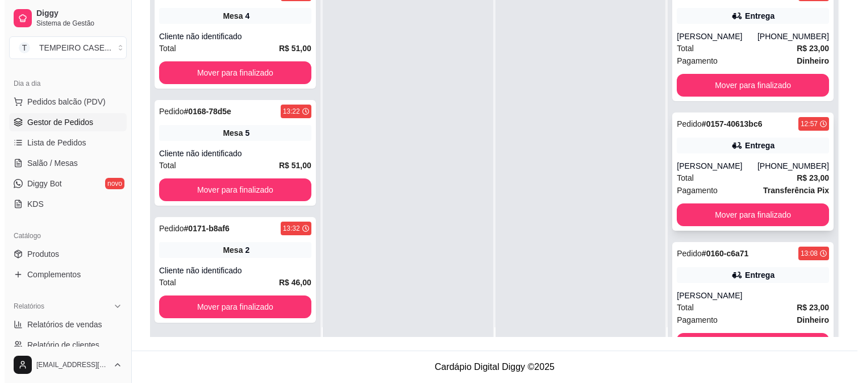
scroll to position [0, 0]
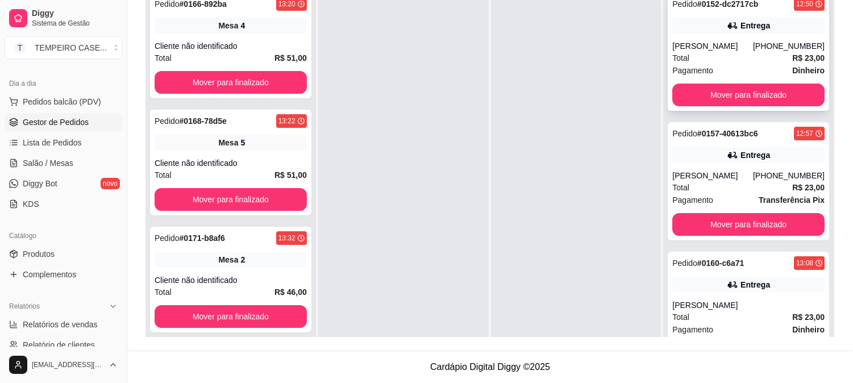
click at [705, 50] on div "[PERSON_NAME]" at bounding box center [712, 45] width 81 height 11
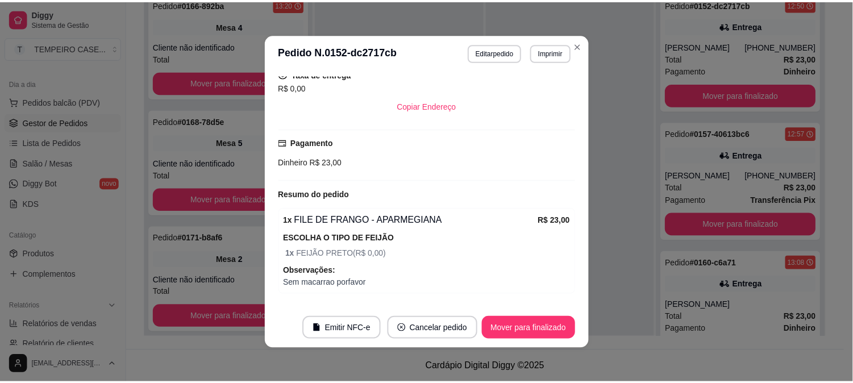
scroll to position [277, 0]
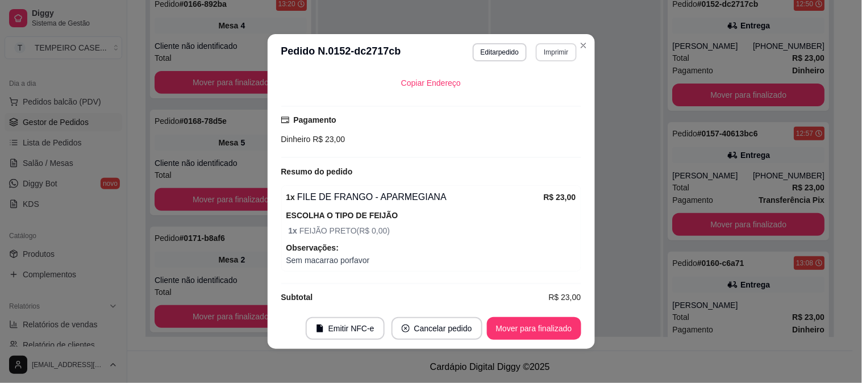
click at [548, 48] on button "Imprimir" at bounding box center [556, 52] width 40 height 18
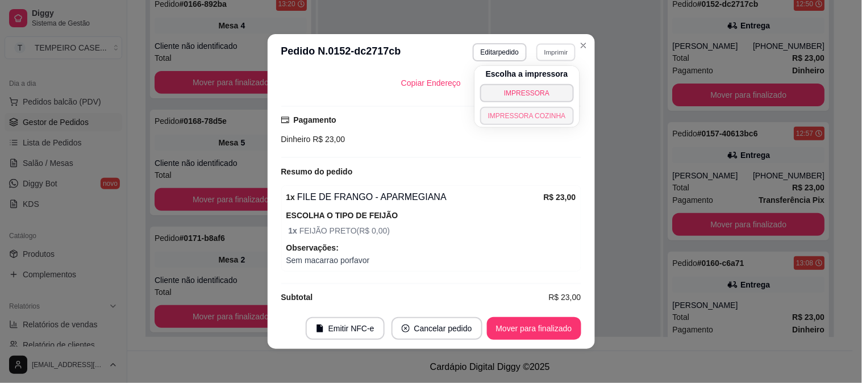
click at [536, 110] on button "IMPRESSORA COZINHA" at bounding box center [527, 116] width 94 height 18
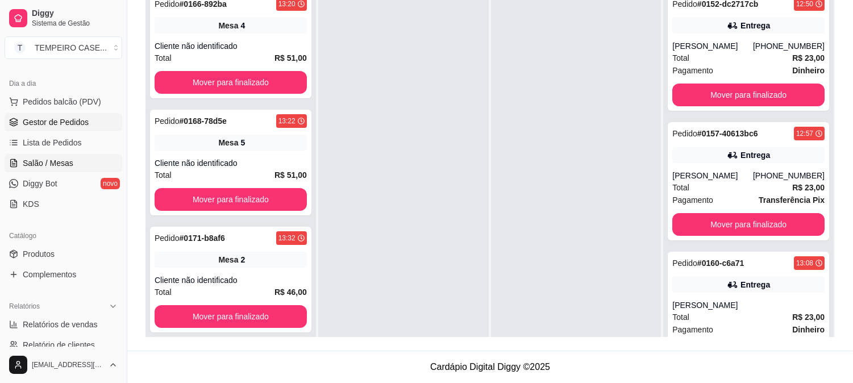
click at [69, 157] on span "Salão / Mesas" at bounding box center [48, 162] width 51 height 11
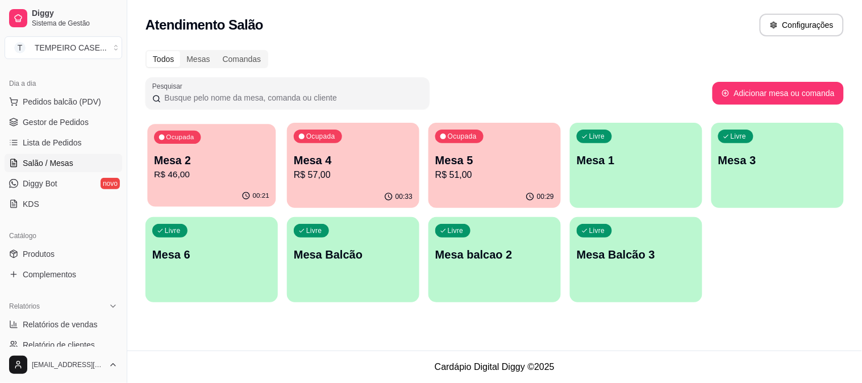
click at [207, 168] on p "R$ 46,00" at bounding box center [211, 174] width 115 height 13
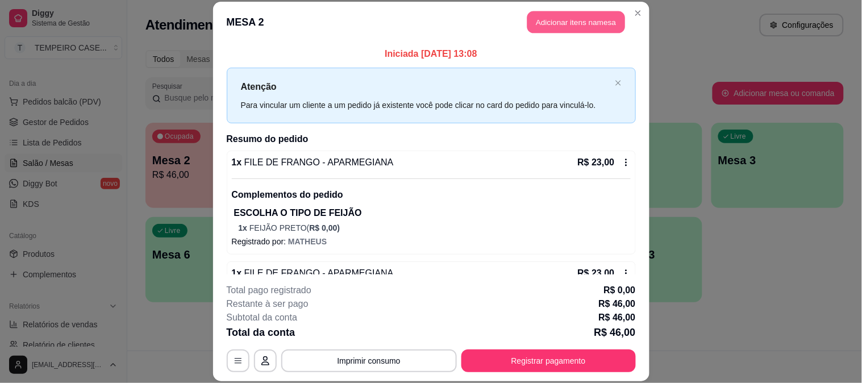
click at [556, 22] on button "Adicionar itens na mesa" at bounding box center [576, 22] width 98 height 22
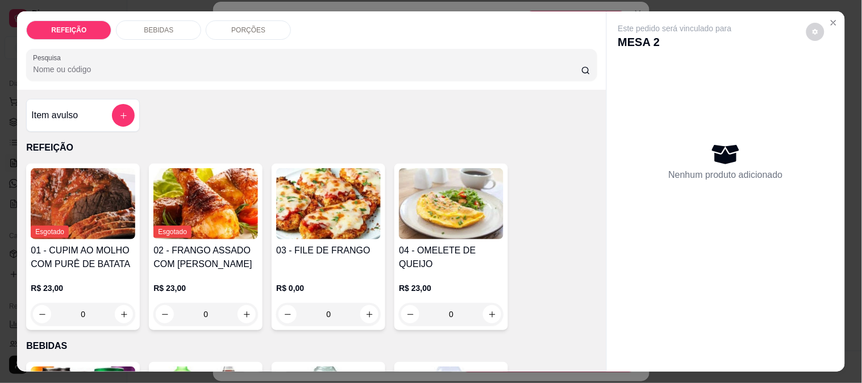
click at [155, 26] on p "BEBIDAS" at bounding box center [159, 30] width 30 height 9
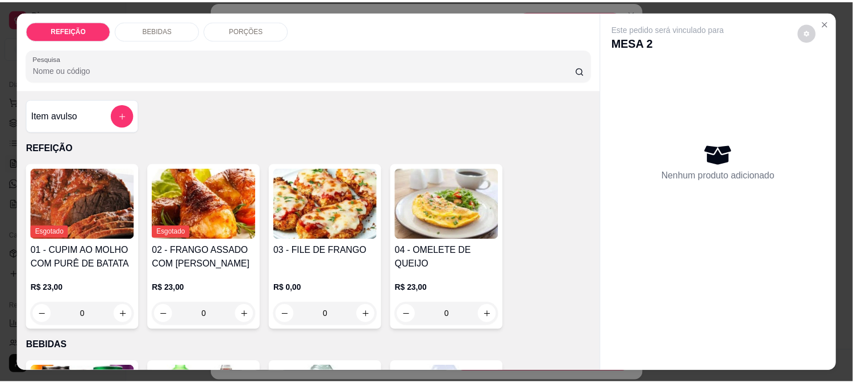
scroll to position [30, 0]
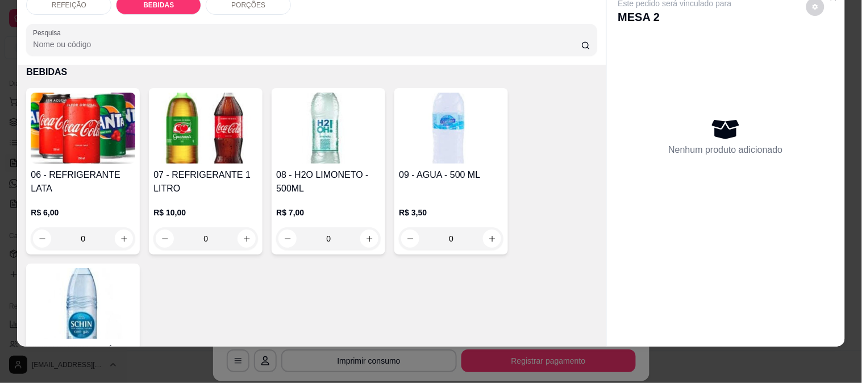
click at [95, 128] on img at bounding box center [83, 128] width 105 height 71
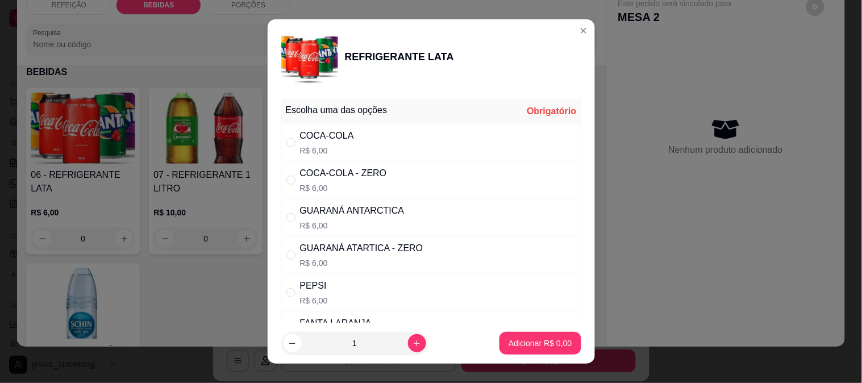
click at [451, 132] on div "COCA-COLA R$ 6,00" at bounding box center [431, 143] width 300 height 38
click at [446, 169] on div "COCA-COLA - ZERO R$ 6,00" at bounding box center [431, 180] width 300 height 38
radio input "false"
radio input "true"
click at [523, 342] on p "Adicionar R$ 6,00" at bounding box center [540, 343] width 63 height 11
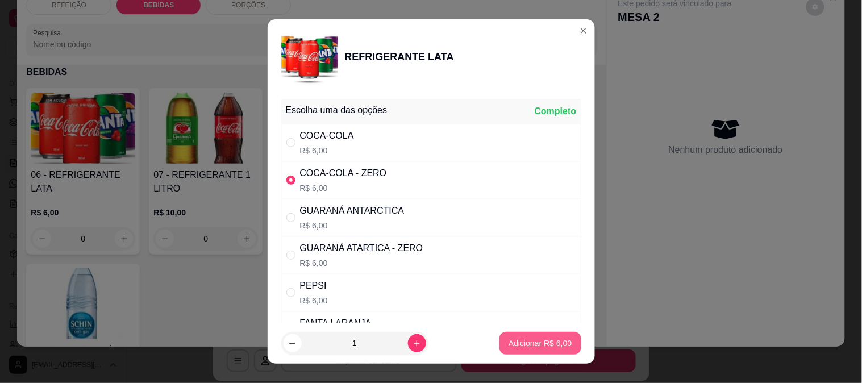
type input "1"
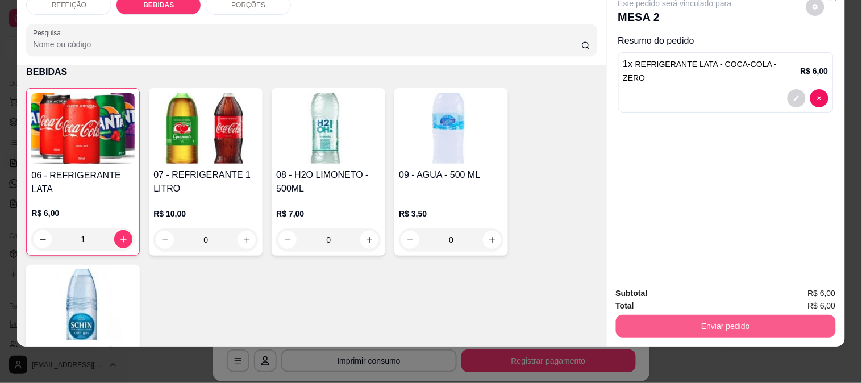
click at [665, 319] on button "Enviar pedido" at bounding box center [726, 326] width 220 height 23
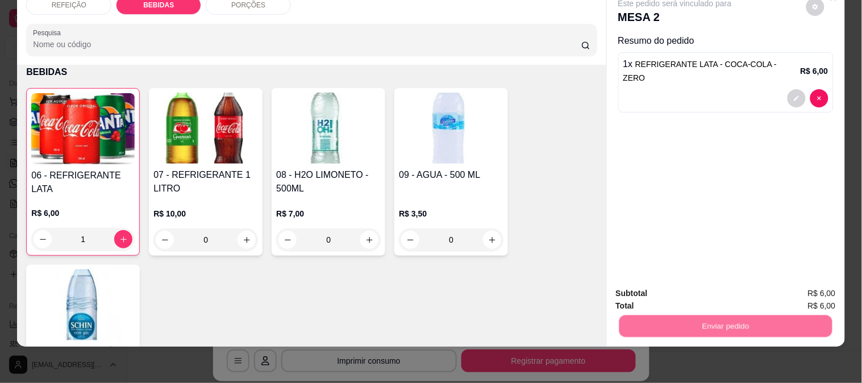
click at [661, 297] on button "Não registrar e enviar pedido" at bounding box center [688, 288] width 115 height 21
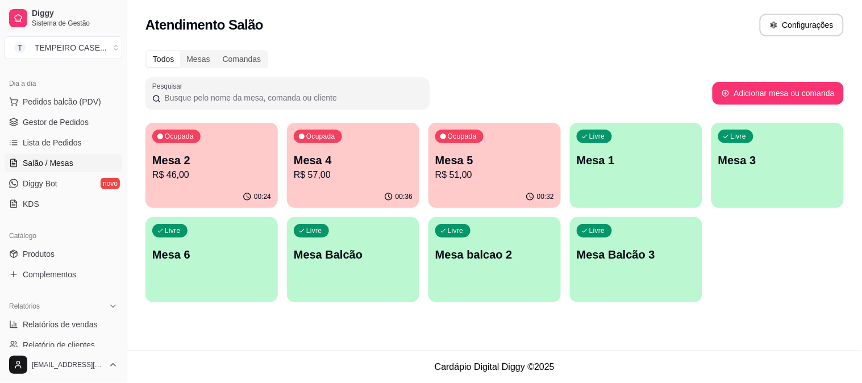
click at [472, 166] on p "Mesa 5" at bounding box center [494, 160] width 119 height 16
click at [63, 128] on link "Gestor de Pedidos" at bounding box center [64, 122] width 118 height 18
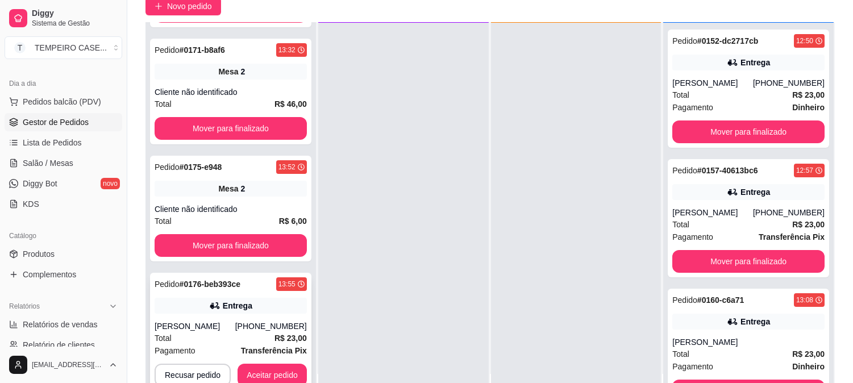
scroll to position [173, 0]
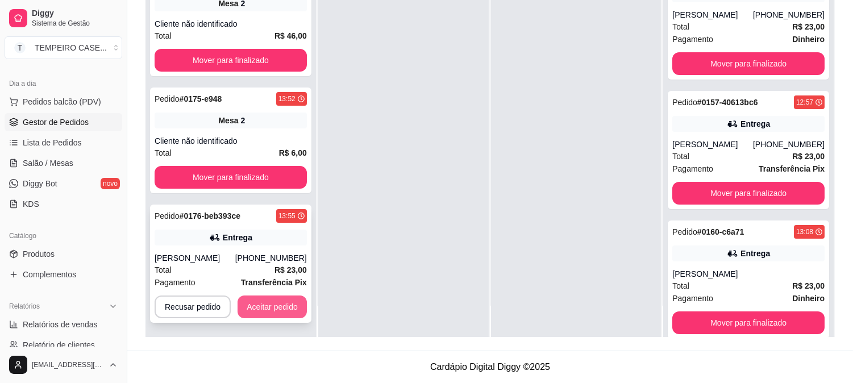
click at [275, 309] on button "Aceitar pedido" at bounding box center [272, 306] width 69 height 23
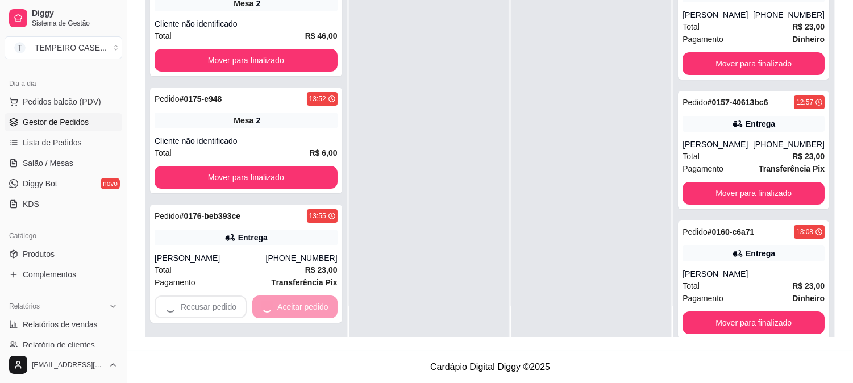
scroll to position [95, 0]
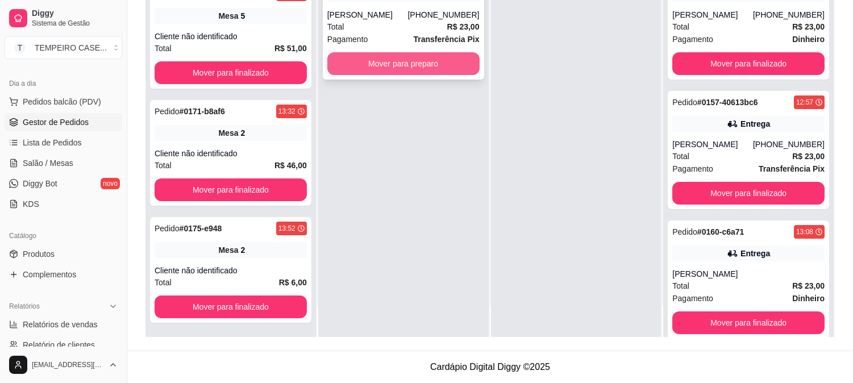
click at [423, 69] on button "Mover para preparo" at bounding box center [403, 63] width 152 height 23
click at [383, 56] on button "Mover para preparo" at bounding box center [404, 64] width 148 height 22
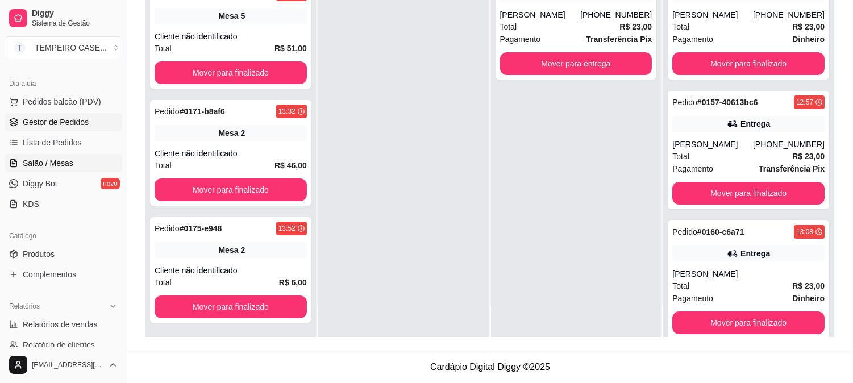
click at [55, 169] on link "Salão / Mesas" at bounding box center [64, 163] width 118 height 18
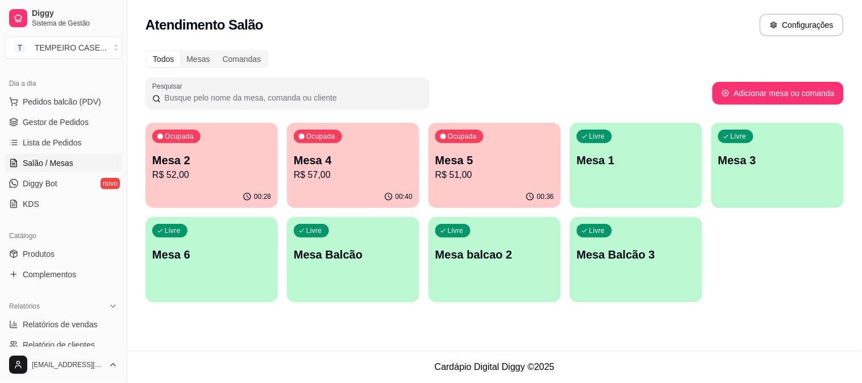
click at [470, 166] on p "Mesa 5" at bounding box center [494, 160] width 119 height 16
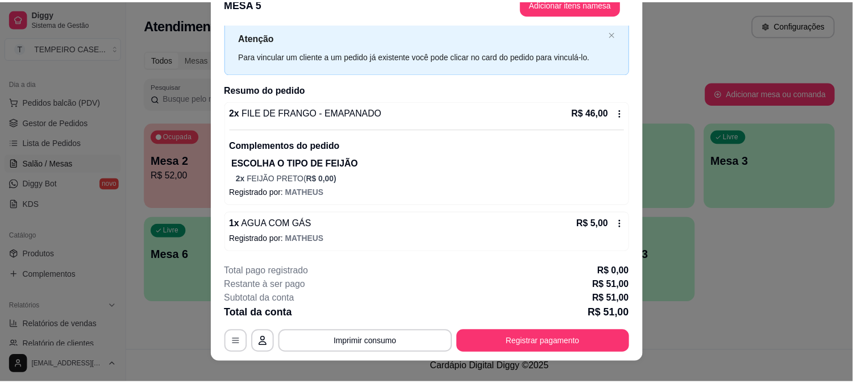
scroll to position [35, 0]
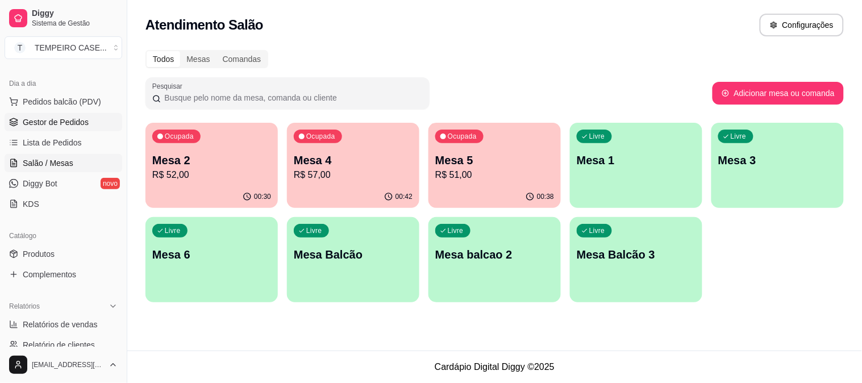
click at [57, 114] on link "Gestor de Pedidos" at bounding box center [64, 122] width 118 height 18
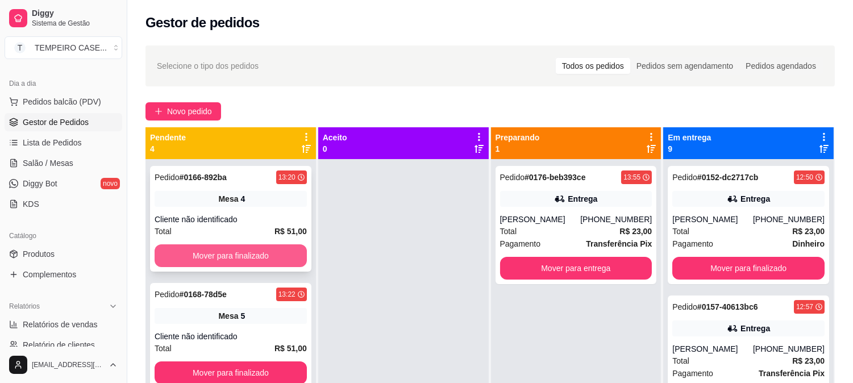
click at [236, 256] on button "Mover para finalizado" at bounding box center [231, 255] width 152 height 23
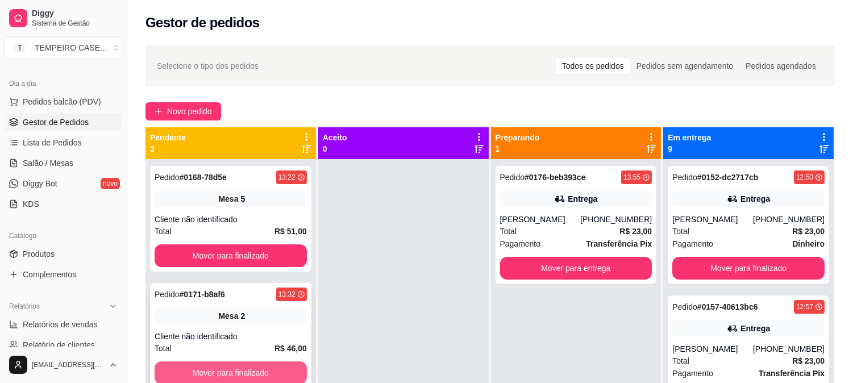
click at [240, 378] on button "Mover para finalizado" at bounding box center [231, 372] width 152 height 23
click at [248, 368] on button "Mover para finalizado" at bounding box center [231, 373] width 148 height 22
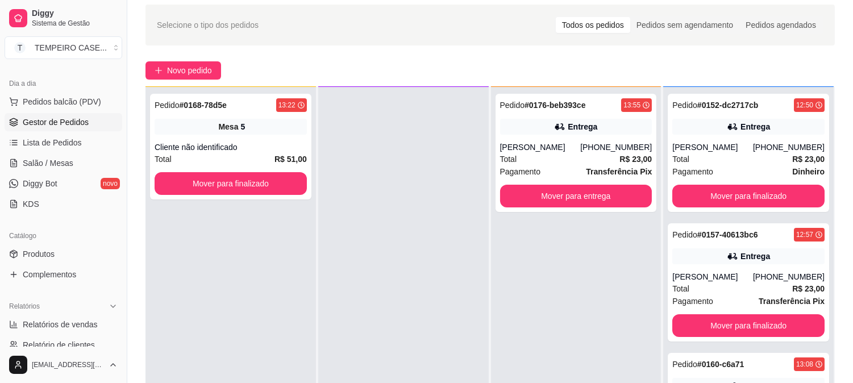
scroll to position [63, 0]
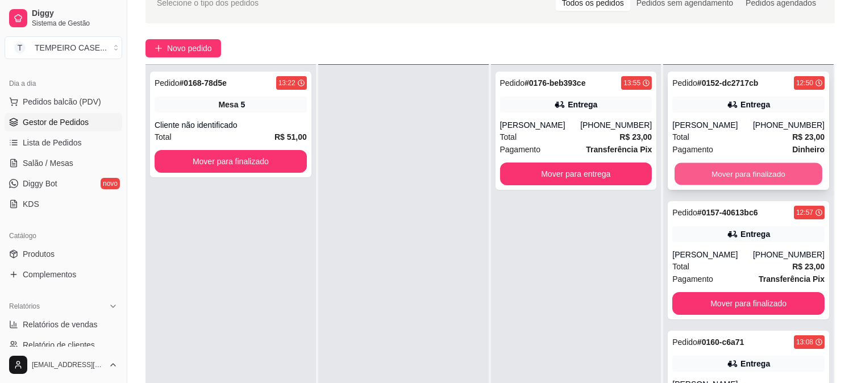
click at [717, 169] on button "Mover para finalizado" at bounding box center [749, 174] width 148 height 22
click at [735, 172] on button "Mover para finalizado" at bounding box center [748, 174] width 152 height 23
click at [759, 177] on button "Mover para finalizado" at bounding box center [749, 174] width 148 height 22
click at [762, 177] on button "Mover para finalizado" at bounding box center [748, 174] width 152 height 23
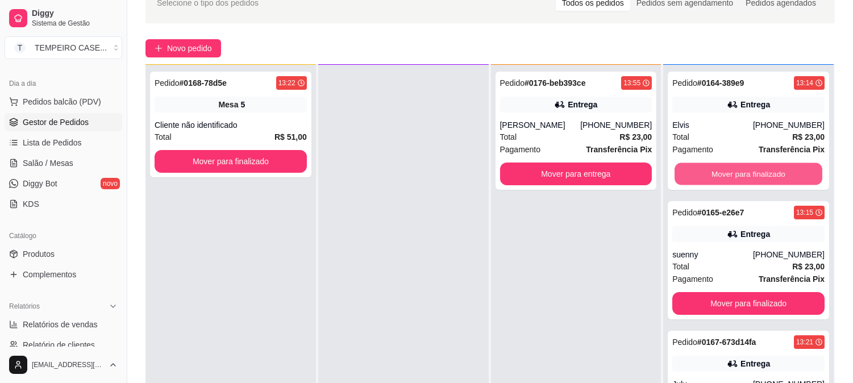
click at [762, 177] on button "Mover para finalizado" at bounding box center [749, 174] width 148 height 22
click at [762, 177] on button "Mover para finalizado" at bounding box center [748, 174] width 152 height 23
click at [762, 177] on button "Mover para finalizado" at bounding box center [749, 174] width 148 height 22
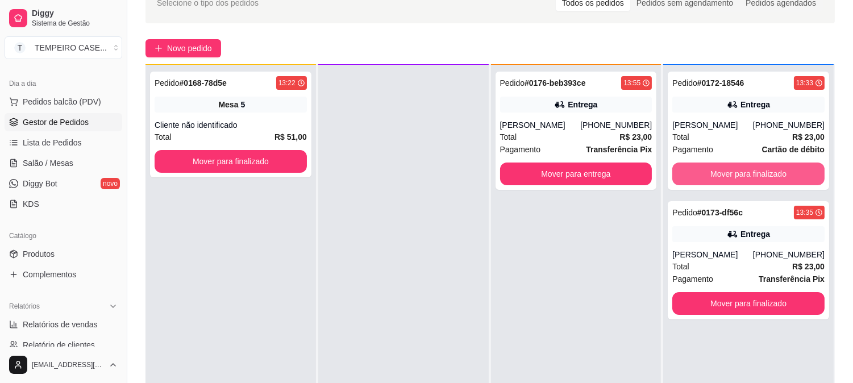
click at [762, 177] on button "Mover para finalizado" at bounding box center [748, 174] width 152 height 23
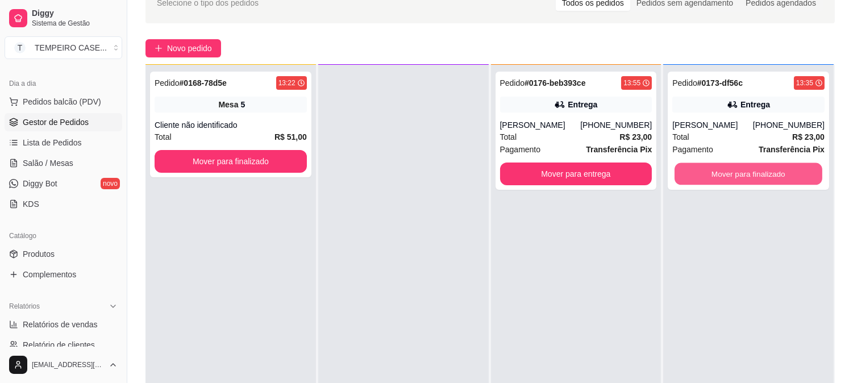
click at [762, 177] on button "Mover para finalizado" at bounding box center [749, 174] width 148 height 22
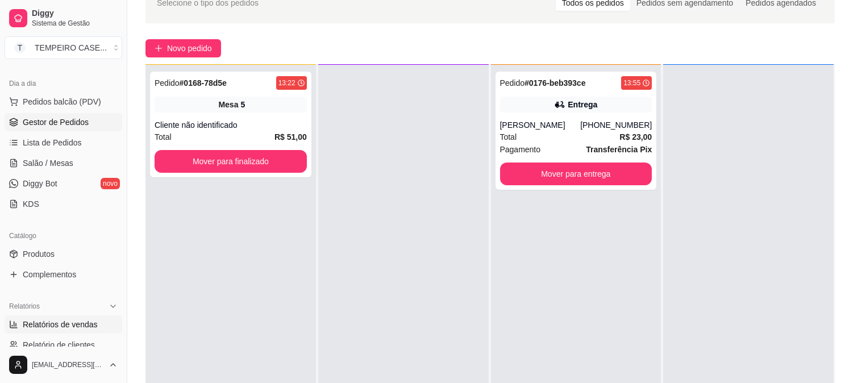
click at [84, 324] on span "Relatórios de vendas" at bounding box center [60, 324] width 75 height 11
select select "ALL"
select select "0"
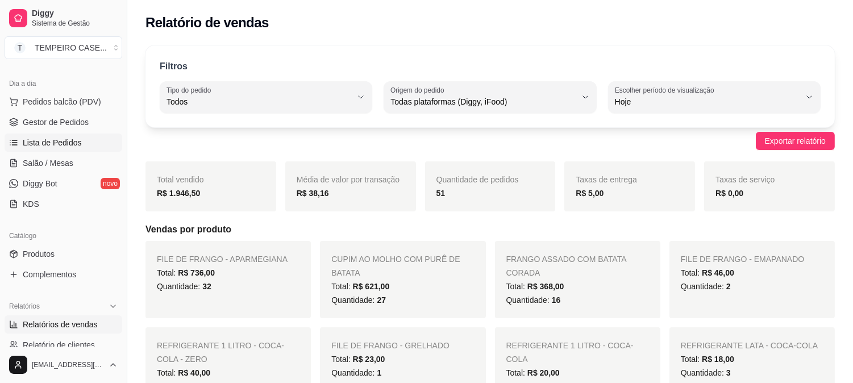
click at [69, 138] on span "Lista de Pedidos" at bounding box center [52, 142] width 59 height 11
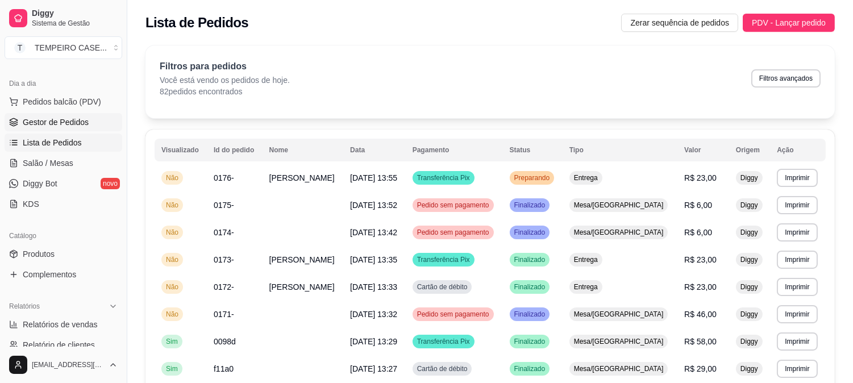
click at [77, 116] on span "Gestor de Pedidos" at bounding box center [56, 121] width 66 height 11
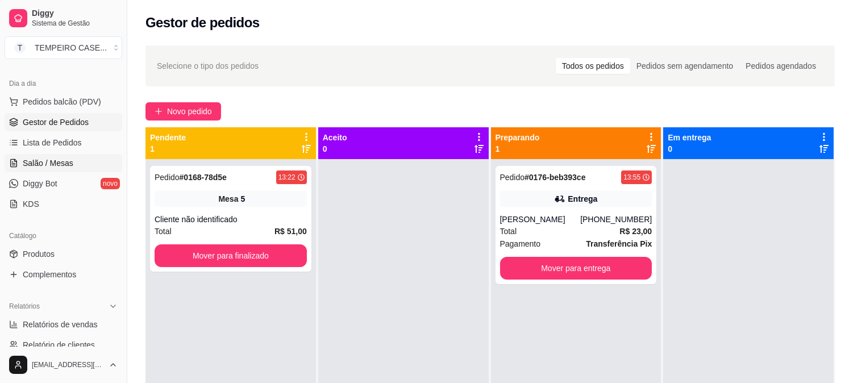
click at [80, 161] on link "Salão / Mesas" at bounding box center [64, 163] width 118 height 18
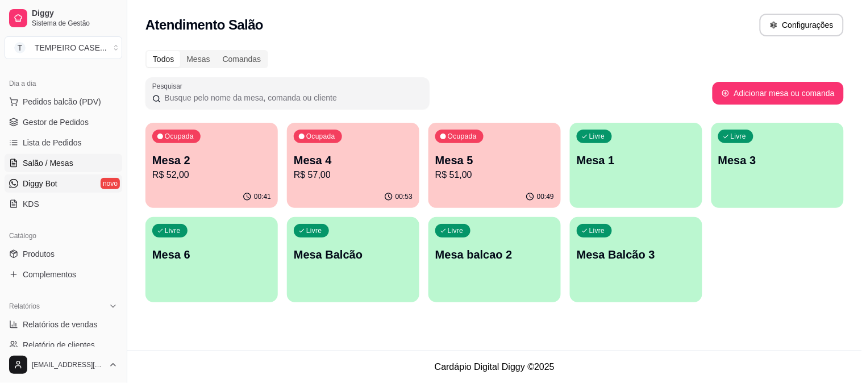
click at [73, 186] on link "Diggy Bot novo" at bounding box center [64, 183] width 118 height 18
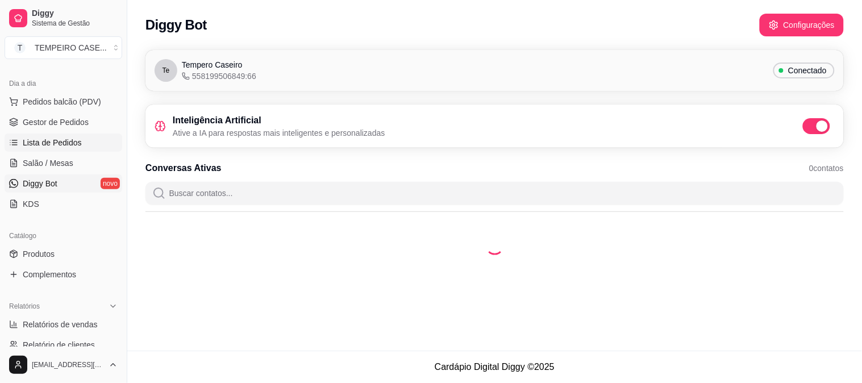
click at [74, 135] on link "Lista de Pedidos" at bounding box center [64, 143] width 118 height 18
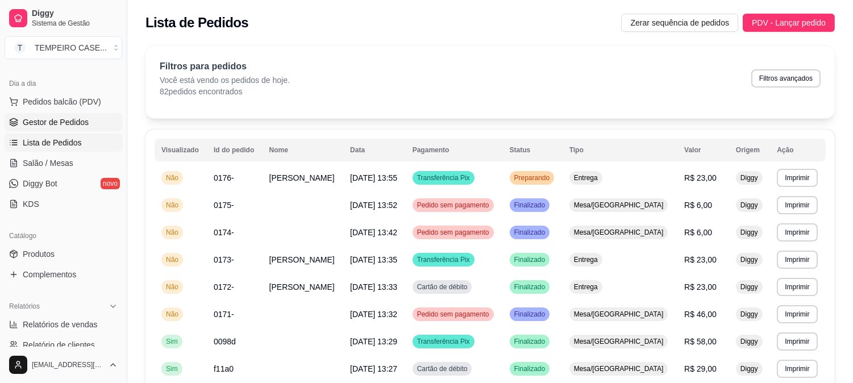
click at [86, 119] on span "Gestor de Pedidos" at bounding box center [56, 121] width 66 height 11
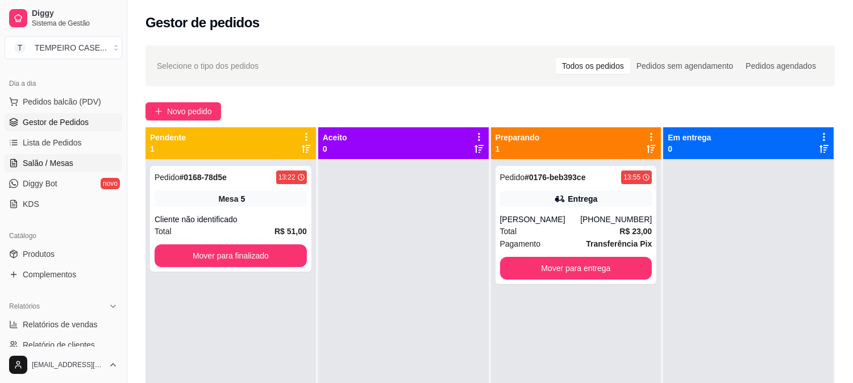
click at [54, 161] on span "Salão / Mesas" at bounding box center [48, 162] width 51 height 11
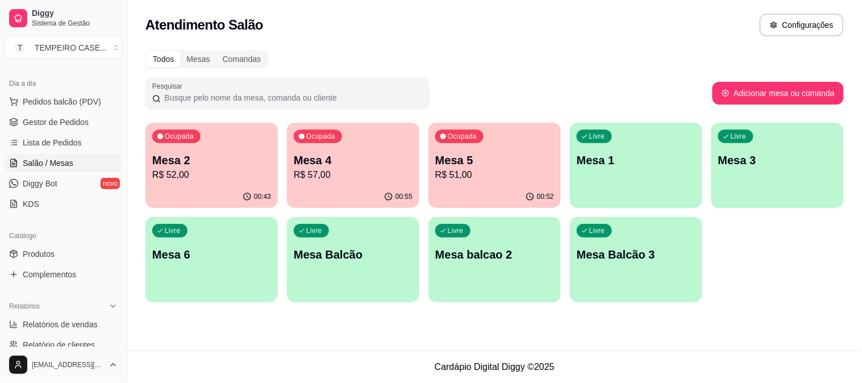
click at [484, 160] on p "Mesa 5" at bounding box center [494, 160] width 119 height 16
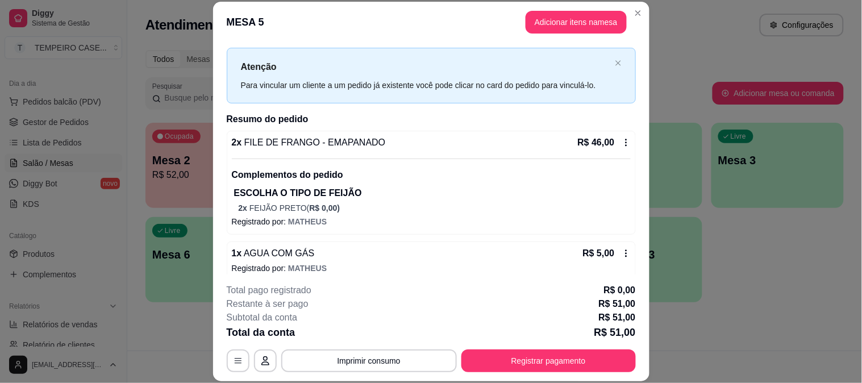
scroll to position [31, 0]
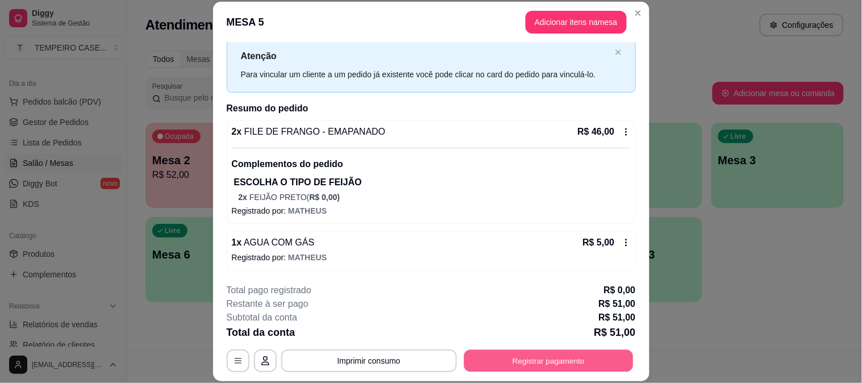
click at [529, 366] on button "Registrar pagamento" at bounding box center [548, 360] width 169 height 22
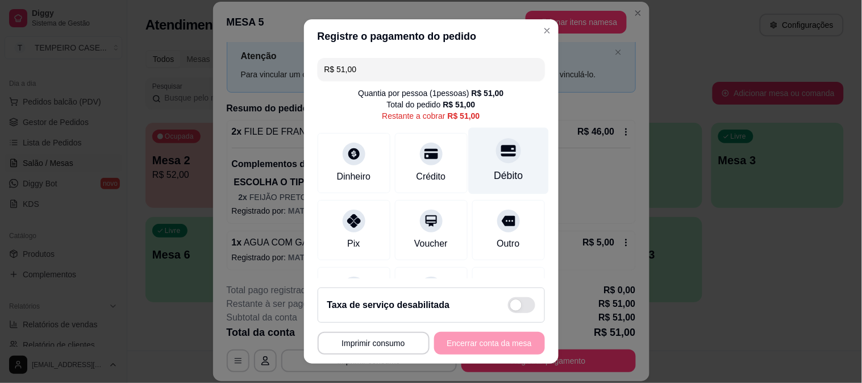
click at [501, 152] on icon at bounding box center [508, 150] width 15 height 15
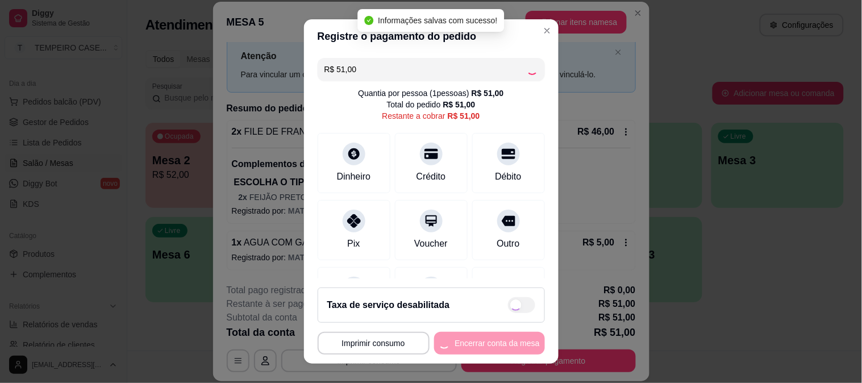
type input "R$ 0,00"
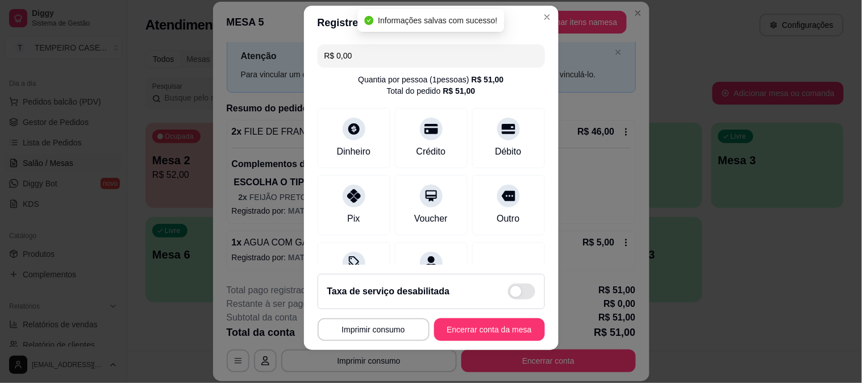
scroll to position [17, 0]
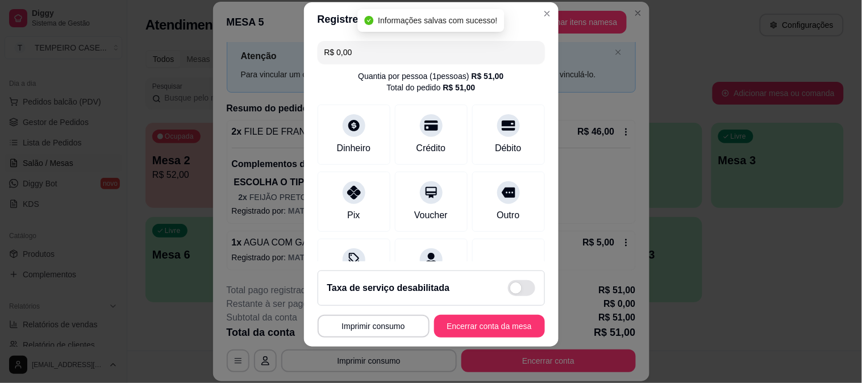
click at [472, 332] on button "Encerrar conta da mesa" at bounding box center [489, 326] width 111 height 23
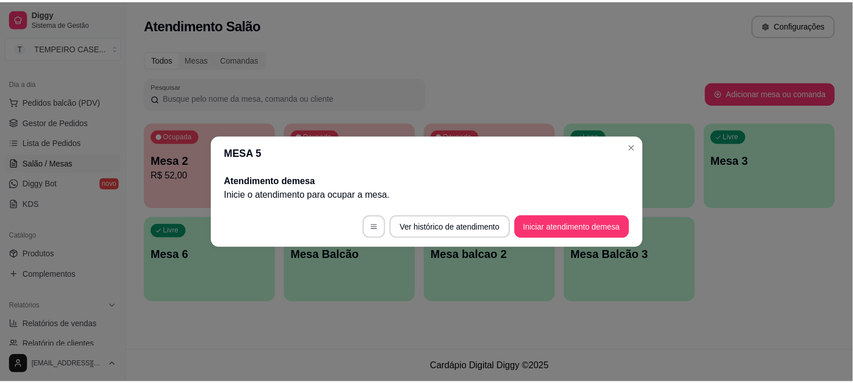
scroll to position [0, 0]
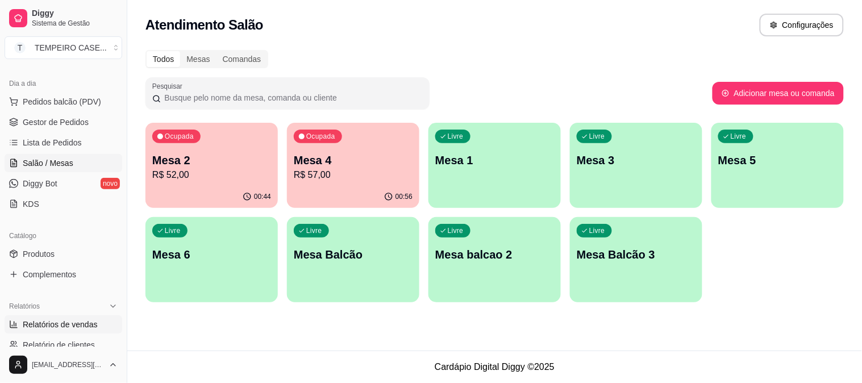
click at [58, 332] on link "Relatórios de vendas" at bounding box center [64, 324] width 118 height 18
select select "ALL"
select select "0"
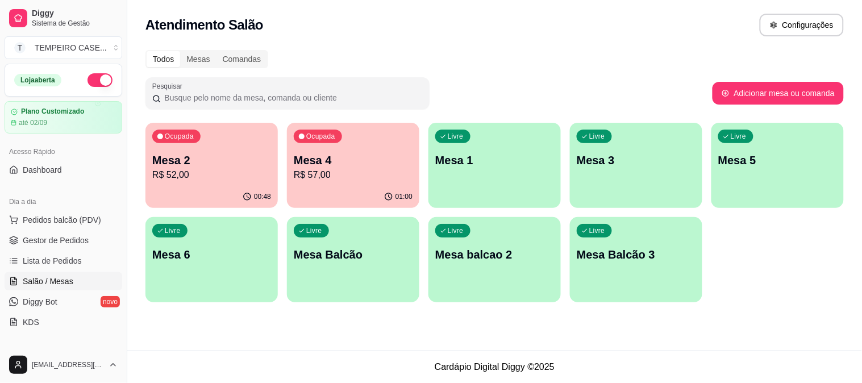
click at [339, 165] on p "Mesa 4" at bounding box center [353, 160] width 119 height 16
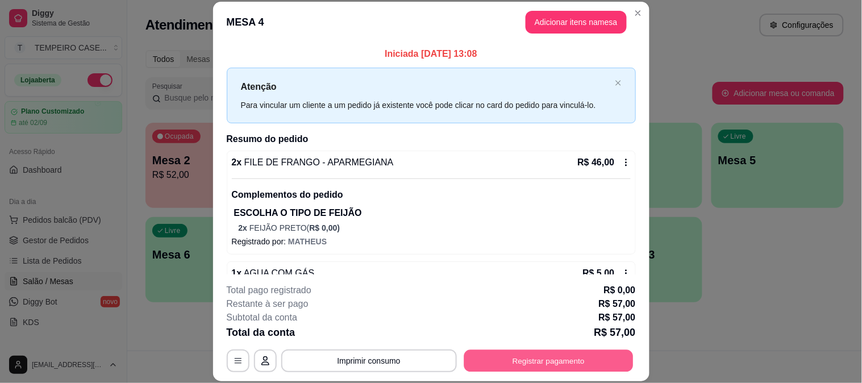
click at [584, 357] on button "Registrar pagamento" at bounding box center [548, 360] width 169 height 22
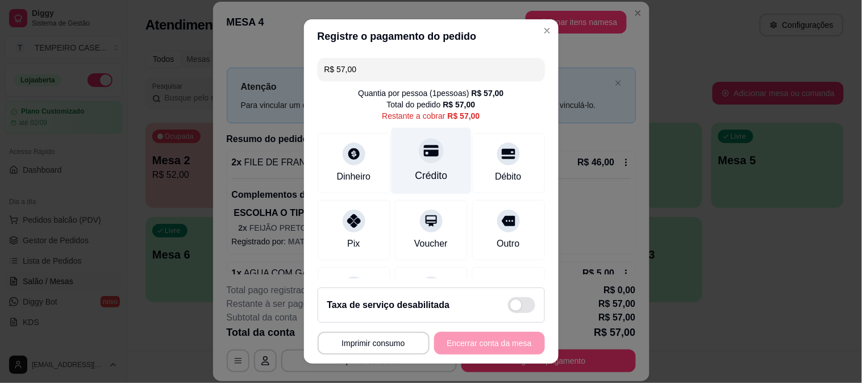
click at [419, 159] on div at bounding box center [431, 150] width 25 height 25
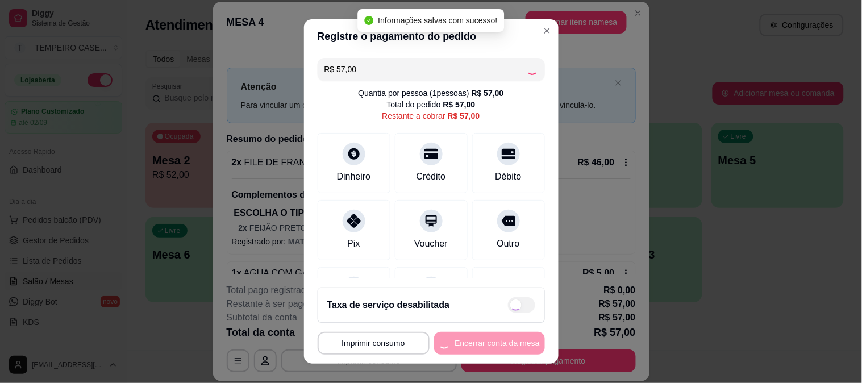
type input "R$ 0,00"
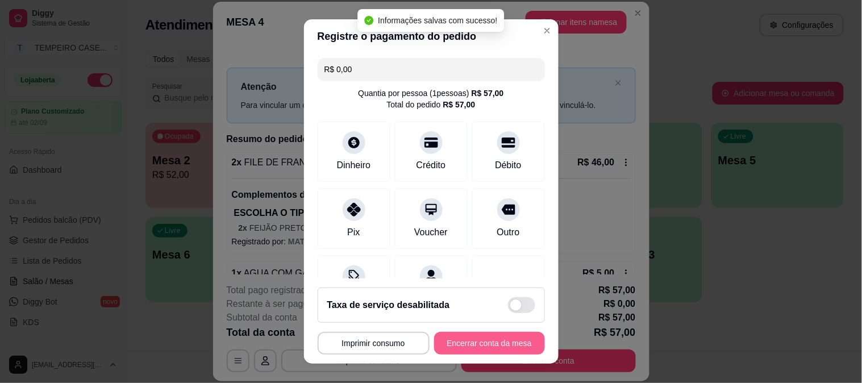
click at [501, 344] on button "Encerrar conta da mesa" at bounding box center [489, 343] width 111 height 23
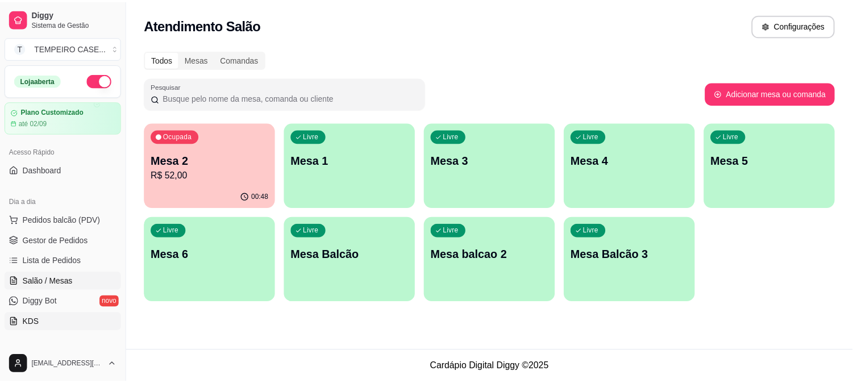
scroll to position [189, 0]
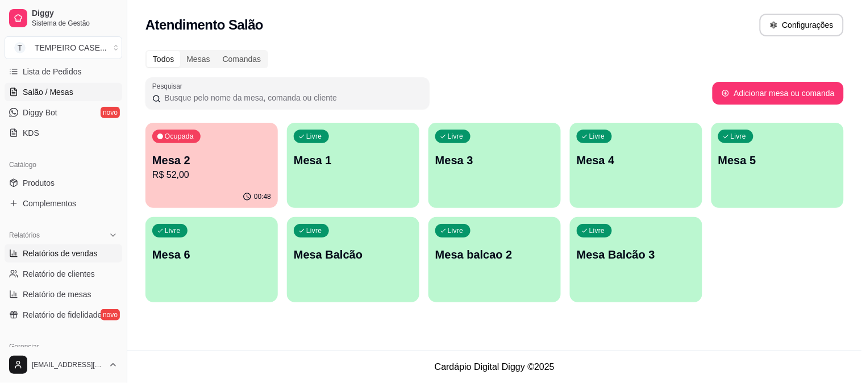
click at [58, 259] on link "Relatórios de vendas" at bounding box center [64, 253] width 118 height 18
select select "ALL"
select select "0"
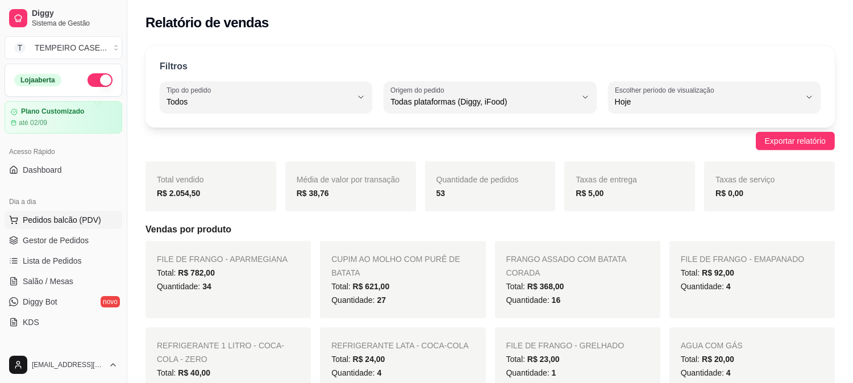
click at [77, 222] on span "Pedidos balcão (PDV)" at bounding box center [62, 219] width 78 height 11
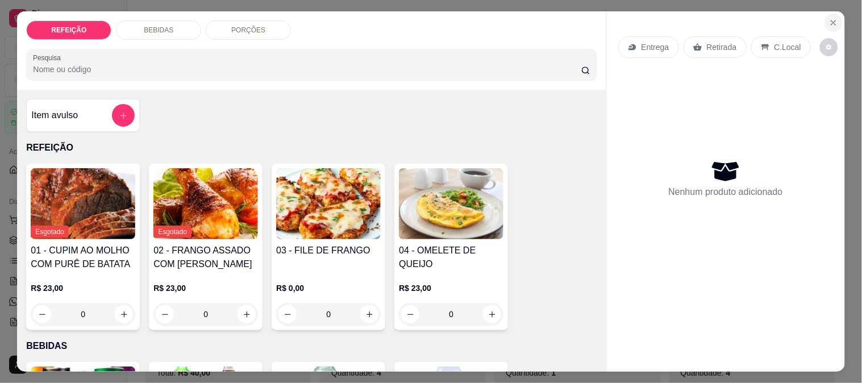
click at [831, 18] on icon "Close" at bounding box center [833, 22] width 9 height 9
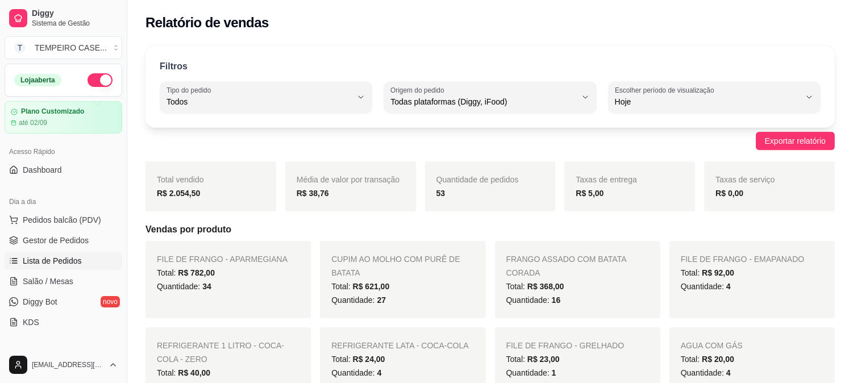
click at [55, 259] on span "Lista de Pedidos" at bounding box center [52, 260] width 59 height 11
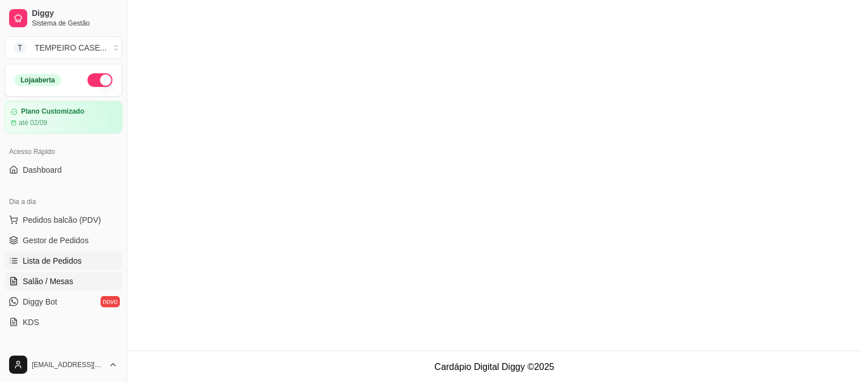
click at [55, 281] on span "Salão / Mesas" at bounding box center [48, 281] width 51 height 11
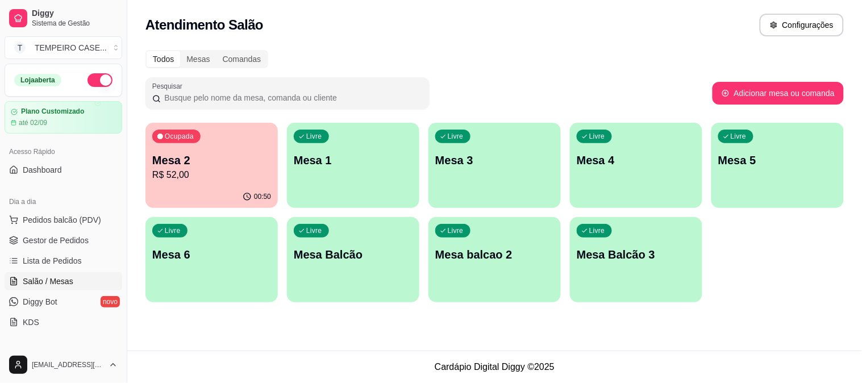
click at [656, 169] on div "Livre Mesa 4" at bounding box center [636, 159] width 132 height 72
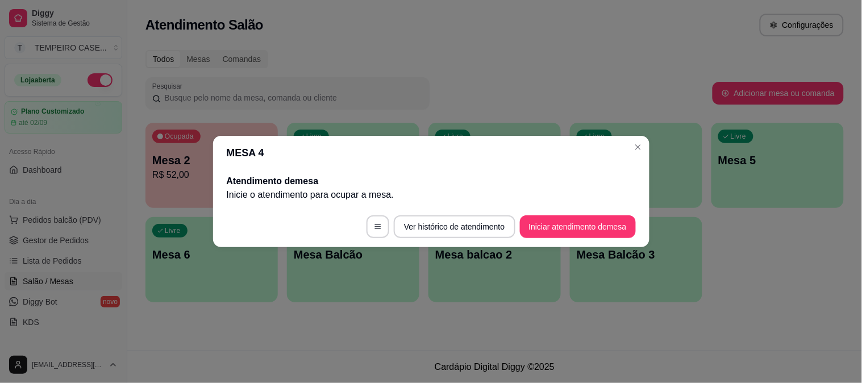
click at [598, 220] on button "Iniciar atendimento de mesa" at bounding box center [578, 226] width 116 height 23
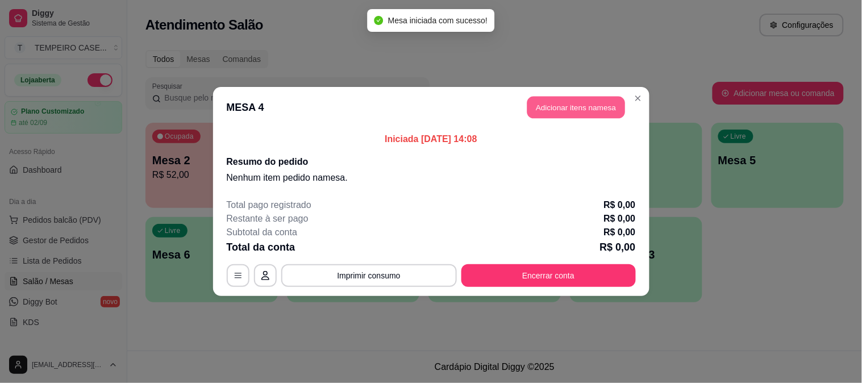
click at [557, 109] on button "Adicionar itens na mesa" at bounding box center [576, 108] width 98 height 22
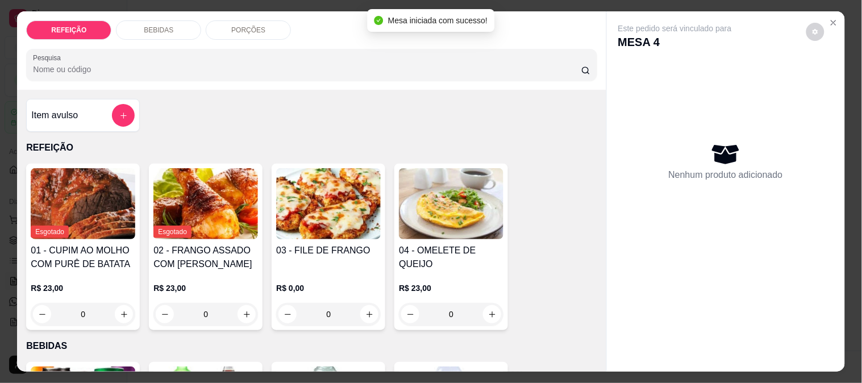
click at [495, 199] on img at bounding box center [451, 203] width 105 height 71
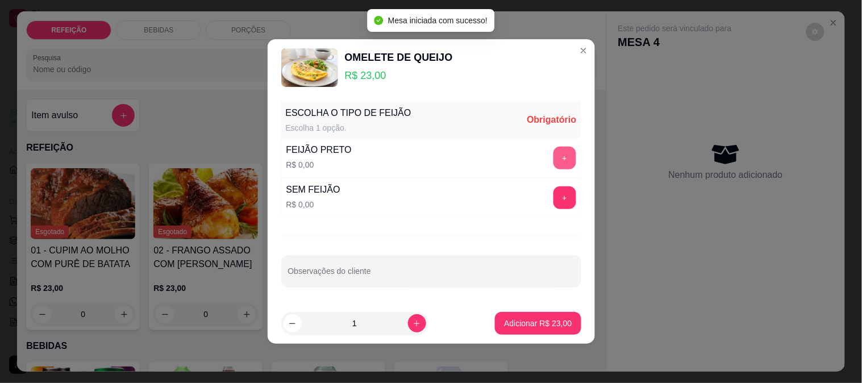
click at [553, 150] on button "+" at bounding box center [564, 158] width 23 height 23
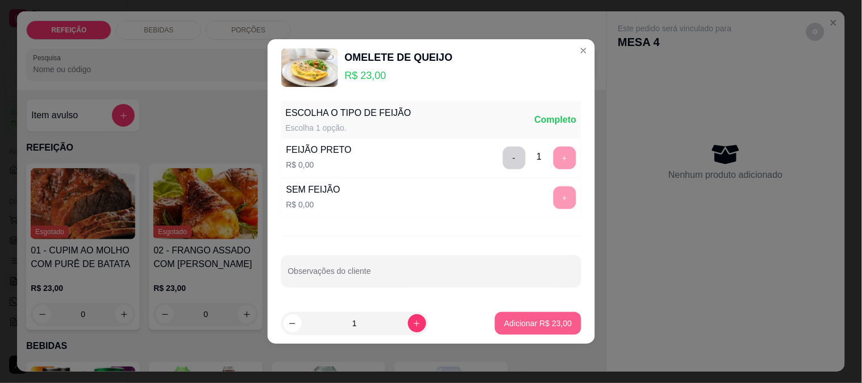
click at [540, 315] on button "Adicionar R$ 23,00" at bounding box center [538, 323] width 86 height 23
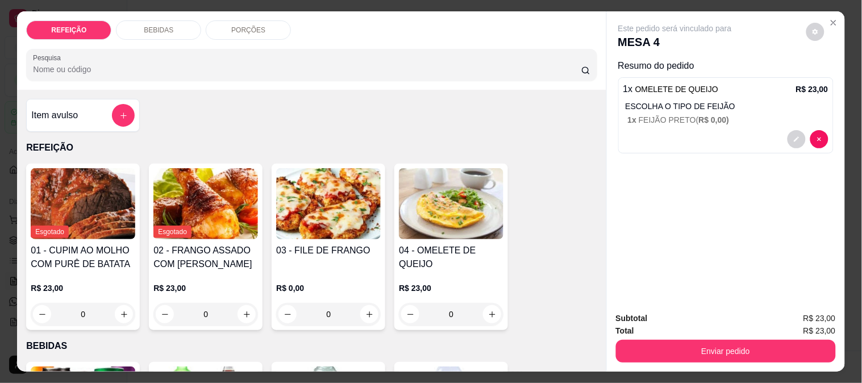
scroll to position [189, 0]
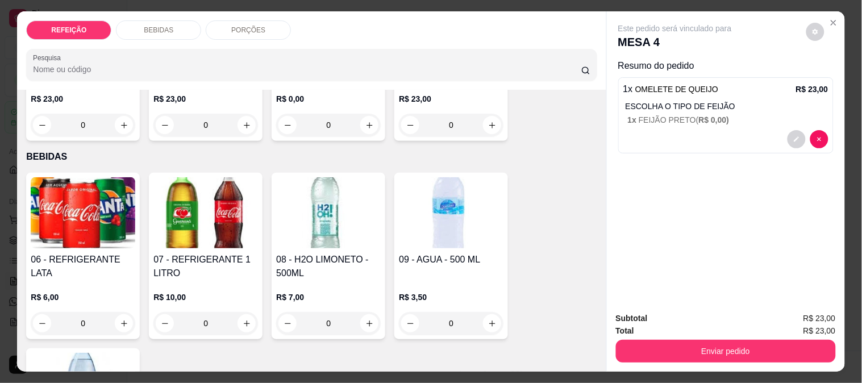
click at [72, 195] on img at bounding box center [83, 212] width 105 height 71
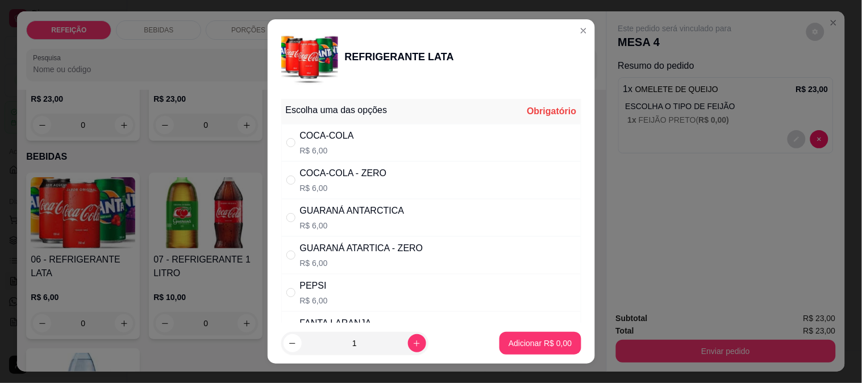
click at [368, 140] on div "COCA-COLA R$ 6,00" at bounding box center [431, 143] width 300 height 38
radio input "true"
click at [512, 345] on p "Adicionar R$ 6,00" at bounding box center [540, 343] width 61 height 11
type input "1"
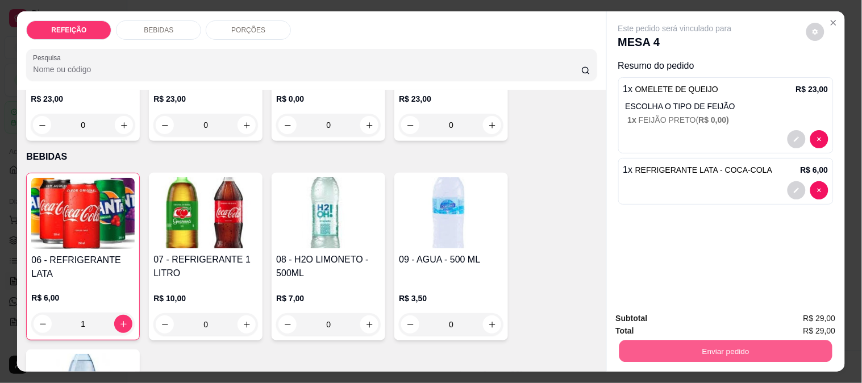
click at [688, 349] on button "Enviar pedido" at bounding box center [725, 351] width 213 height 22
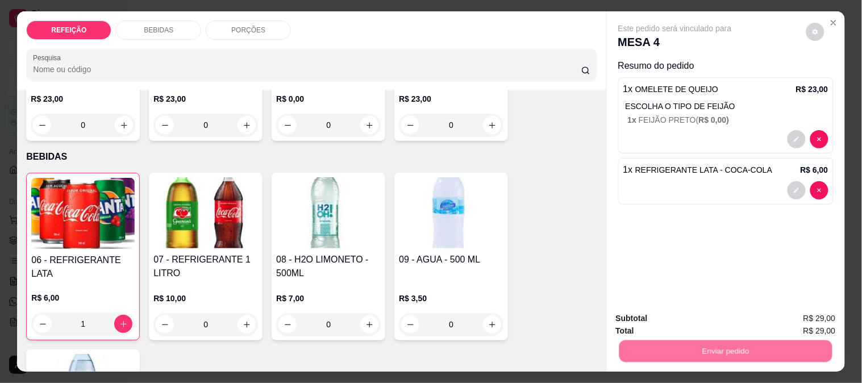
click at [673, 328] on button "Não registrar e enviar pedido" at bounding box center [688, 319] width 118 height 22
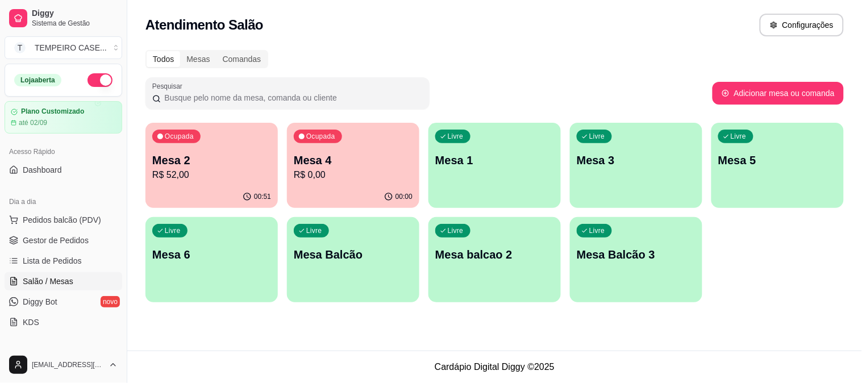
click at [223, 139] on div "Ocupada Mesa 2 R$ 52,00" at bounding box center [211, 154] width 132 height 63
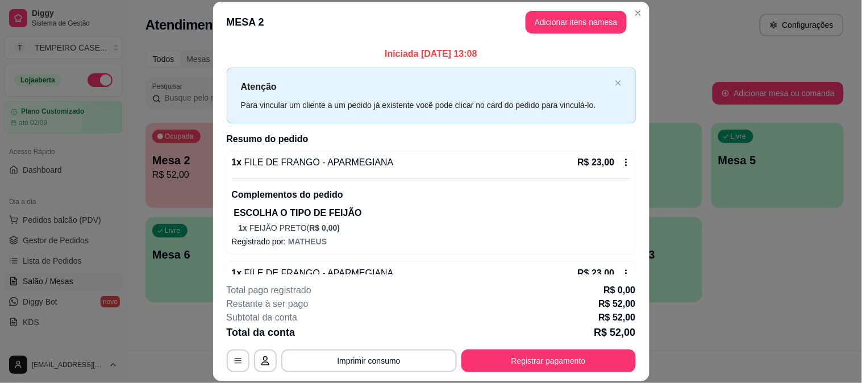
click at [592, 23] on button "Adicionar itens na mesa" at bounding box center [576, 22] width 101 height 23
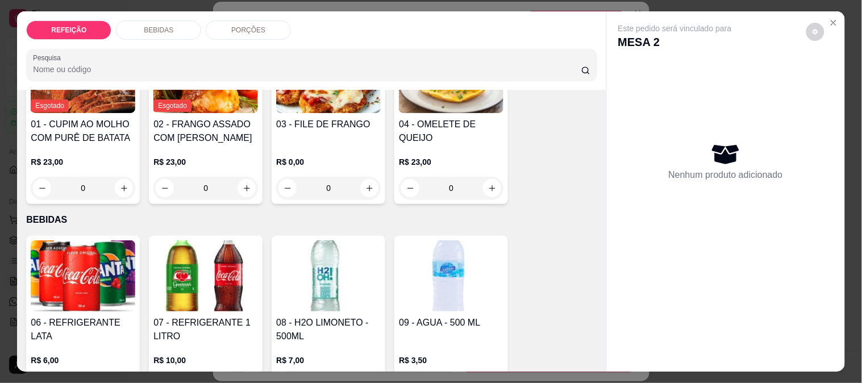
click at [174, 27] on div "BEBIDAS" at bounding box center [158, 29] width 85 height 19
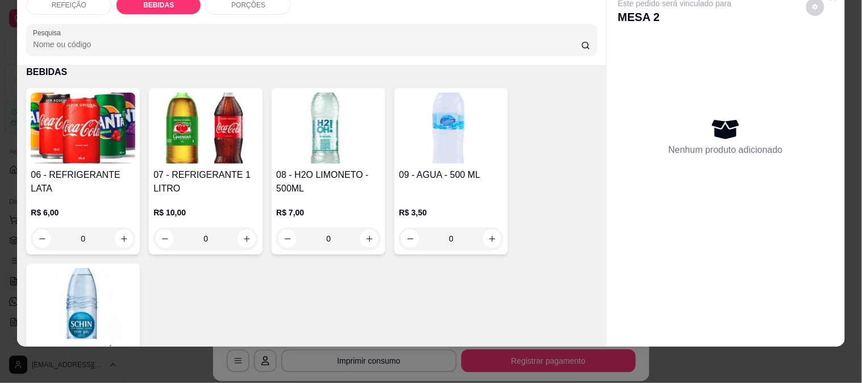
click at [439, 149] on img at bounding box center [451, 128] width 105 height 71
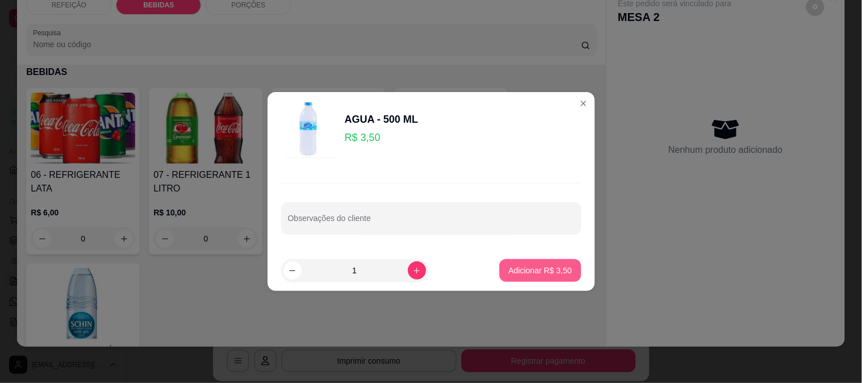
click at [536, 272] on p "Adicionar R$ 3,50" at bounding box center [540, 270] width 63 height 11
type input "1"
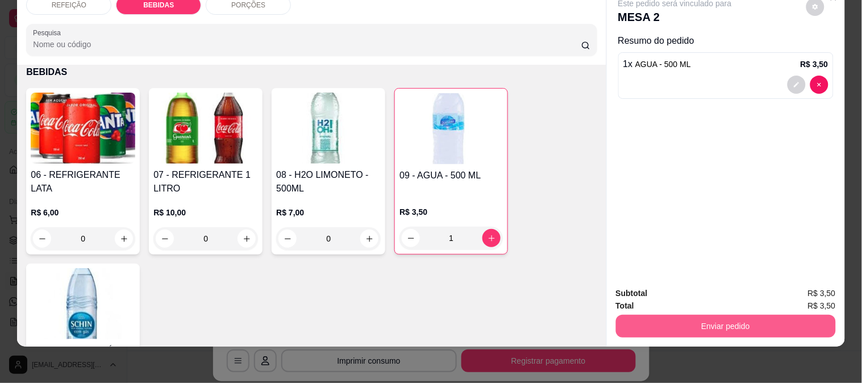
click at [663, 315] on button "Enviar pedido" at bounding box center [726, 326] width 220 height 23
click at [665, 286] on button "Não registrar e enviar pedido" at bounding box center [688, 289] width 118 height 22
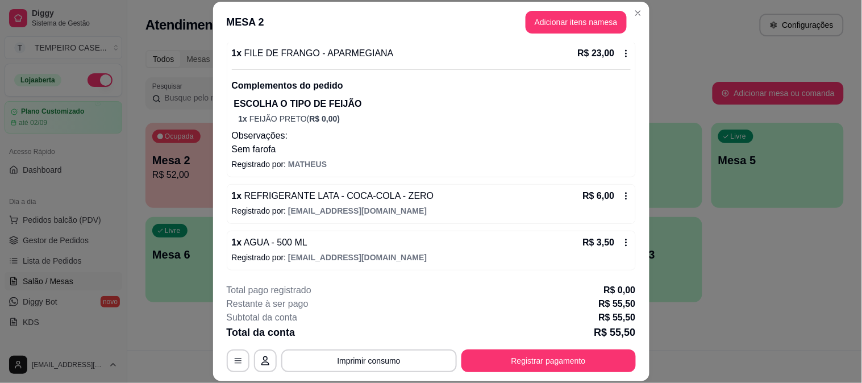
scroll to position [35, 0]
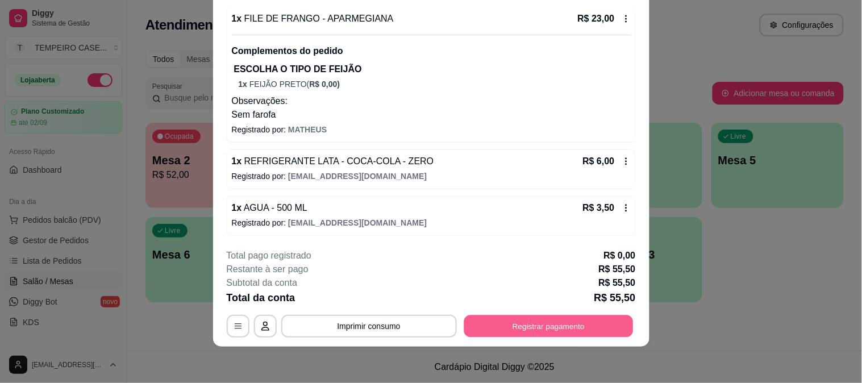
click at [497, 328] on button "Registrar pagamento" at bounding box center [548, 326] width 169 height 22
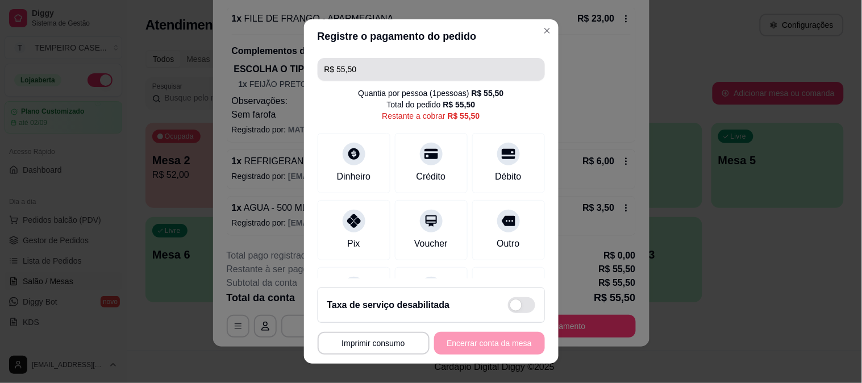
click at [351, 71] on input "R$ 55,50" at bounding box center [431, 69] width 214 height 23
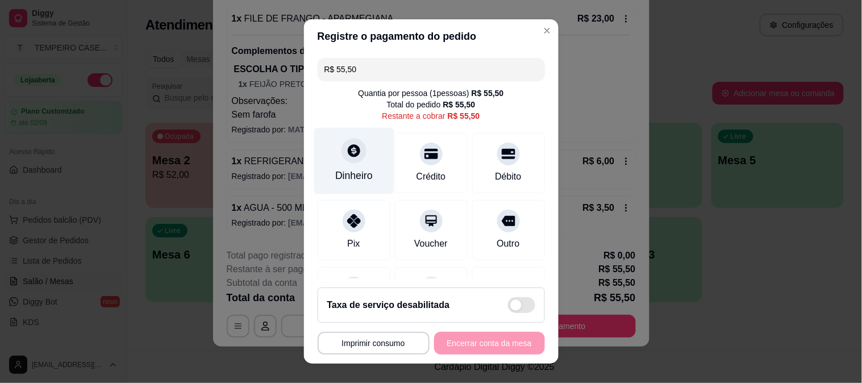
click at [338, 162] on div "Dinheiro" at bounding box center [354, 160] width 80 height 66
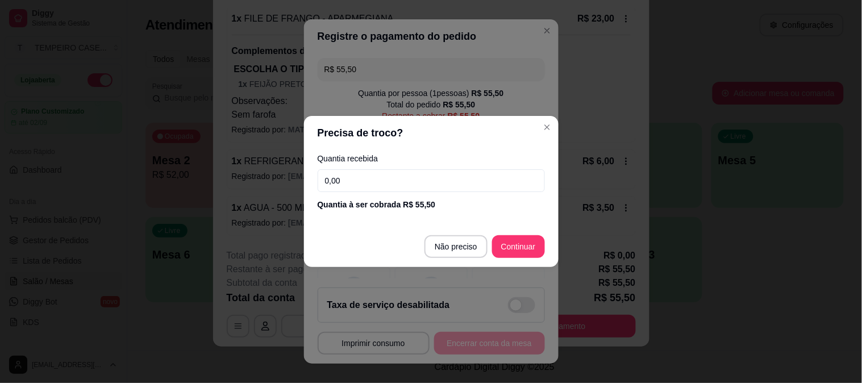
drag, startPoint x: 407, startPoint y: 177, endPoint x: 174, endPoint y: 190, distance: 232.8
click at [174, 190] on div "Precisa de troco? Quantia recebida 0,00 Quantia à ser cobrada R$ 55,50 Não prec…" at bounding box center [431, 191] width 862 height 383
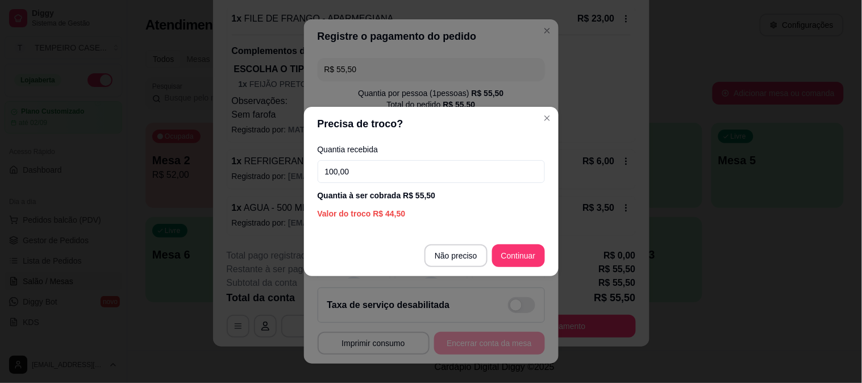
type input "100,00"
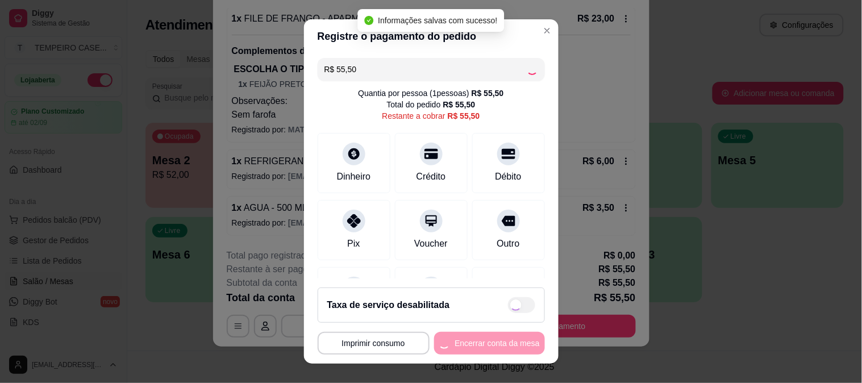
type input "R$ 0,00"
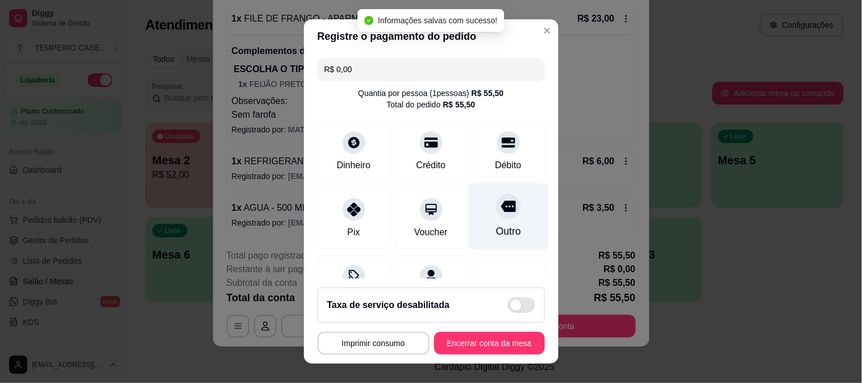
scroll to position [114, 0]
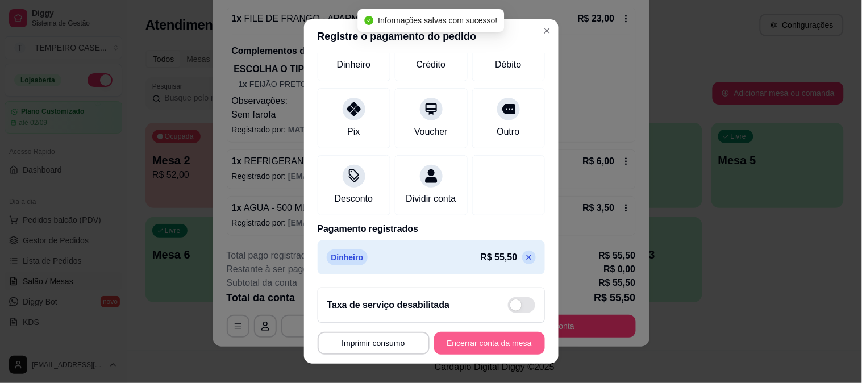
click at [478, 356] on footer "**********" at bounding box center [431, 320] width 255 height 85
click at [474, 342] on button "Encerrar conta da mesa" at bounding box center [489, 343] width 111 height 23
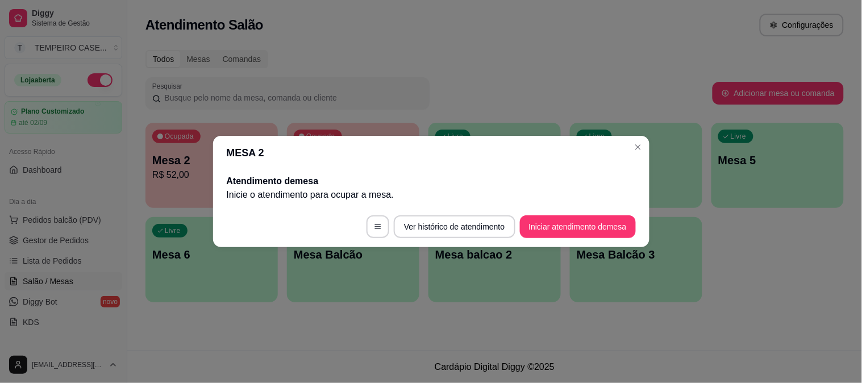
scroll to position [0, 0]
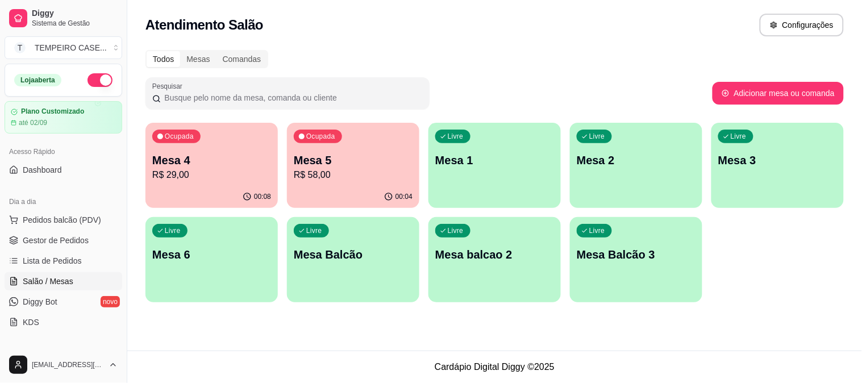
click at [331, 174] on p "R$ 58,00" at bounding box center [353, 175] width 119 height 14
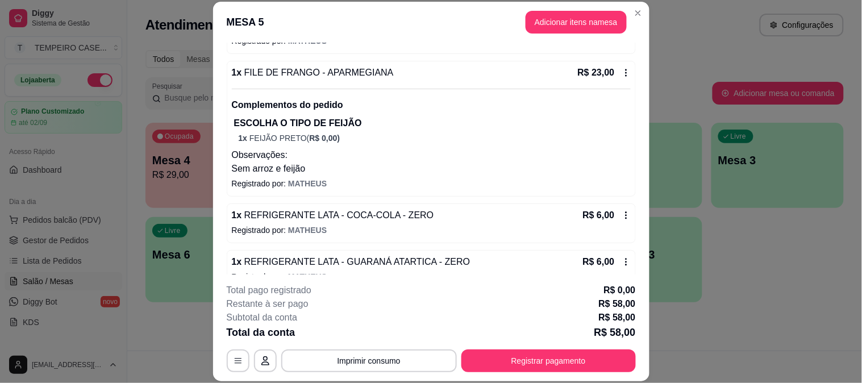
scroll to position [220, 0]
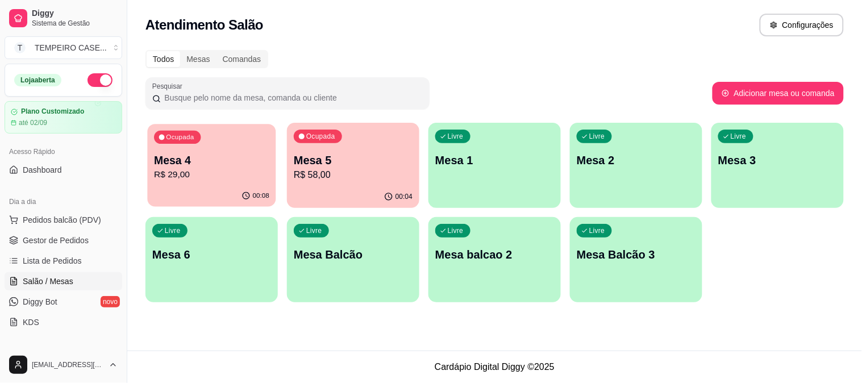
click at [197, 190] on div "00:08" at bounding box center [211, 196] width 128 height 22
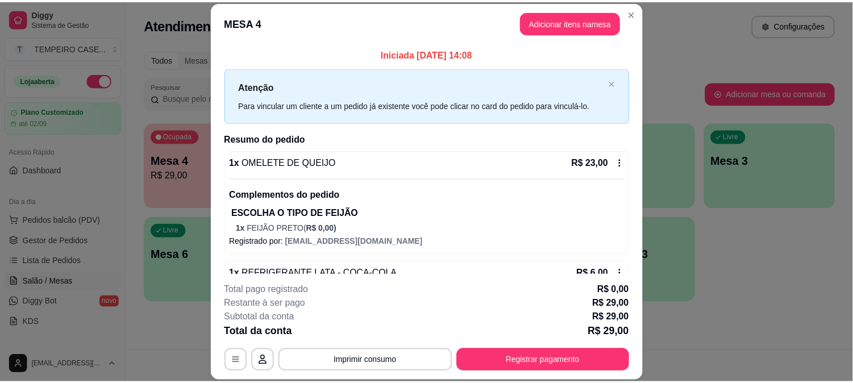
scroll to position [31, 0]
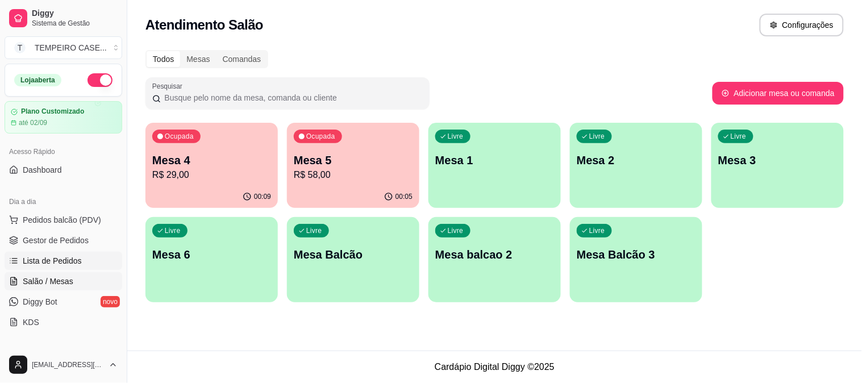
click at [47, 253] on link "Lista de Pedidos" at bounding box center [64, 261] width 118 height 18
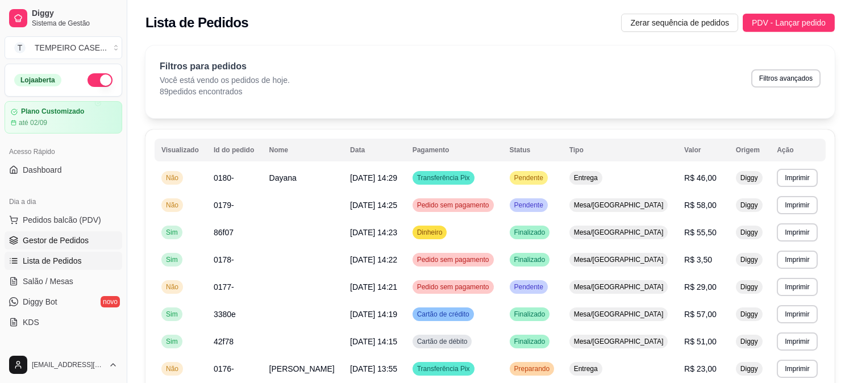
click at [61, 233] on link "Gestor de Pedidos" at bounding box center [64, 240] width 118 height 18
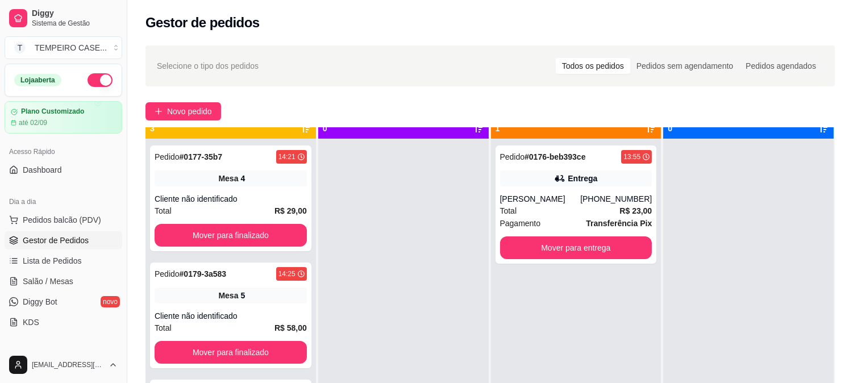
scroll to position [31, 0]
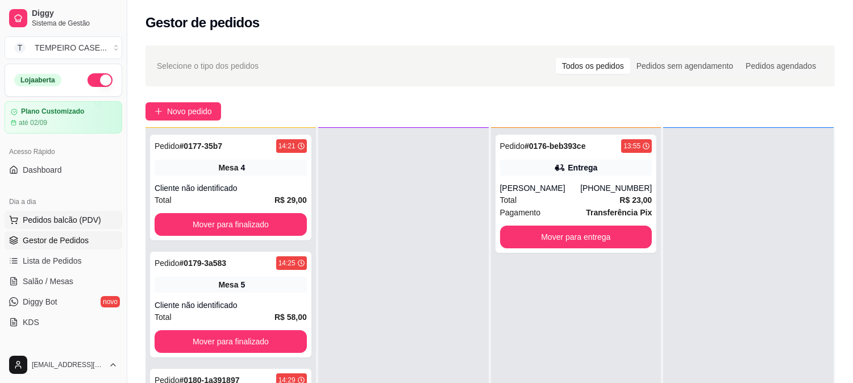
click at [44, 226] on button "Pedidos balcão (PDV)" at bounding box center [64, 220] width 118 height 18
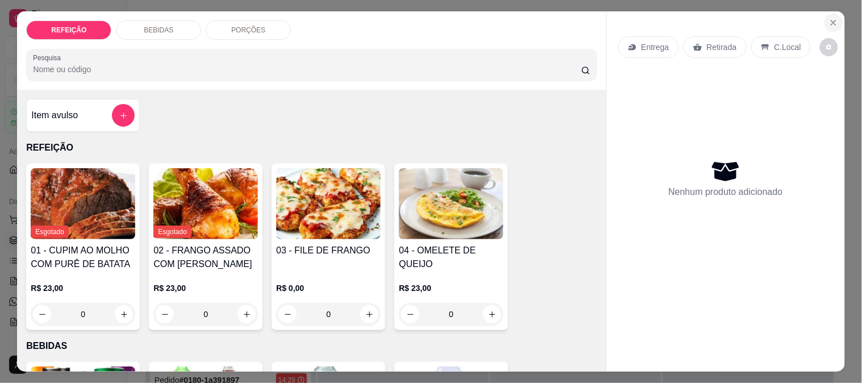
click at [825, 20] on button "Close" at bounding box center [834, 23] width 18 height 18
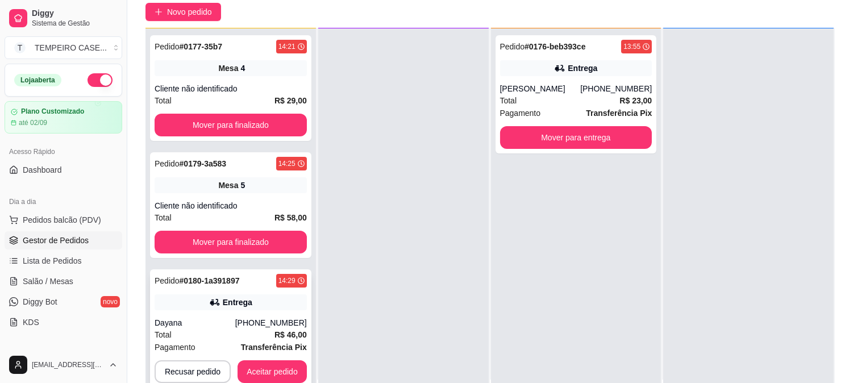
scroll to position [173, 0]
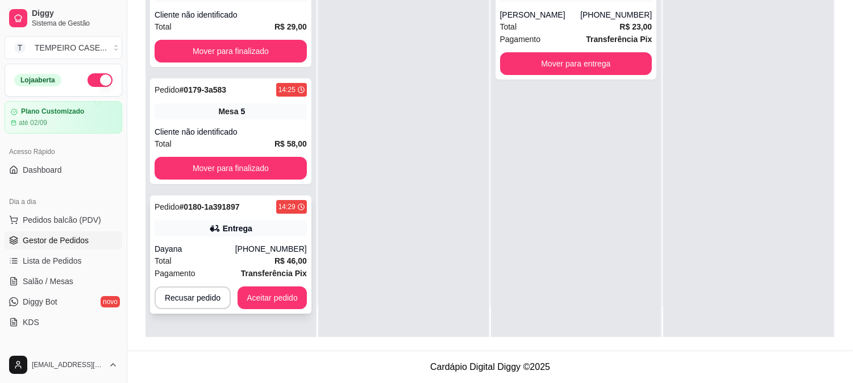
click at [262, 290] on button "Aceitar pedido" at bounding box center [272, 297] width 69 height 23
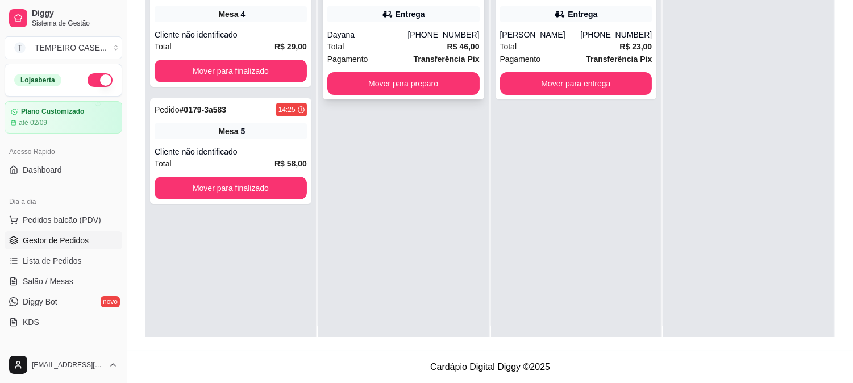
scroll to position [0, 0]
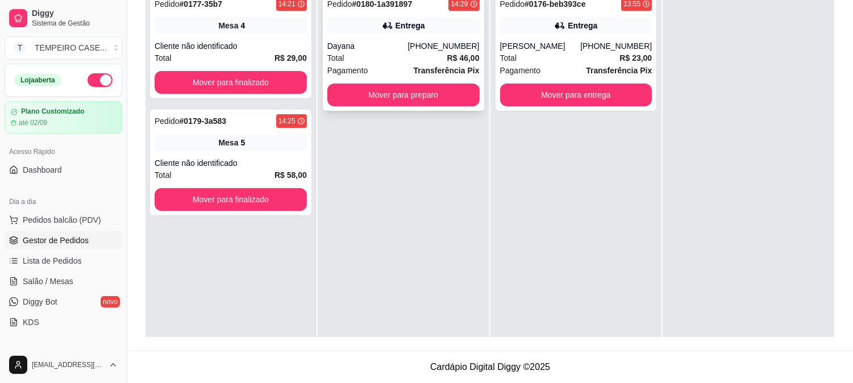
click at [403, 44] on div "Dayana" at bounding box center [367, 45] width 81 height 11
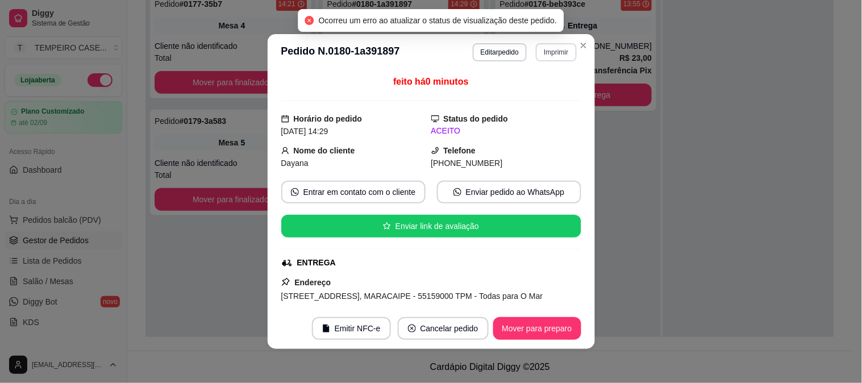
click at [544, 56] on button "Imprimir" at bounding box center [556, 52] width 40 height 18
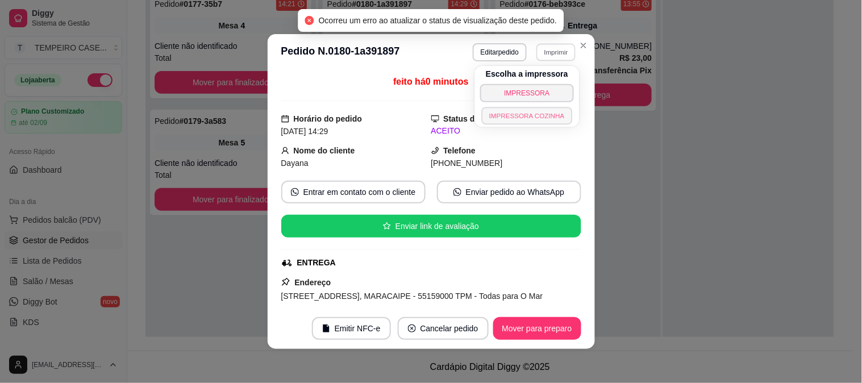
click at [519, 116] on button "IMPRESSORA COZINHA" at bounding box center [527, 116] width 91 height 18
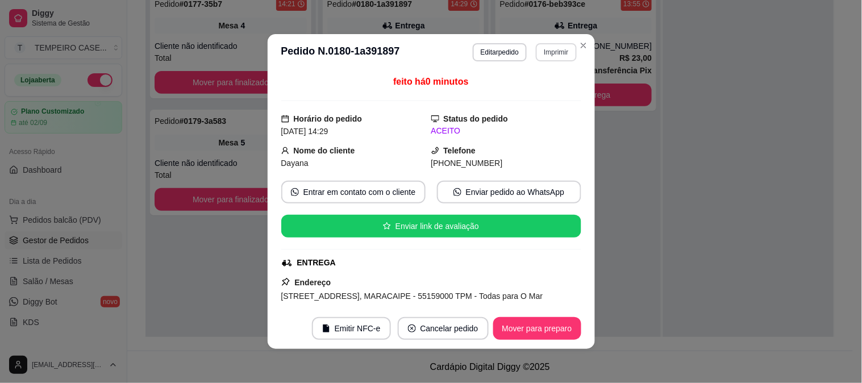
click at [561, 50] on button "Imprimir" at bounding box center [556, 52] width 40 height 18
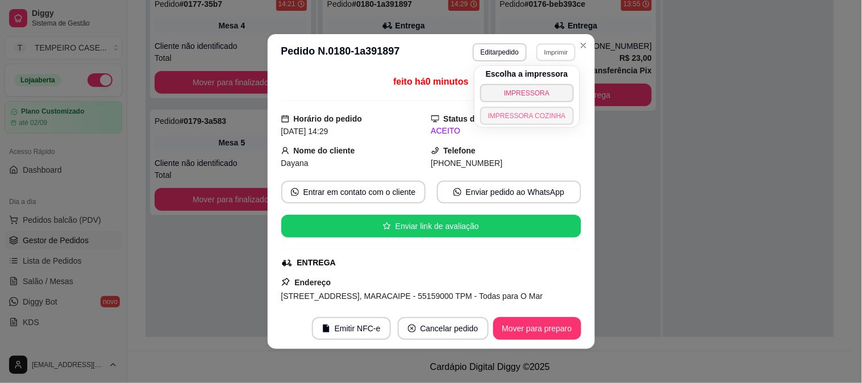
click at [557, 116] on button "IMPRESSORA COZINHA" at bounding box center [527, 116] width 94 height 18
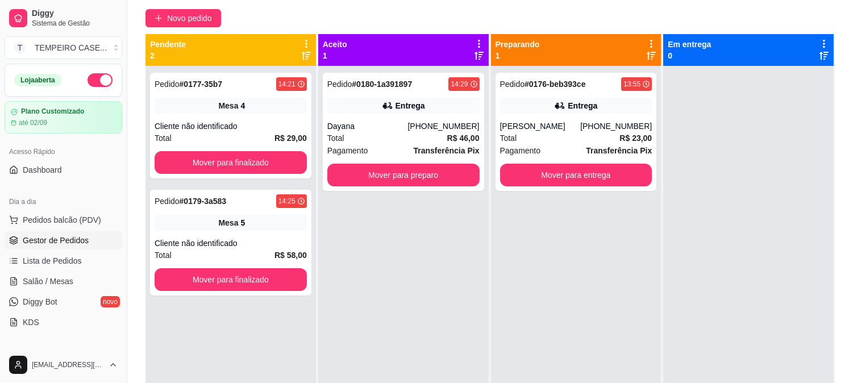
scroll to position [47, 0]
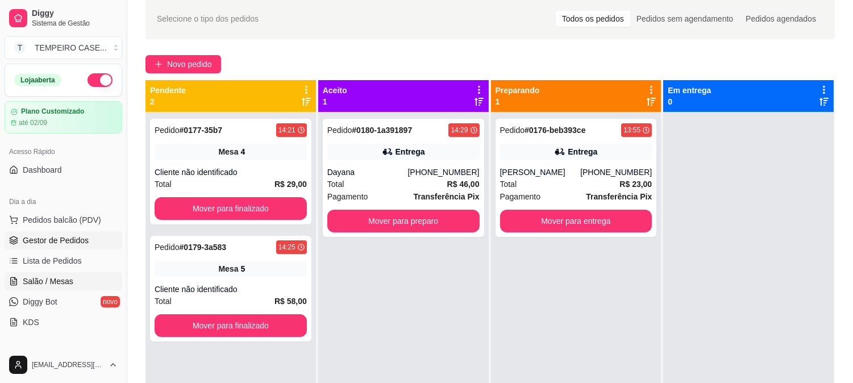
click at [27, 274] on link "Salão / Mesas" at bounding box center [64, 281] width 118 height 18
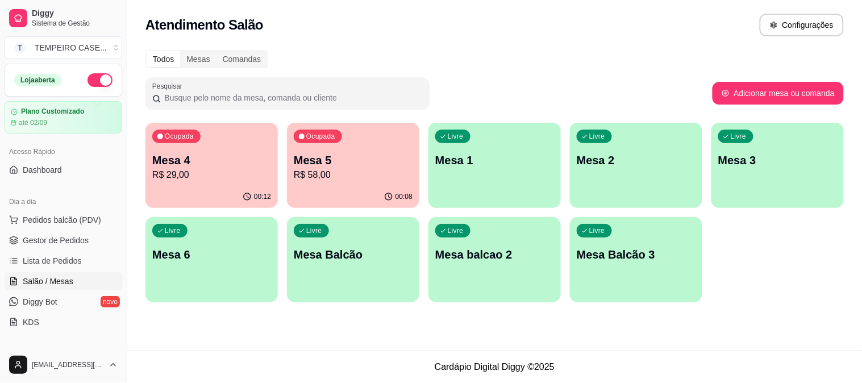
click at [231, 156] on p "Mesa 4" at bounding box center [211, 160] width 119 height 16
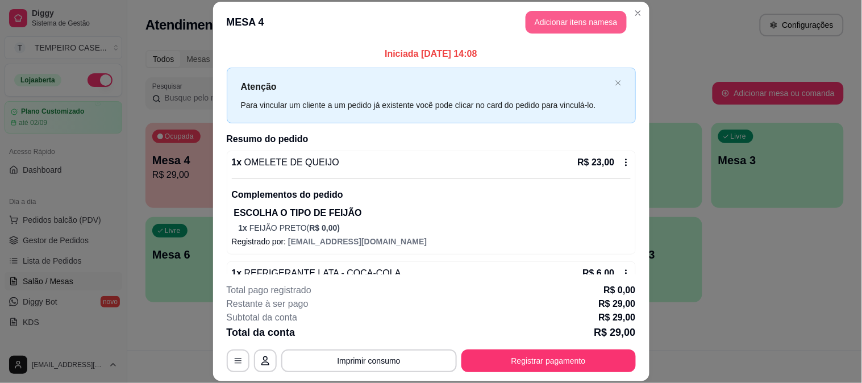
click at [589, 25] on button "Adicionar itens na mesa" at bounding box center [576, 22] width 101 height 23
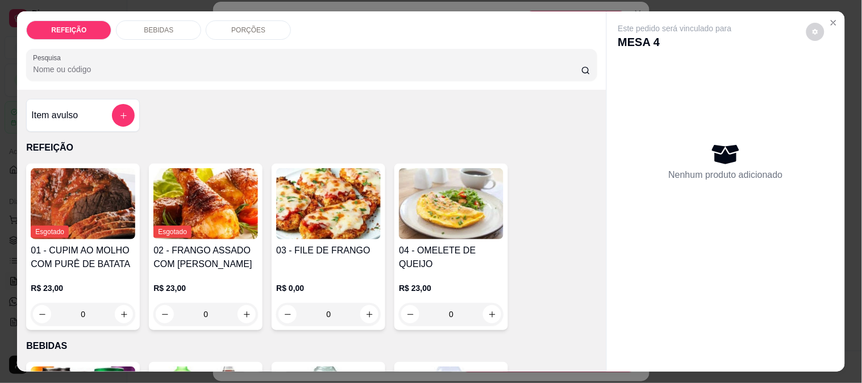
click at [412, 202] on img at bounding box center [451, 203] width 105 height 71
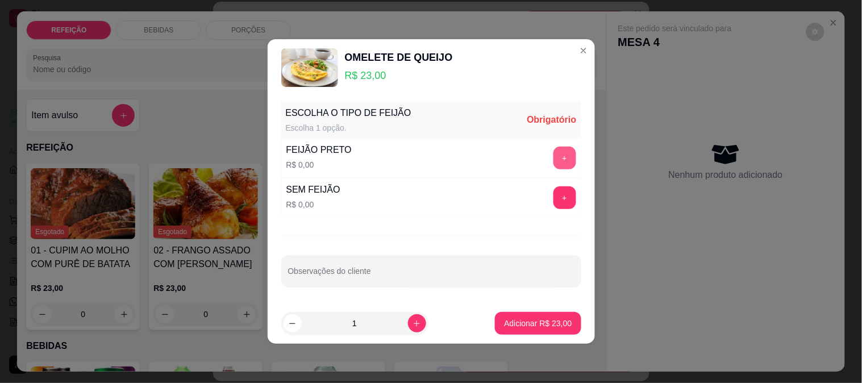
click at [561, 156] on button "+" at bounding box center [564, 158] width 23 height 23
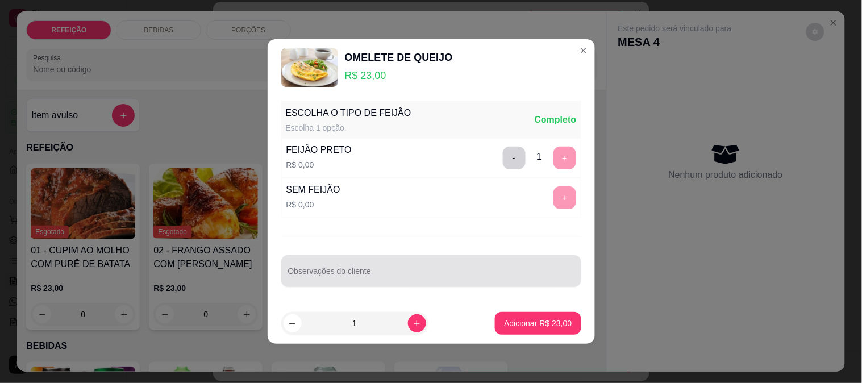
click at [464, 263] on div at bounding box center [431, 271] width 286 height 23
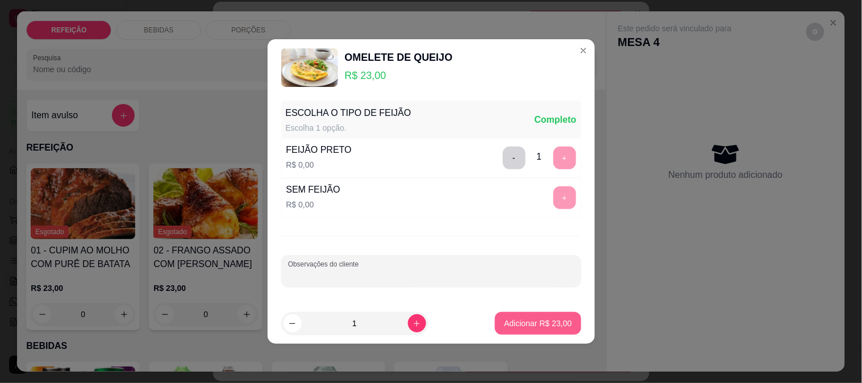
click at [537, 320] on p "Adicionar R$ 23,00" at bounding box center [538, 323] width 68 height 11
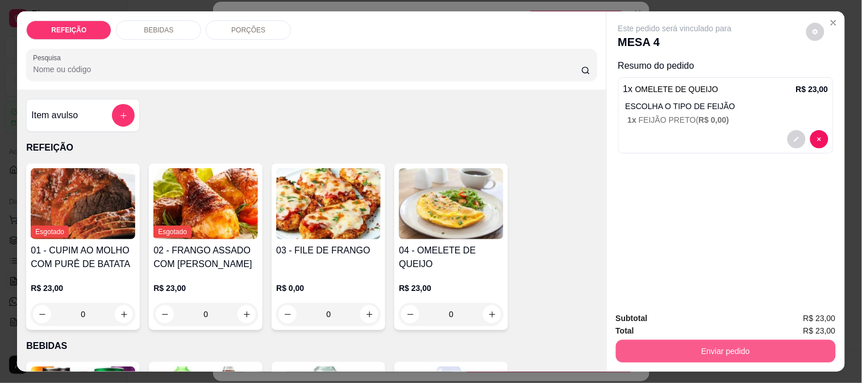
click at [691, 349] on button "Enviar pedido" at bounding box center [726, 351] width 220 height 23
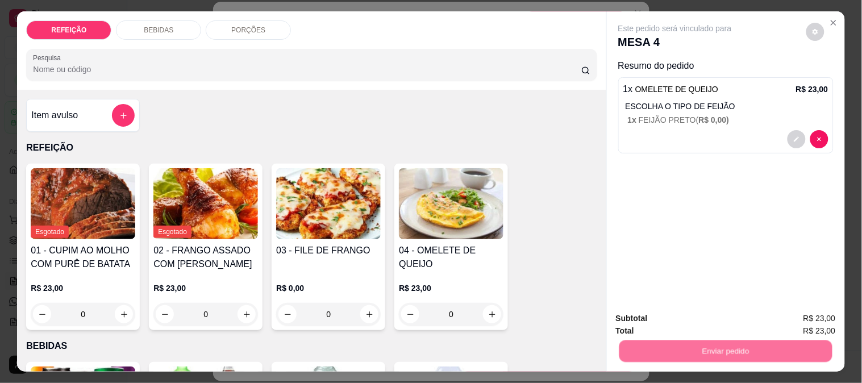
click at [672, 320] on button "Não registrar e enviar pedido" at bounding box center [688, 319] width 118 height 22
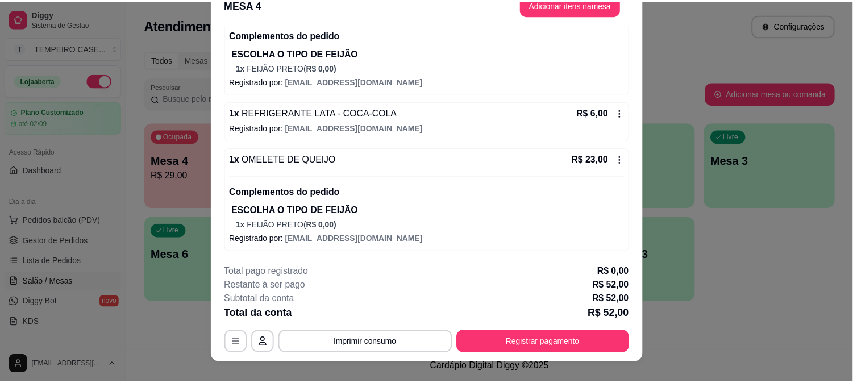
scroll to position [35, 0]
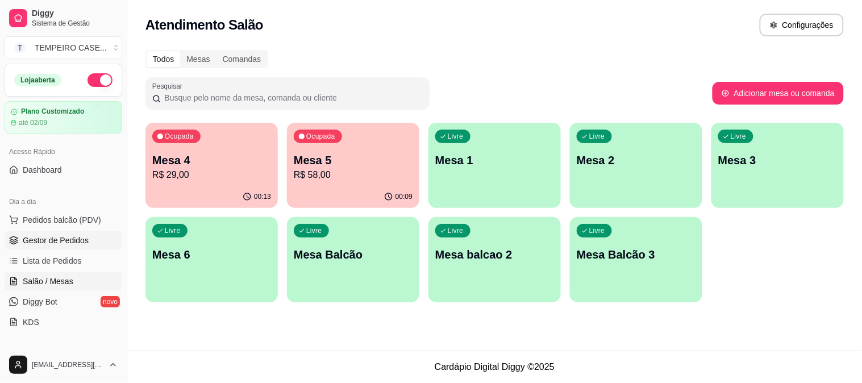
click at [48, 231] on link "Gestor de Pedidos" at bounding box center [64, 240] width 118 height 18
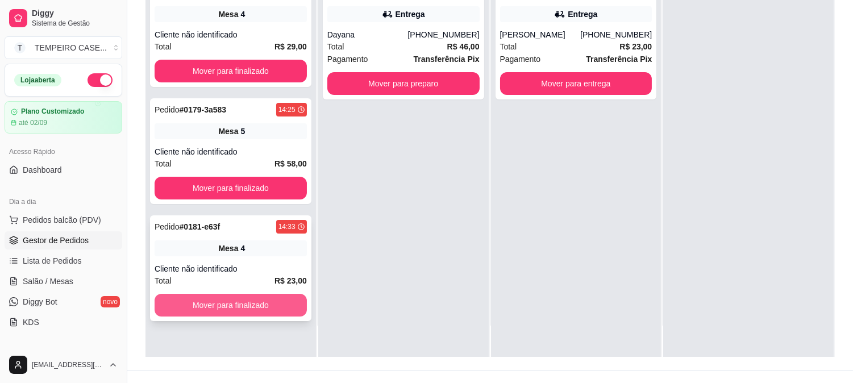
scroll to position [173, 0]
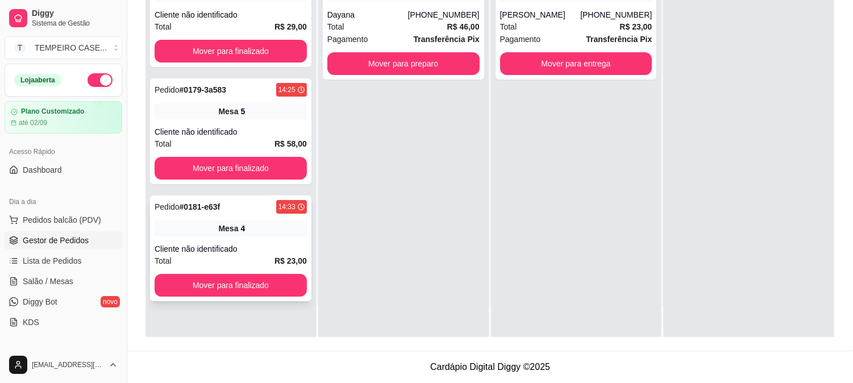
click at [246, 231] on div "Mesa 4" at bounding box center [231, 228] width 152 height 16
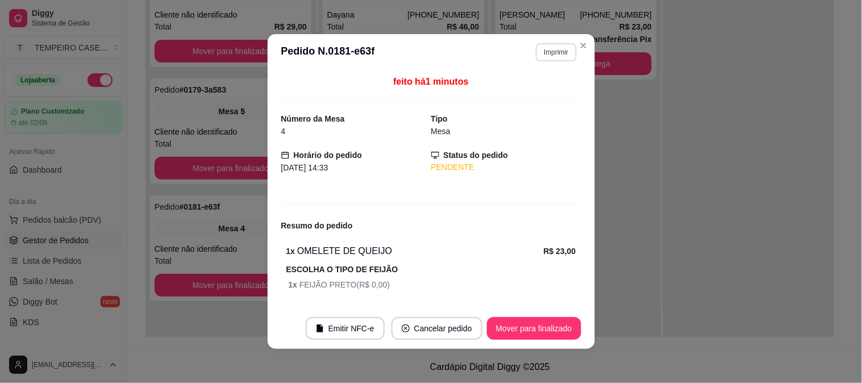
click at [546, 58] on button "Imprimir" at bounding box center [556, 52] width 40 height 18
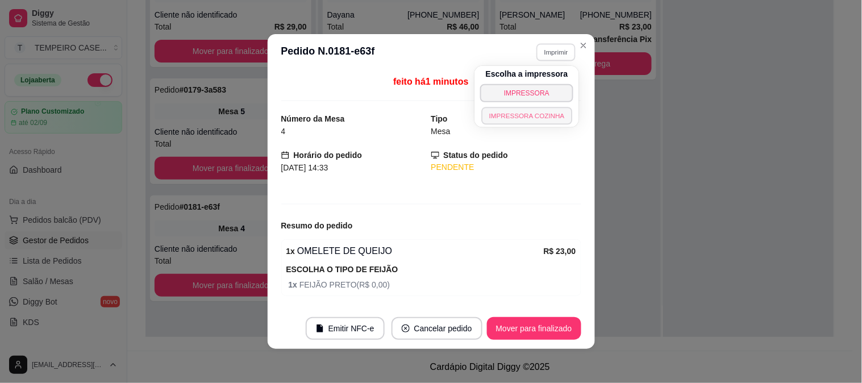
click at [527, 120] on button "IMPRESSORA COZINHA" at bounding box center [526, 116] width 91 height 18
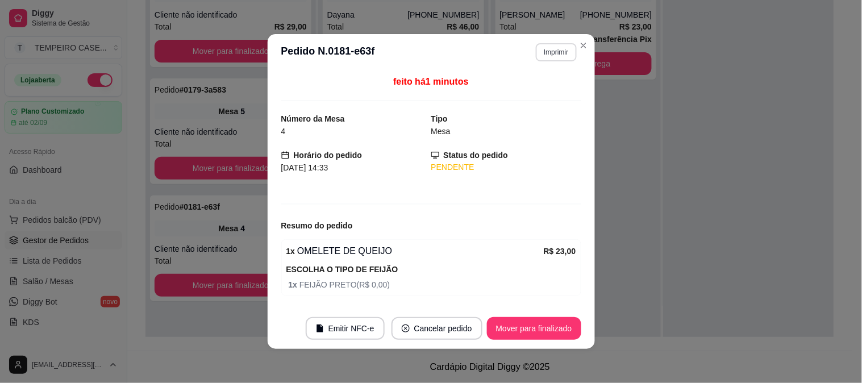
click at [536, 57] on button "Imprimir" at bounding box center [556, 52] width 40 height 18
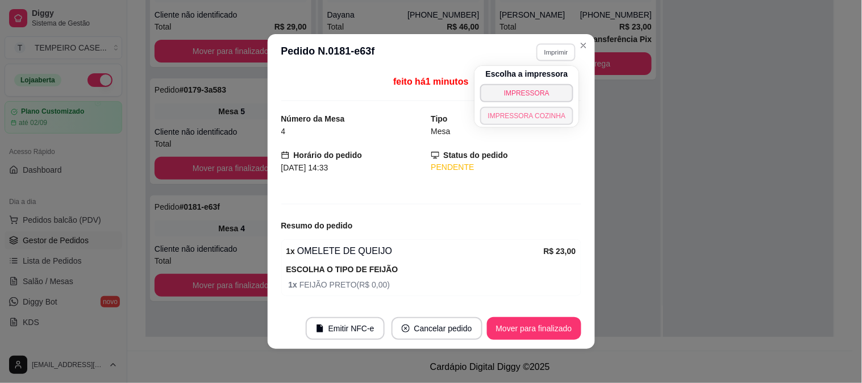
click at [538, 111] on button "IMPRESSORA COZINHA" at bounding box center [527, 116] width 94 height 18
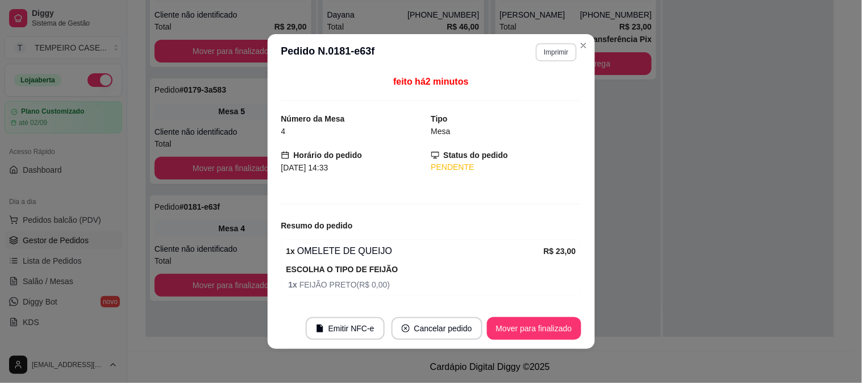
click at [552, 59] on button "Imprimir" at bounding box center [556, 52] width 40 height 18
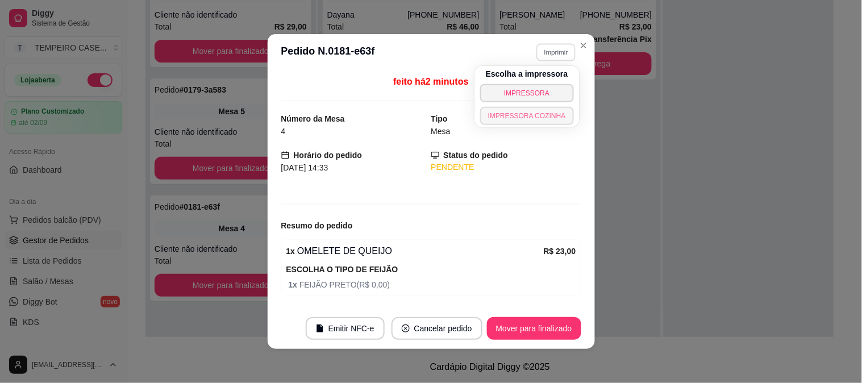
click at [536, 111] on button "IMPRESSORA COZINHA" at bounding box center [527, 116] width 94 height 18
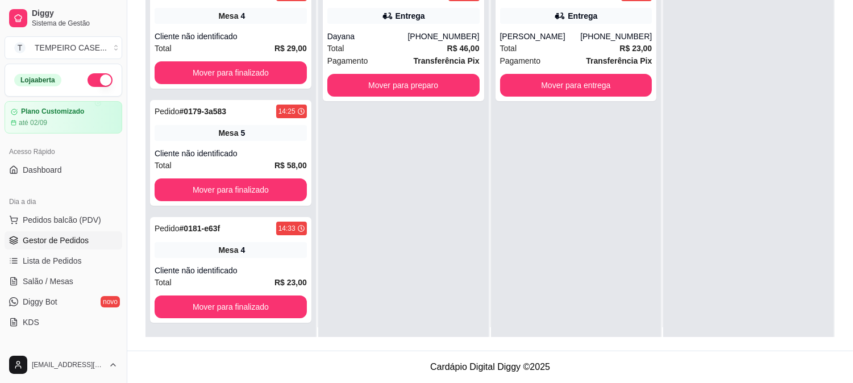
scroll to position [0, 0]
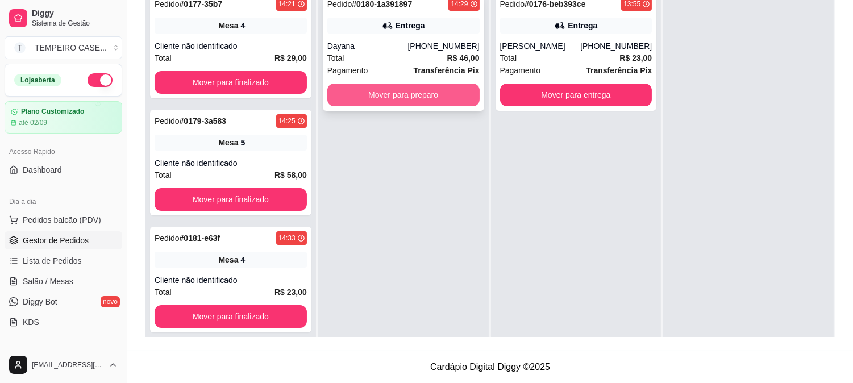
click at [416, 98] on button "Mover para preparo" at bounding box center [403, 95] width 152 height 23
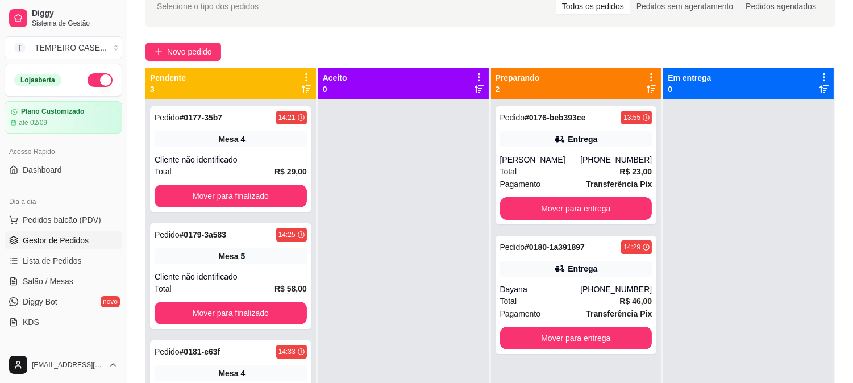
scroll to position [47, 0]
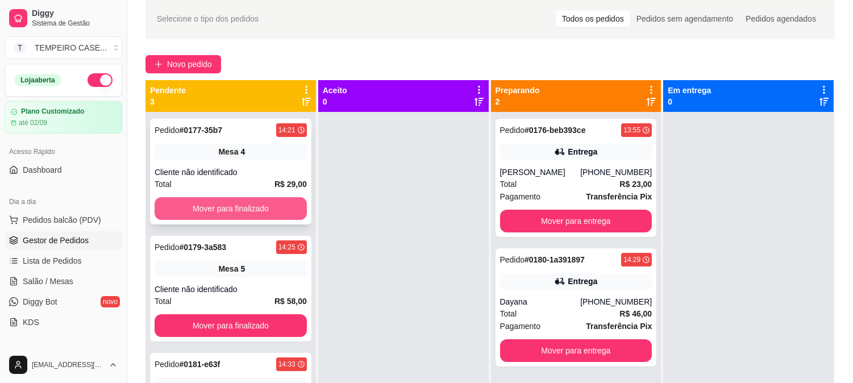
click at [275, 208] on button "Mover para finalizado" at bounding box center [231, 208] width 152 height 23
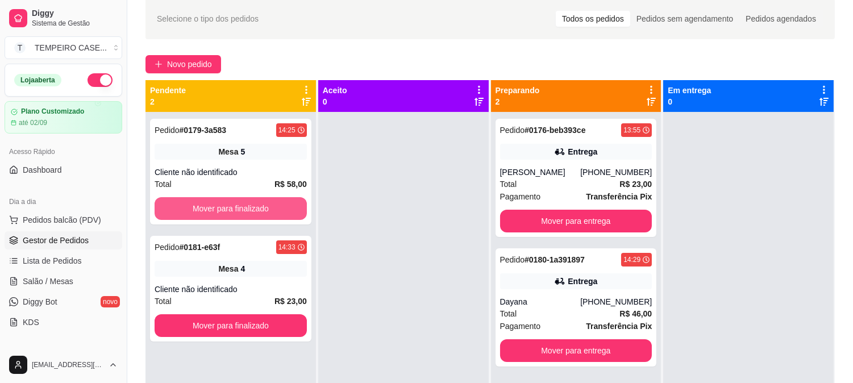
click at [275, 208] on button "Mover para finalizado" at bounding box center [231, 208] width 152 height 23
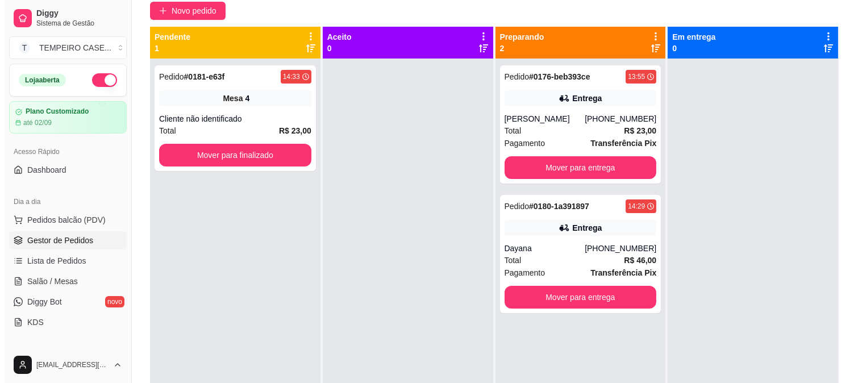
scroll to position [0, 0]
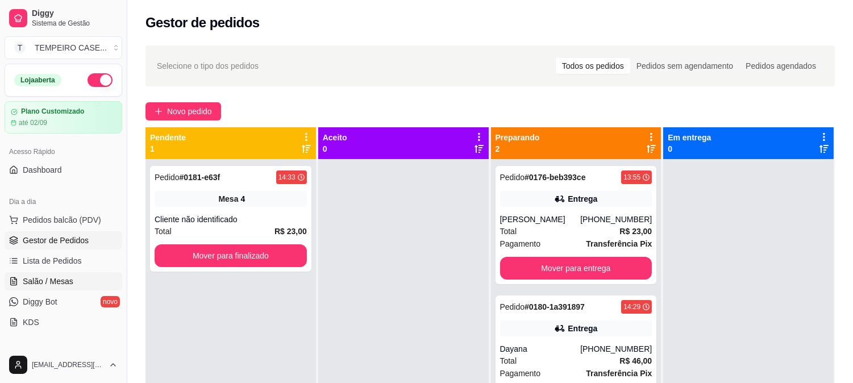
click at [70, 279] on span "Salão / Mesas" at bounding box center [48, 281] width 51 height 11
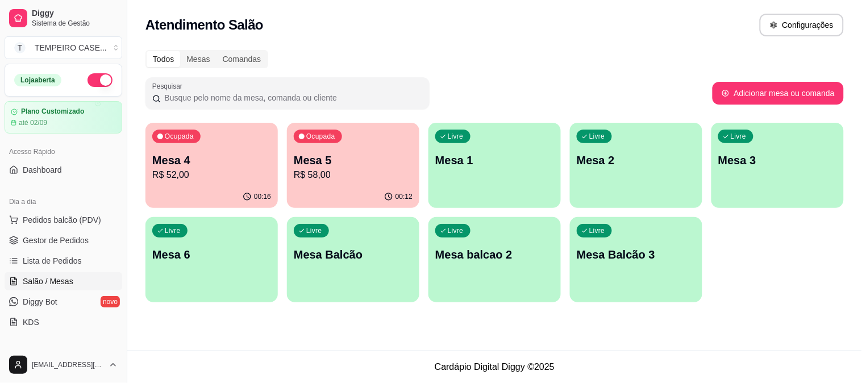
click at [320, 166] on p "Mesa 5" at bounding box center [353, 160] width 119 height 16
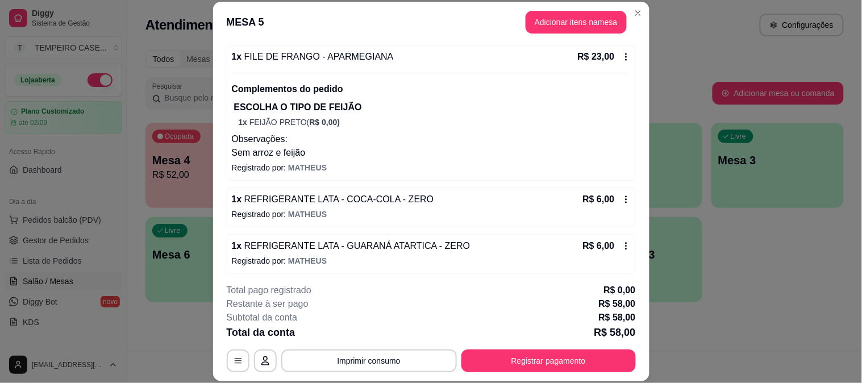
scroll to position [220, 0]
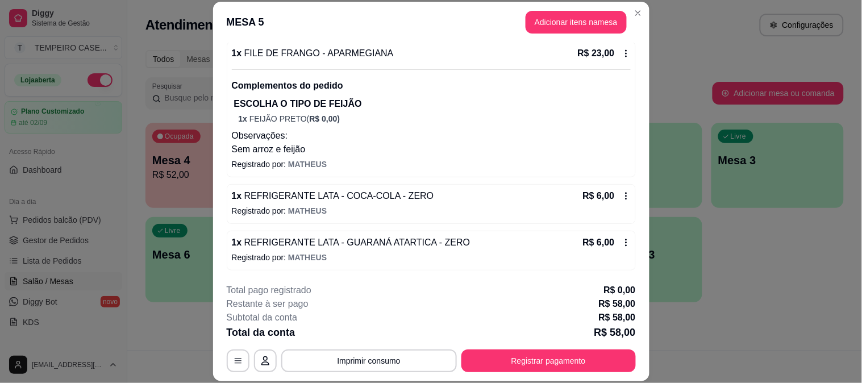
click at [625, 199] on icon at bounding box center [626, 195] width 2 height 7
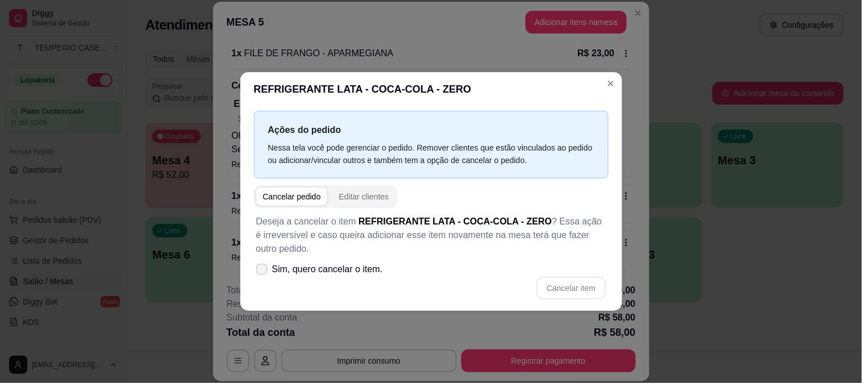
click at [297, 271] on span "Sim, quero cancelar o item." at bounding box center [327, 270] width 111 height 14
click at [263, 272] on input "Sim, quero cancelar o item." at bounding box center [259, 275] width 7 height 7
checkbox input "true"
click at [572, 281] on button "Cancelar item" at bounding box center [570, 288] width 69 height 23
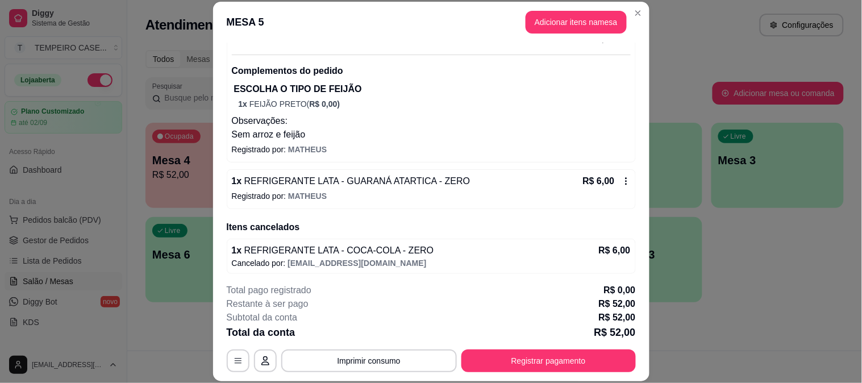
scroll to position [239, 0]
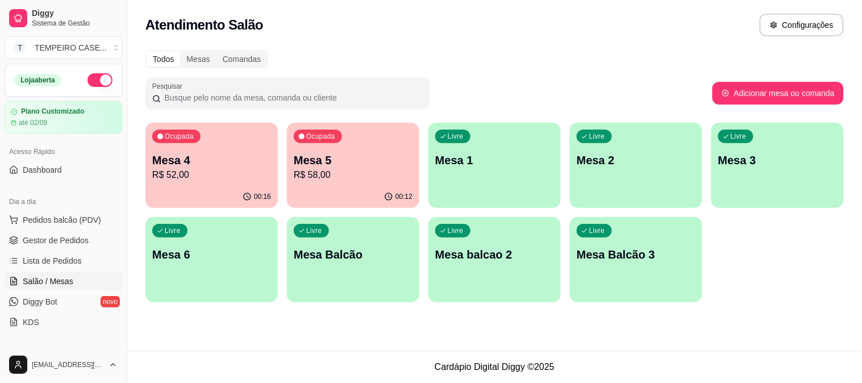
click at [209, 169] on p "R$ 52,00" at bounding box center [211, 175] width 119 height 14
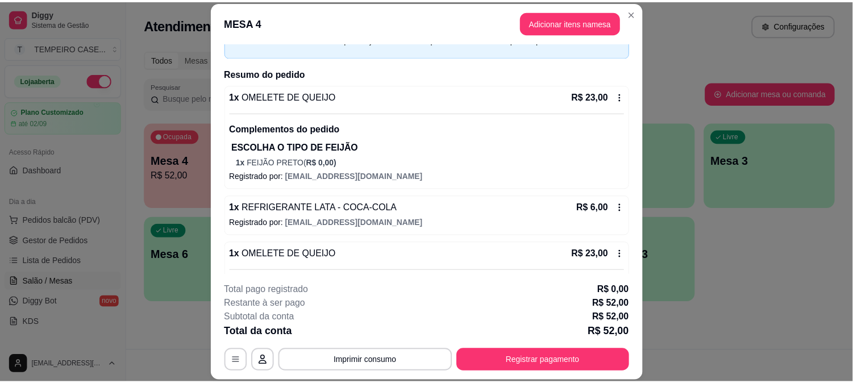
scroll to position [142, 0]
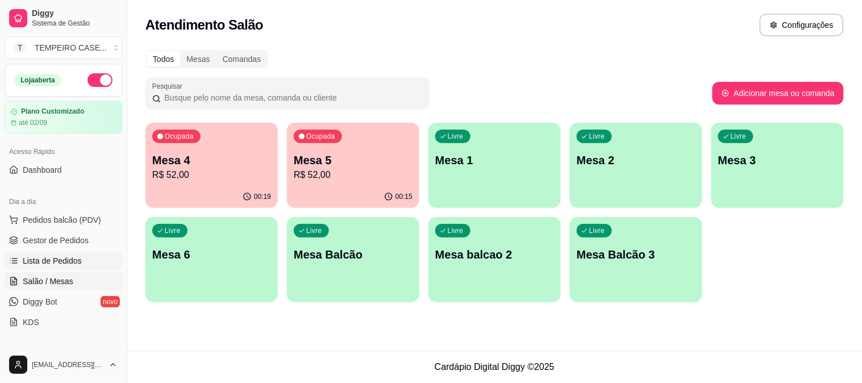
click at [56, 260] on span "Lista de Pedidos" at bounding box center [52, 260] width 59 height 11
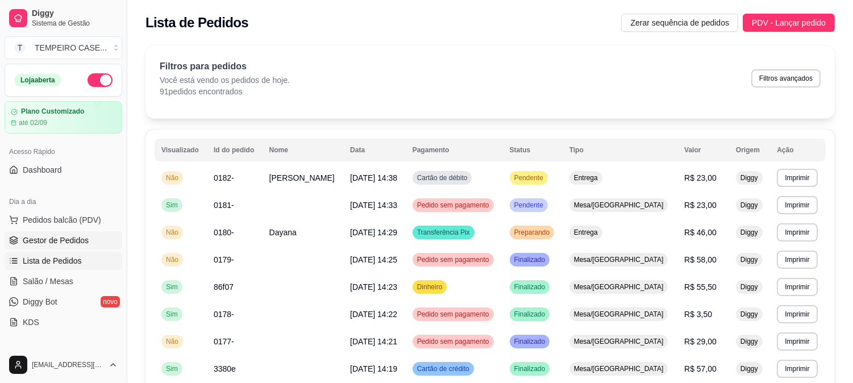
click at [48, 239] on span "Gestor de Pedidos" at bounding box center [56, 240] width 66 height 11
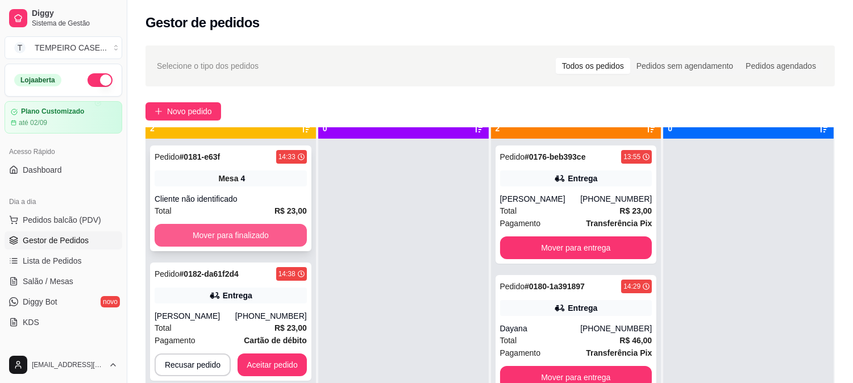
scroll to position [31, 0]
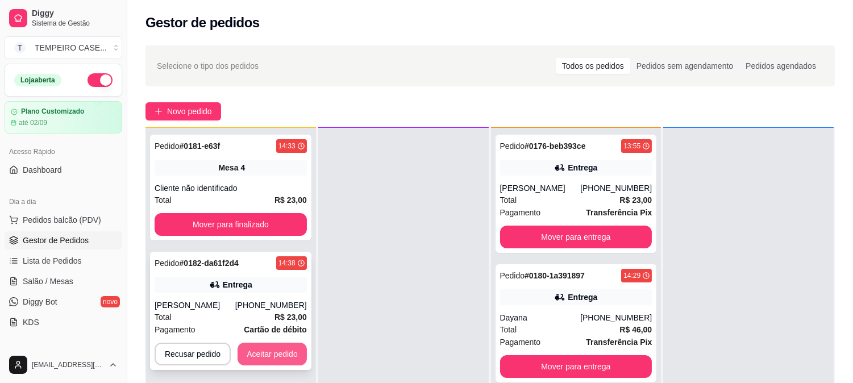
click at [264, 352] on button "Aceitar pedido" at bounding box center [272, 354] width 69 height 23
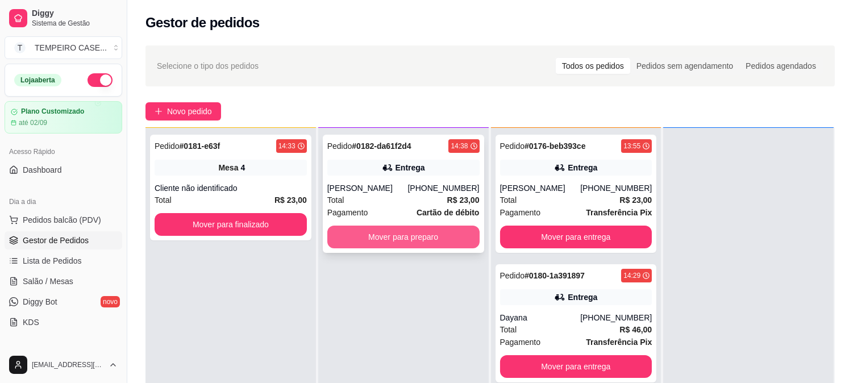
click at [415, 240] on button "Mover para preparo" at bounding box center [403, 237] width 152 height 23
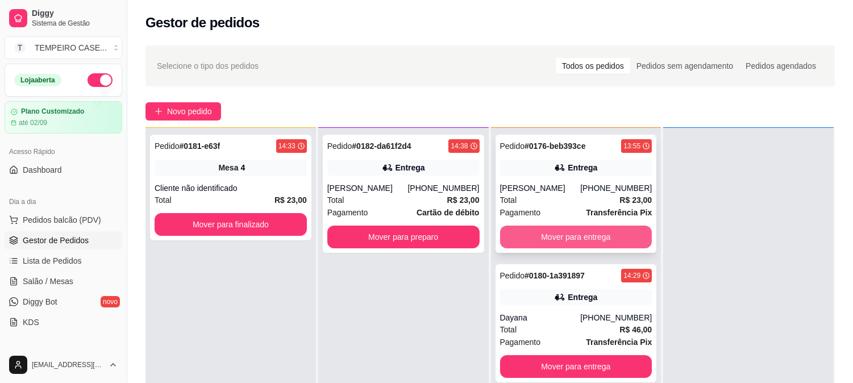
click at [537, 246] on button "Mover para entrega" at bounding box center [576, 237] width 152 height 23
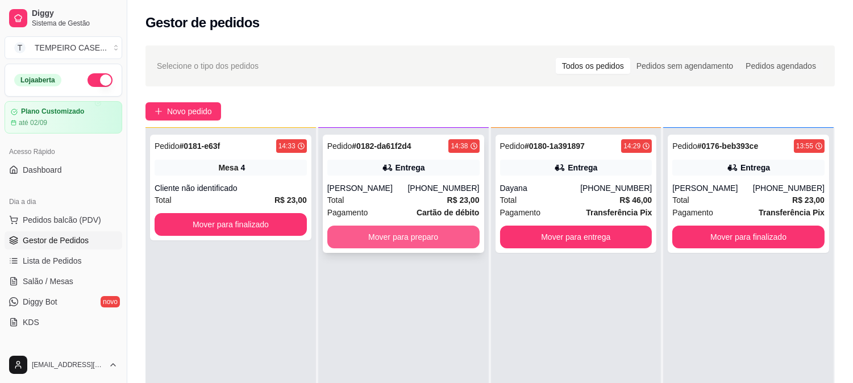
click at [348, 231] on button "Mover para preparo" at bounding box center [403, 237] width 152 height 23
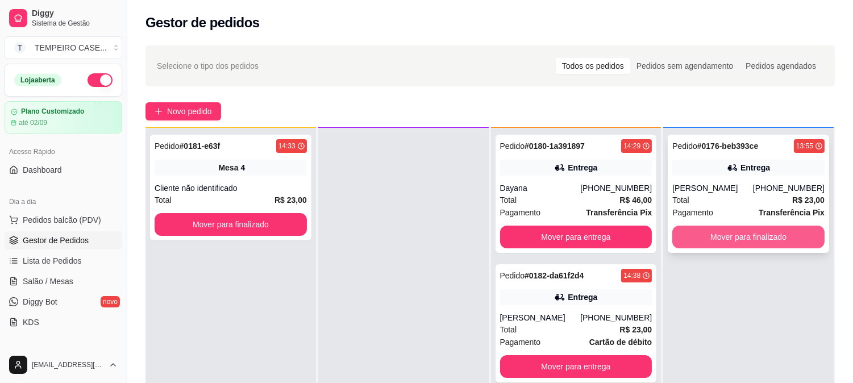
click at [752, 243] on button "Mover para finalizado" at bounding box center [748, 237] width 152 height 23
click at [697, 234] on button "Mover para finalizado" at bounding box center [749, 237] width 148 height 22
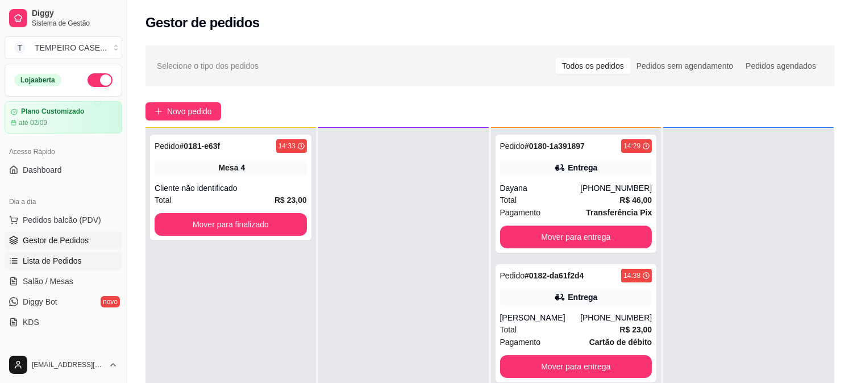
click at [60, 266] on span "Lista de Pedidos" at bounding box center [52, 260] width 59 height 11
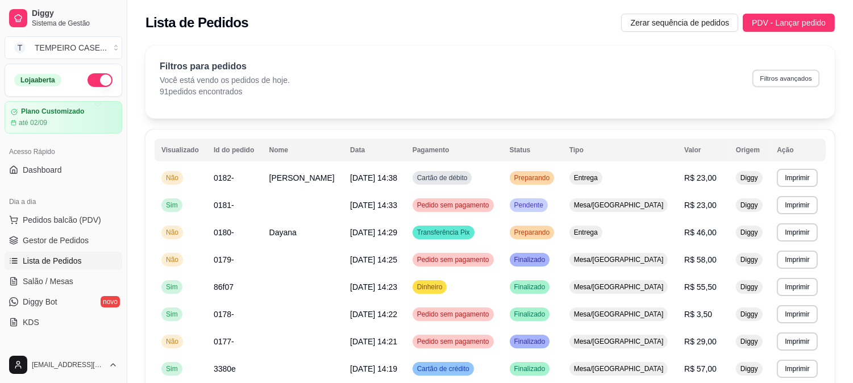
click at [765, 83] on button "Filtros avançados" at bounding box center [785, 78] width 67 height 18
select select "0"
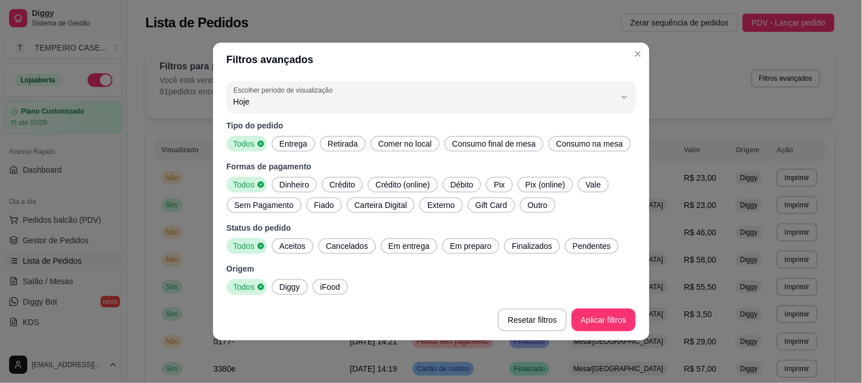
click at [315, 145] on div "Todos Entrega Retirada Comer no local Consumo final de mesa Consumo na mesa" at bounding box center [431, 144] width 409 height 16
click at [332, 143] on span "Retirada" at bounding box center [342, 143] width 39 height 11
click at [303, 145] on span "Entrega" at bounding box center [290, 143] width 37 height 11
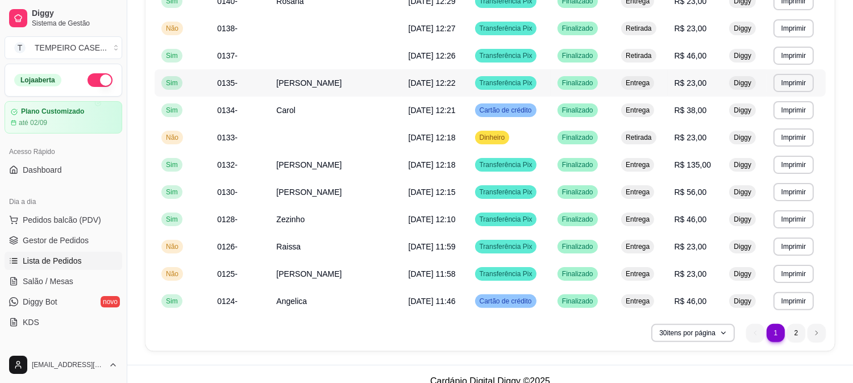
scroll to position [681, 0]
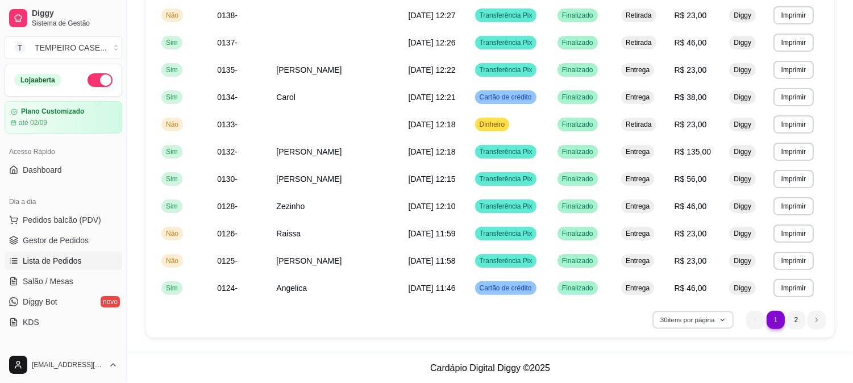
click at [695, 322] on button "30 itens por página" at bounding box center [692, 320] width 81 height 18
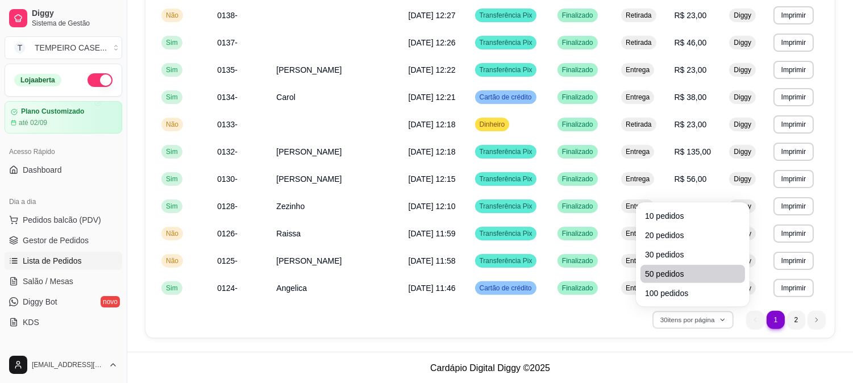
click at [663, 266] on li "50 pedidos" at bounding box center [692, 274] width 105 height 18
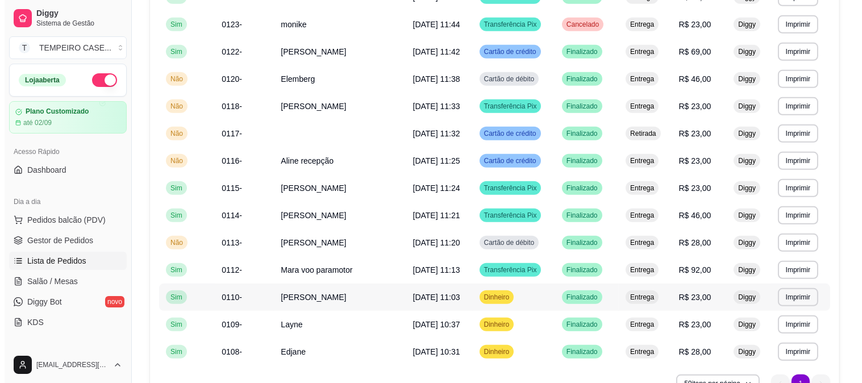
scroll to position [1063, 0]
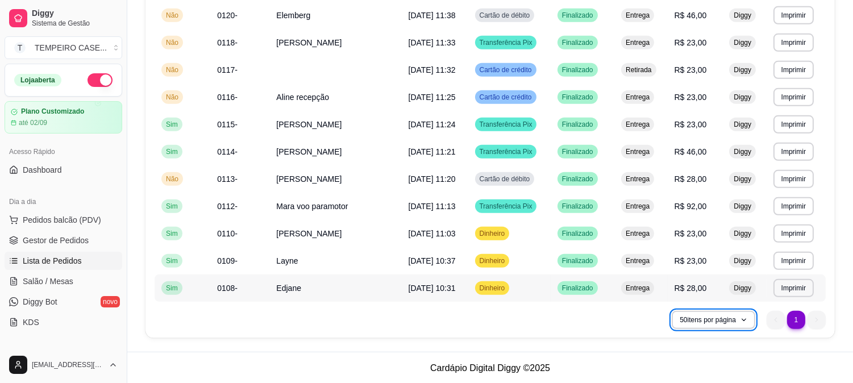
click at [285, 288] on span "Edjane" at bounding box center [288, 288] width 25 height 9
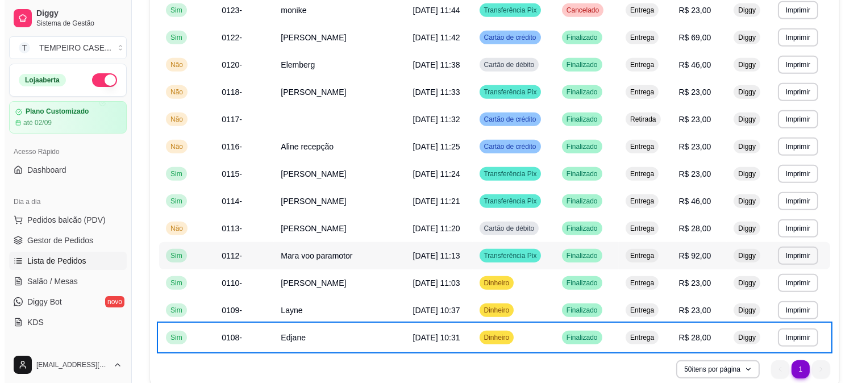
scroll to position [999, 0]
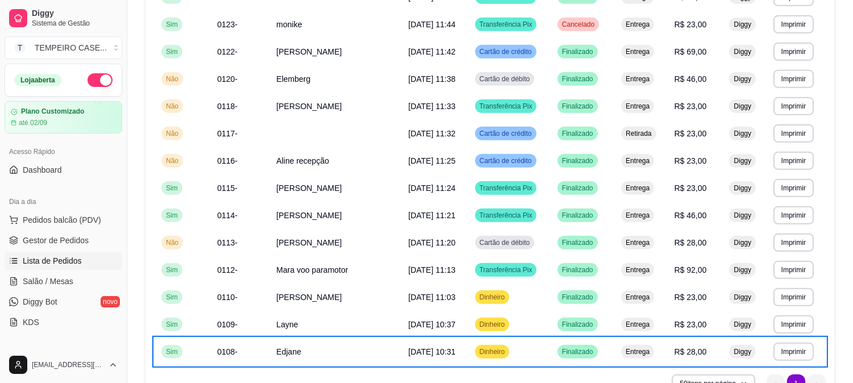
click at [381, 243] on td "[PERSON_NAME]" at bounding box center [335, 242] width 132 height 27
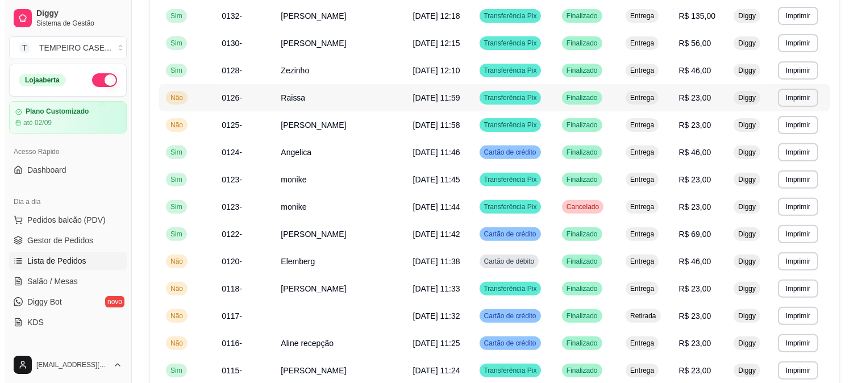
scroll to position [682, 0]
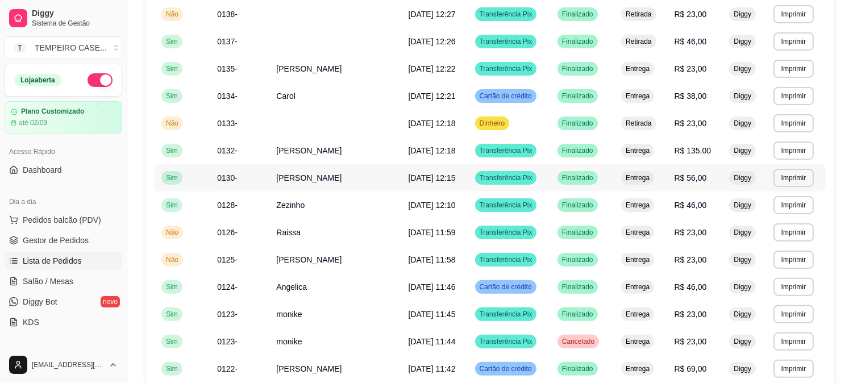
click at [306, 180] on span "[PERSON_NAME]" at bounding box center [308, 177] width 65 height 9
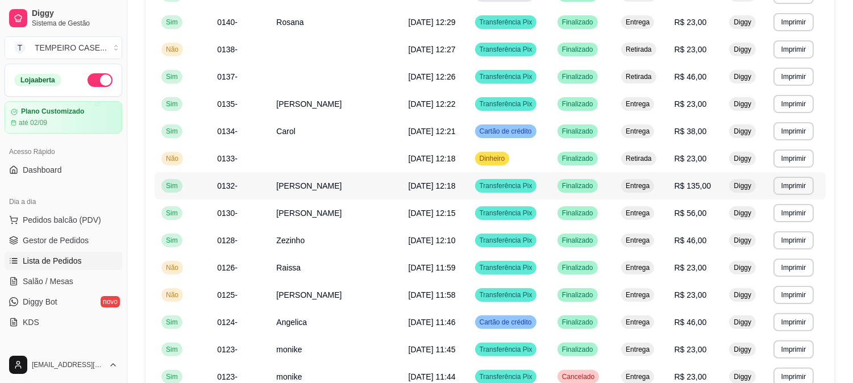
scroll to position [618, 0]
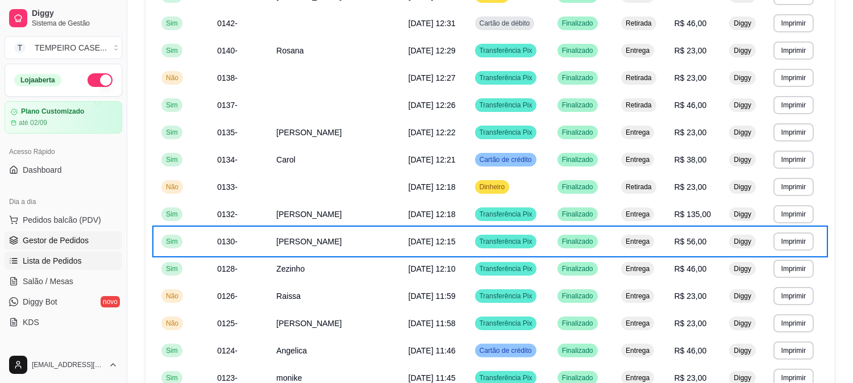
click at [40, 244] on span "Gestor de Pedidos" at bounding box center [56, 240] width 66 height 11
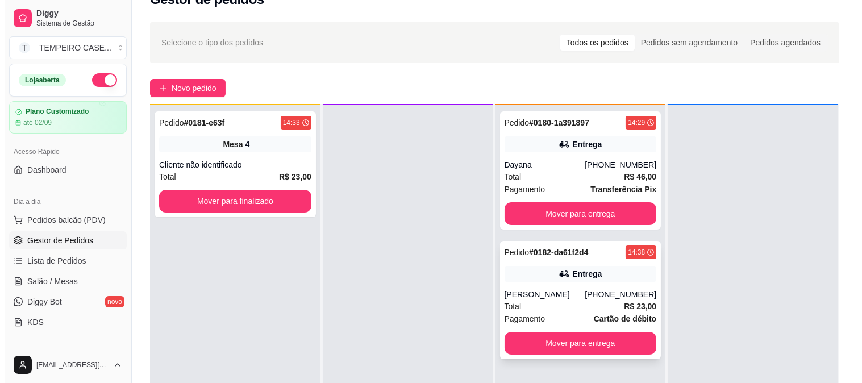
scroll to position [63, 0]
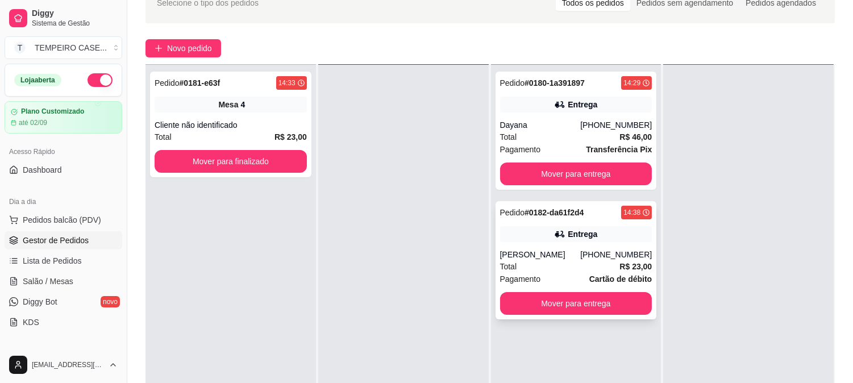
click at [572, 255] on div "Danilo" at bounding box center [540, 254] width 81 height 11
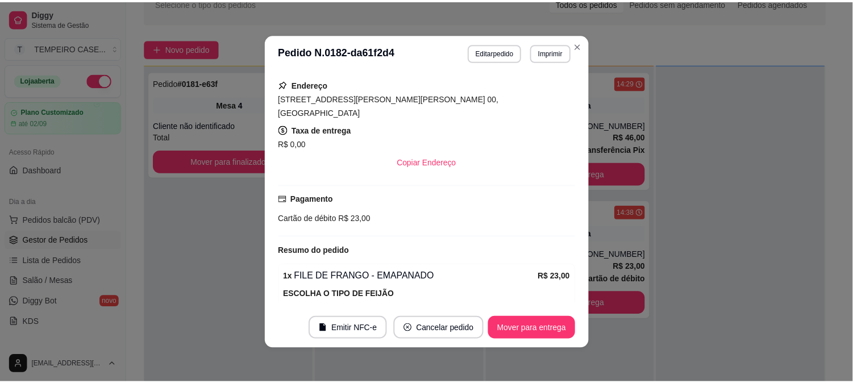
scroll to position [247, 0]
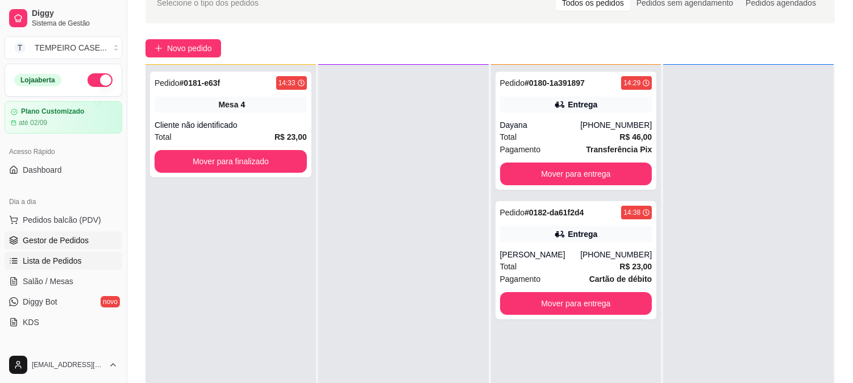
click at [47, 258] on span "Lista de Pedidos" at bounding box center [52, 260] width 59 height 11
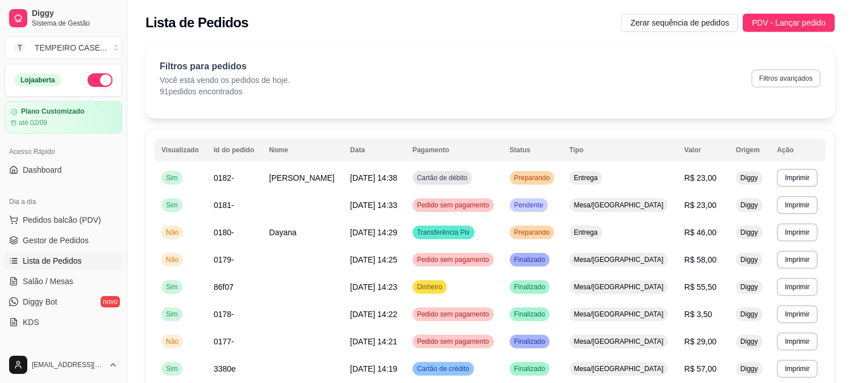
click at [774, 82] on button "Filtros avançados" at bounding box center [785, 78] width 69 height 18
select select "0"
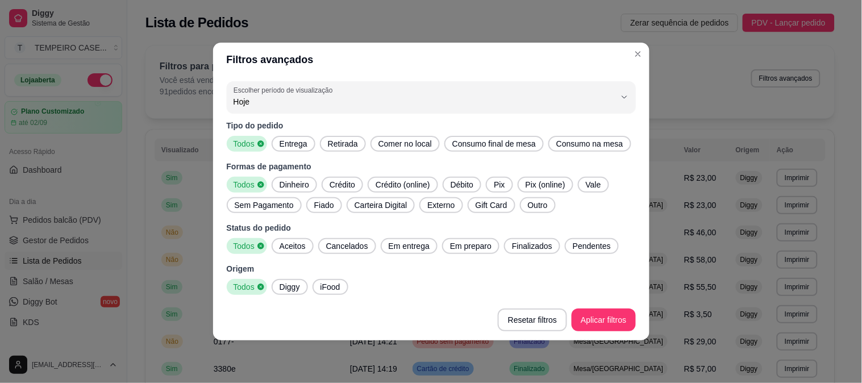
click at [299, 154] on div "Tipo do pedido Todos Entrega Retirada Comer no local Consumo final de mesa Cons…" at bounding box center [431, 207] width 409 height 175
click at [340, 142] on span "Retirada" at bounding box center [342, 143] width 39 height 11
click at [298, 148] on span "Entrega" at bounding box center [290, 143] width 37 height 11
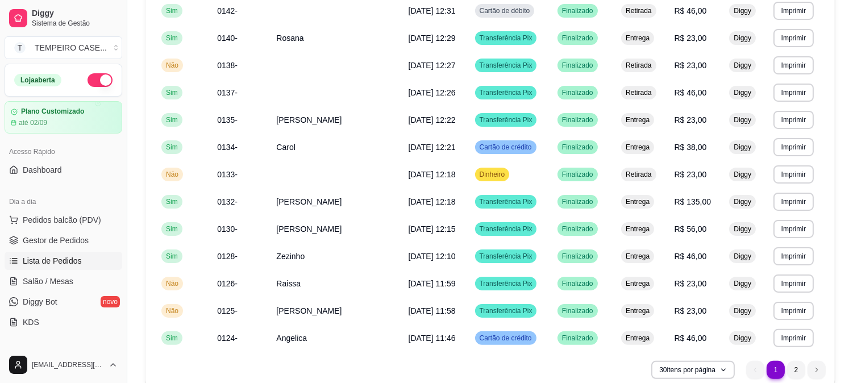
scroll to position [631, 0]
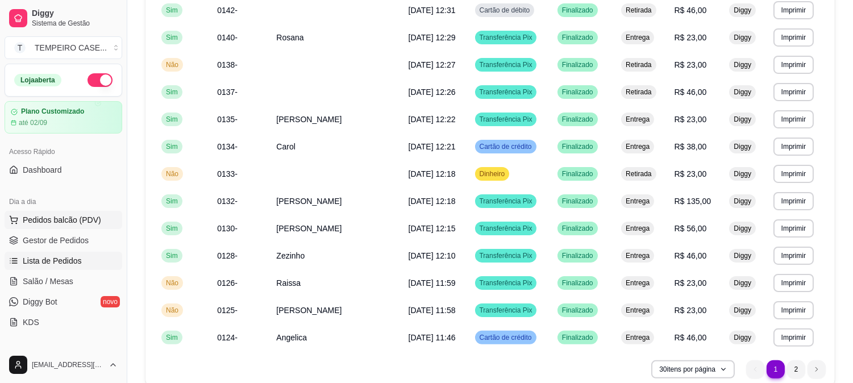
click at [42, 216] on span "Pedidos balcão (PDV)" at bounding box center [62, 219] width 78 height 11
click at [75, 241] on span "Gestor de Pedidos" at bounding box center [56, 240] width 66 height 11
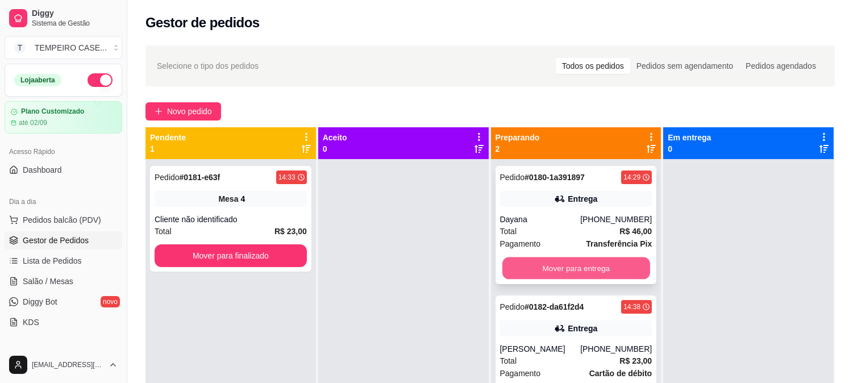
click at [555, 268] on button "Mover para entrega" at bounding box center [576, 268] width 148 height 22
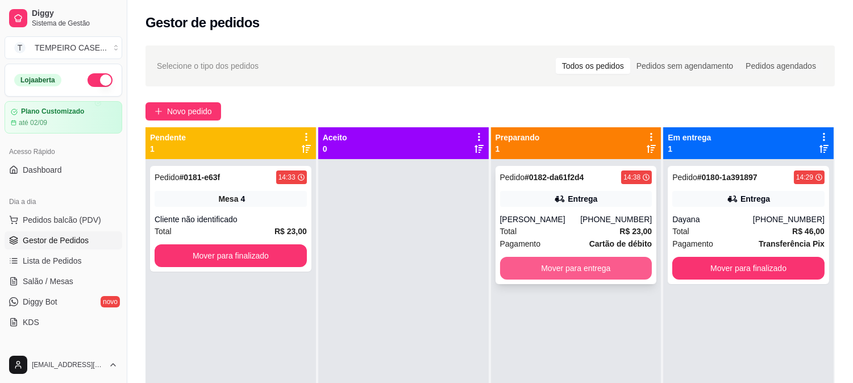
click at [577, 270] on button "Mover para entrega" at bounding box center [576, 268] width 152 height 23
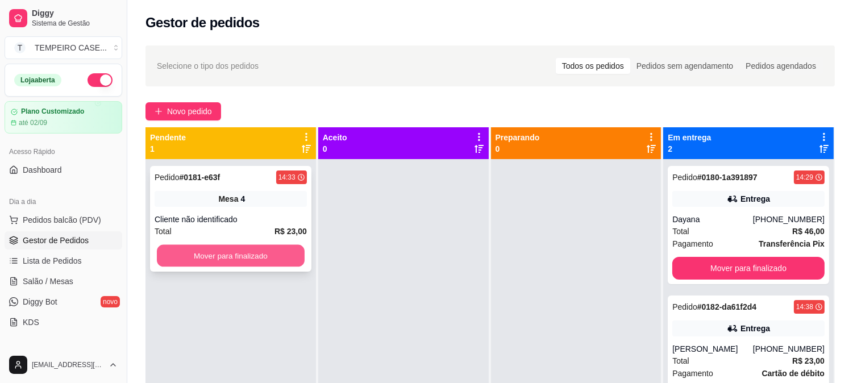
click at [266, 253] on button "Mover para finalizado" at bounding box center [231, 256] width 148 height 22
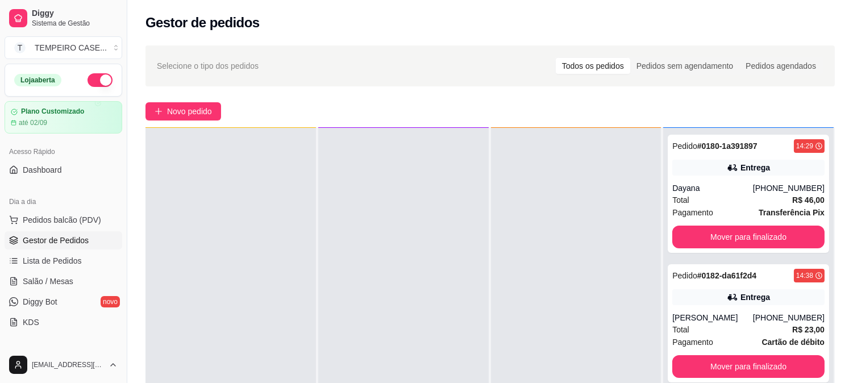
click at [94, 78] on button "button" at bounding box center [100, 80] width 25 height 14
click at [54, 267] on link "Lista de Pedidos" at bounding box center [64, 261] width 118 height 18
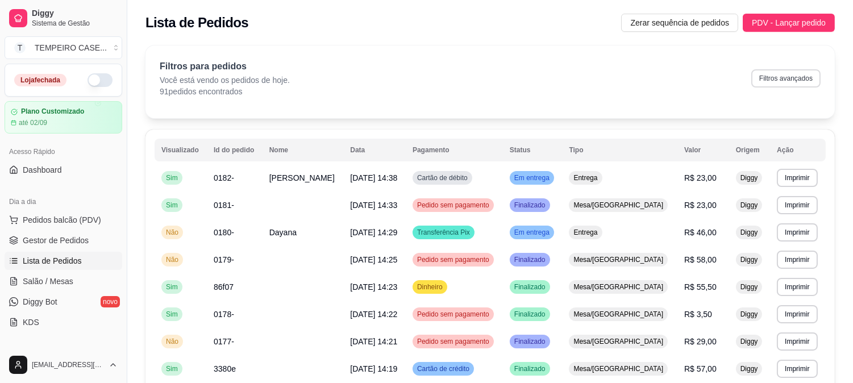
click at [798, 78] on button "Filtros avançados" at bounding box center [785, 78] width 69 height 18
select select "0"
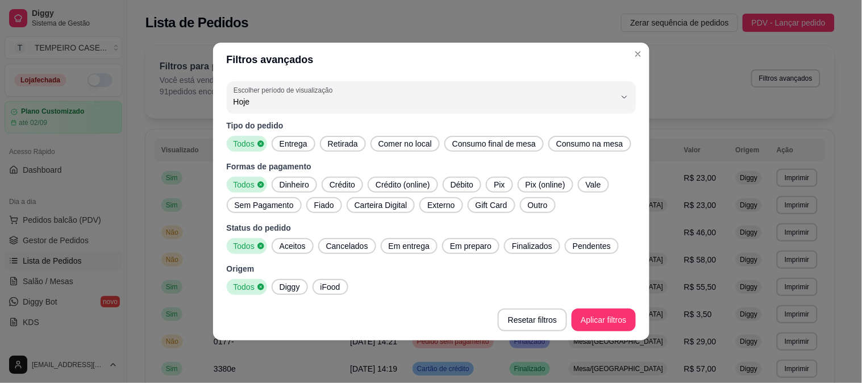
click at [301, 133] on div "Tipo do pedido Todos Entrega Retirada Comer no local Consumo final de mesa Cons…" at bounding box center [431, 136] width 409 height 32
click at [302, 139] on span "Entrega" at bounding box center [293, 143] width 37 height 11
click at [336, 140] on span "Retirada" at bounding box center [342, 143] width 39 height 11
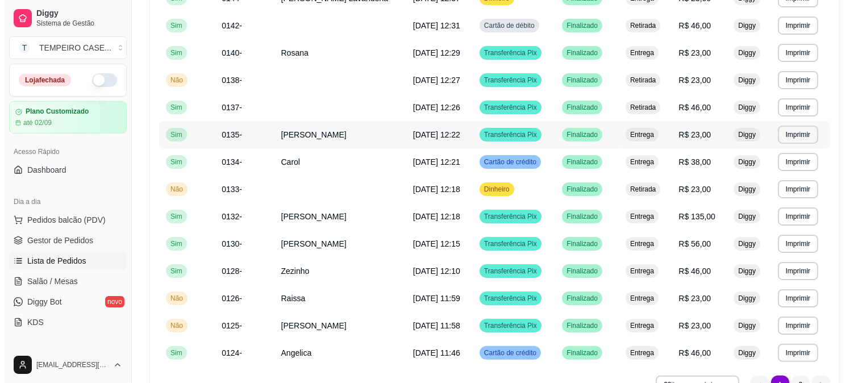
scroll to position [631, 0]
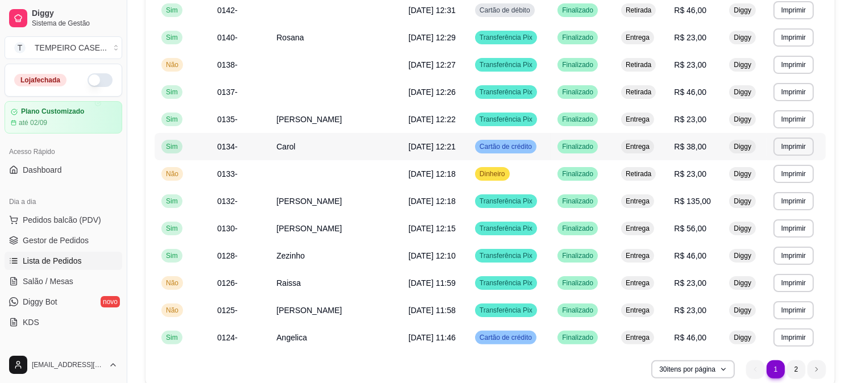
click at [226, 144] on span "0134-" at bounding box center [227, 146] width 20 height 9
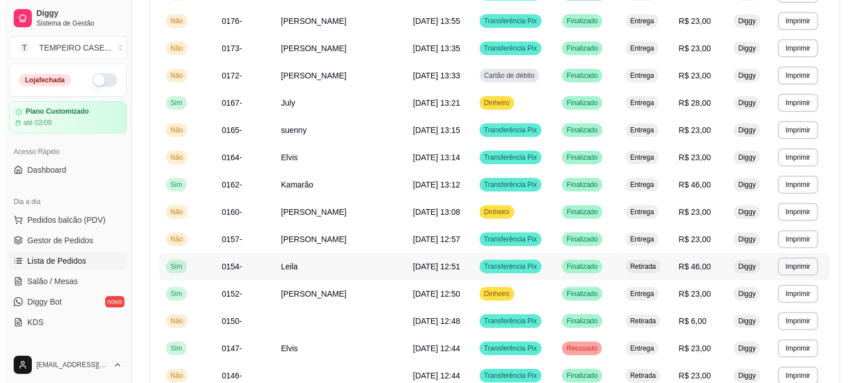
scroll to position [189, 0]
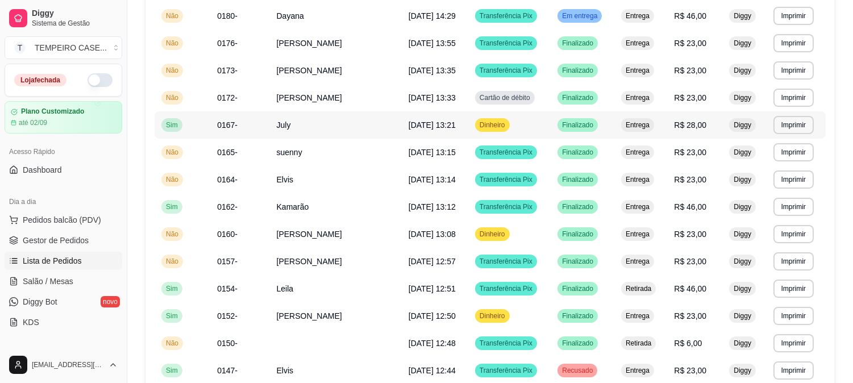
click at [274, 125] on td "July" at bounding box center [336, 124] width 132 height 27
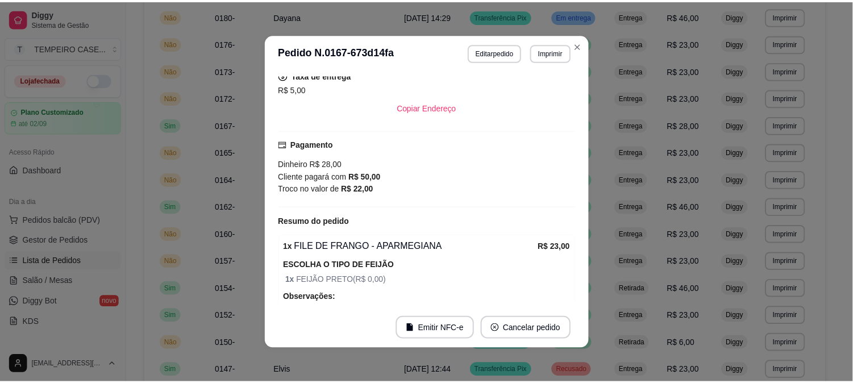
scroll to position [149, 0]
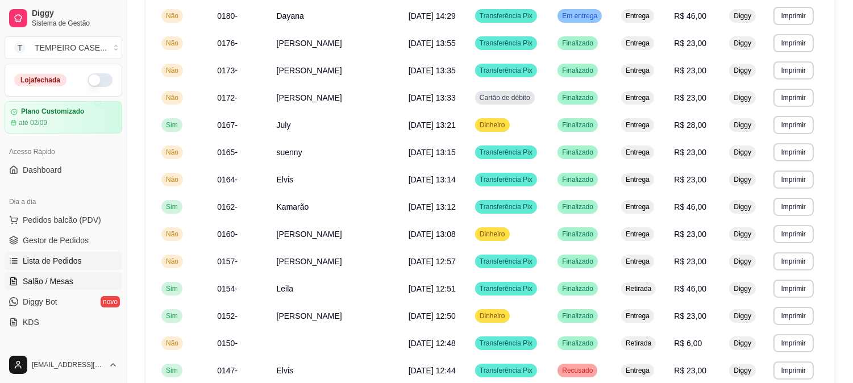
click at [59, 286] on span "Salão / Mesas" at bounding box center [48, 281] width 51 height 11
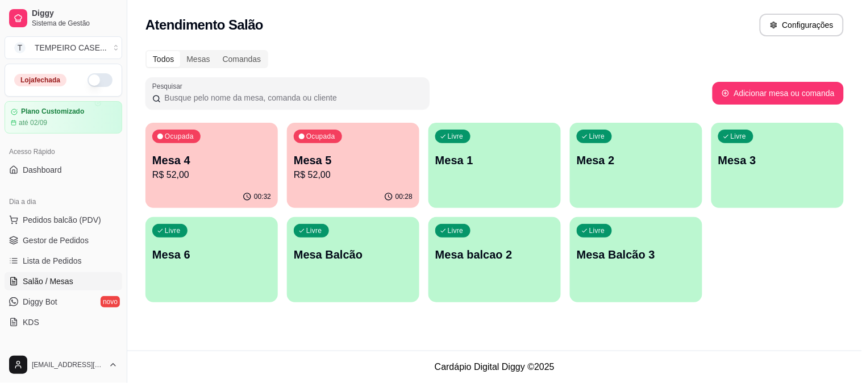
click at [336, 162] on p "Mesa 5" at bounding box center [353, 160] width 119 height 16
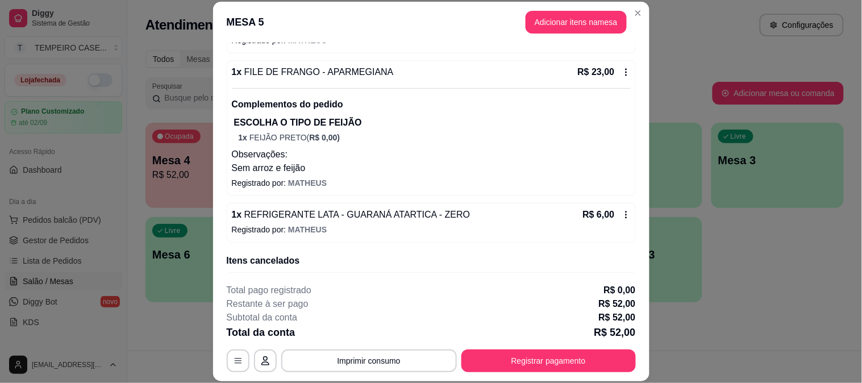
scroll to position [239, 0]
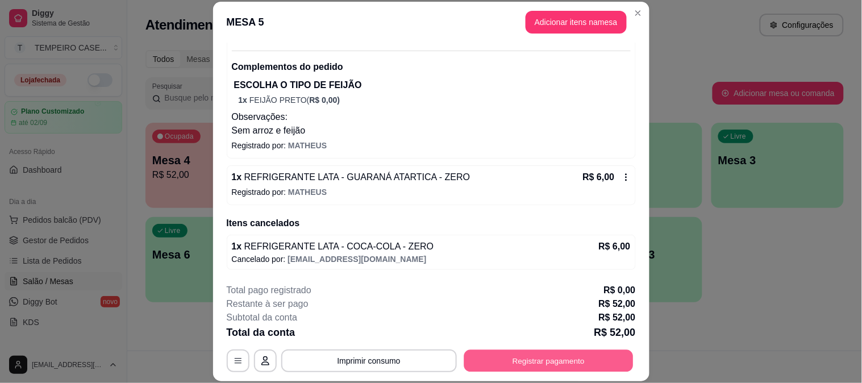
click at [504, 367] on button "Registrar pagamento" at bounding box center [548, 360] width 169 height 22
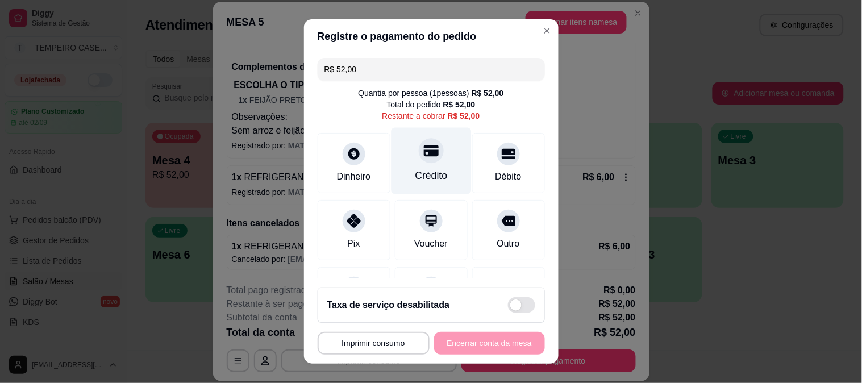
click at [423, 167] on div "Crédito" at bounding box center [431, 160] width 80 height 66
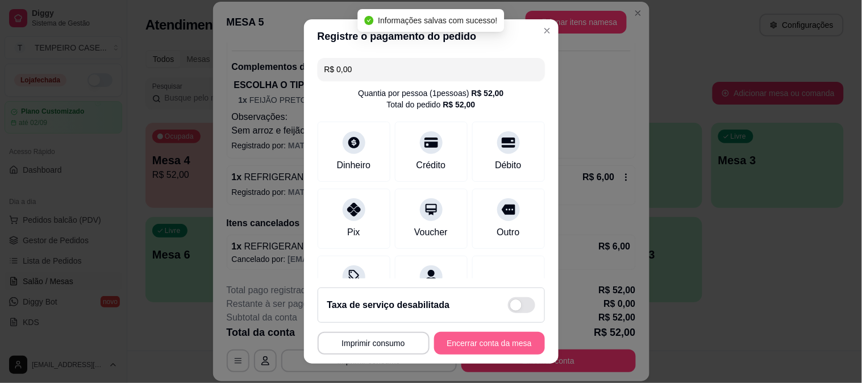
type input "R$ 0,00"
click at [492, 345] on button "Encerrar conta da mesa" at bounding box center [489, 343] width 111 height 23
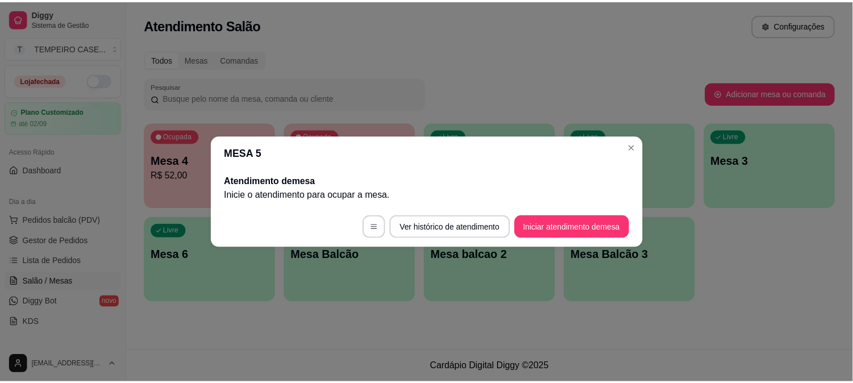
scroll to position [0, 0]
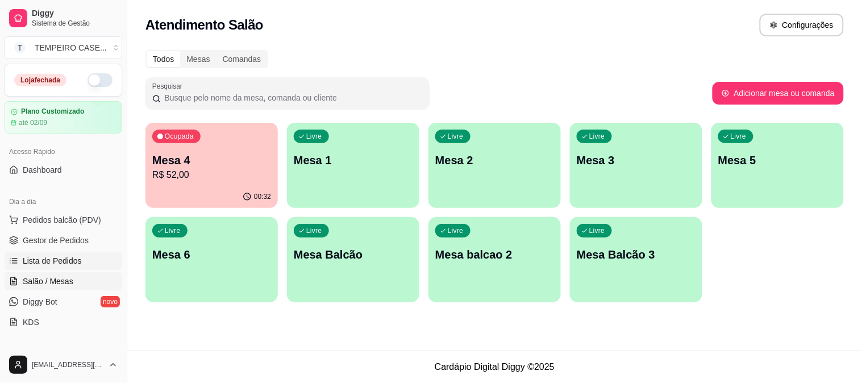
click at [56, 257] on span "Lista de Pedidos" at bounding box center [52, 260] width 59 height 11
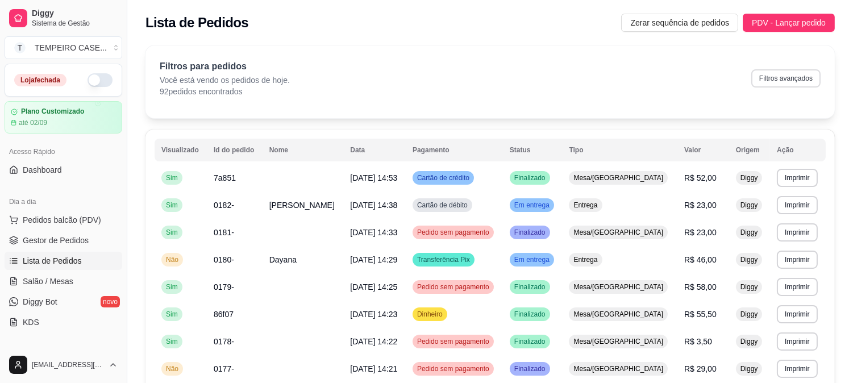
click at [776, 84] on button "Filtros avançados" at bounding box center [785, 78] width 69 height 18
select select "0"
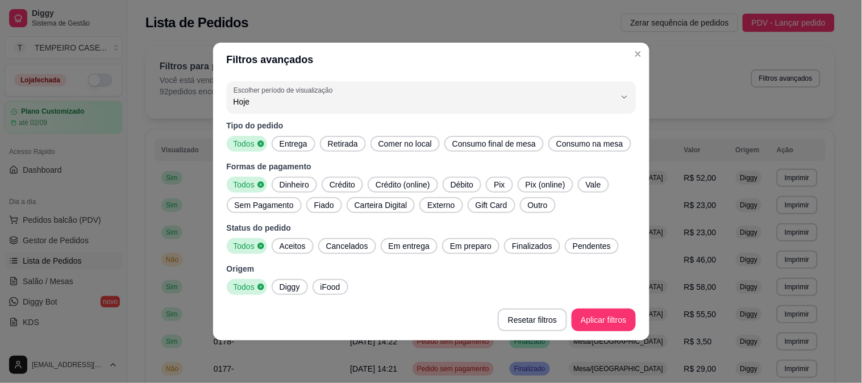
click at [336, 142] on span "Retirada" at bounding box center [342, 143] width 39 height 11
click at [279, 144] on span "Entrega" at bounding box center [290, 143] width 37 height 11
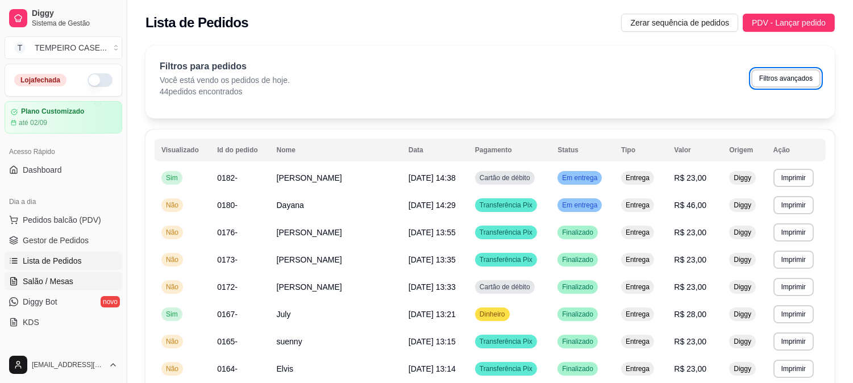
click at [32, 278] on span "Salão / Mesas" at bounding box center [48, 281] width 51 height 11
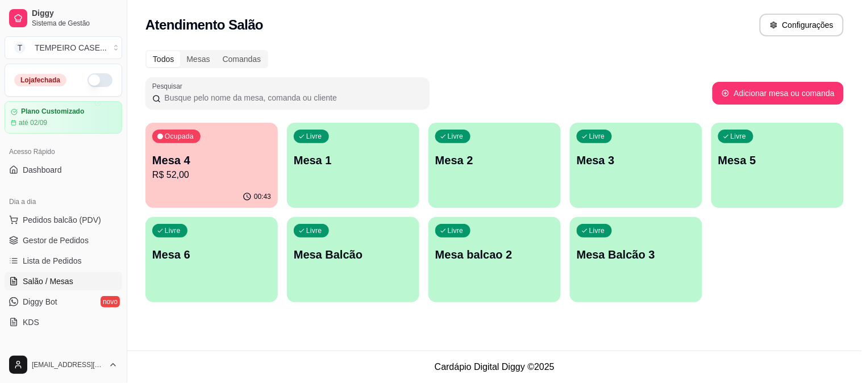
click at [226, 157] on p "Mesa 4" at bounding box center [211, 160] width 119 height 16
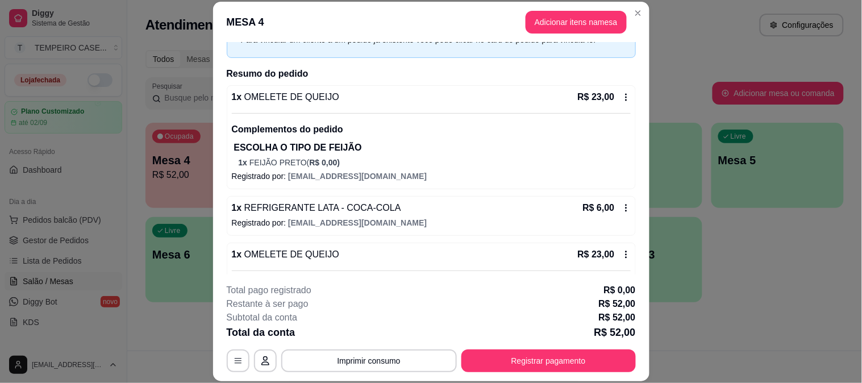
scroll to position [142, 0]
